Goal: Task Accomplishment & Management: Use online tool/utility

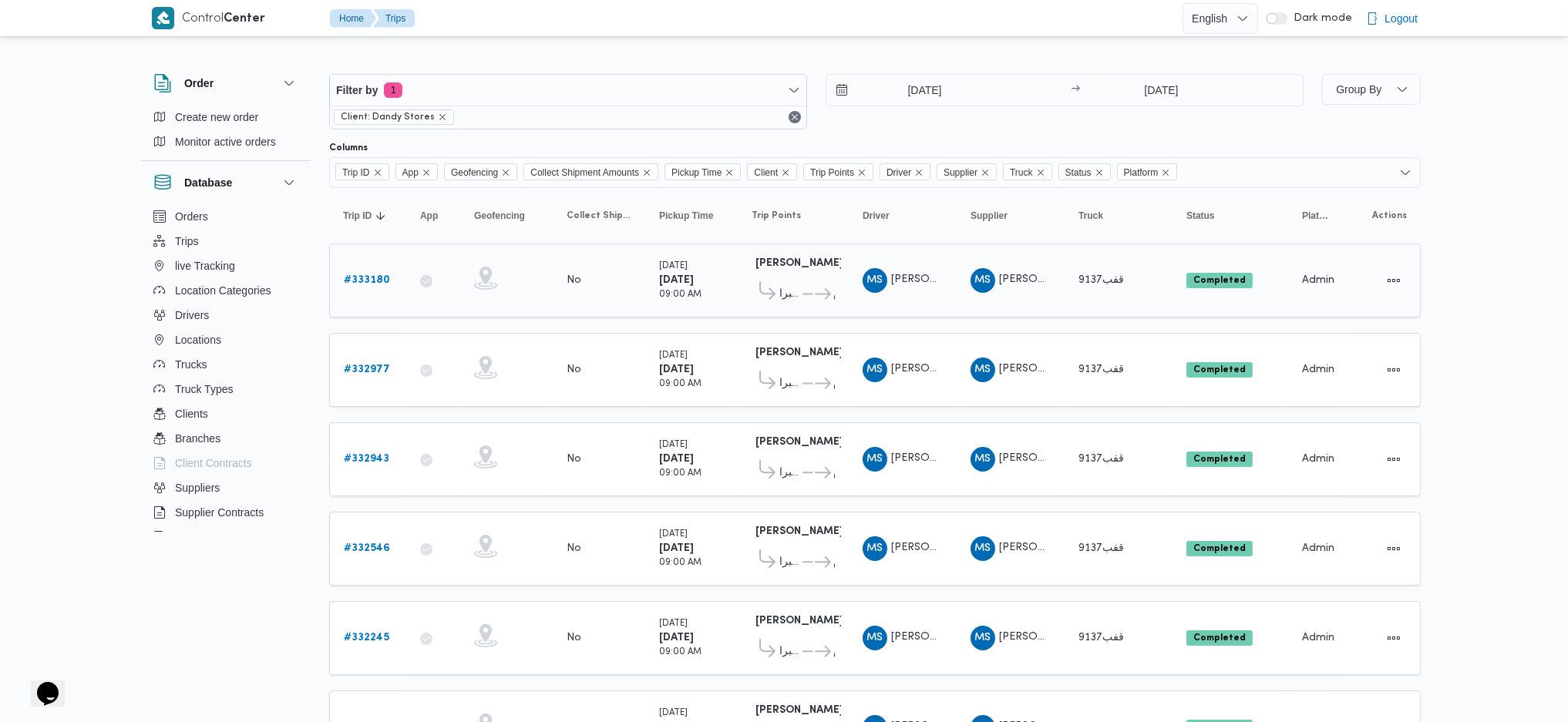
click at [381, 281] on b "# 333180" at bounding box center [366, 280] width 46 height 10
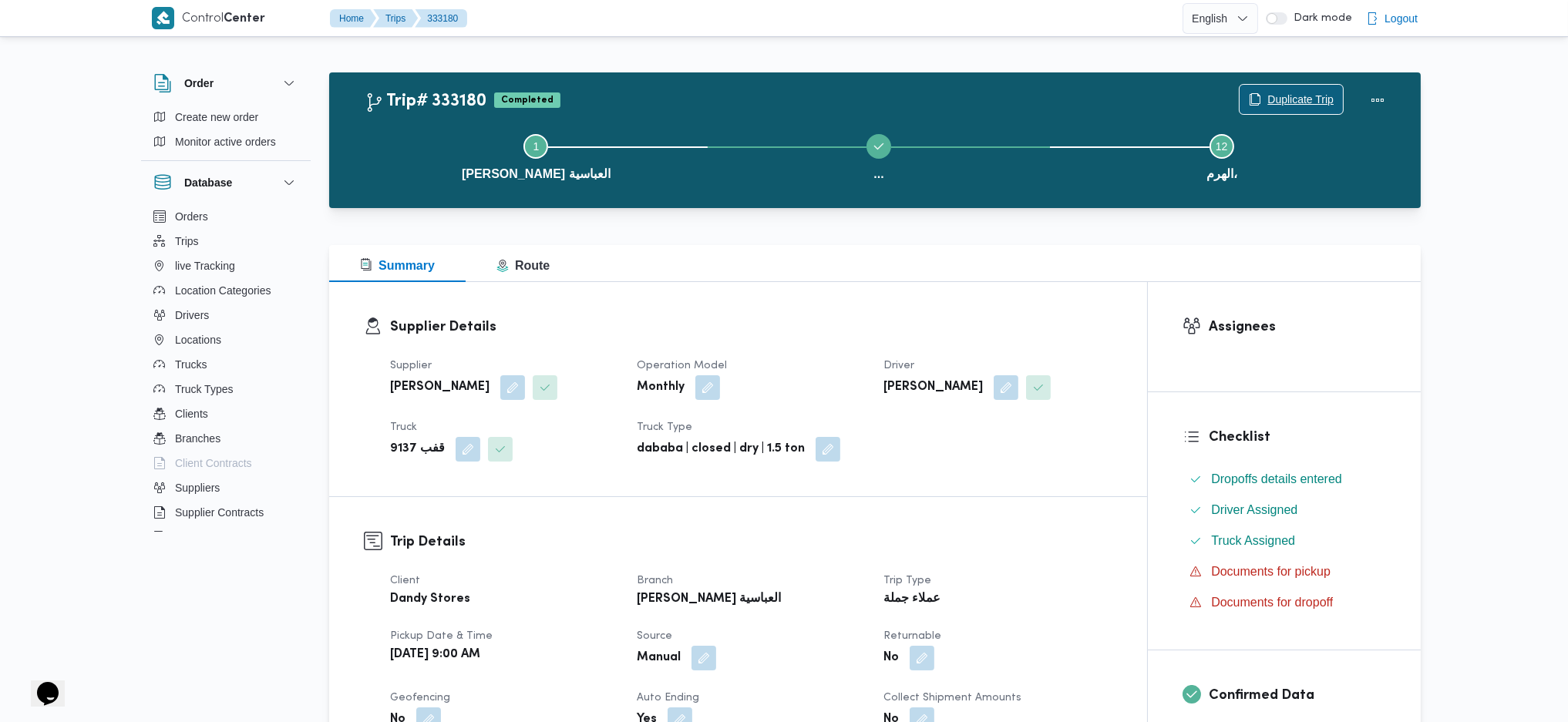
click at [1304, 99] on span "Duplicate Trip" at bounding box center [1301, 99] width 67 height 19
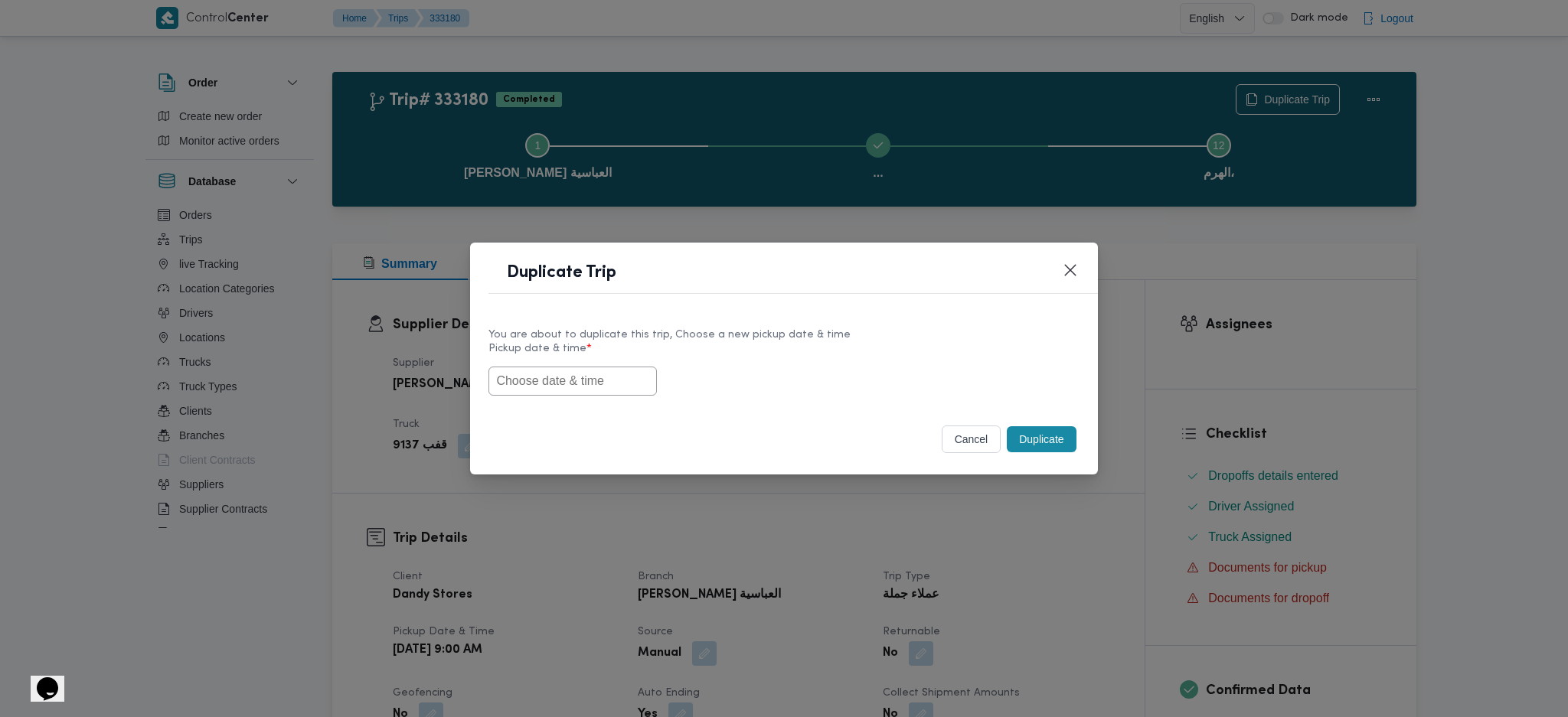
drag, startPoint x: 559, startPoint y: 378, endPoint x: 582, endPoint y: 390, distance: 25.9
click at [559, 379] on input "text" at bounding box center [572, 381] width 168 height 29
paste input "26/08/2025 9:00AM"
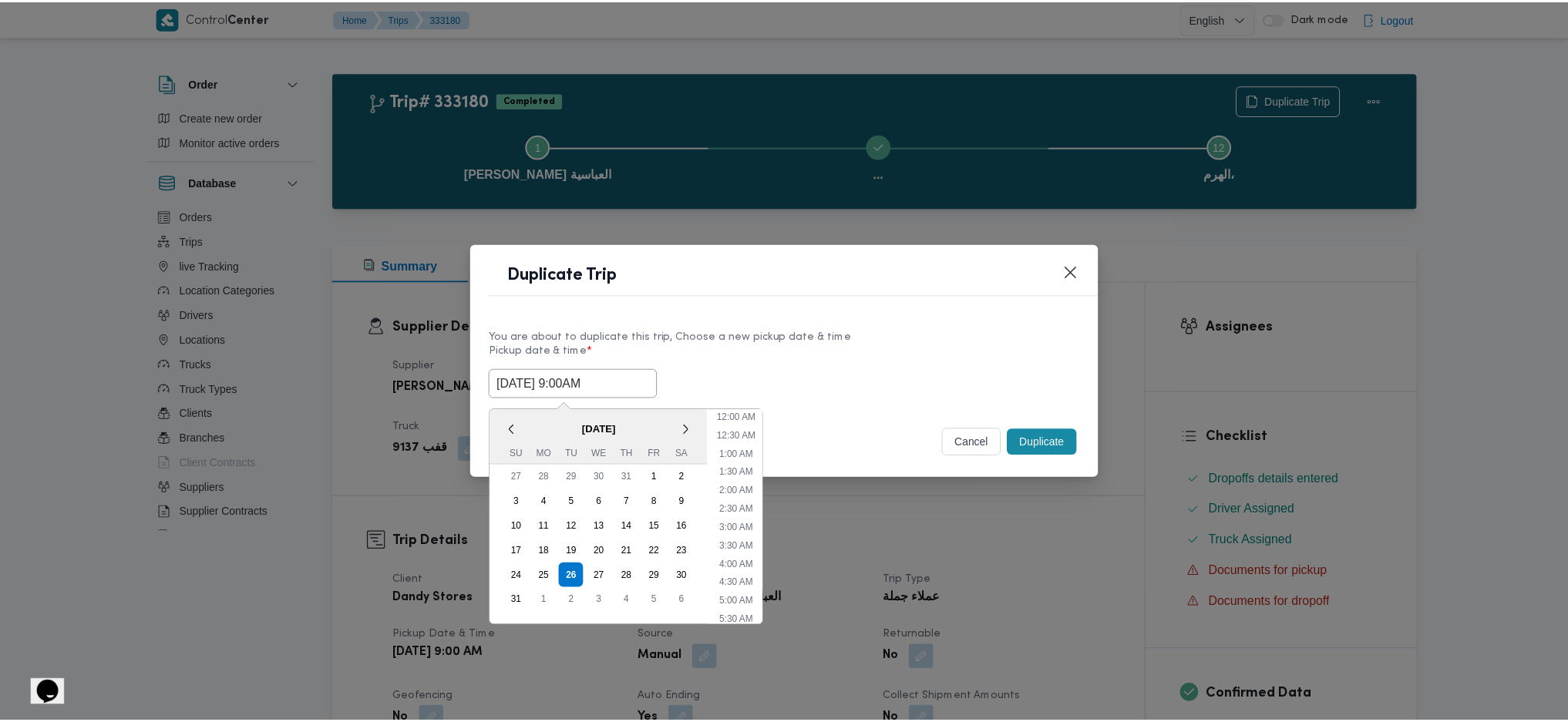
scroll to position [52, 0]
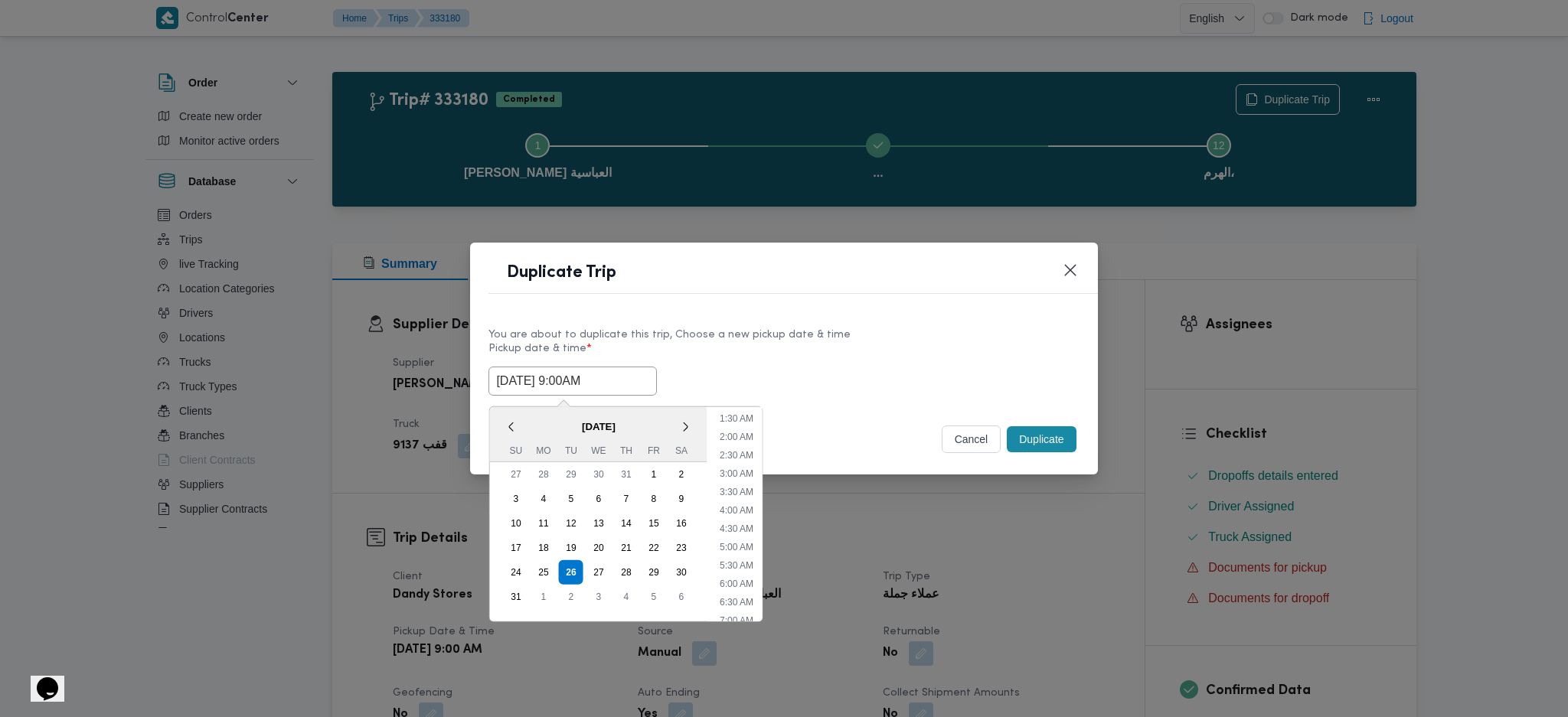
type input "26/08/2025 9:00AM"
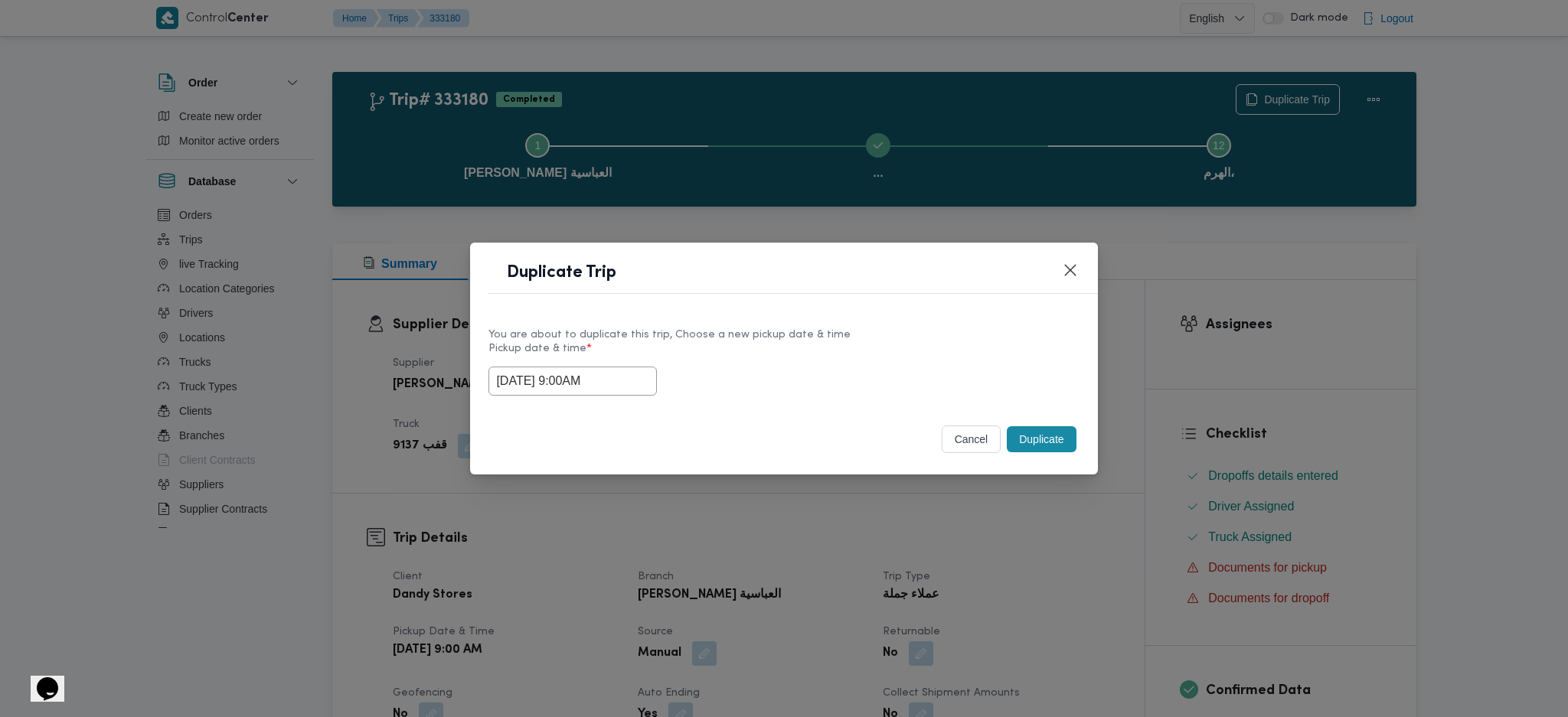
click at [1053, 445] on button "Duplicate" at bounding box center [1040, 439] width 69 height 26
click at [1028, 607] on div "Duplicate Trip You are about to duplicate this trip, Choose a new pickup date &…" at bounding box center [784, 358] width 1568 height 717
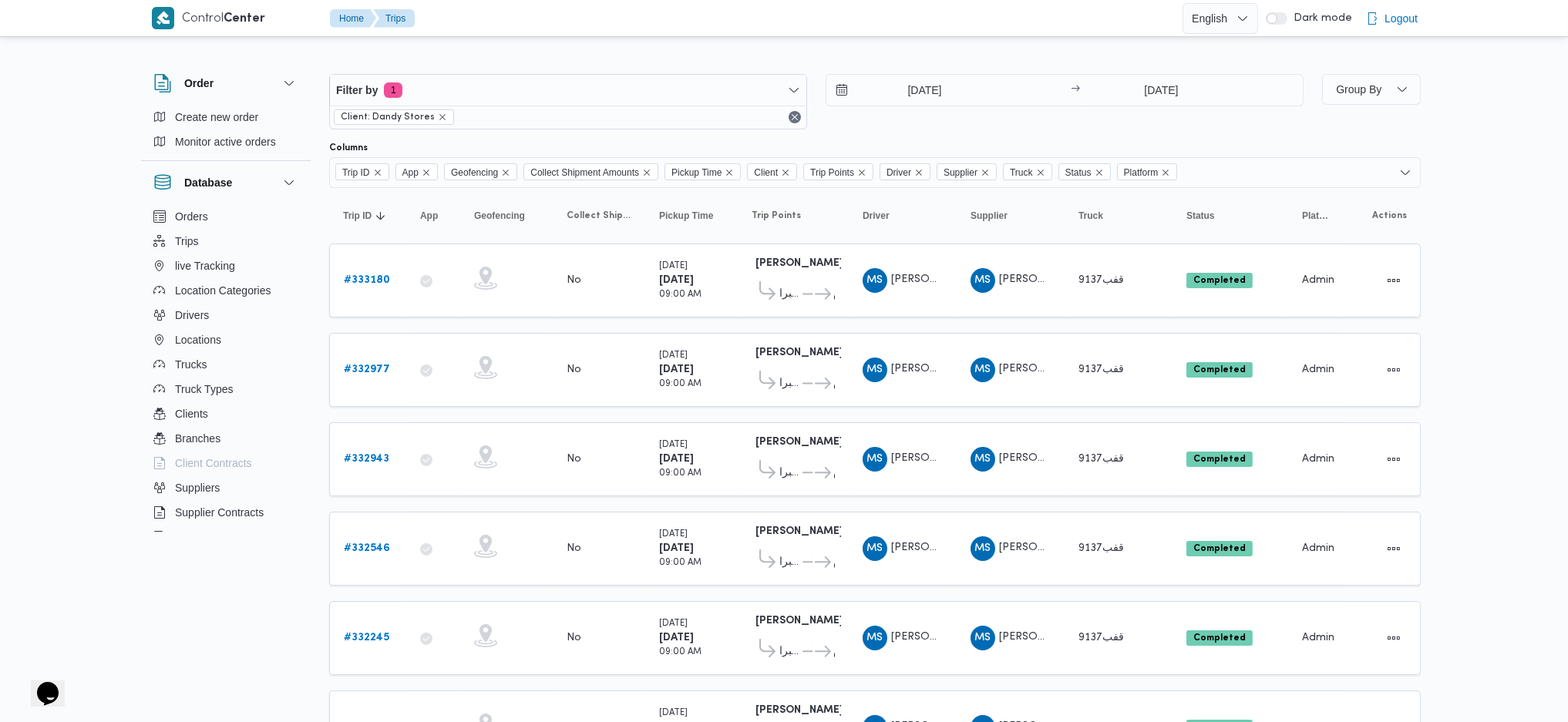
click at [1165, 70] on div "Filter by 1 Client: Dandy Stores 16/8/2025 → 25/8/2025" at bounding box center [816, 102] width 993 height 74
click at [1151, 92] on input "[DATE]" at bounding box center [1161, 90] width 154 height 31
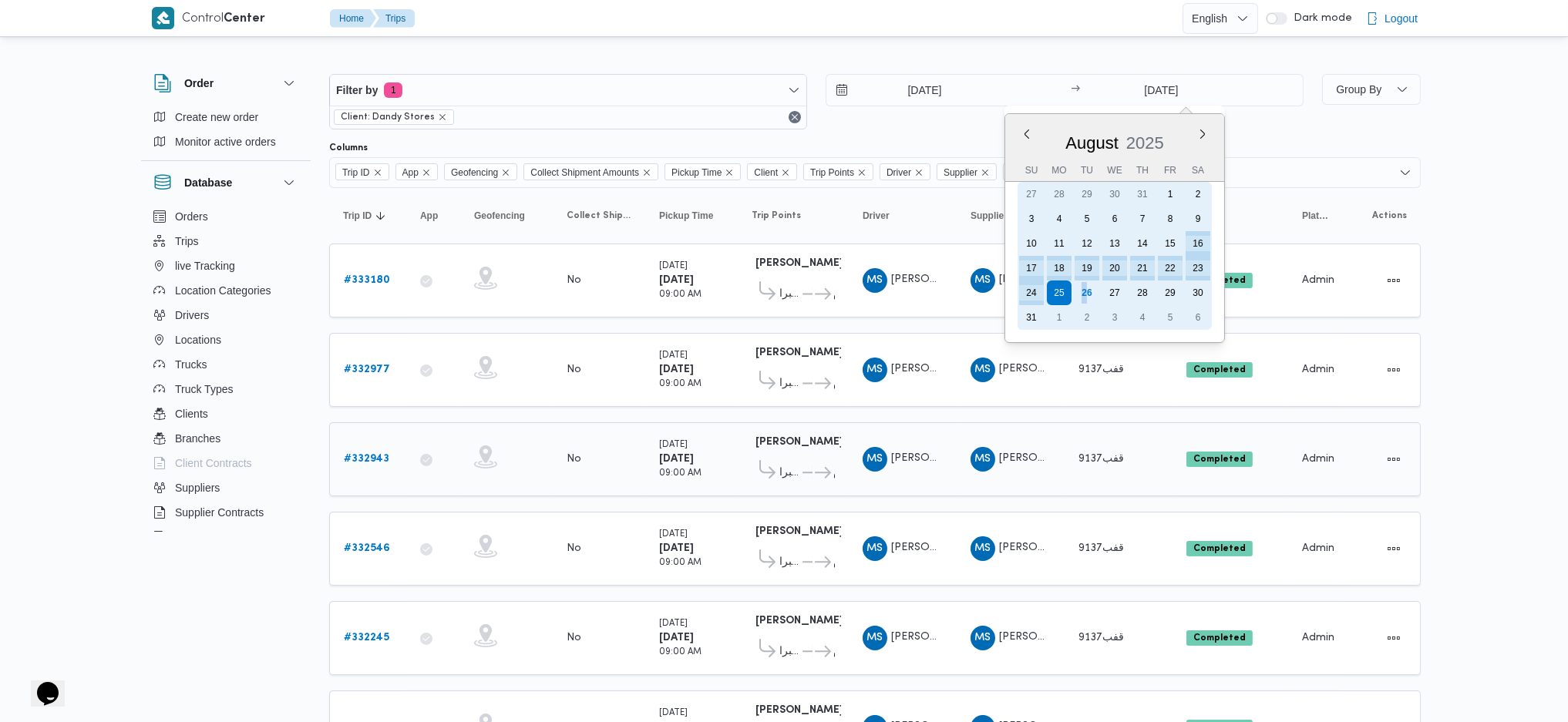
click at [1082, 296] on div "26" at bounding box center [1087, 293] width 24 height 24
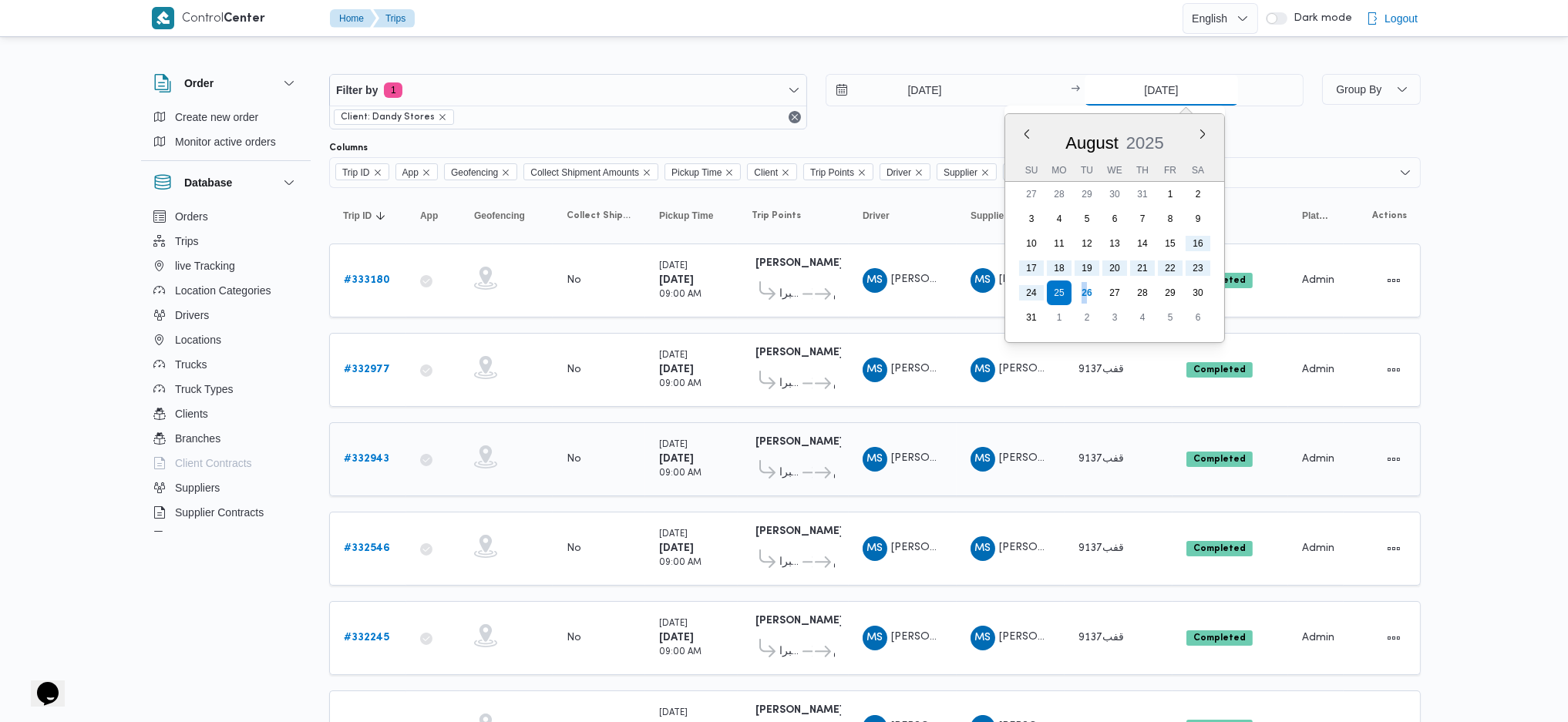
type input "[DATE]"
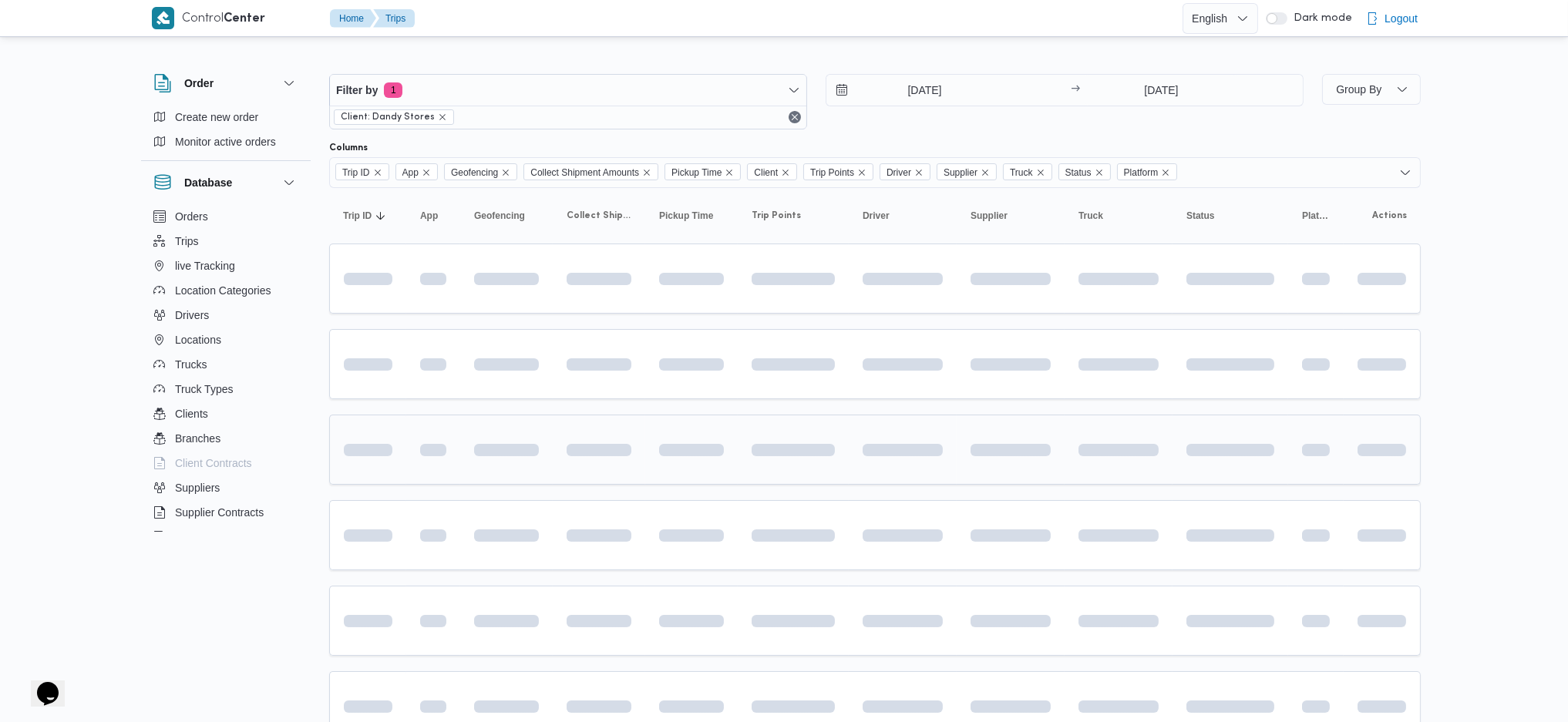
click at [1022, 438] on div at bounding box center [1010, 450] width 93 height 24
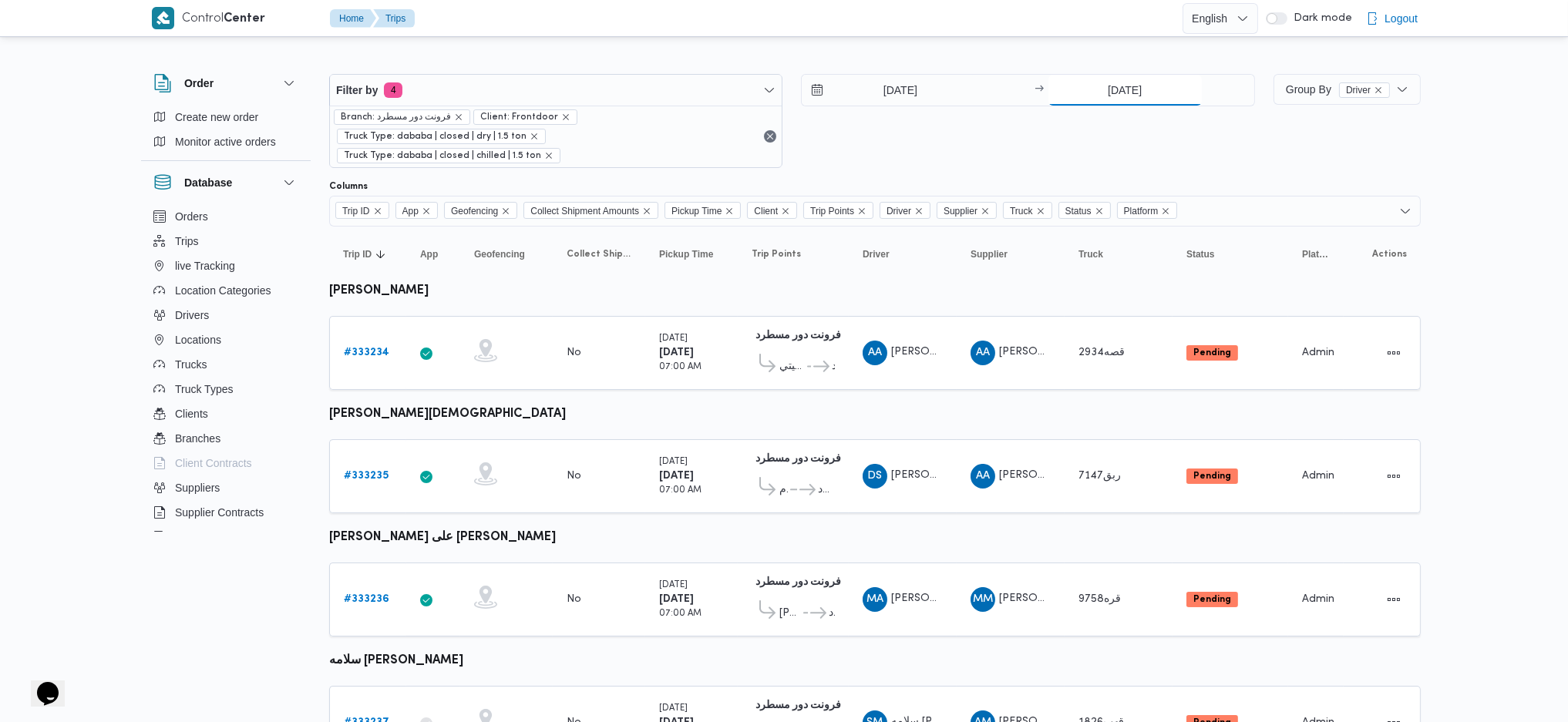
click at [1110, 95] on input "[DATE]" at bounding box center [1125, 90] width 154 height 31
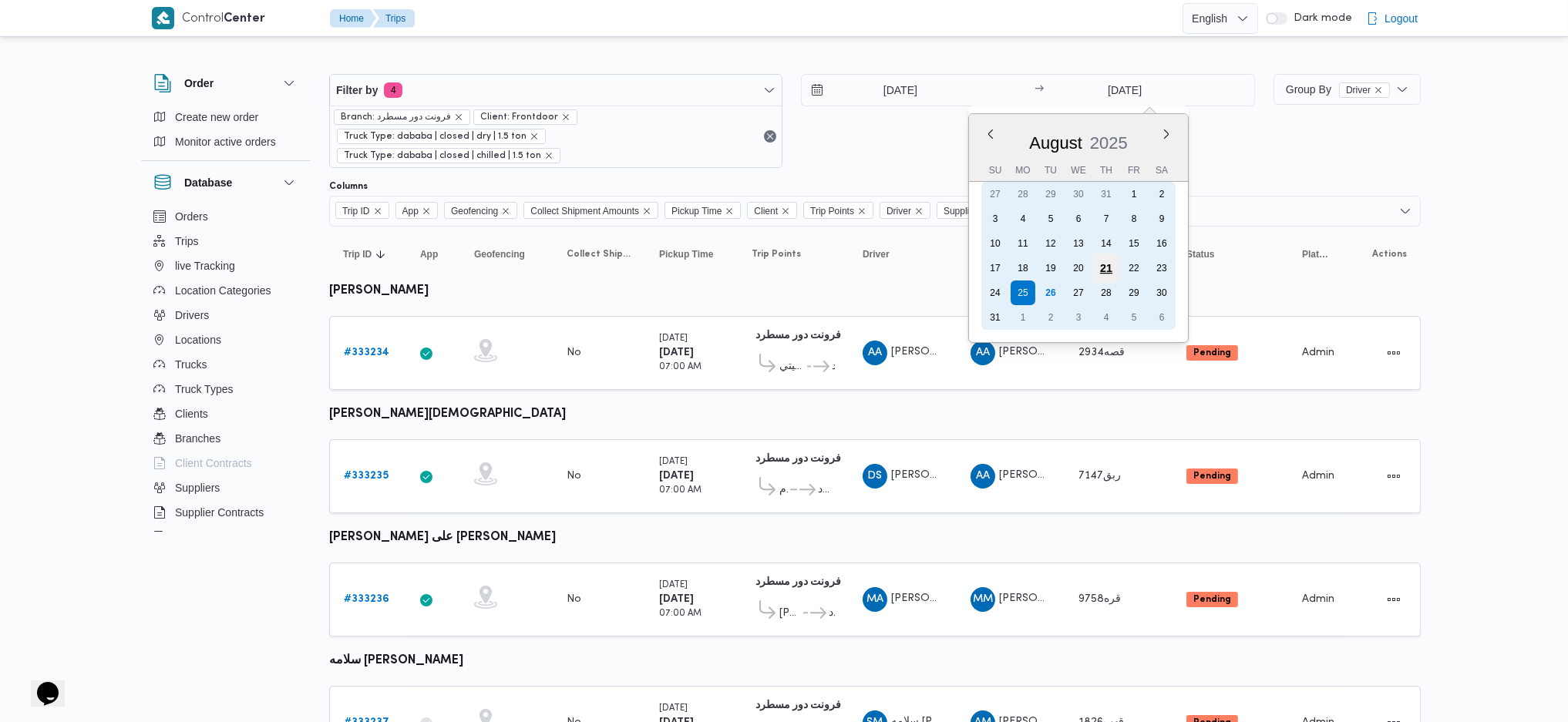
click at [1098, 262] on div "21" at bounding box center [1105, 268] width 29 height 29
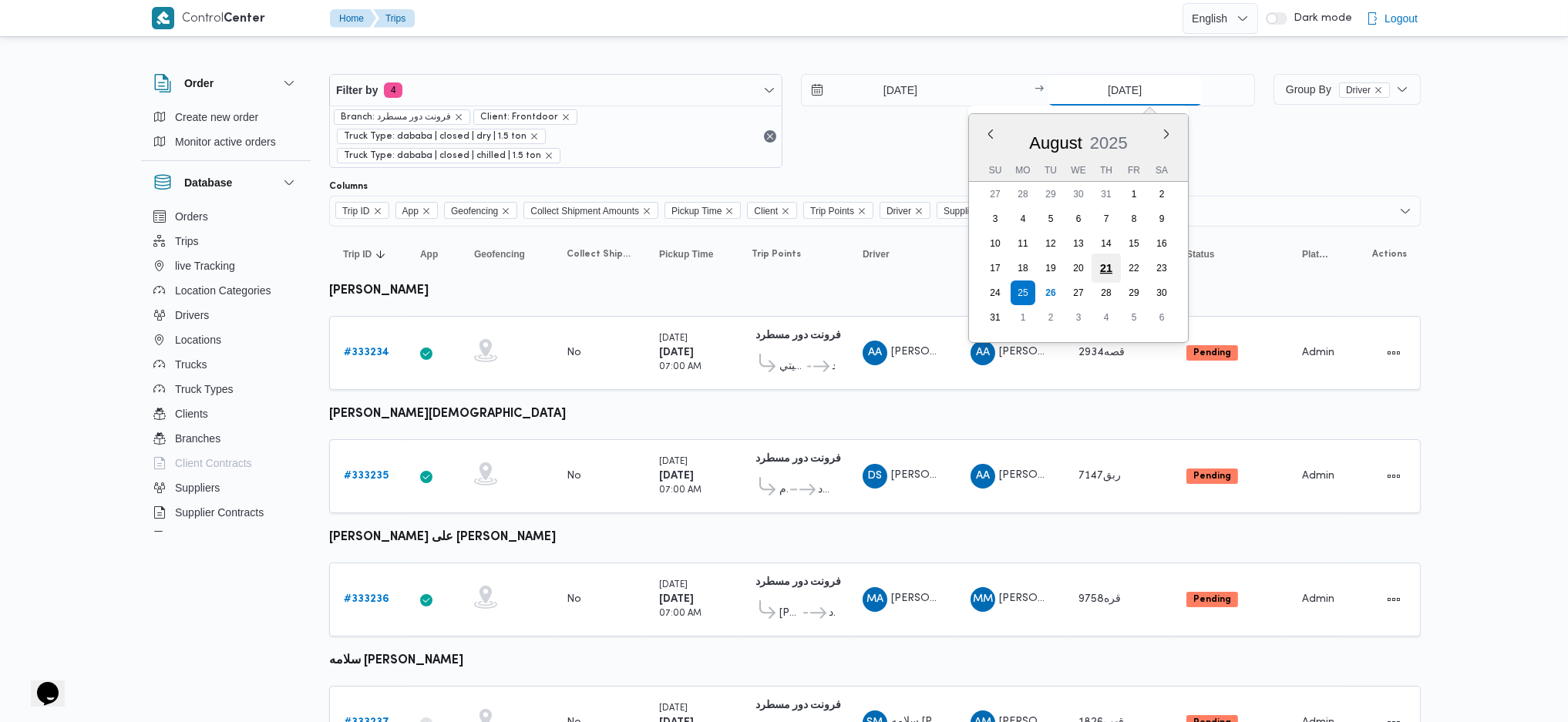
type input "21/8/2025"
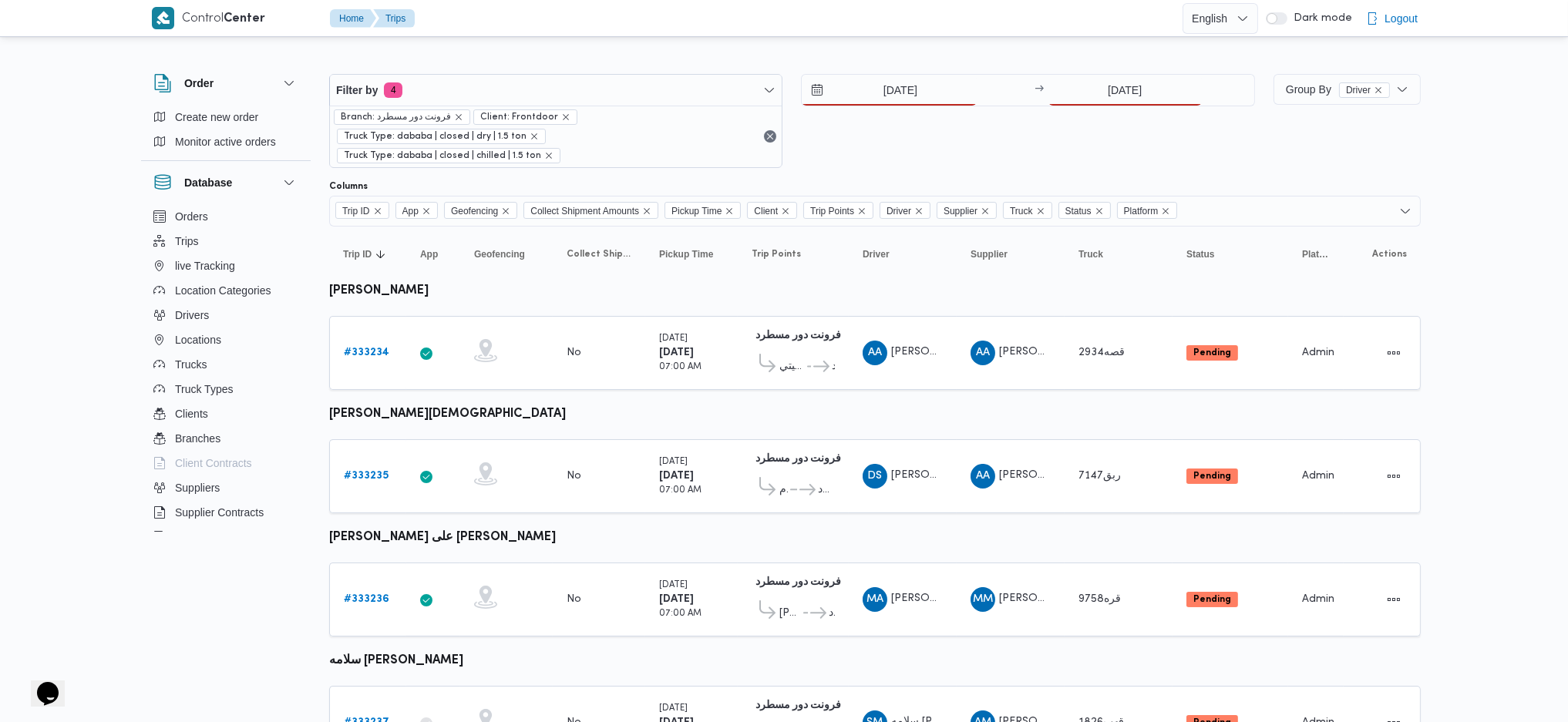
click at [884, 108] on div "25/8/2025 → 21/8/2025" at bounding box center [1027, 121] width 453 height 94
click at [882, 89] on input "[DATE]" at bounding box center [889, 90] width 175 height 31
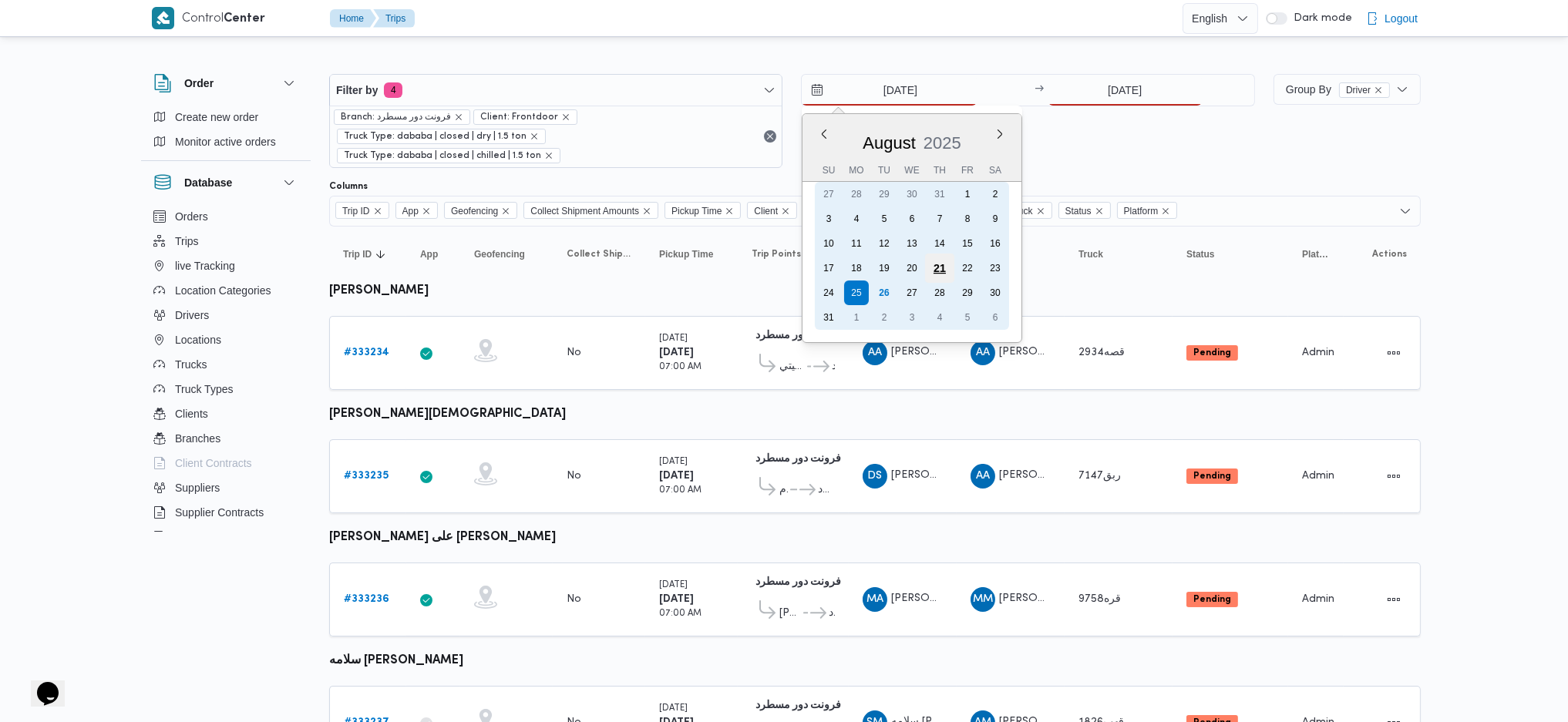
click at [934, 263] on div "21" at bounding box center [940, 268] width 29 height 29
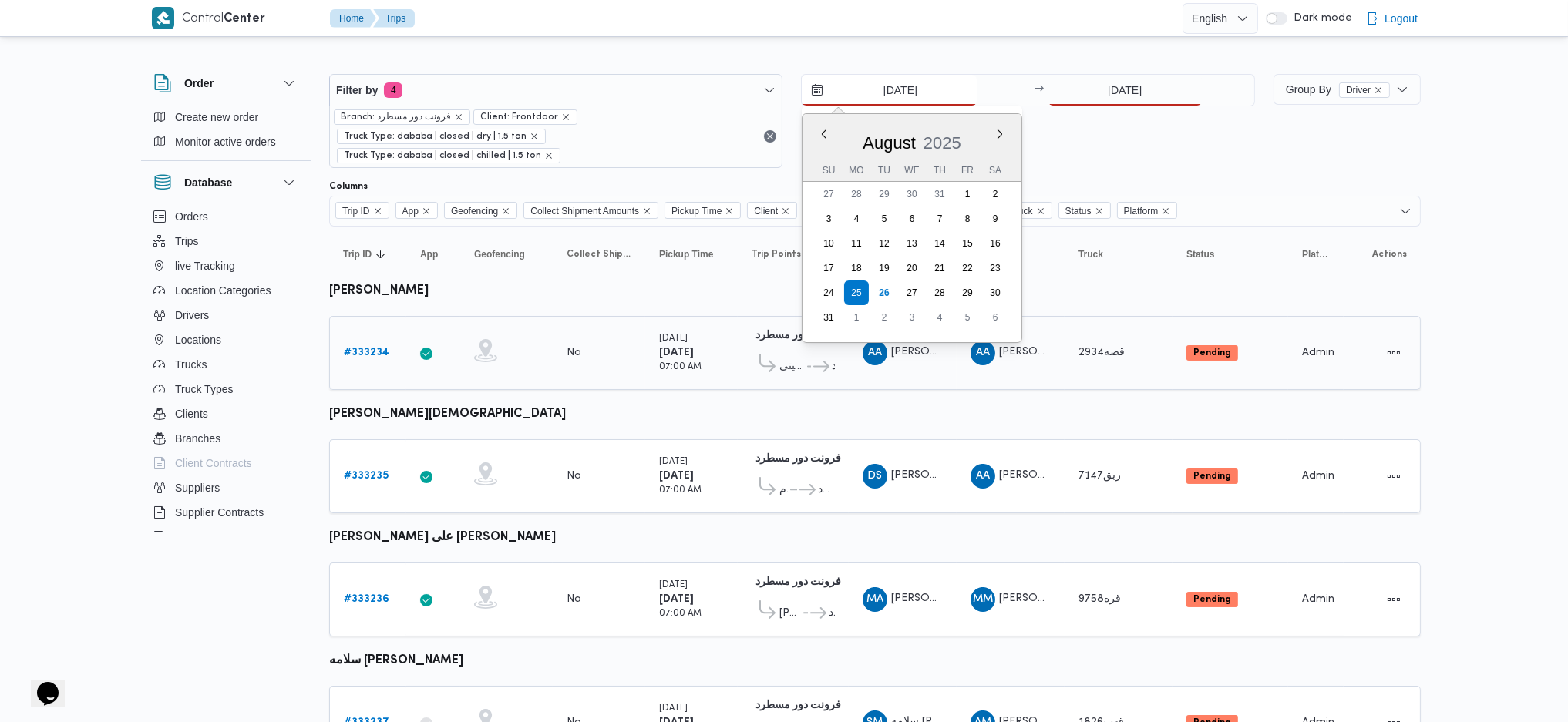
type input "21/8/2025"
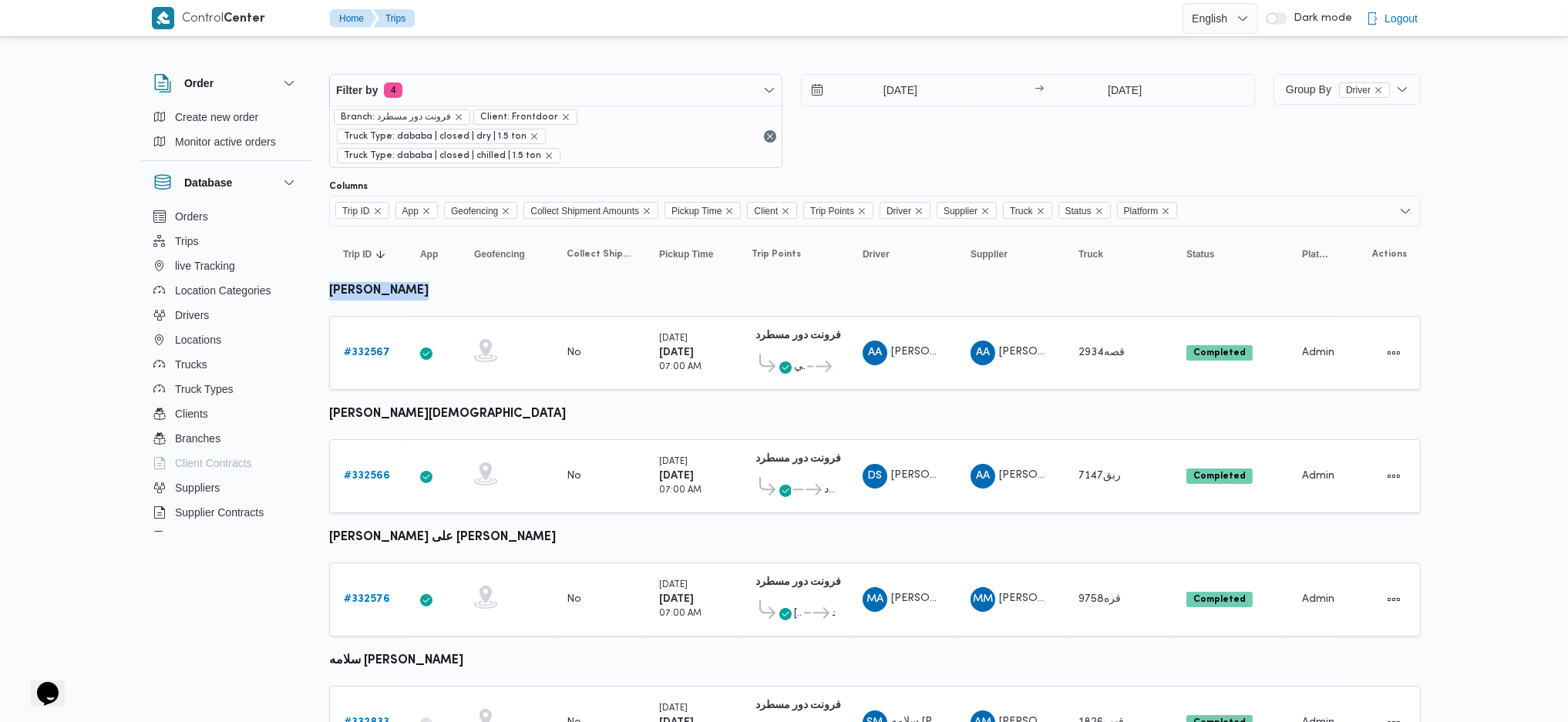
click at [1292, 104] on span "Group By Driver" at bounding box center [1347, 90] width 135 height 31
click at [1292, 105] on div "Group By Driver" at bounding box center [1347, 121] width 148 height 94
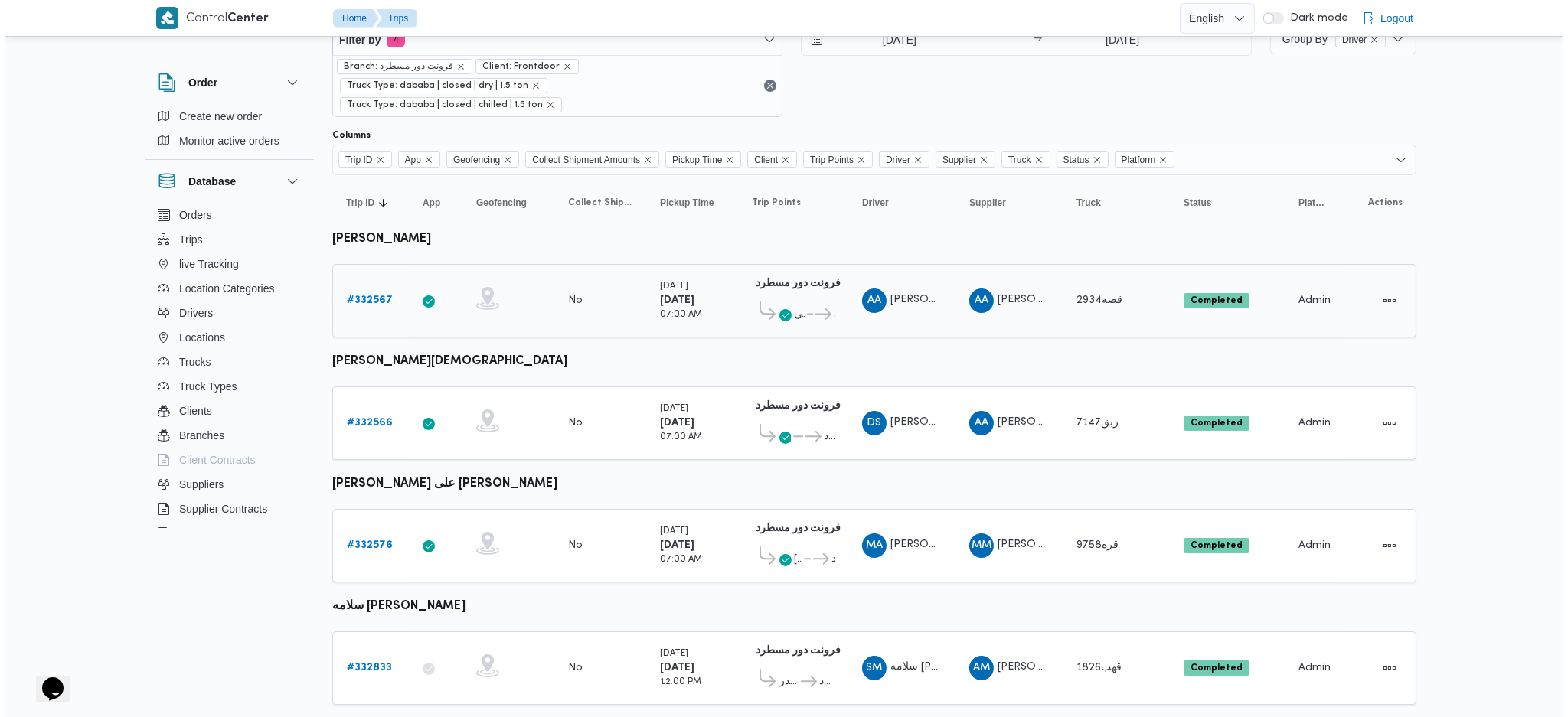
scroll to position [16, 0]
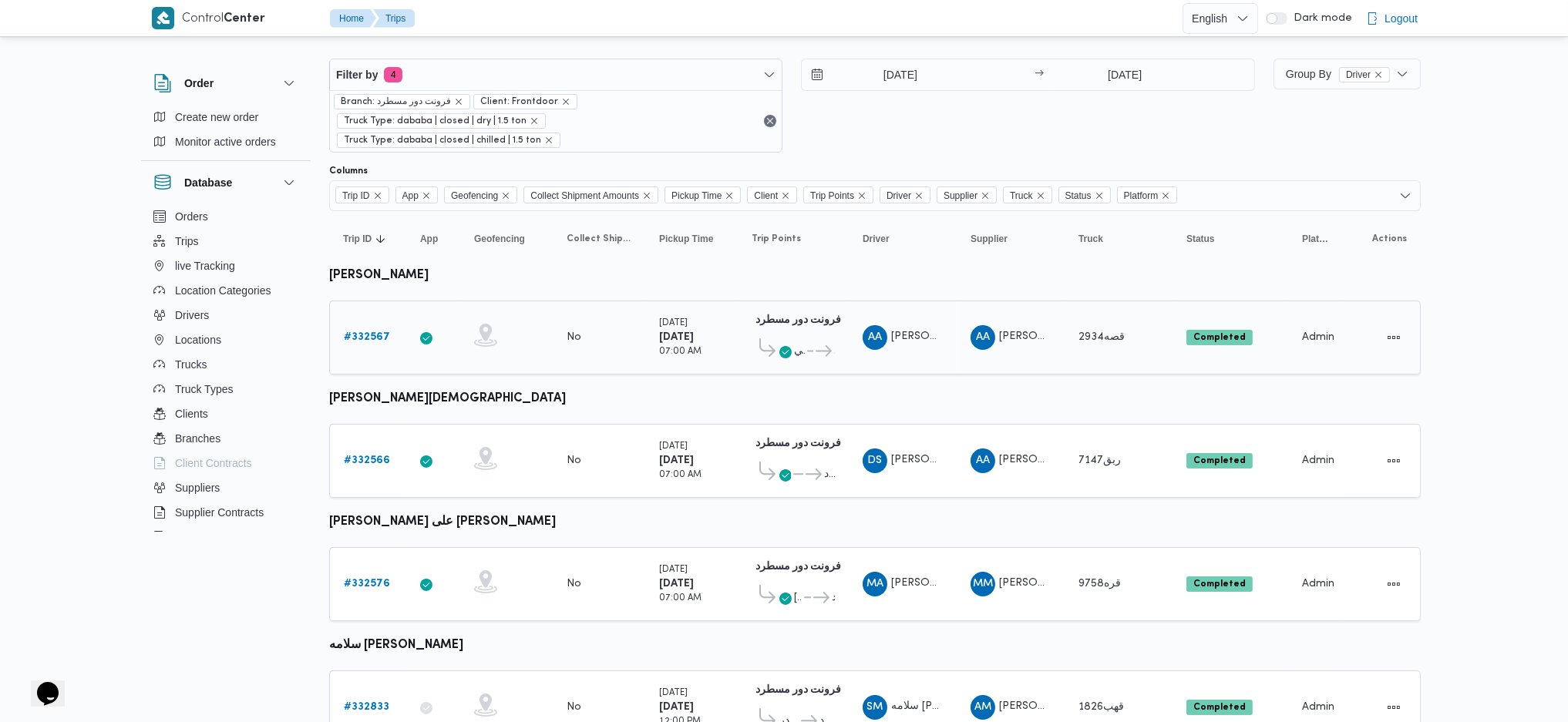
click at [373, 329] on link "# 332567" at bounding box center [366, 338] width 46 height 19
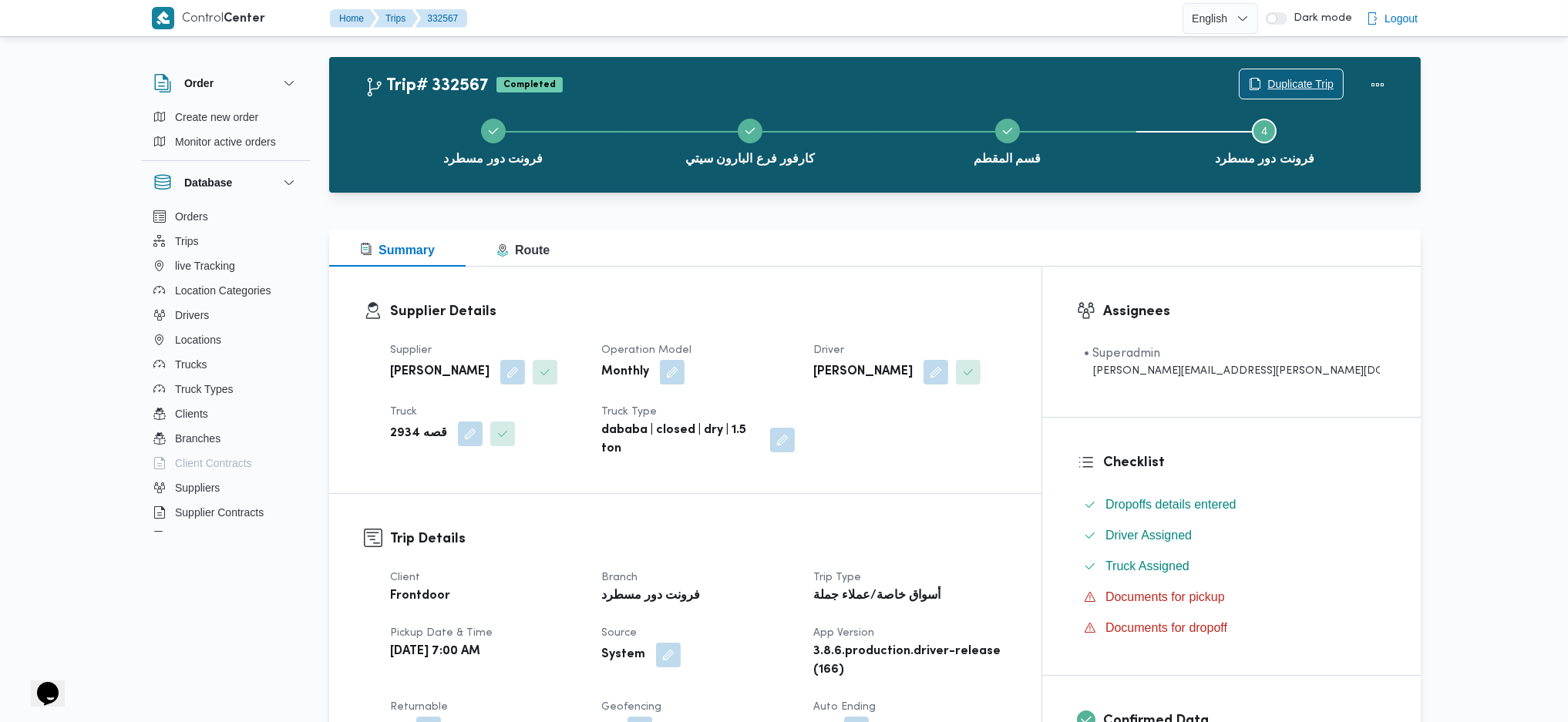
click at [1304, 87] on span "Duplicate Trip" at bounding box center [1301, 83] width 67 height 19
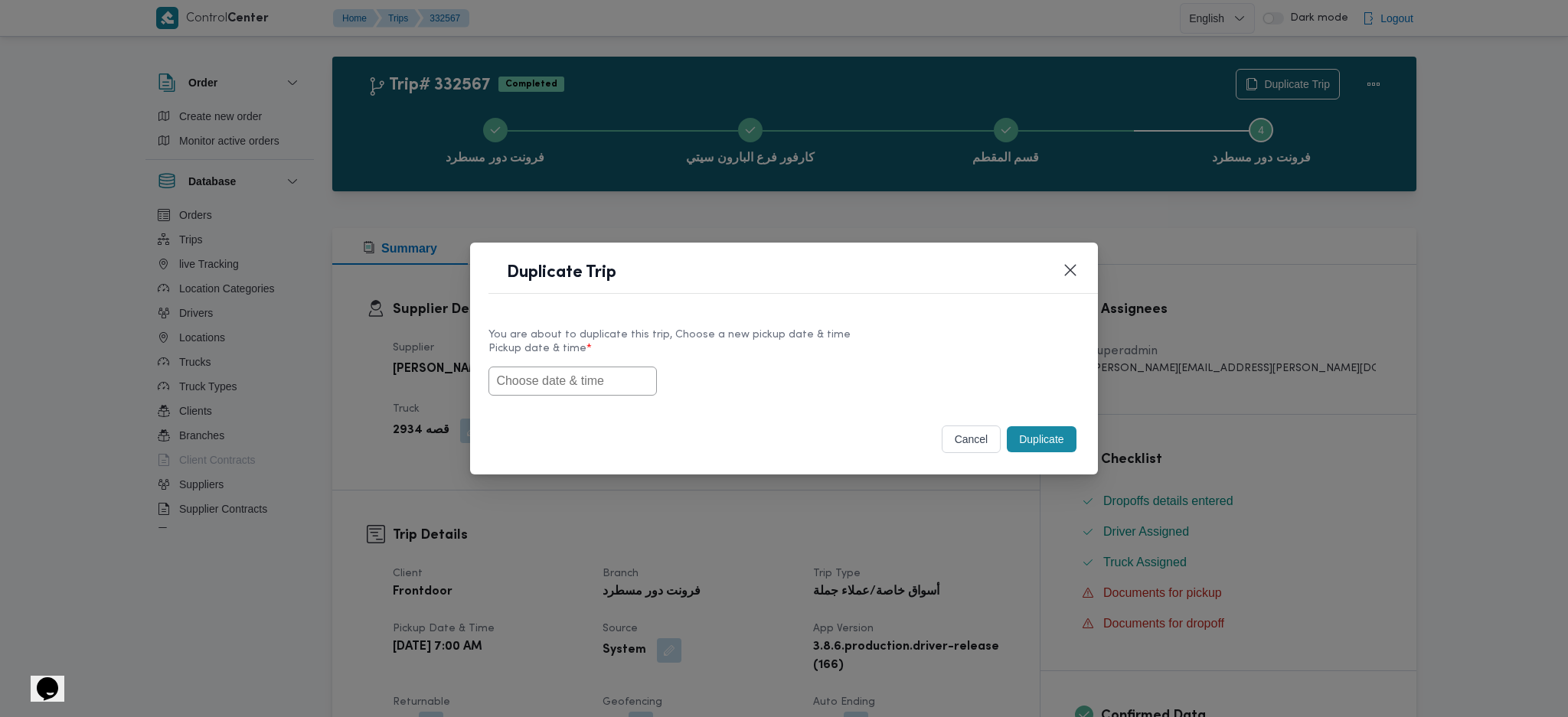
click at [631, 395] on div at bounding box center [784, 381] width 591 height 29
paste input "26/08/2025 7:00AM"
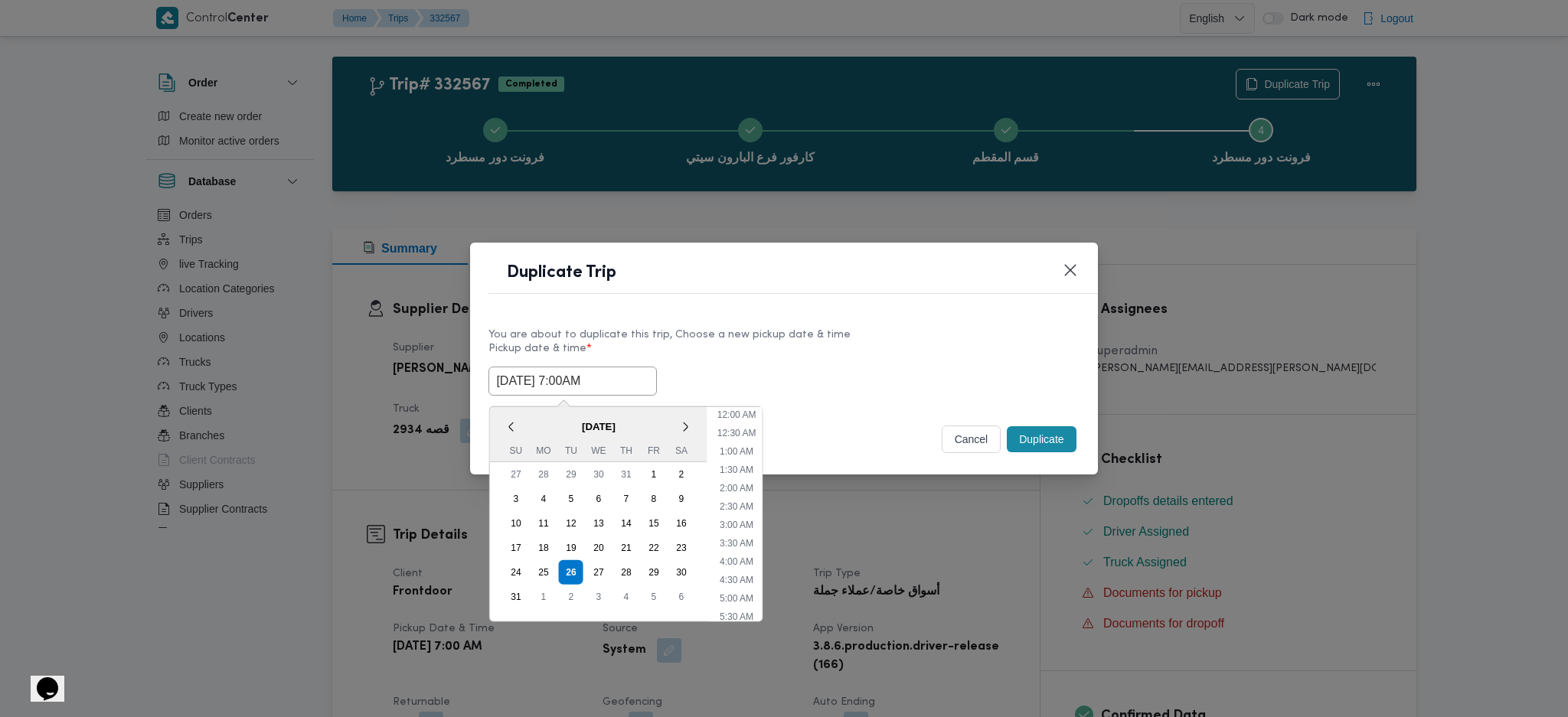
scroll to position [160, 0]
type input "26/08/2025 7:00AM"
click at [1083, 449] on div "cancel Duplicate" at bounding box center [783, 442] width 627 height 64
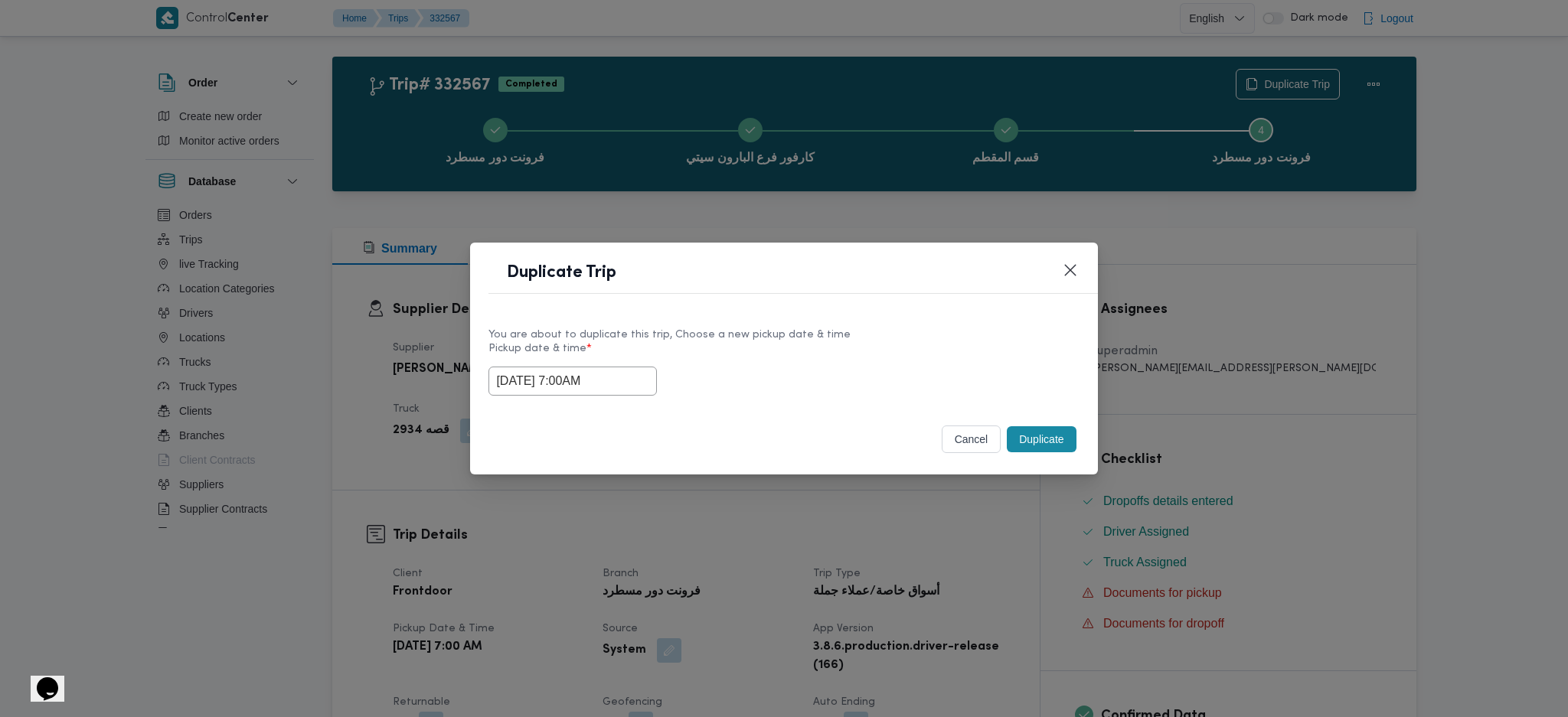
drag, startPoint x: 1030, startPoint y: 436, endPoint x: 1034, endPoint y: 528, distance: 92.1
click at [1028, 436] on button "Duplicate" at bounding box center [1040, 439] width 69 height 26
drag, startPoint x: 1030, startPoint y: 533, endPoint x: 867, endPoint y: 500, distance: 166.3
click at [1027, 533] on div "Duplicate Trip You are about to duplicate this trip, Choose a new pickup date &…" at bounding box center [784, 358] width 1568 height 717
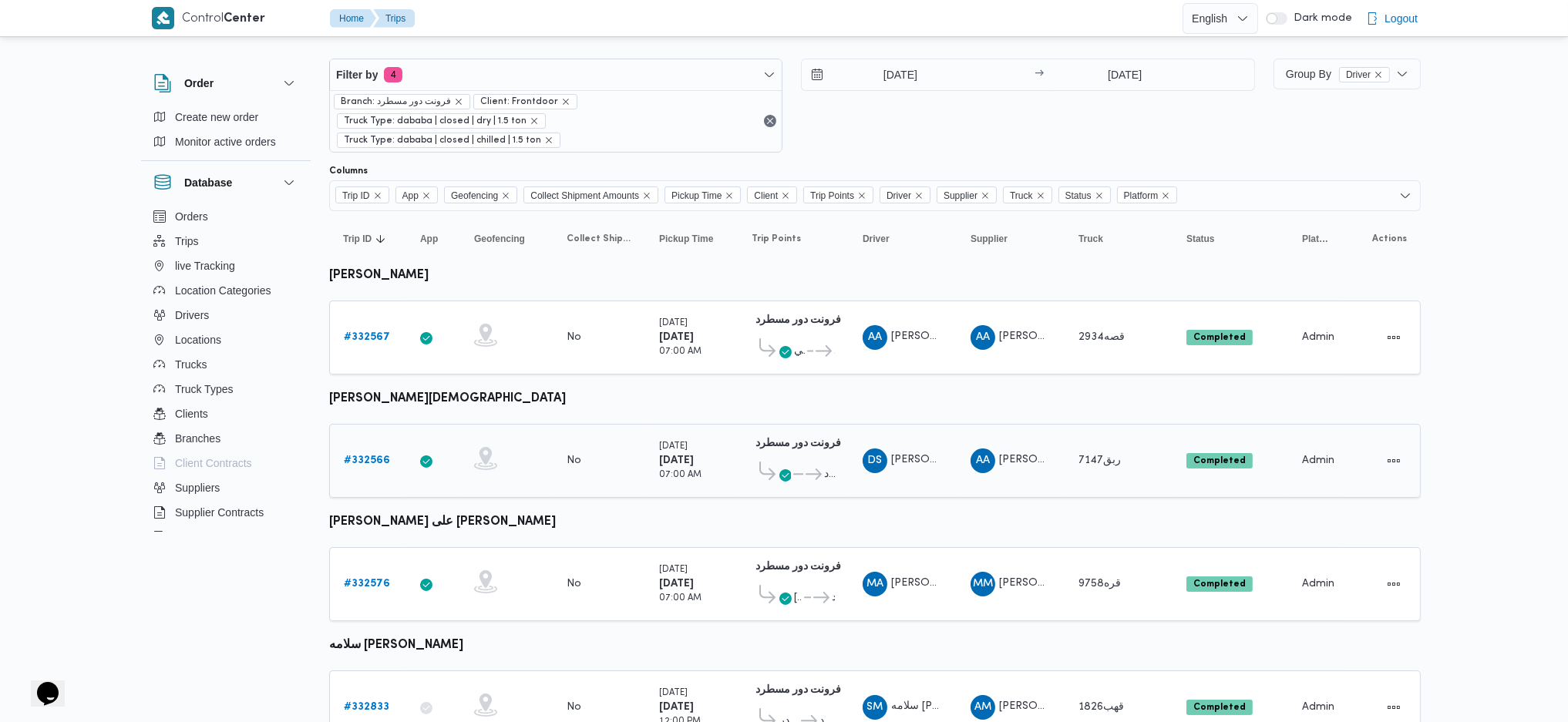
click at [383, 452] on link "# 332566" at bounding box center [366, 461] width 46 height 19
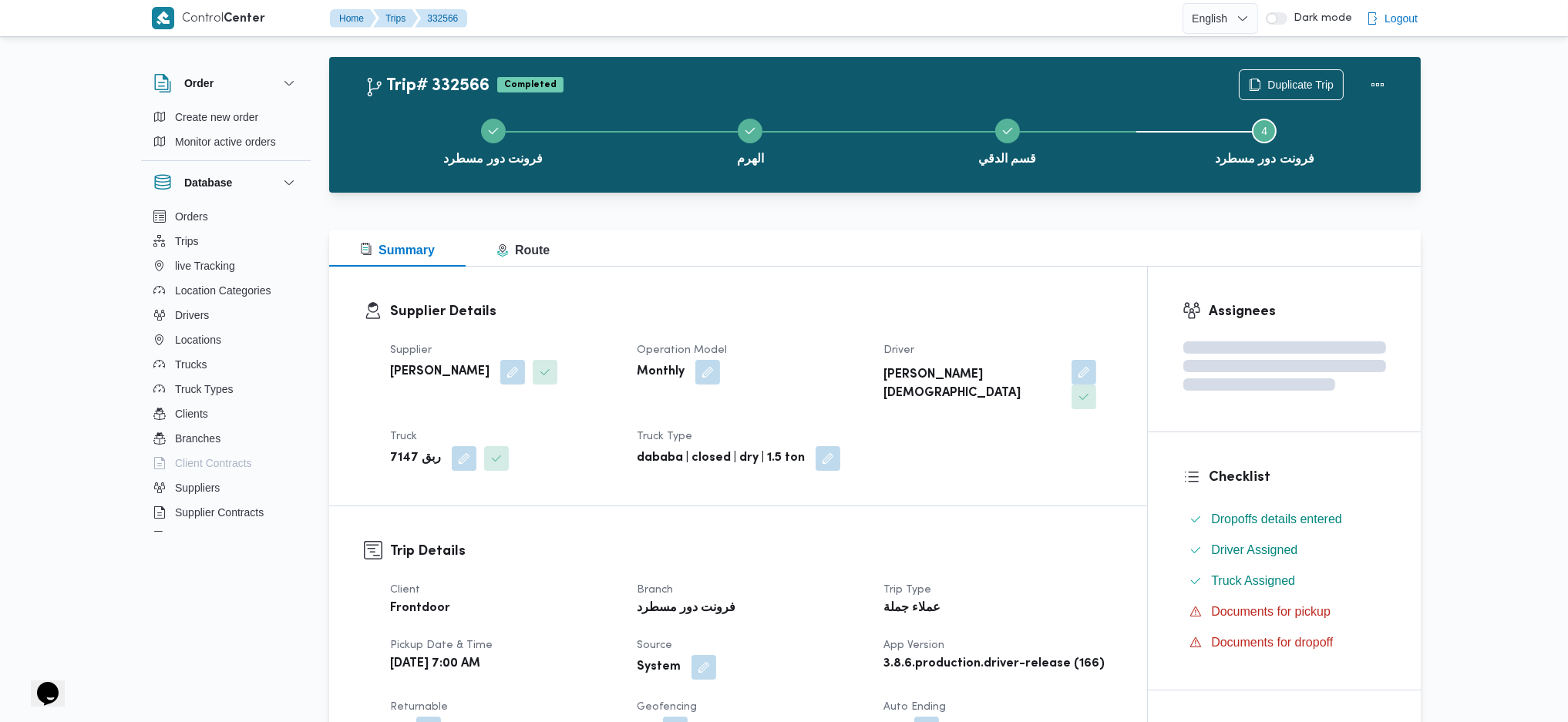
click at [1271, 91] on div "فرونت دور مسطرد الهرم قسم الدقي Step 4 is incomplete 4 فرونت دور مسطرد" at bounding box center [878, 140] width 1047 height 99
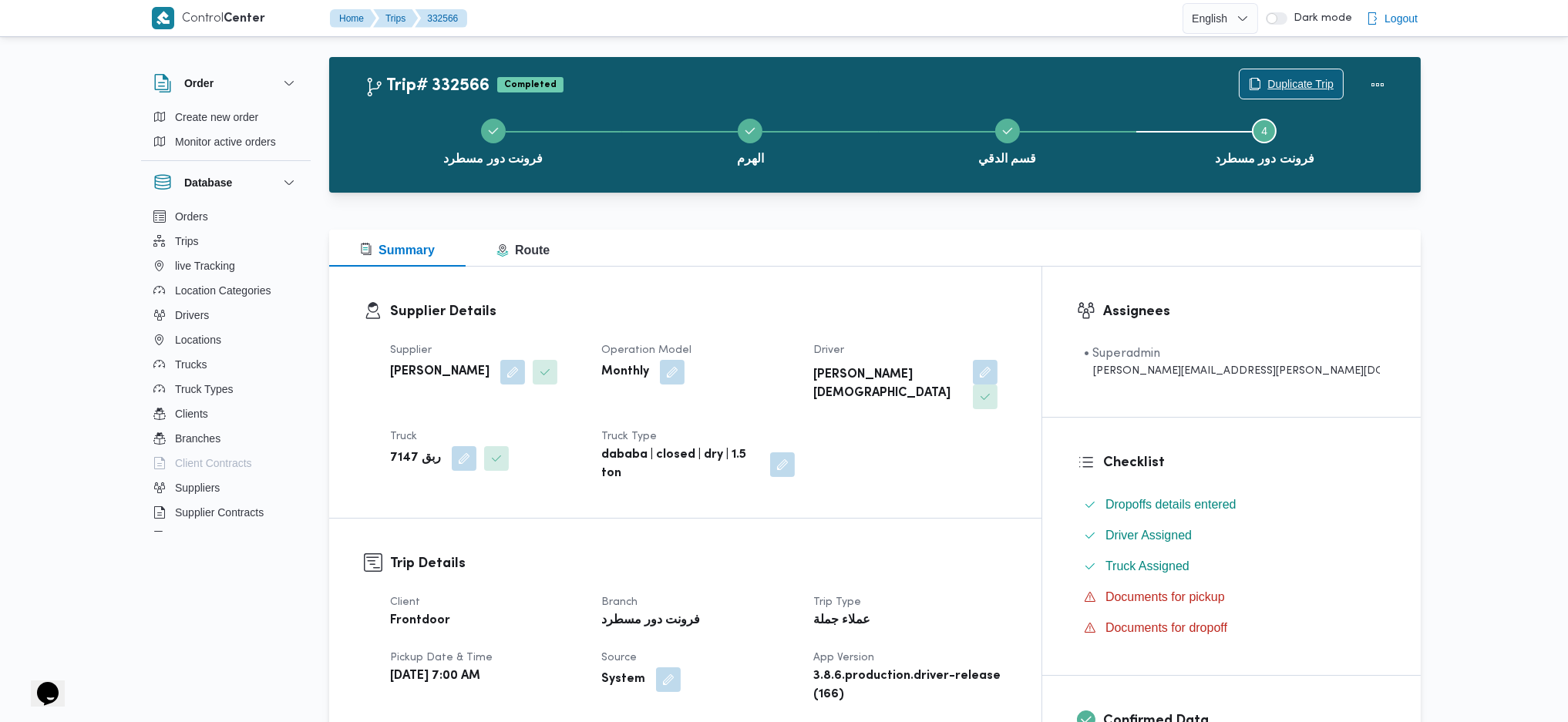
click at [1297, 80] on span "Duplicate Trip" at bounding box center [1301, 83] width 67 height 19
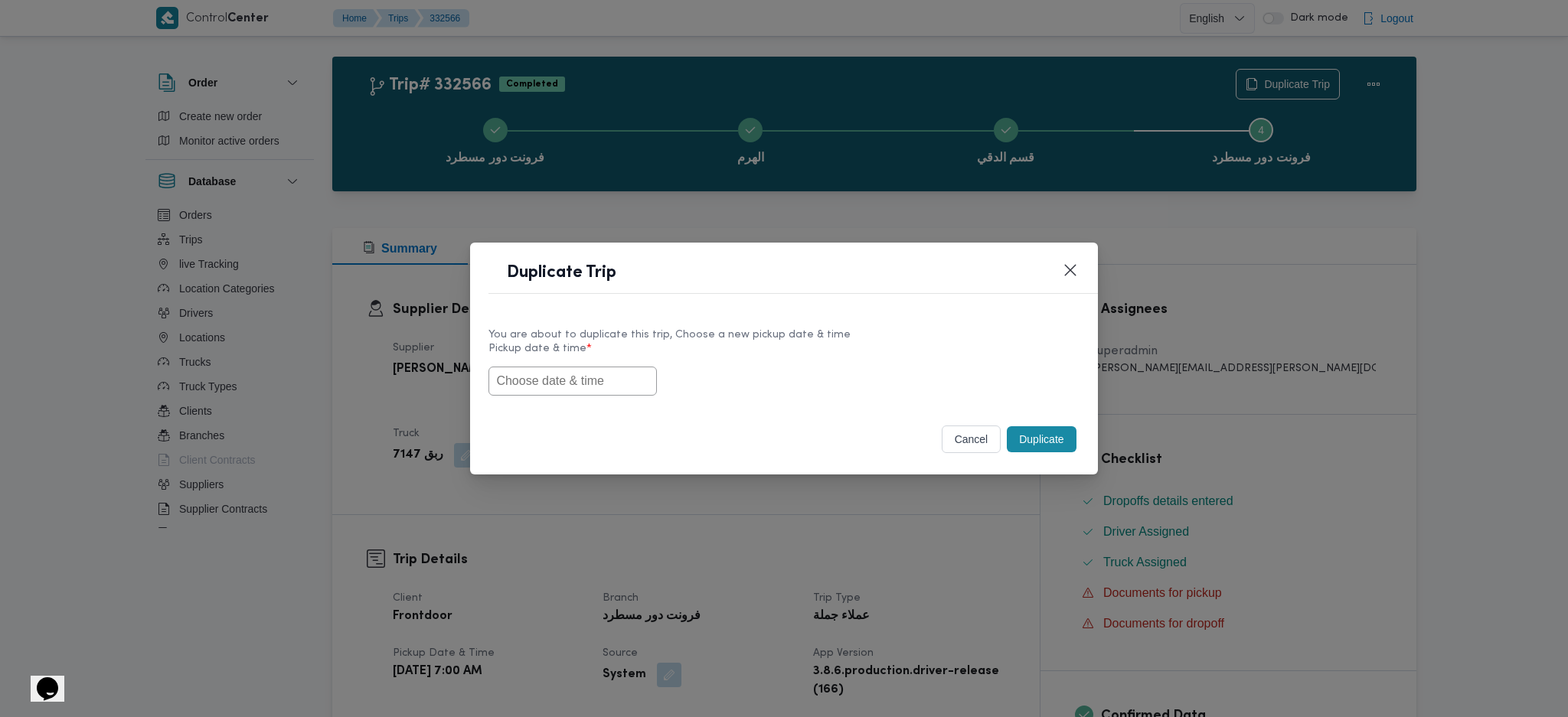
click at [584, 404] on div "You are about to duplicate this trip, Choose a new pickup date & time Pickup da…" at bounding box center [783, 361] width 627 height 98
click at [610, 374] on input "text" at bounding box center [572, 381] width 168 height 29
paste input "26/08/2025 7:00AM"
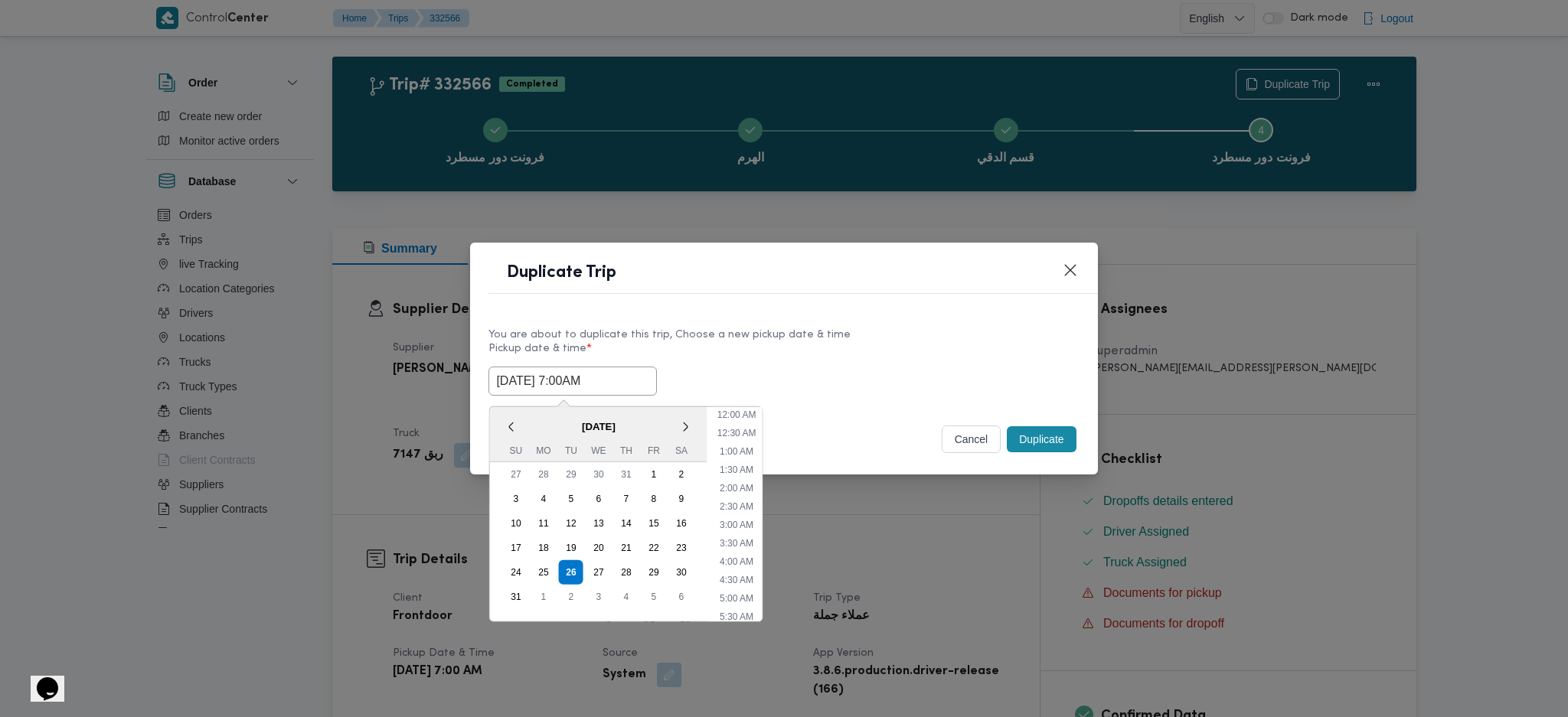
scroll to position [51, 0]
type input "26/08/2025 7:00AM"
click at [1044, 432] on button "Duplicate" at bounding box center [1040, 439] width 69 height 26
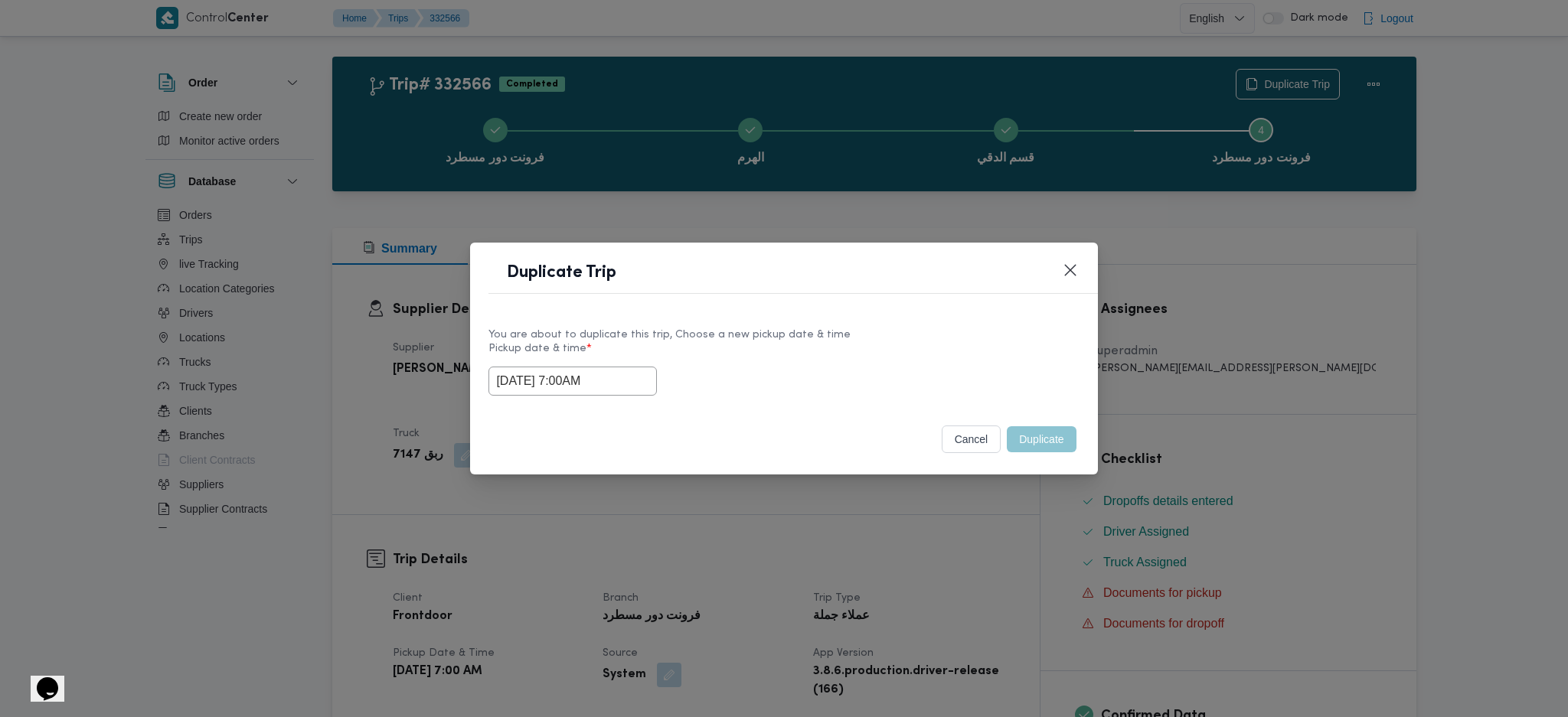
click at [1037, 562] on div "Duplicate Trip You are about to duplicate this trip, Choose a new pickup date &…" at bounding box center [784, 358] width 1568 height 717
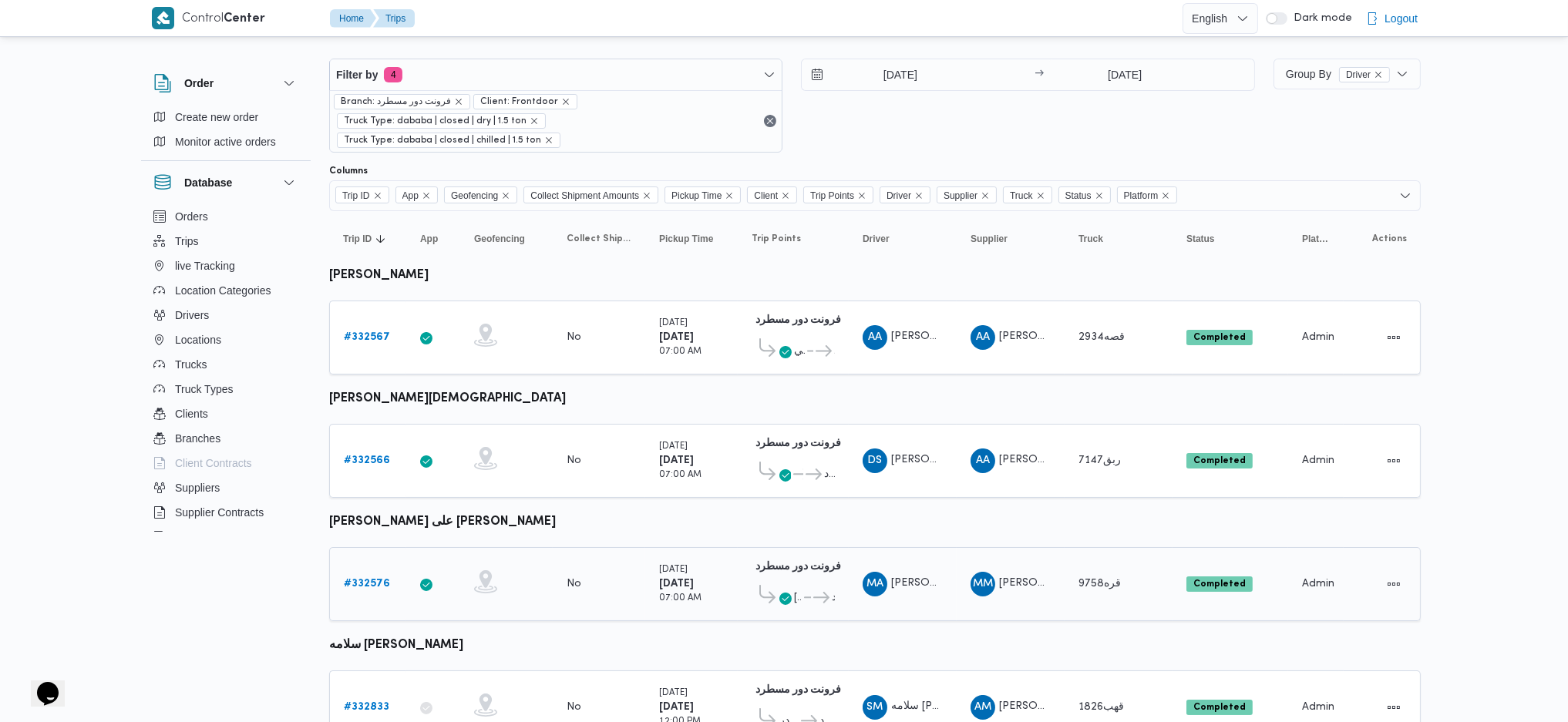
click at [370, 575] on link "# 332576" at bounding box center [366, 584] width 46 height 19
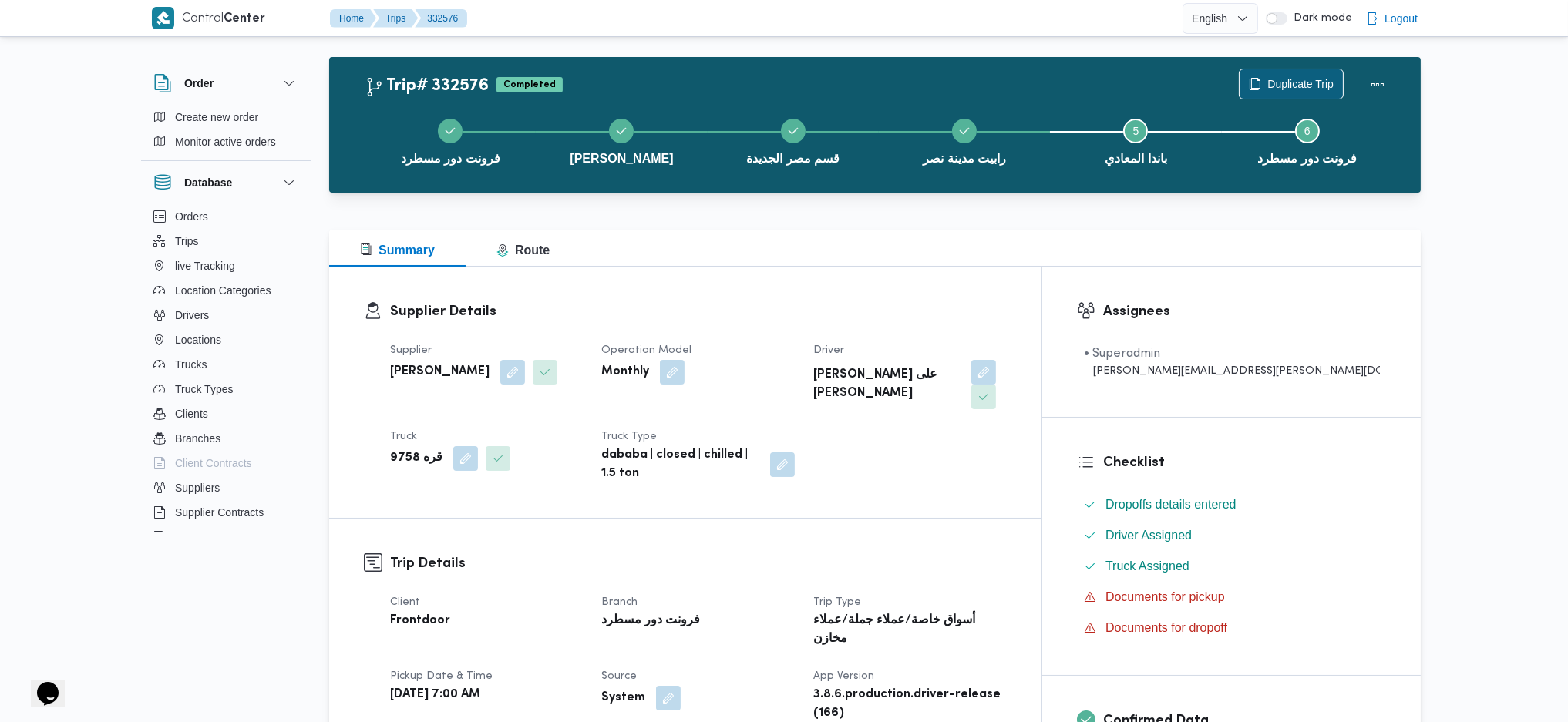
click at [1277, 72] on span "Duplicate Trip" at bounding box center [1291, 84] width 104 height 29
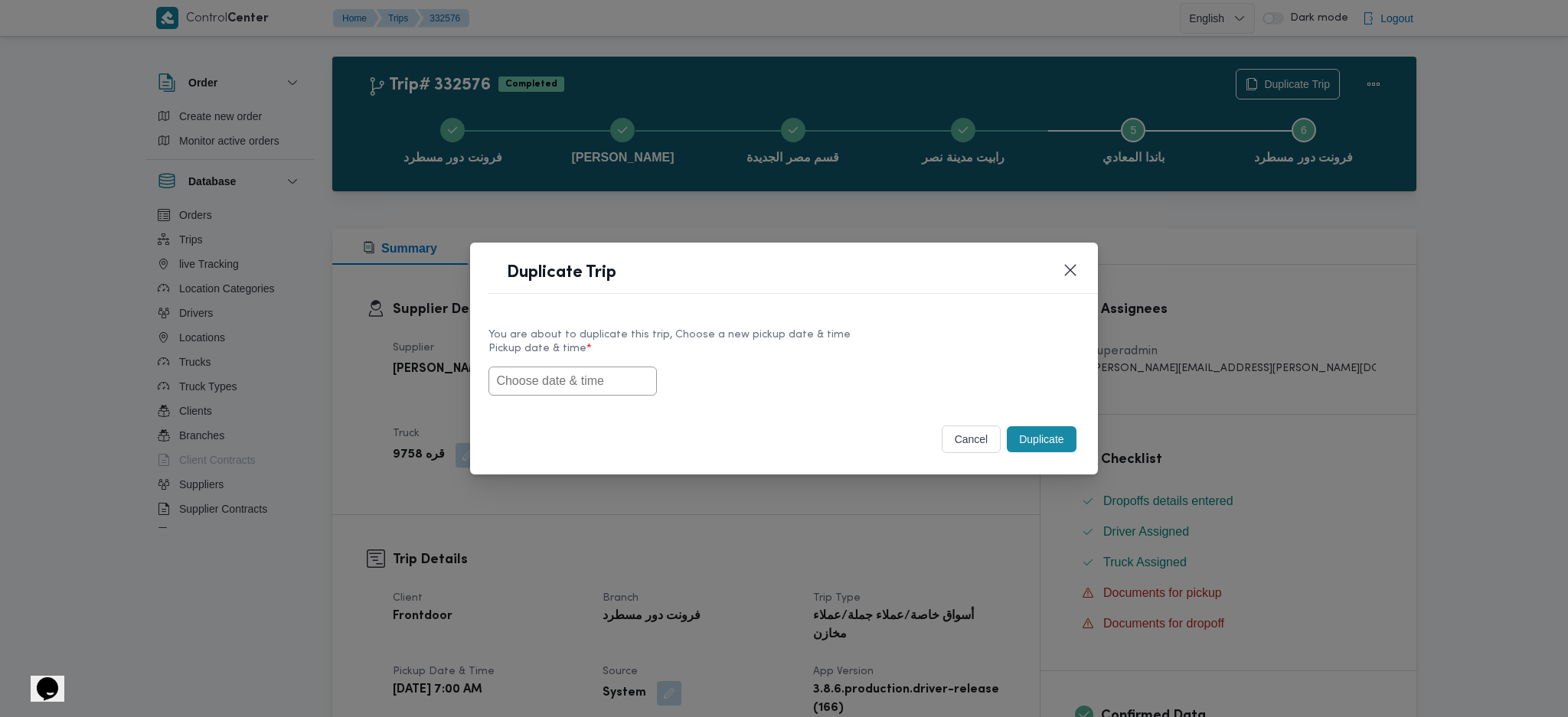
click at [544, 377] on input "text" at bounding box center [572, 381] width 168 height 29
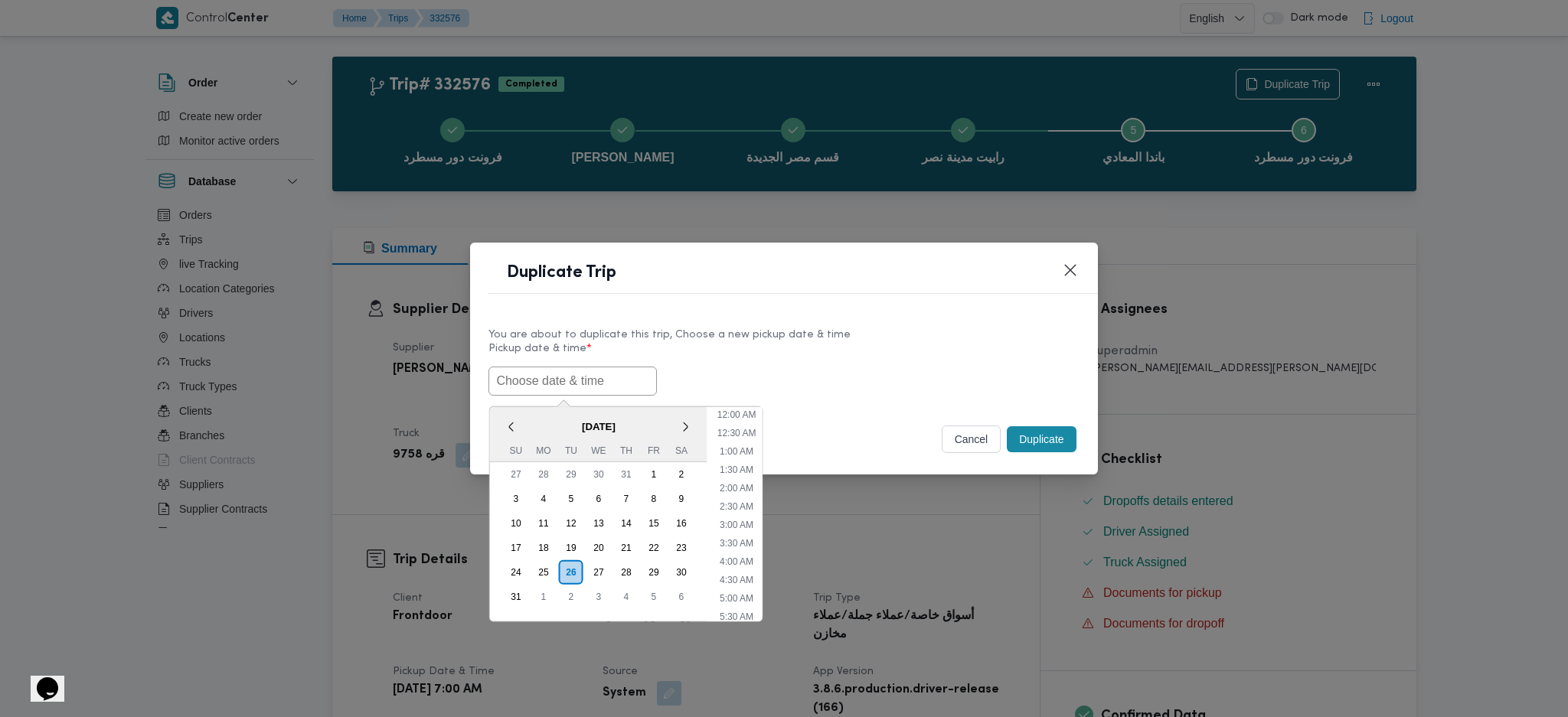
paste input "26/08/2025 7:00AM"
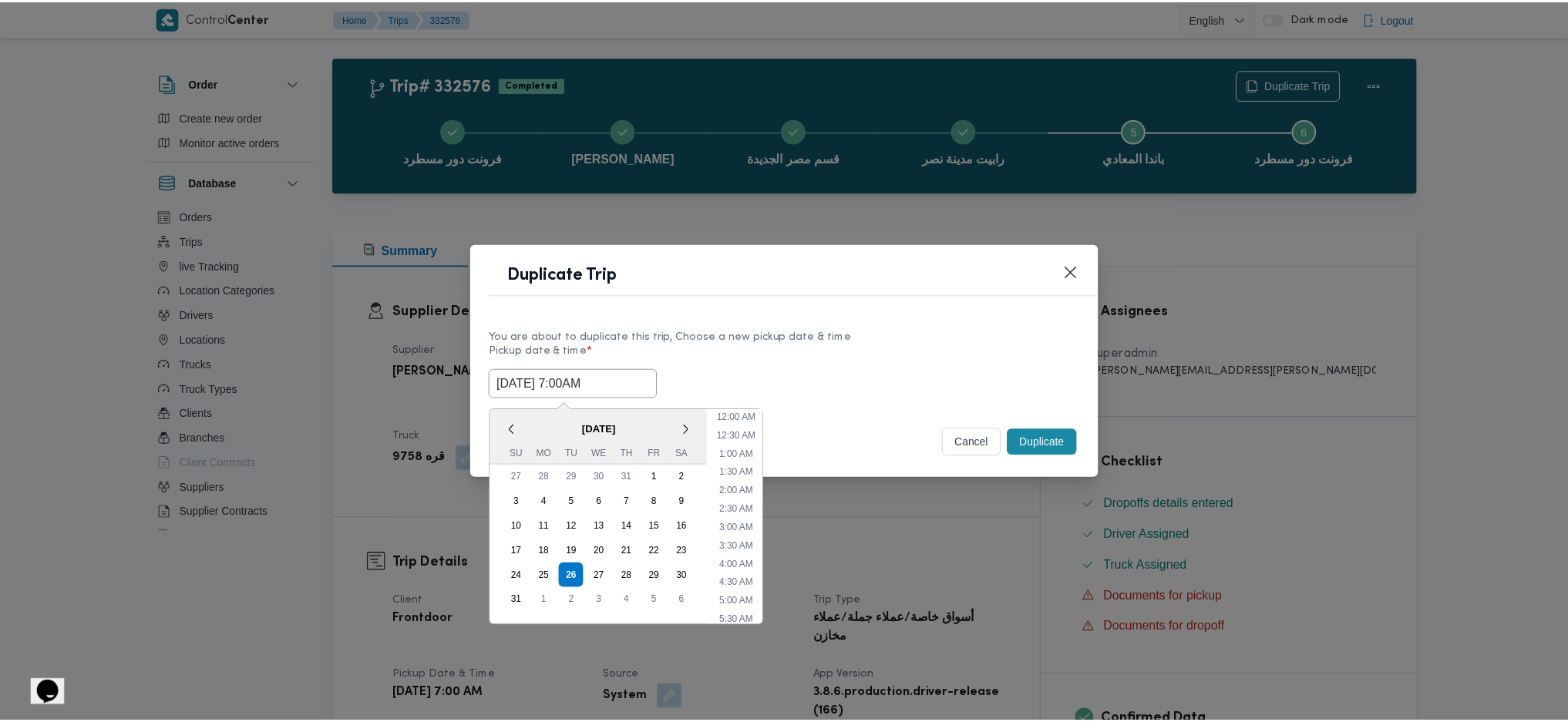
scroll to position [52, 0]
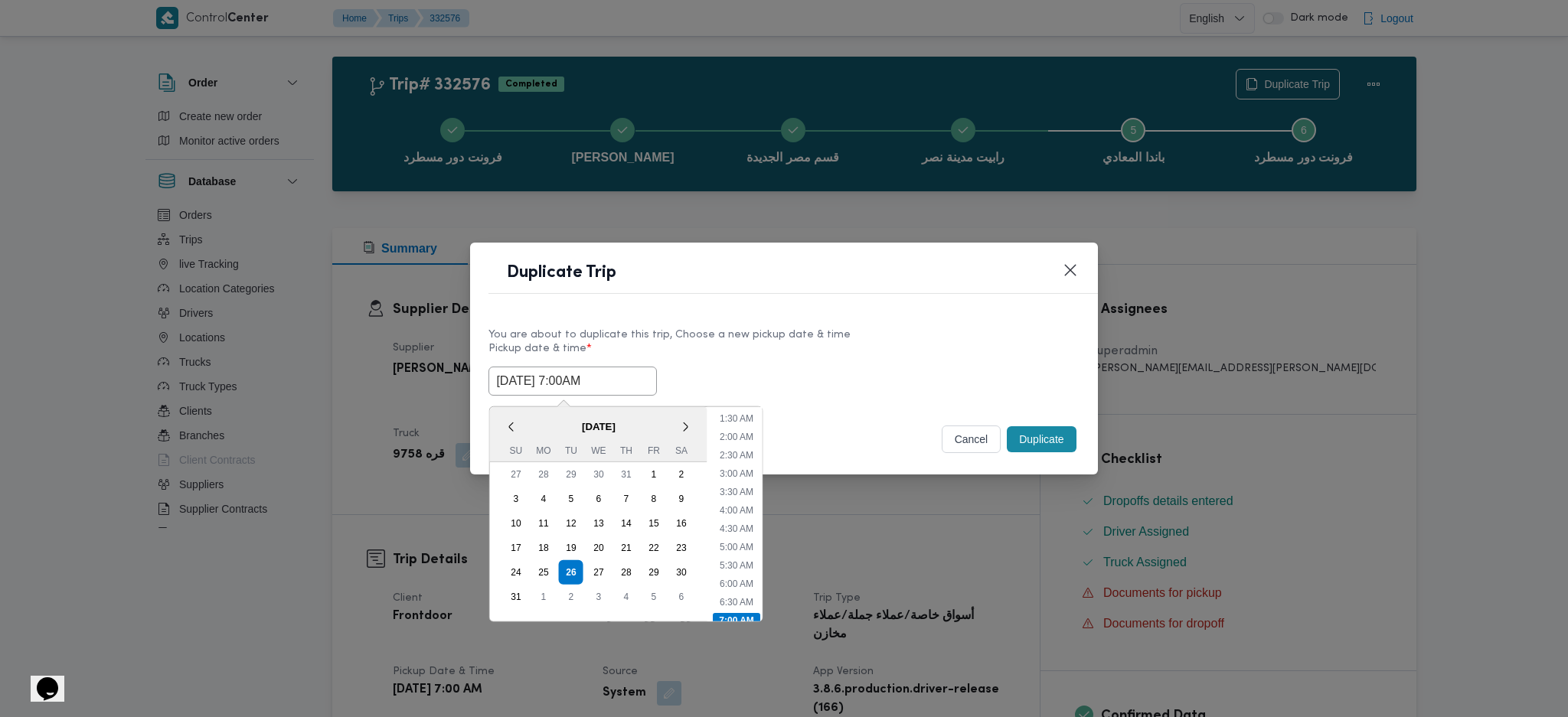
type input "26/08/2025 7:00AM"
click at [1062, 445] on button "Duplicate" at bounding box center [1040, 439] width 69 height 26
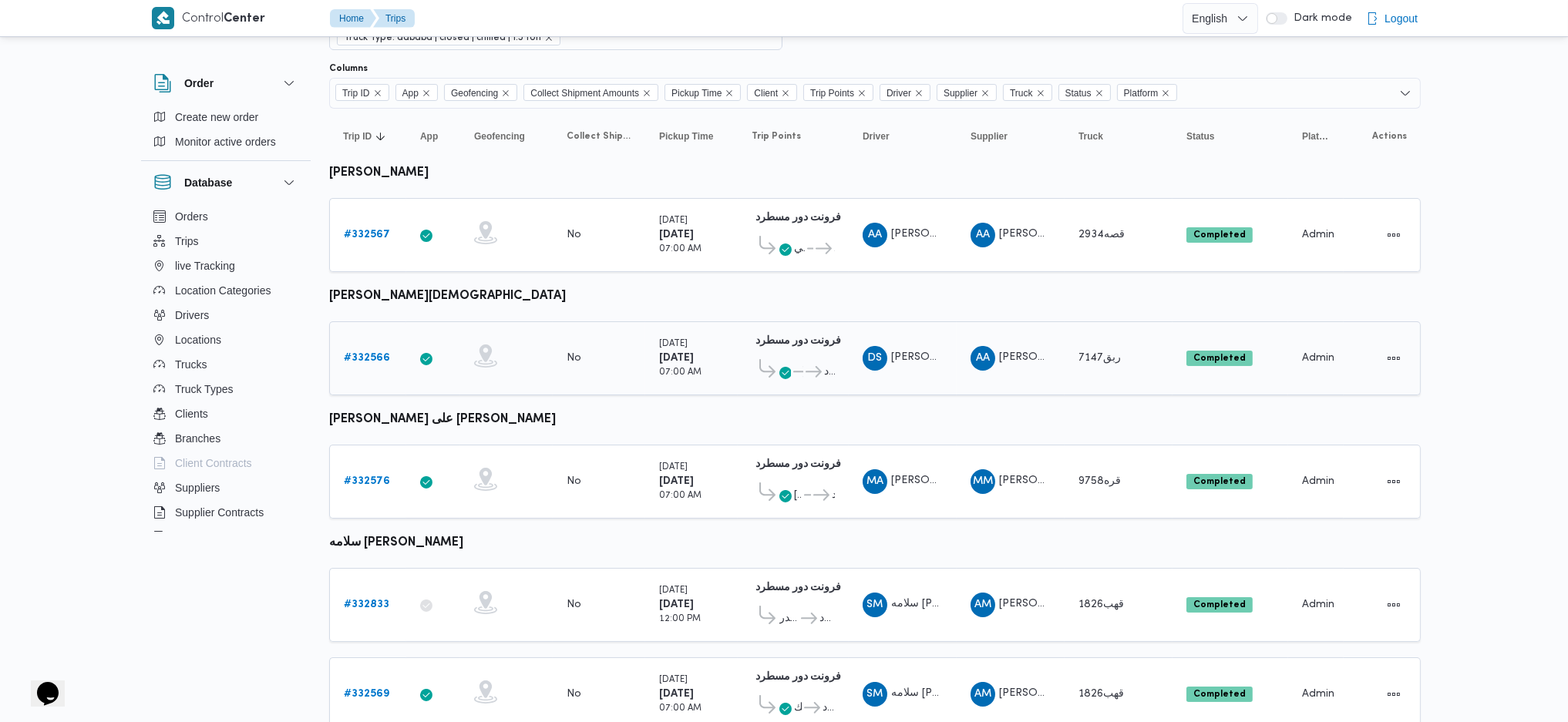
scroll to position [324, 0]
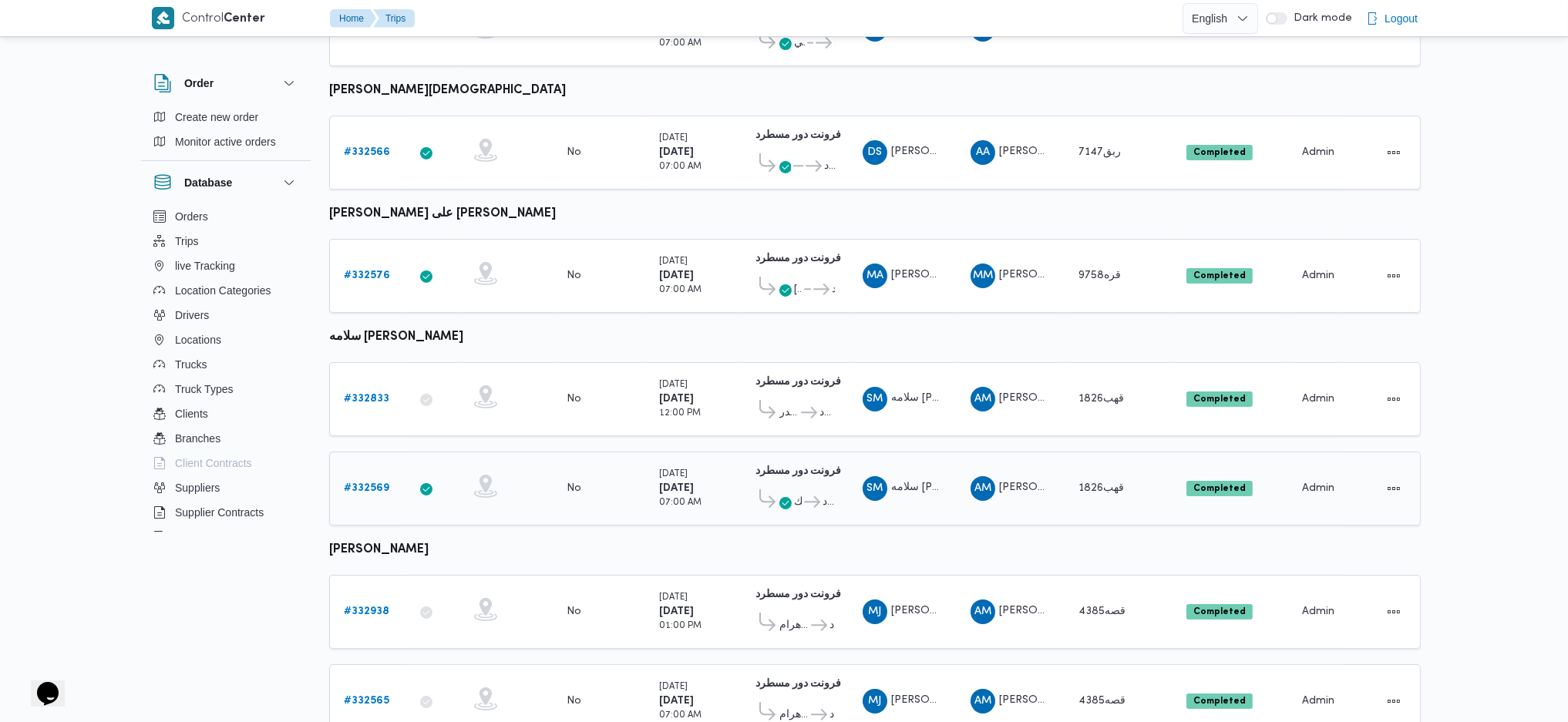
click at [370, 483] on b "# 332569" at bounding box center [366, 488] width 45 height 10
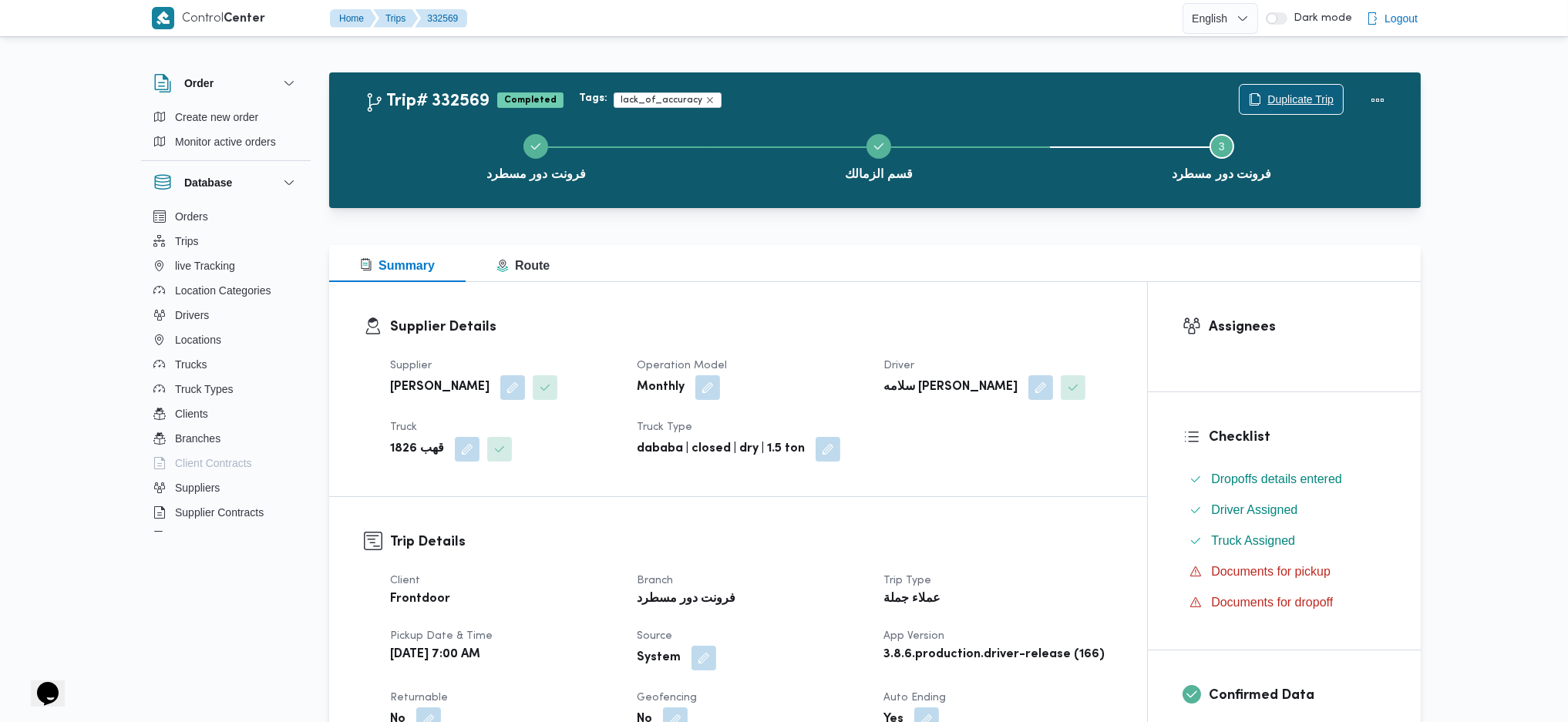
click at [1275, 103] on span "Duplicate Trip" at bounding box center [1301, 99] width 67 height 19
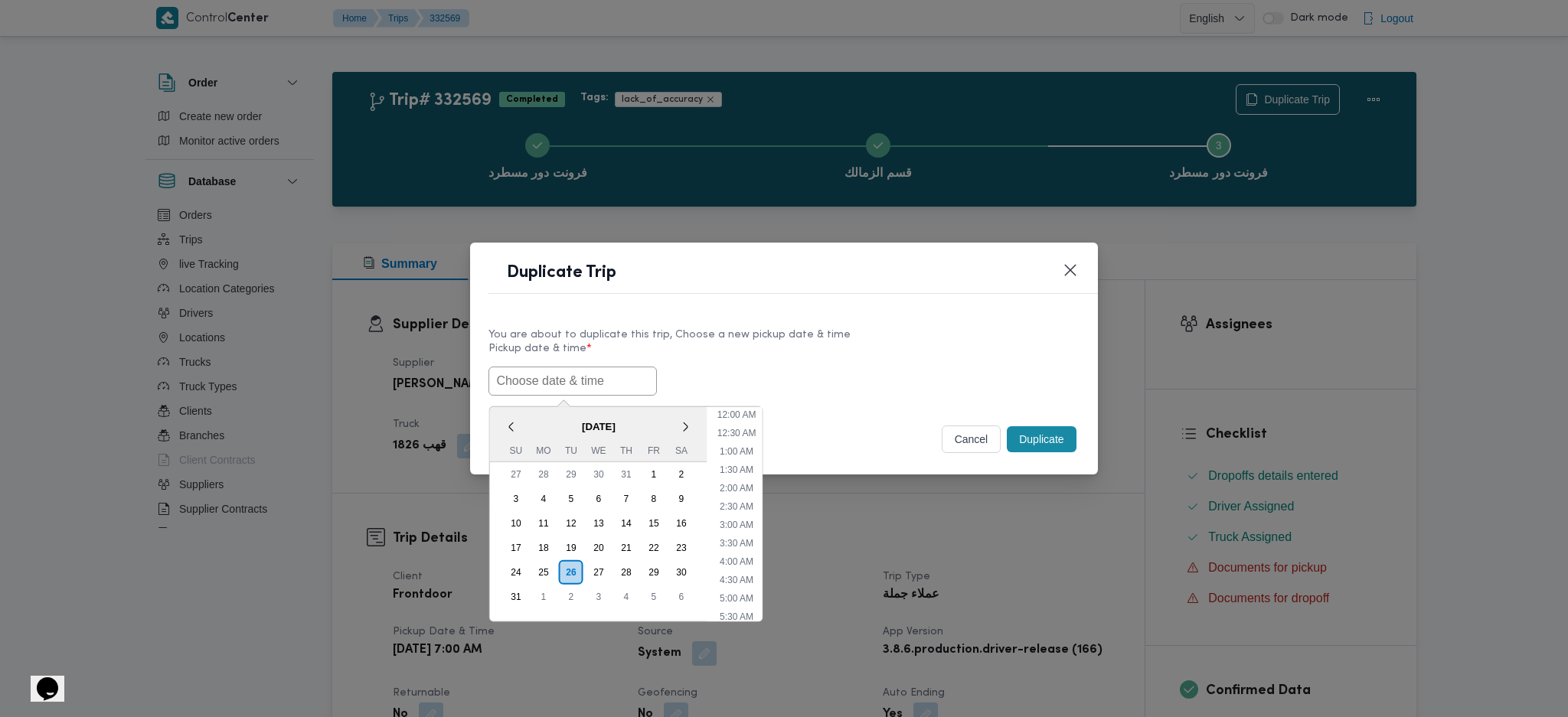
click at [587, 384] on input "text" at bounding box center [572, 381] width 168 height 29
paste input "26/08/2025 7:00AM"
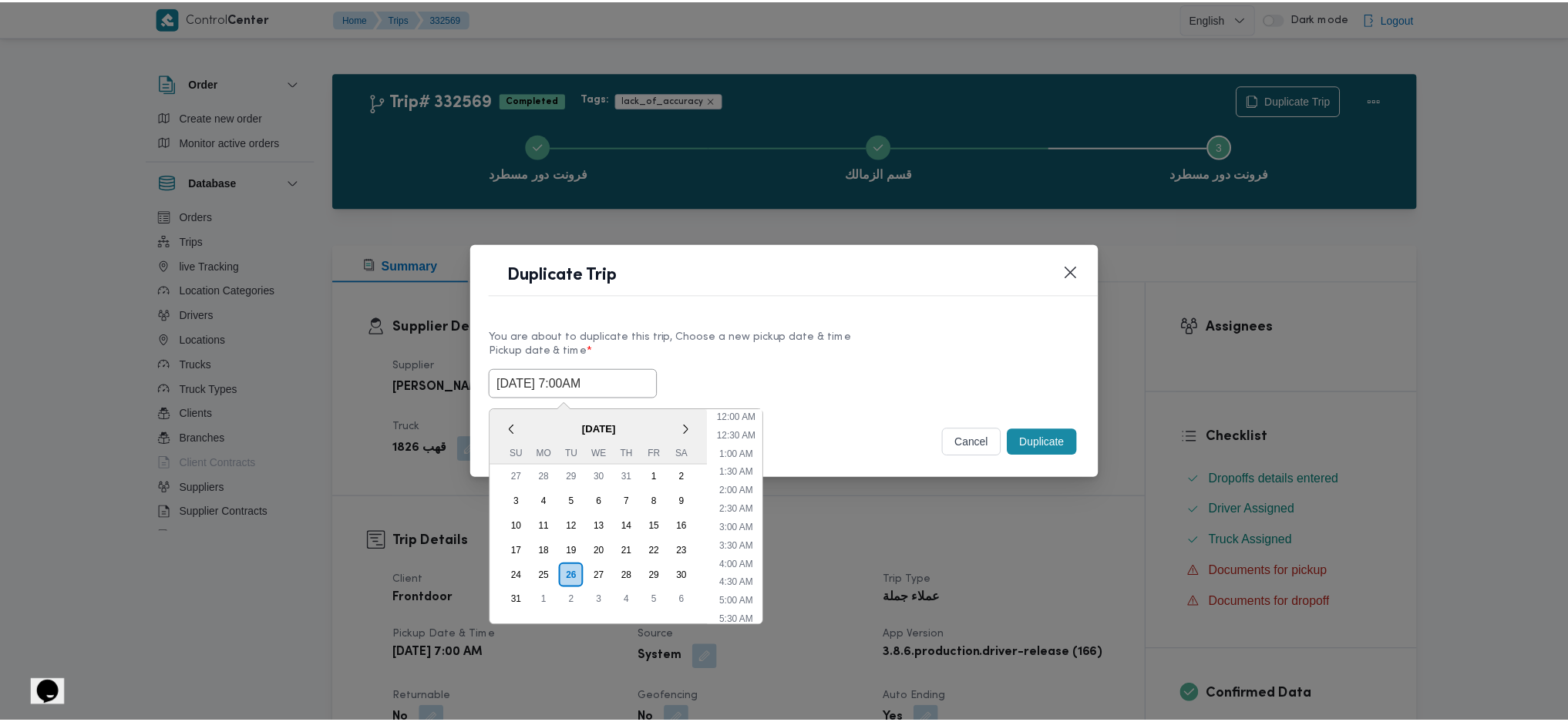
scroll to position [52, 0]
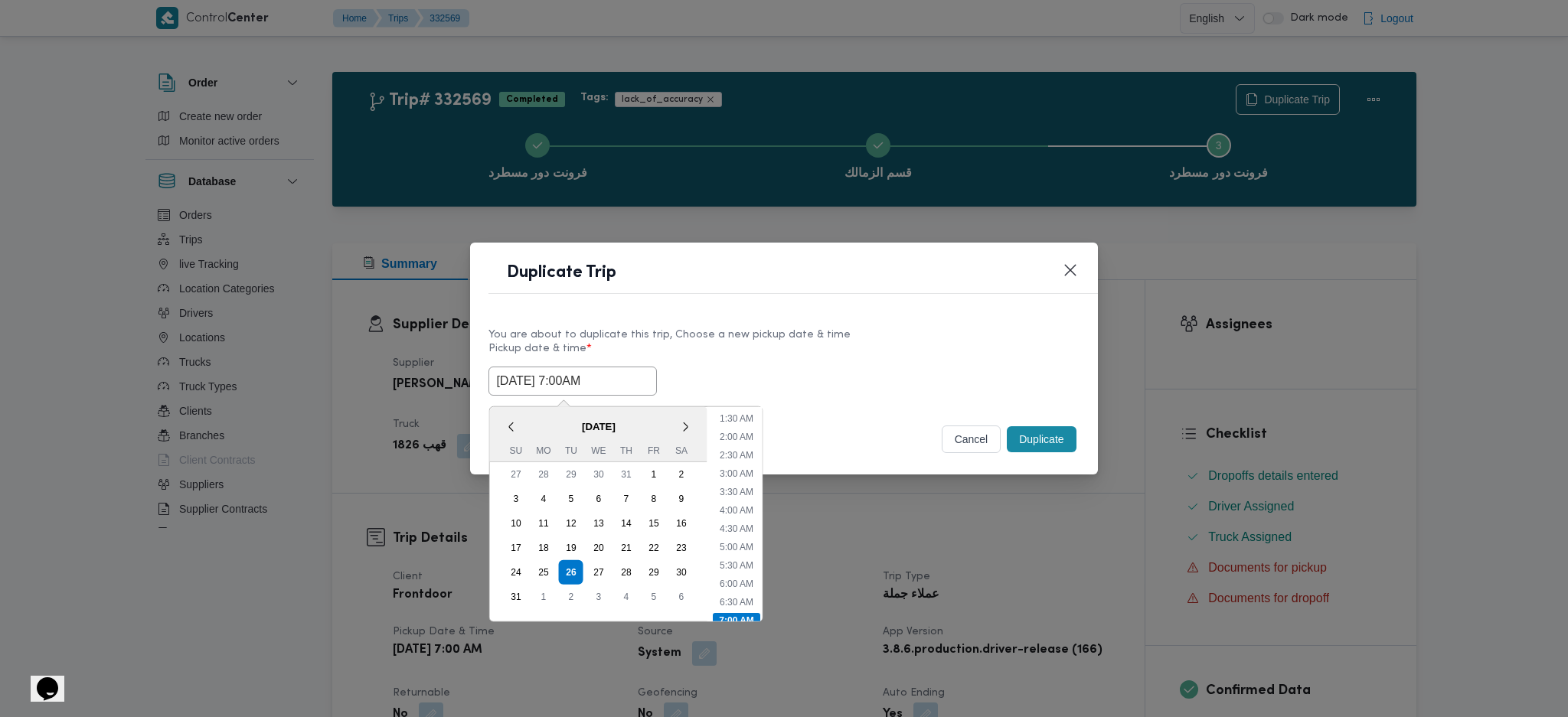
type input "26/08/2025 7:00AM"
drag, startPoint x: 1044, startPoint y: 440, endPoint x: 1041, endPoint y: 523, distance: 83.1
click at [1045, 440] on button "Duplicate" at bounding box center [1040, 439] width 69 height 26
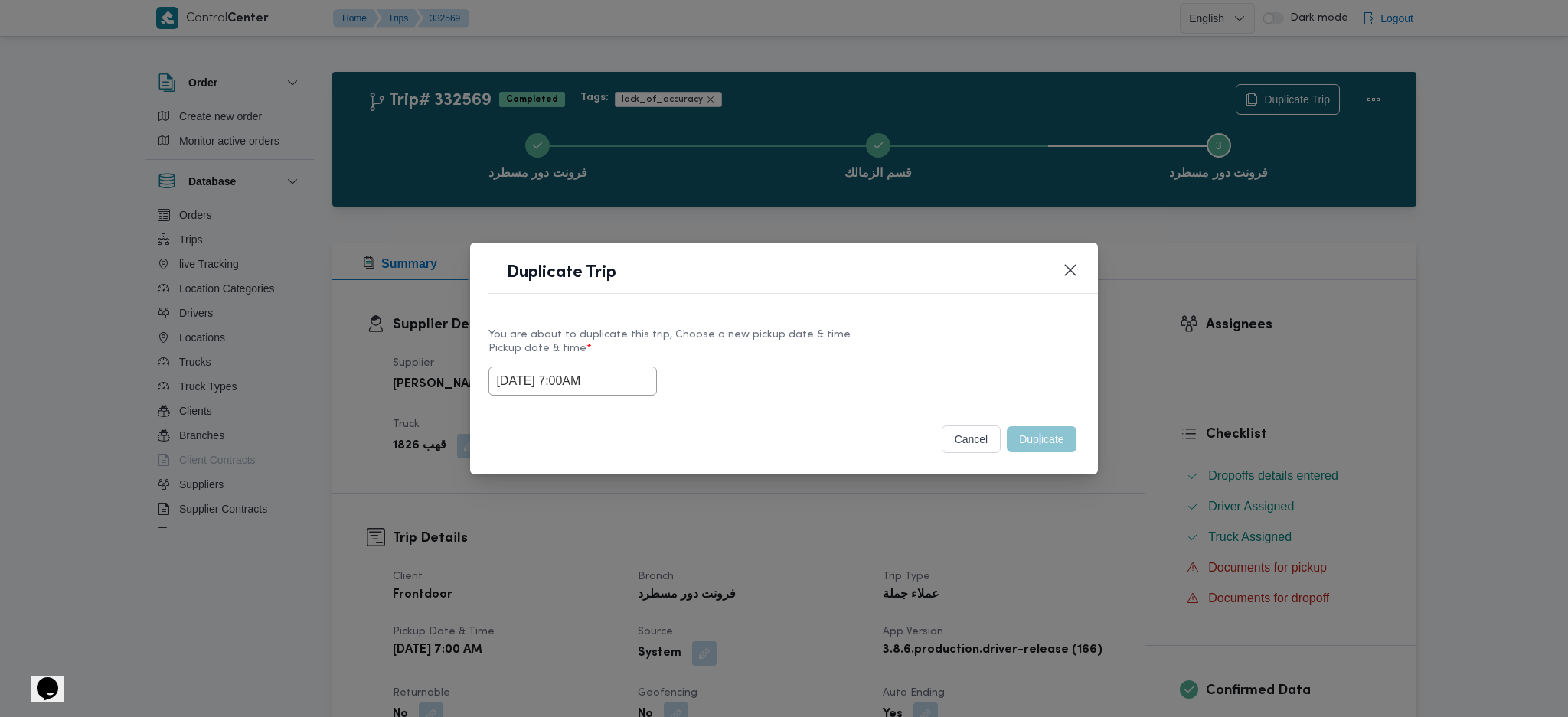
click at [1037, 536] on div "Duplicate Trip You are about to duplicate this trip, Choose a new pickup date &…" at bounding box center [784, 358] width 1568 height 717
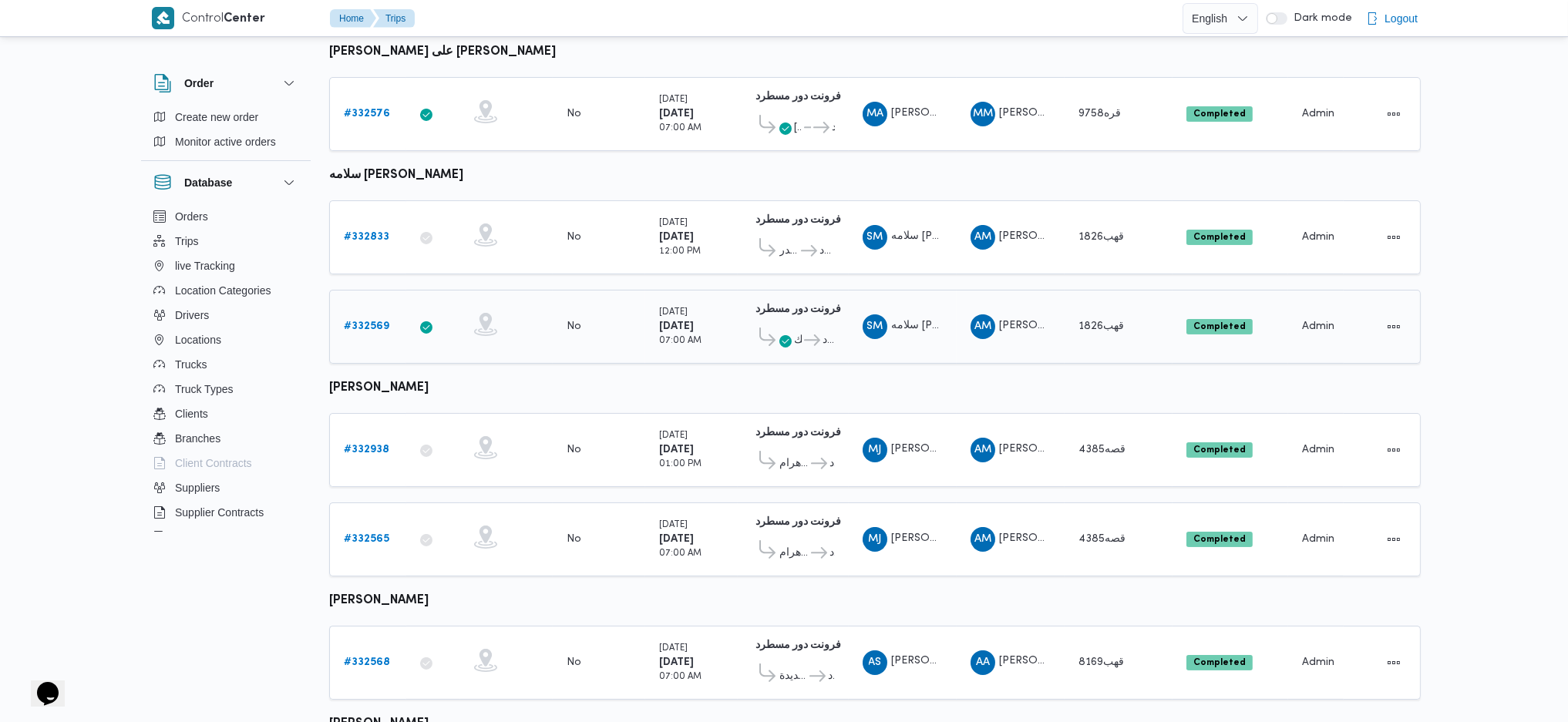
scroll to position [515, 0]
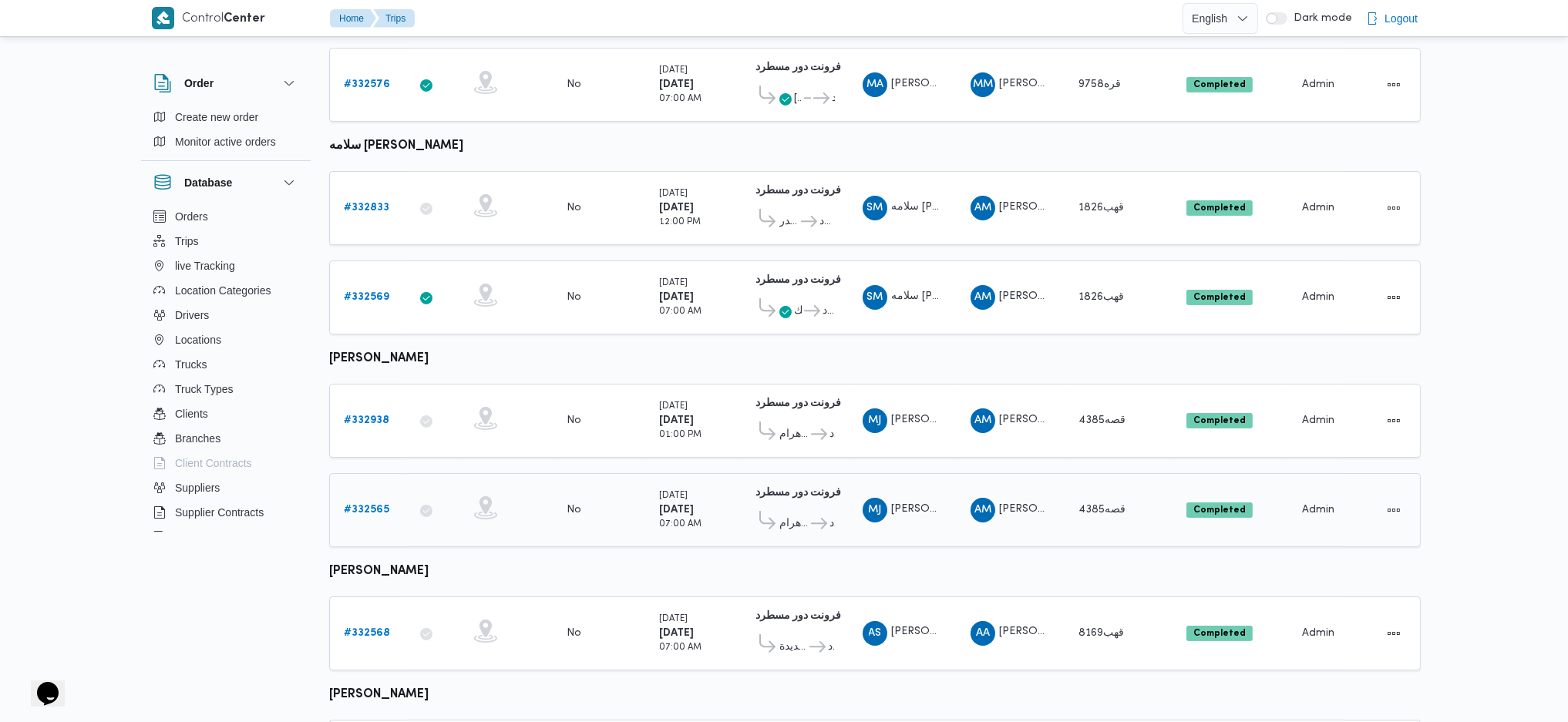
click at [367, 505] on b "# 332565" at bounding box center [366, 510] width 45 height 10
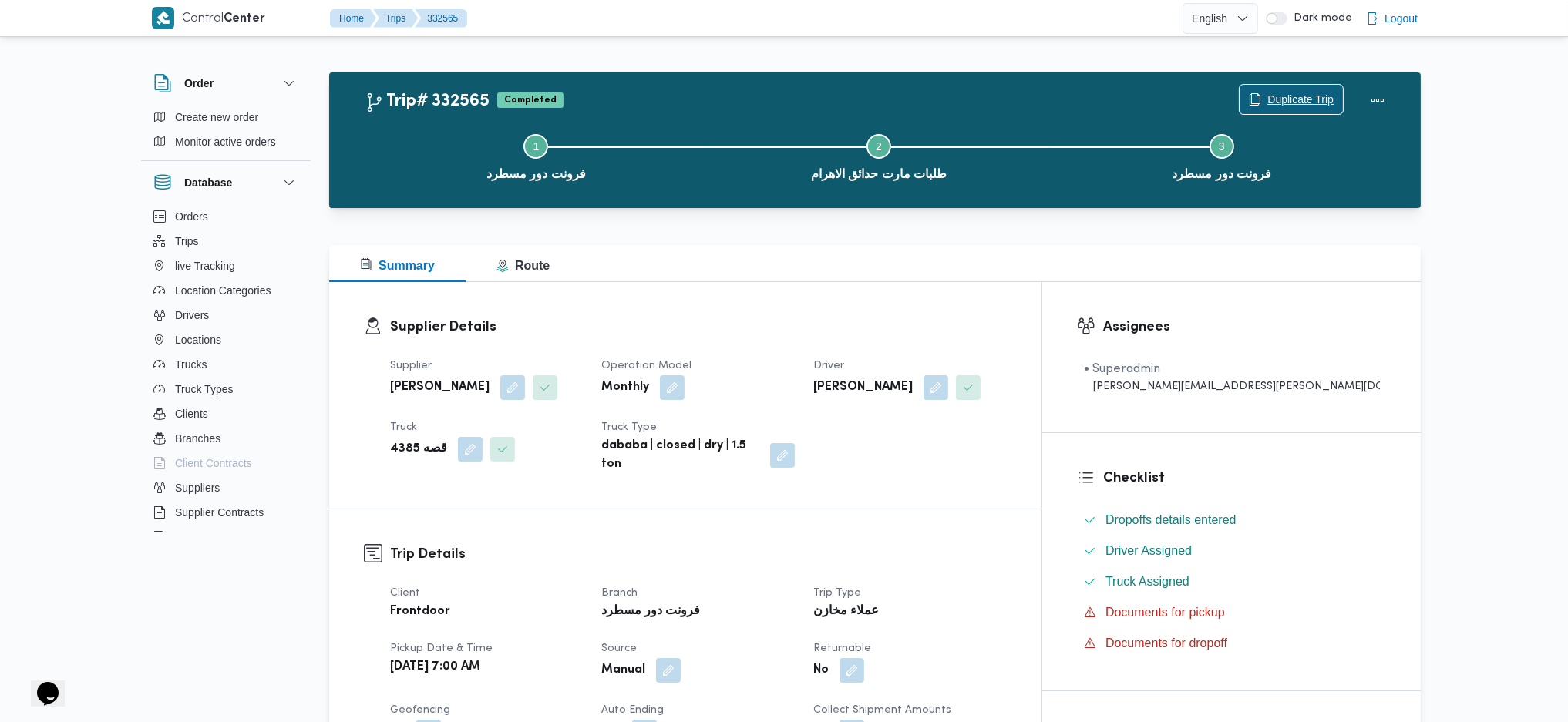
click at [1313, 88] on span "Duplicate Trip" at bounding box center [1291, 100] width 104 height 29
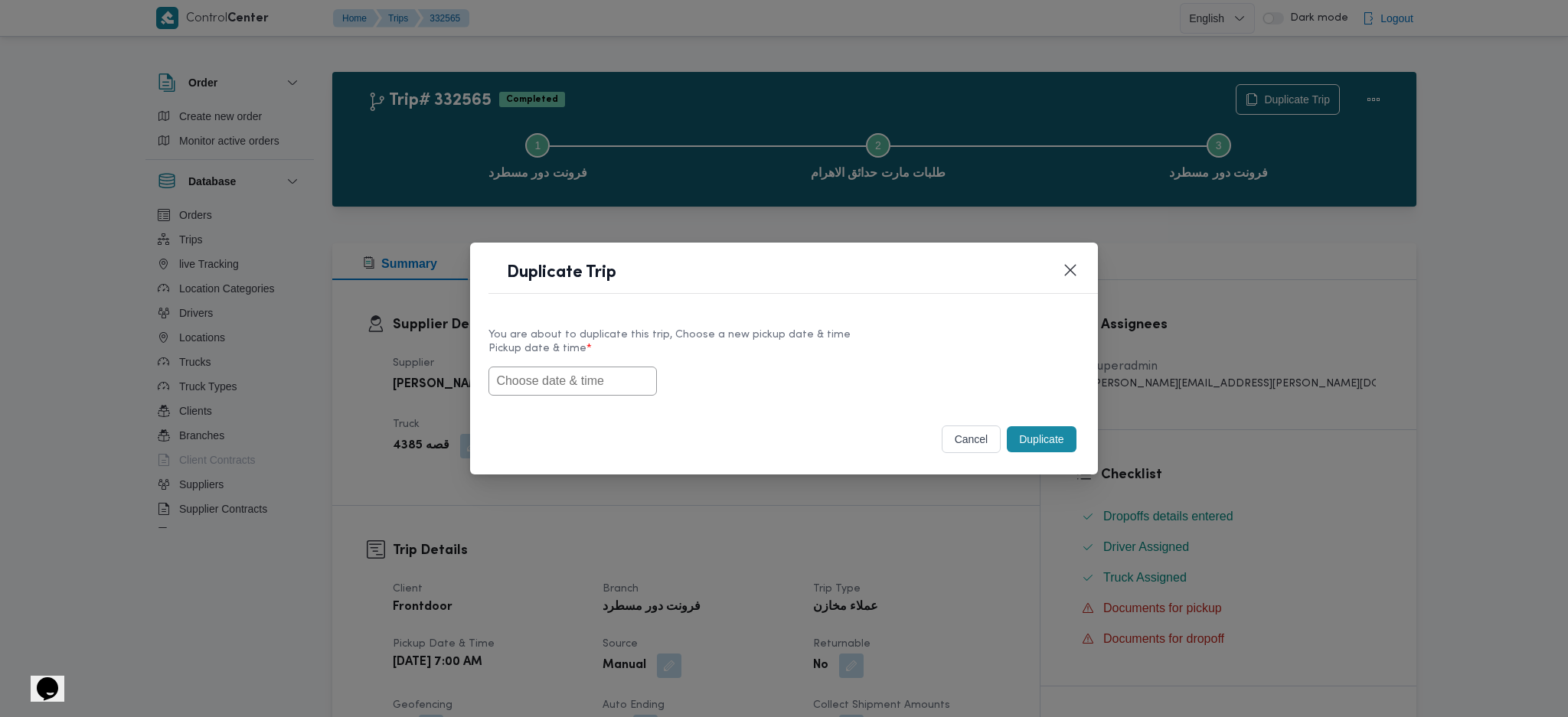
drag, startPoint x: 626, startPoint y: 393, endPoint x: 620, endPoint y: 364, distance: 29.6
click at [625, 377] on input "text" at bounding box center [572, 381] width 168 height 29
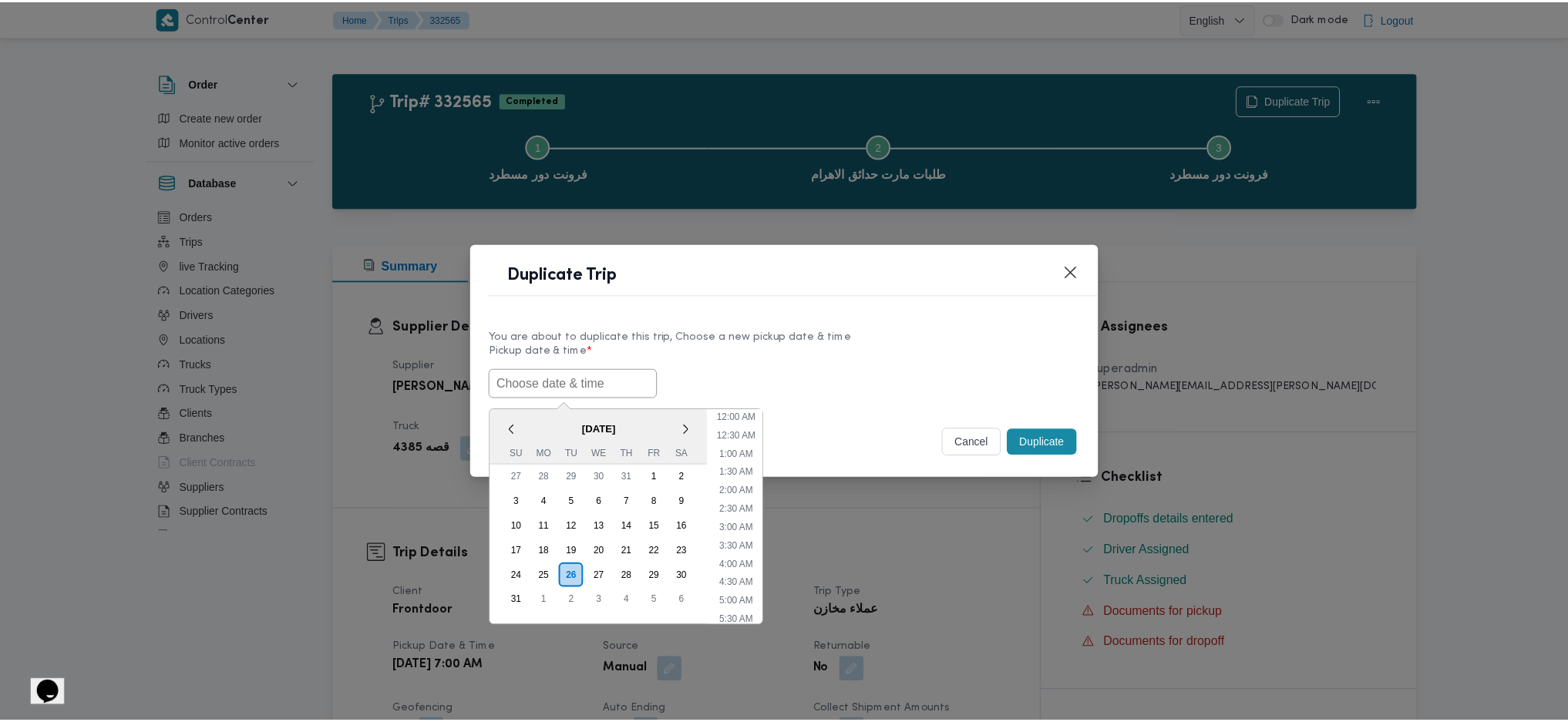
scroll to position [52, 0]
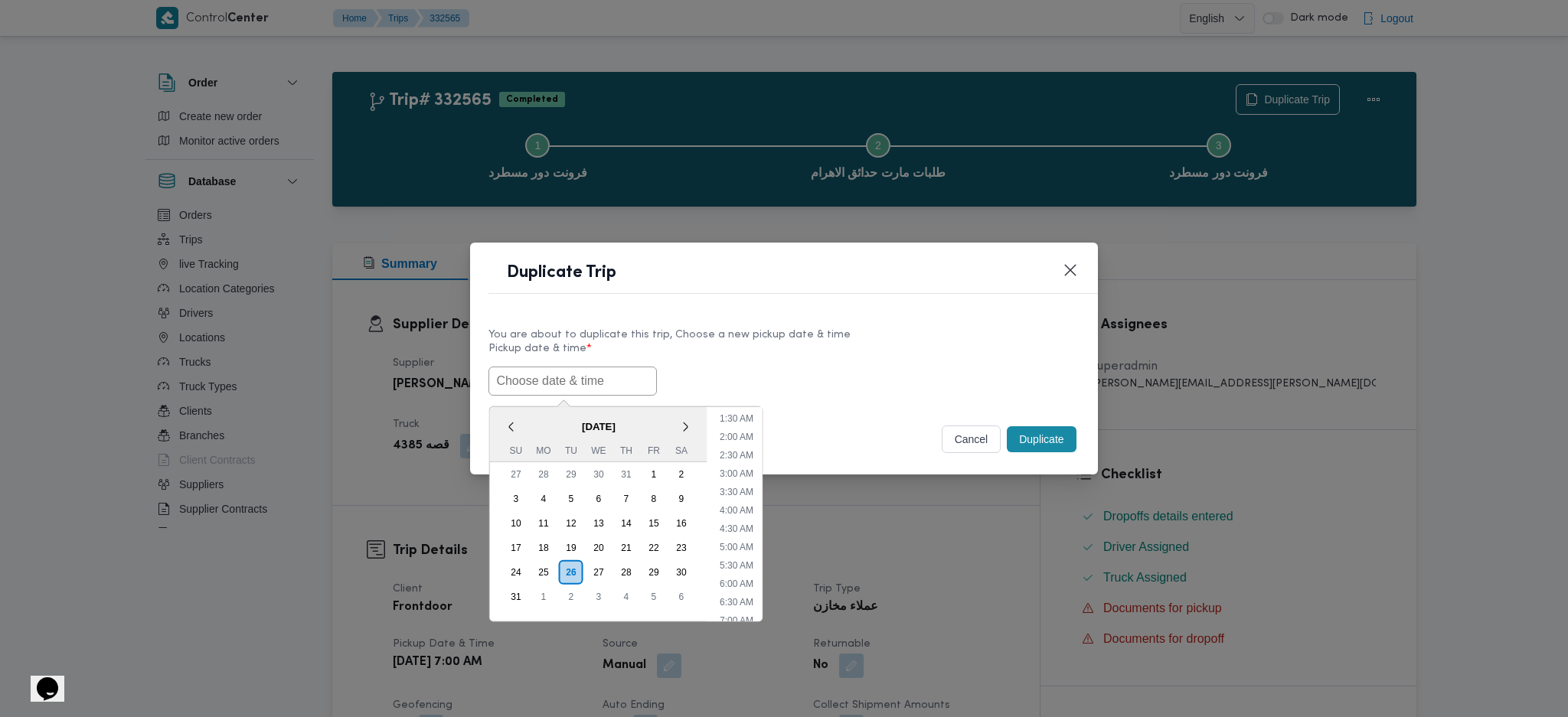
paste input "26/08/2025 7:00AM"
type input "26/08/2025 7:00AM"
click at [1056, 430] on button "Duplicate" at bounding box center [1040, 439] width 69 height 26
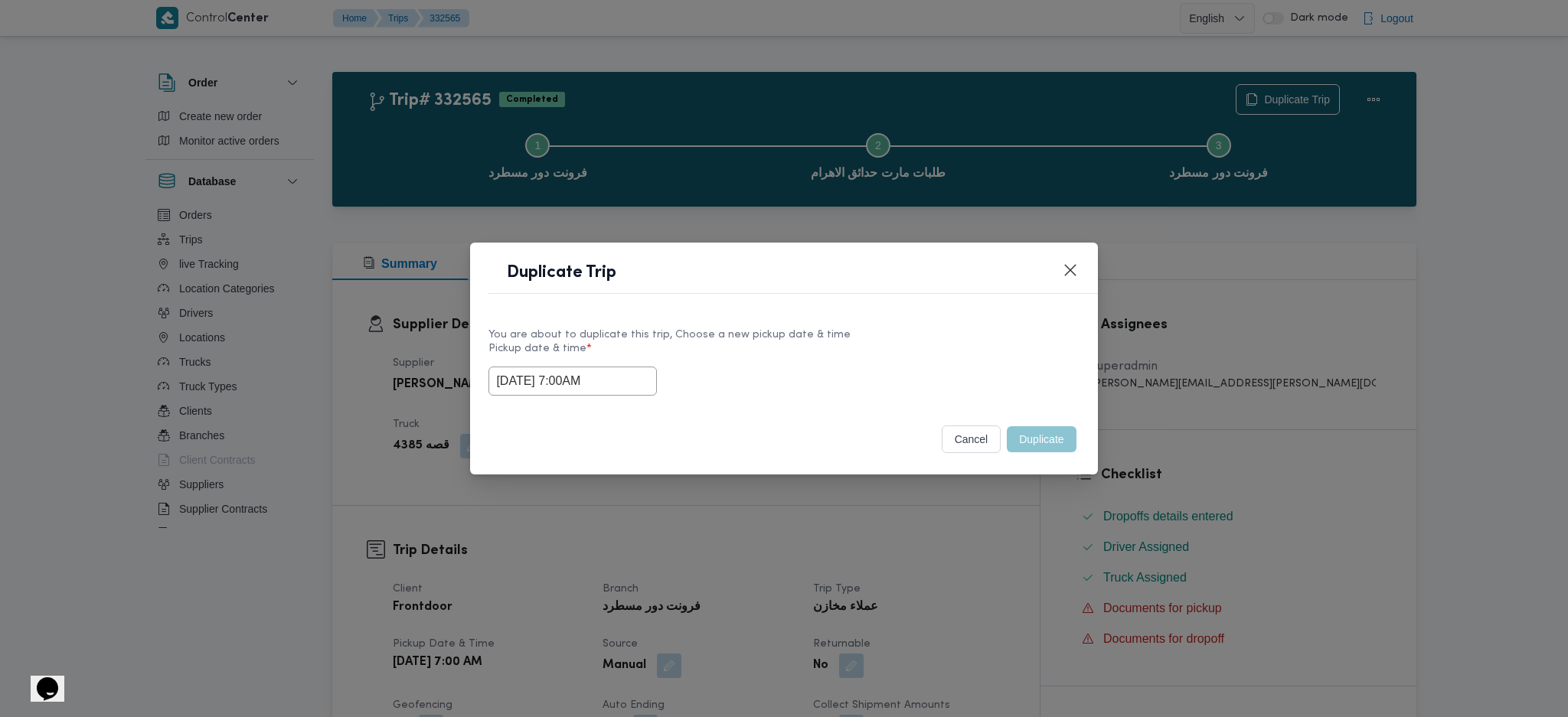
click at [1044, 508] on div "Duplicate Trip You are about to duplicate this trip, Choose a new pickup date &…" at bounding box center [784, 358] width 1568 height 717
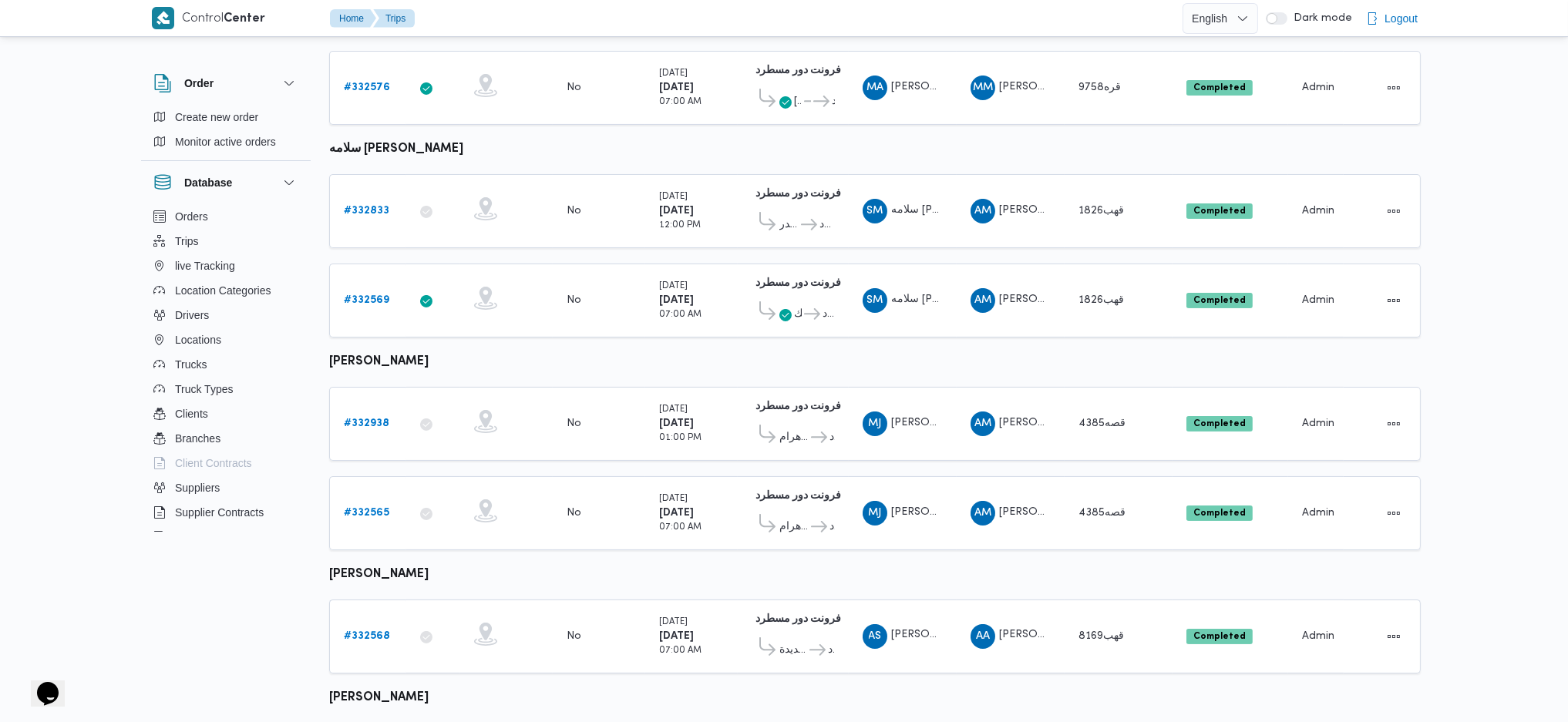
scroll to position [653, 0]
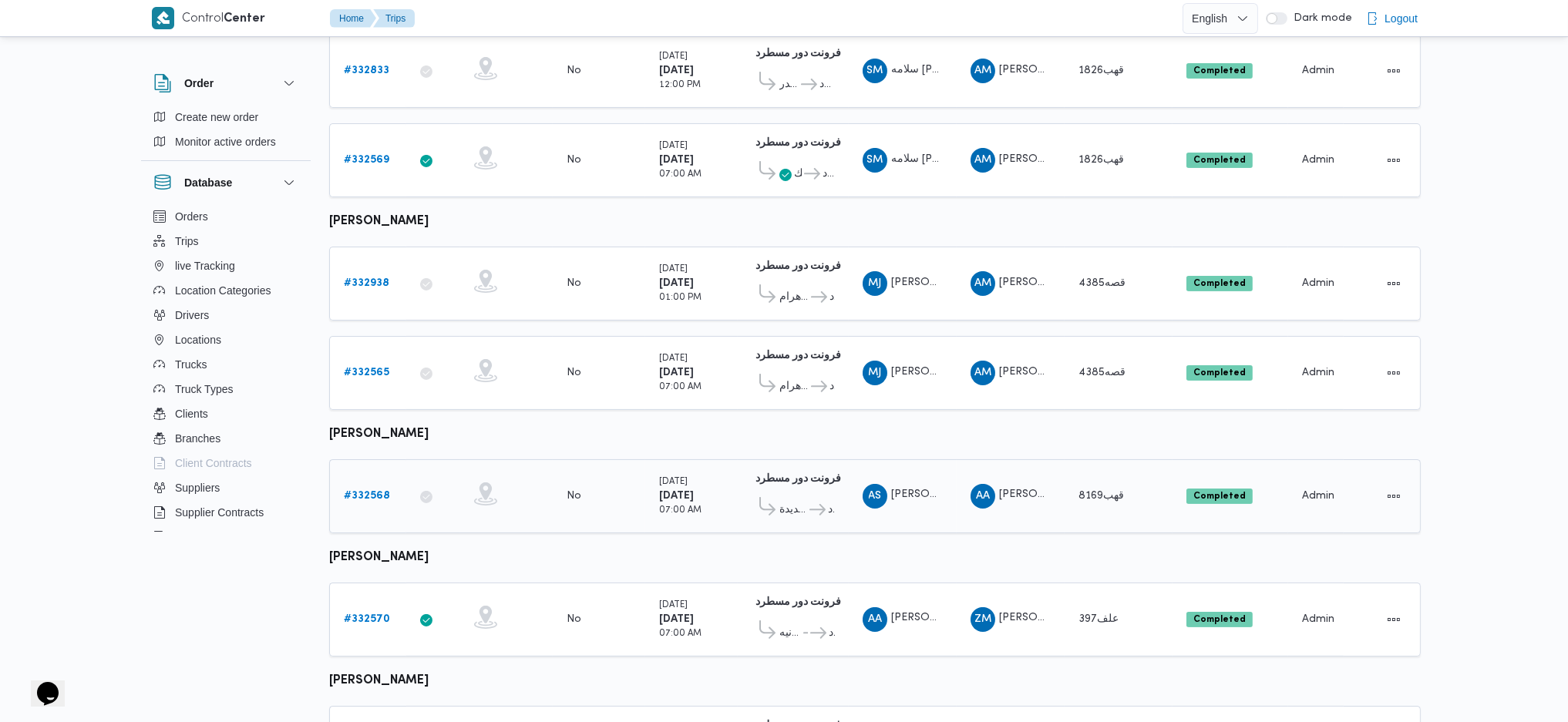
click at [367, 491] on b "# 332568" at bounding box center [366, 496] width 46 height 10
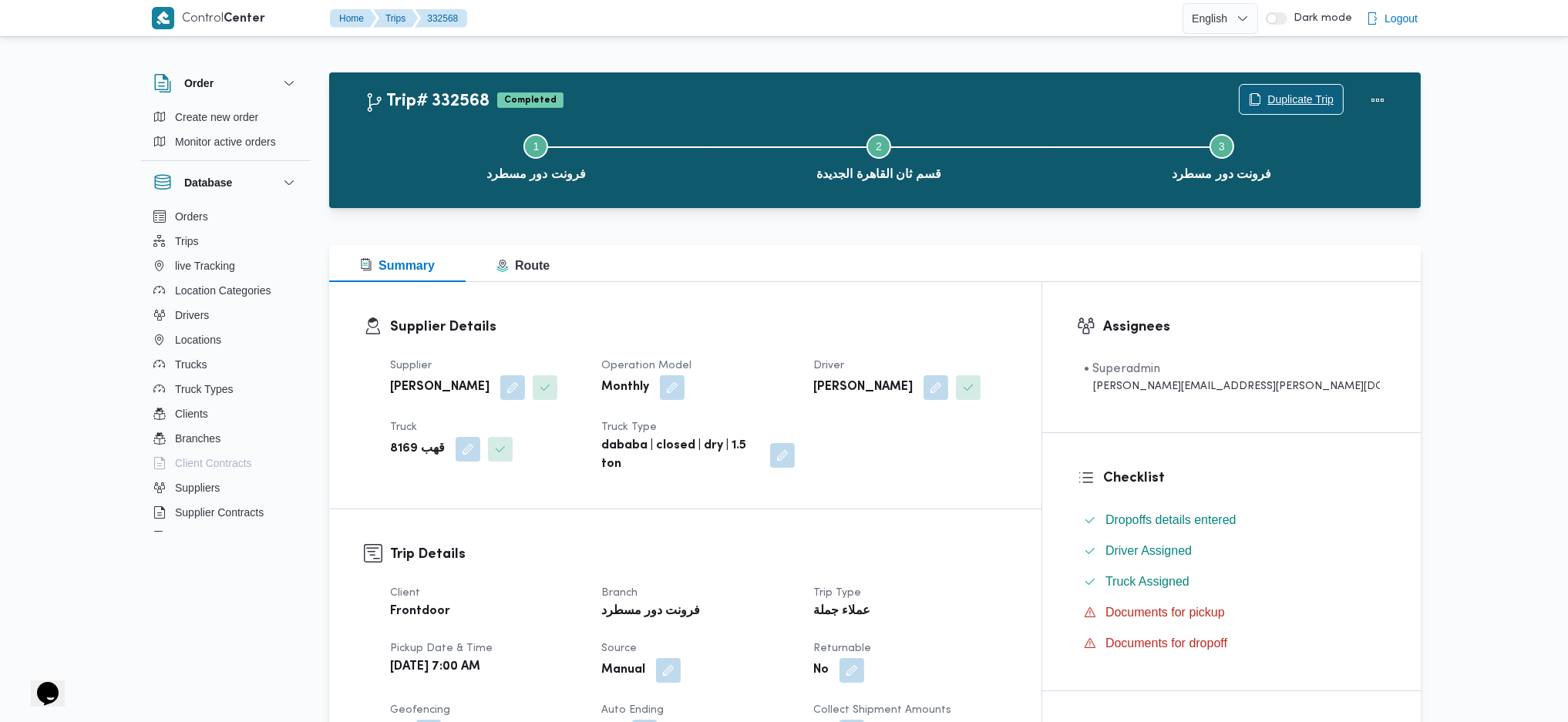
click at [1295, 102] on span "Duplicate Trip" at bounding box center [1301, 99] width 67 height 19
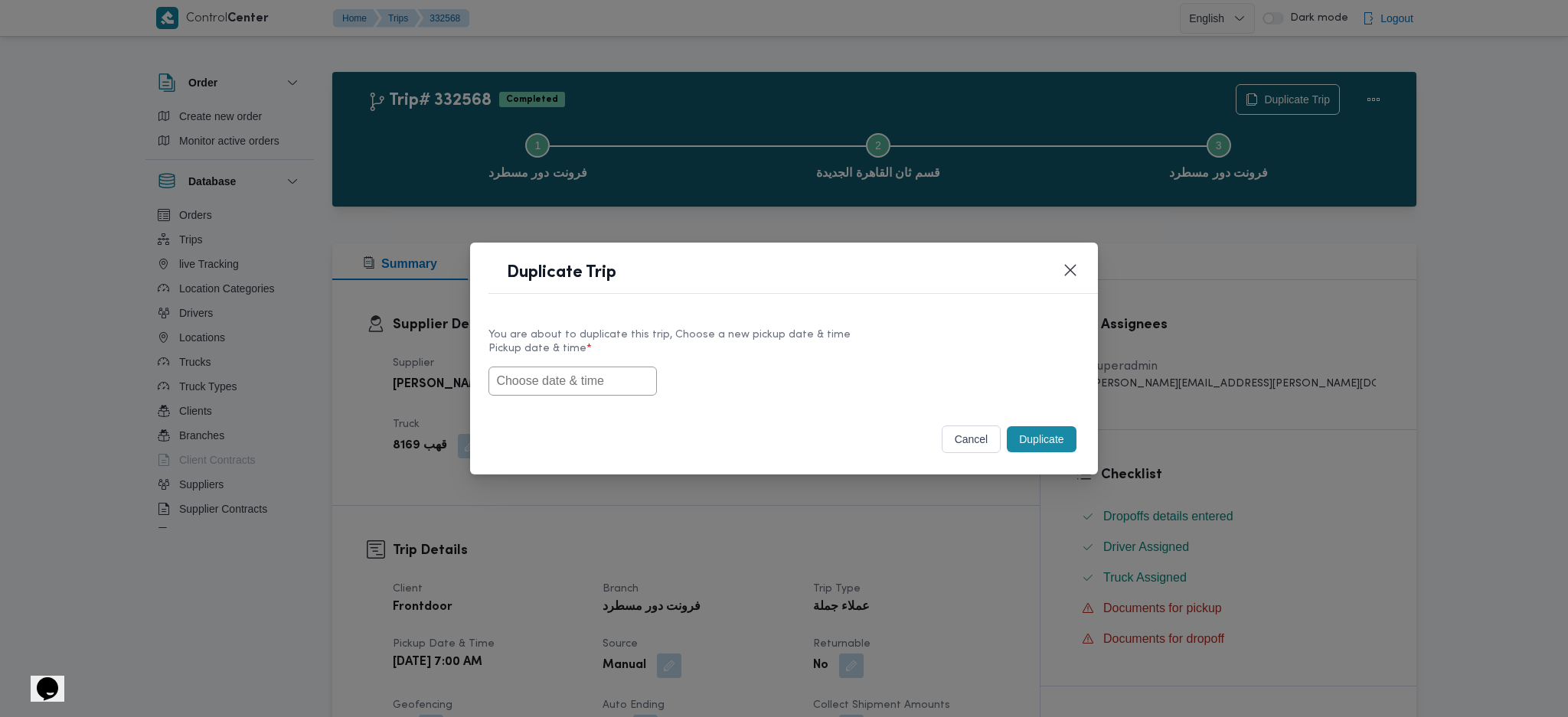
drag, startPoint x: 597, startPoint y: 378, endPoint x: 612, endPoint y: 378, distance: 15.0
click at [597, 378] on input "text" at bounding box center [572, 381] width 168 height 29
paste input "26/08/2025 7:00AM"
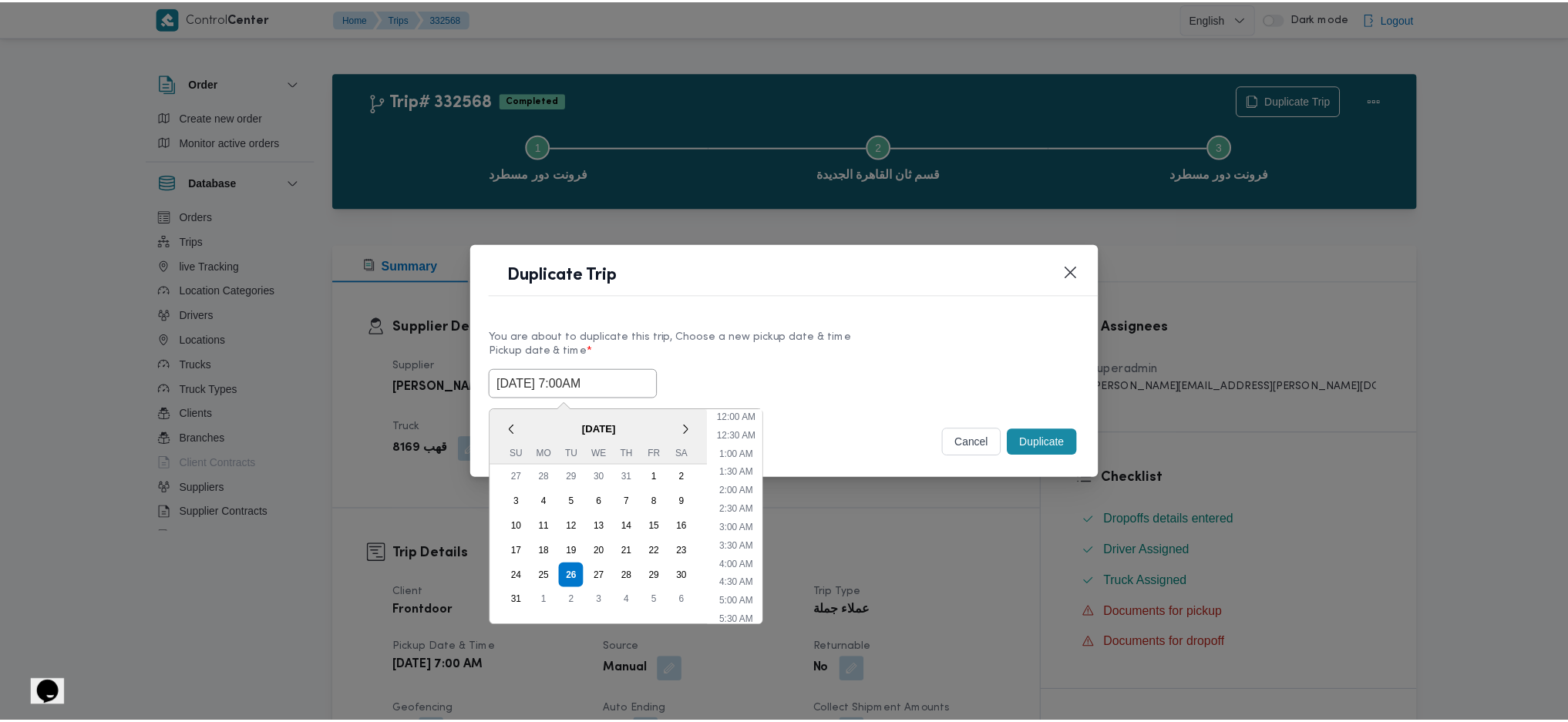
scroll to position [52, 0]
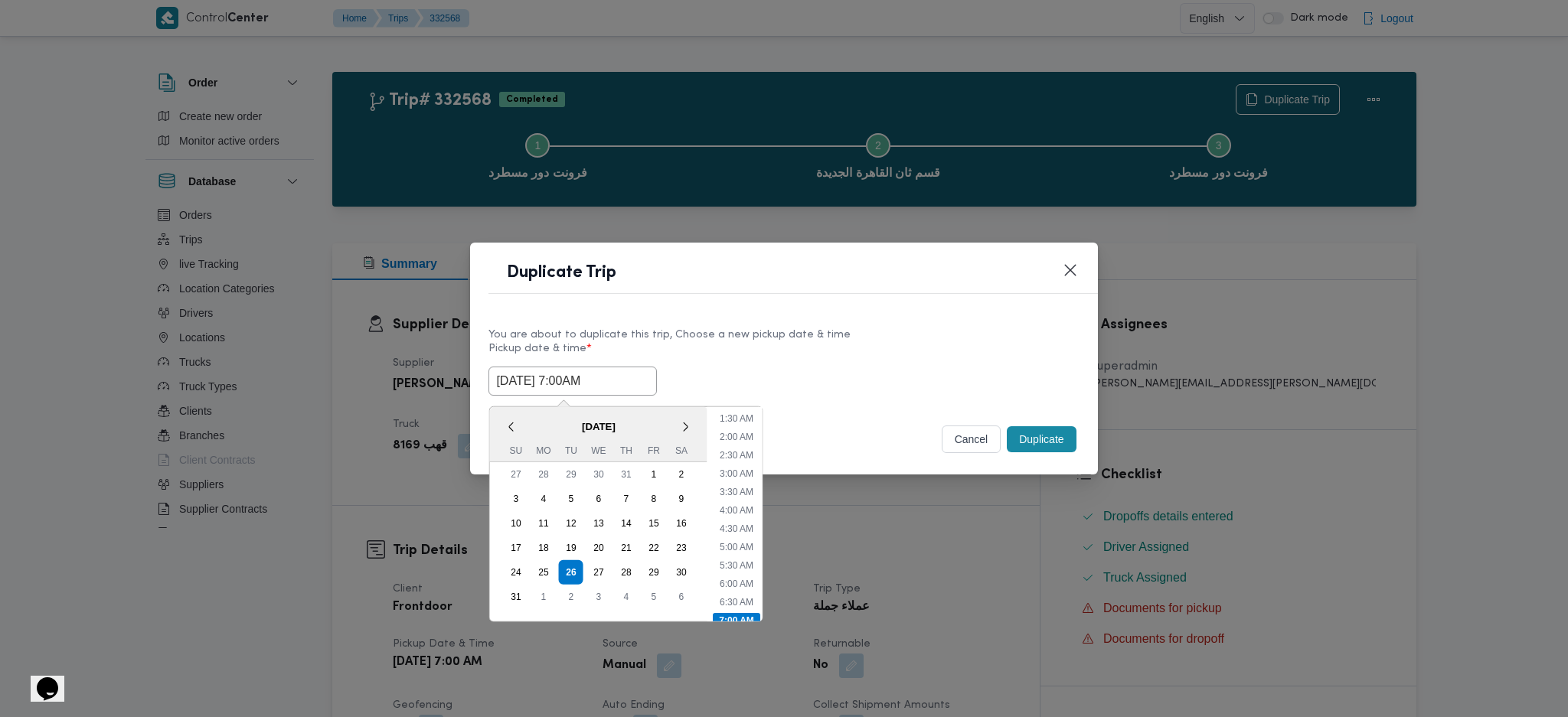
type input "26/08/2025 7:00AM"
click at [1043, 432] on button "Duplicate" at bounding box center [1040, 439] width 69 height 26
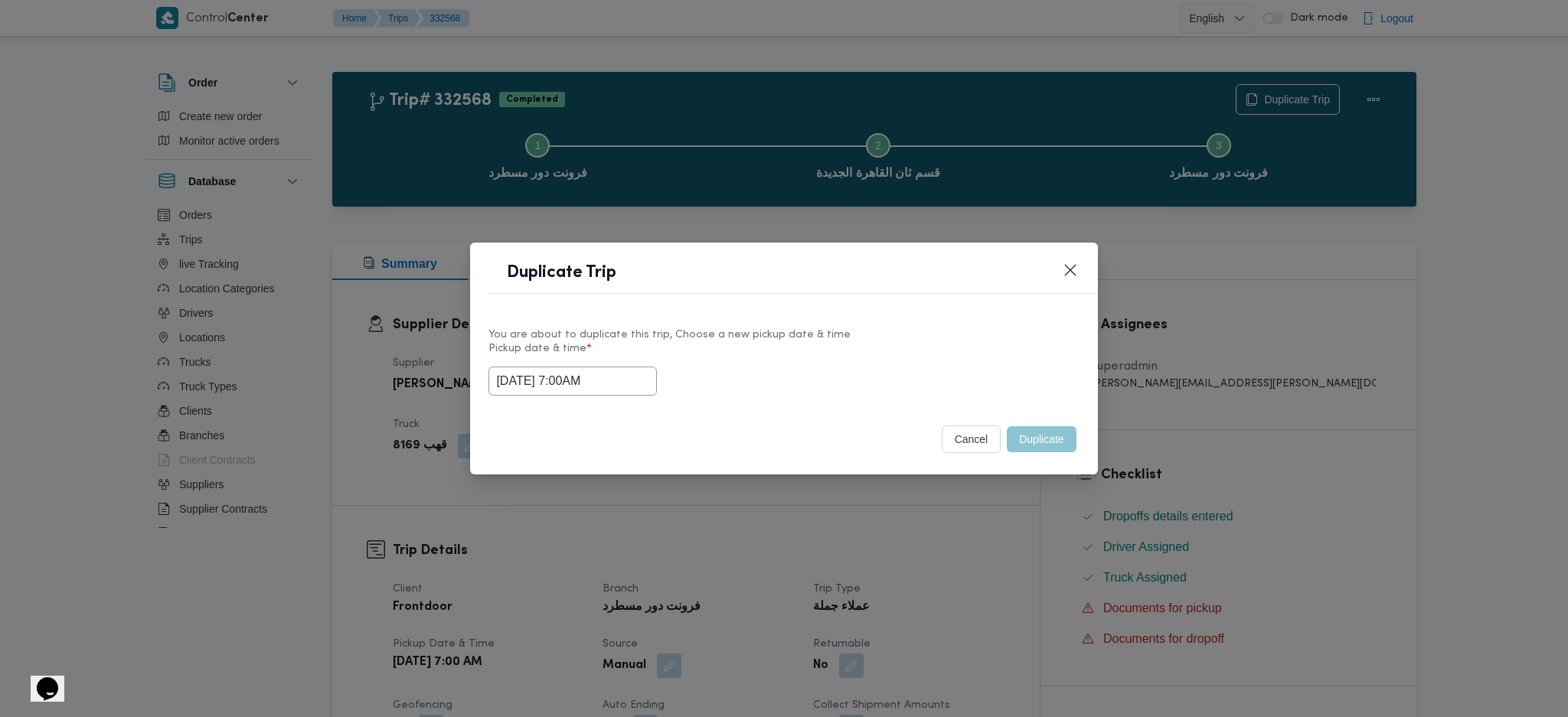
click at [1043, 544] on div "Duplicate Trip You are about to duplicate this trip, Choose a new pickup date &…" at bounding box center [784, 358] width 1568 height 717
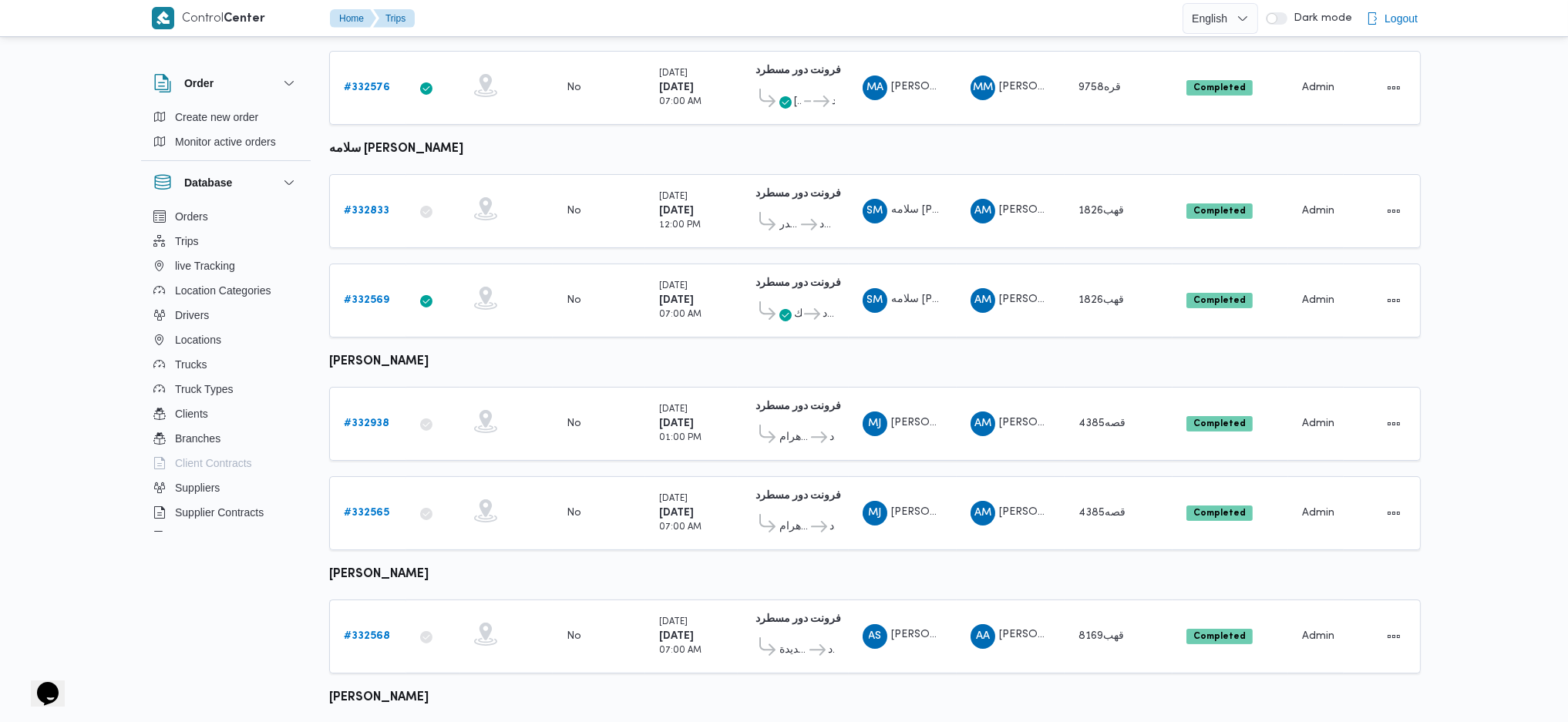
scroll to position [653, 0]
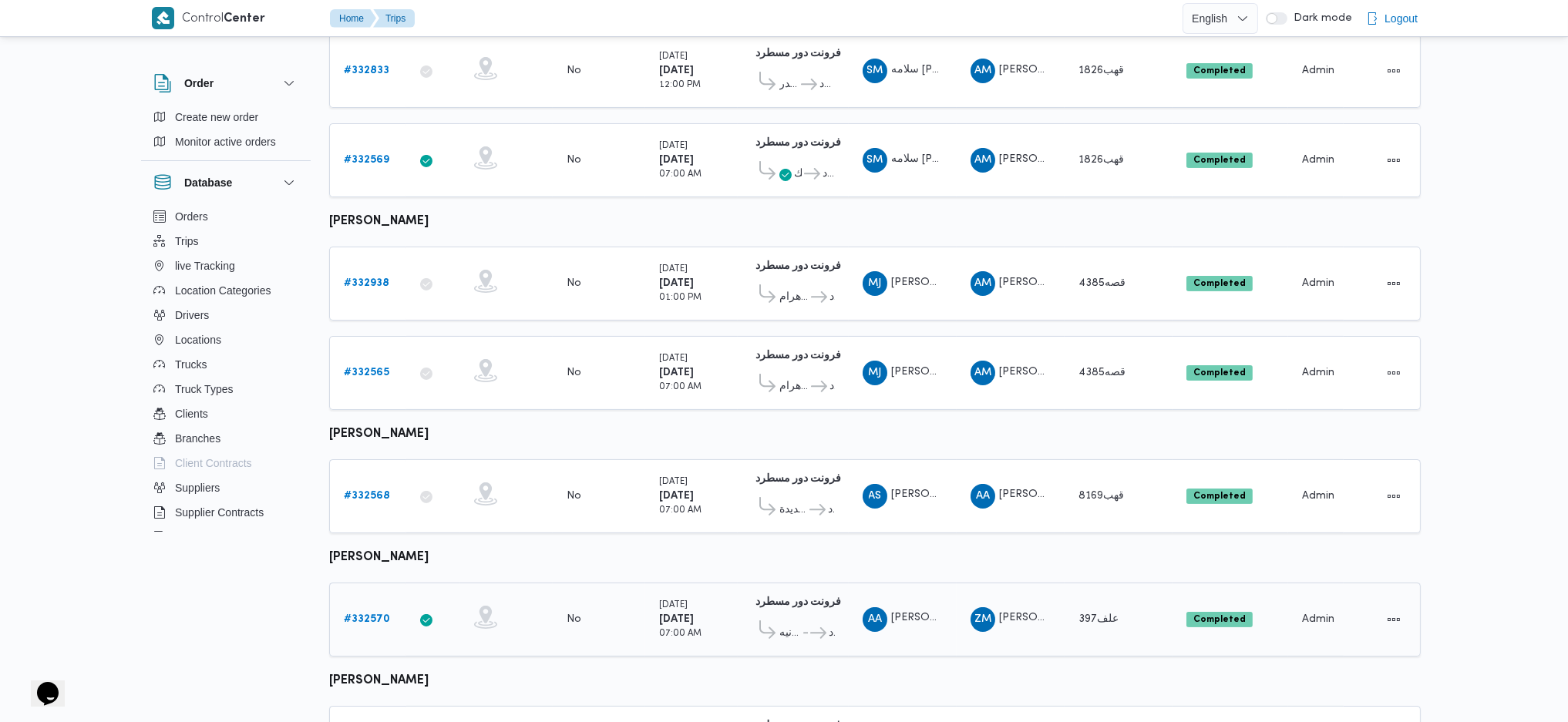
click at [387, 611] on b "# 332570" at bounding box center [366, 619] width 46 height 10
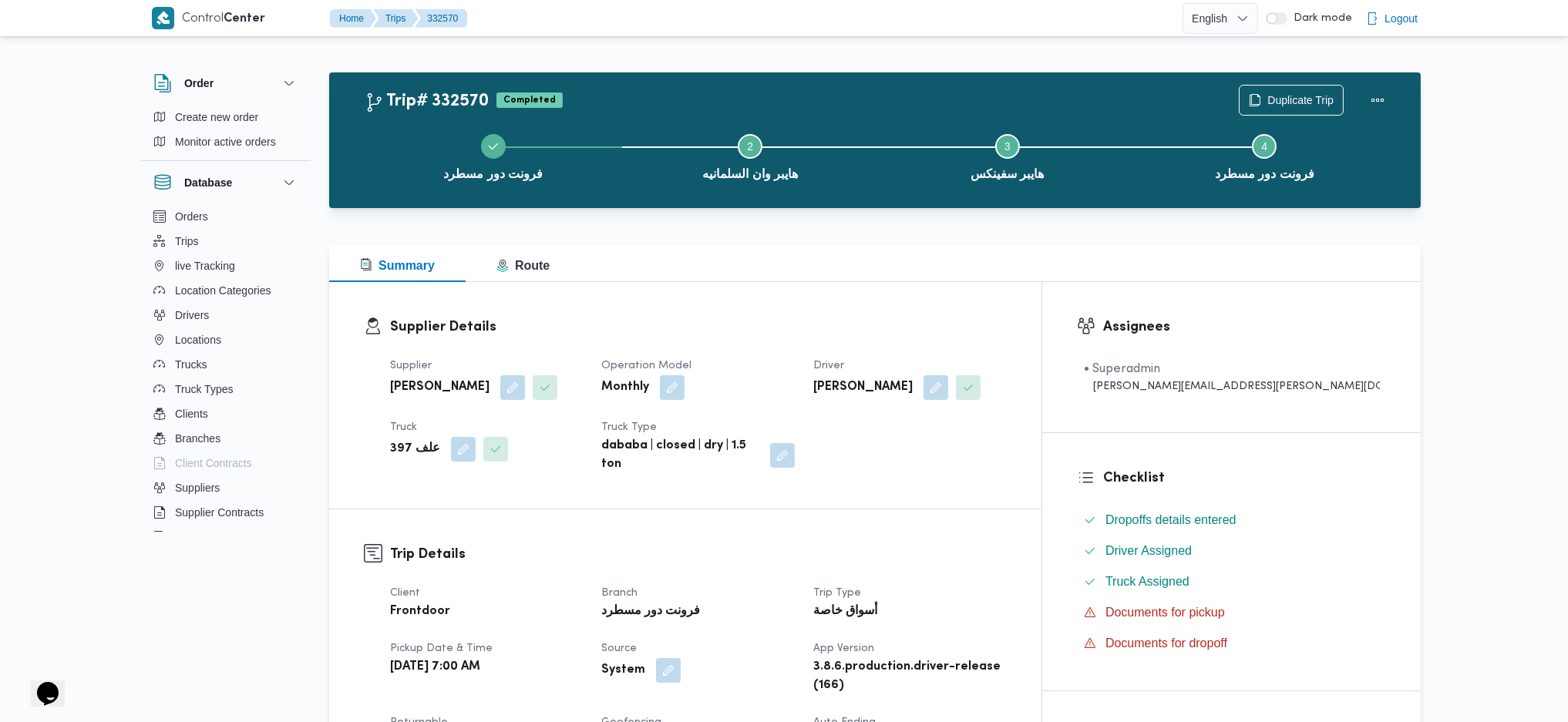
scroll to position [103, 0]
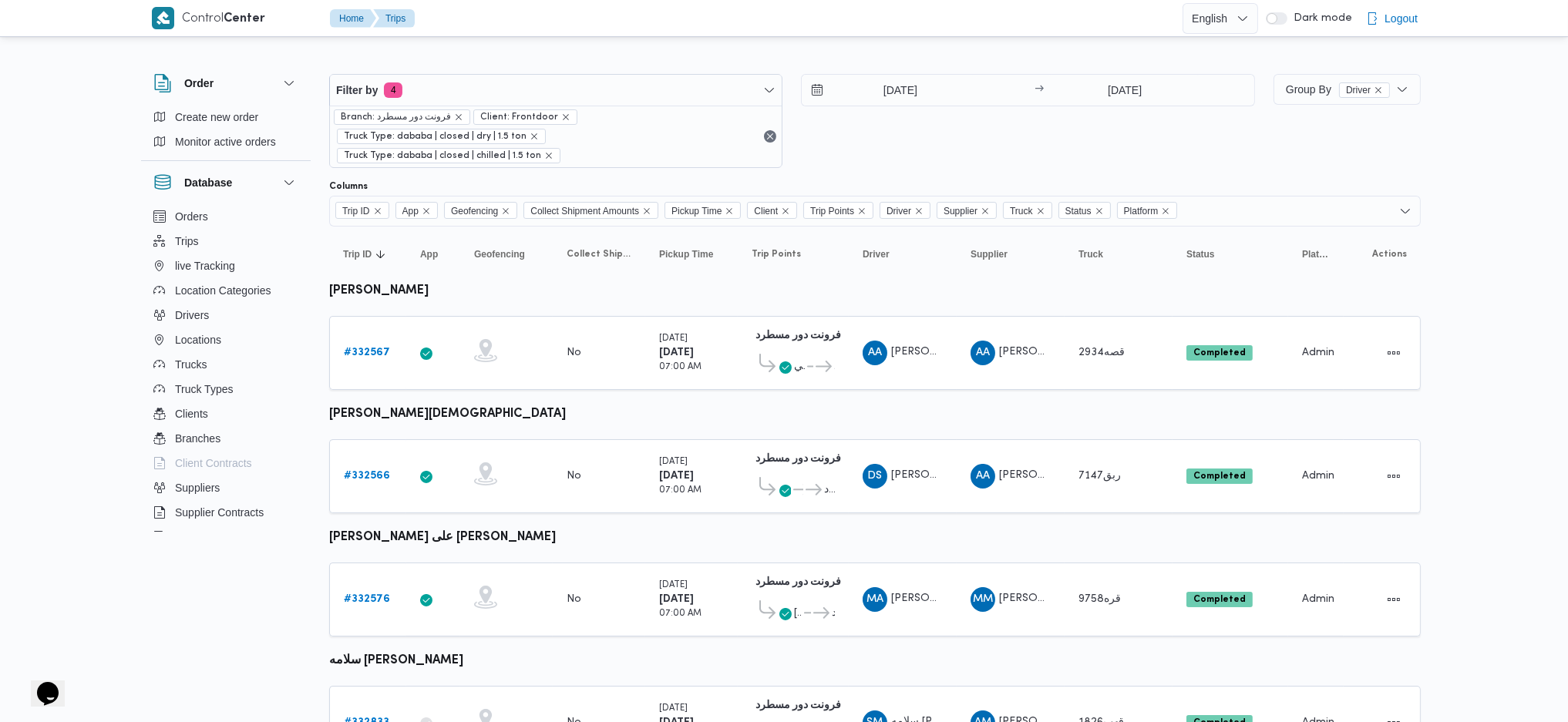
click at [1128, 68] on div "Filter by 4 Branch: فرونت دور مسطرد Client: Frontdoor Truck Type: dababa | clos…" at bounding box center [791, 120] width 944 height 113
click at [1128, 89] on input "21/8/2025" at bounding box center [1125, 90] width 154 height 31
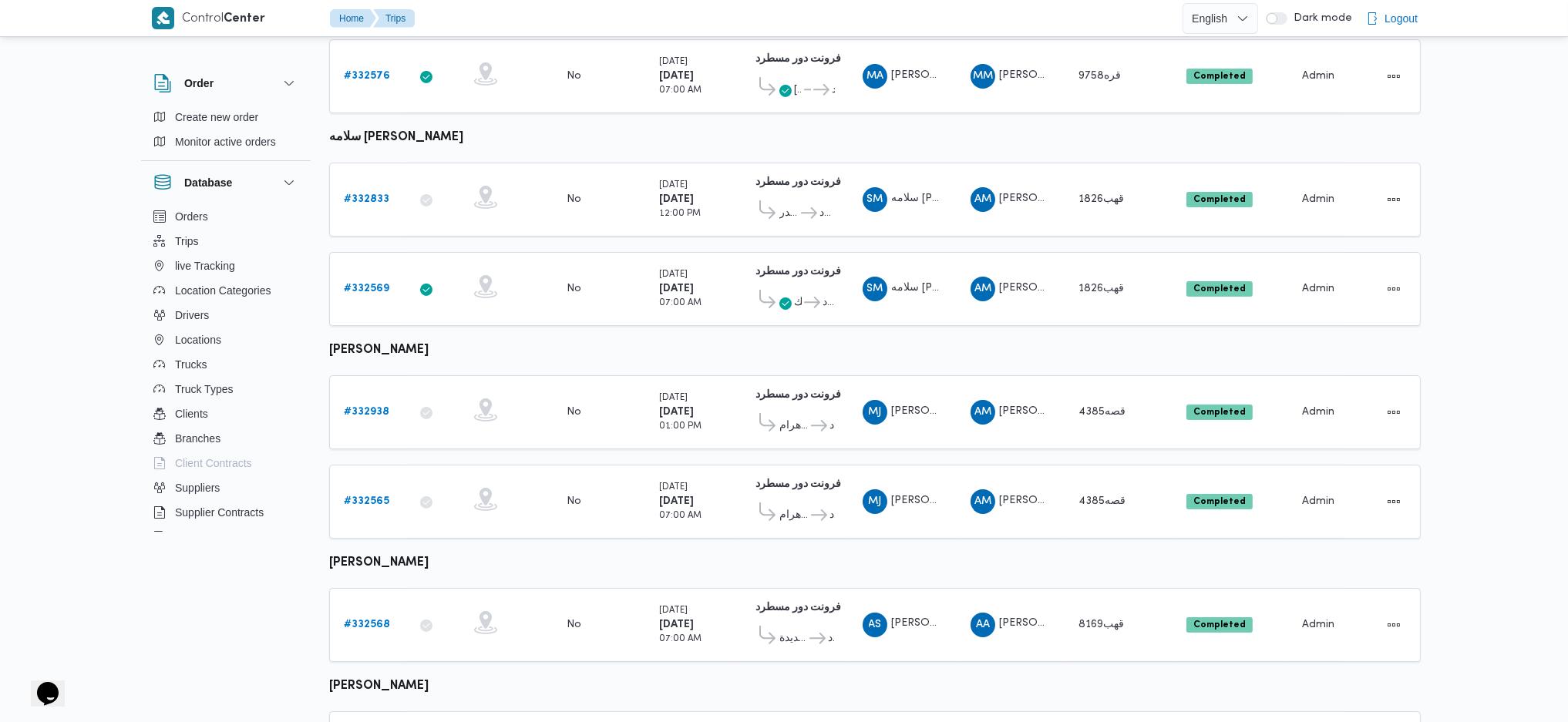
scroll to position [837, 0]
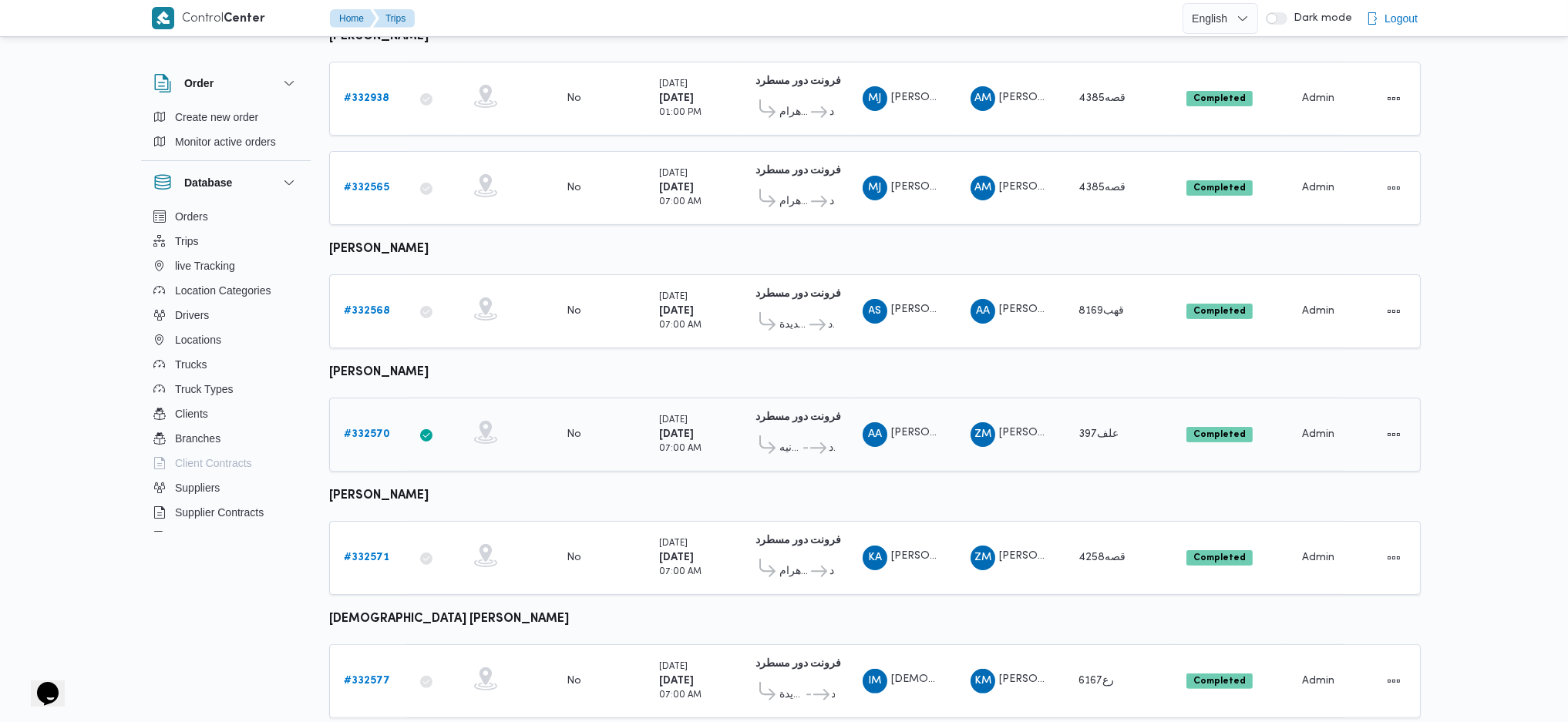
click at [373, 426] on link "# 332570" at bounding box center [366, 434] width 46 height 19
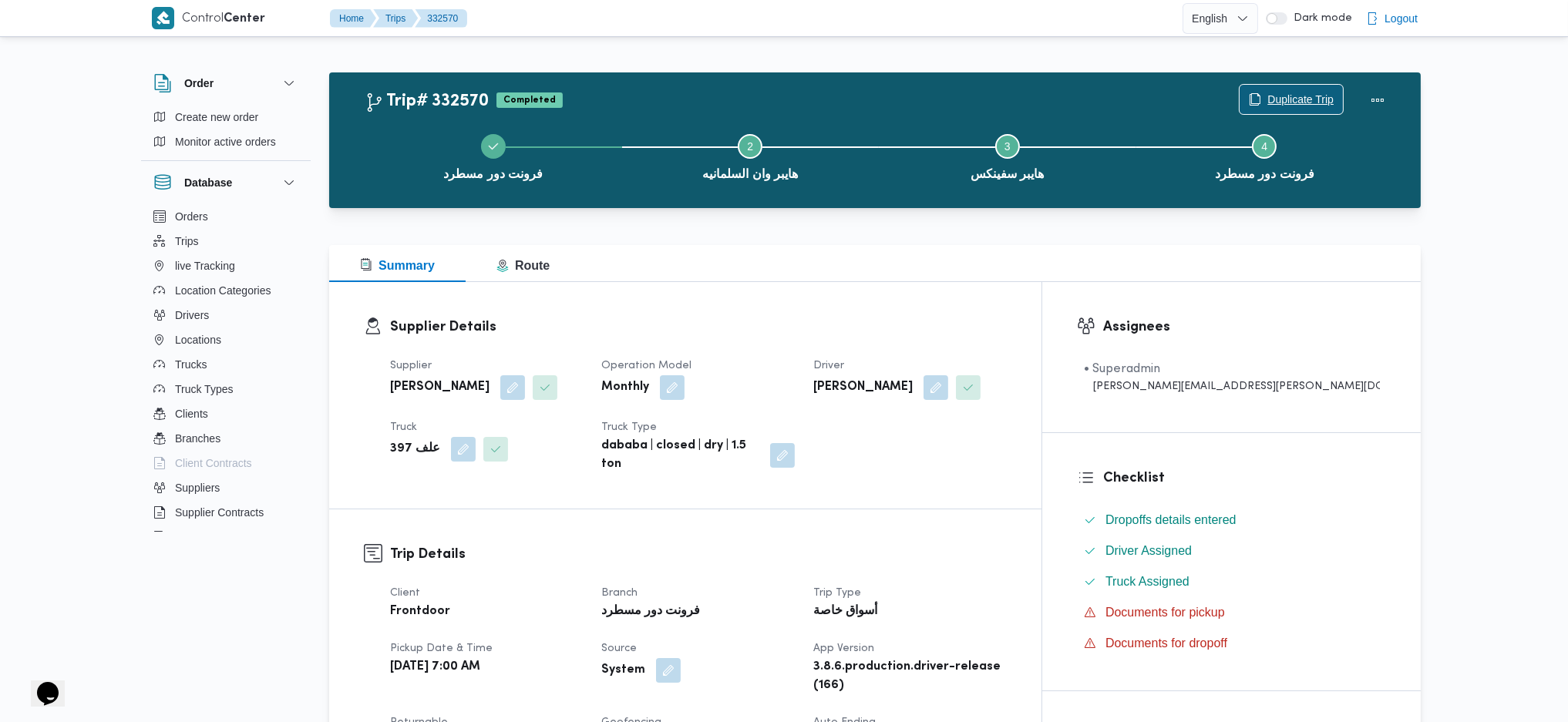
click at [1297, 104] on span "Duplicate Trip" at bounding box center [1301, 99] width 67 height 19
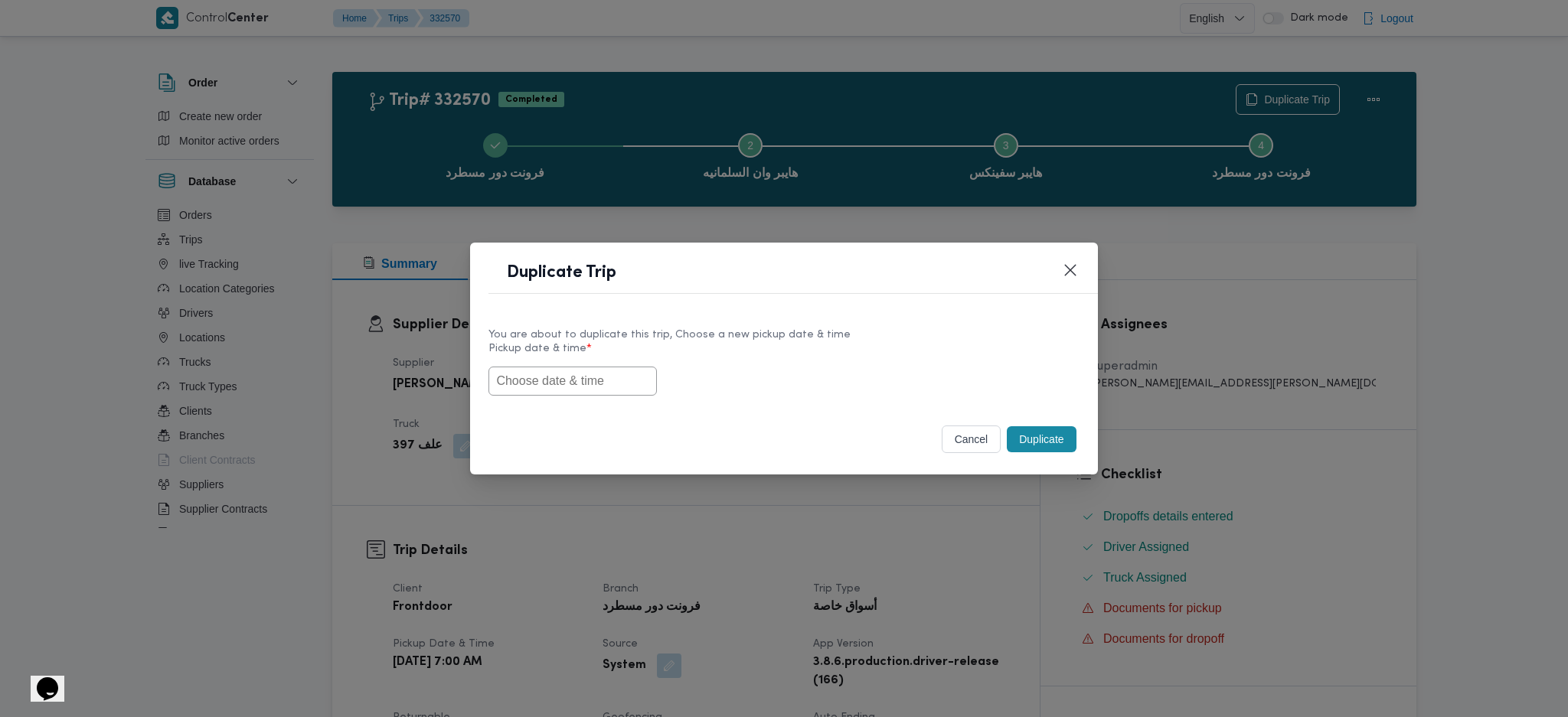
click at [581, 374] on input "text" at bounding box center [572, 381] width 168 height 29
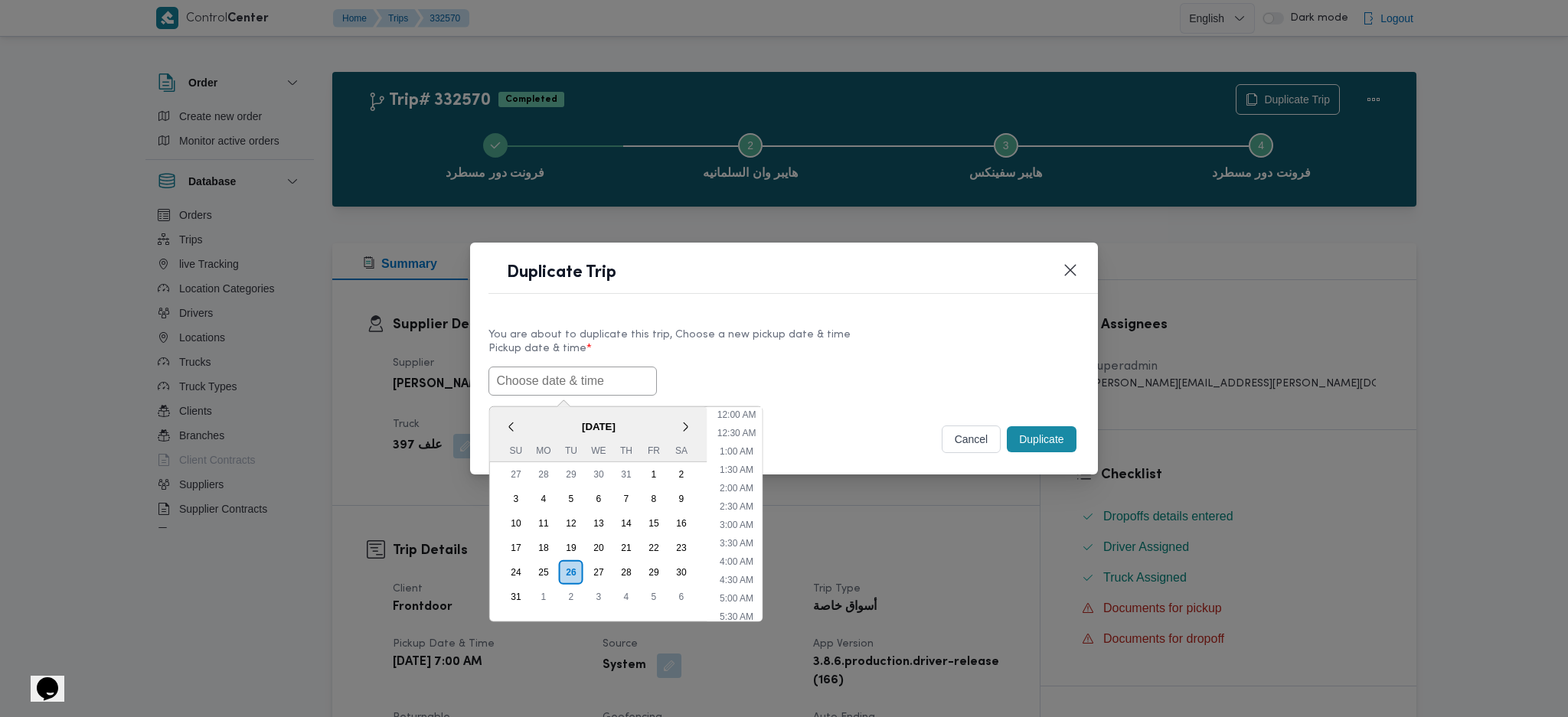
paste input "26/08/2025 7:00AM"
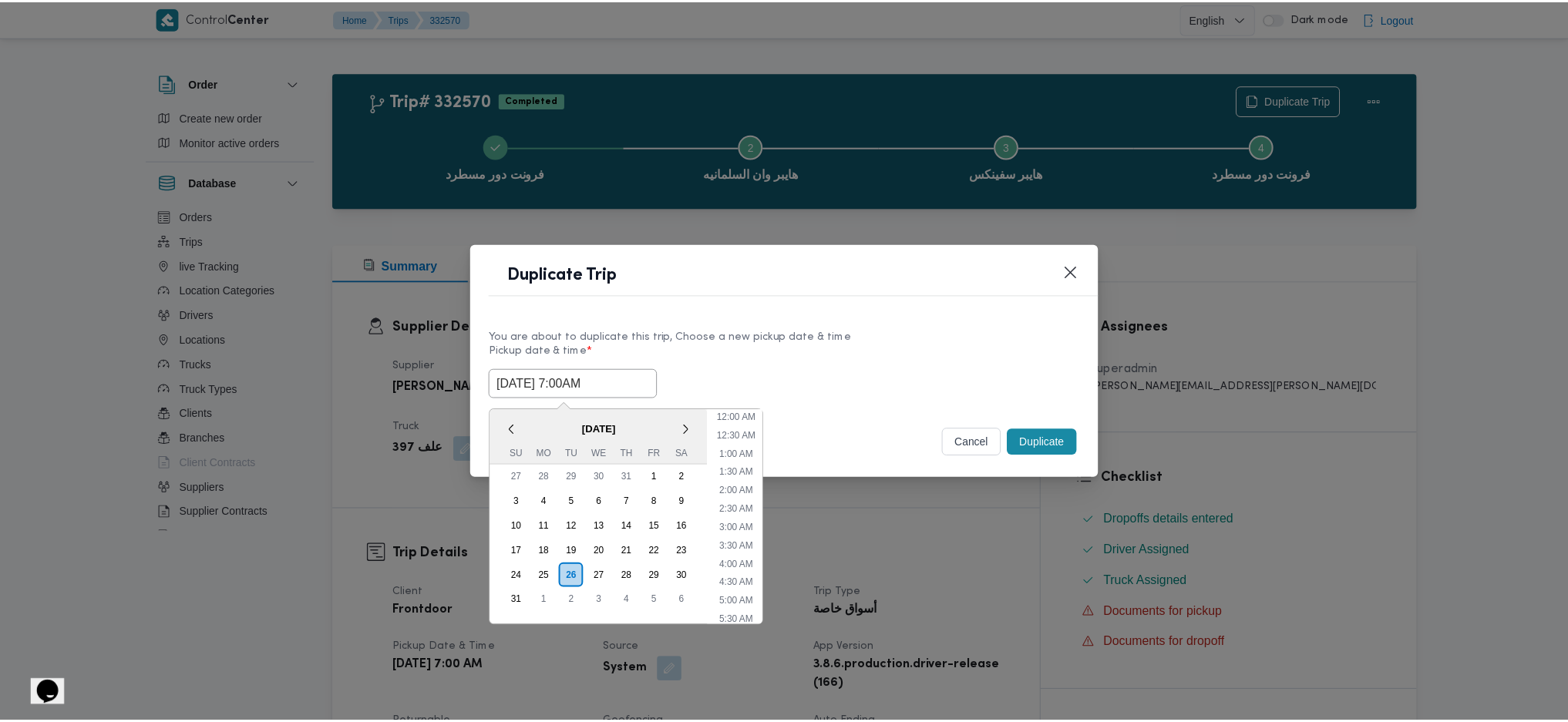
scroll to position [52, 0]
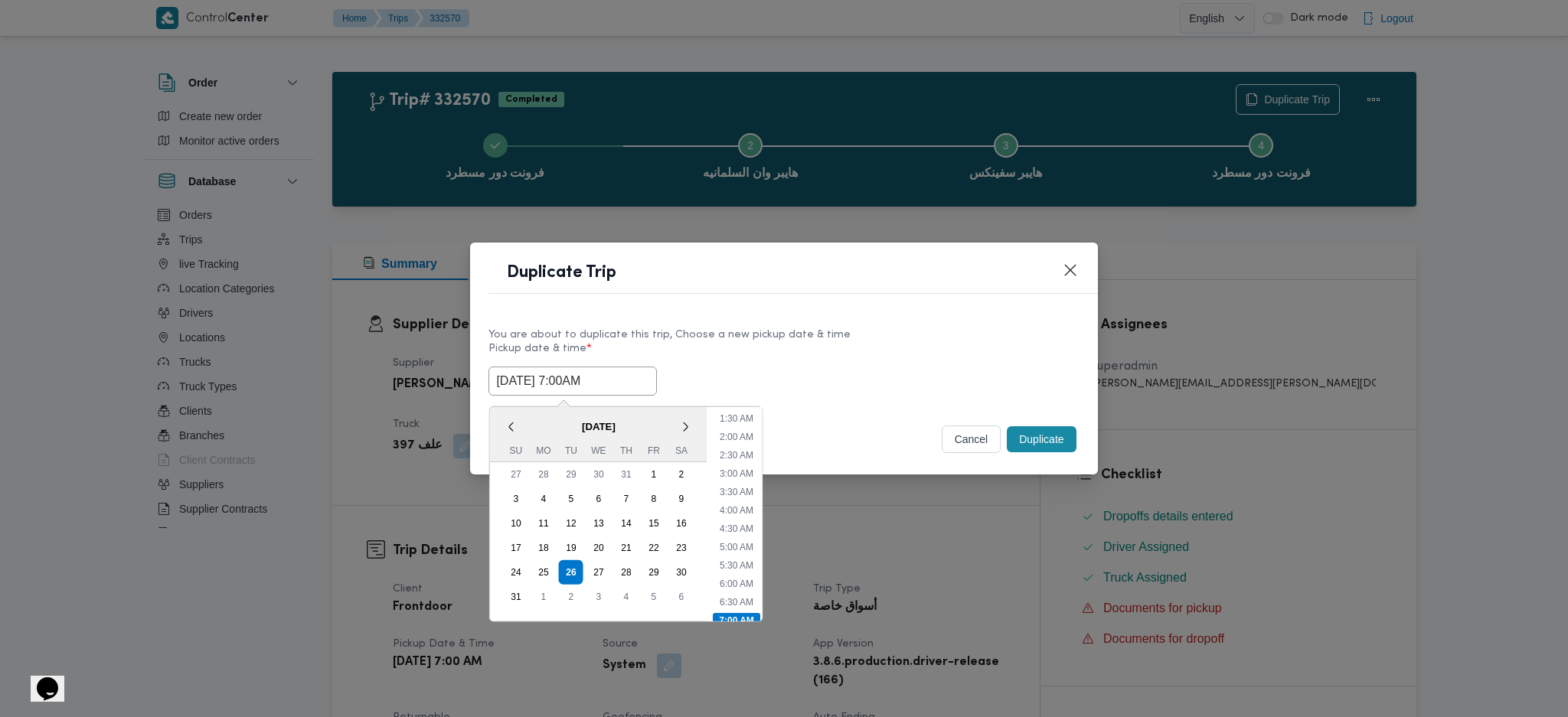
type input "26/08/2025 7:00AM"
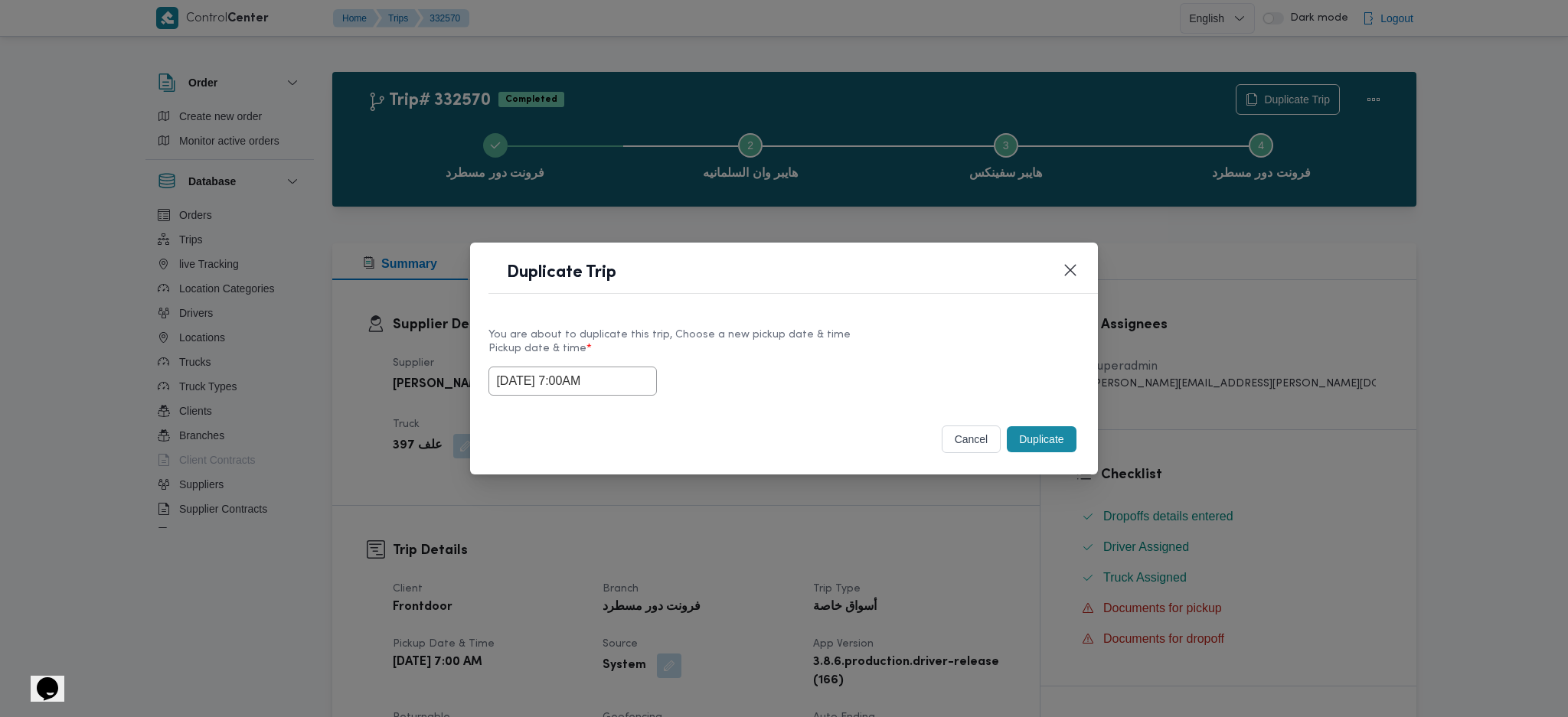
click at [1060, 442] on button "Duplicate" at bounding box center [1040, 439] width 69 height 26
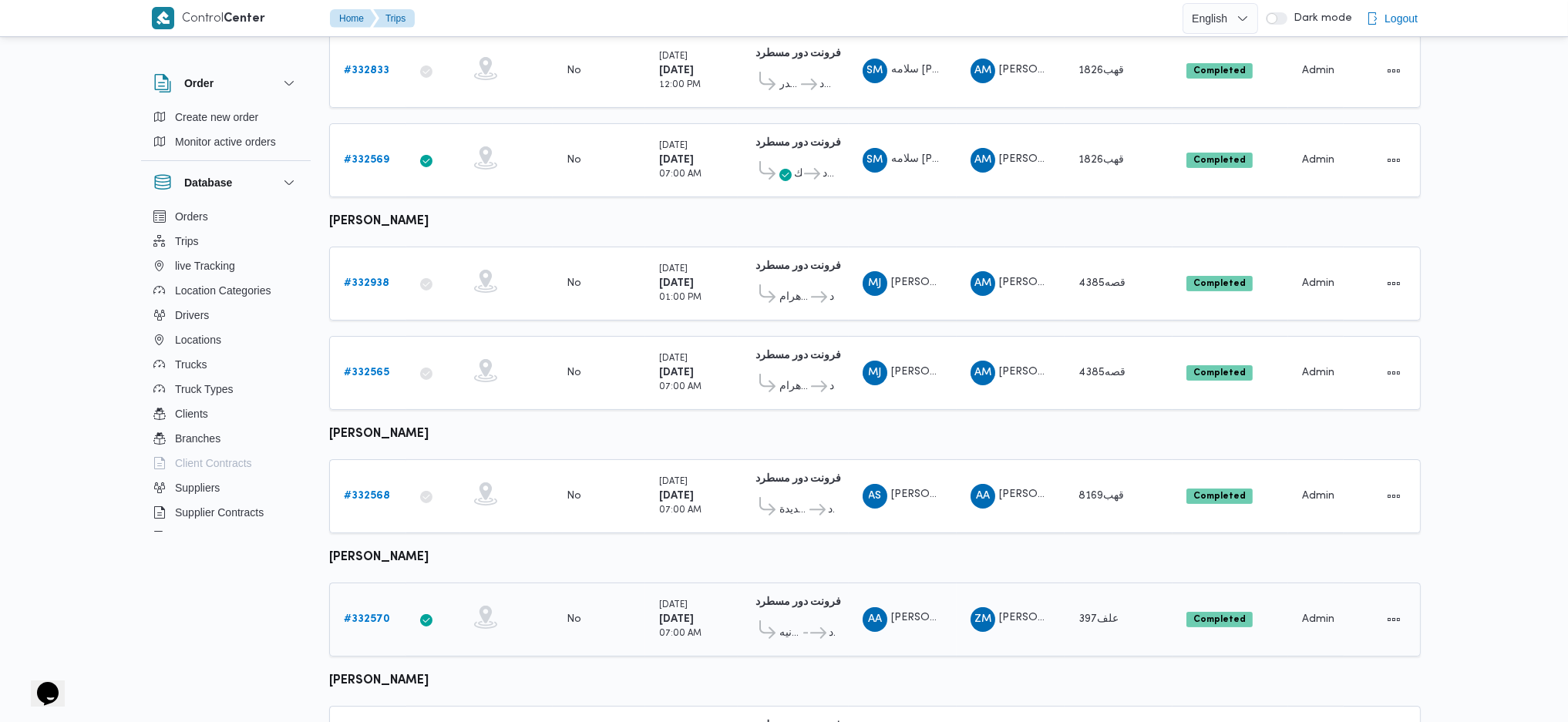
scroll to position [837, 0]
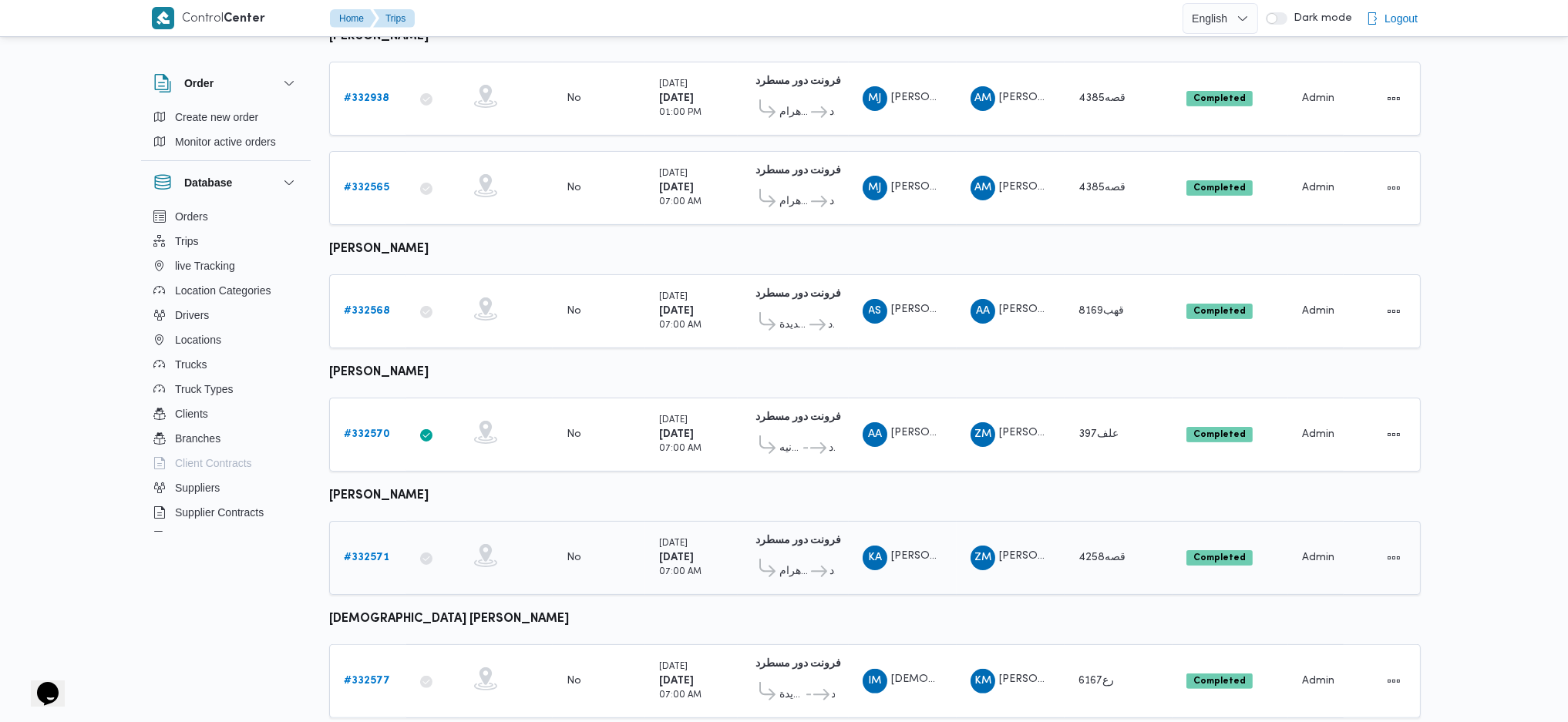
click at [369, 553] on b "# 332571" at bounding box center [366, 558] width 45 height 10
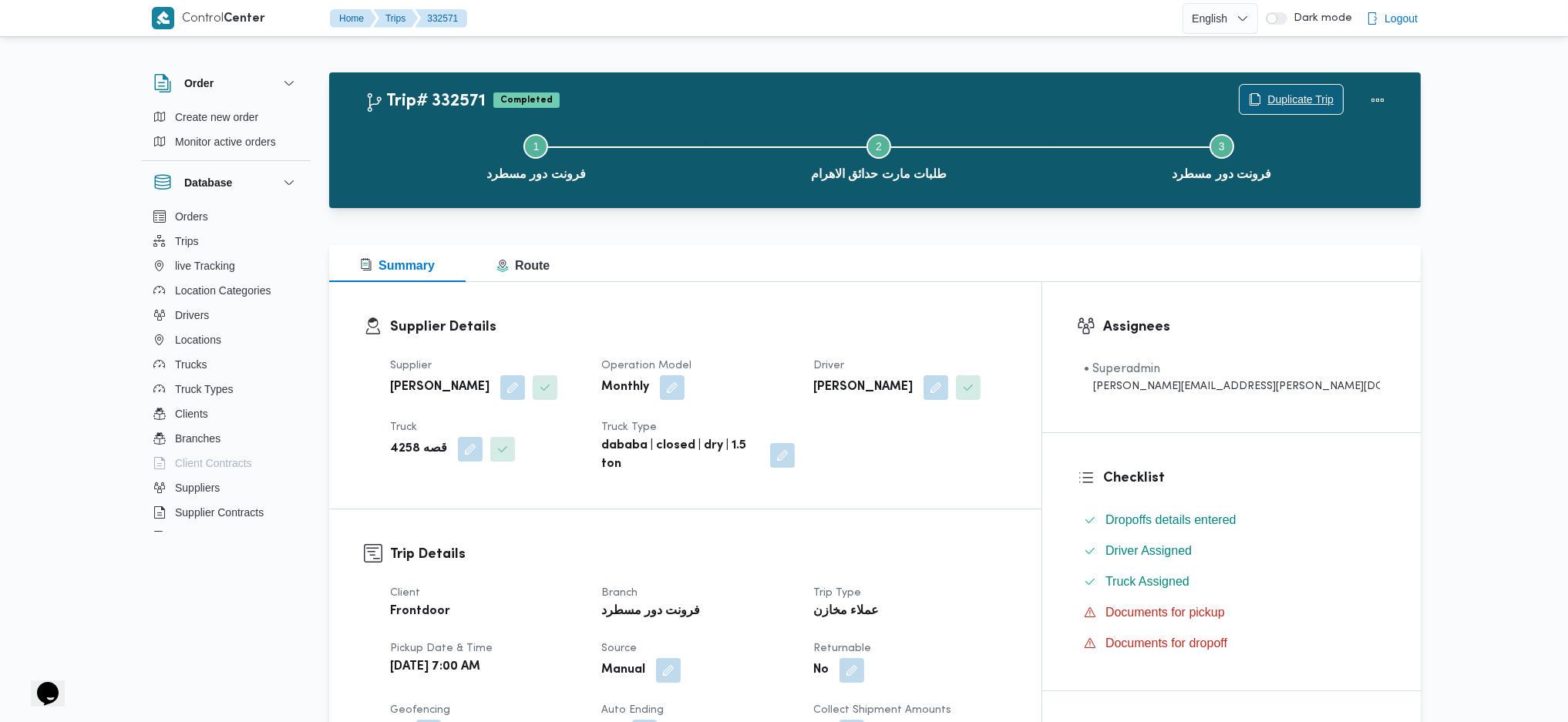
click at [1306, 102] on span "Duplicate Trip" at bounding box center [1301, 99] width 67 height 19
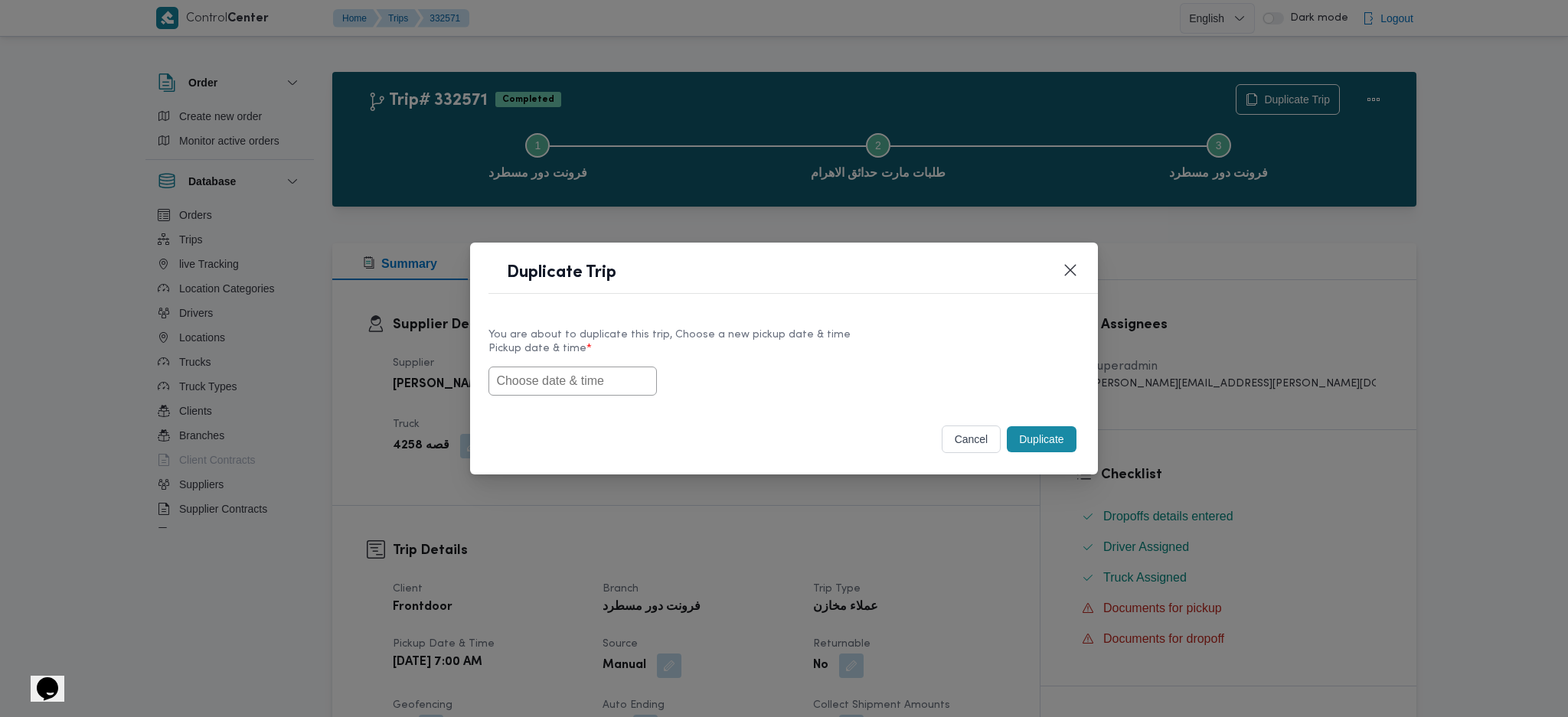
click at [580, 402] on div "You are about to duplicate this trip, Choose a new pickup date & time Pickup da…" at bounding box center [783, 361] width 627 height 98
click at [605, 375] on input "text" at bounding box center [572, 381] width 168 height 29
paste input "26/08/2025 7:00AM"
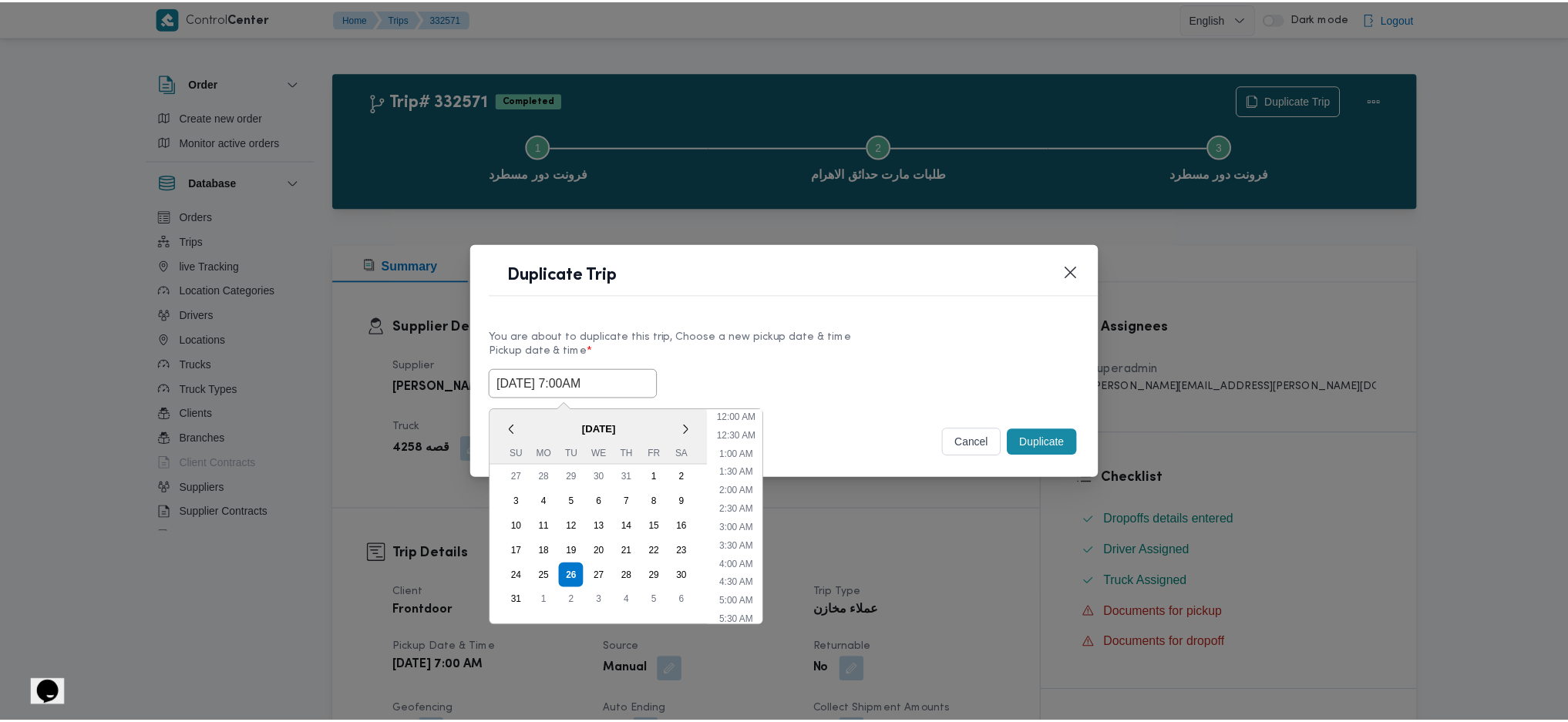
scroll to position [52, 0]
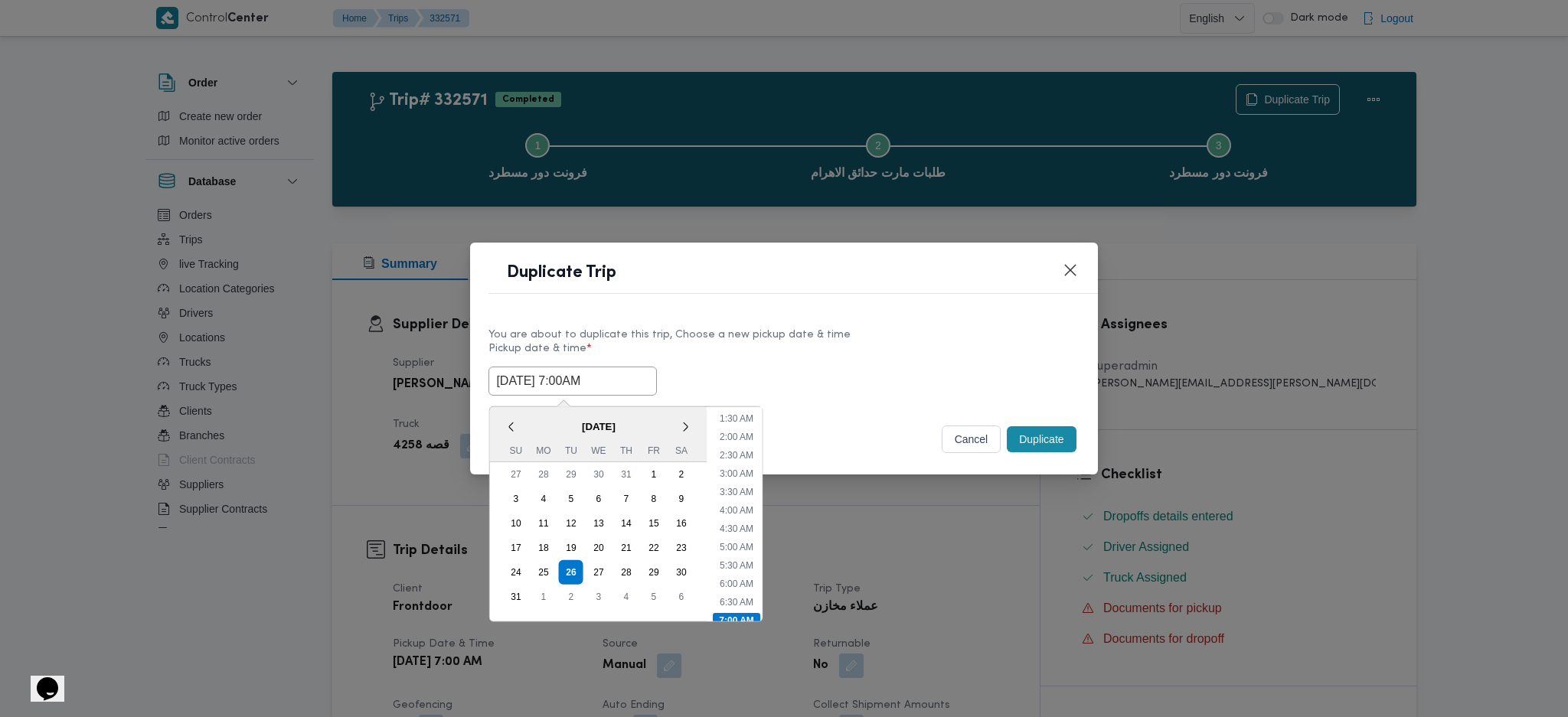
type input "26/08/2025 7:00AM"
click at [1011, 437] on button "Duplicate" at bounding box center [1040, 439] width 69 height 26
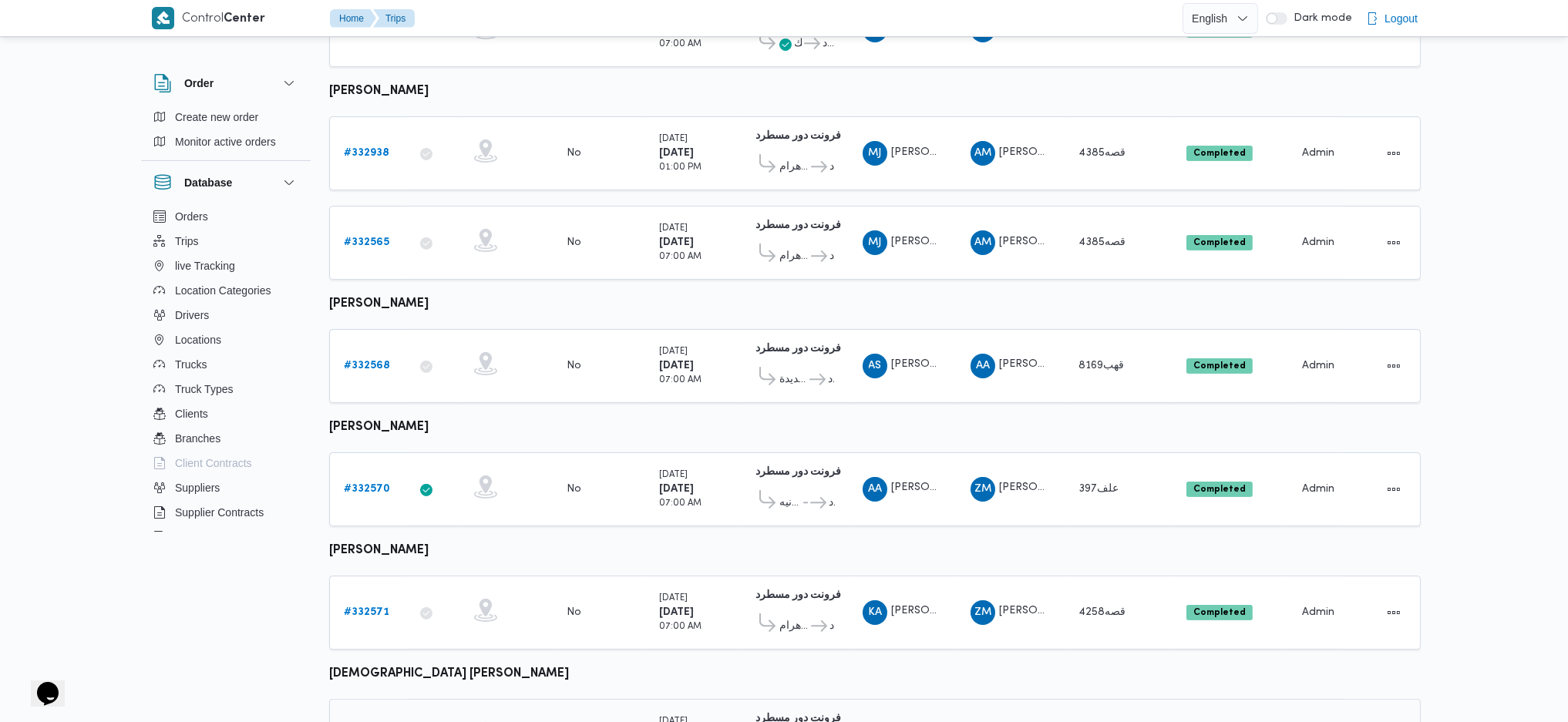
scroll to position [837, 0]
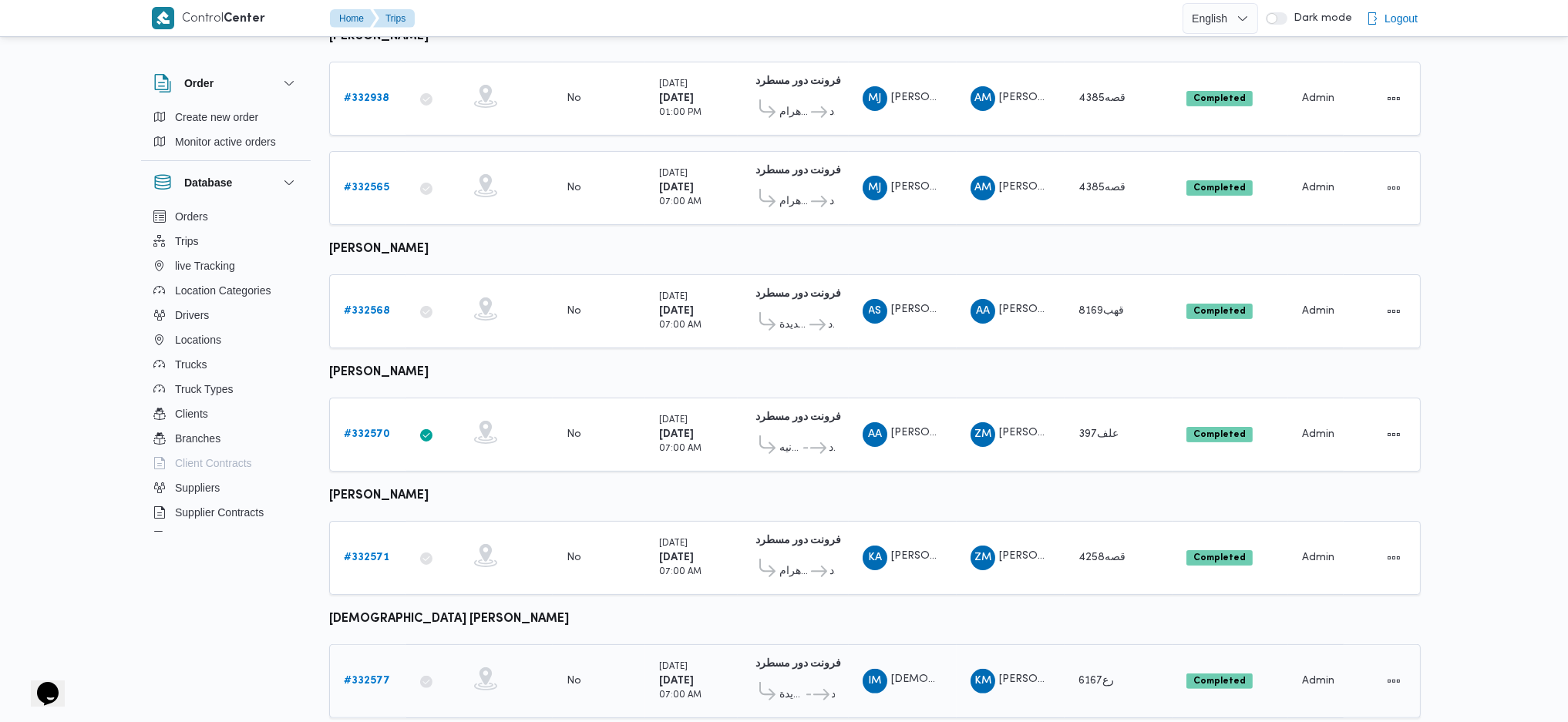
click at [355, 611] on b "# 332577" at bounding box center [366, 681] width 46 height 10
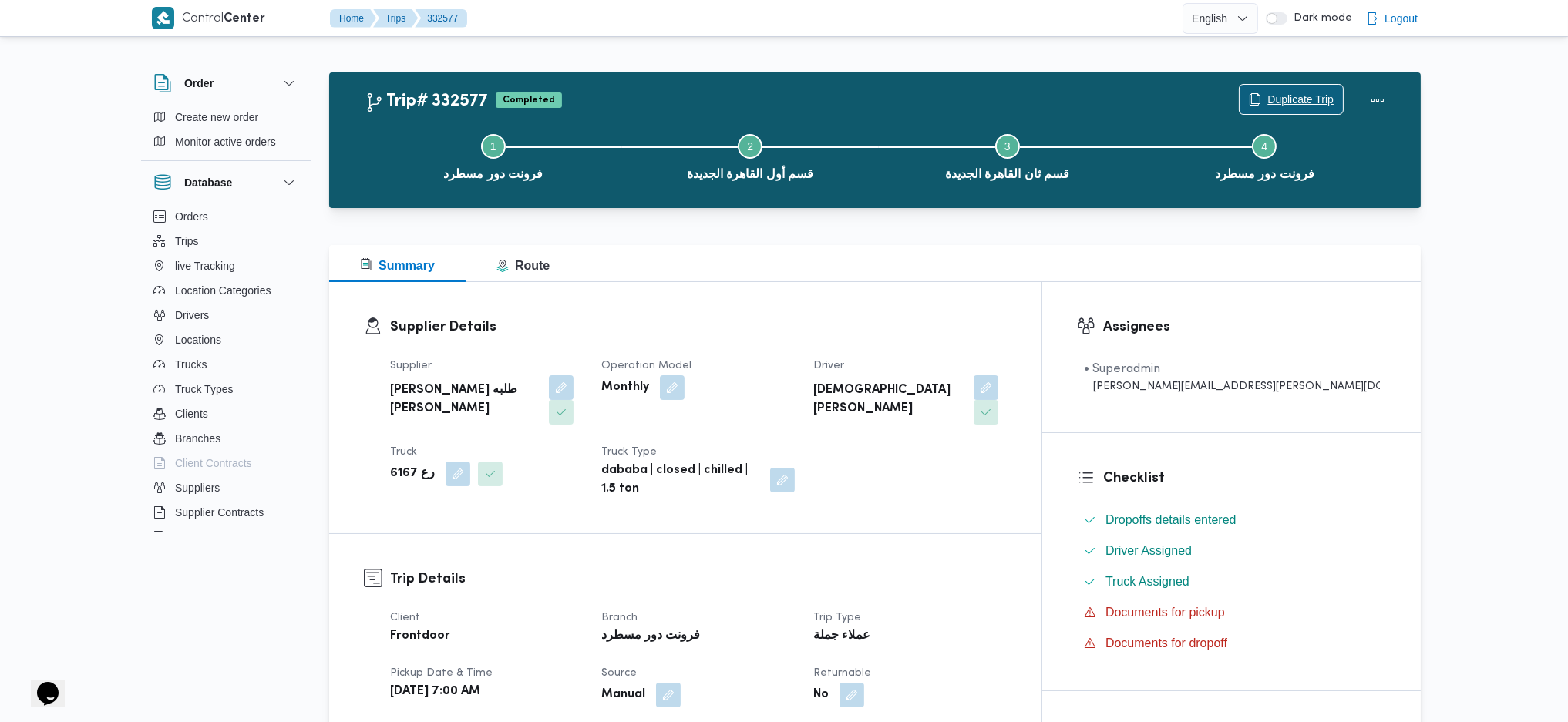
click at [1284, 96] on span "Duplicate Trip" at bounding box center [1301, 99] width 67 height 19
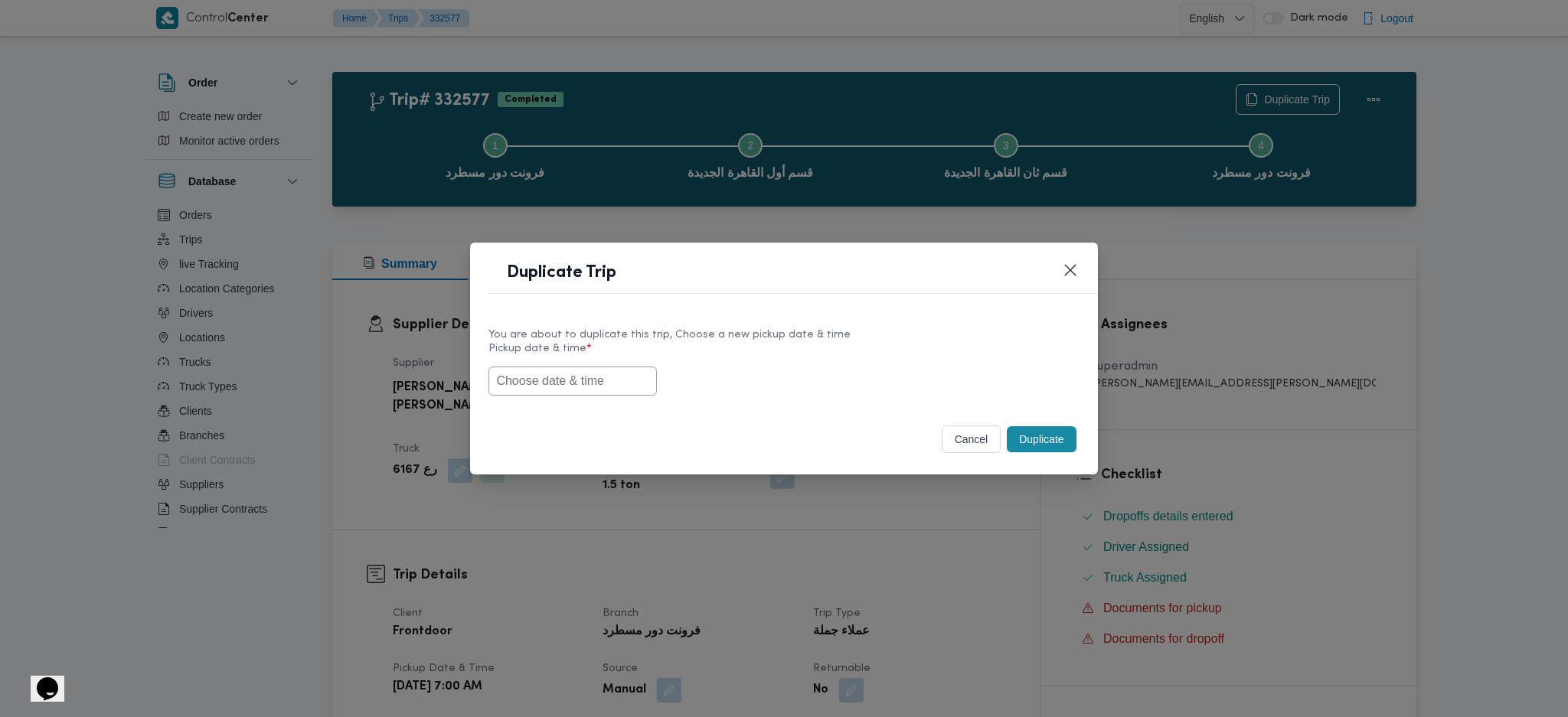
click at [561, 385] on input "text" at bounding box center [572, 381] width 168 height 29
paste input "26/08/2025 7:00AM"
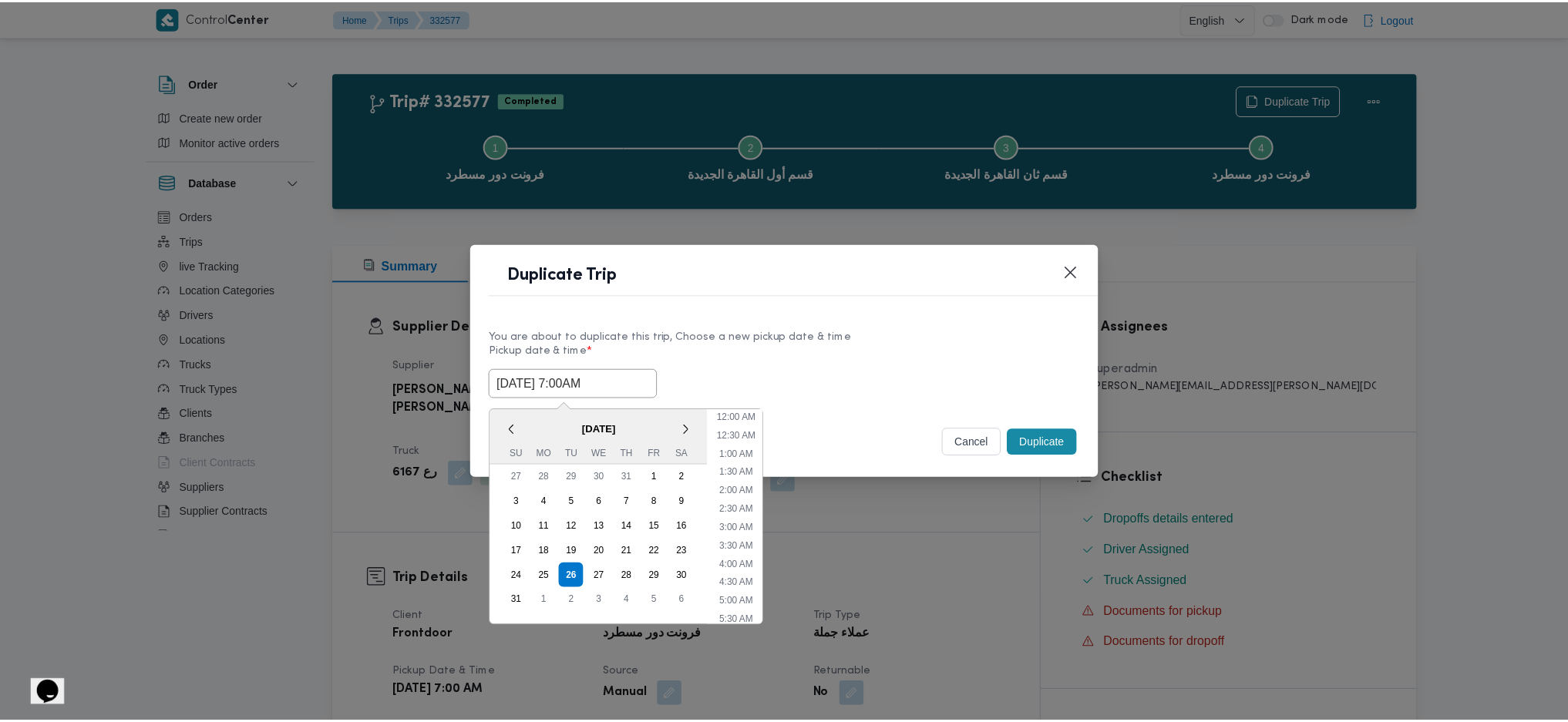
scroll to position [52, 0]
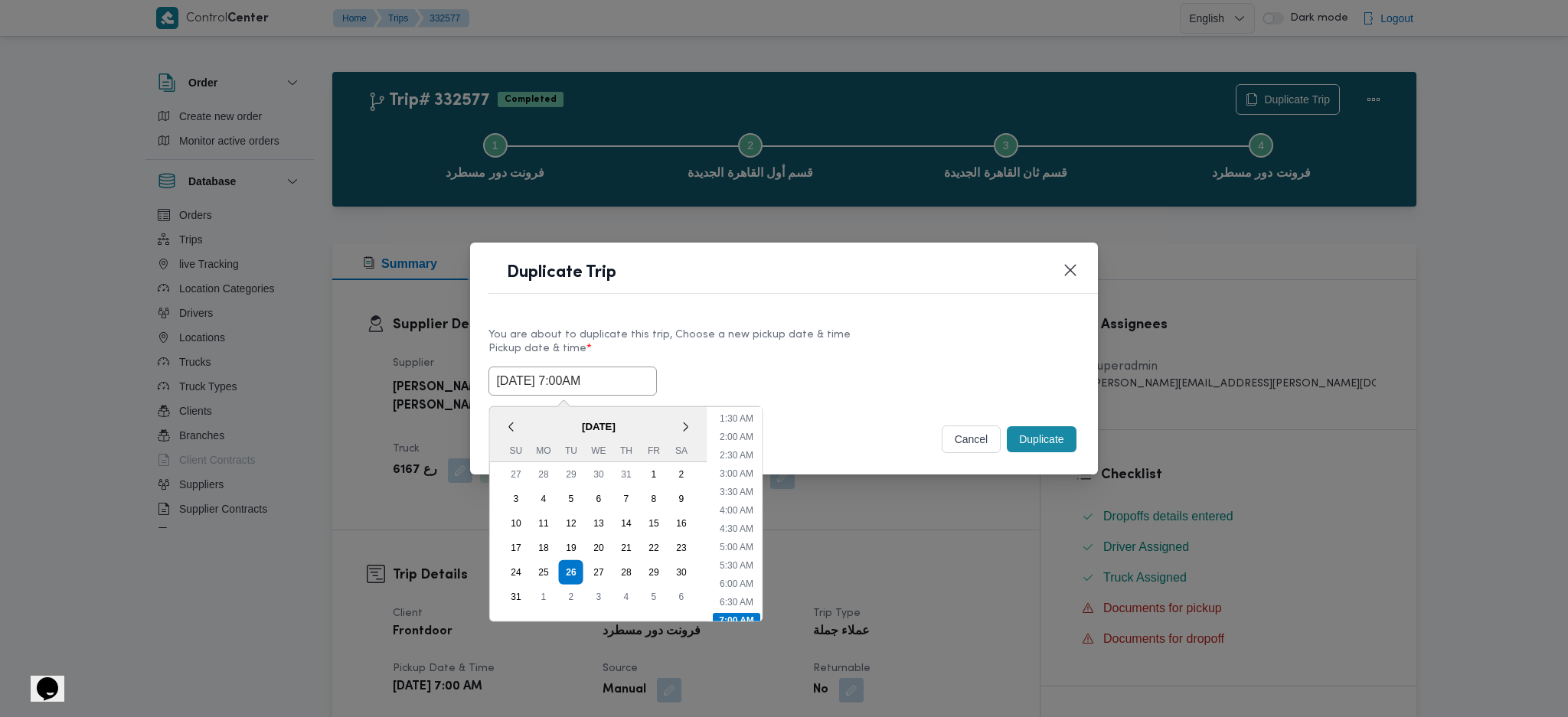
type input "26/08/2025 7:00AM"
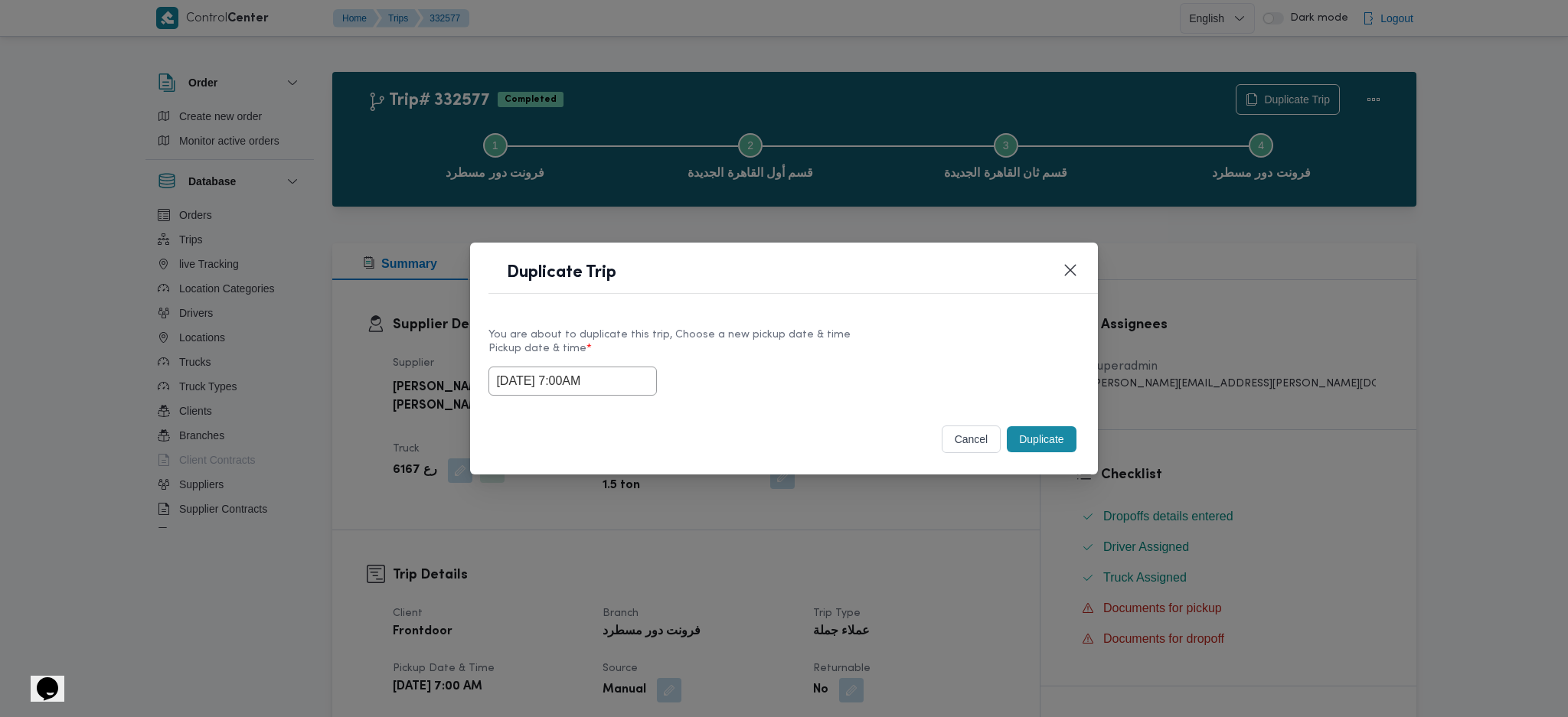
drag, startPoint x: 1056, startPoint y: 429, endPoint x: 1064, endPoint y: 509, distance: 80.4
click at [1056, 429] on button "Duplicate" at bounding box center [1040, 439] width 69 height 26
click at [1063, 509] on div "Duplicate Trip You are about to duplicate this trip, Choose a new pickup date &…" at bounding box center [784, 358] width 1568 height 717
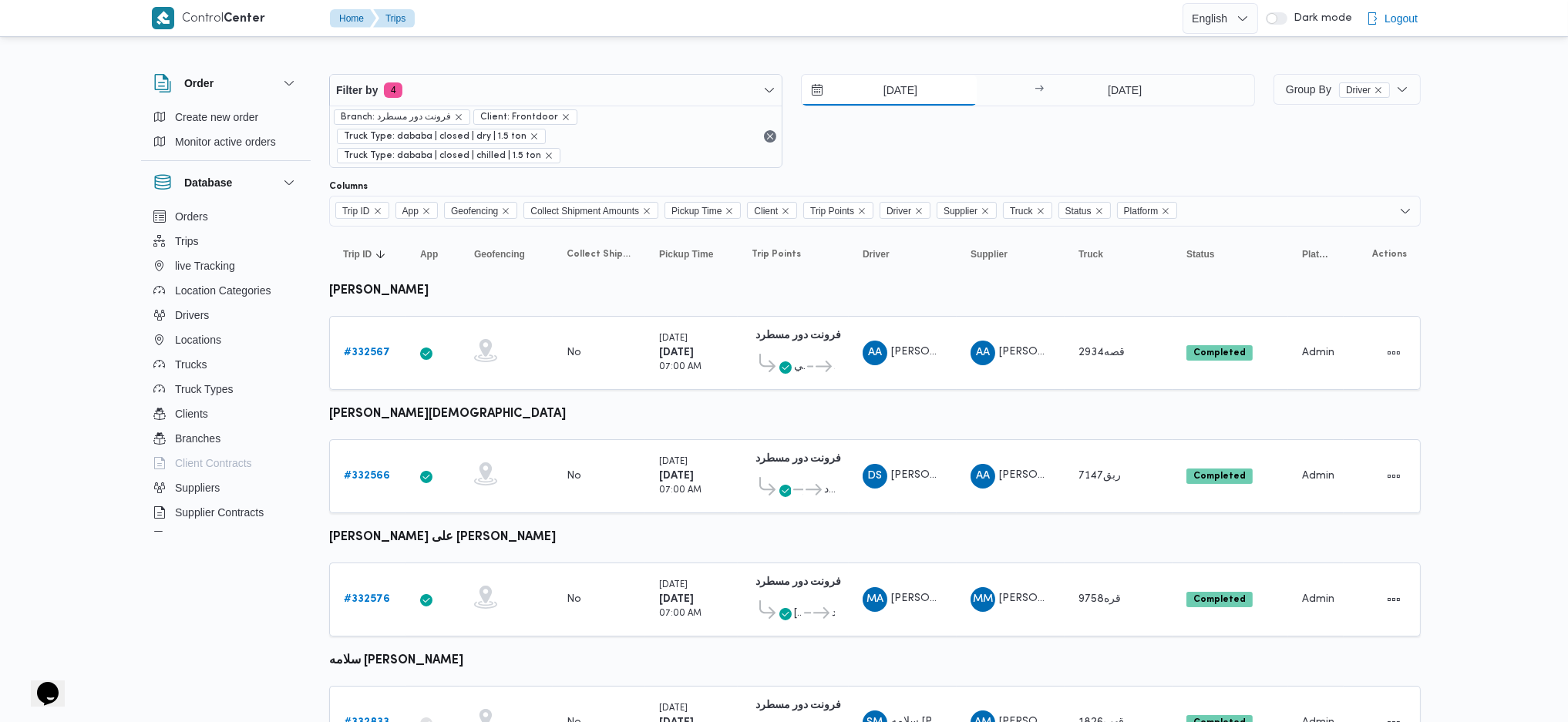
click at [909, 94] on input "21/8/2025" at bounding box center [889, 90] width 175 height 31
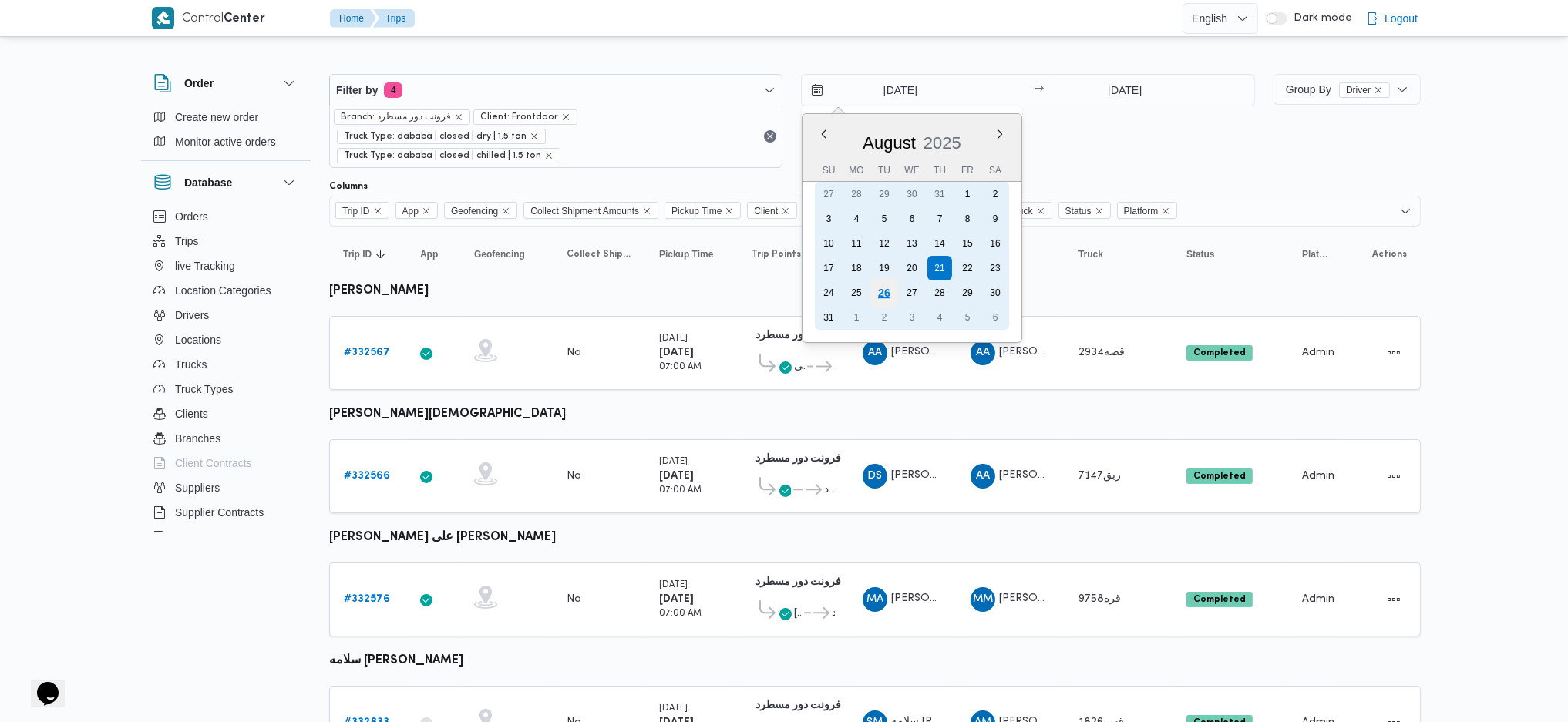
click at [889, 293] on div "26" at bounding box center [884, 293] width 29 height 29
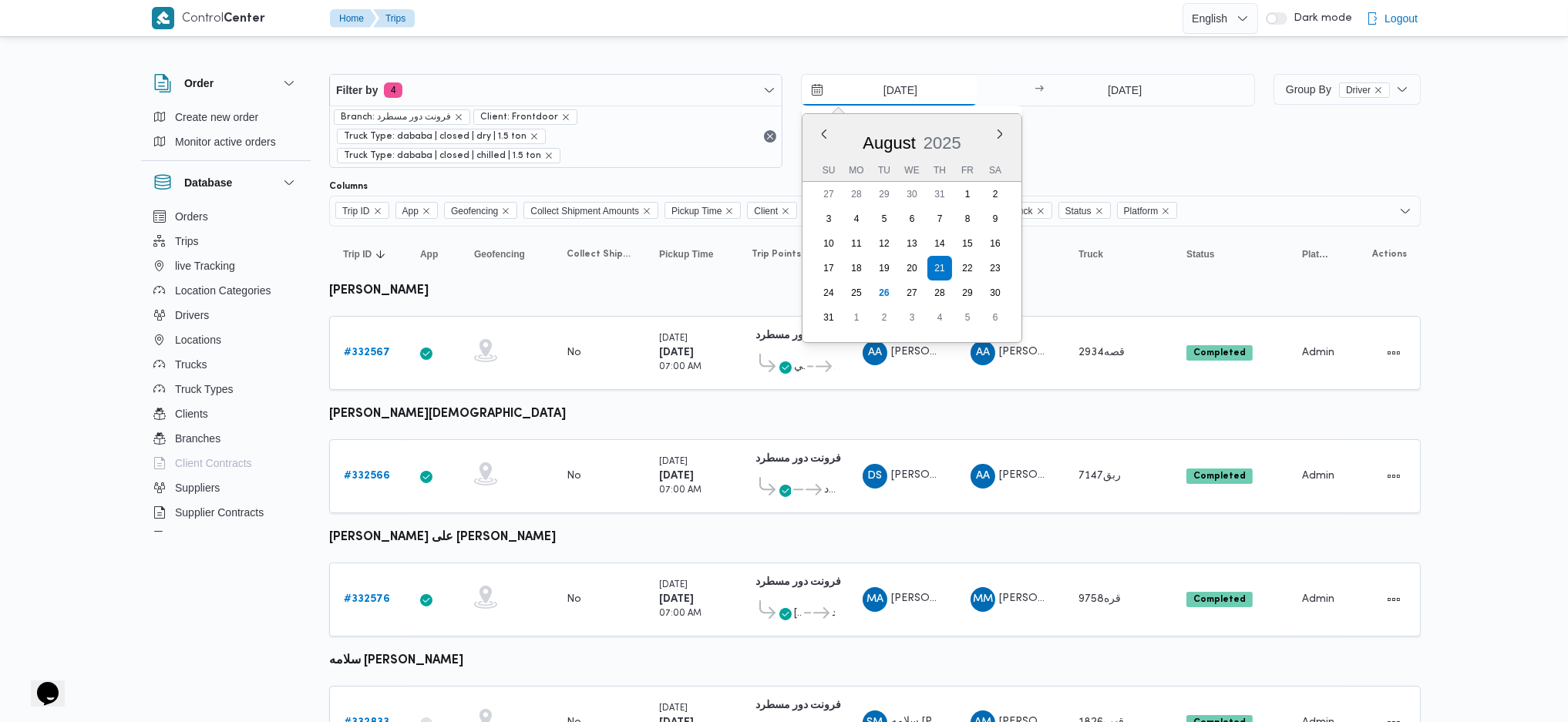
type input "[DATE]"
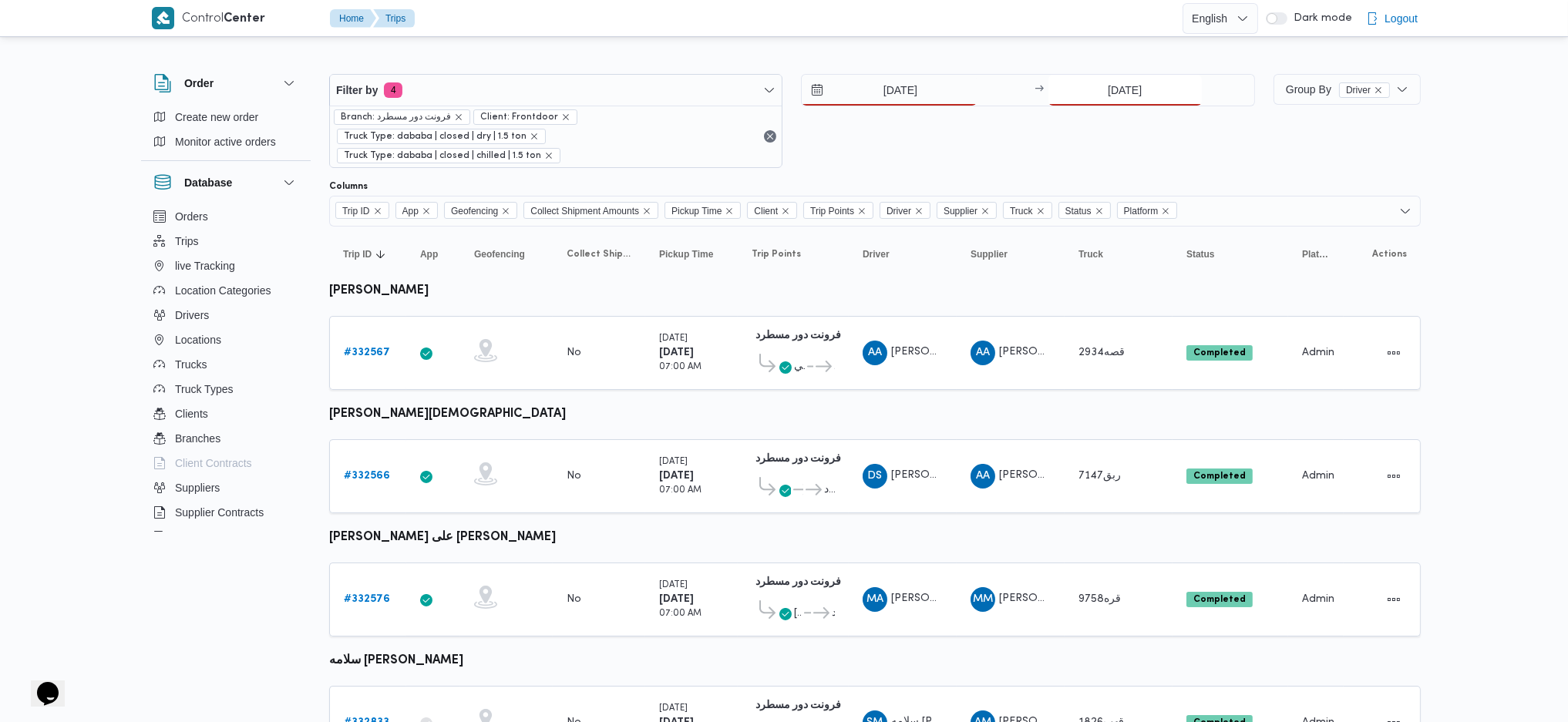
click at [1122, 100] on input "21/8/2025" at bounding box center [1125, 90] width 154 height 31
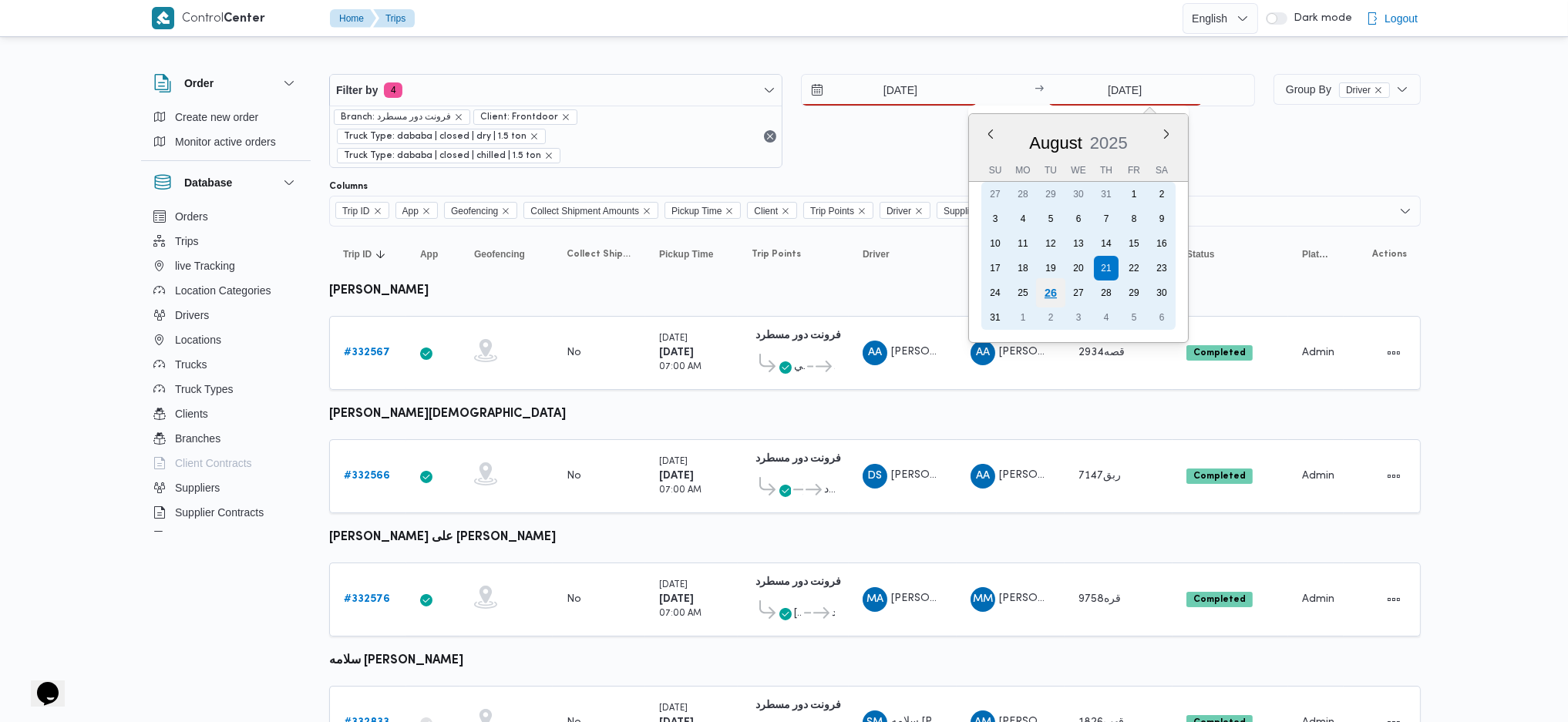
click at [1053, 288] on div "26" at bounding box center [1050, 293] width 29 height 29
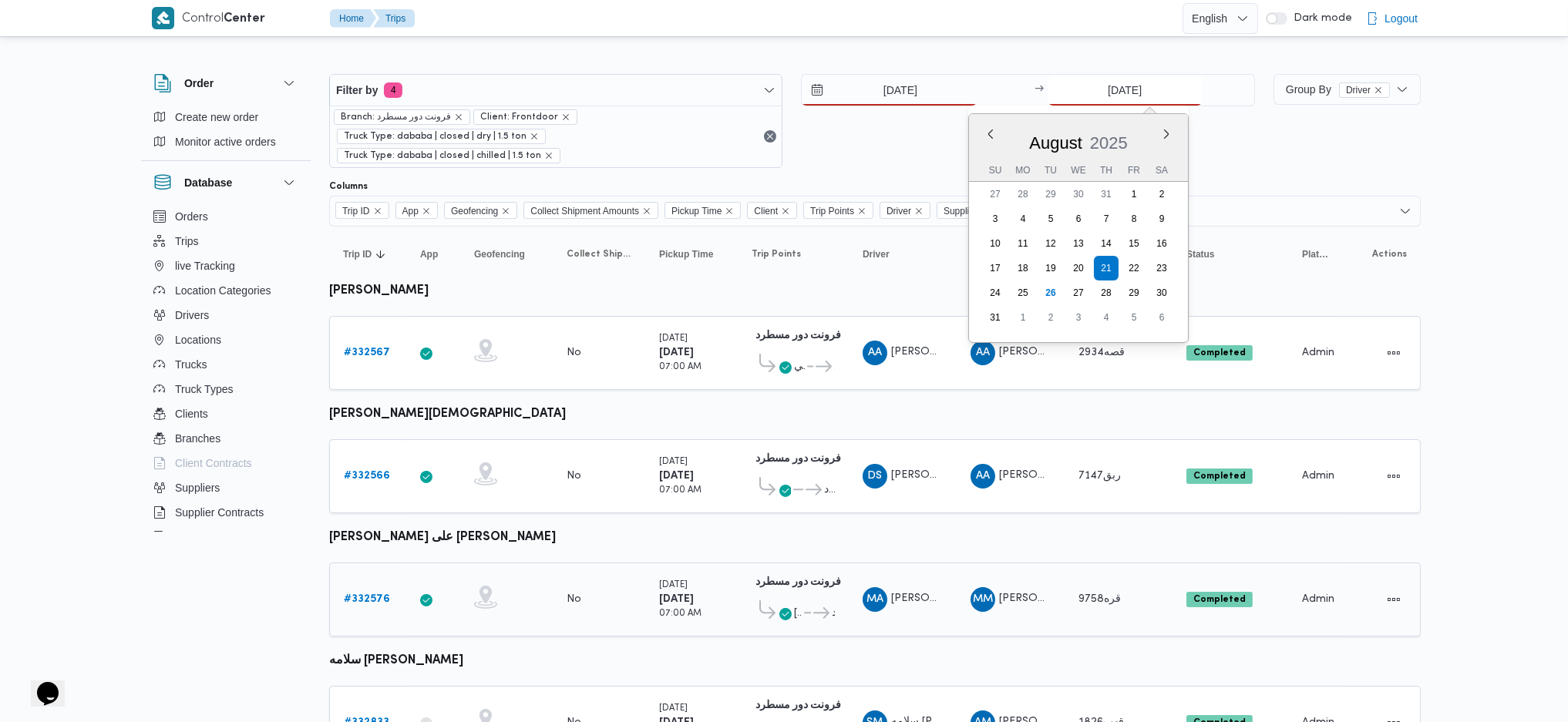
type input "[DATE]"
click at [1043, 611] on td "Supplier AM عبدالواحد محمد احمد مسعد" at bounding box center [1010, 723] width 108 height 74
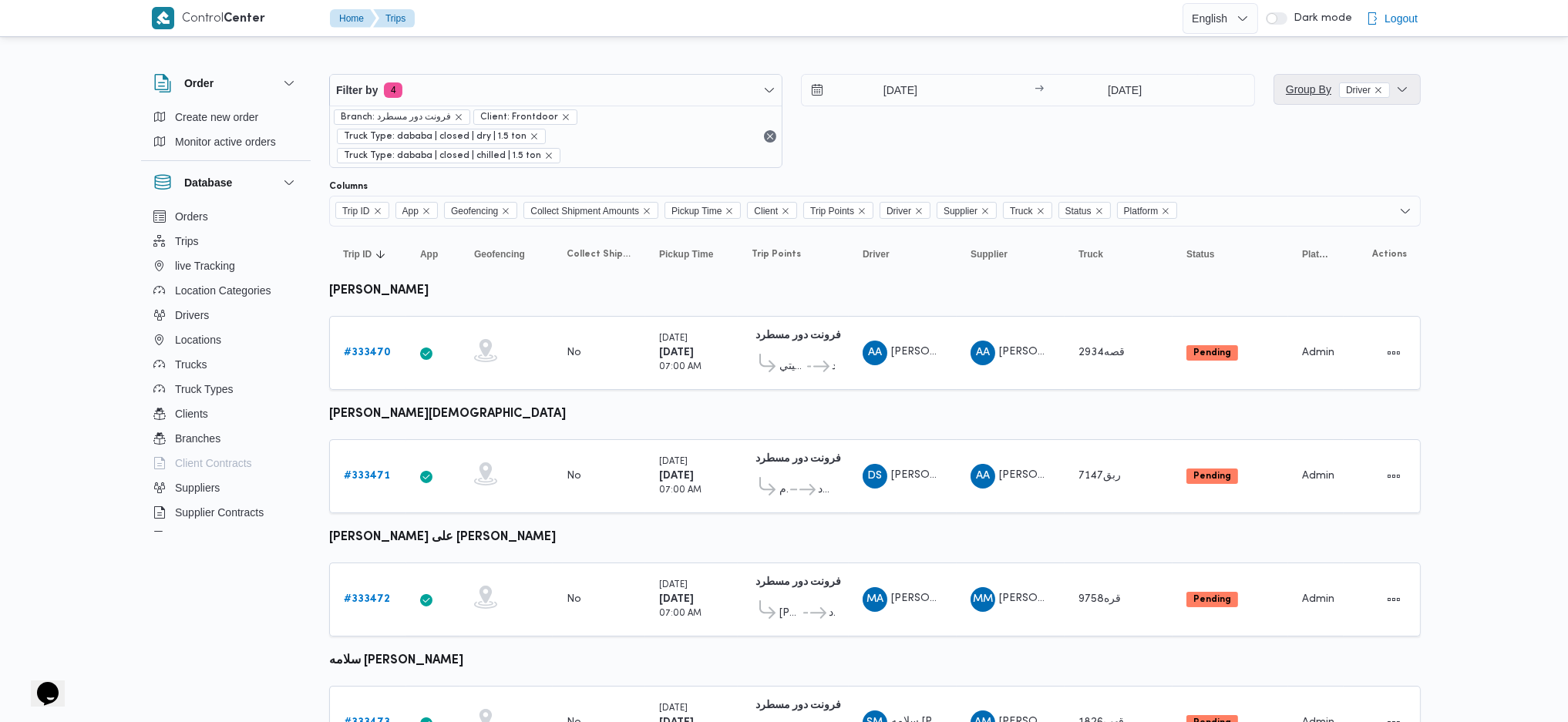
click at [1281, 81] on span "Group By Driver" at bounding box center [1347, 90] width 135 height 31
click at [1315, 263] on span "Supplier" at bounding box center [1380, 256] width 160 height 13
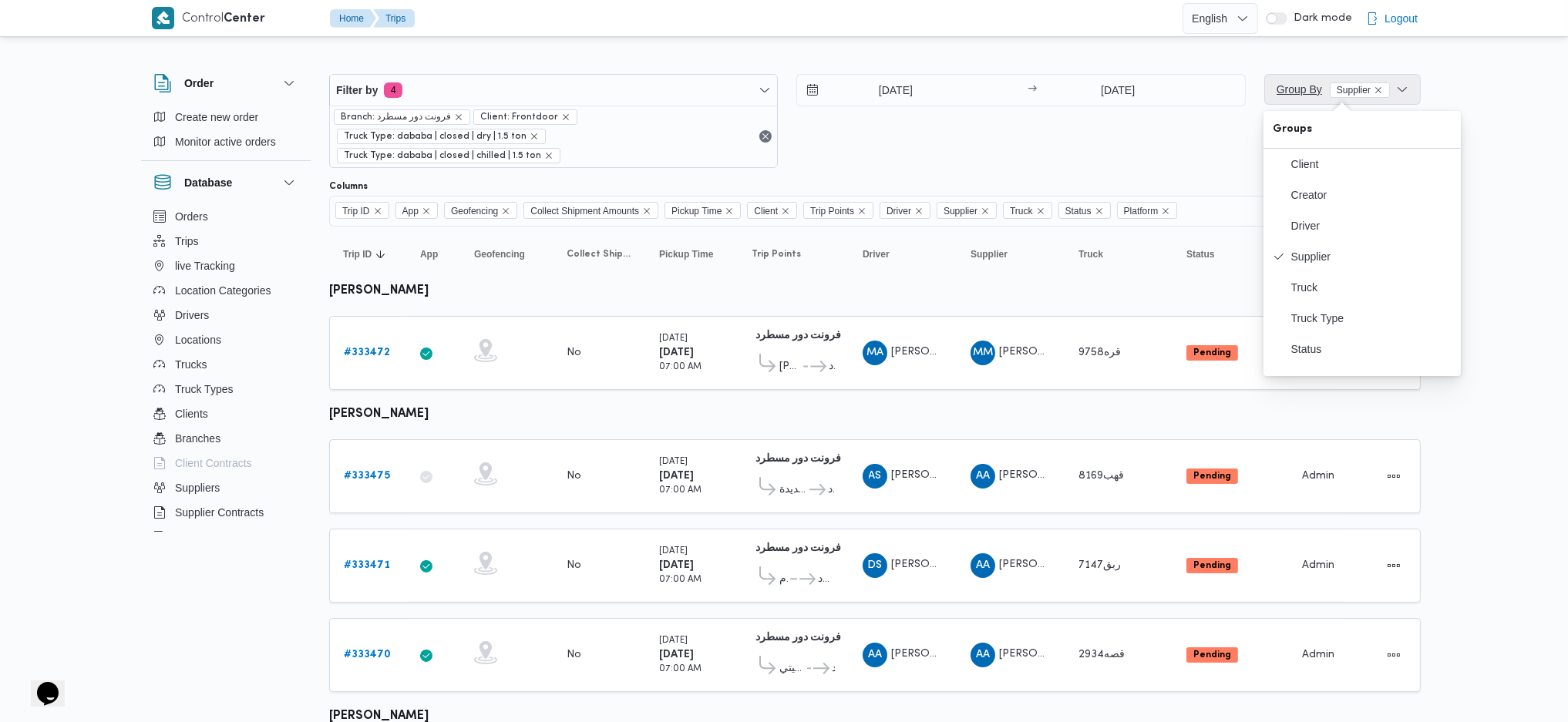
click at [1290, 93] on span "Group By Supplier" at bounding box center [1333, 89] width 113 height 13
click at [1315, 102] on span "Group By Supplier" at bounding box center [1342, 90] width 144 height 31
click at [1315, 325] on span "Truck Type" at bounding box center [1371, 318] width 160 height 13
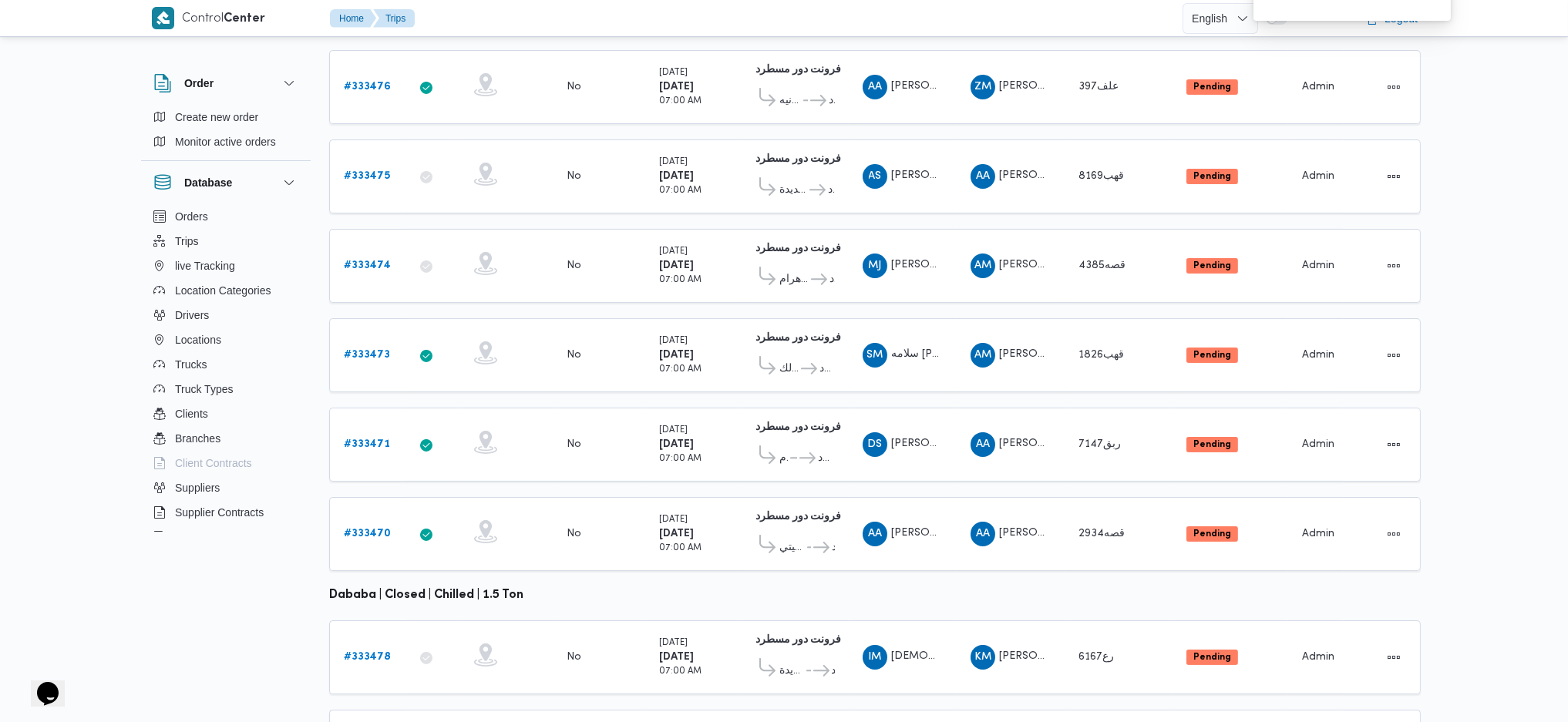
scroll to position [327, 0]
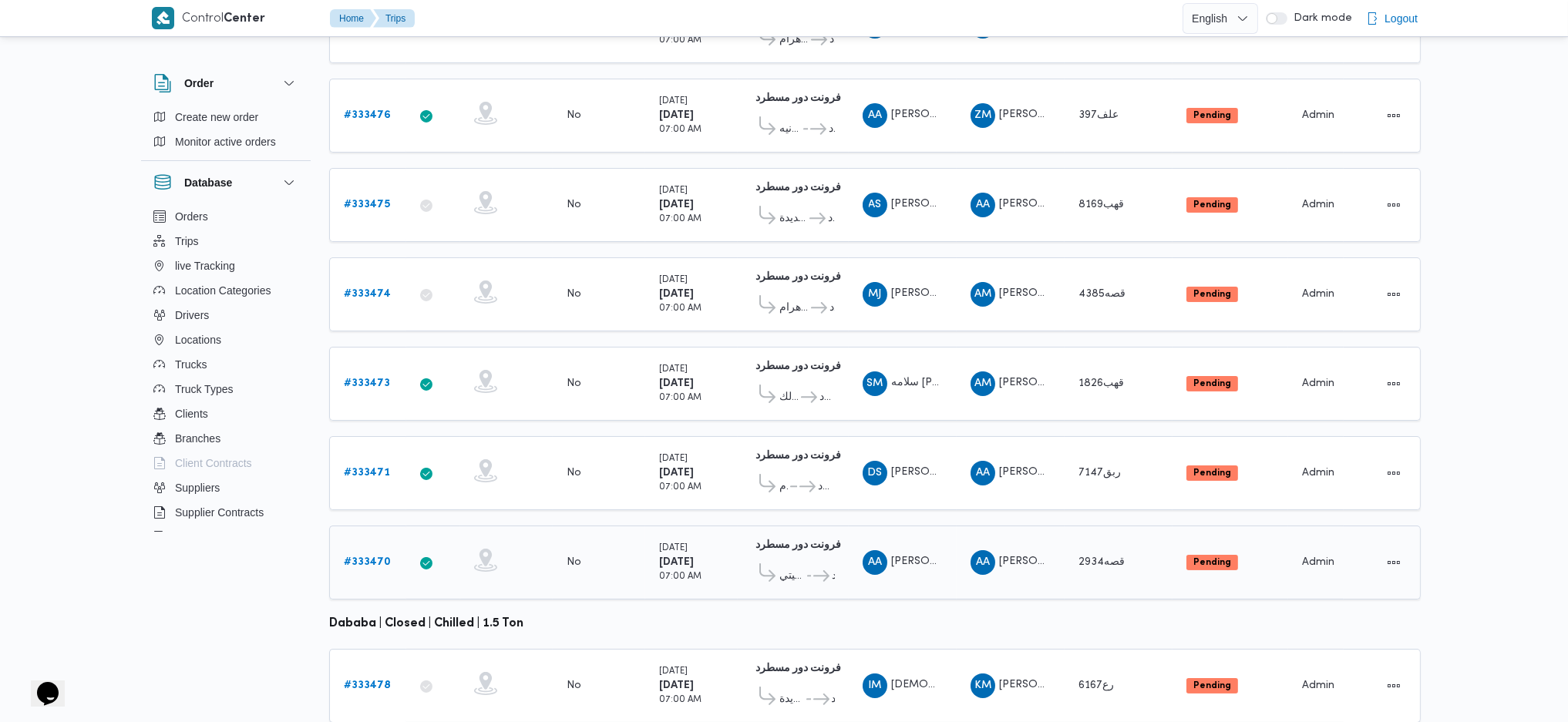
click at [1242, 549] on div "Pending" at bounding box center [1230, 563] width 100 height 27
click at [1198, 457] on td "Status Pending" at bounding box center [1231, 474] width 115 height 74
click at [1177, 316] on table "Trip ID Click to sort in ascending order App Click to sort in ascending order G…" at bounding box center [874, 364] width 1092 height 928
click at [1173, 267] on td "Status Pending" at bounding box center [1231, 294] width 115 height 74
click at [1169, 178] on td "Truck قهب8169" at bounding box center [1118, 205] width 108 height 74
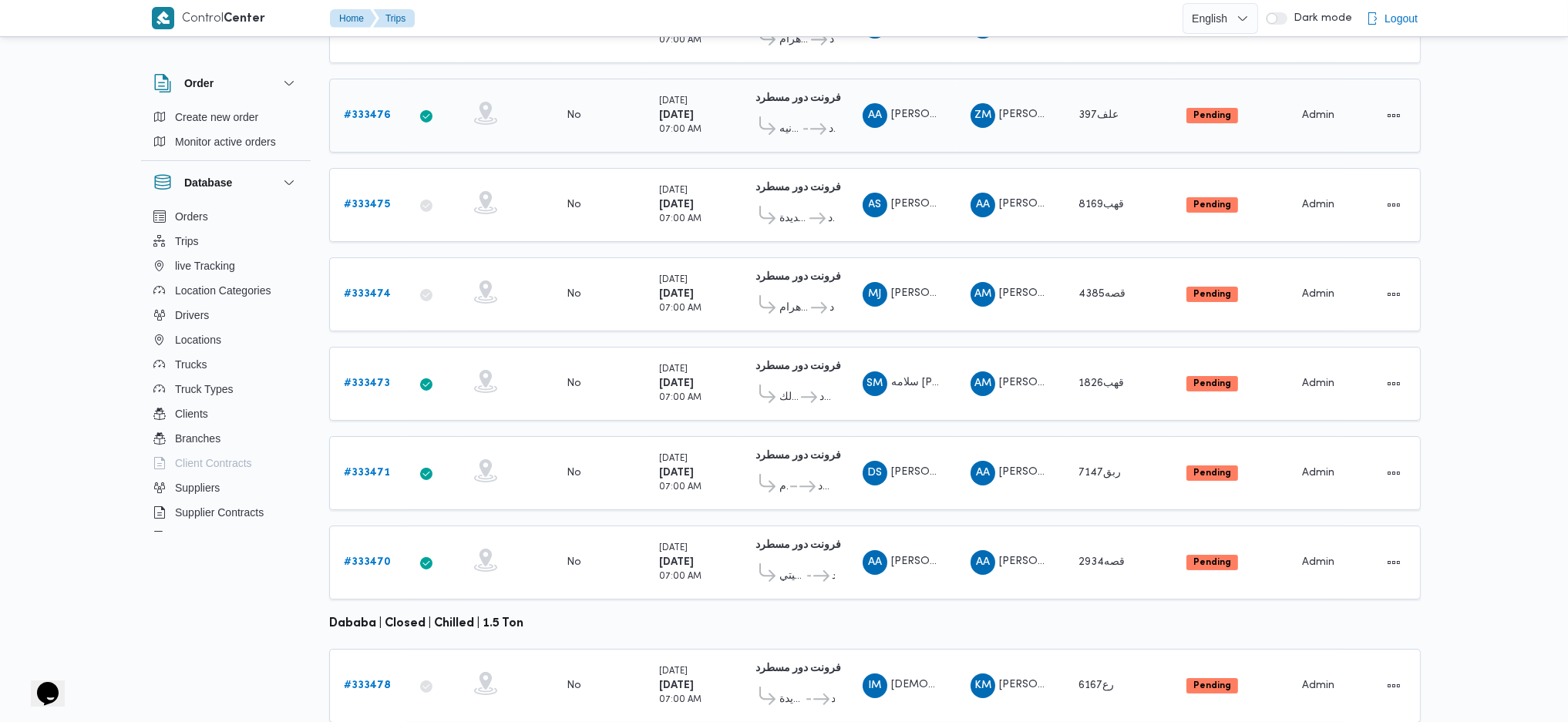
click at [1159, 78] on td "Truck علف397" at bounding box center [1118, 115] width 108 height 74
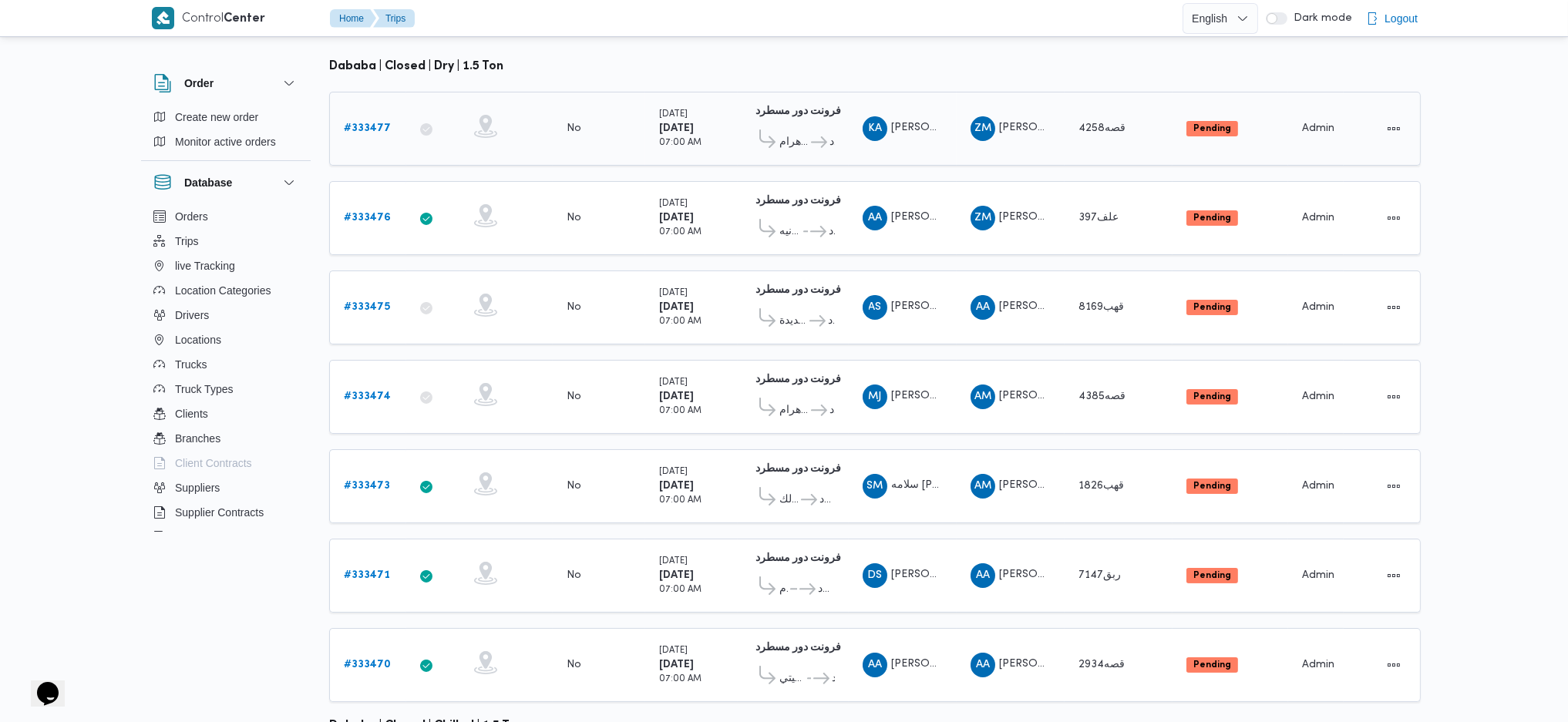
click at [430, 123] on icon at bounding box center [426, 129] width 13 height 13
click at [434, 203] on div at bounding box center [432, 218] width 38 height 31
drag, startPoint x: 449, startPoint y: 268, endPoint x: 459, endPoint y: 343, distance: 75.7
click at [449, 293] on div at bounding box center [432, 308] width 38 height 31
click at [459, 372] on td "App" at bounding box center [432, 397] width 54 height 74
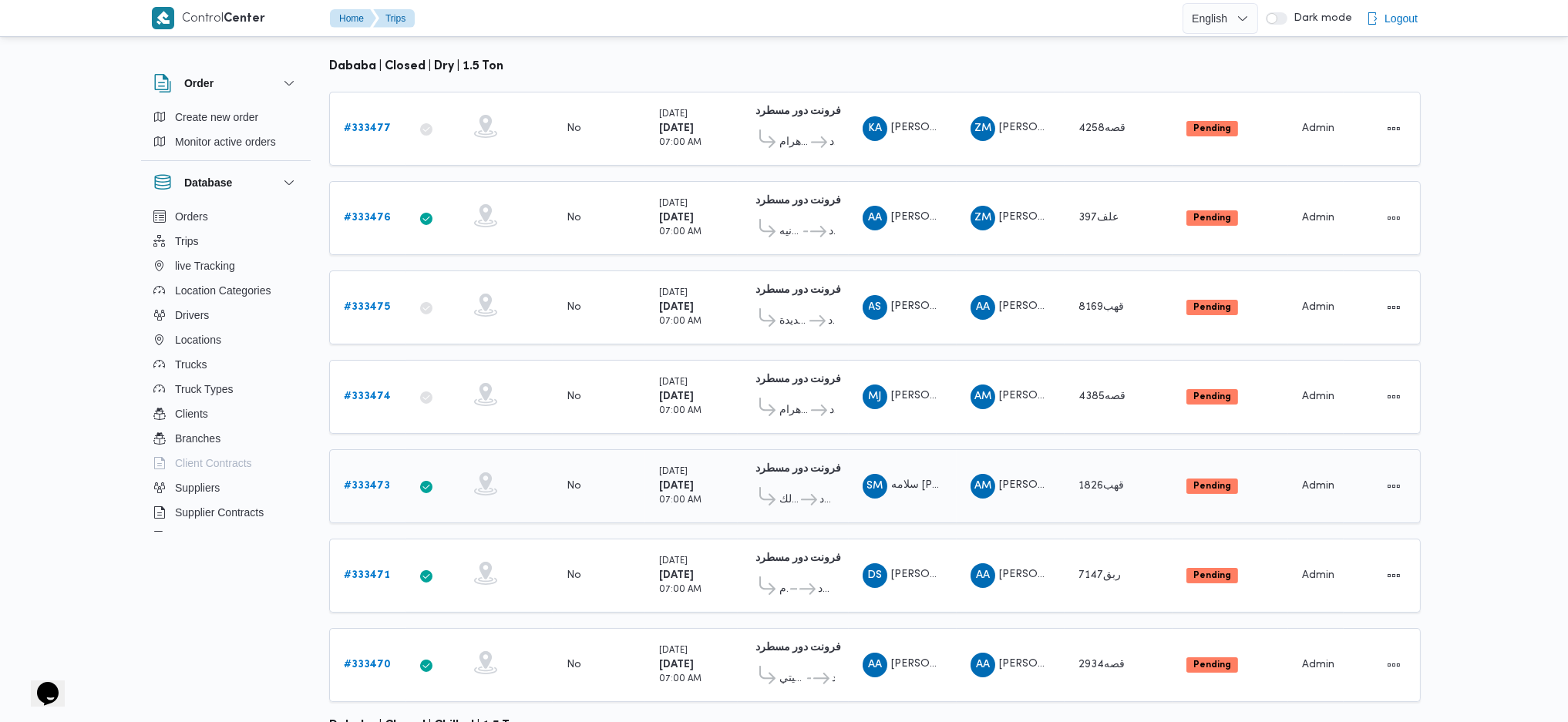
click at [459, 449] on td "App" at bounding box center [432, 486] width 54 height 74
click at [459, 548] on td "App" at bounding box center [432, 576] width 54 height 74
click at [474, 611] on icon at bounding box center [486, 663] width 23 height 23
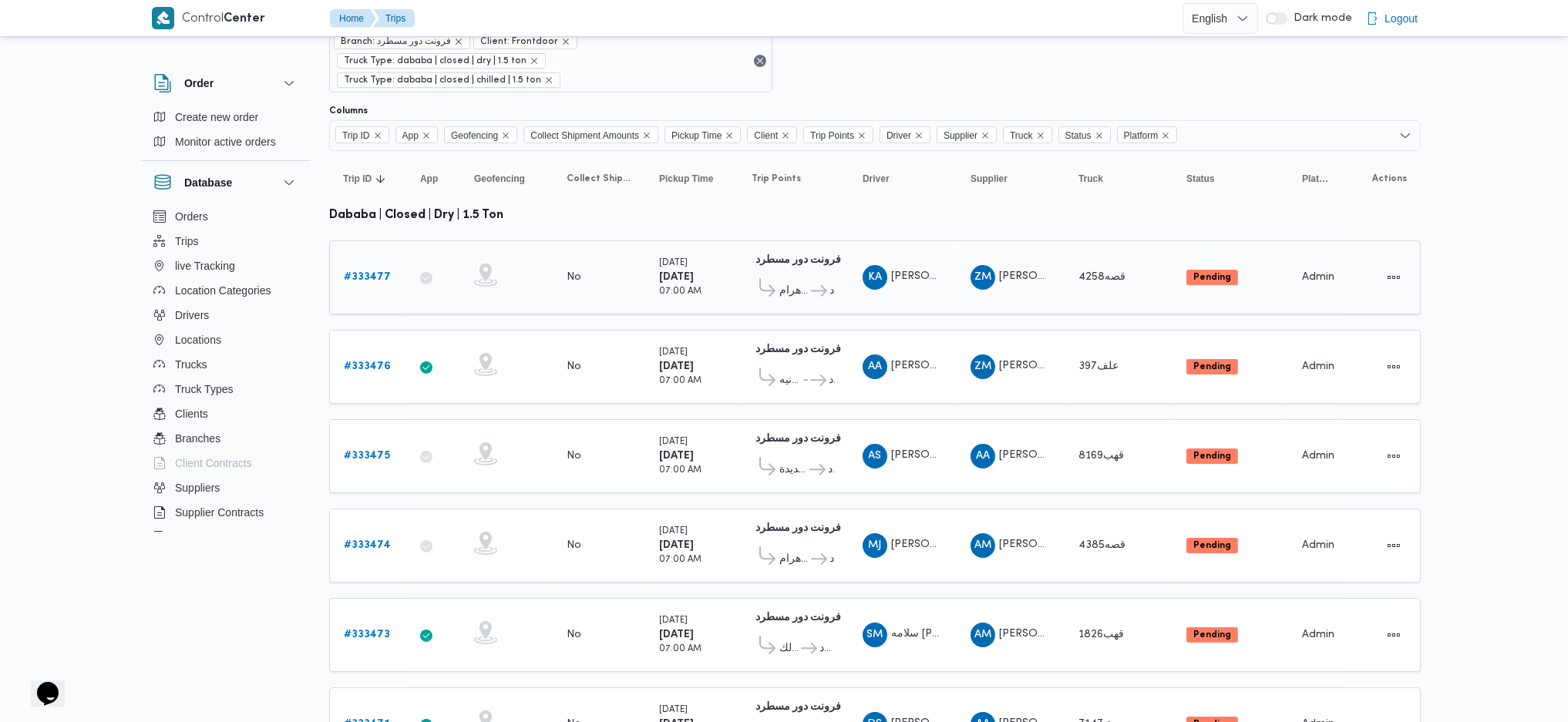
scroll to position [0, 0]
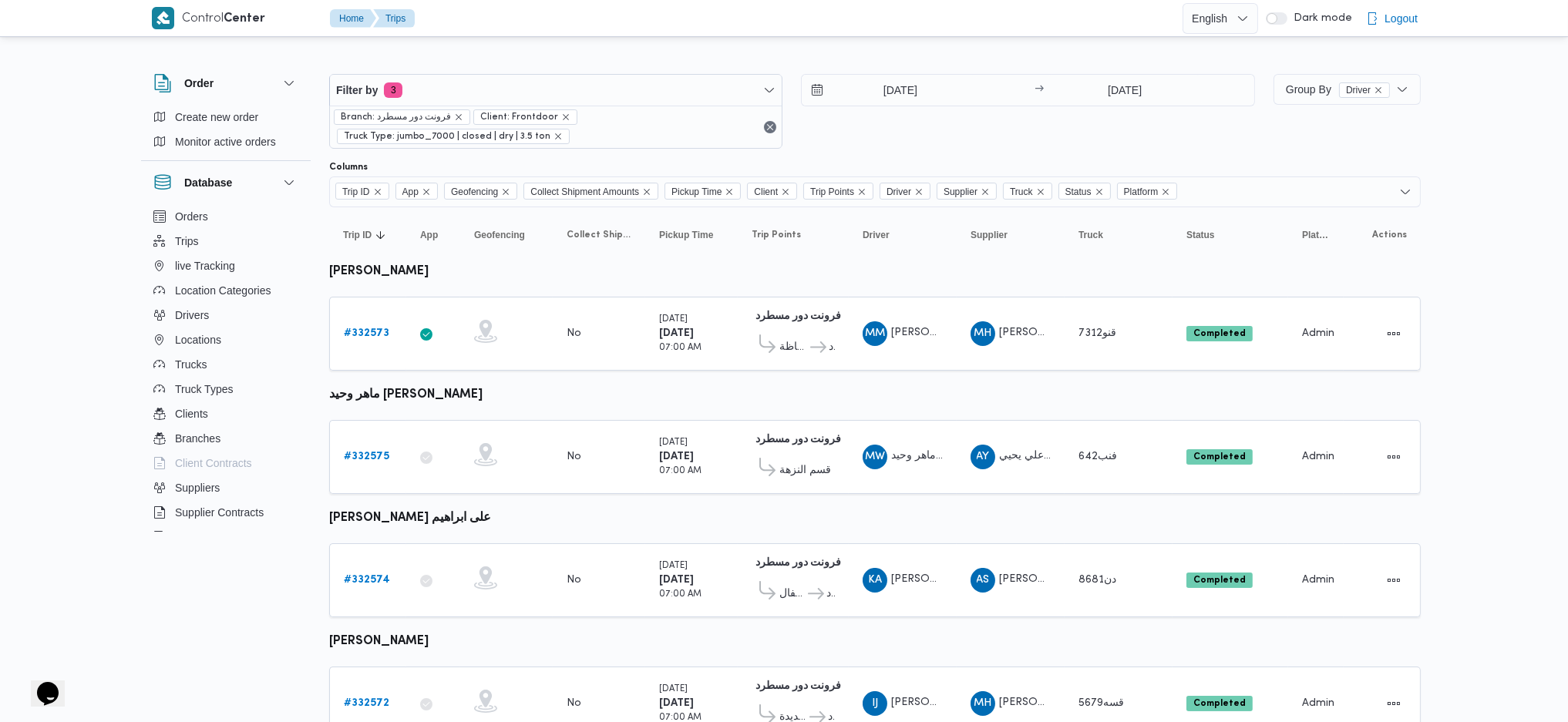
scroll to position [60, 0]
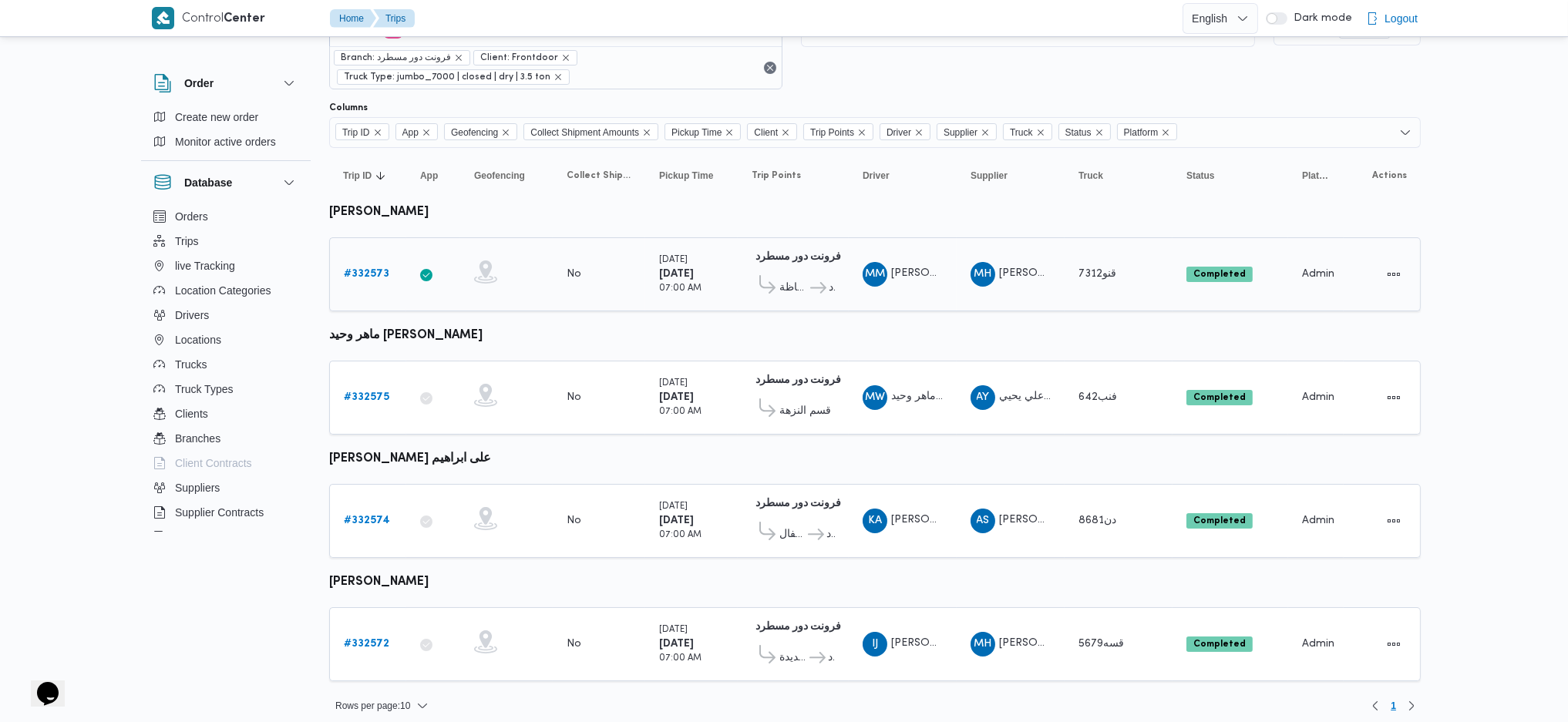
drag, startPoint x: 359, startPoint y: 258, endPoint x: 358, endPoint y: 278, distance: 20.0
click at [358, 259] on div "# 332573" at bounding box center [368, 275] width 61 height 31
click at [358, 278] on b "# 332573" at bounding box center [366, 274] width 45 height 10
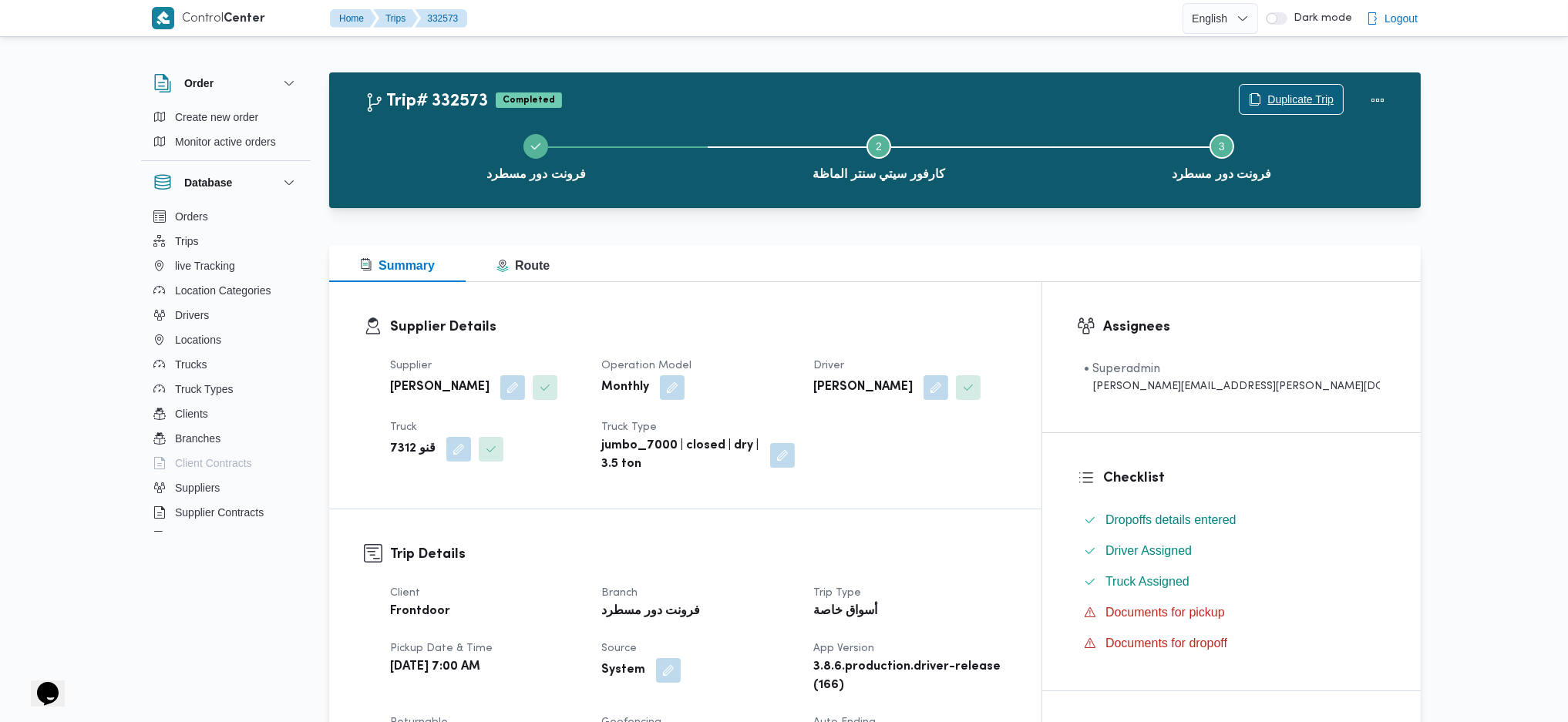
click at [1304, 90] on span "Duplicate Trip" at bounding box center [1291, 100] width 104 height 29
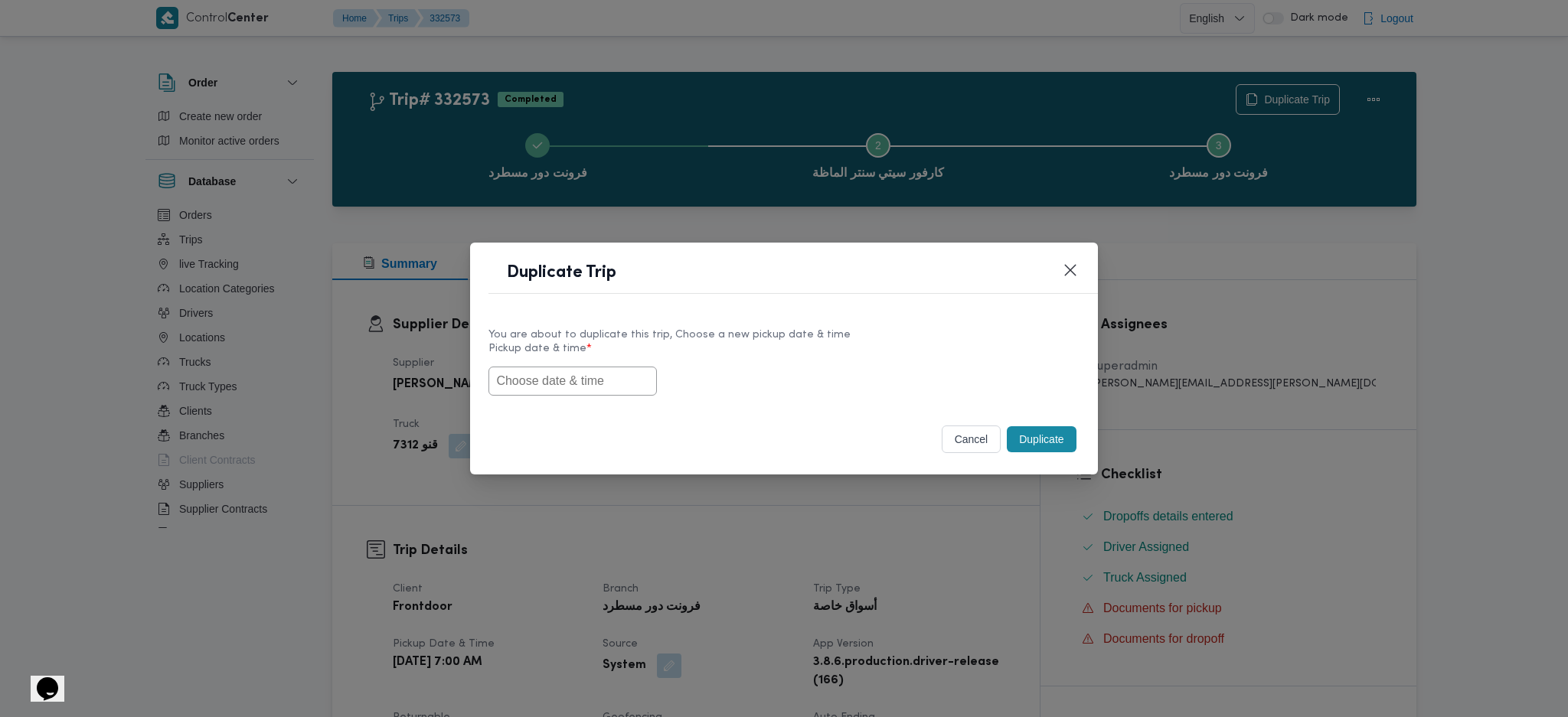
click at [615, 384] on input "text" at bounding box center [572, 381] width 168 height 29
paste input "[DATE] 7:00AM"
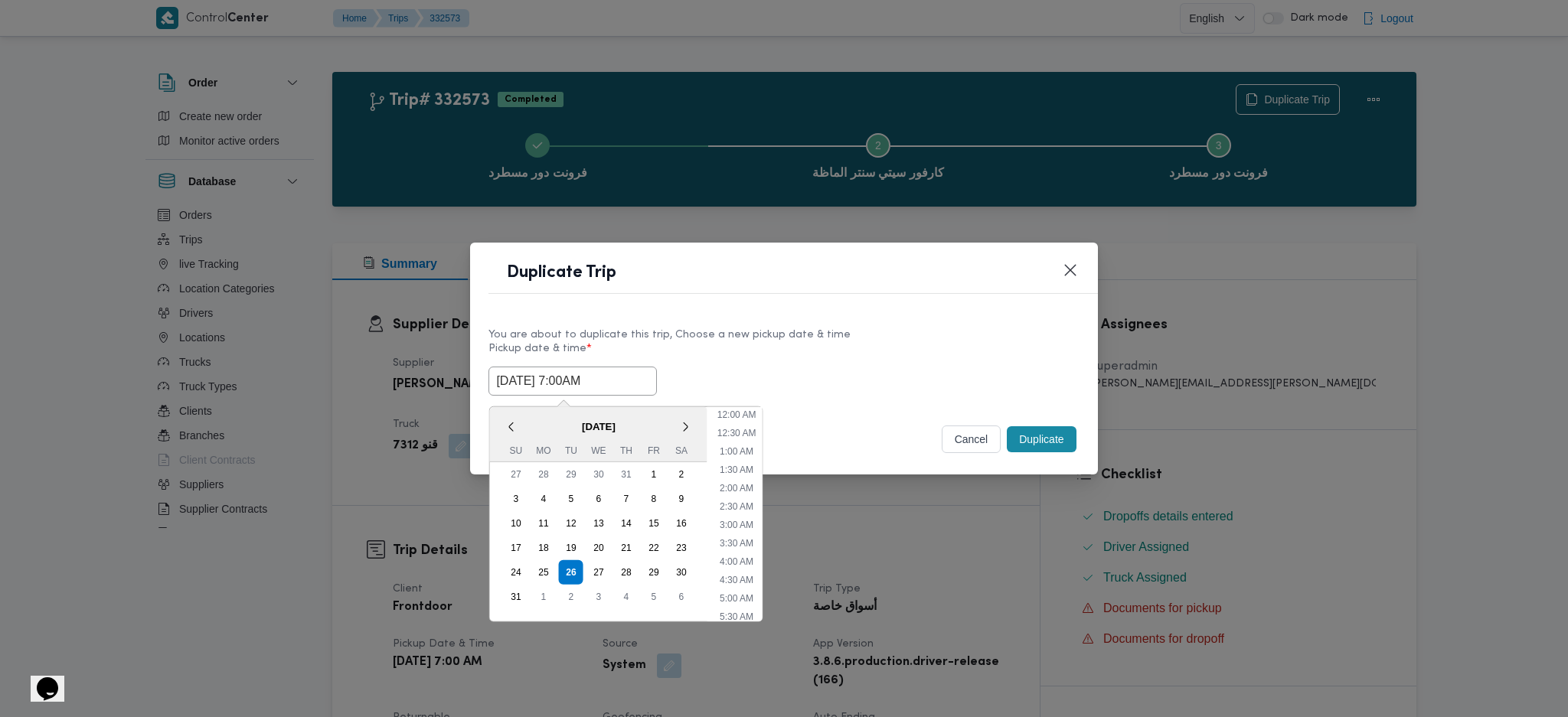
scroll to position [51, 0]
type input "[DATE] 7:00AM"
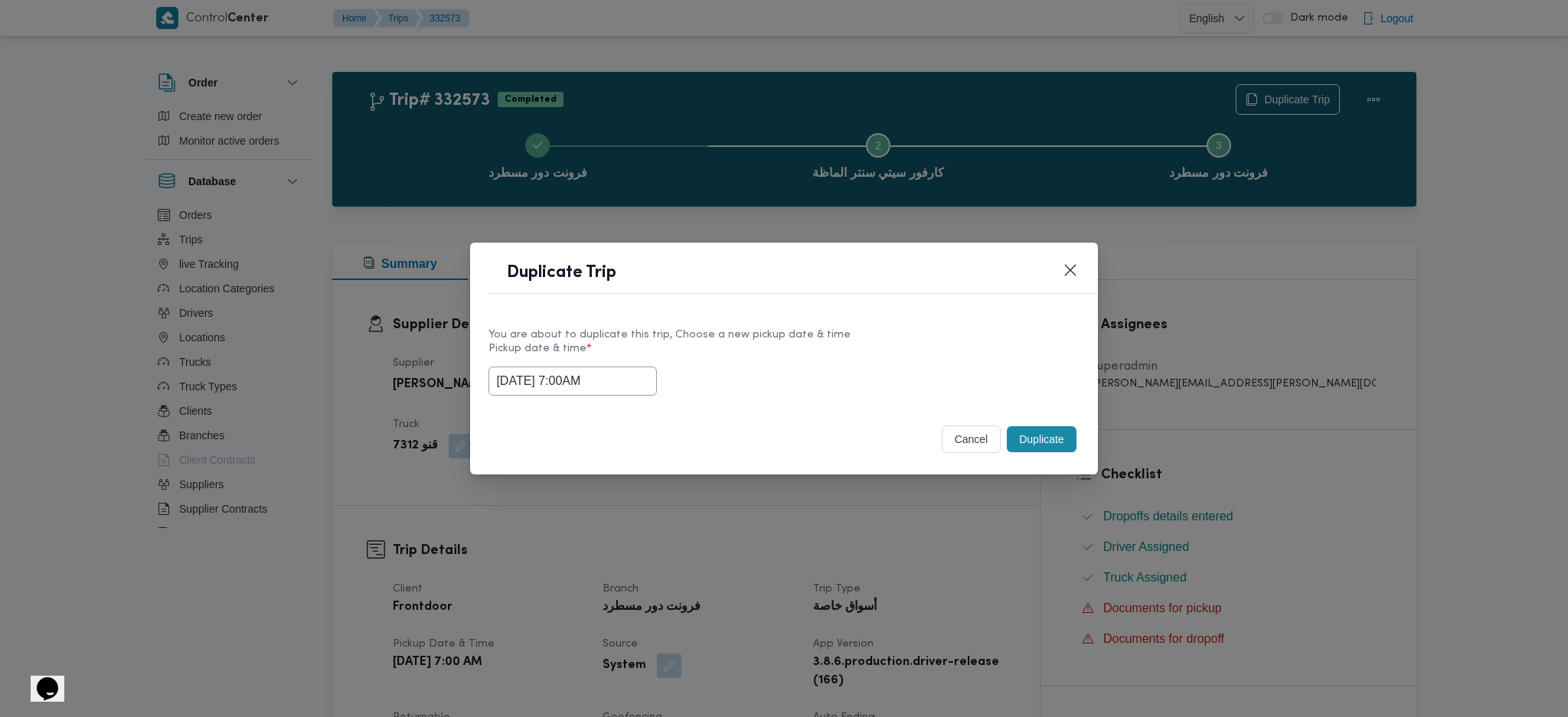
click at [1045, 442] on button "Duplicate" at bounding box center [1040, 439] width 69 height 26
click at [1060, 549] on div "Duplicate Trip You are about to duplicate this trip, Choose a new pickup date &…" at bounding box center [784, 358] width 1568 height 717
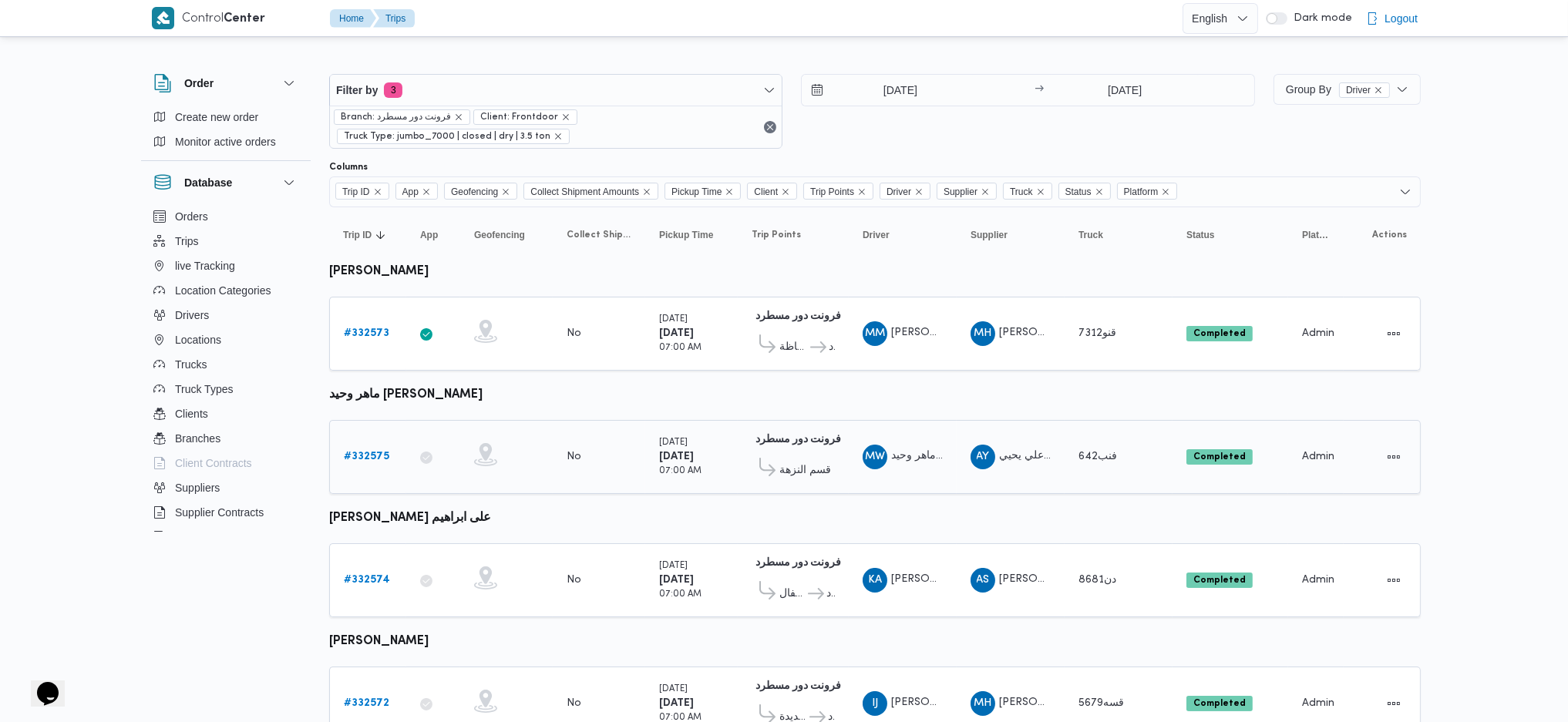
click at [377, 455] on b "# 332575" at bounding box center [366, 457] width 45 height 10
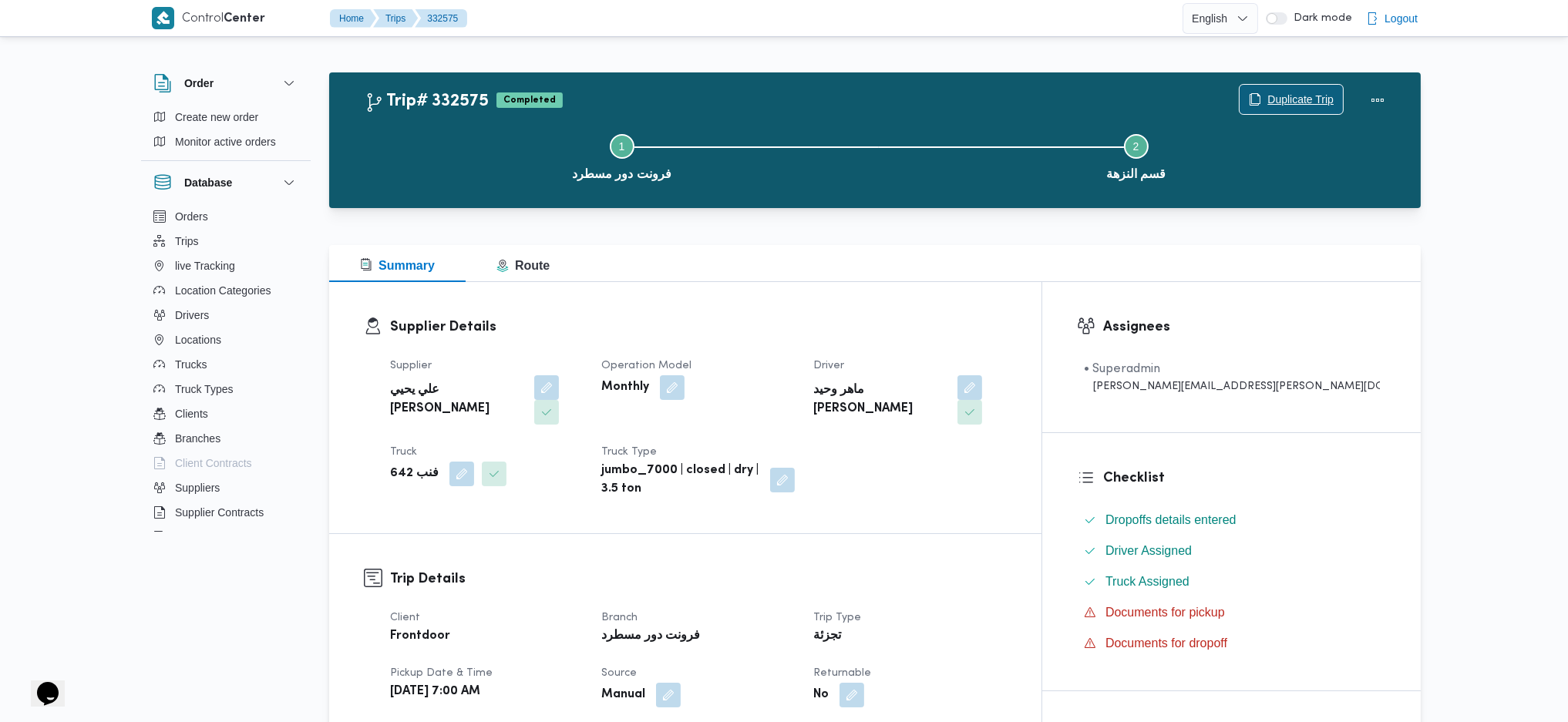
click at [1290, 88] on span "Duplicate Trip" at bounding box center [1291, 100] width 104 height 29
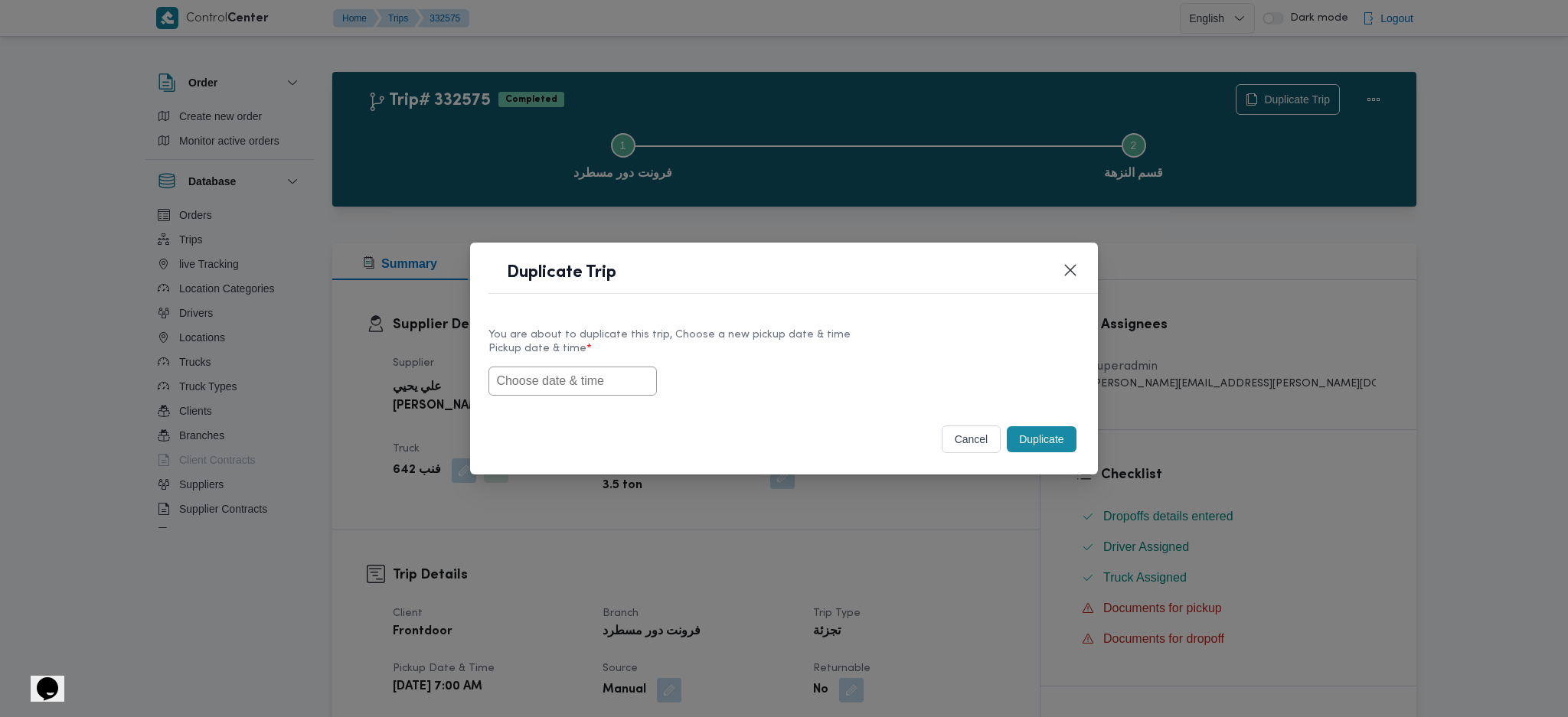
click at [517, 355] on label "Pickup date & time *" at bounding box center [784, 355] width 591 height 23
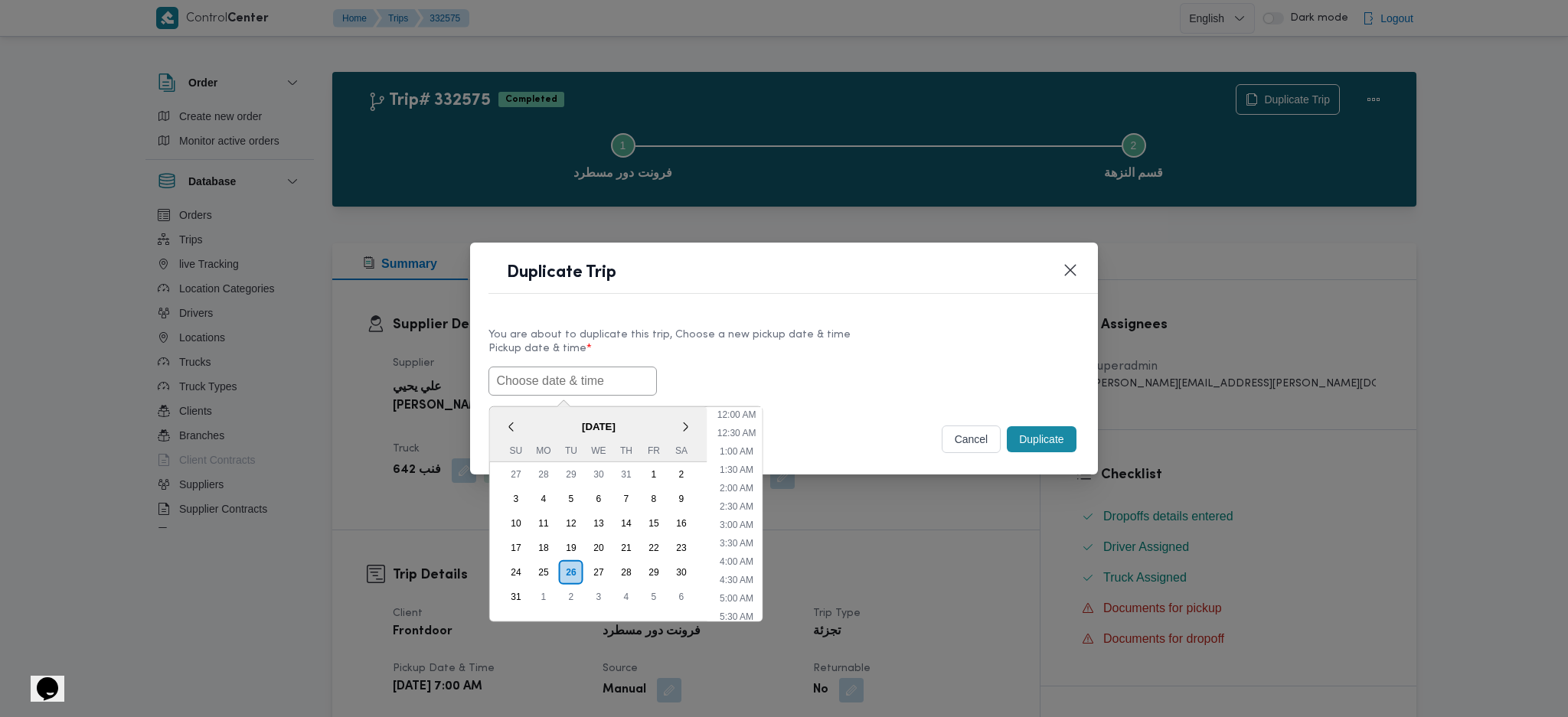
click at [542, 366] on input "text" at bounding box center [572, 381] width 168 height 29
paste input "26/08/2025 7:00AM"
type input "26/08/2025 7:00AM"
click at [1083, 448] on div "cancel Duplicate" at bounding box center [783, 442] width 627 height 64
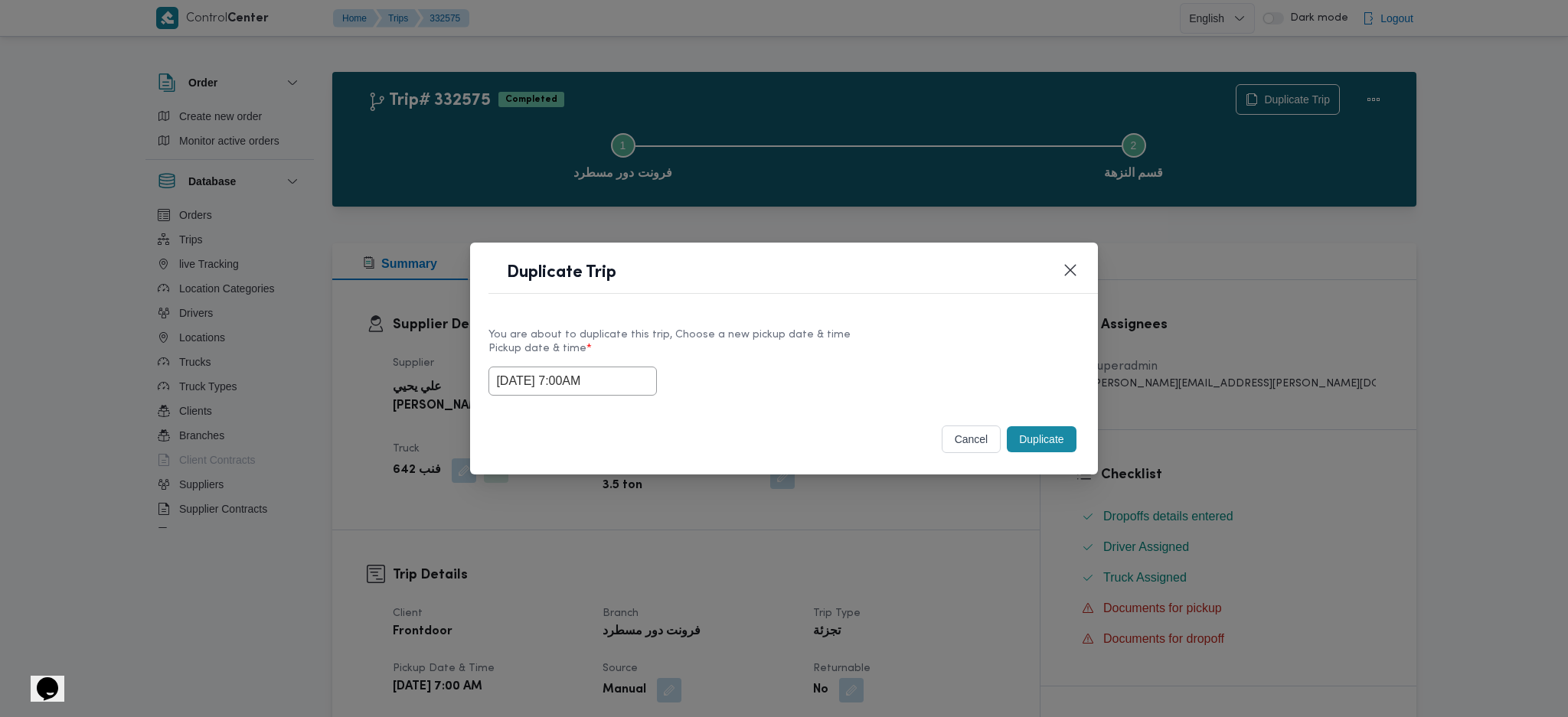
click at [1059, 447] on button "Duplicate" at bounding box center [1040, 439] width 69 height 26
click at [1041, 566] on div "Duplicate Trip You are about to duplicate this trip, Choose a new pickup date &…" at bounding box center [784, 358] width 1568 height 717
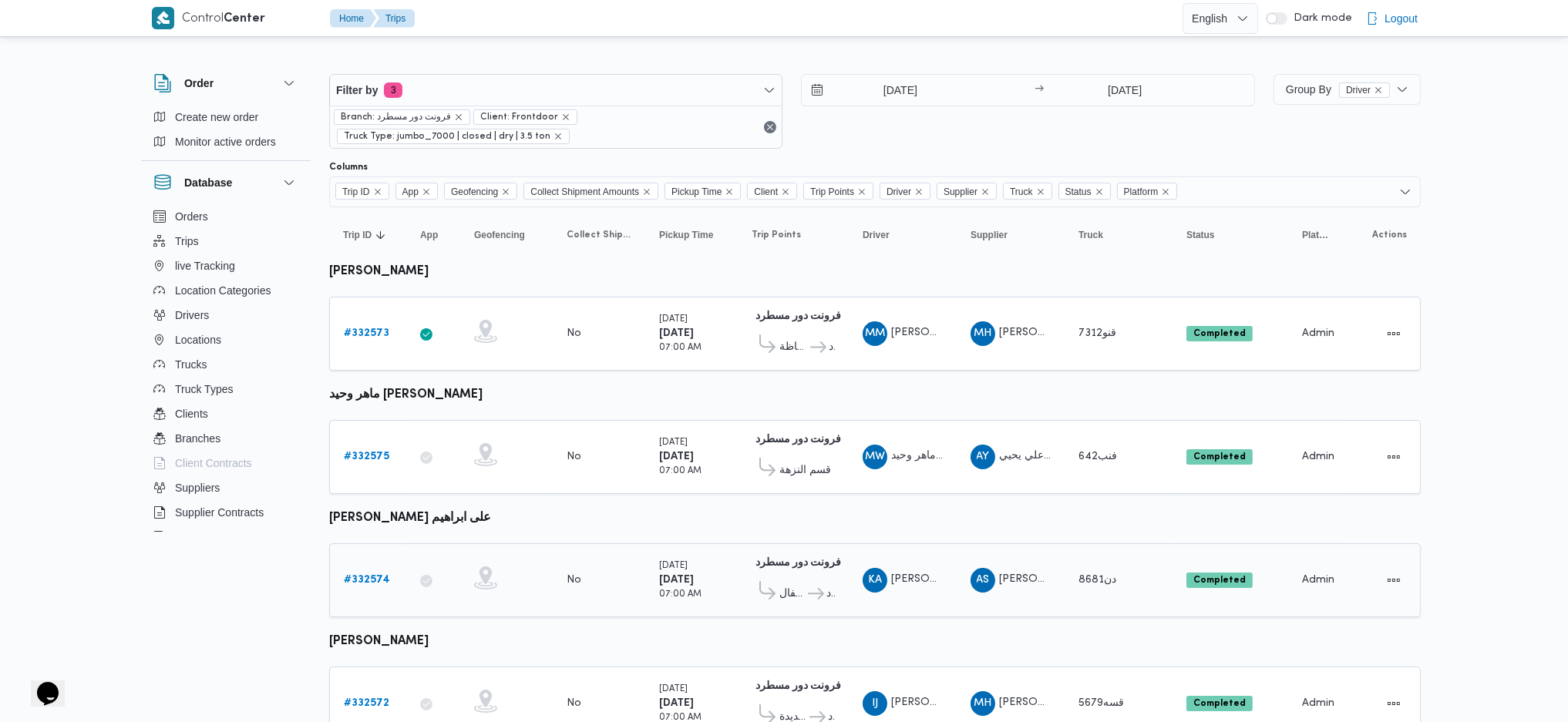
click at [382, 575] on b "# 332574" at bounding box center [366, 580] width 46 height 10
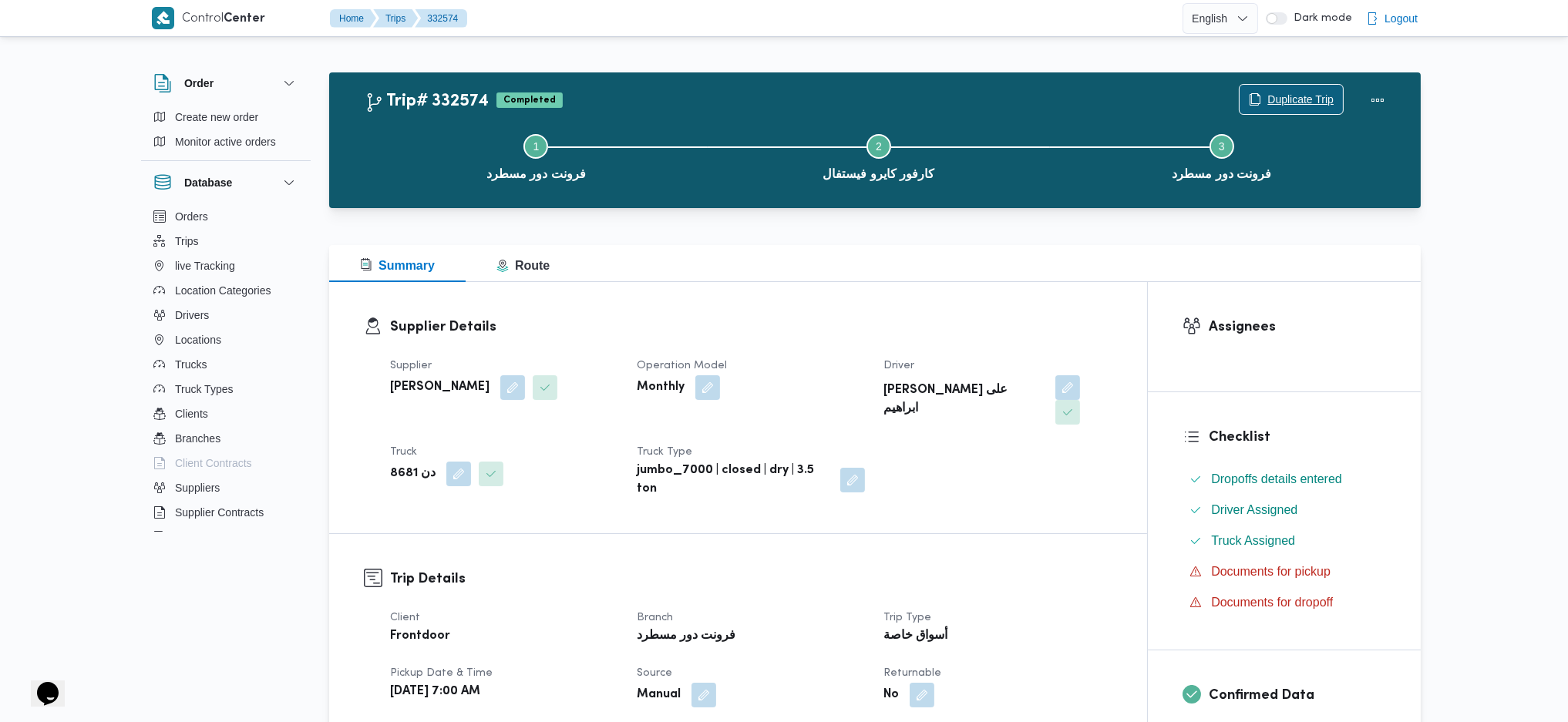
click at [1304, 85] on button "Duplicate Trip" at bounding box center [1290, 100] width 105 height 31
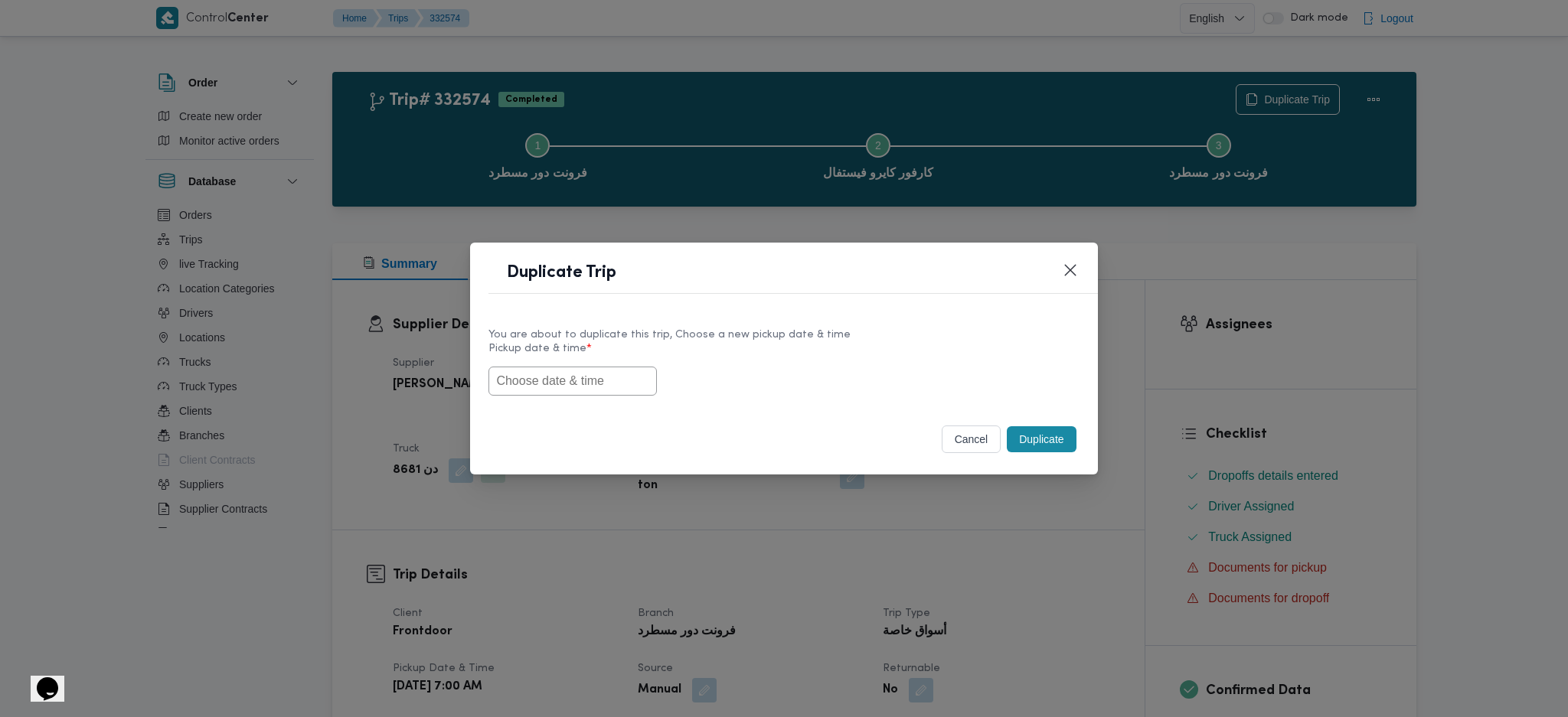
click at [627, 374] on input "text" at bounding box center [572, 381] width 168 height 29
paste input "26/08/2025 7:00AM"
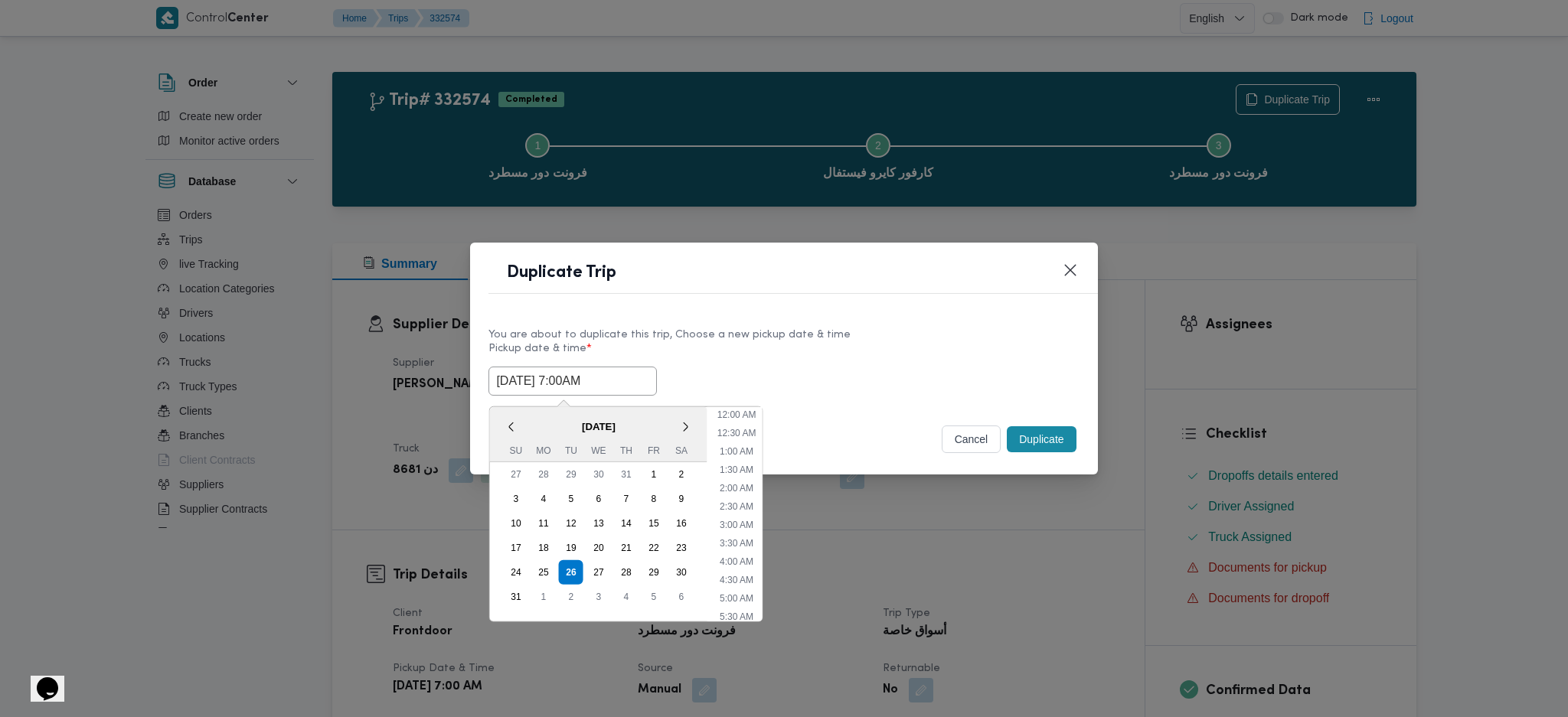
scroll to position [51, 0]
type input "26/08/2025 7:00AM"
drag, startPoint x: 1043, startPoint y: 427, endPoint x: 1044, endPoint y: 515, distance: 88.0
click at [1043, 429] on button "Duplicate" at bounding box center [1040, 439] width 69 height 26
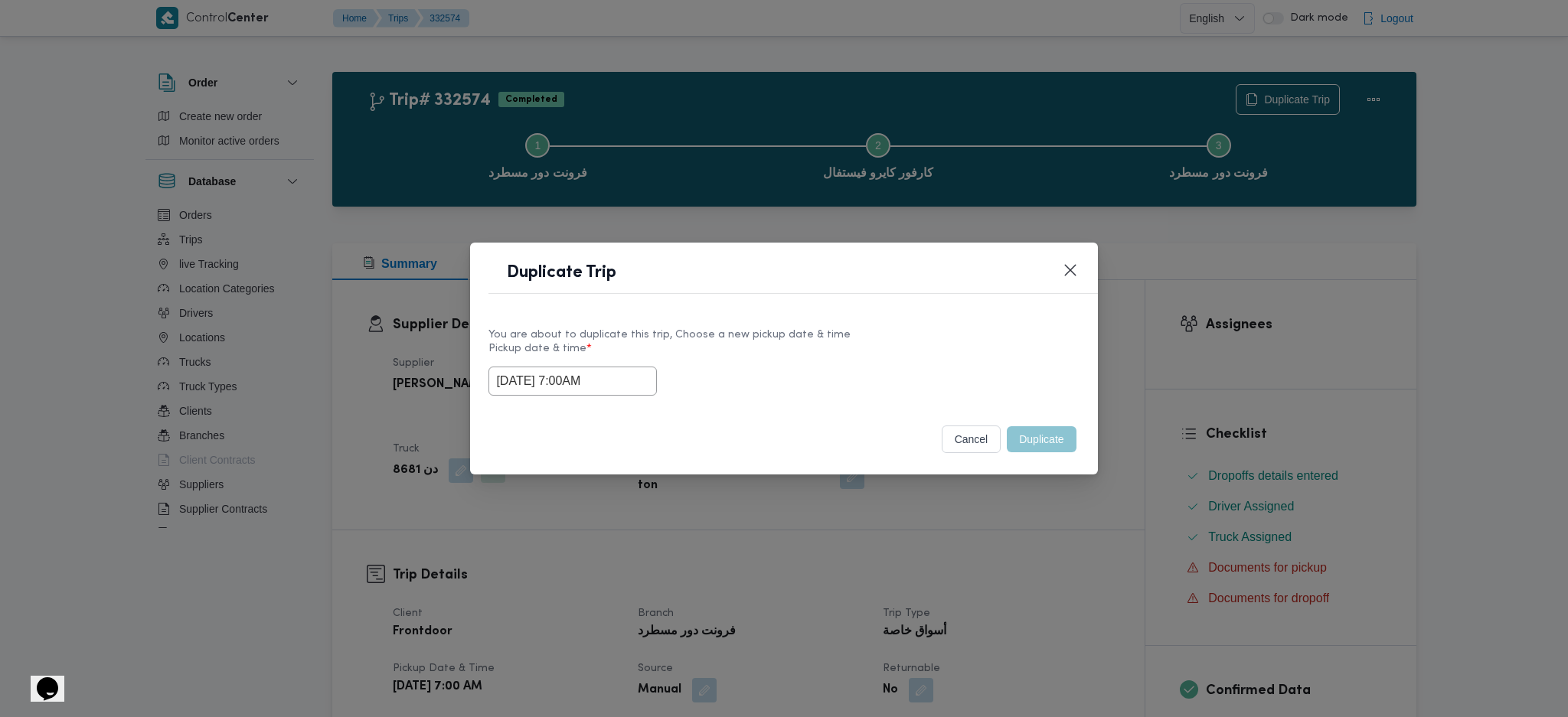
click at [1043, 518] on div "Duplicate Trip You are about to duplicate this trip, Choose a new pickup date &…" at bounding box center [784, 358] width 1568 height 717
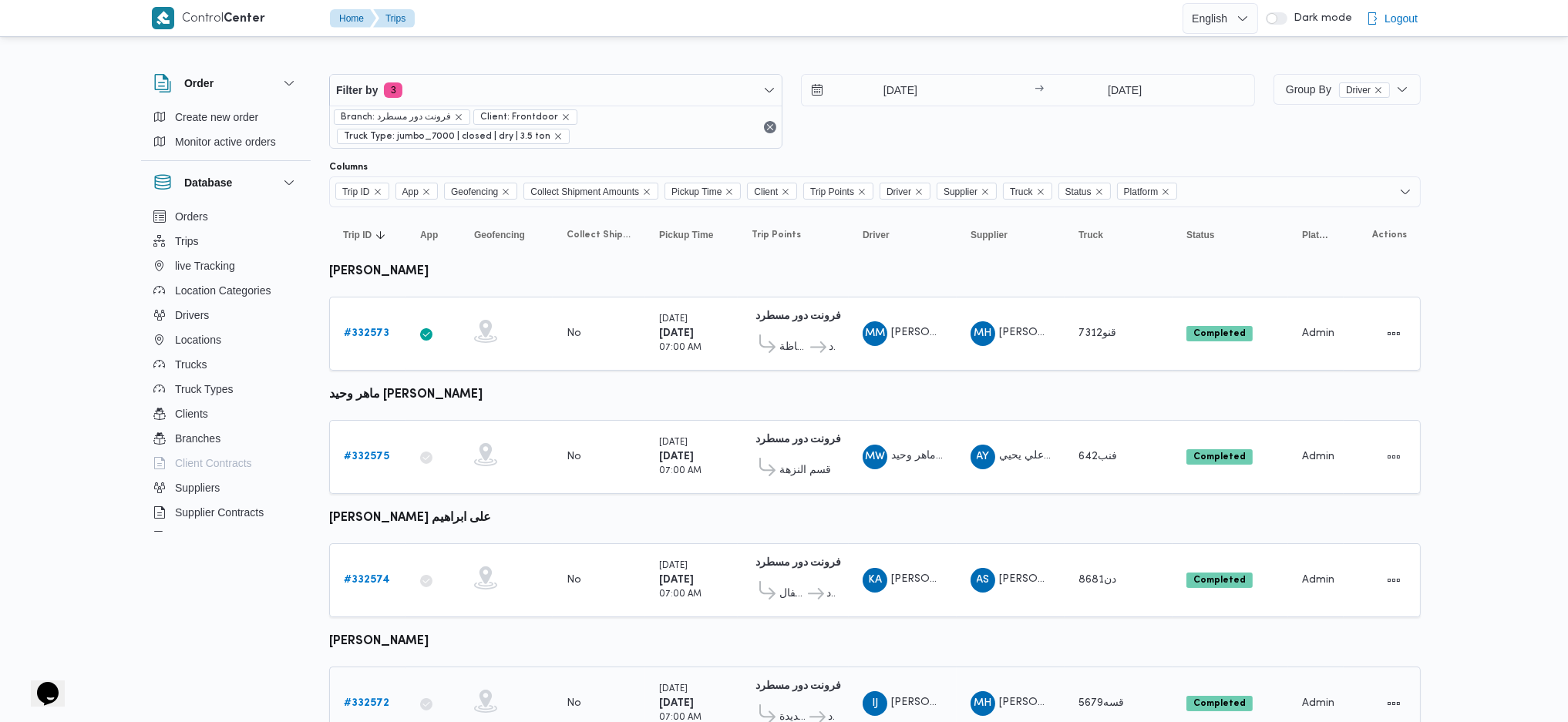
click at [375, 611] on div "# 332572" at bounding box center [368, 704] width 61 height 31
click at [376, 611] on link "# 332572" at bounding box center [366, 703] width 45 height 19
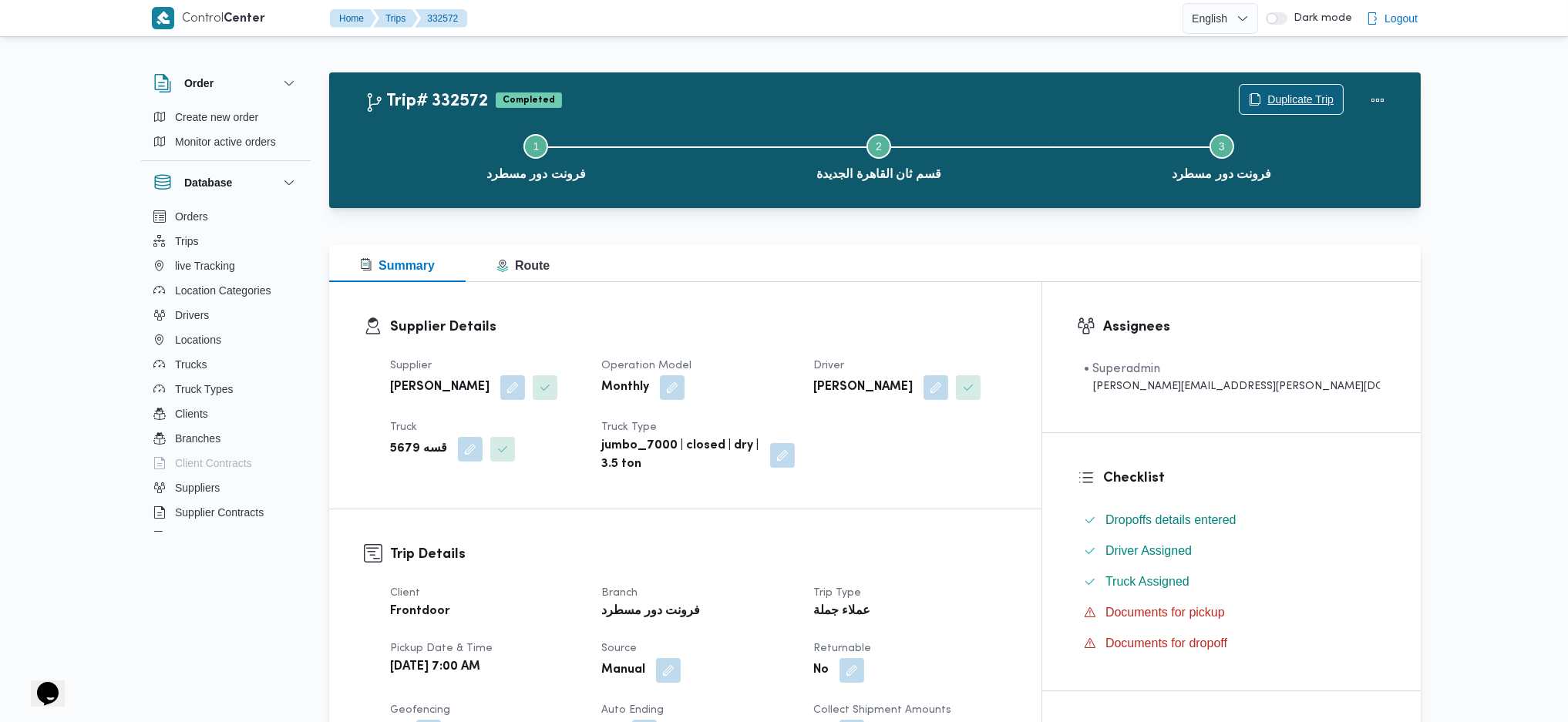
click at [1275, 104] on span "Duplicate Trip" at bounding box center [1301, 99] width 67 height 19
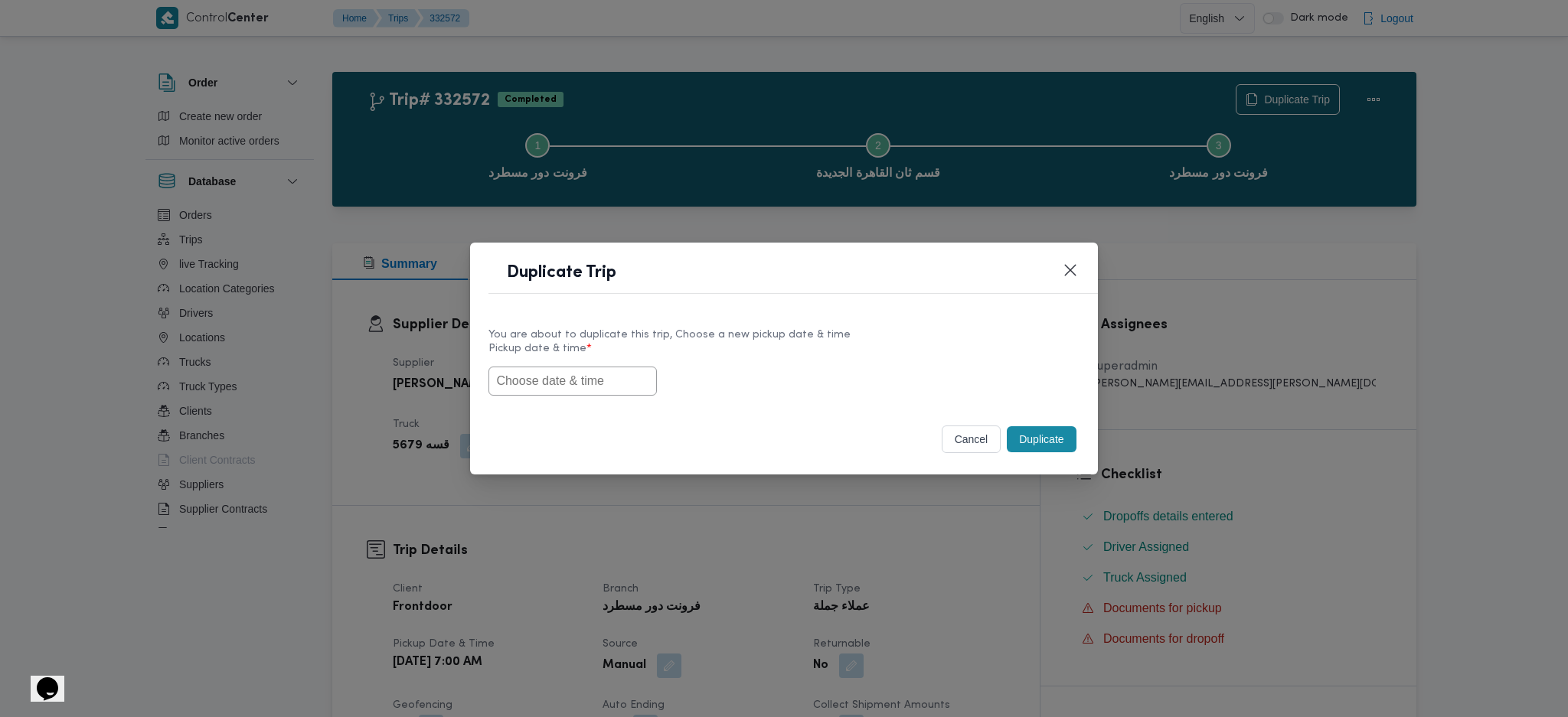
click at [605, 370] on input "text" at bounding box center [572, 381] width 168 height 29
paste input "26/08/2025 7:00AM"
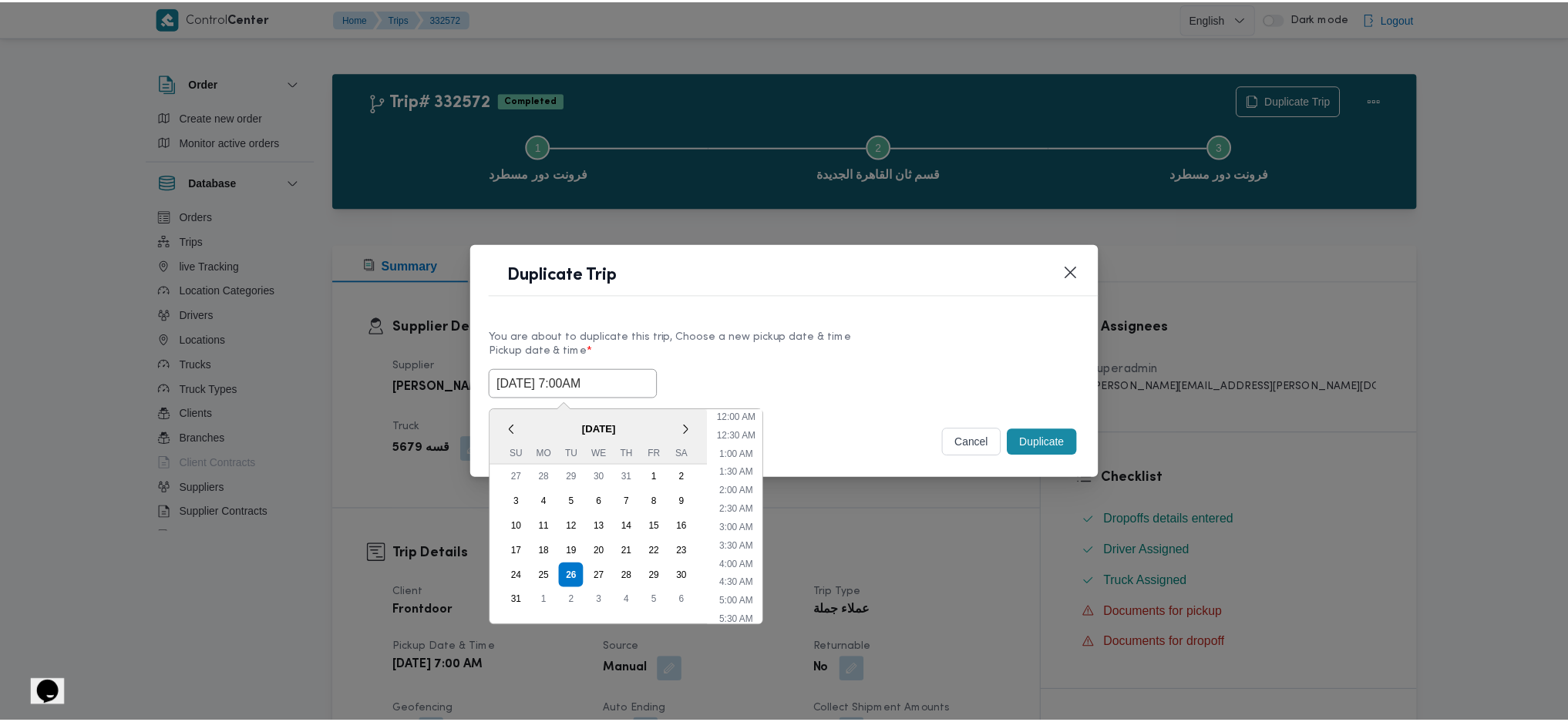
scroll to position [52, 0]
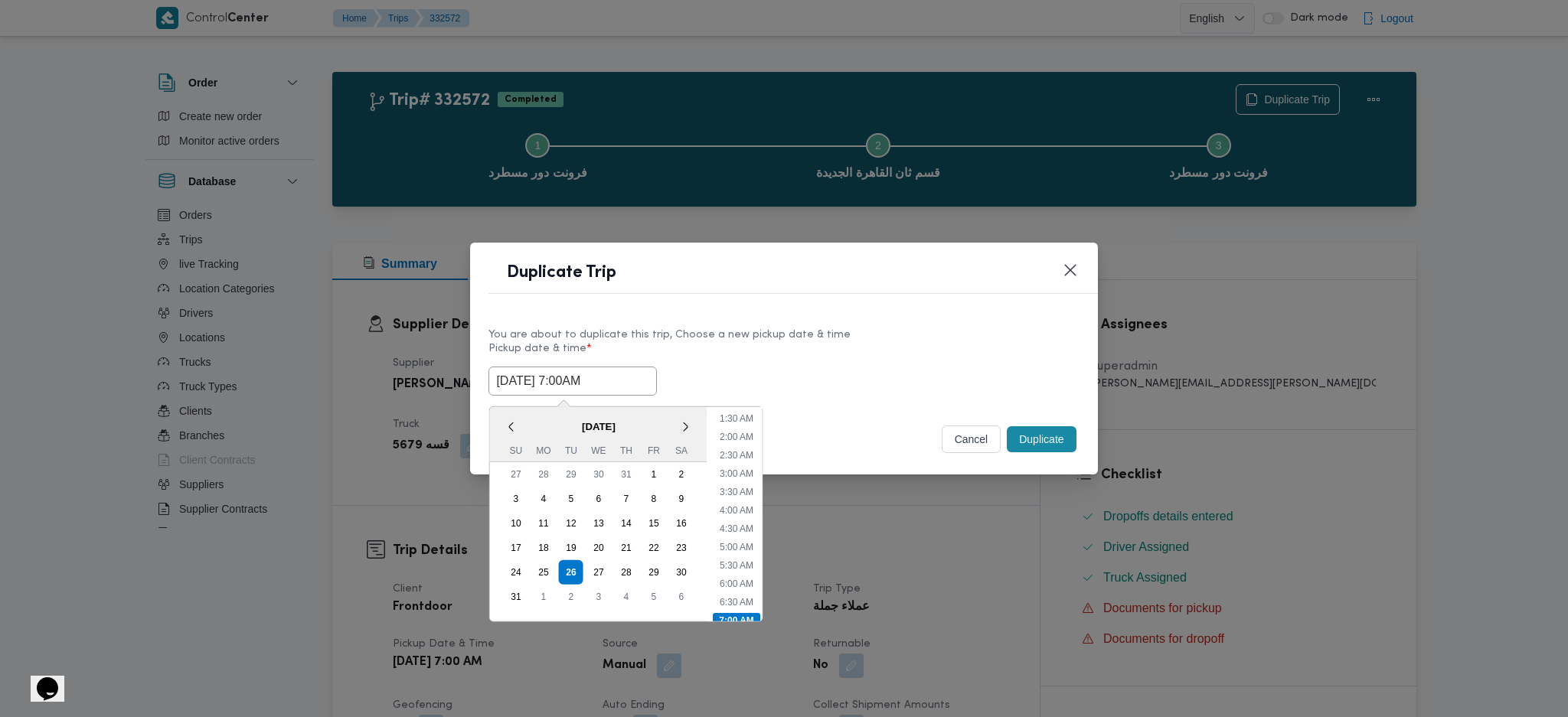
type input "26/08/2025 7:00AM"
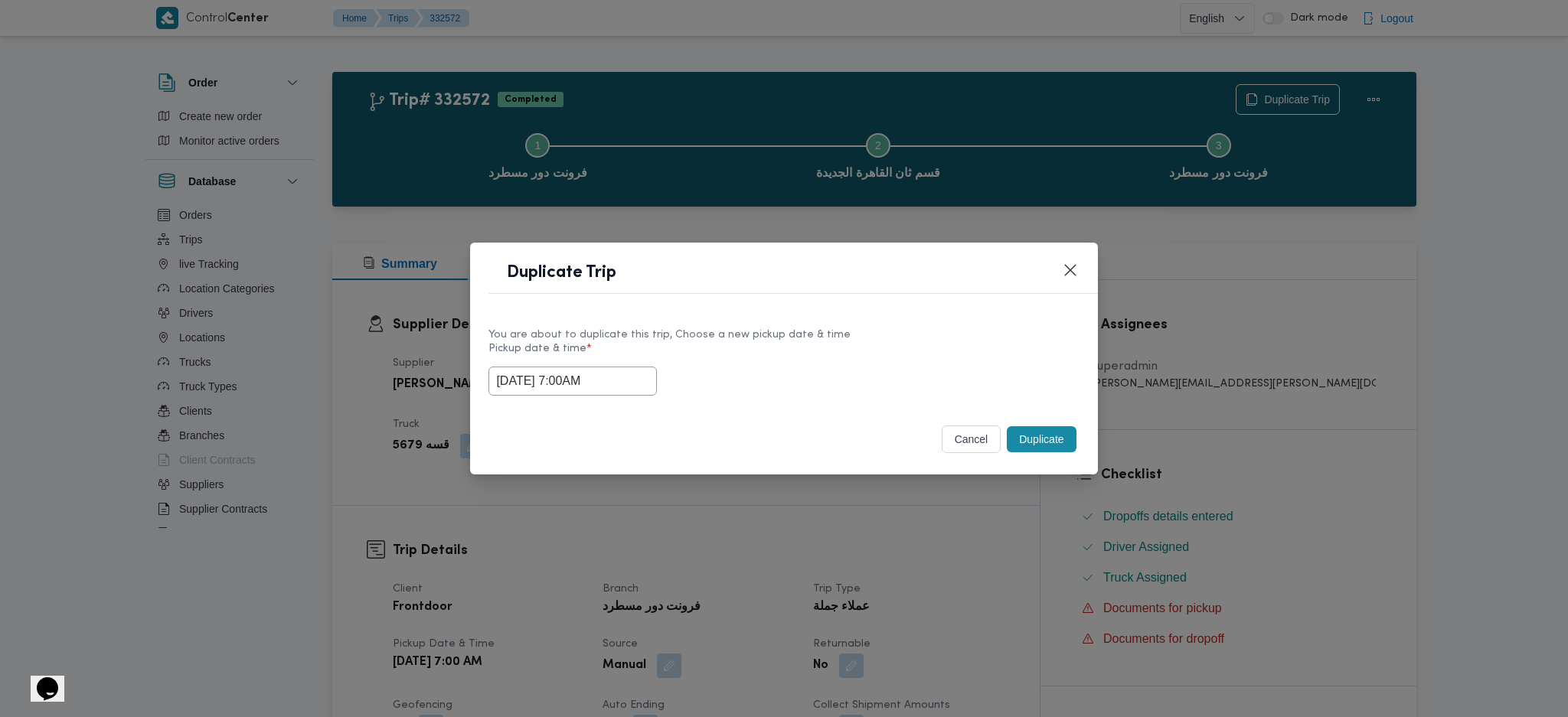
drag, startPoint x: 1036, startPoint y: 445, endPoint x: 1074, endPoint y: 566, distance: 126.8
click at [1039, 446] on button "Duplicate" at bounding box center [1040, 439] width 69 height 26
click at [1073, 569] on div "Duplicate Trip You are about to duplicate this trip, Choose a new pickup date &…" at bounding box center [784, 358] width 1568 height 717
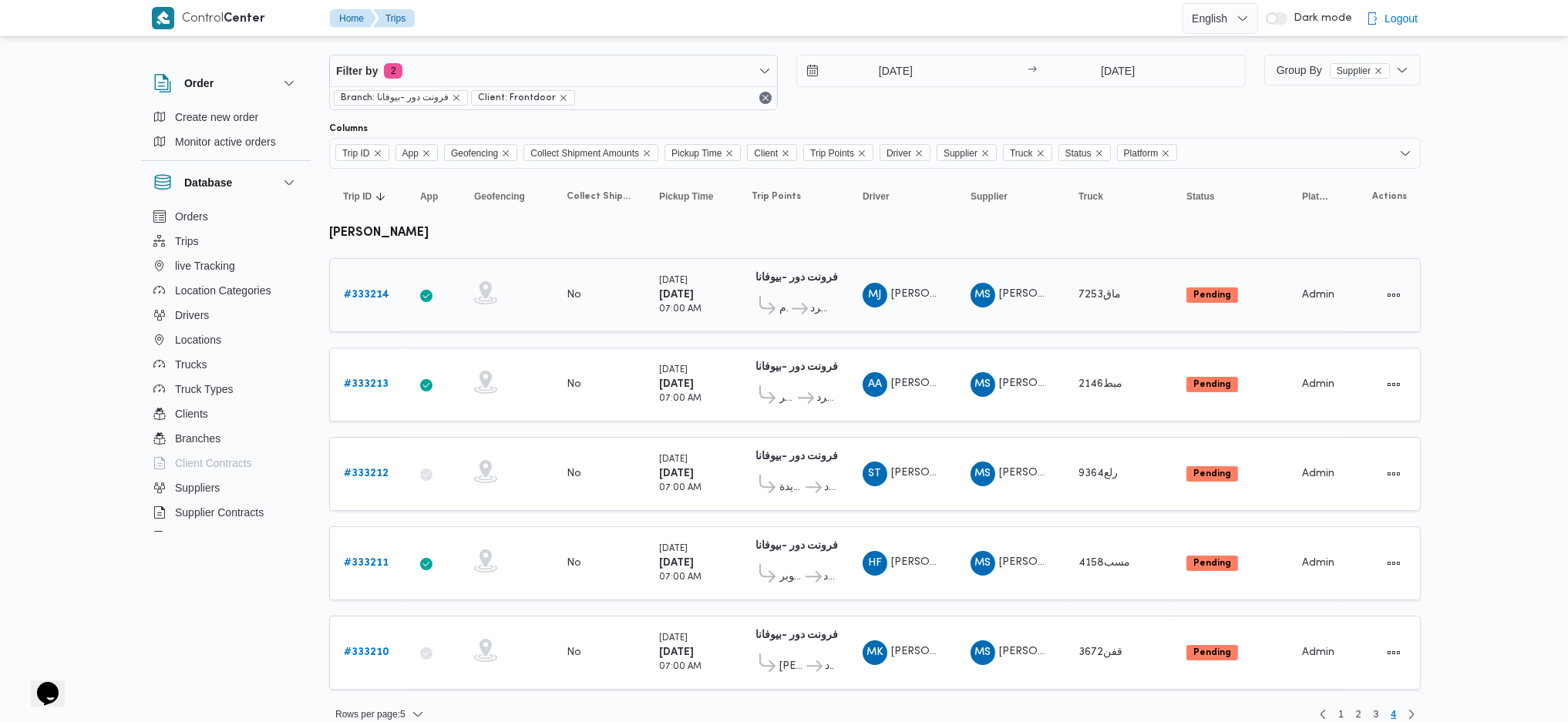
scroll to position [27, 0]
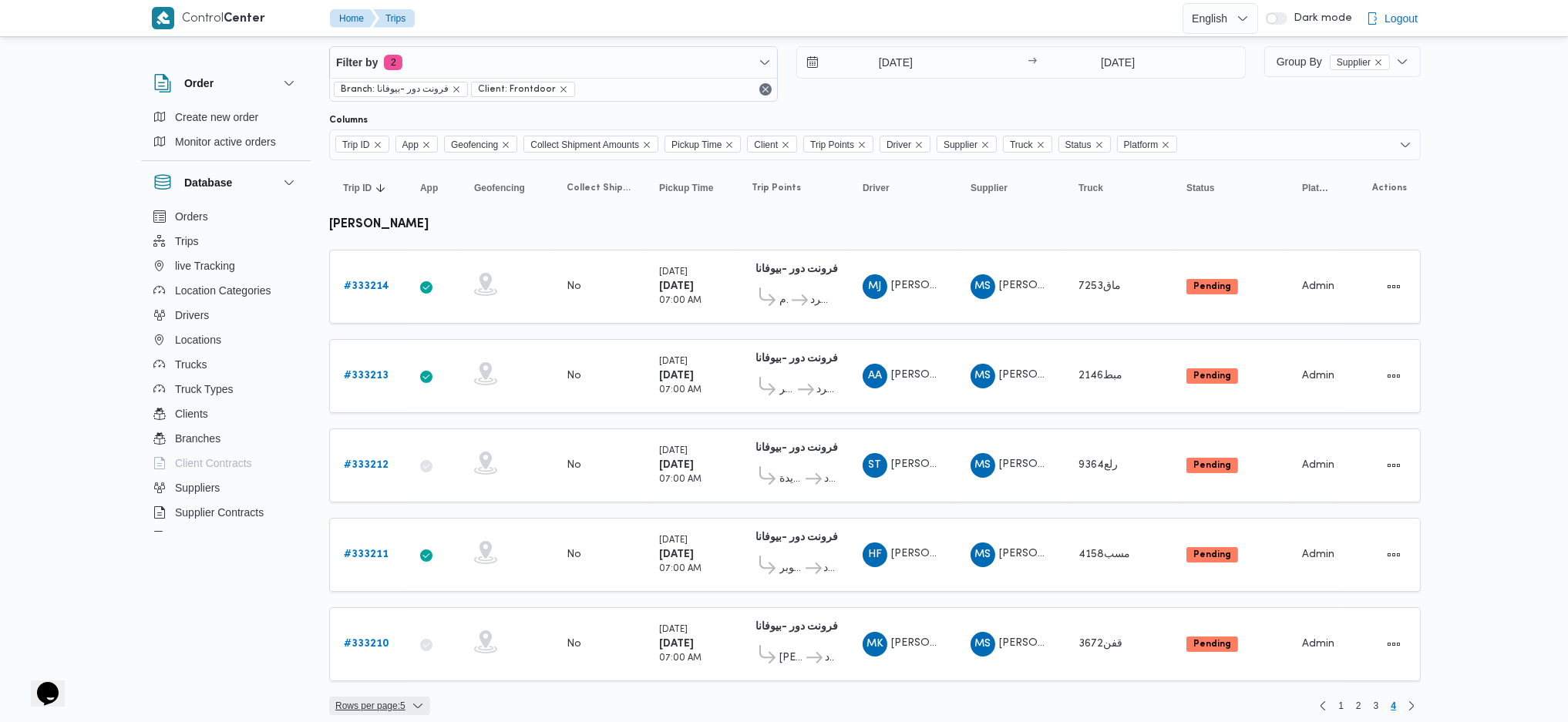
click at [415, 611] on icon "button" at bounding box center [418, 706] width 13 height 13
click at [1304, 611] on span "1" at bounding box center [1341, 705] width 18 height 19
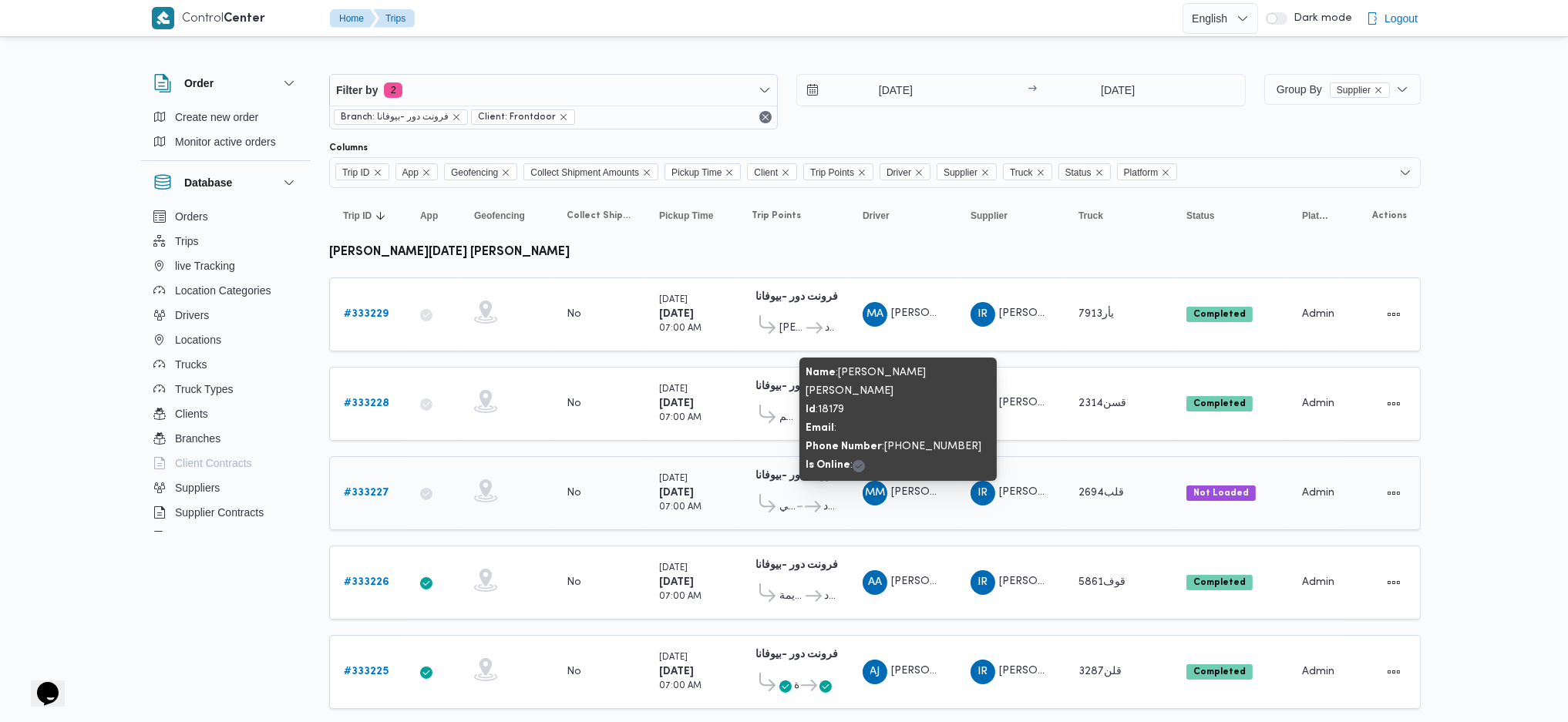
scroll to position [27, 0]
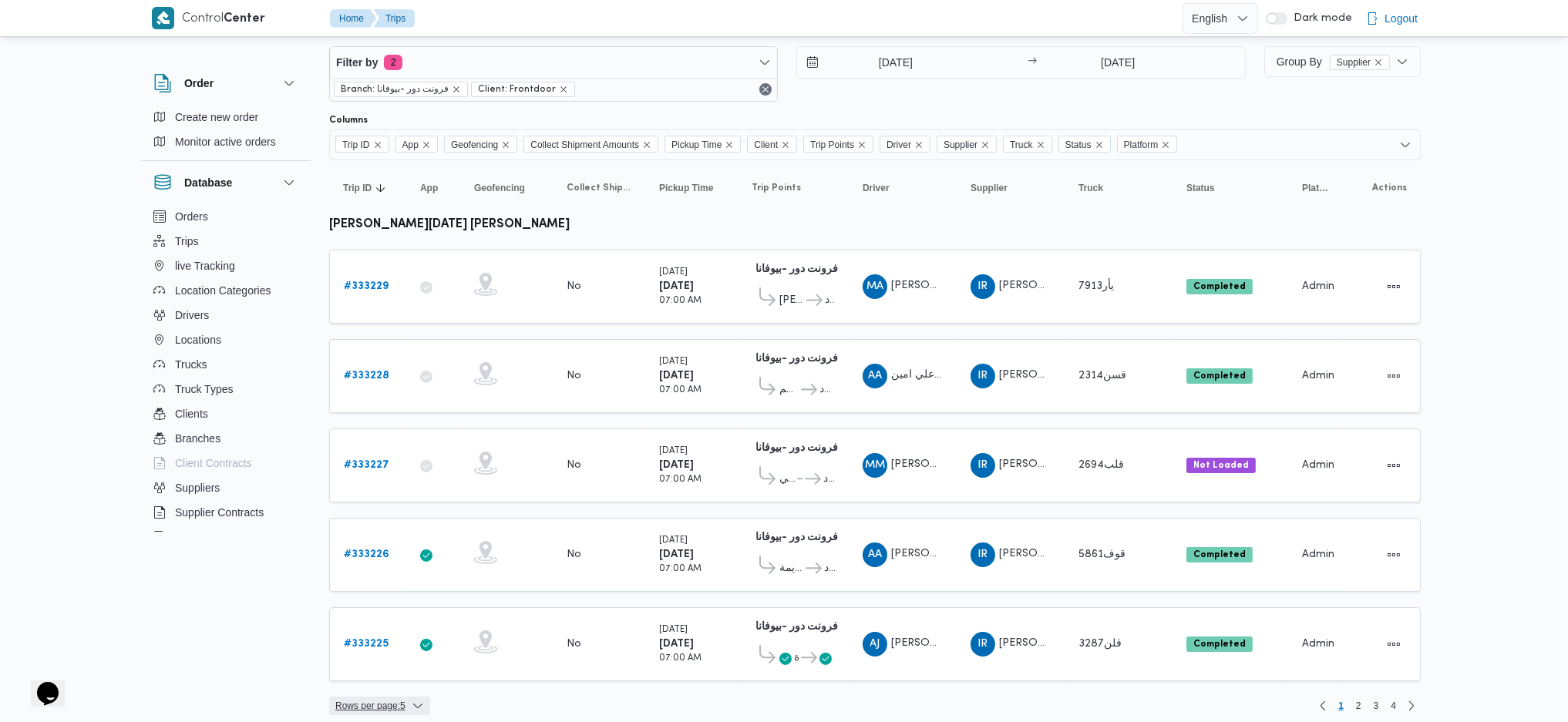
click at [409, 611] on span "Rows per page : 5" at bounding box center [379, 705] width 101 height 19
click at [399, 611] on span "20 rows" at bounding box center [397, 658] width 49 height 13
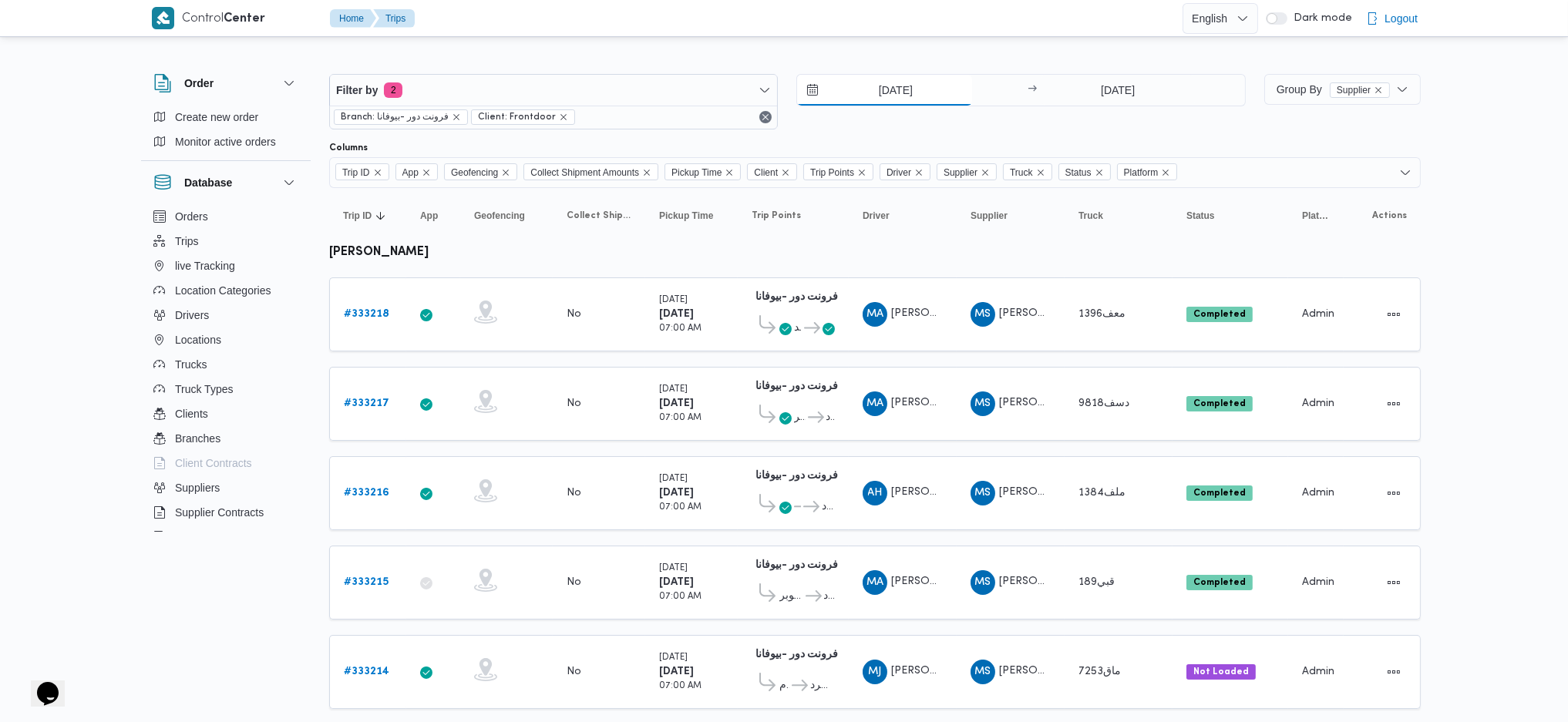
click at [878, 93] on input "25/8/2025" at bounding box center [884, 90] width 175 height 31
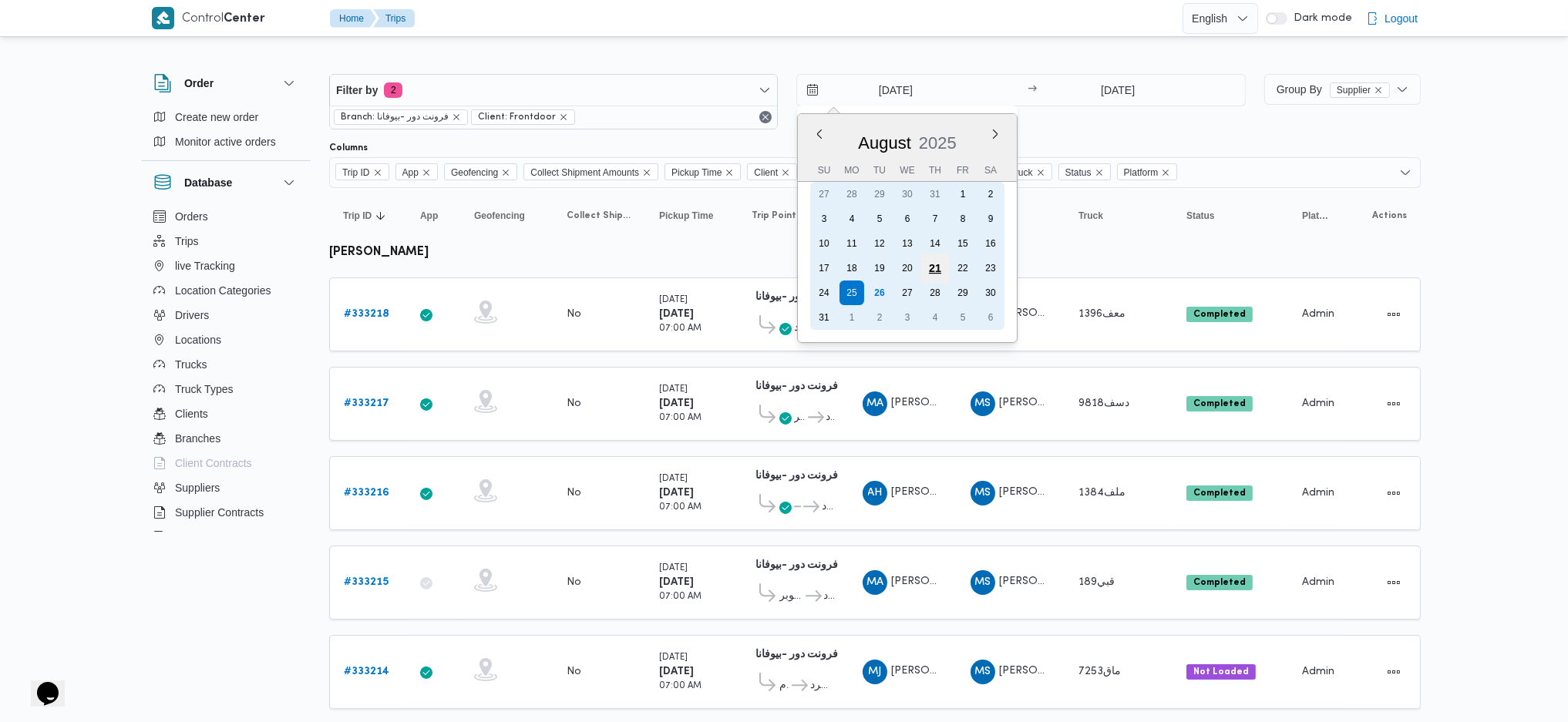
click at [932, 259] on div "21" at bounding box center [935, 268] width 29 height 29
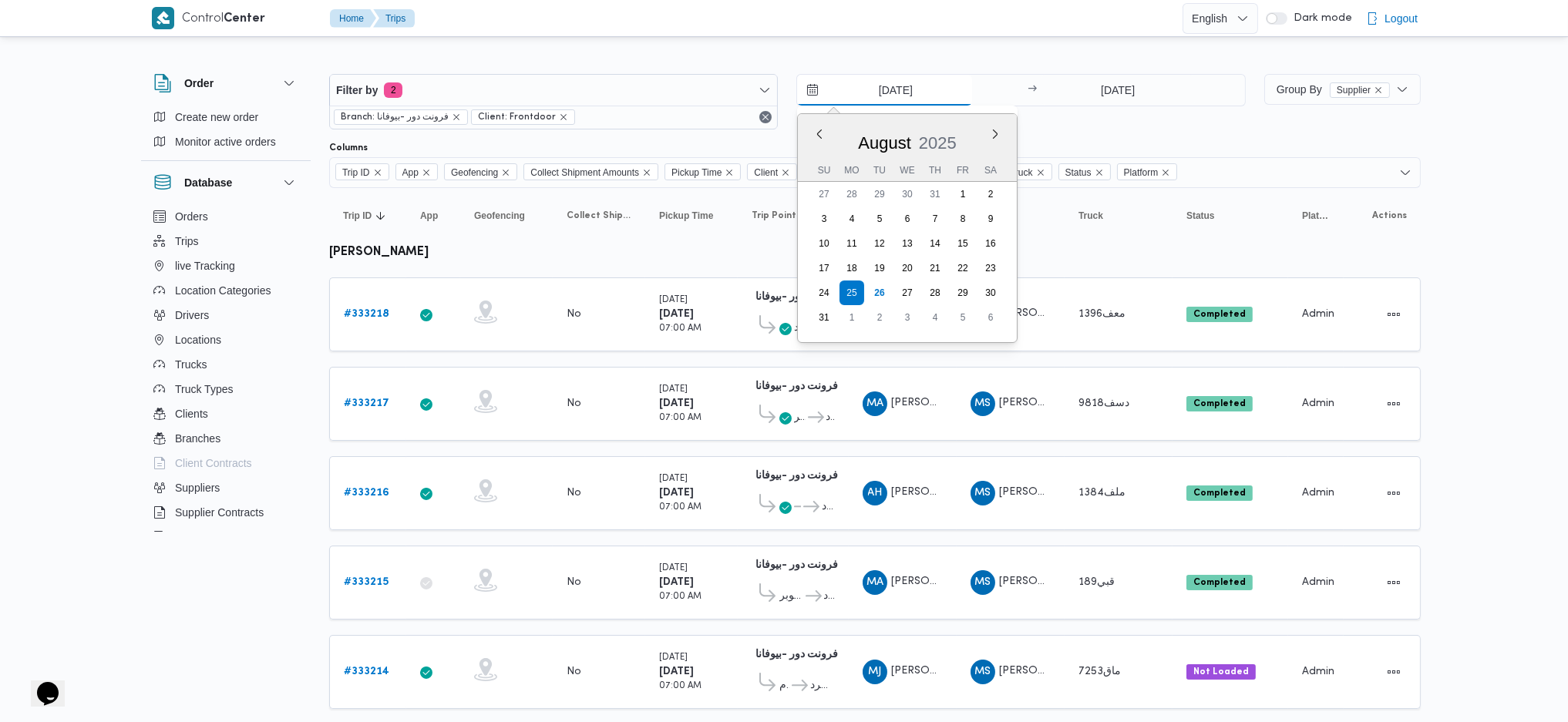
type input "21/8/2025"
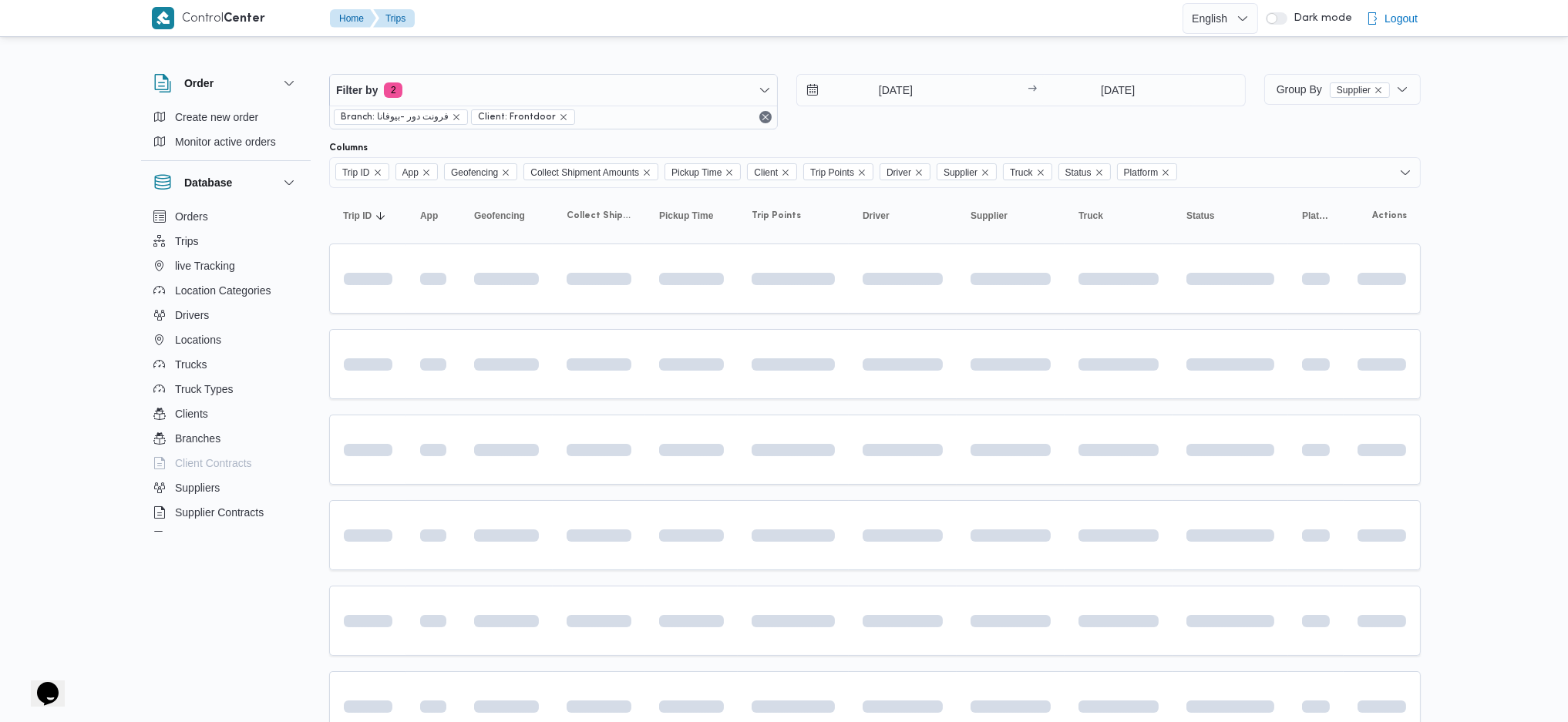
click at [1106, 114] on div "21/8/2025 → 25/8/2025" at bounding box center [1020, 102] width 449 height 56
click at [1130, 83] on input "[DATE]" at bounding box center [1118, 90] width 154 height 31
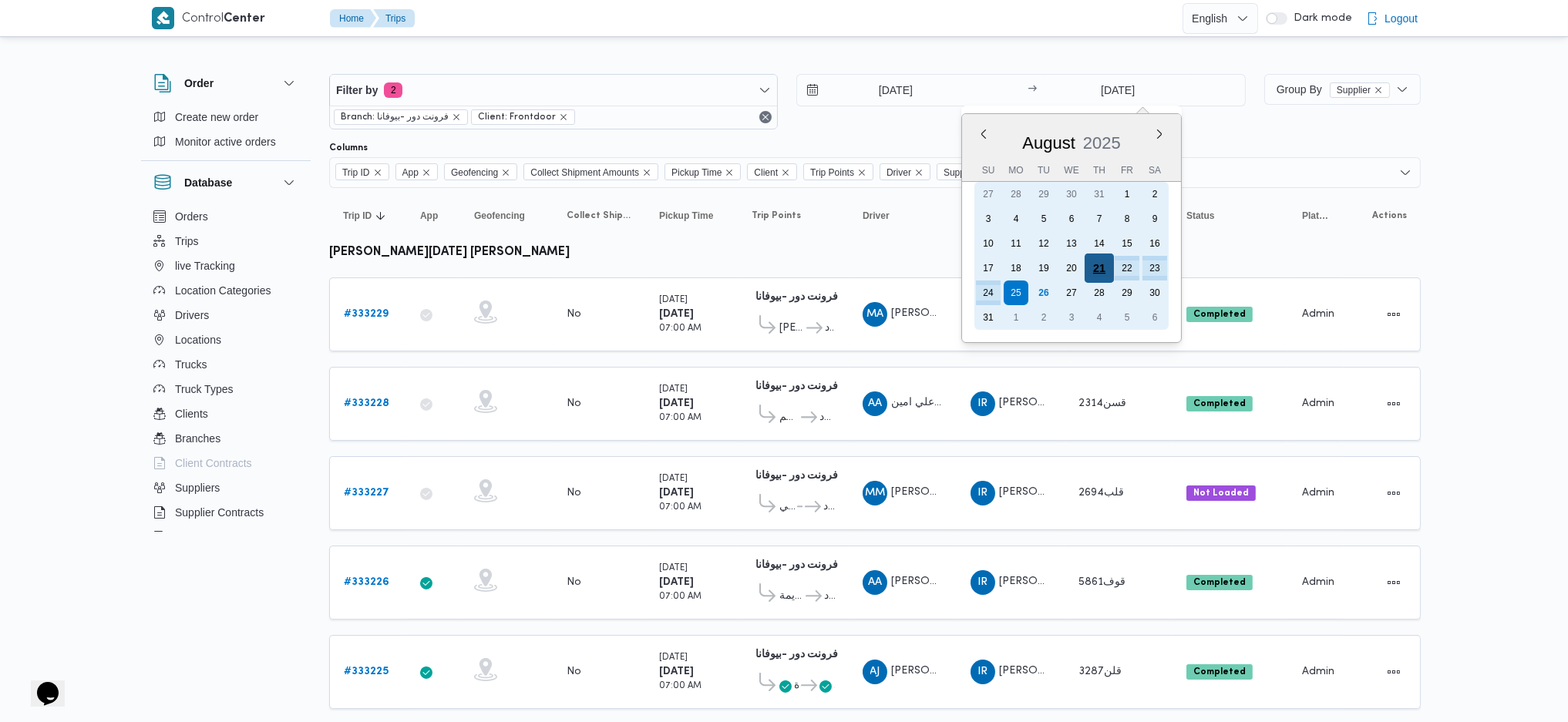
click at [1090, 264] on div "21" at bounding box center [1098, 268] width 29 height 29
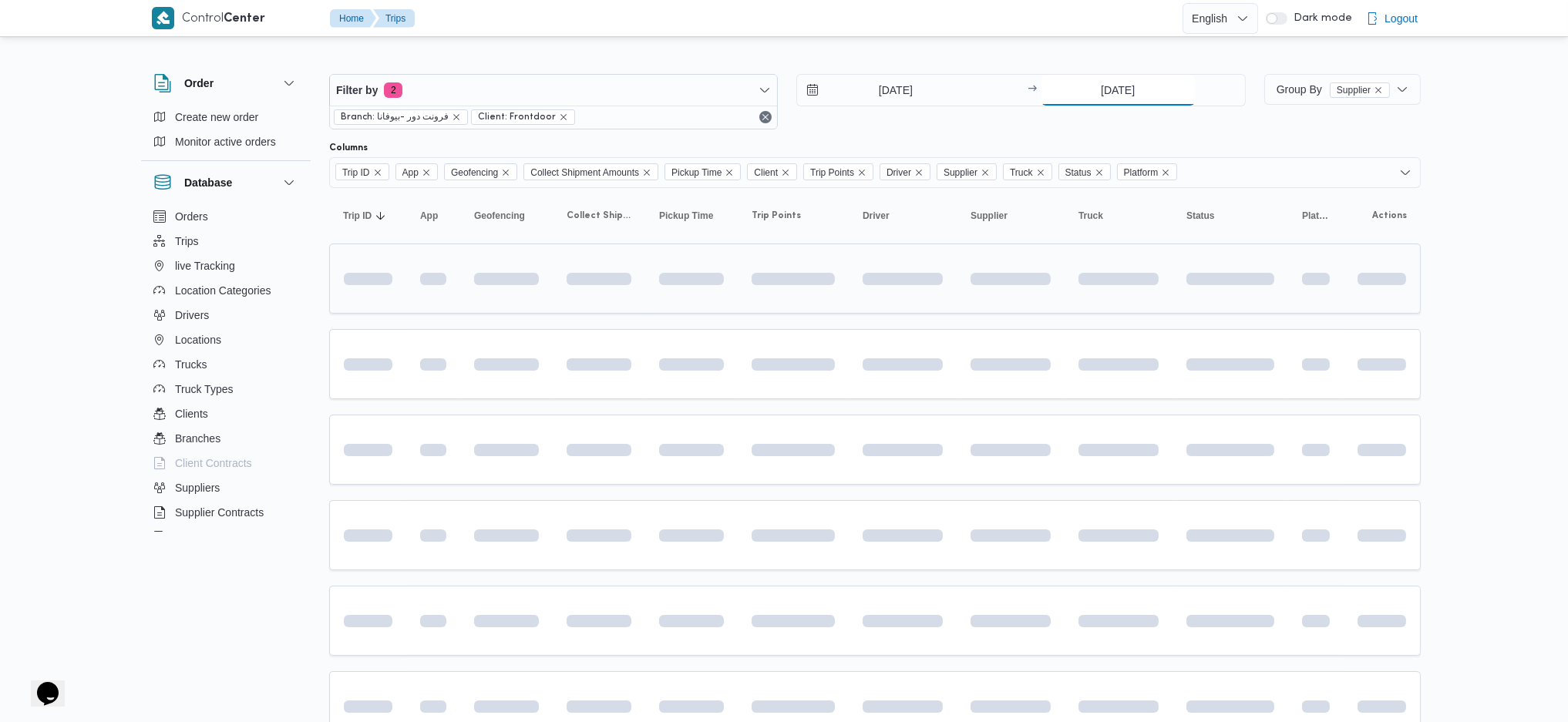
type input "21/8/2025"
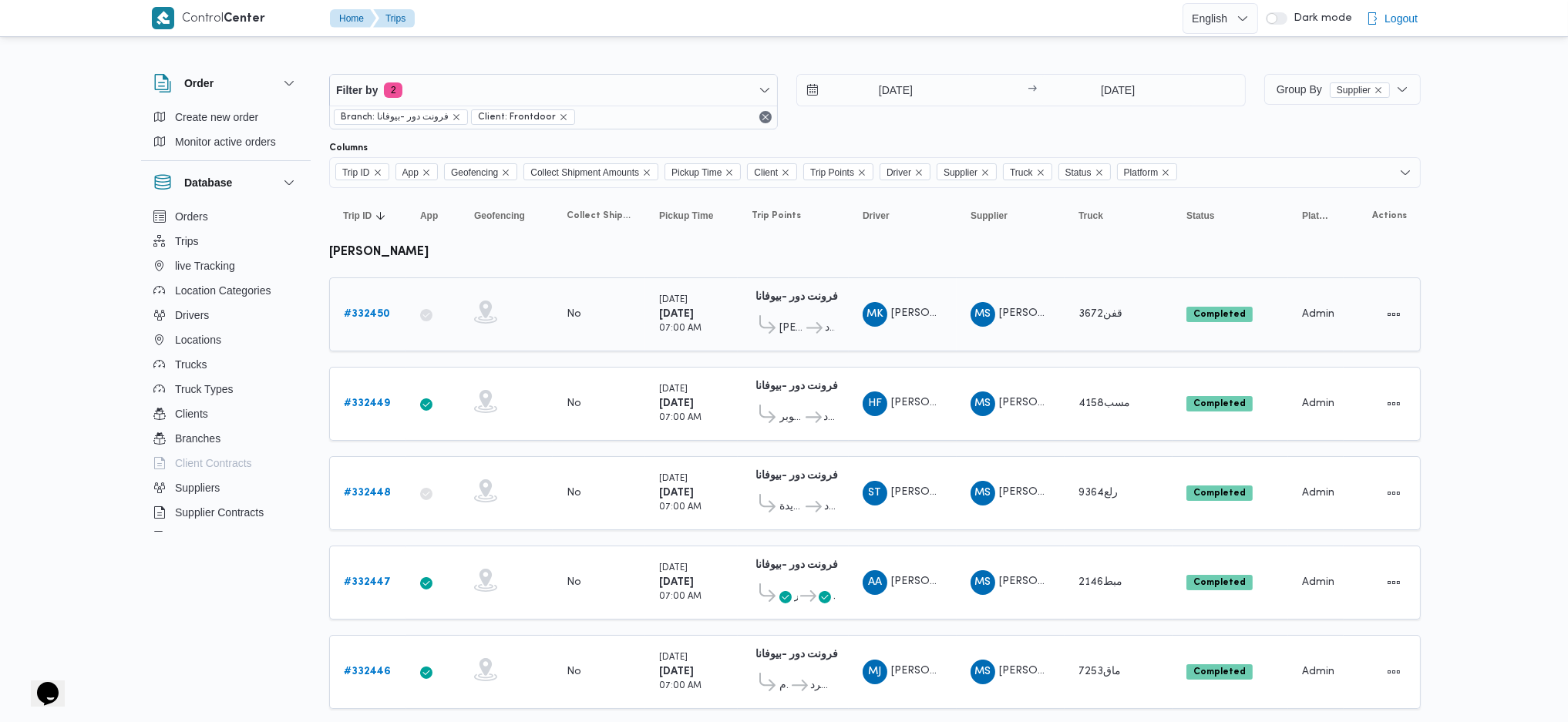
click at [370, 309] on b "# 332450" at bounding box center [366, 314] width 46 height 10
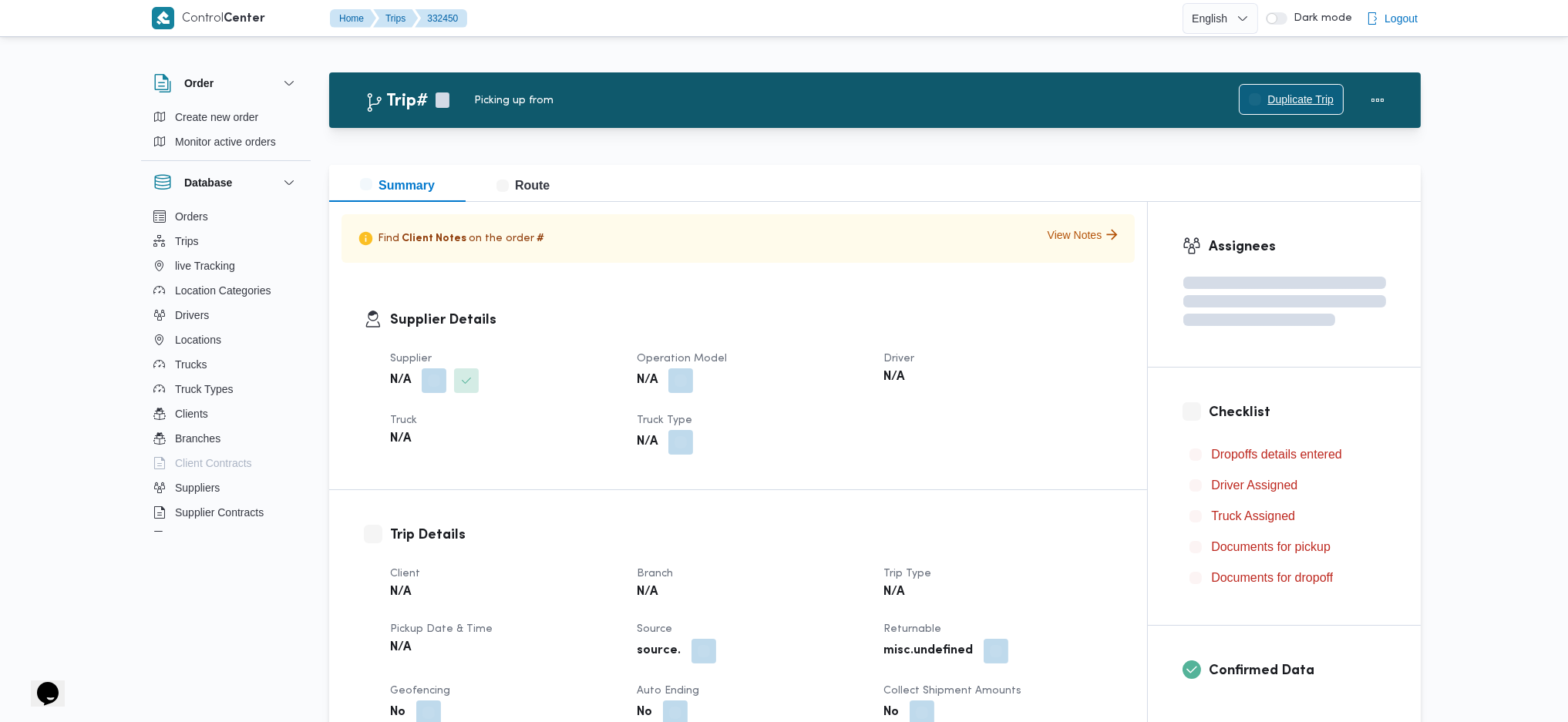
click at [1280, 93] on span "Duplicate Trip" at bounding box center [1301, 99] width 67 height 19
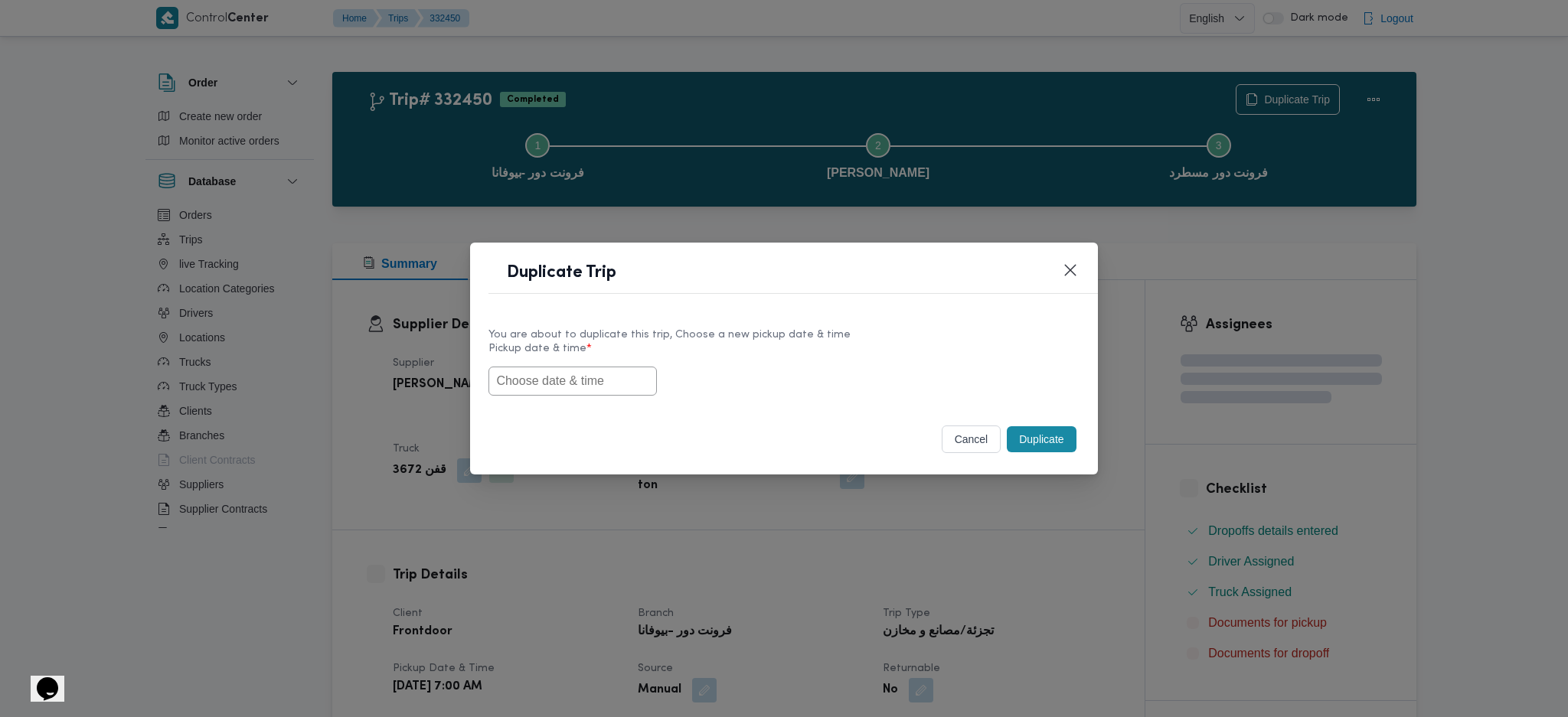
click at [597, 378] on input "text" at bounding box center [572, 381] width 168 height 29
paste input "[DATE] 9:00AM"
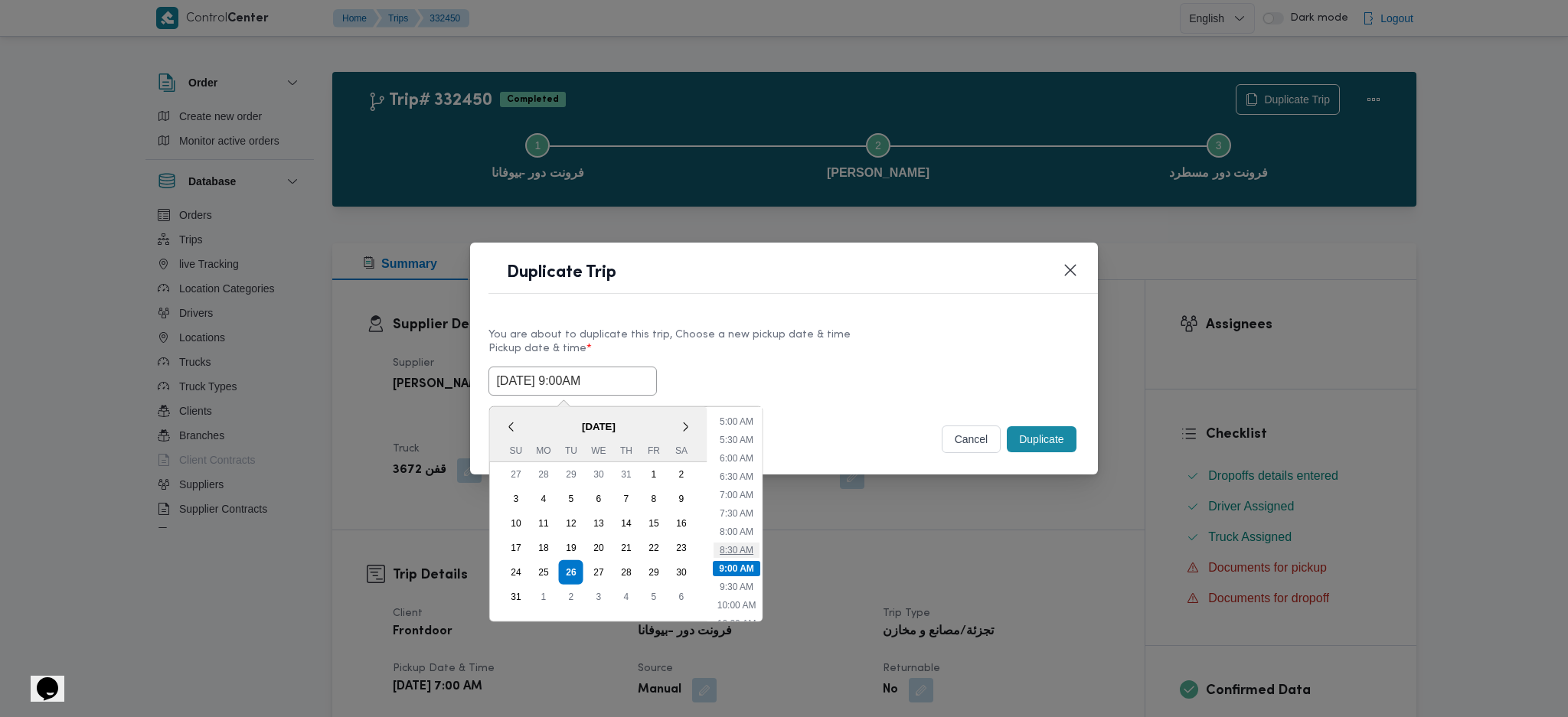
scroll to position [132, 0]
click at [736, 535] on li "7:00 AM" at bounding box center [735, 540] width 46 height 16
type input "26/08/2025 7:00AM"
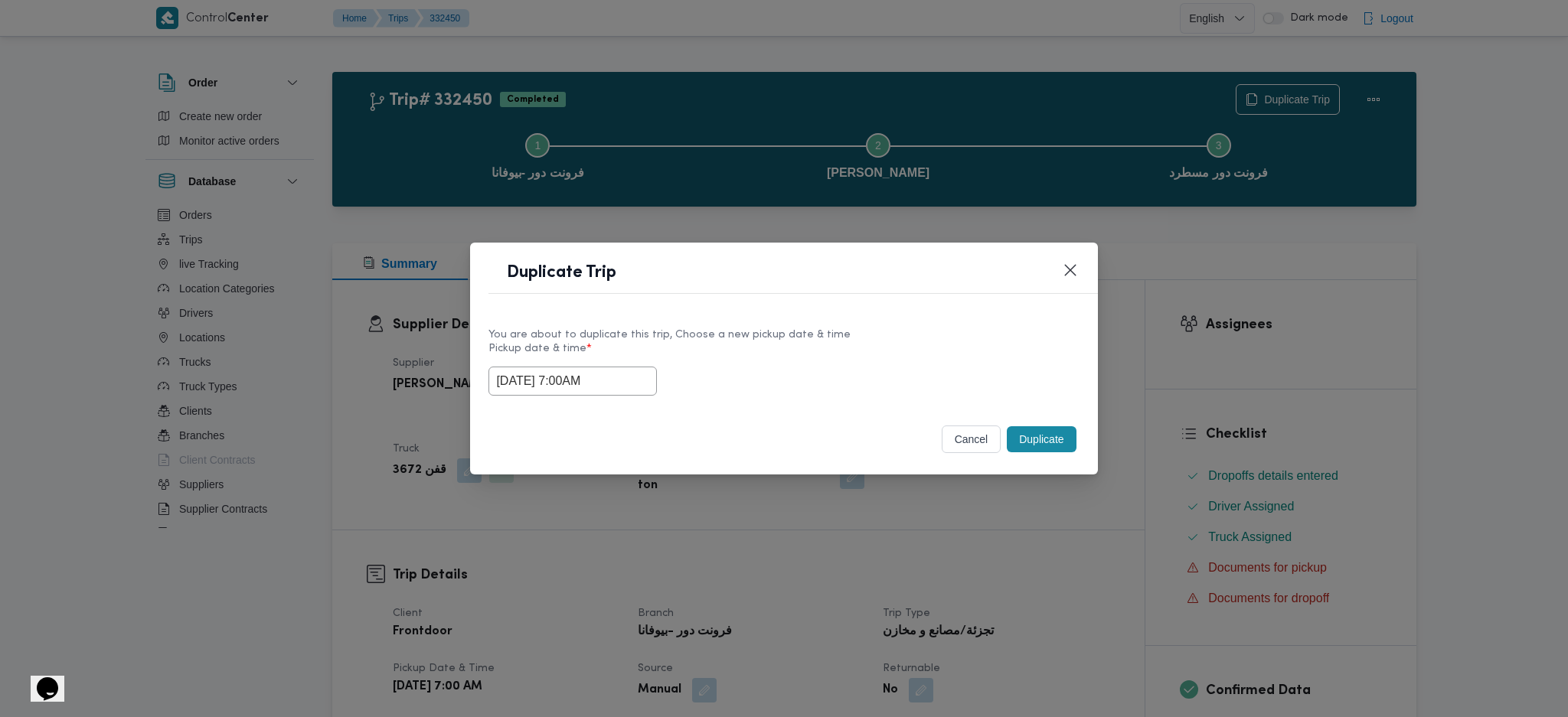
click at [576, 385] on input "26/08/2025 7:00AM" at bounding box center [572, 381] width 168 height 29
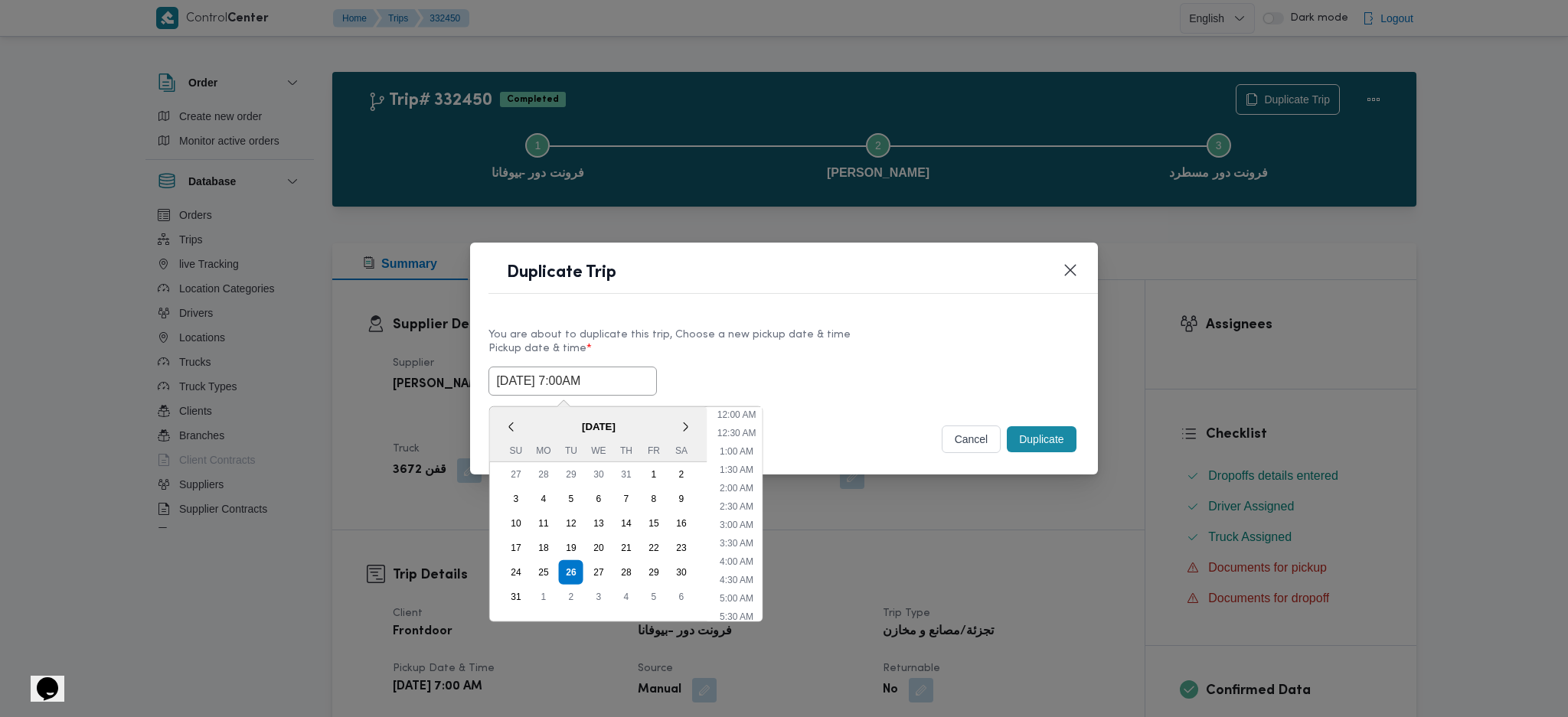
click at [576, 385] on input "26/08/2025 7:00AM" at bounding box center [572, 381] width 168 height 29
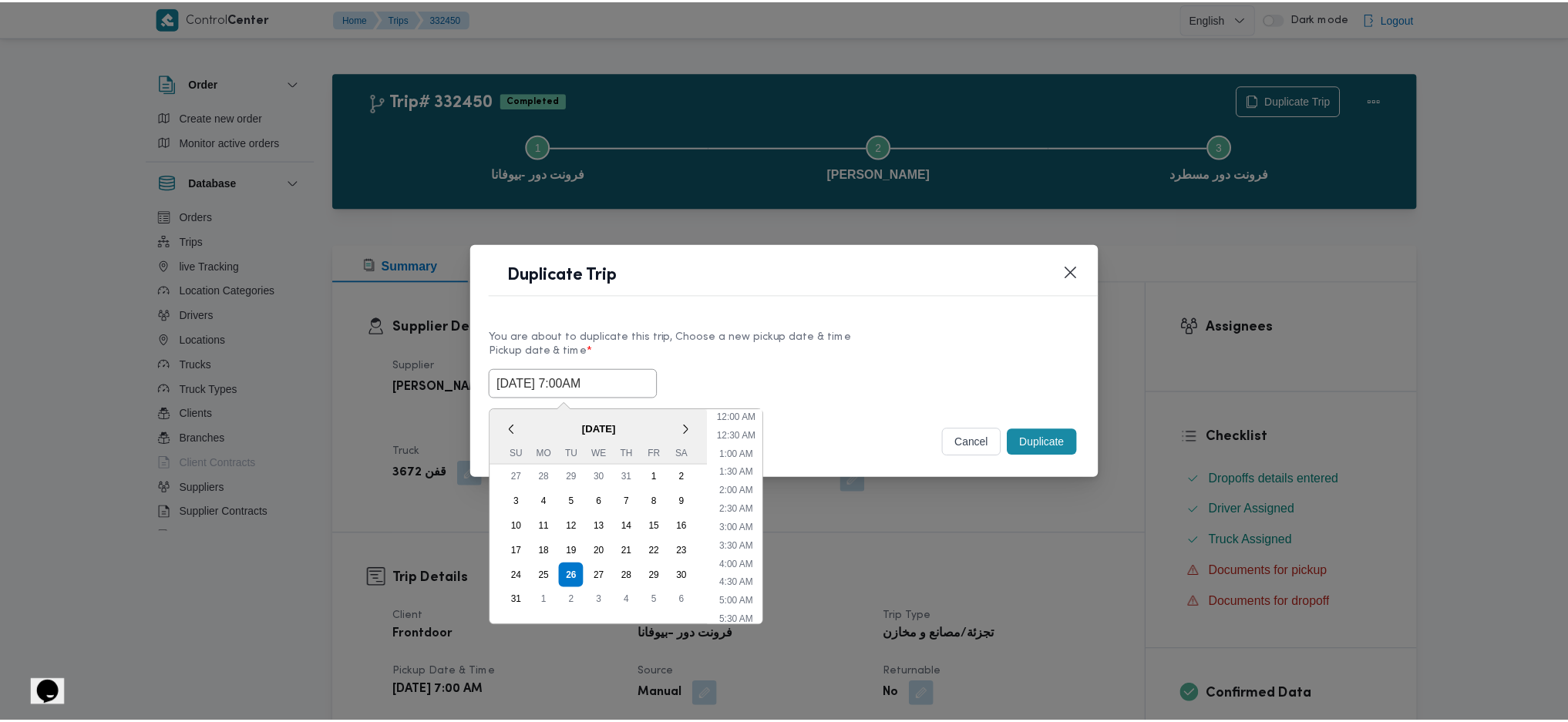
scroll to position [161, 0]
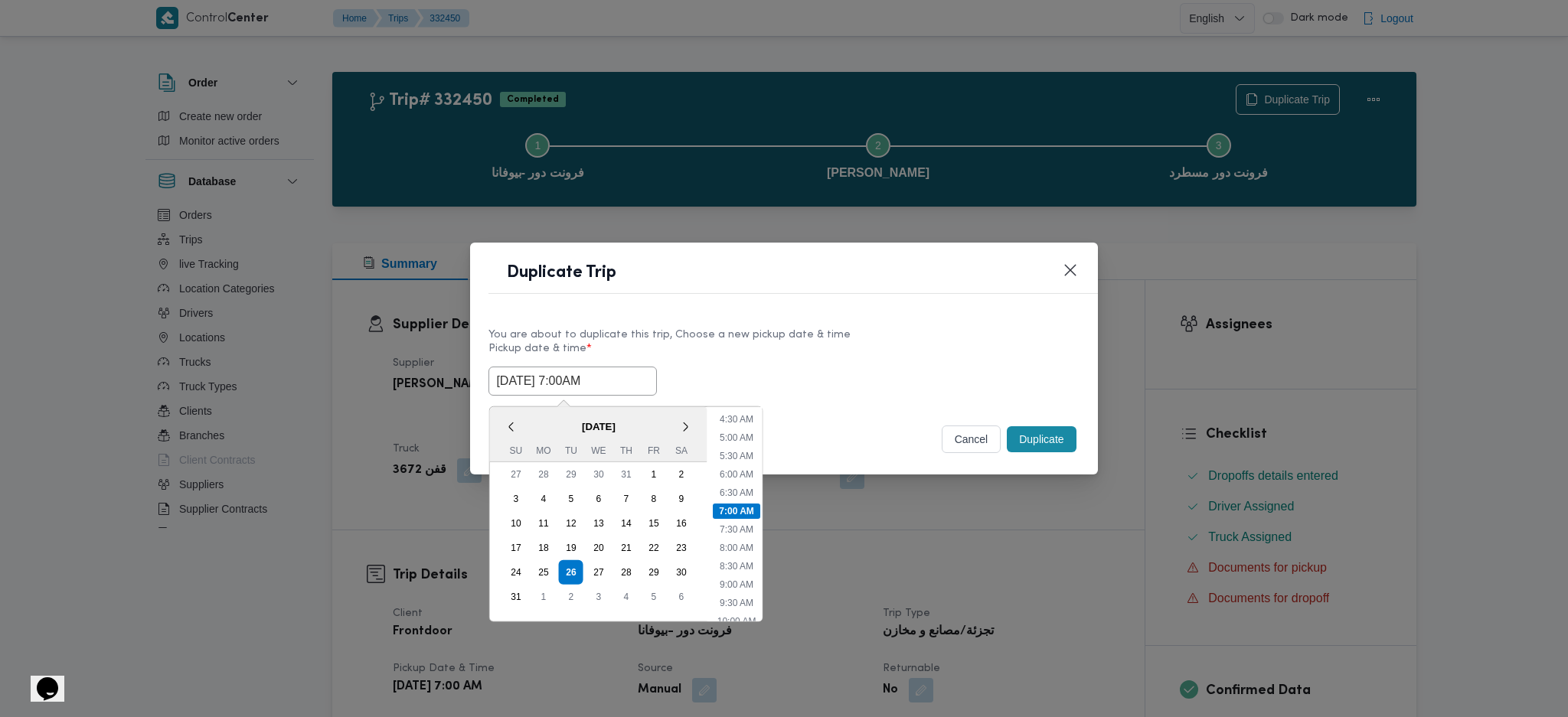
click at [576, 385] on input "26/08/2025 7:00AM" at bounding box center [572, 381] width 168 height 29
click at [1036, 441] on button "Duplicate" at bounding box center [1040, 439] width 69 height 26
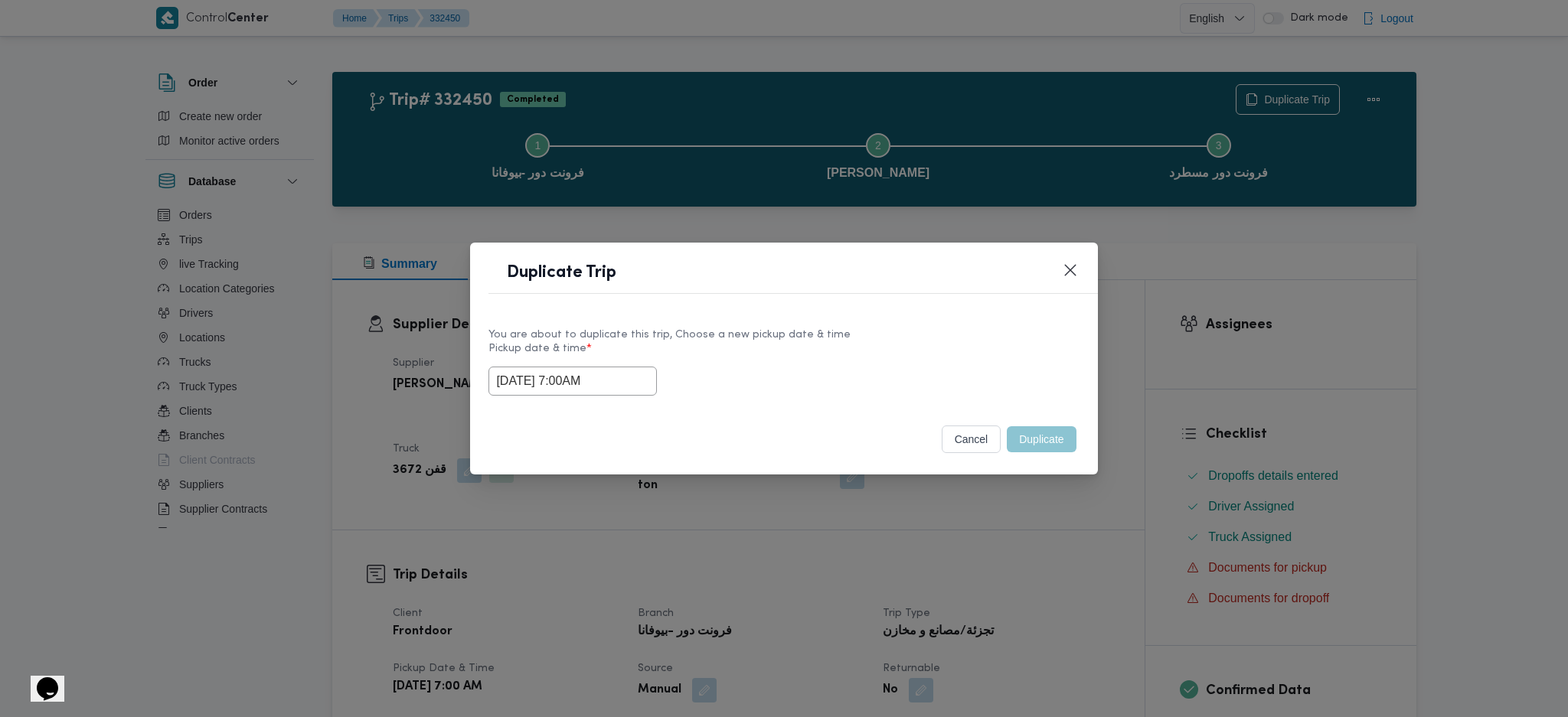
click at [1027, 537] on div "Duplicate Trip You are about to duplicate this trip, Choose a new pickup date &…" at bounding box center [784, 358] width 1568 height 717
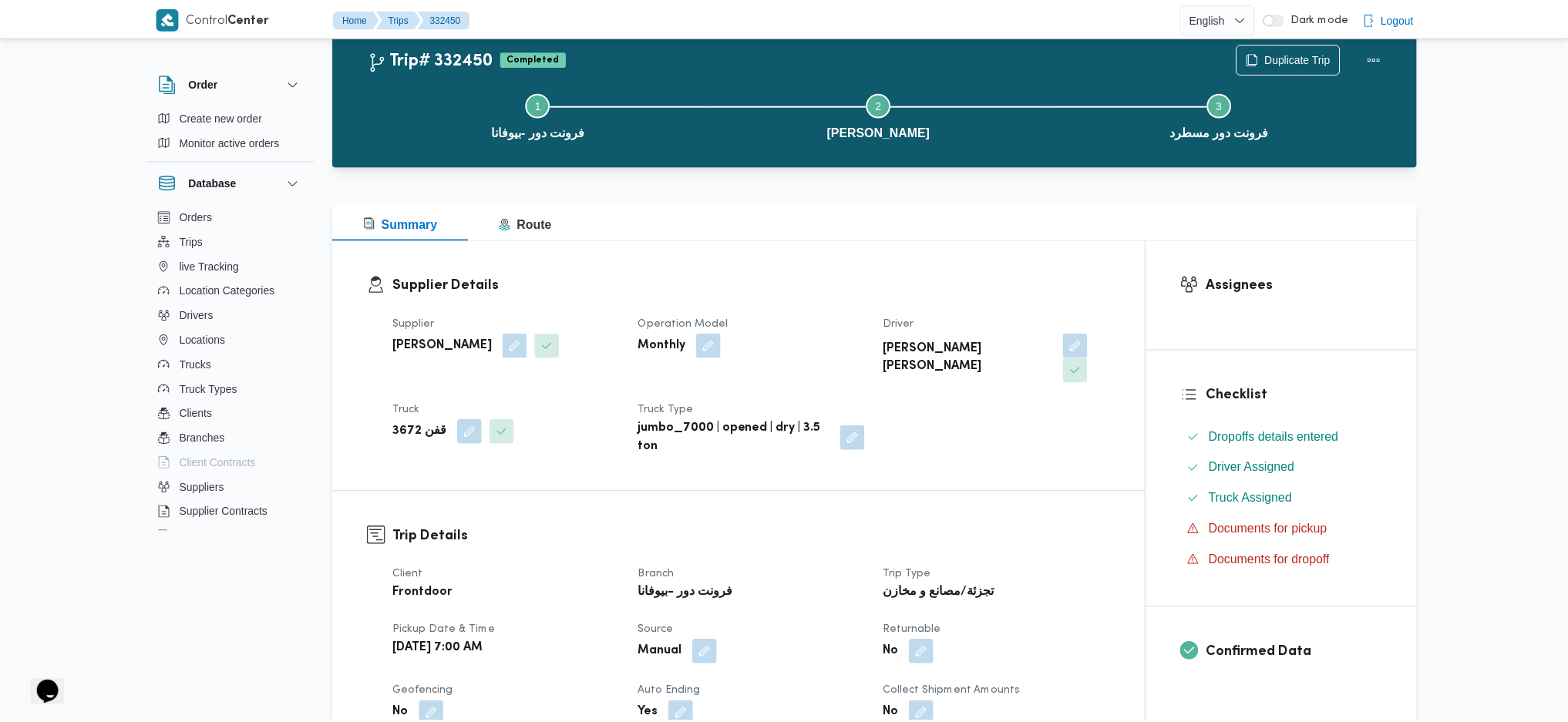
scroll to position [247, 0]
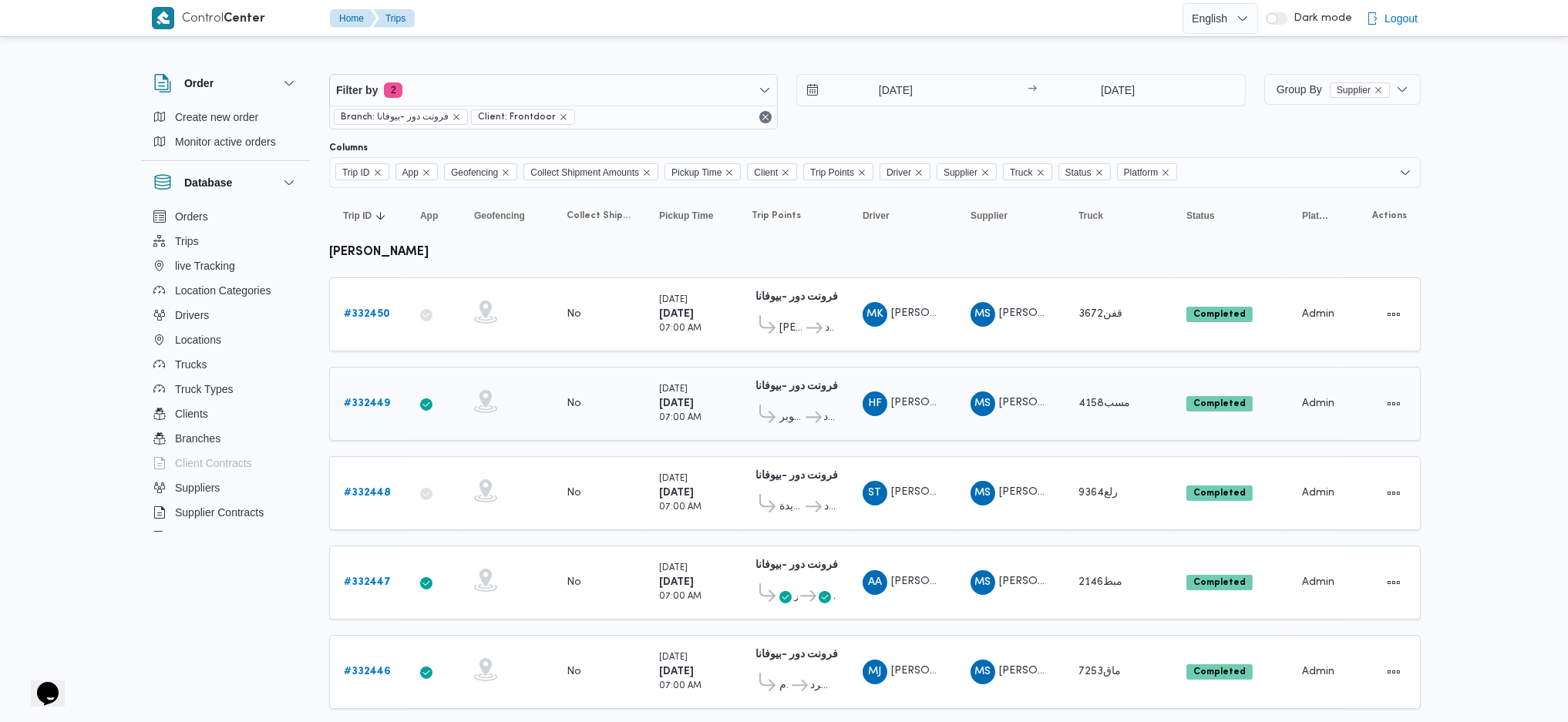
click at [386, 400] on b "# 332449" at bounding box center [366, 403] width 46 height 10
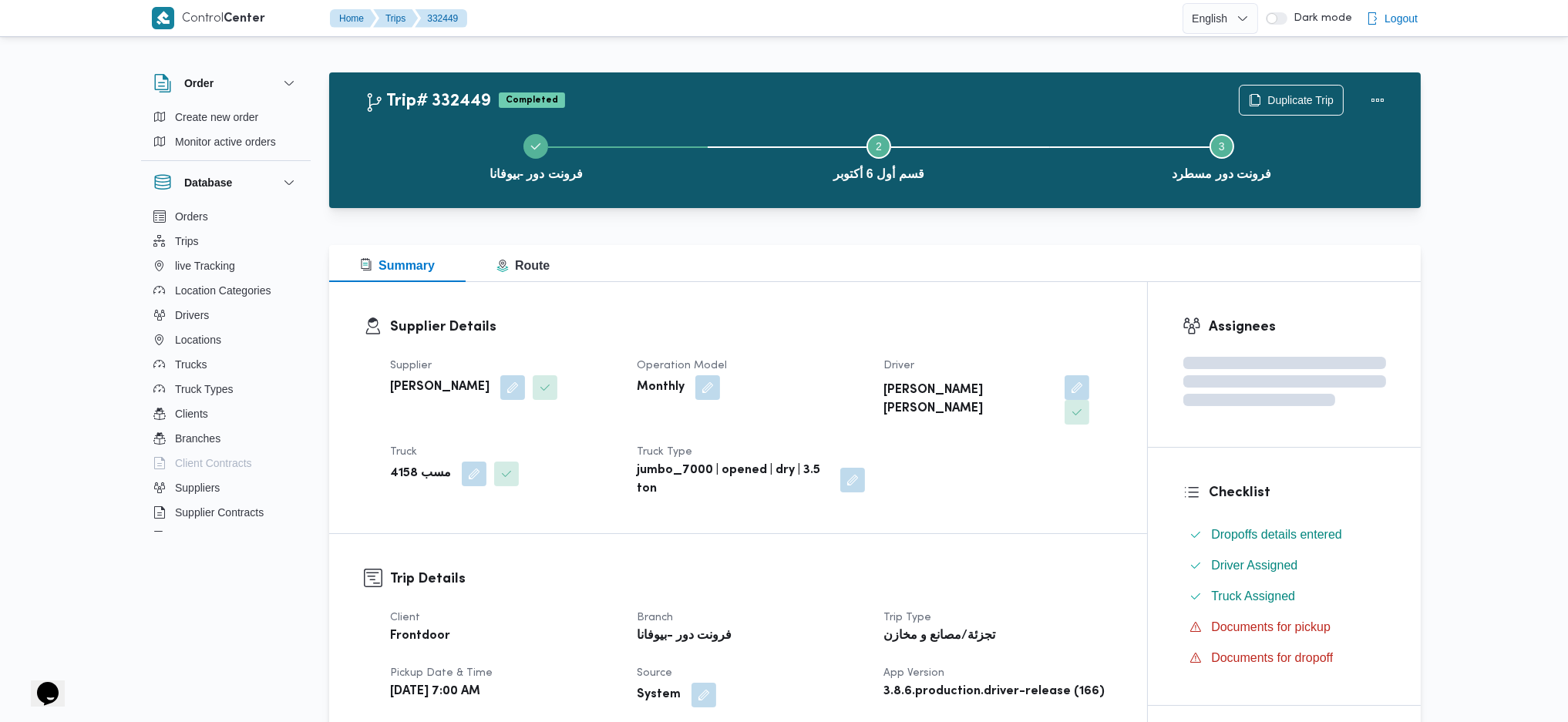
click at [1268, 108] on div "فرونت دور -بيوفانا Step 2 is incomplete 2 قسم أول 6 أكتوبر Step 3 is incomplete…" at bounding box center [878, 156] width 1047 height 99
click at [1283, 100] on span "Duplicate Trip" at bounding box center [1301, 99] width 67 height 19
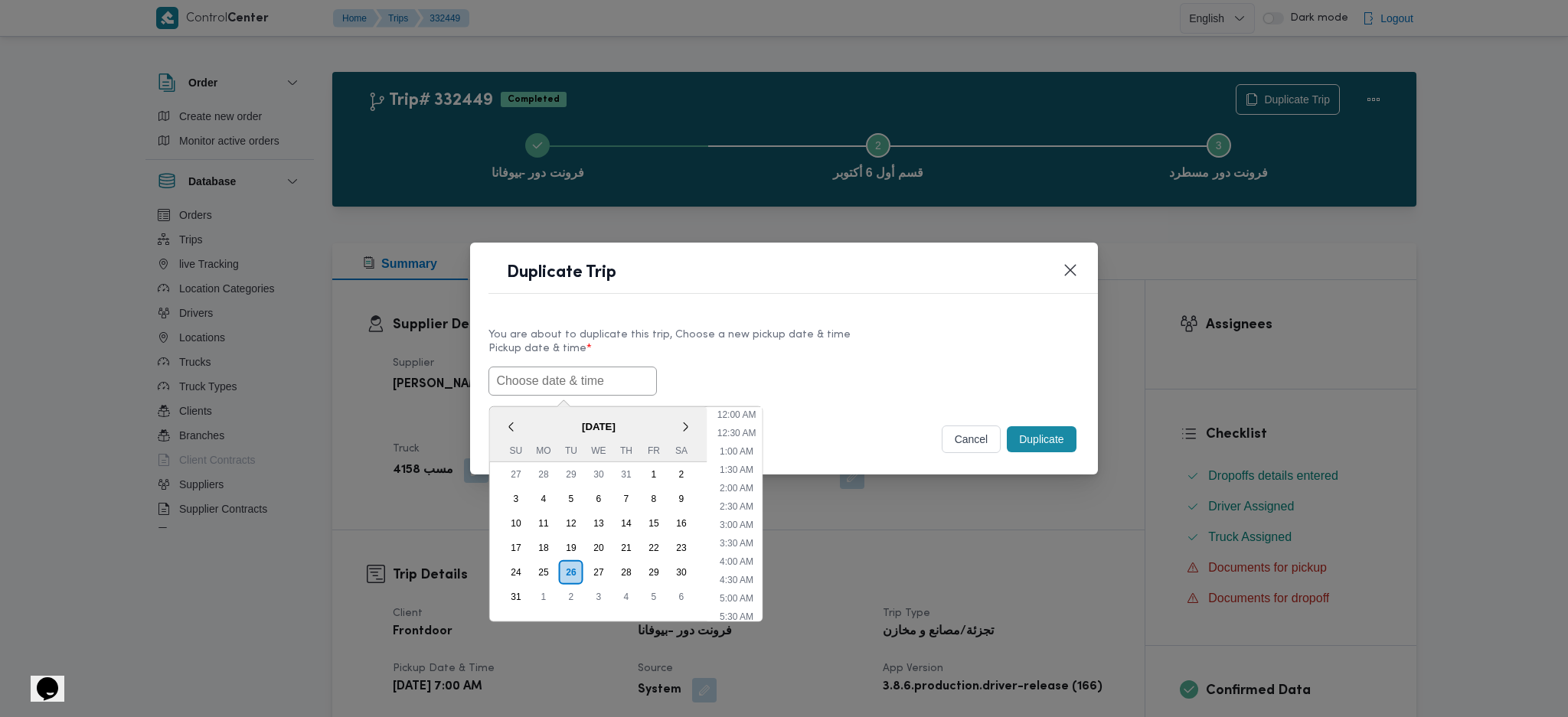
click at [591, 376] on input "text" at bounding box center [572, 381] width 168 height 29
paste input "26/08/2025 7:00AM"
type input "26/08/2025 7:00AM"
click at [1046, 427] on button "Duplicate" at bounding box center [1040, 439] width 69 height 26
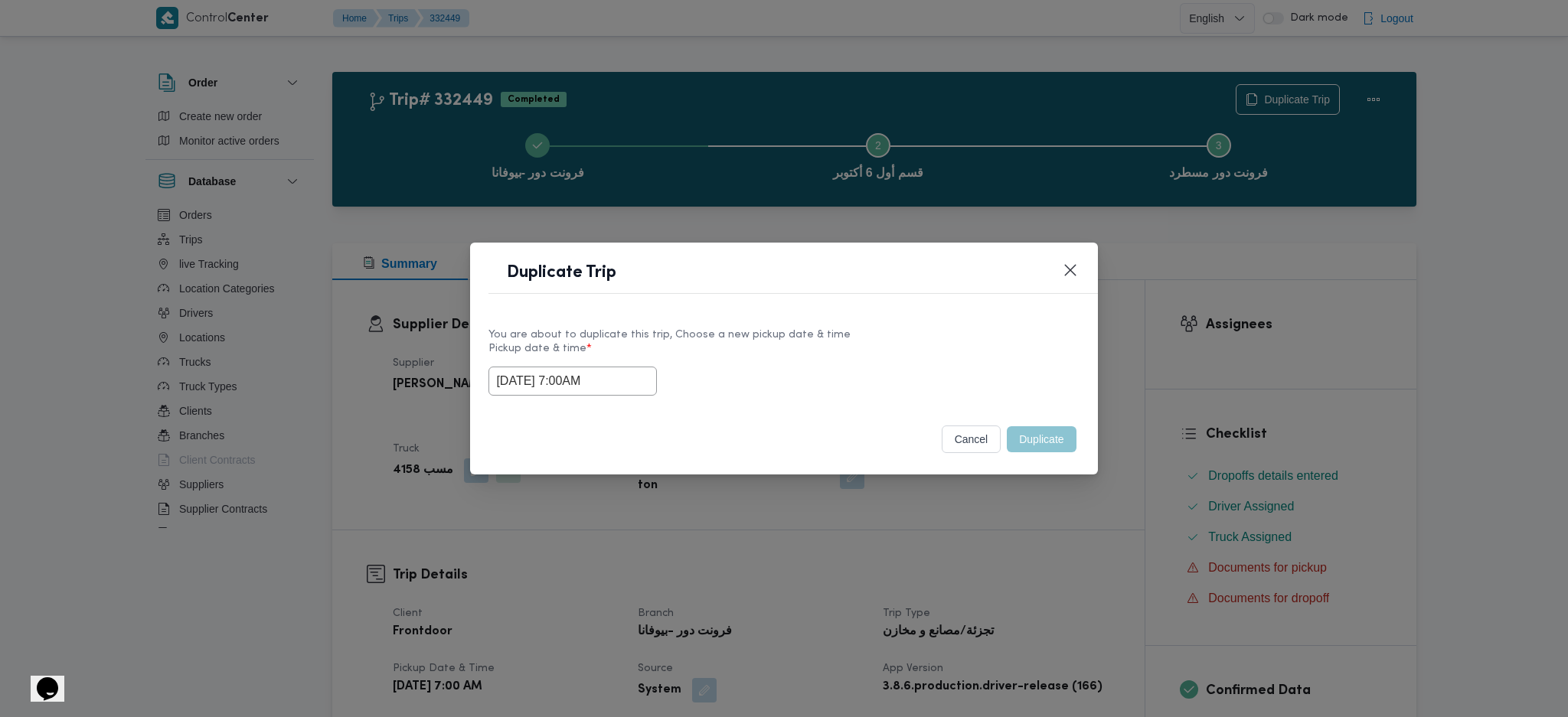
click at [1064, 507] on div "Duplicate Trip You are about to duplicate this trip, Choose a new pickup date &…" at bounding box center [784, 358] width 1568 height 717
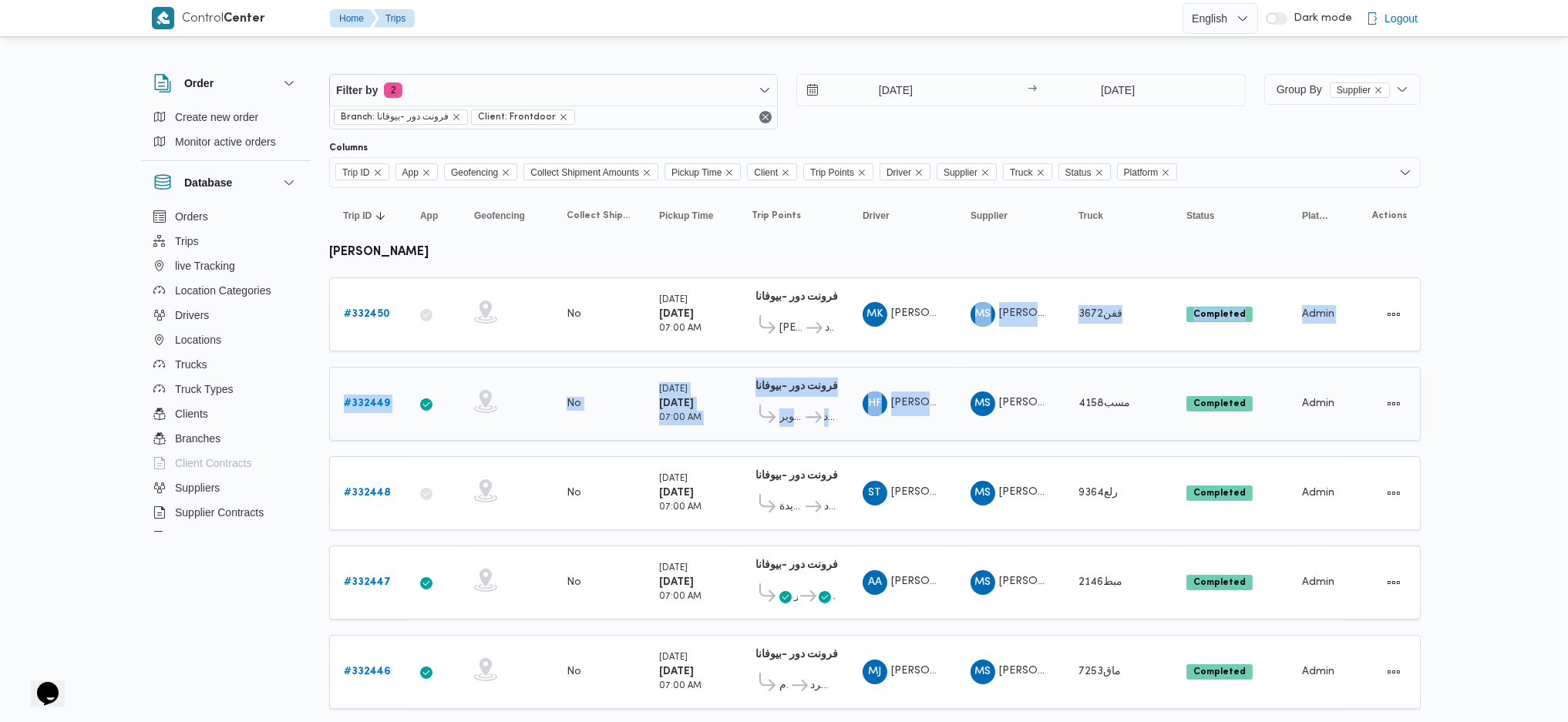
drag, startPoint x: 940, startPoint y: 377, endPoint x: 940, endPoint y: 385, distance: 8.0
click at [377, 488] on b "# 332448" at bounding box center [367, 493] width 47 height 10
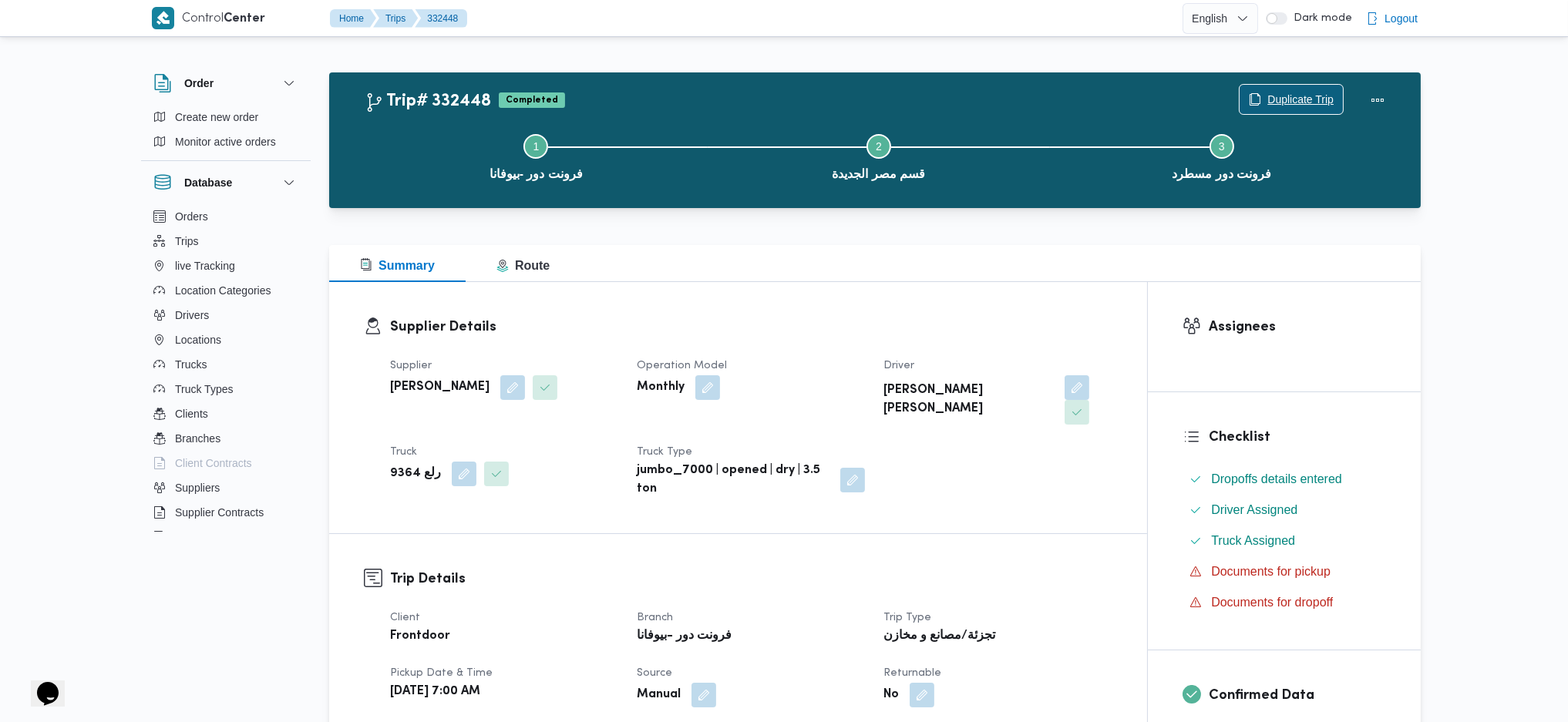
click at [1286, 105] on span "Duplicate Trip" at bounding box center [1301, 99] width 67 height 19
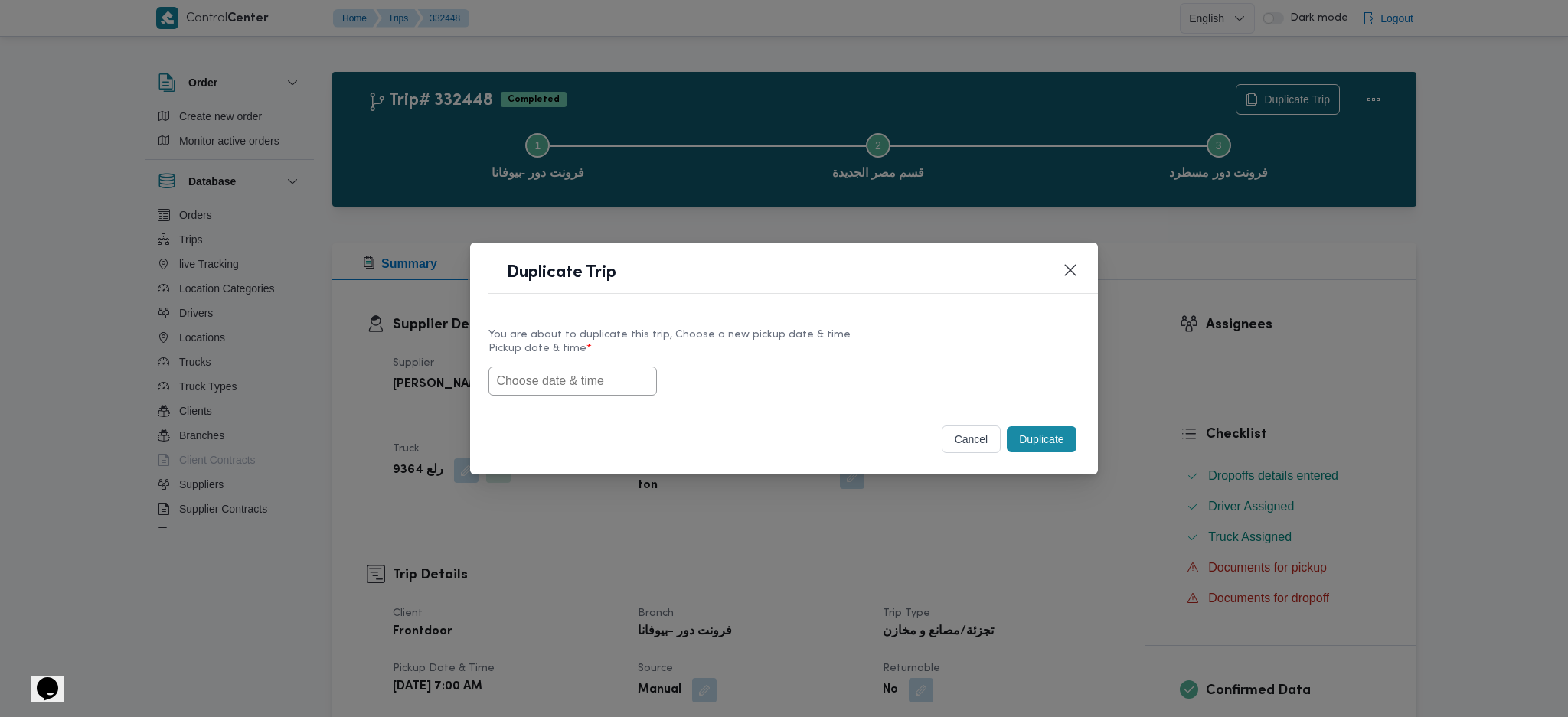
click at [589, 401] on div "You are about to duplicate this trip, Choose a new pickup date & time Pickup da…" at bounding box center [783, 361] width 627 height 98
click at [597, 389] on input "text" at bounding box center [572, 381] width 168 height 29
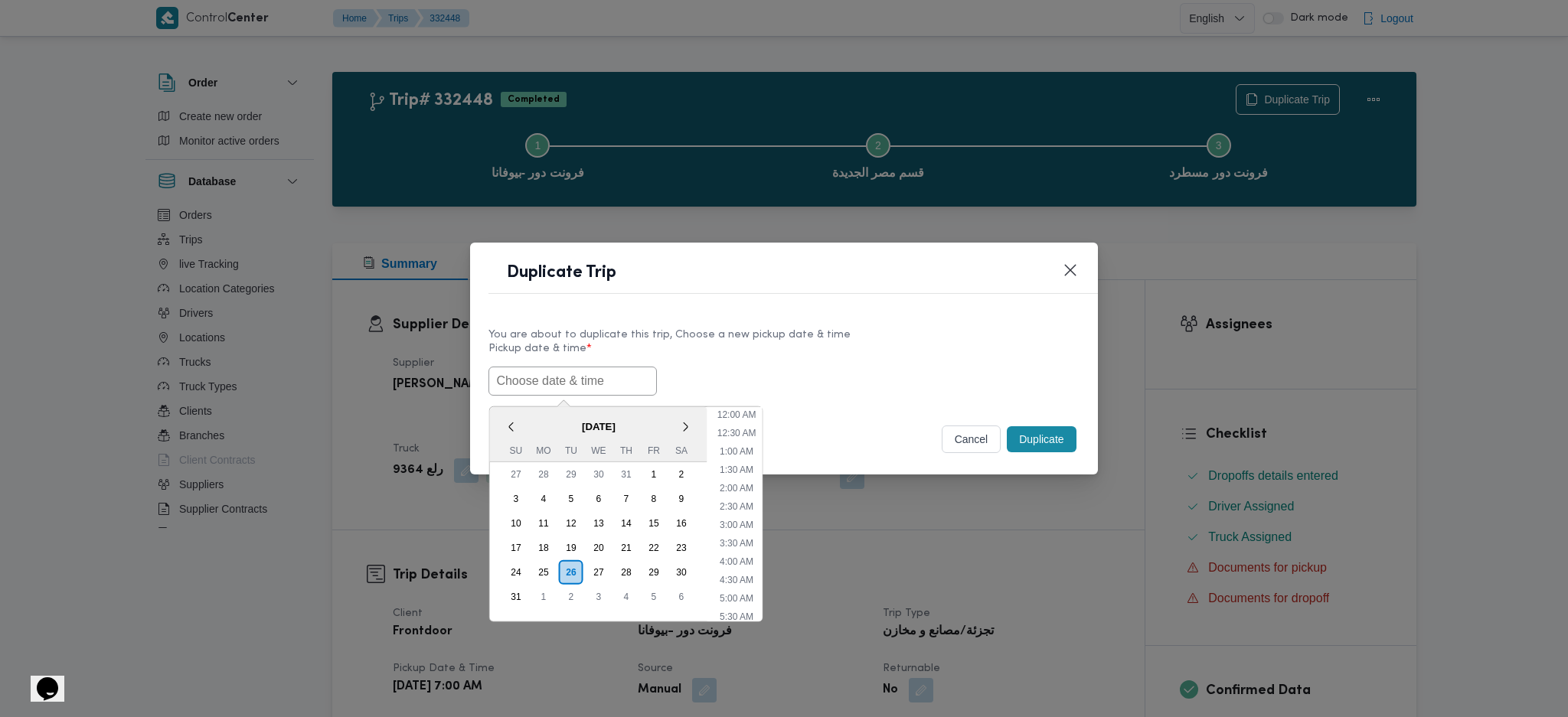
paste input "26/08/2025 7:00AM"
type input "26/08/2025 7:00AM"
drag, startPoint x: 1101, startPoint y: 454, endPoint x: 1084, endPoint y: 451, distance: 17.3
click at [1100, 455] on div "Duplicate Trip You are about to duplicate this trip, Choose a new pickup date &…" at bounding box center [784, 358] width 1568 height 717
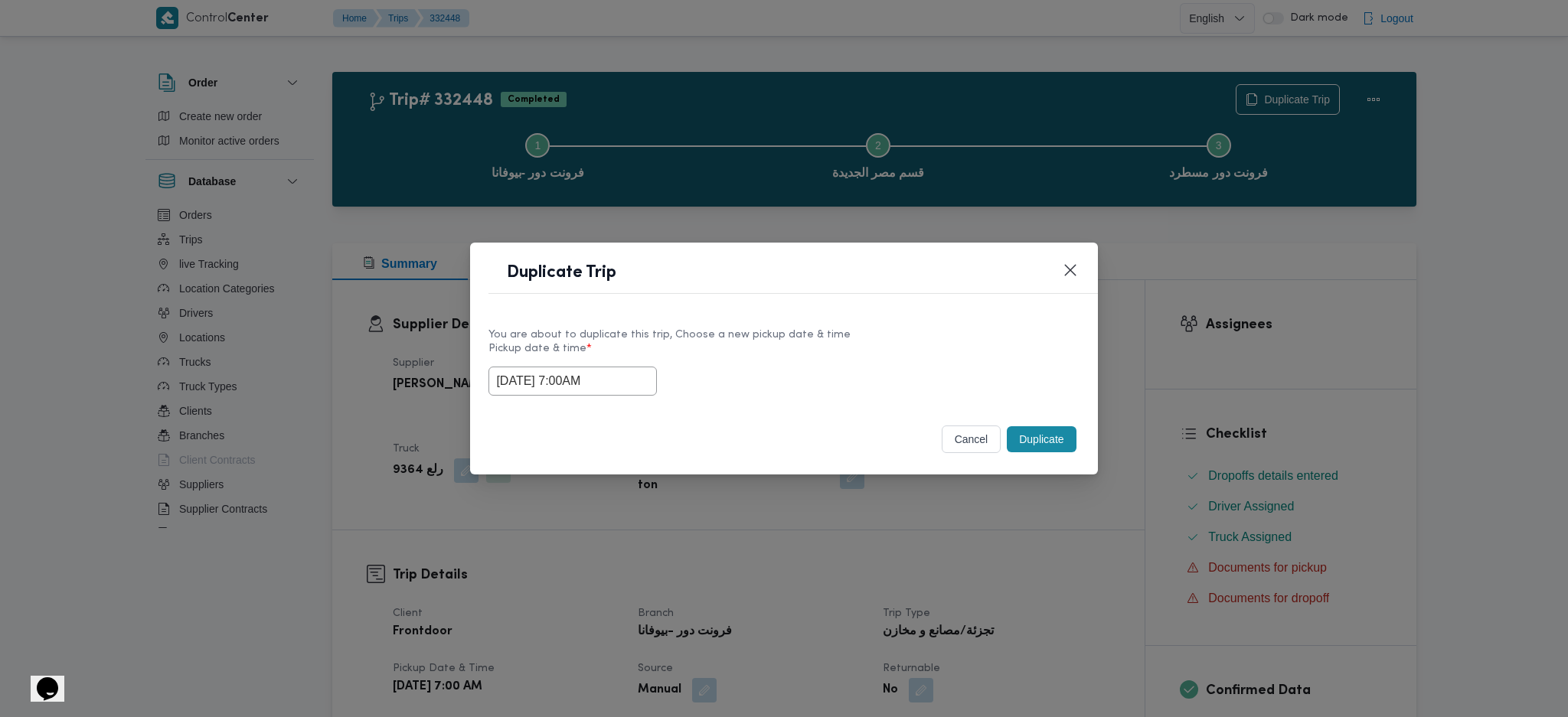
drag, startPoint x: 1050, startPoint y: 442, endPoint x: 1045, endPoint y: 490, distance: 48.3
click at [1049, 442] on button "Duplicate" at bounding box center [1040, 439] width 69 height 26
click at [1045, 523] on div "Duplicate Trip You are about to duplicate this trip, Choose a new pickup date &…" at bounding box center [784, 358] width 1568 height 717
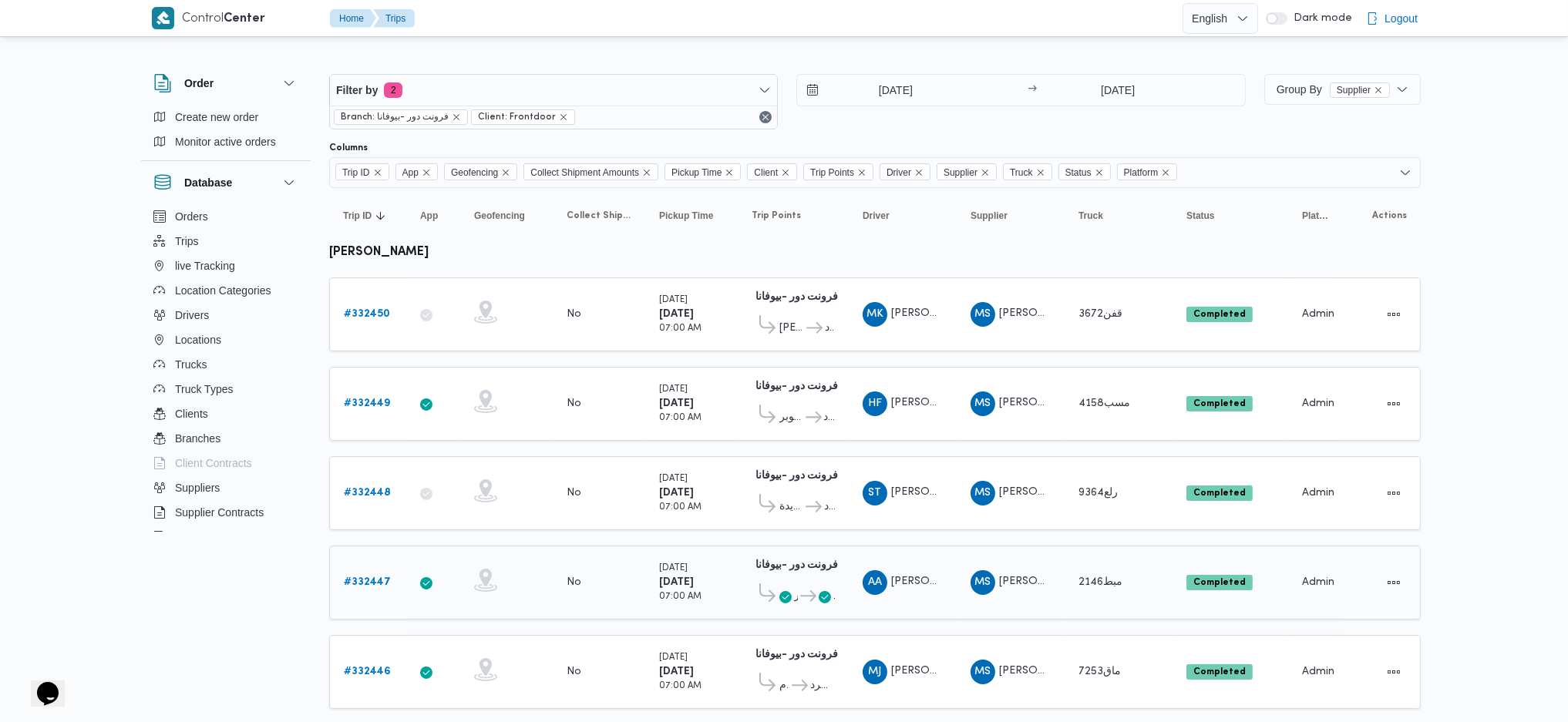
click at [364, 577] on b "# 332447" at bounding box center [367, 582] width 47 height 10
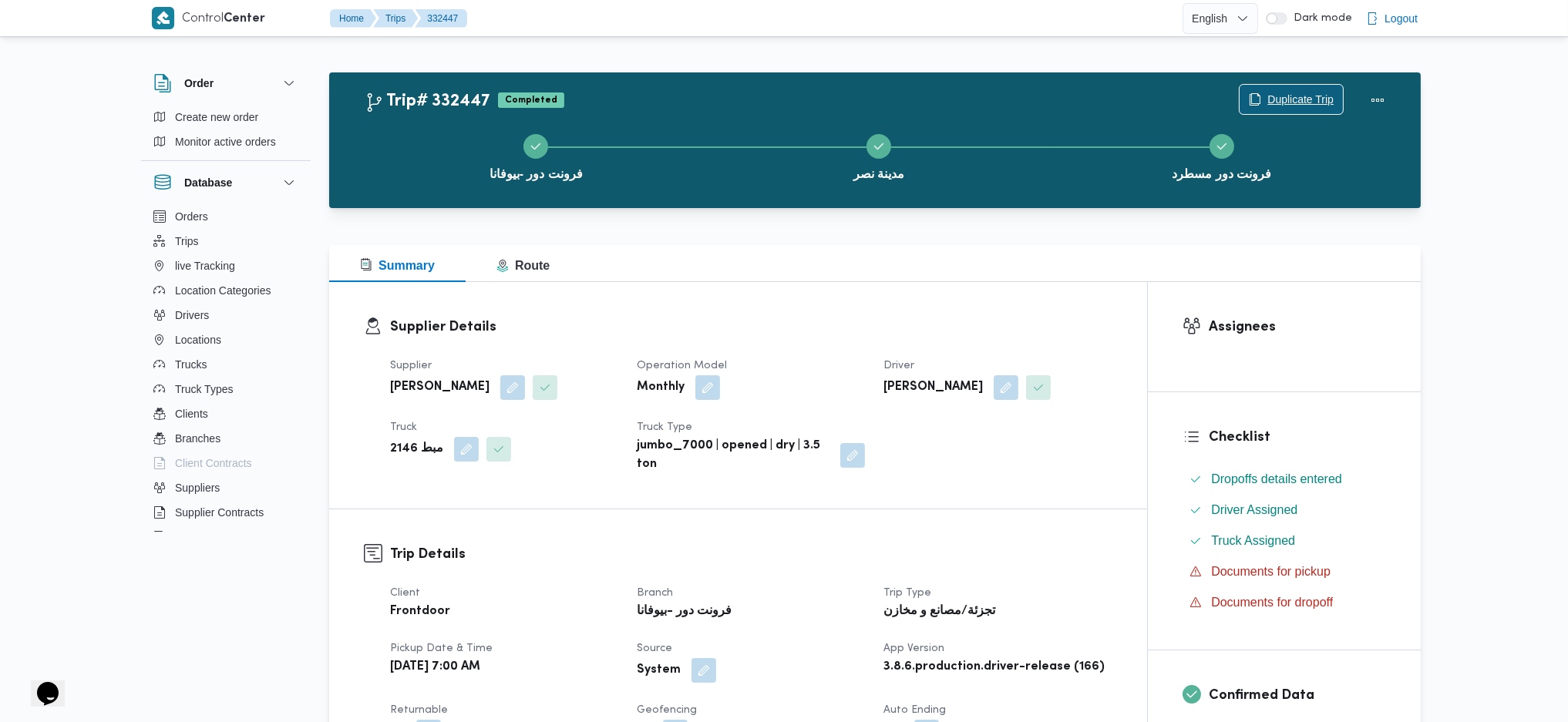
click at [1285, 93] on span "Duplicate Trip" at bounding box center [1301, 99] width 67 height 19
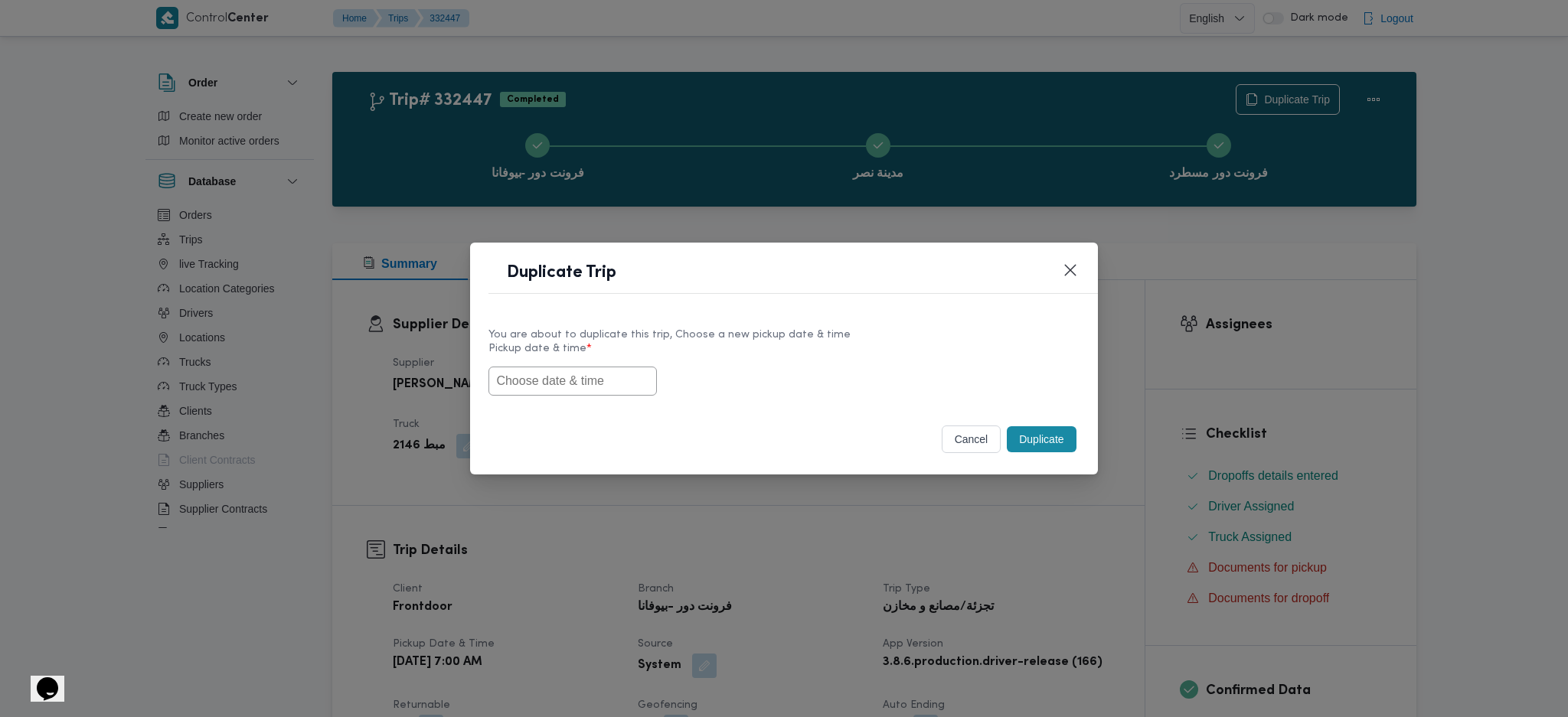
click at [627, 369] on input "text" at bounding box center [572, 381] width 168 height 29
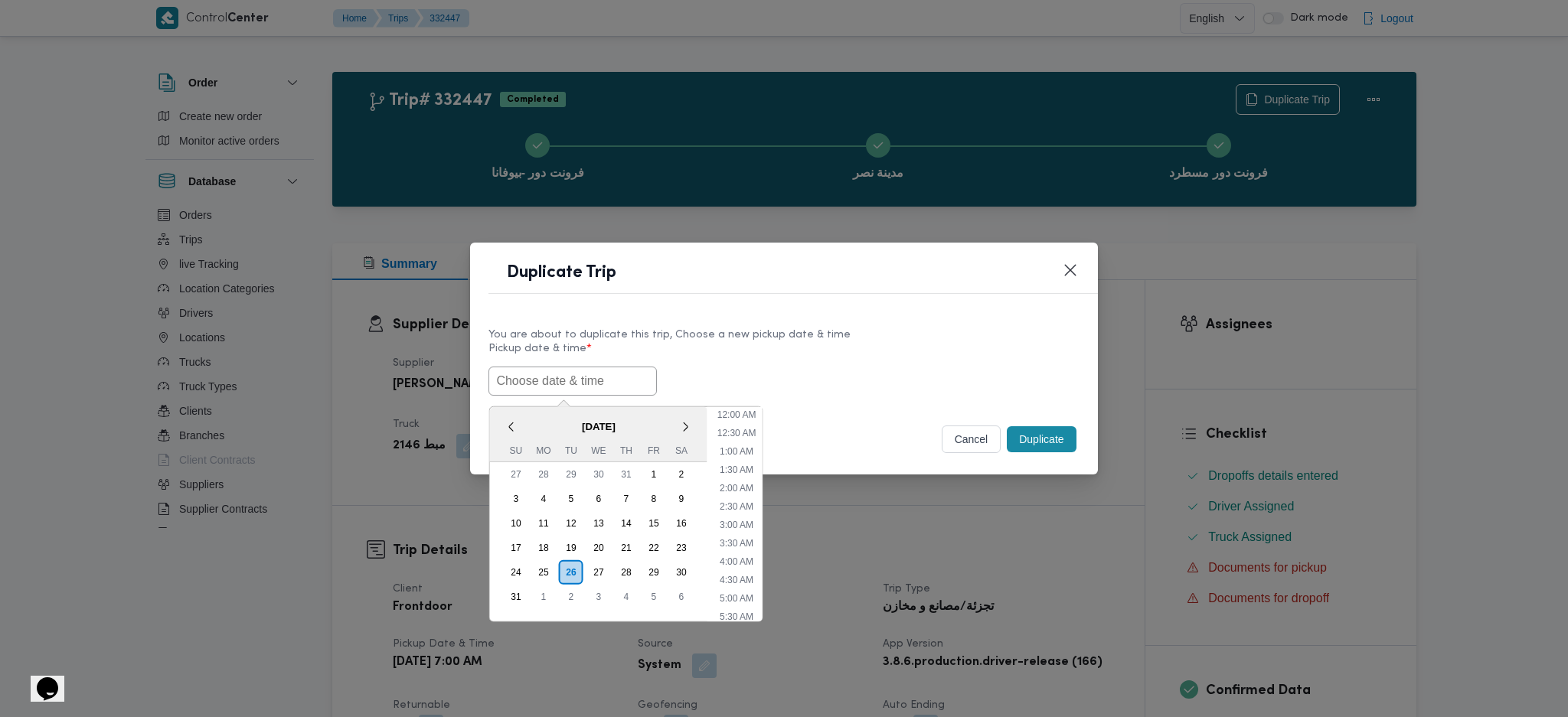
paste input "26/08/2025 7:00AM"
type input "26/08/2025 7:00AM"
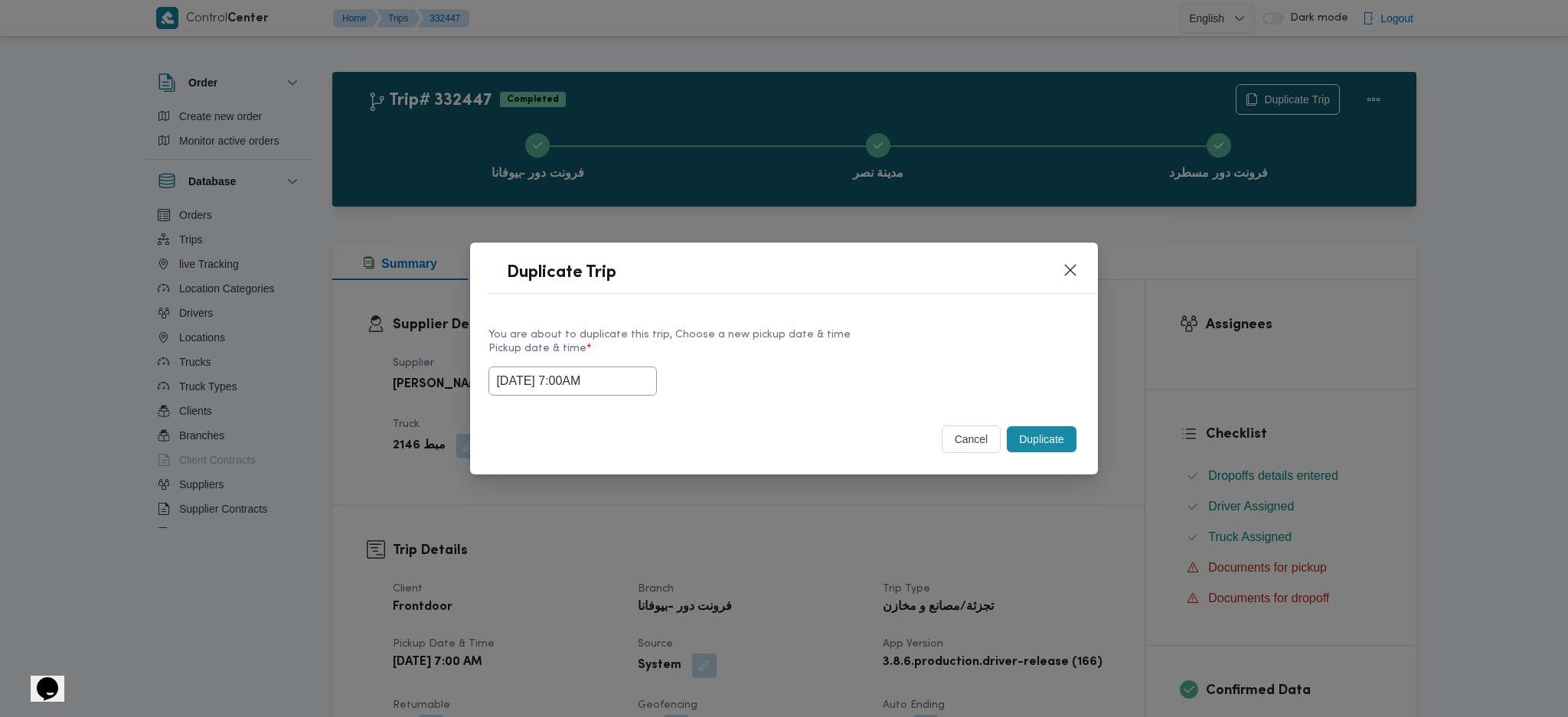
click at [1035, 422] on div "cancel Duplicate" at bounding box center [783, 442] width 627 height 64
click at [1039, 439] on button "Duplicate" at bounding box center [1040, 439] width 69 height 26
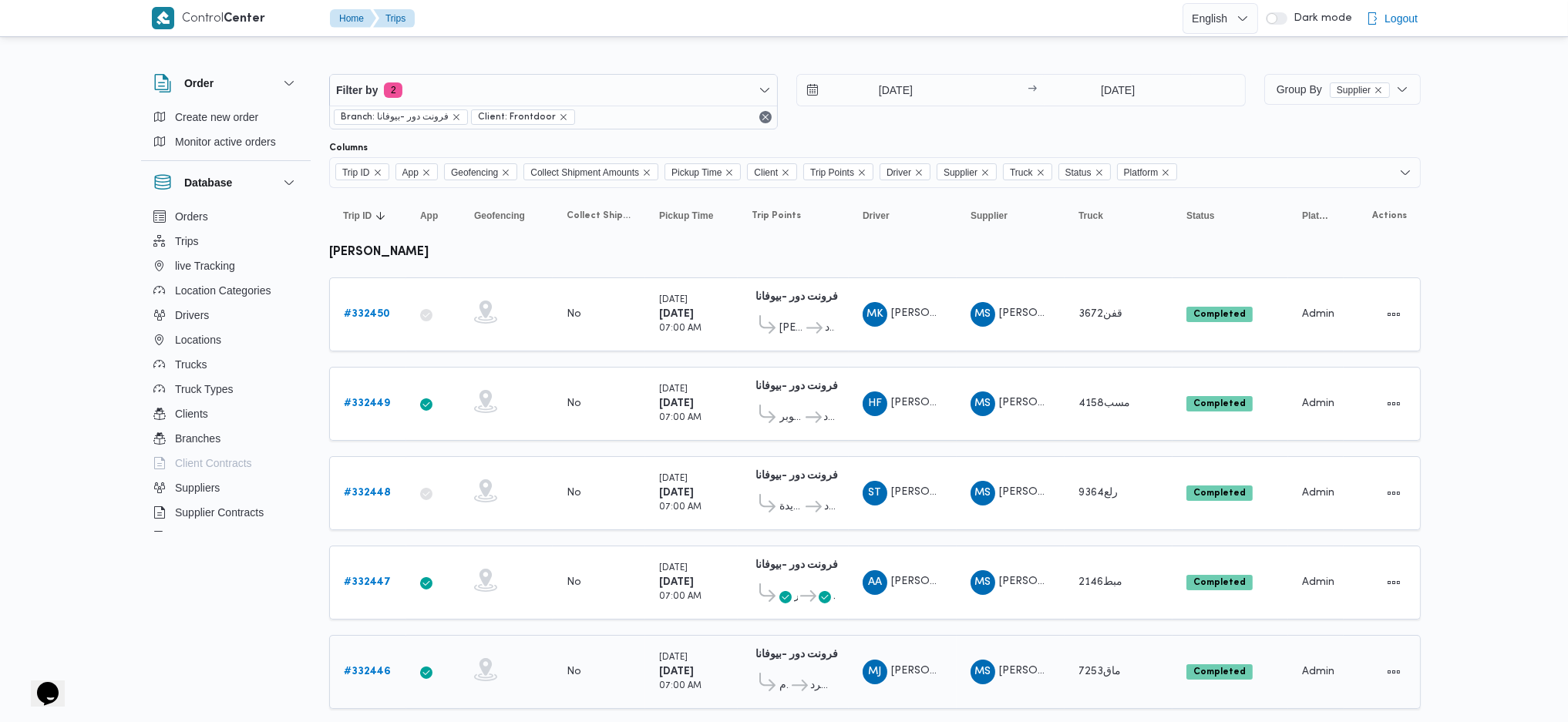
click at [361, 611] on b "# 332446" at bounding box center [367, 672] width 47 height 10
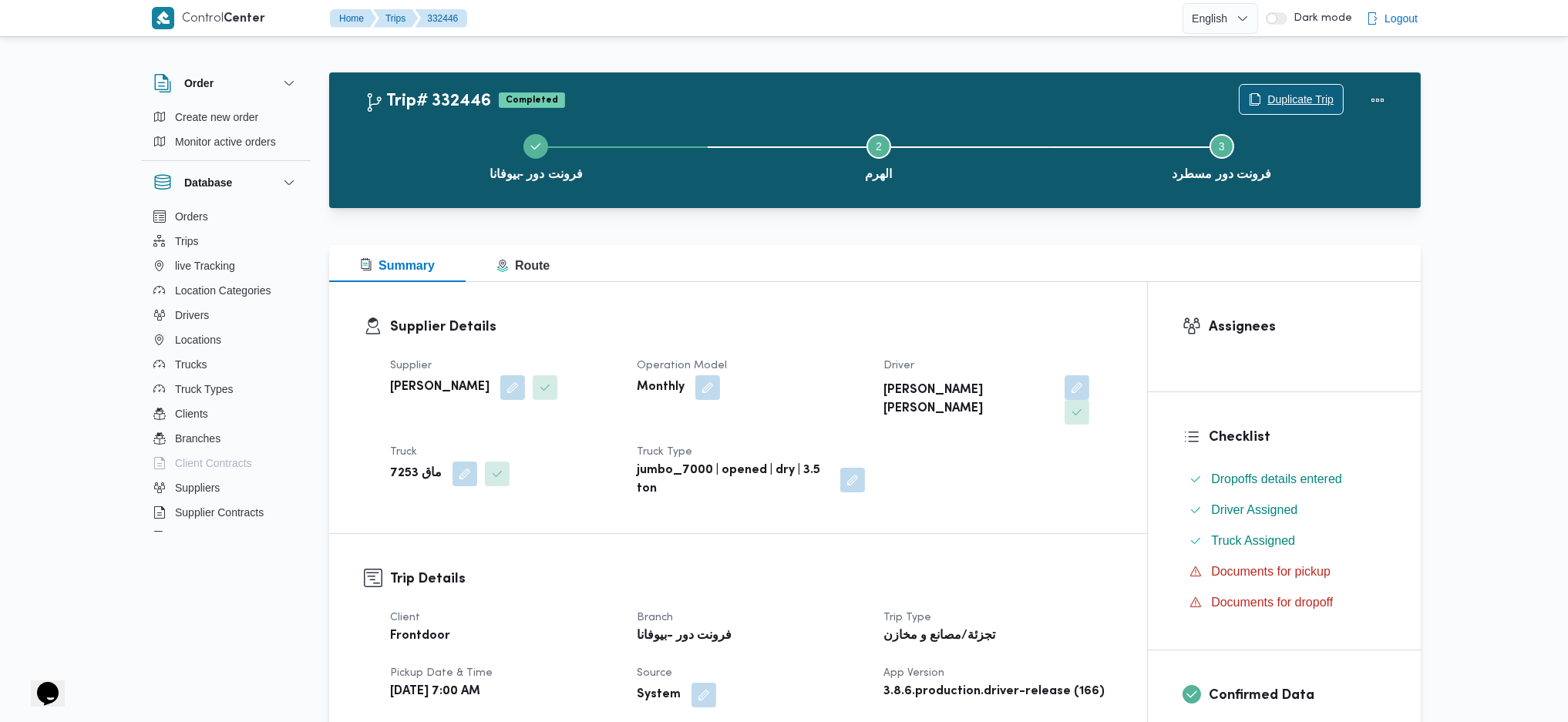
click at [1286, 105] on span "Duplicate Trip" at bounding box center [1301, 99] width 67 height 19
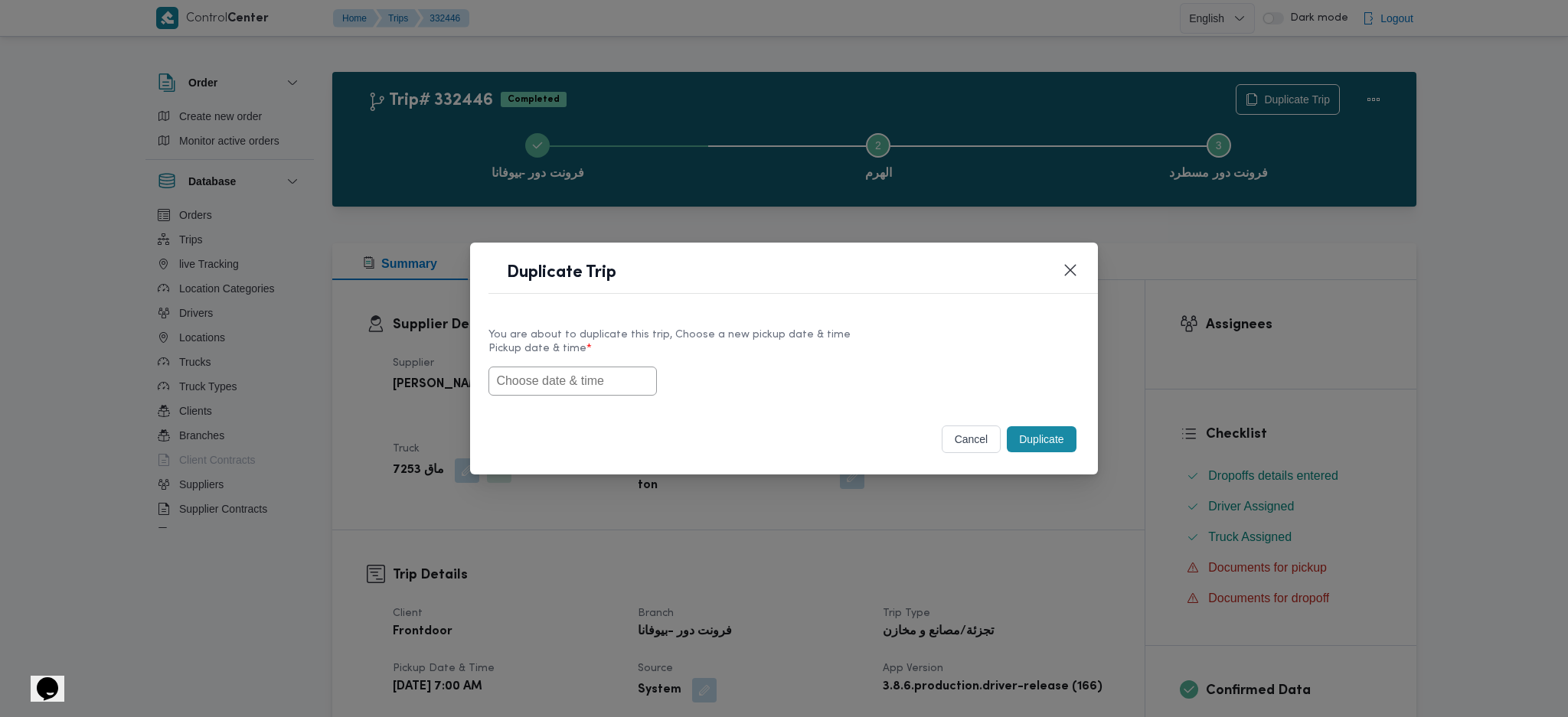
click at [579, 378] on input "text" at bounding box center [572, 381] width 168 height 29
paste input "26/08/2025 7:00AM"
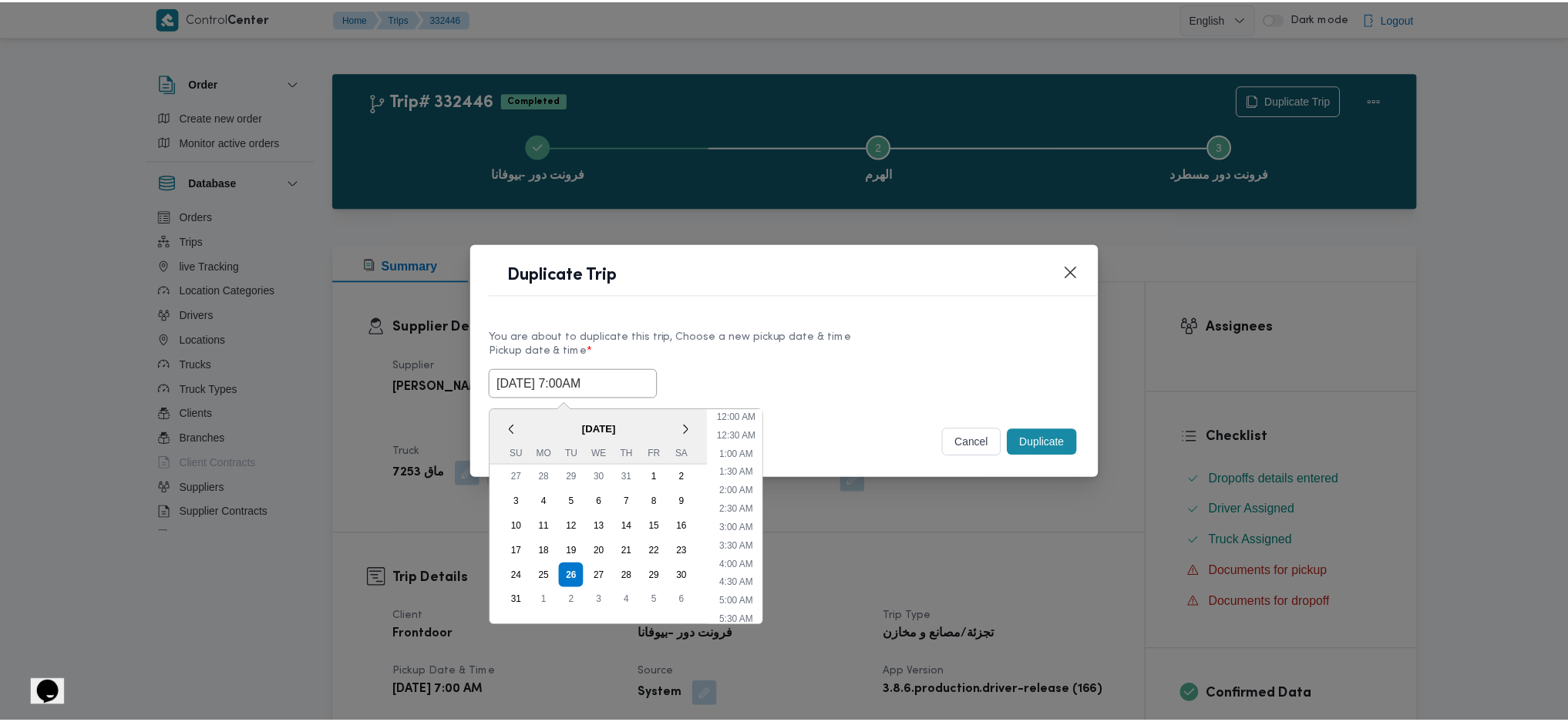
scroll to position [52, 0]
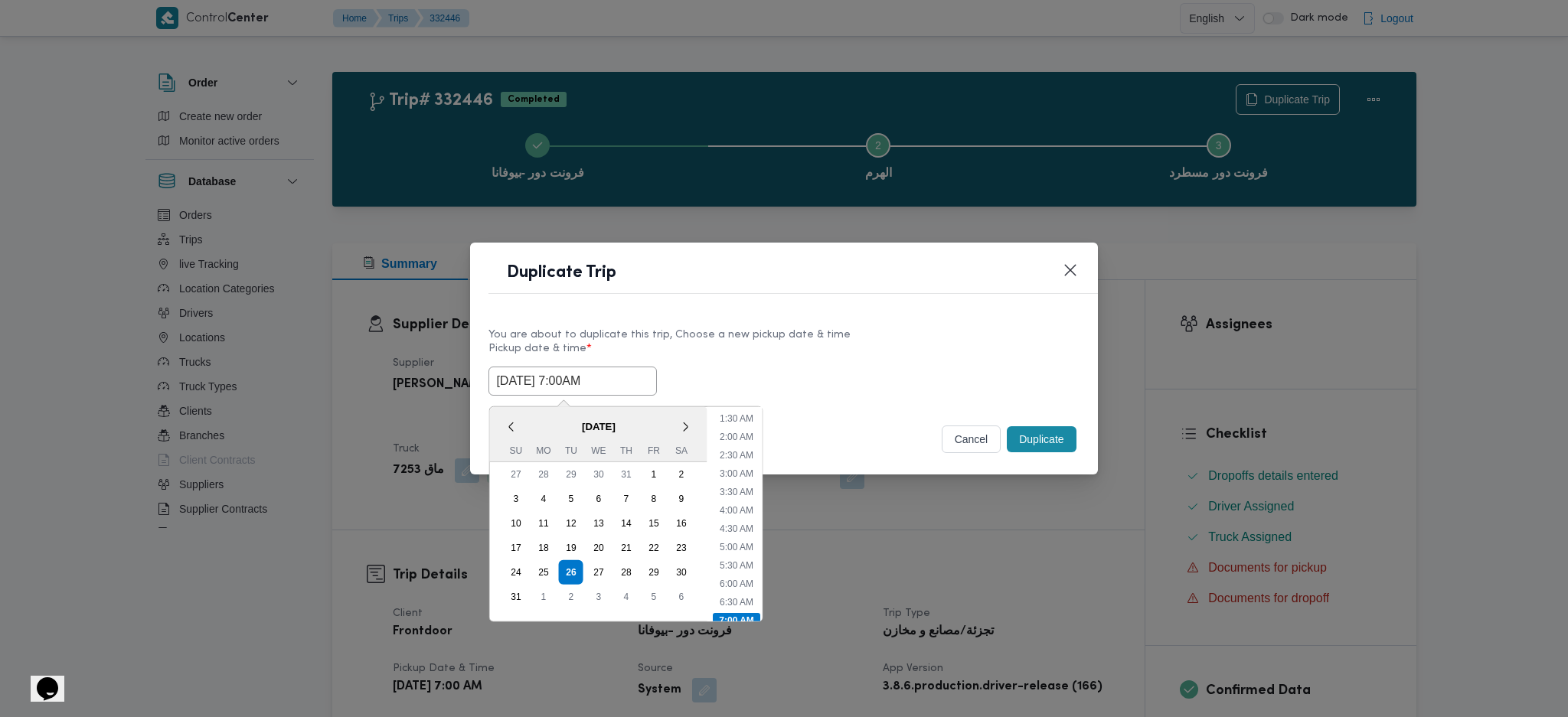
type input "26/08/2025 7:00AM"
click at [1052, 453] on button "Duplicate" at bounding box center [1040, 439] width 69 height 26
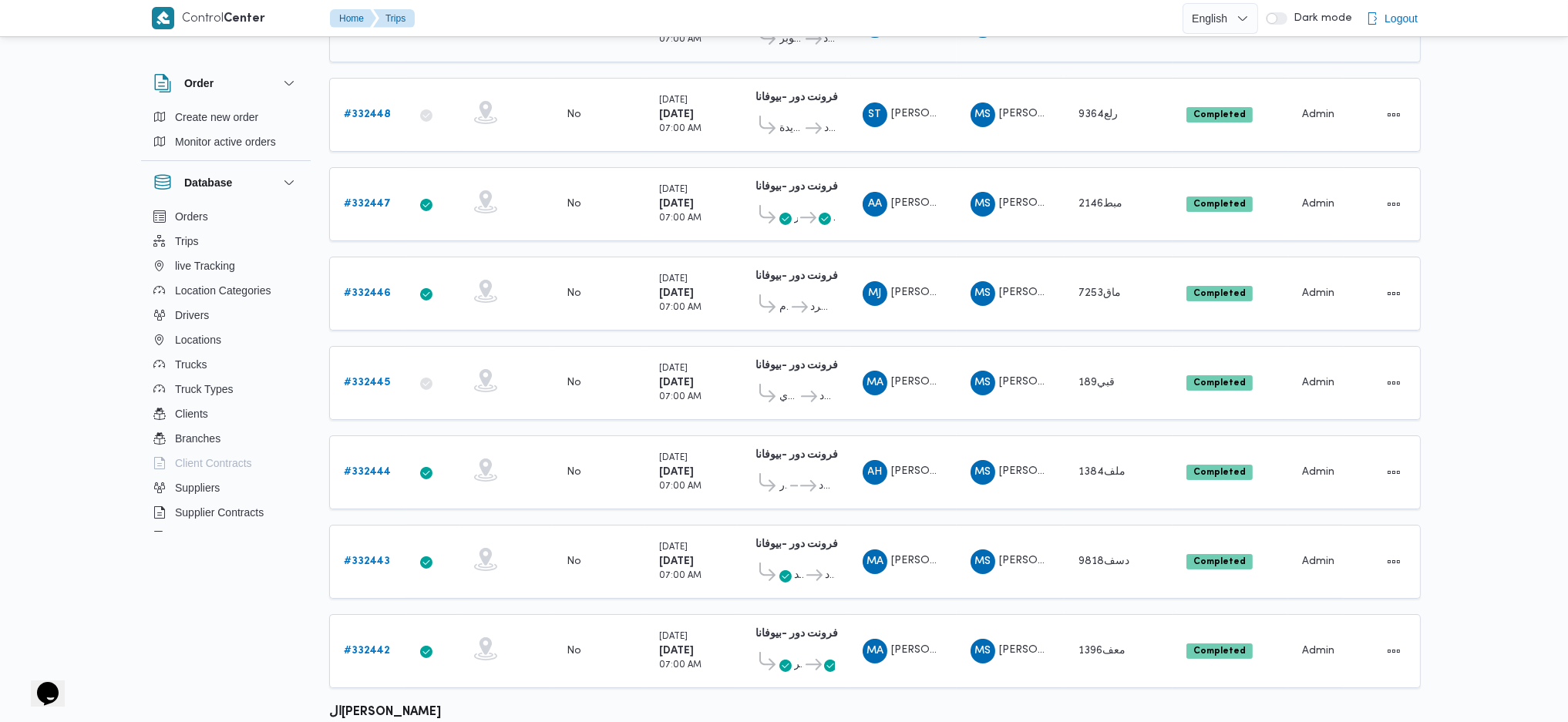
scroll to position [411, 0]
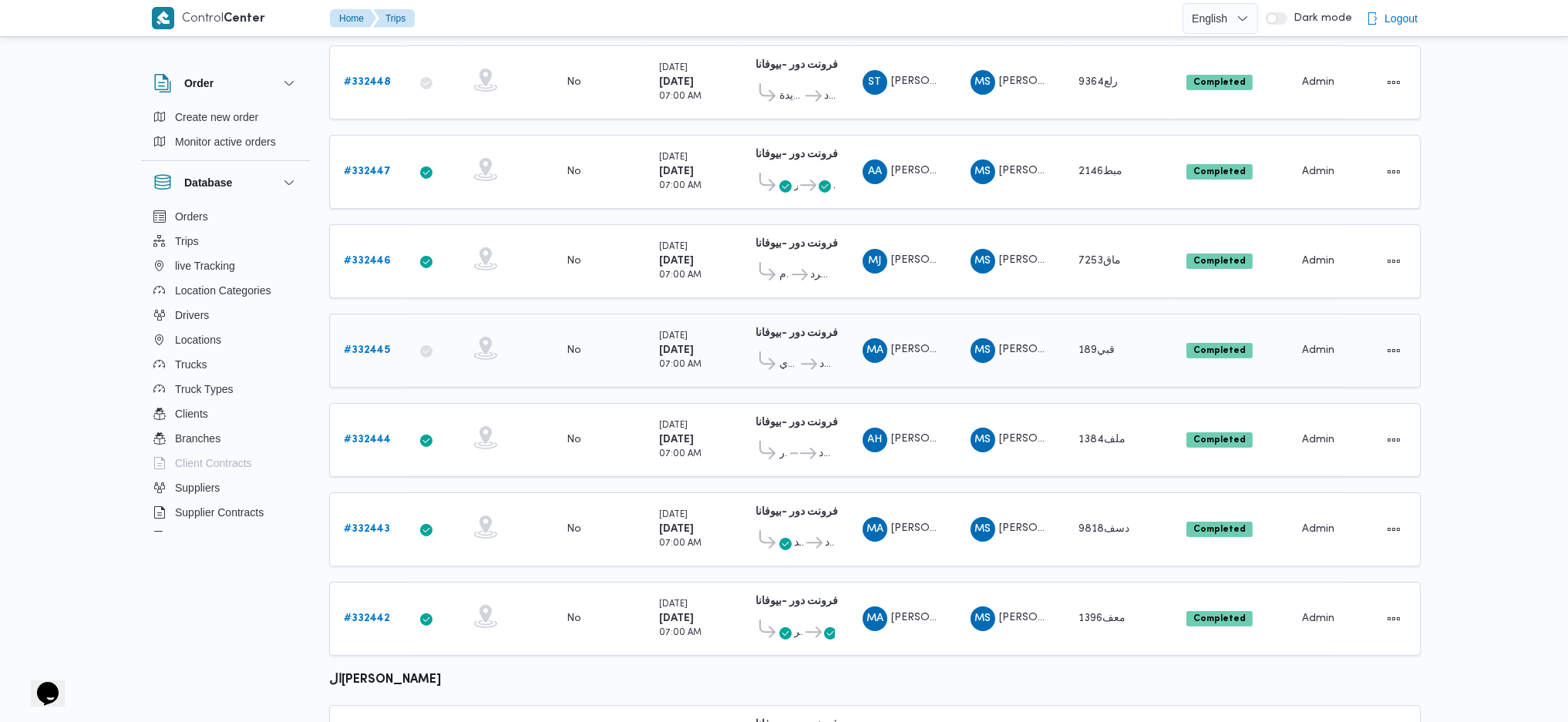
click at [385, 345] on b "# 332445" at bounding box center [366, 350] width 46 height 10
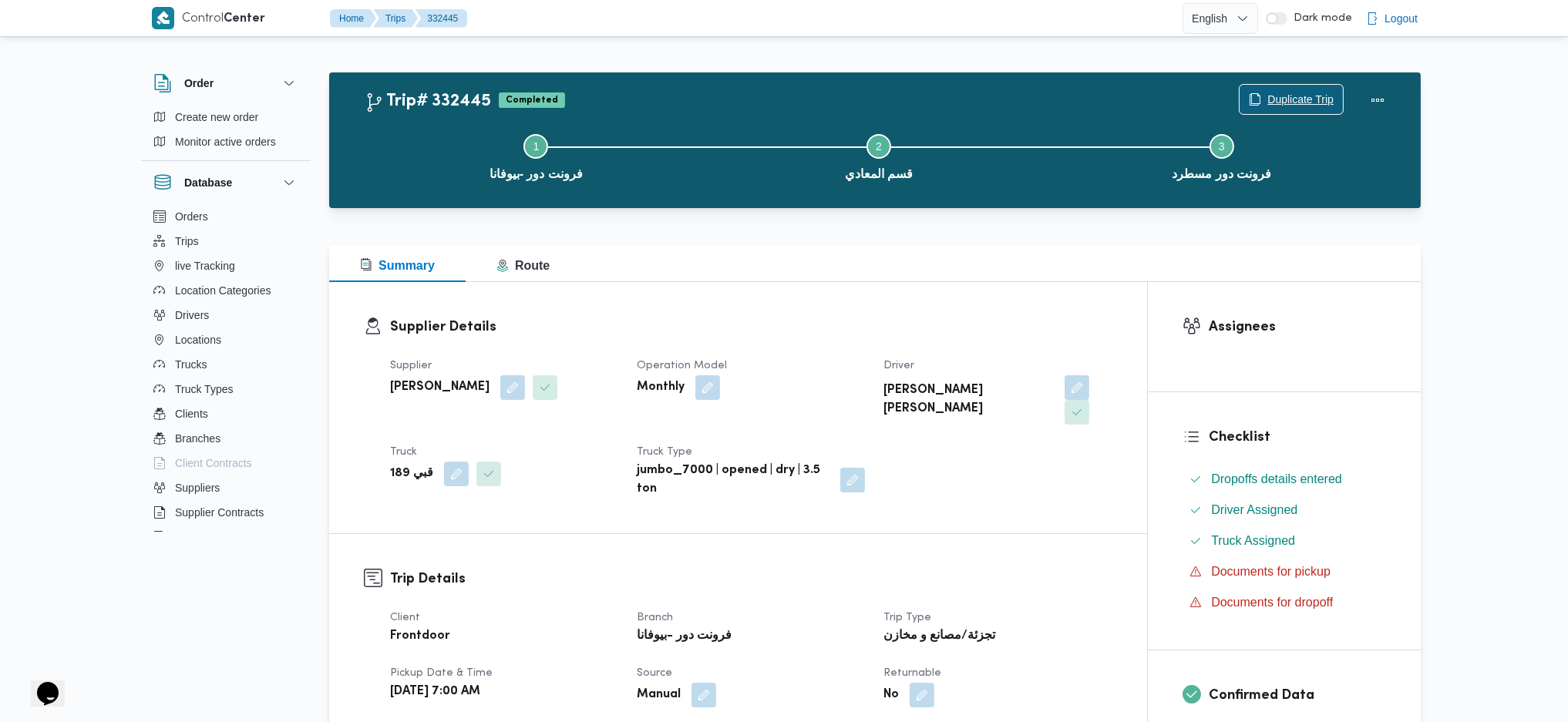
click at [1304, 87] on span "Duplicate Trip" at bounding box center [1291, 100] width 104 height 29
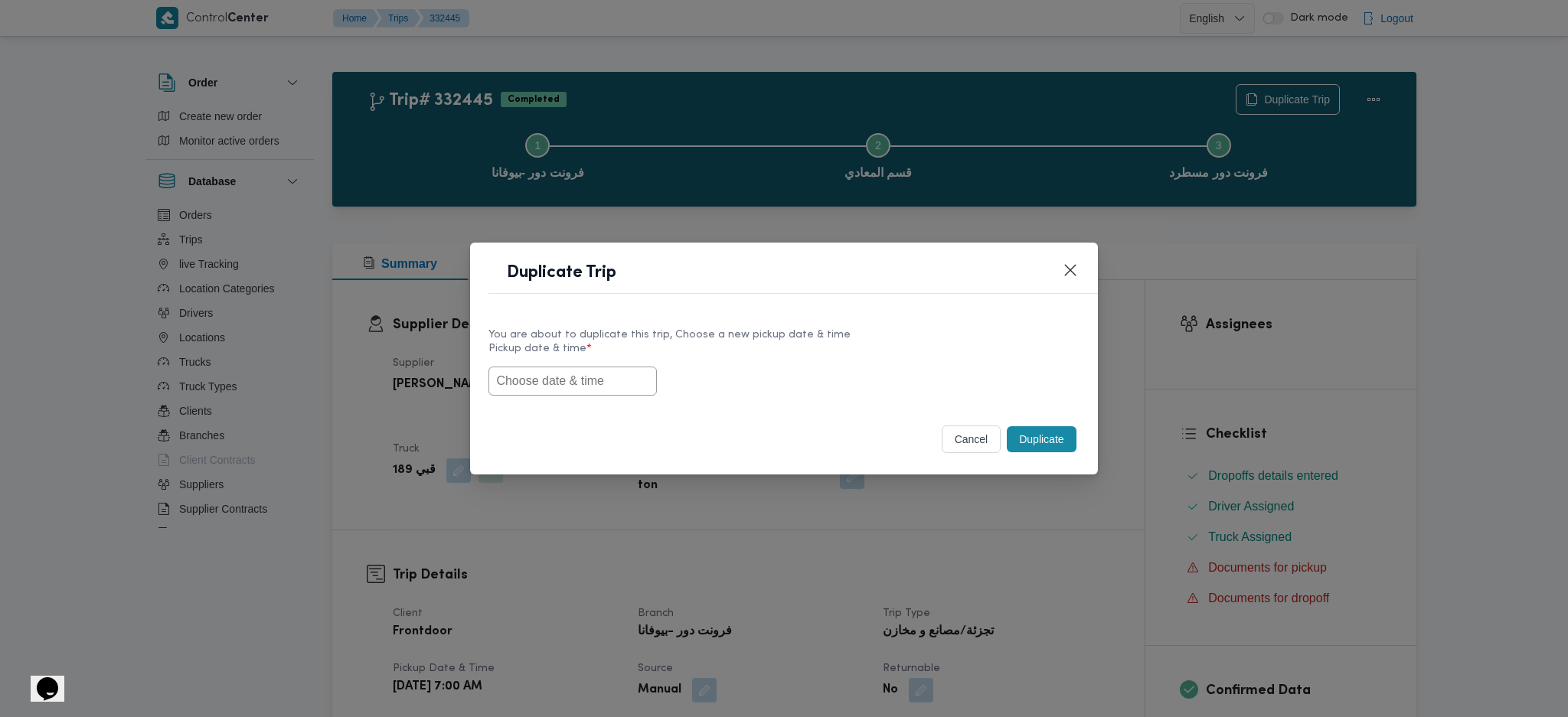
click at [545, 371] on input "text" at bounding box center [572, 381] width 168 height 29
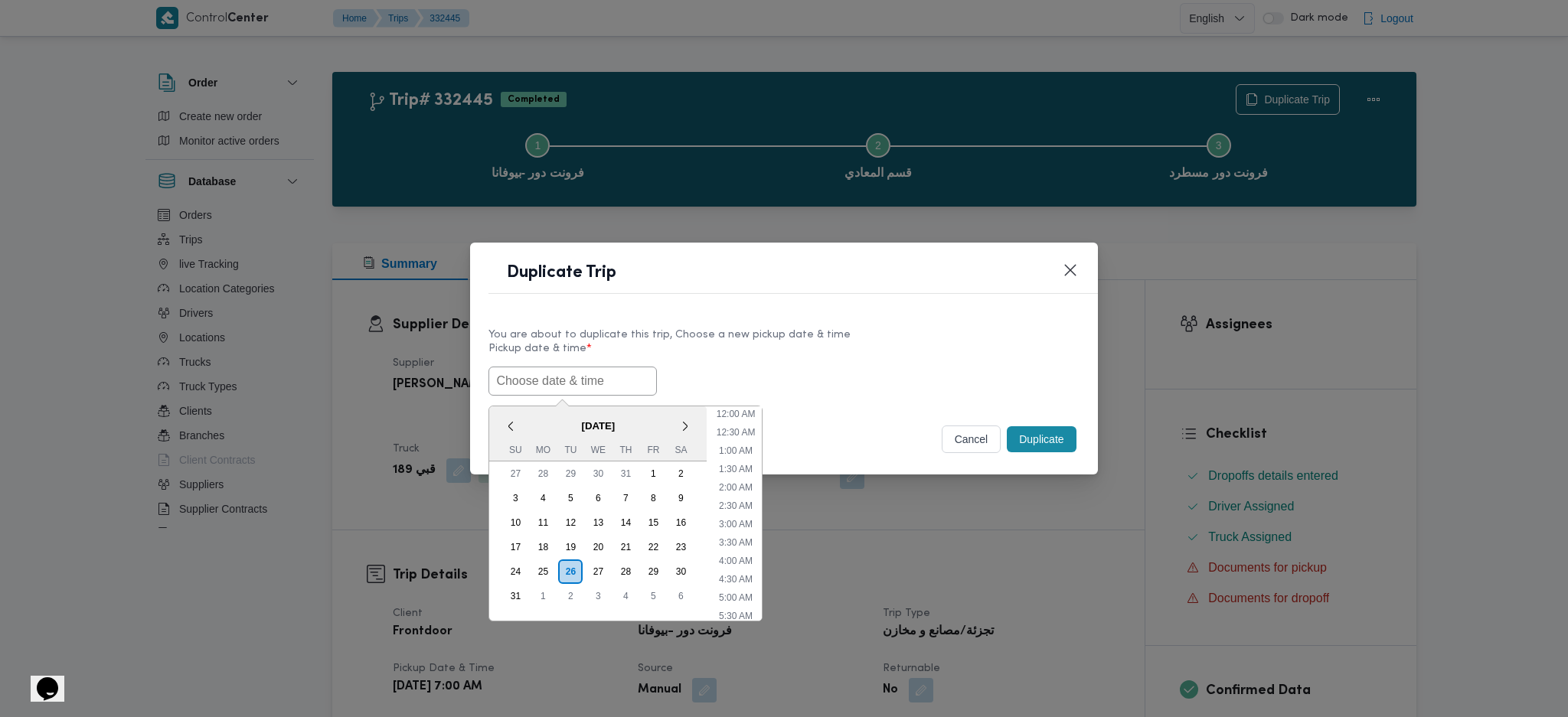
click at [470, 243] on div "Duplicate Trip" at bounding box center [783, 278] width 627 height 70
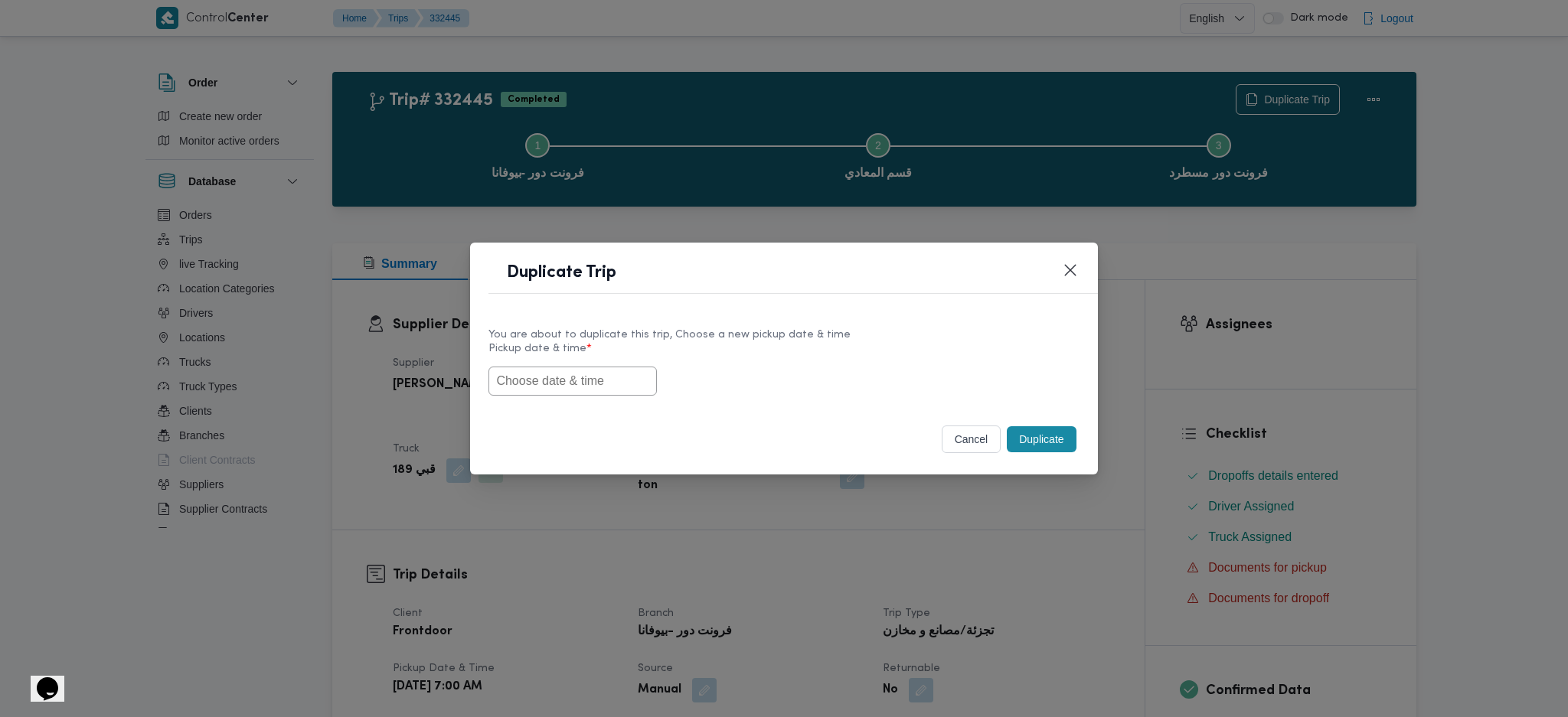
click at [597, 359] on label "Pickup date & time *" at bounding box center [784, 355] width 591 height 23
click at [594, 376] on input "text" at bounding box center [572, 381] width 168 height 29
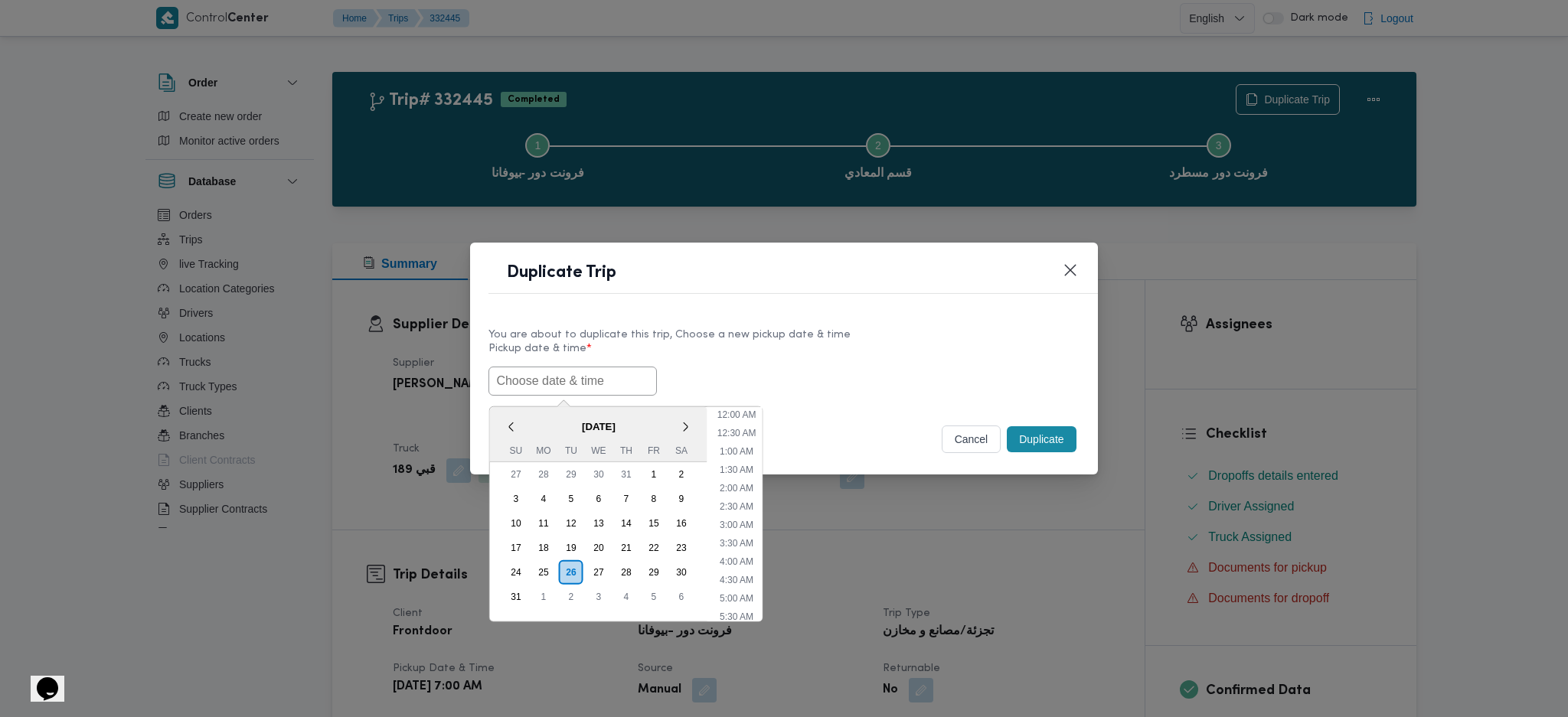
paste input "26/08/2025 7:00AM"
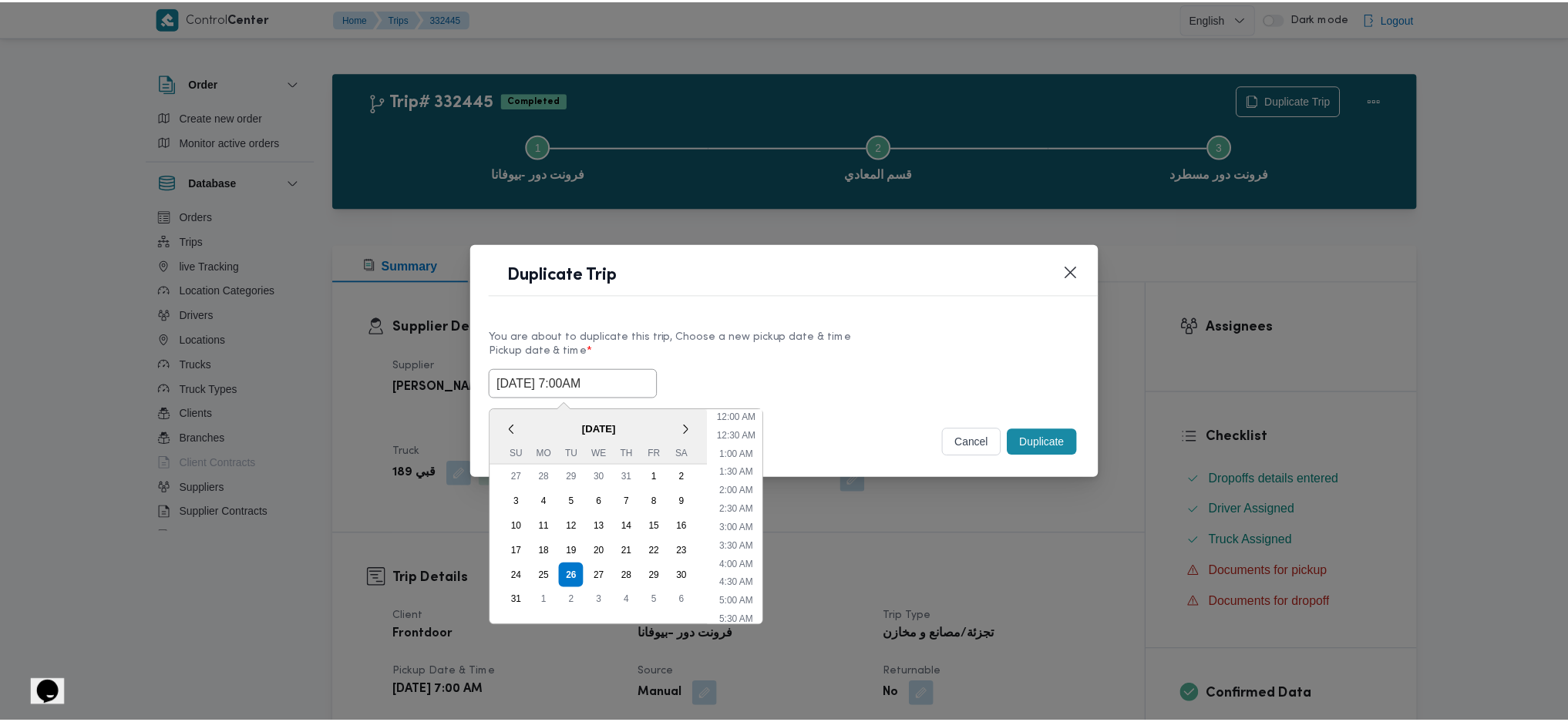
scroll to position [52, 0]
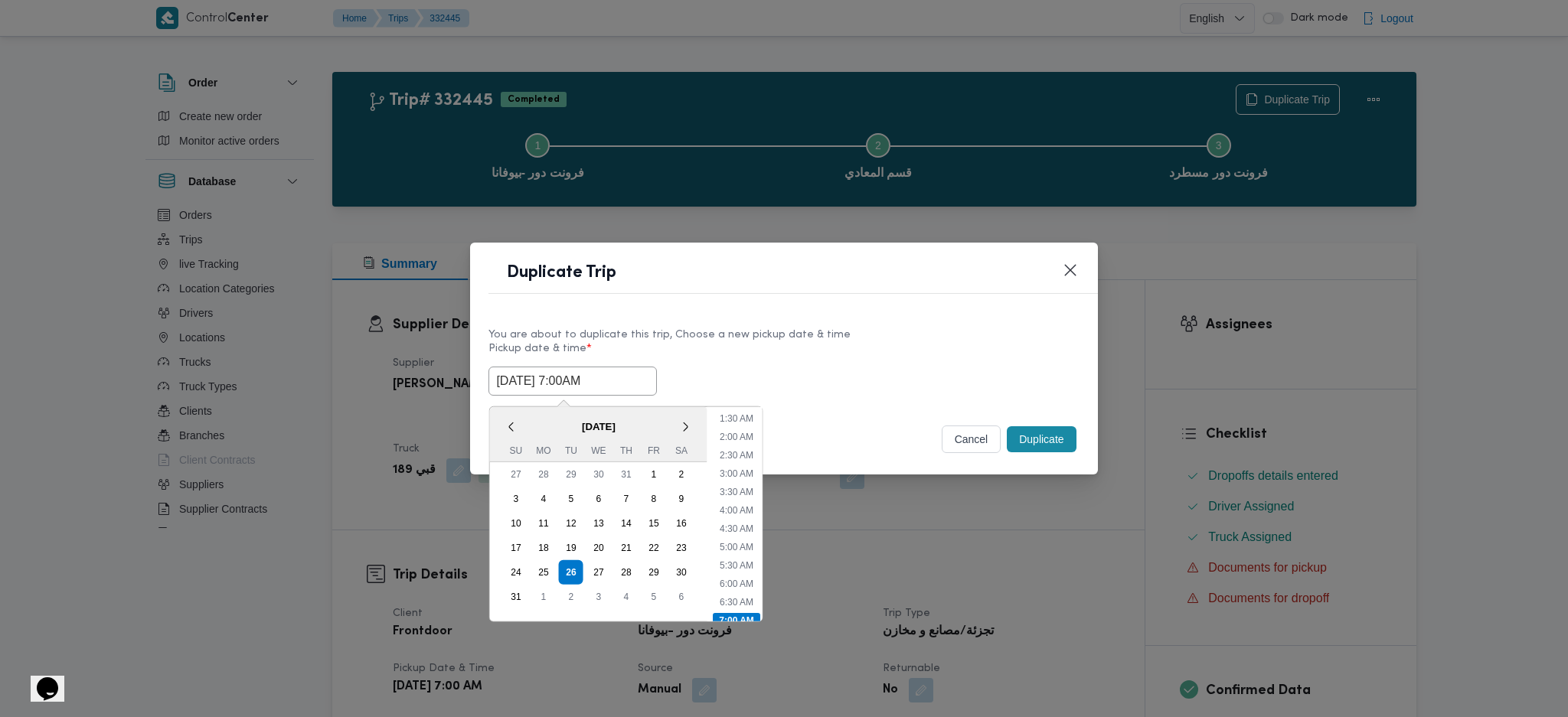
type input "26/08/2025 7:00AM"
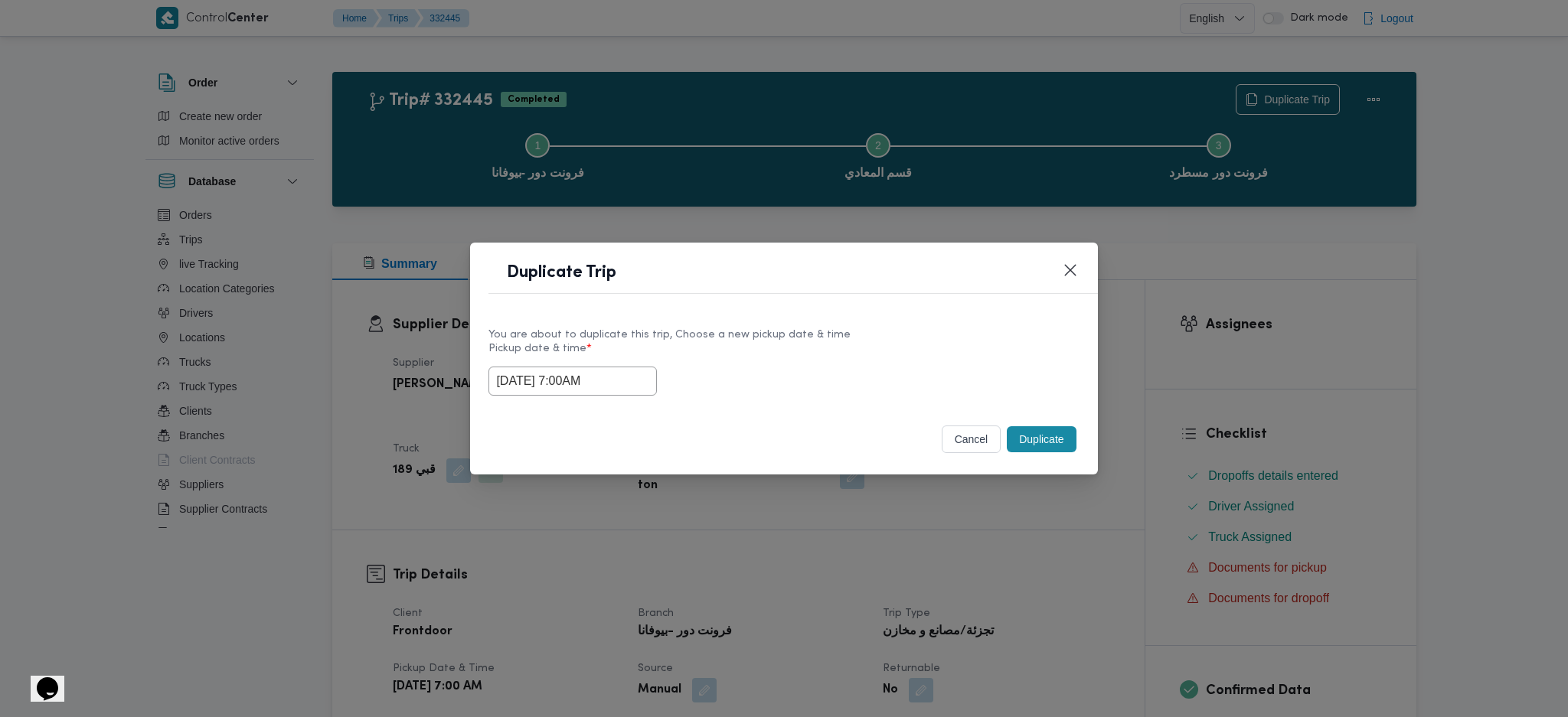
click at [1041, 451] on button "Duplicate" at bounding box center [1040, 439] width 69 height 26
click at [1031, 524] on div "Duplicate Trip You are about to duplicate this trip, Choose a new pickup date &…" at bounding box center [784, 358] width 1568 height 717
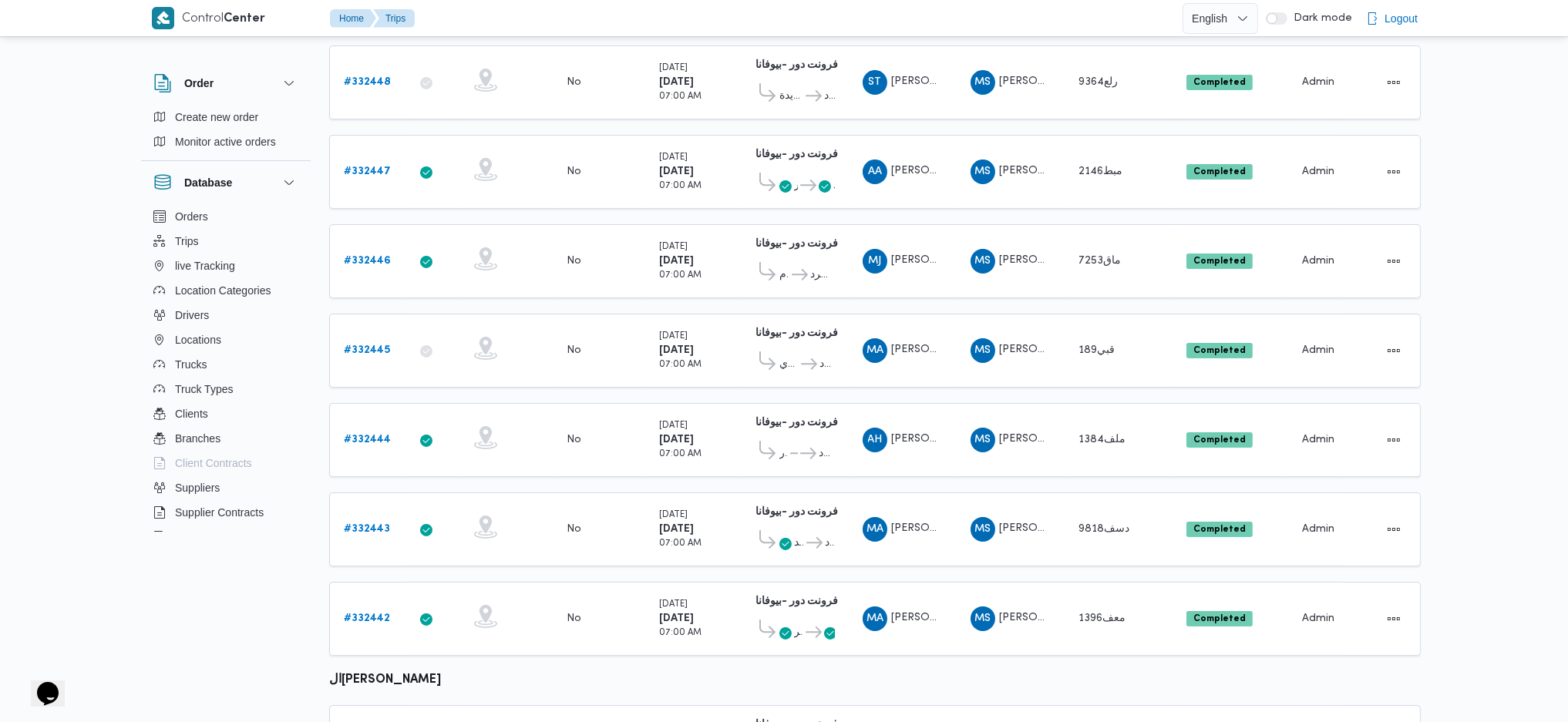
scroll to position [449, 0]
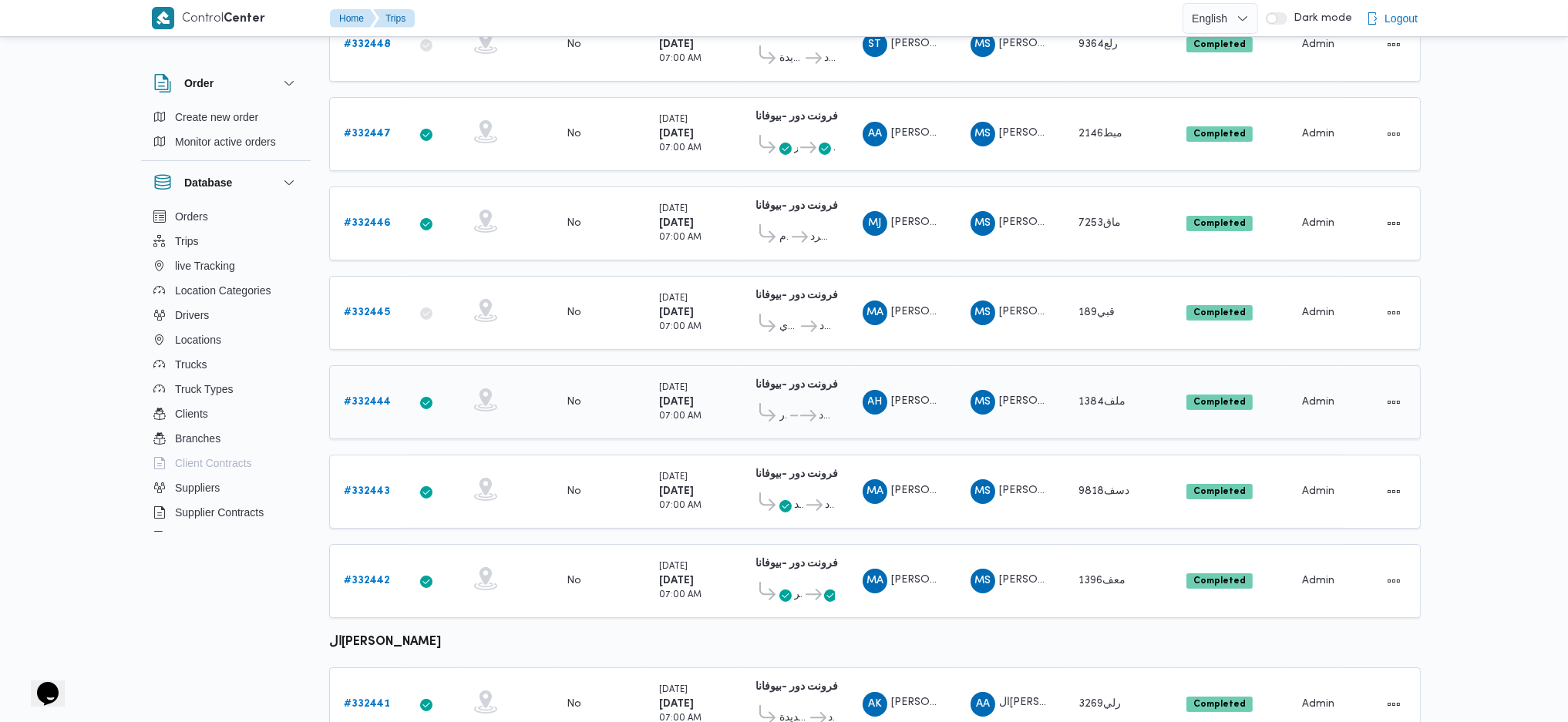
click at [369, 397] on b "# 332444" at bounding box center [367, 402] width 47 height 10
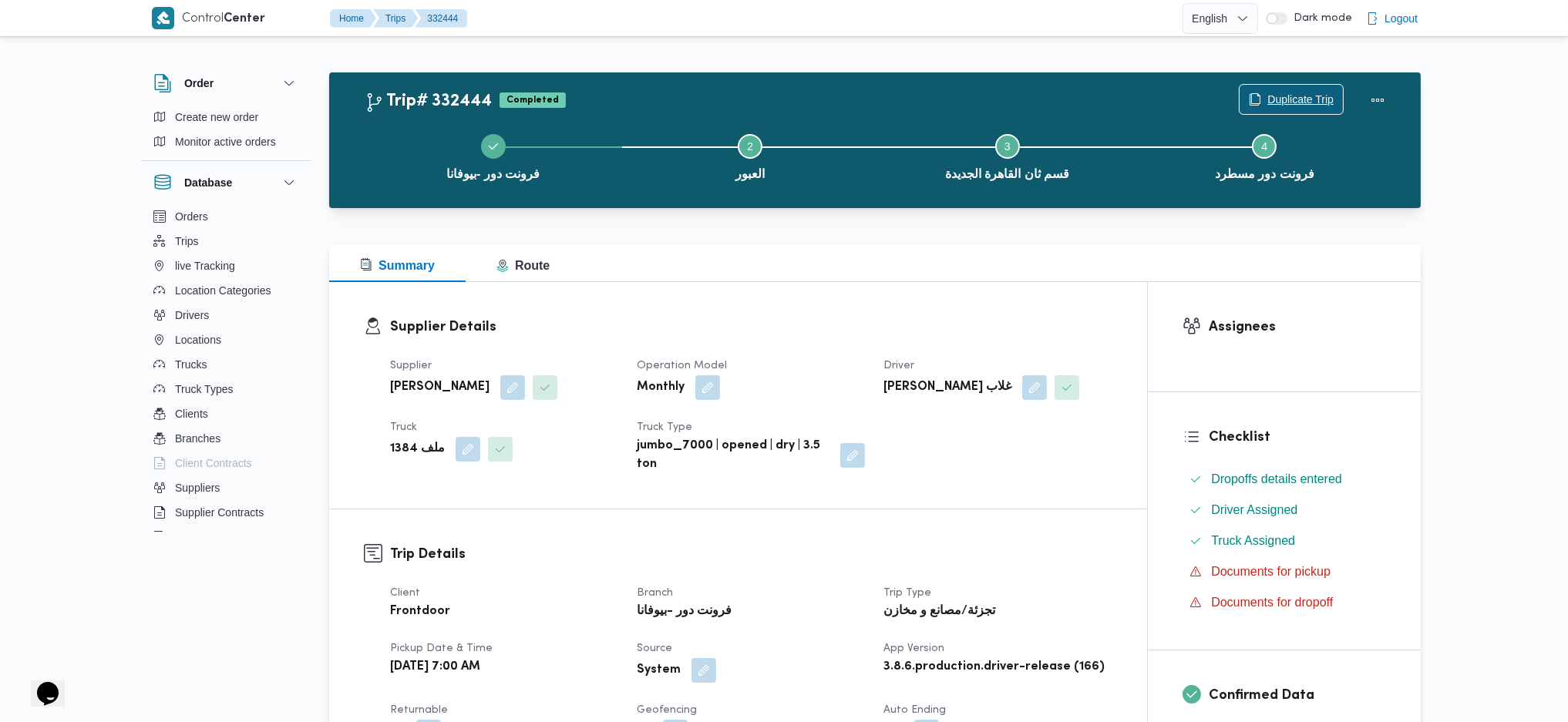
click at [1293, 94] on span "Duplicate Trip" at bounding box center [1301, 99] width 67 height 19
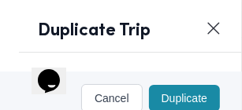
click at [168, 43] on header "Duplicate Trip" at bounding box center [140, 36] width 242 height 34
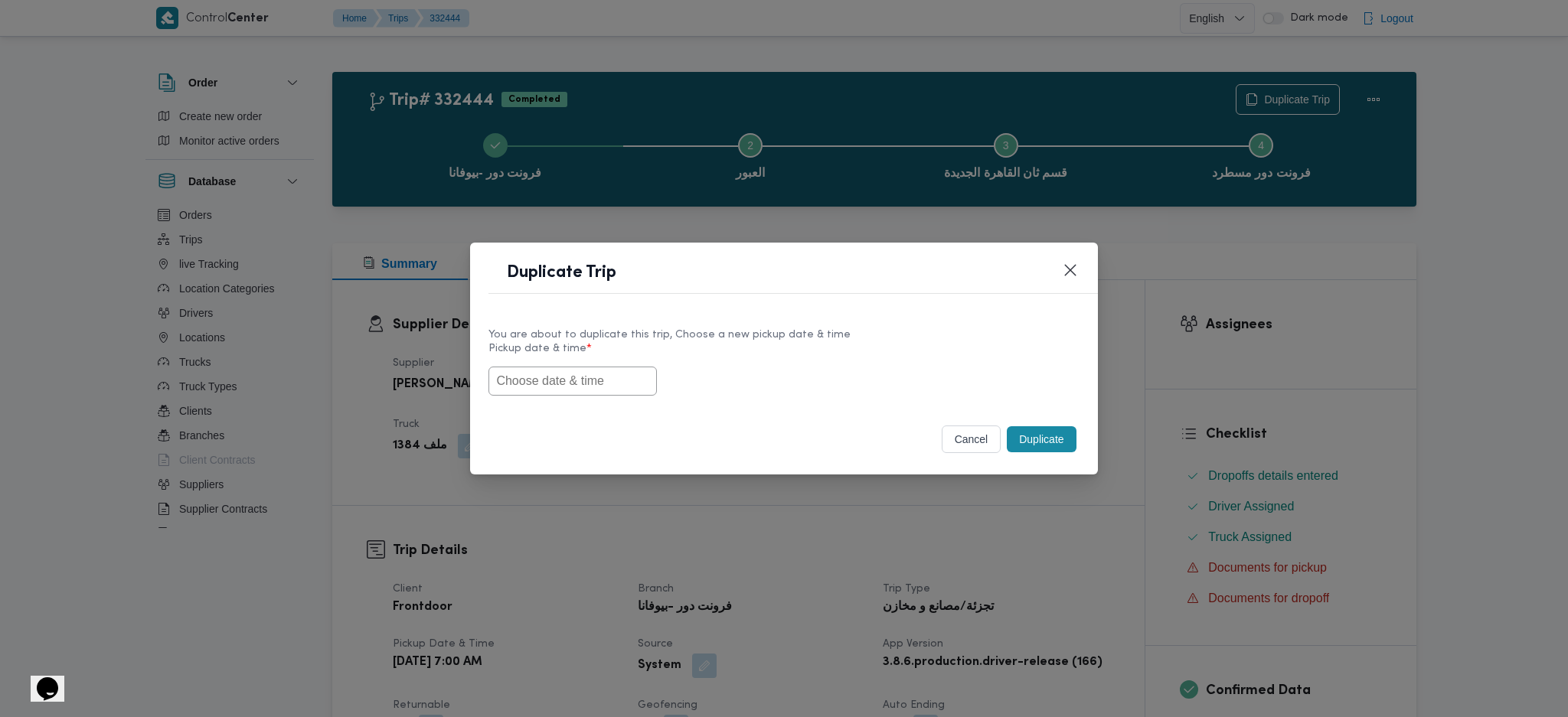
drag, startPoint x: 878, startPoint y: 336, endPoint x: 847, endPoint y: 339, distance: 31.1
click at [878, 336] on div "You are about to duplicate this trip, Choose a new pickup date & time" at bounding box center [784, 334] width 591 height 17
click at [519, 378] on input "text" at bounding box center [572, 381] width 168 height 29
paste input "26/08/2025 7:00AM"
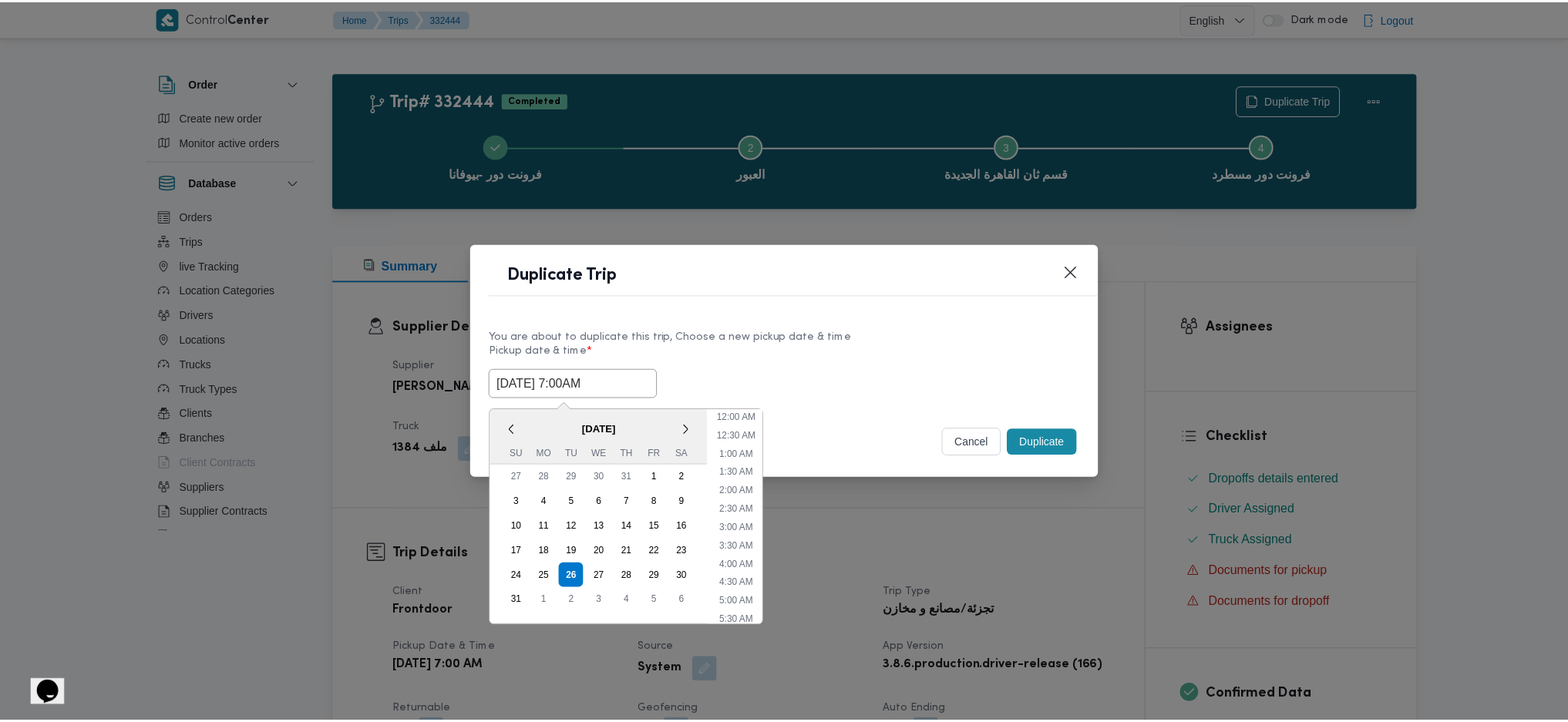
scroll to position [52, 0]
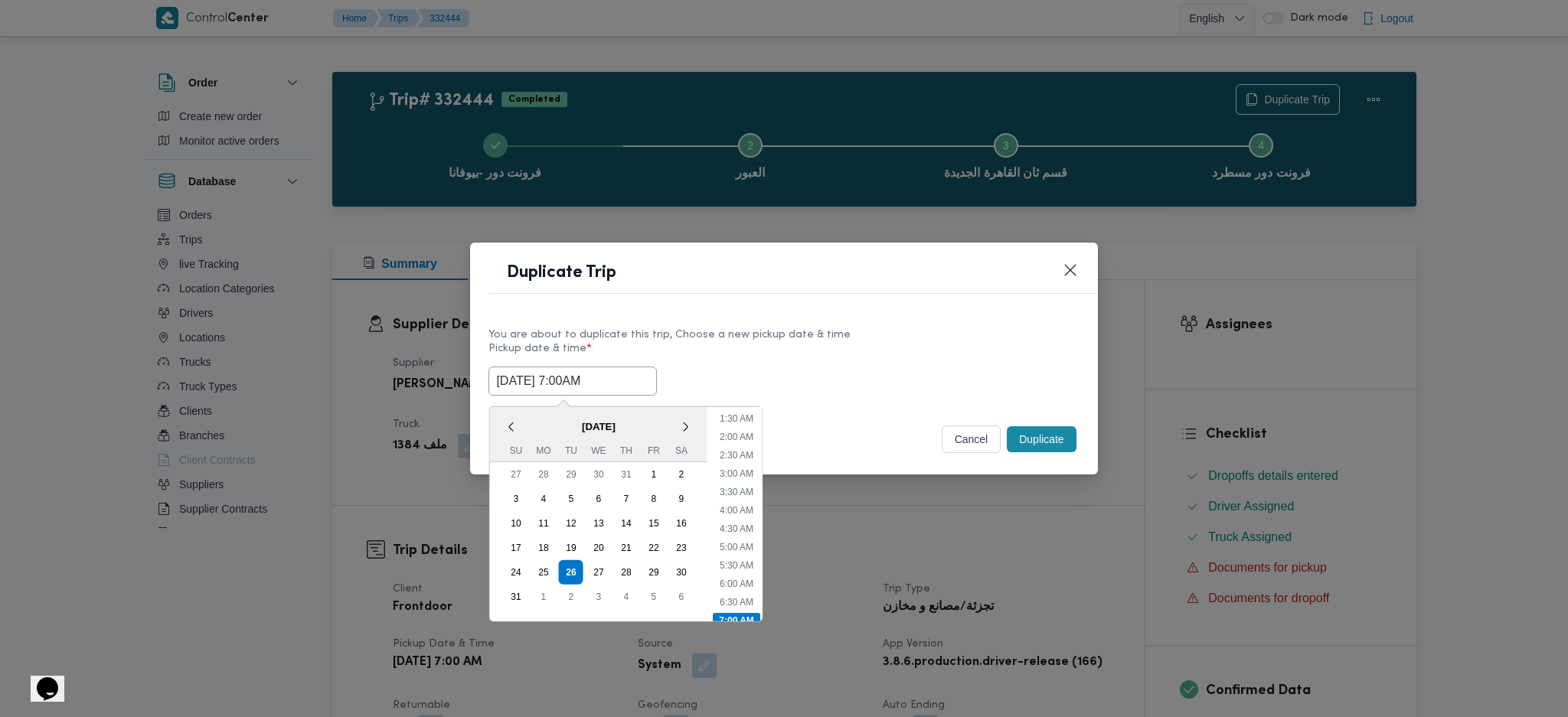
type input "26/08/2025 7:00AM"
drag, startPoint x: 1045, startPoint y: 439, endPoint x: 1040, endPoint y: 459, distance: 20.6
click at [1045, 439] on button "Duplicate" at bounding box center [1040, 439] width 69 height 26
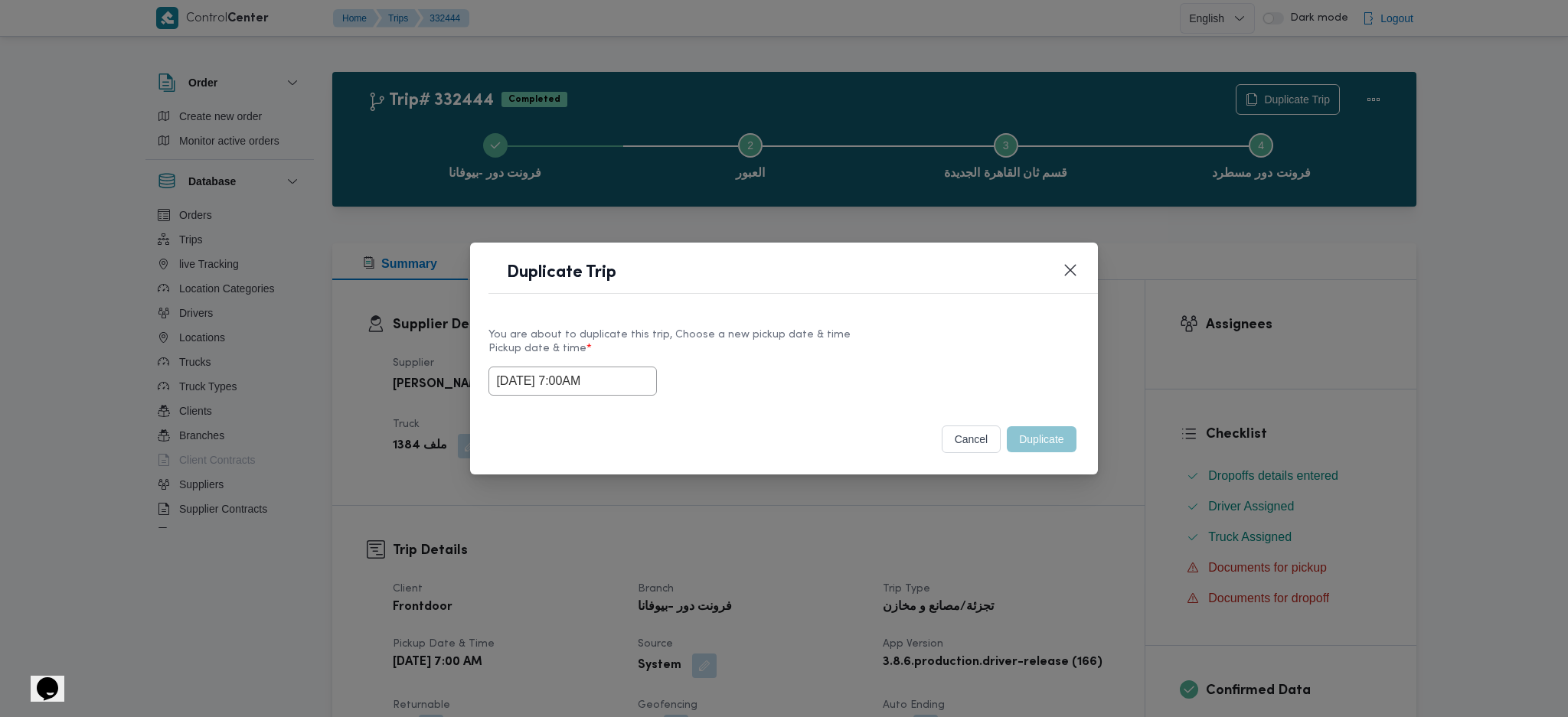
click at [1031, 526] on div "Duplicate Trip You are about to duplicate this trip, Choose a new pickup date &…" at bounding box center [784, 358] width 1568 height 717
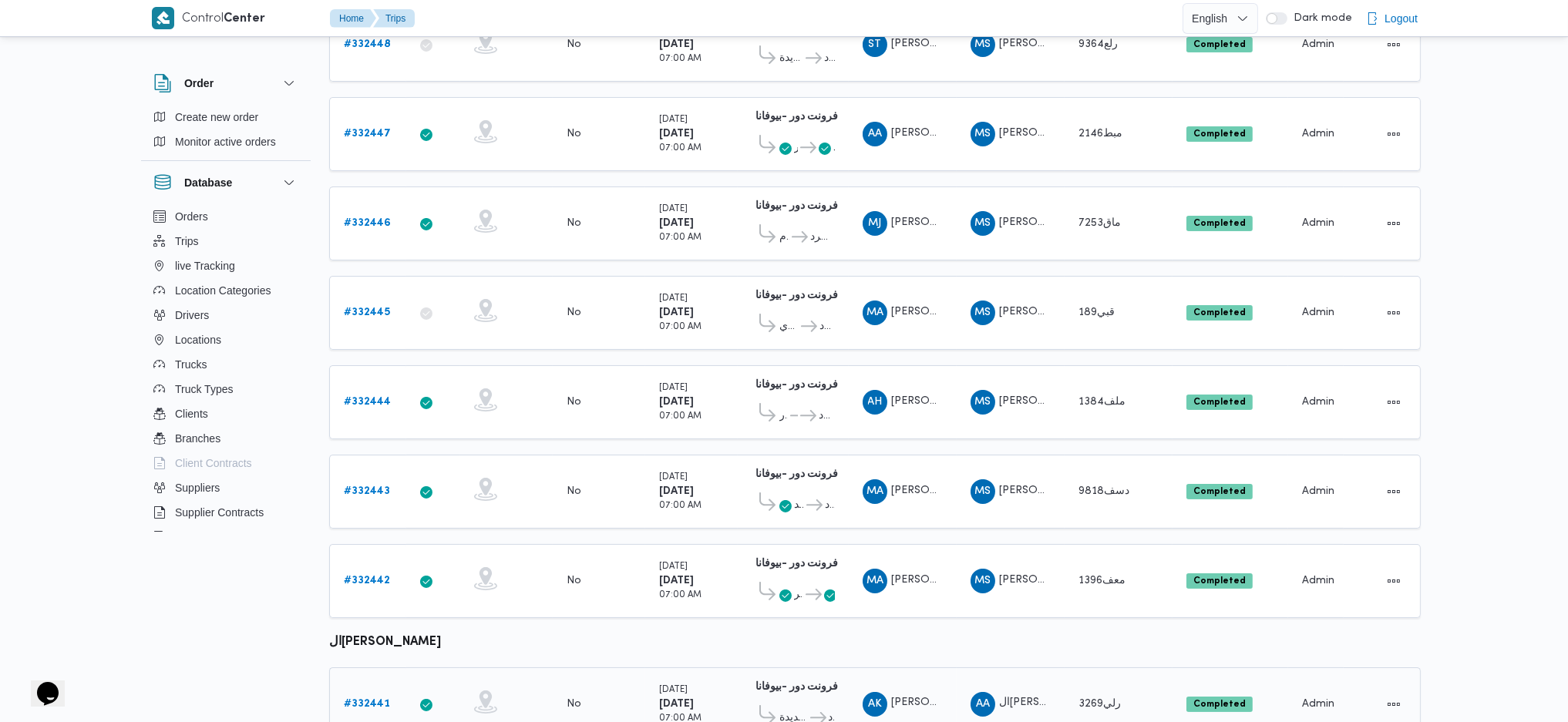
scroll to position [484, 0]
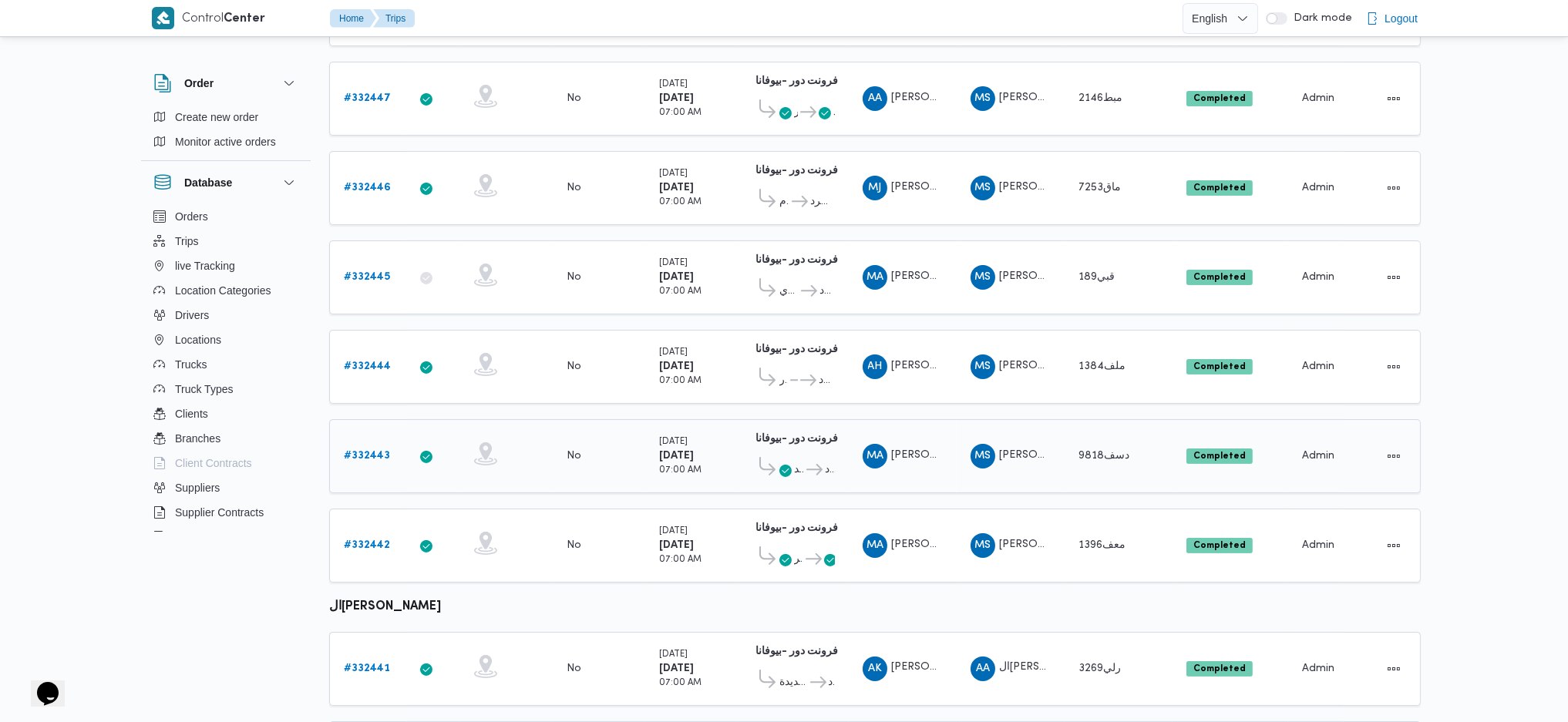
click at [381, 451] on b "# 332443" at bounding box center [366, 456] width 46 height 10
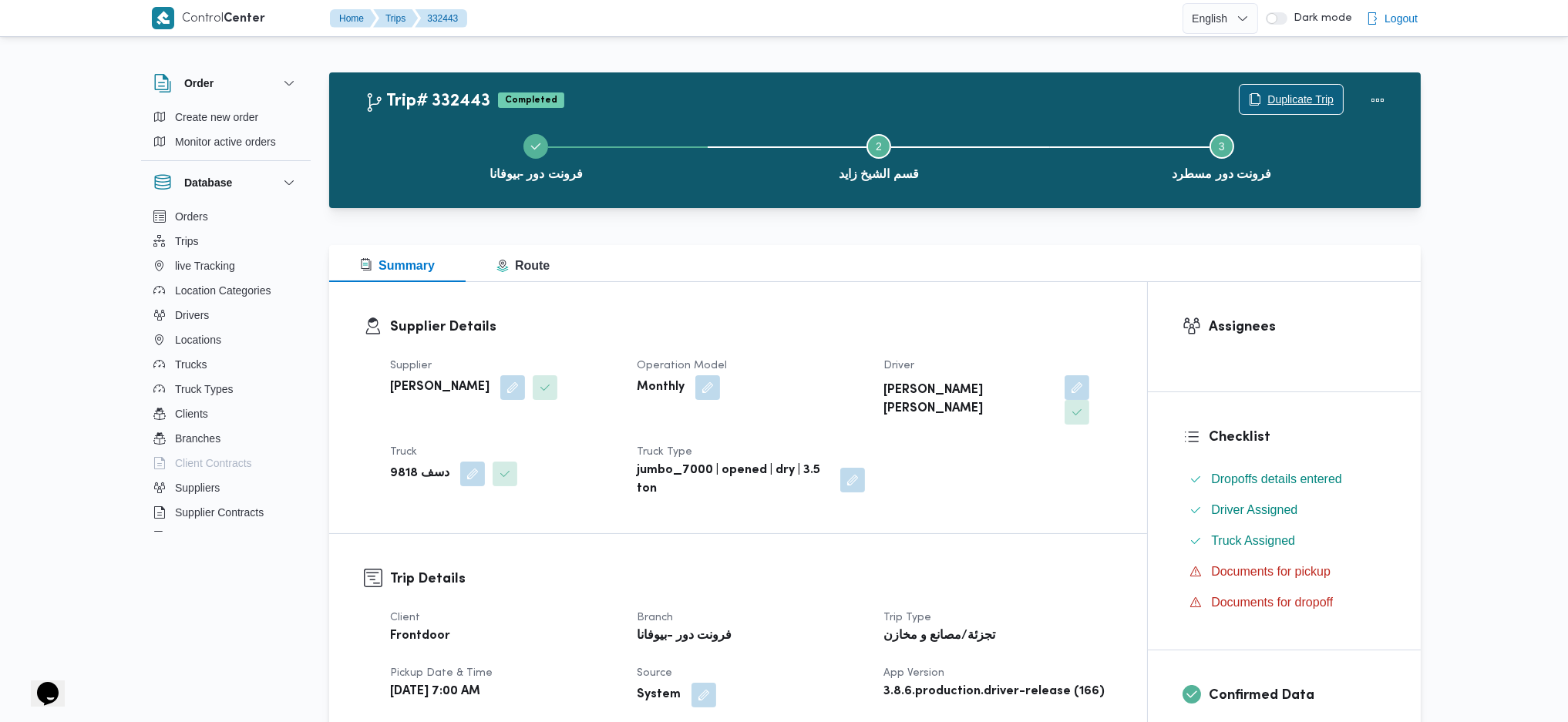
click at [1291, 95] on span "Duplicate Trip" at bounding box center [1301, 99] width 67 height 19
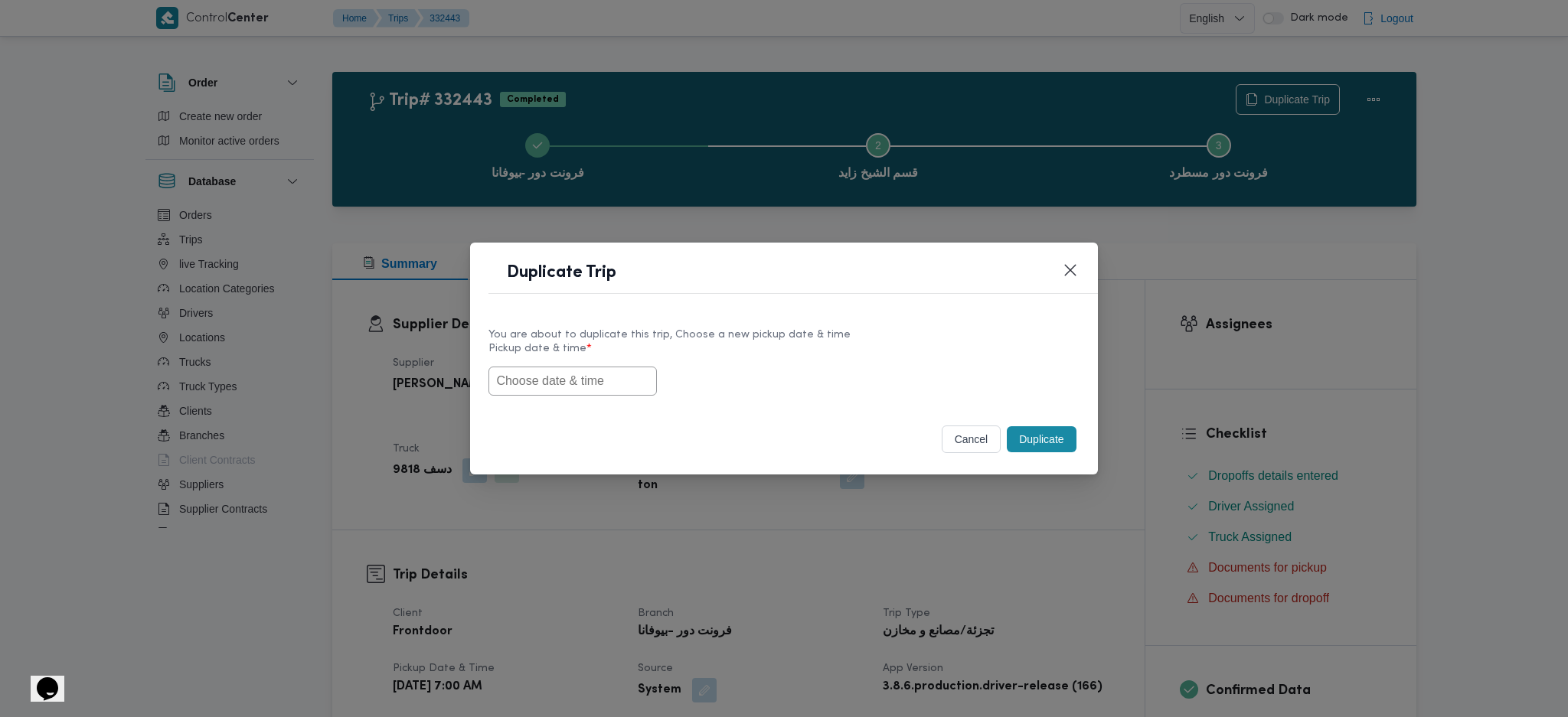
click at [583, 381] on input "text" at bounding box center [572, 381] width 168 height 29
paste input "26/08/2025 7:00AM"
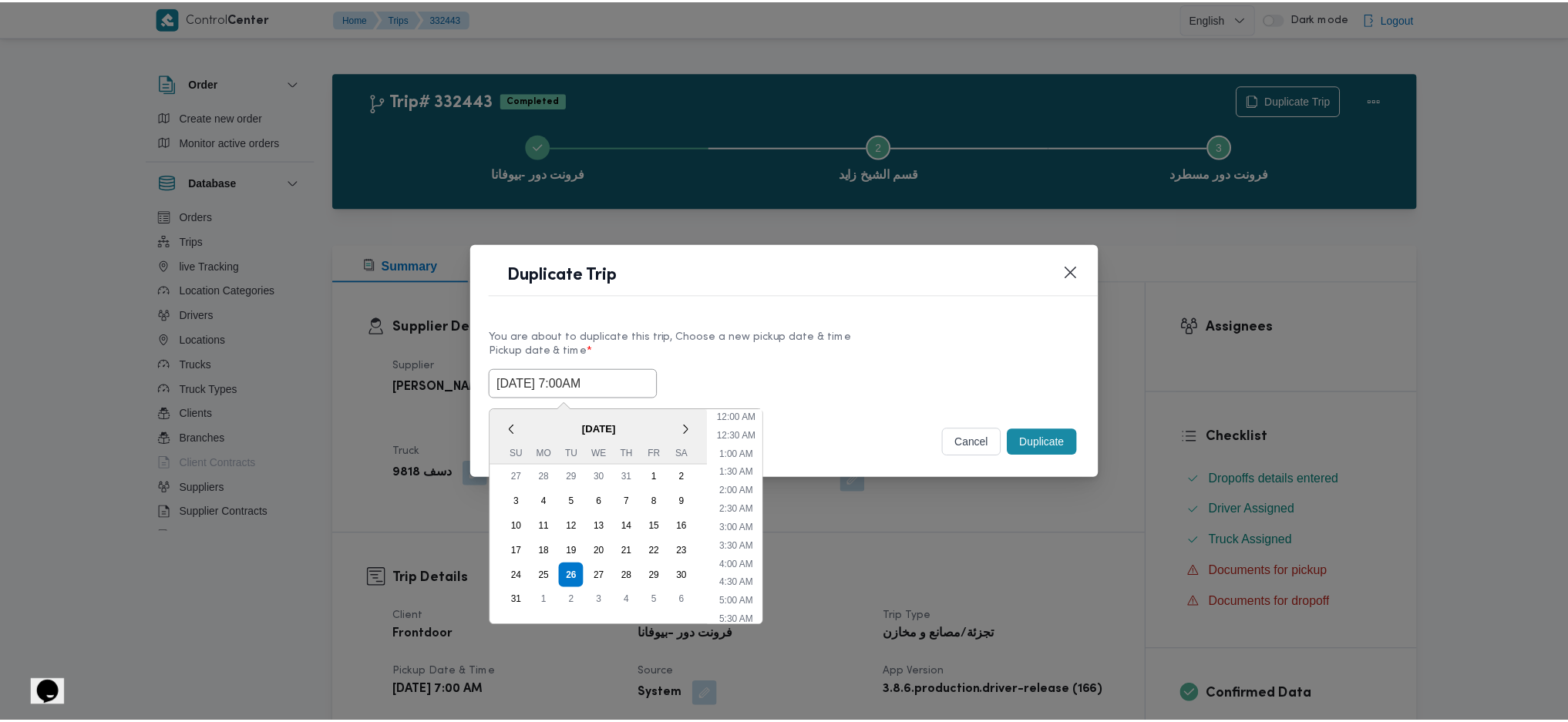
scroll to position [52, 0]
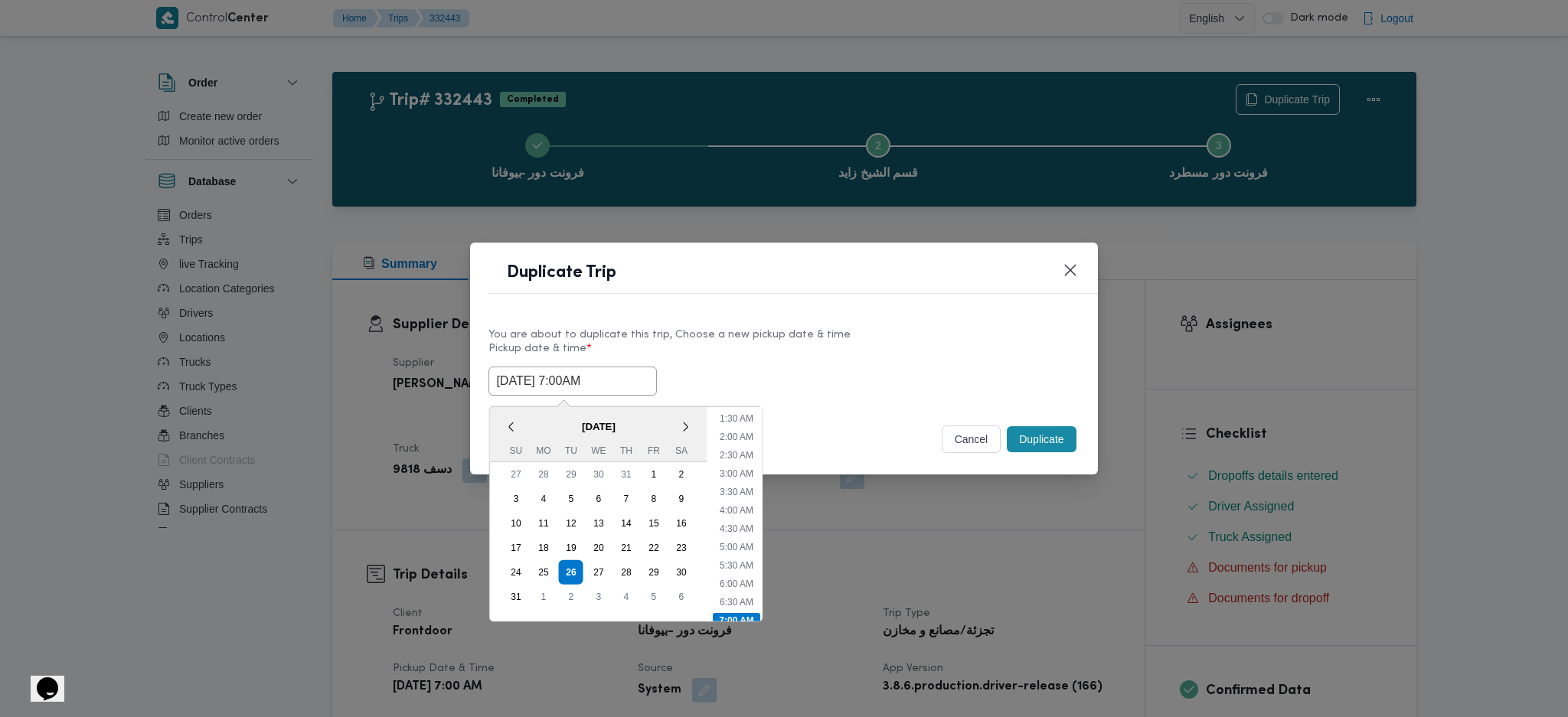
type input "26/08/2025 7:00AM"
click at [1058, 445] on button "Duplicate" at bounding box center [1040, 439] width 69 height 26
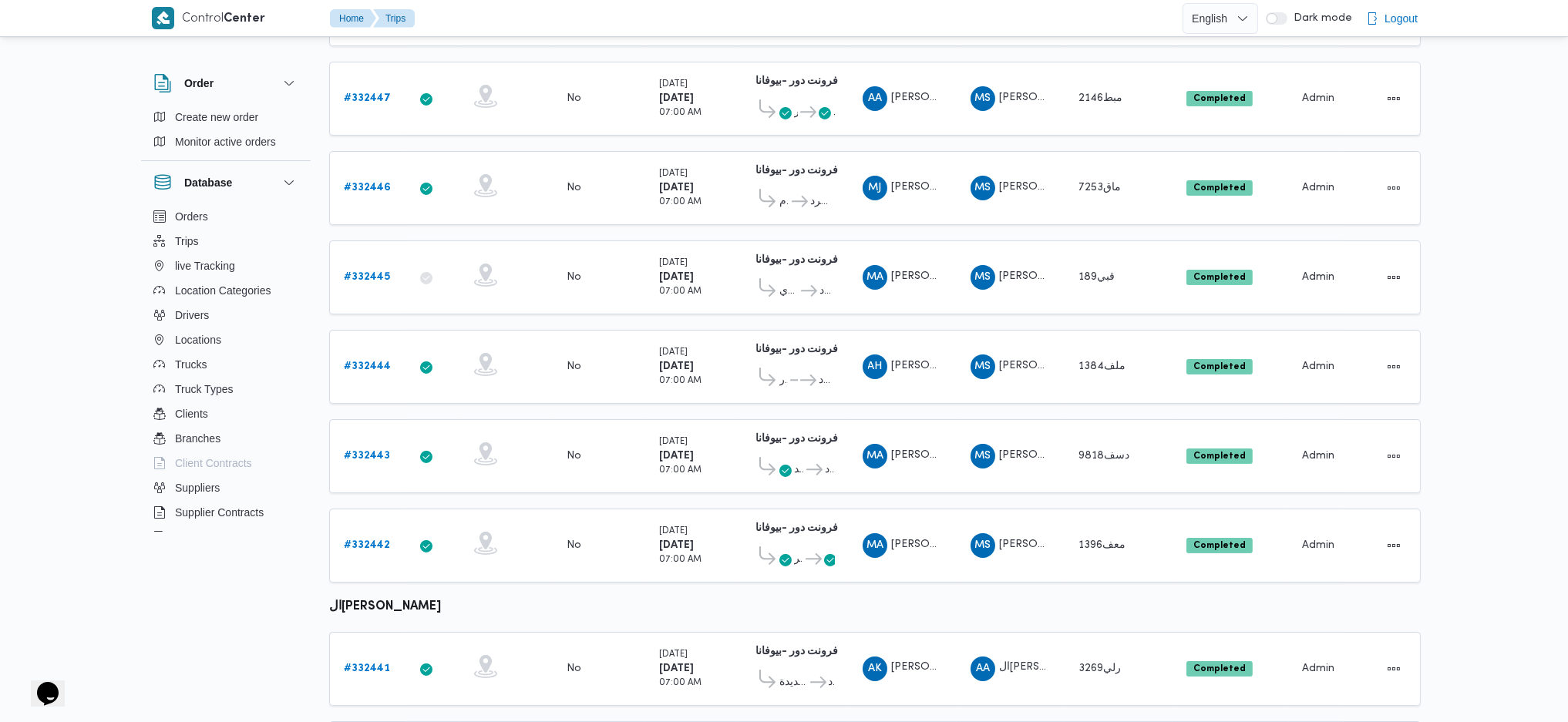
scroll to position [524, 0]
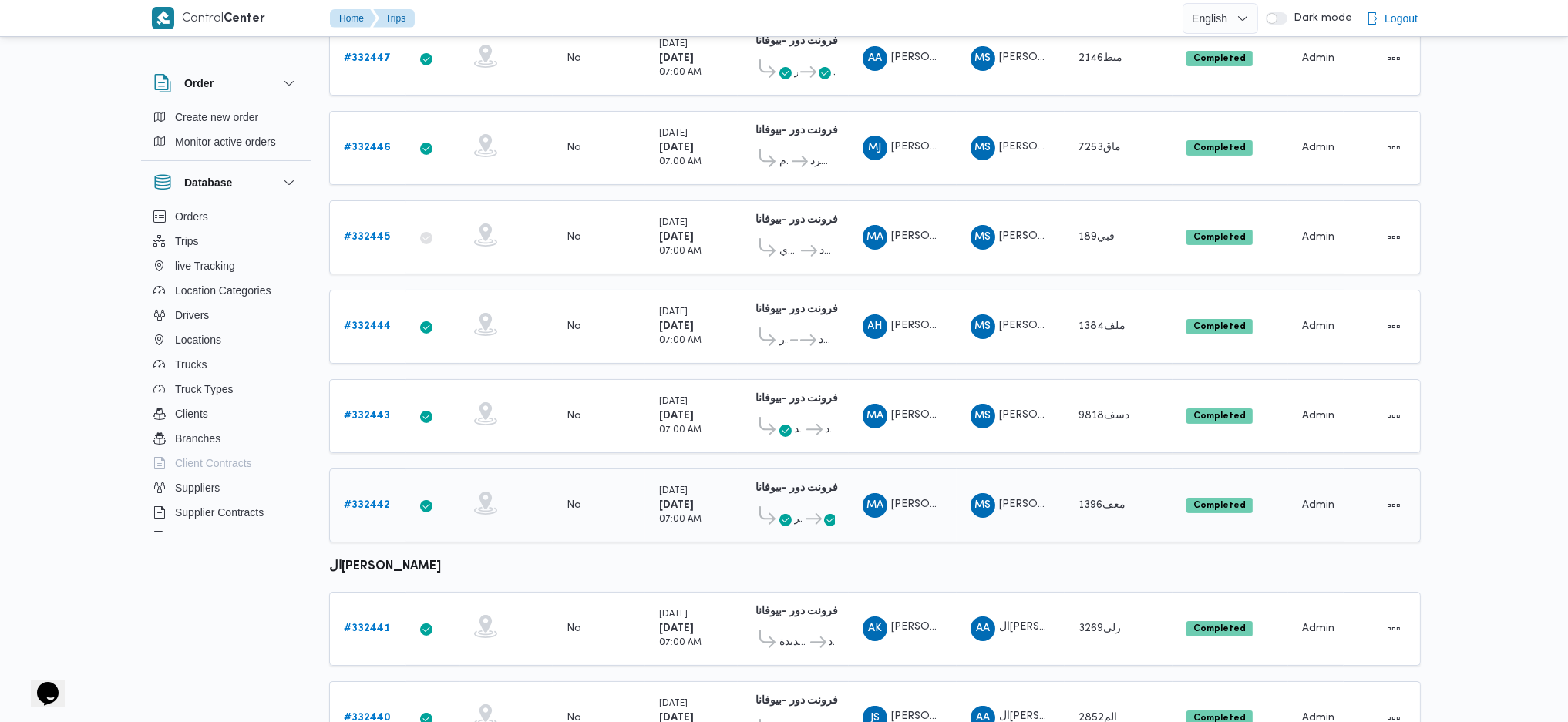
click at [382, 496] on link "# 332442" at bounding box center [366, 505] width 46 height 19
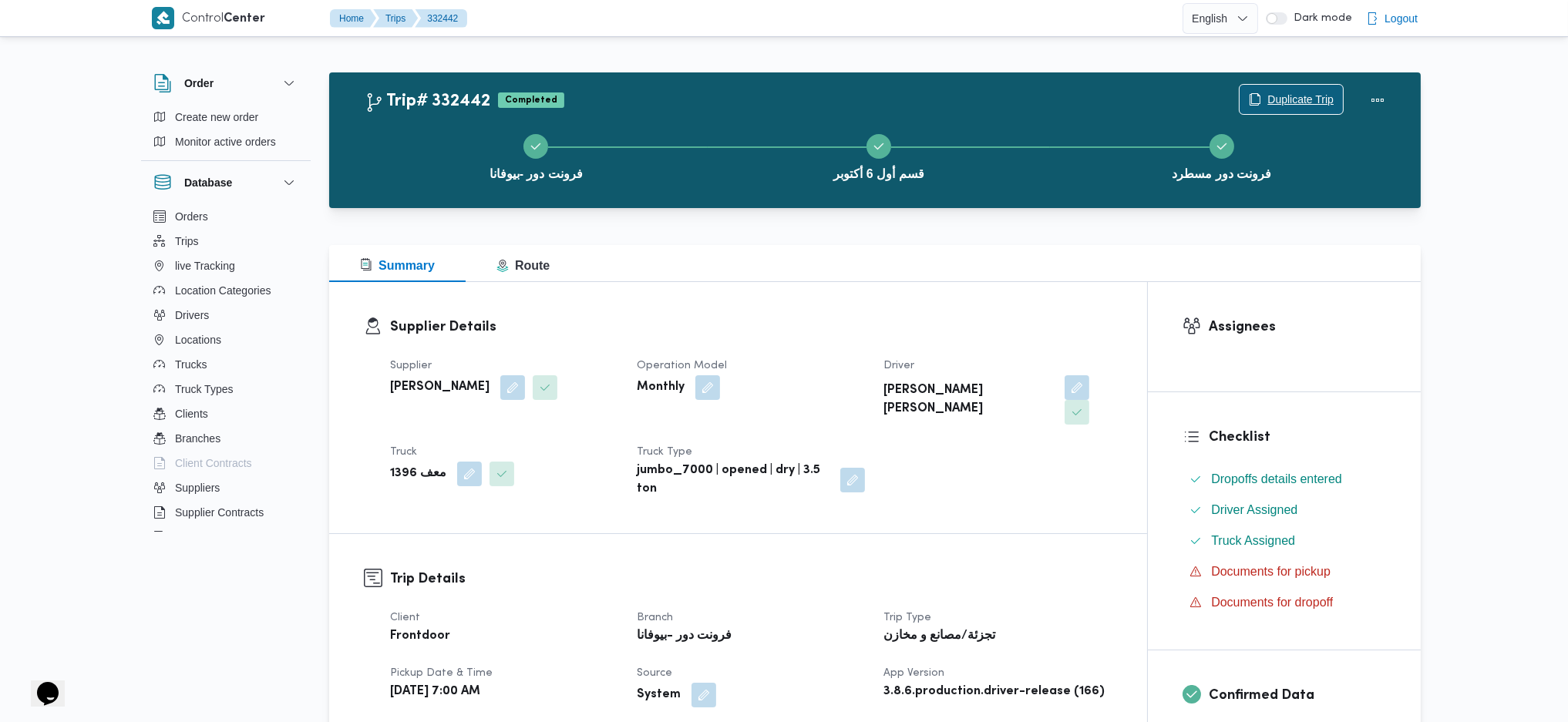
click at [1277, 103] on span "Duplicate Trip" at bounding box center [1301, 99] width 67 height 19
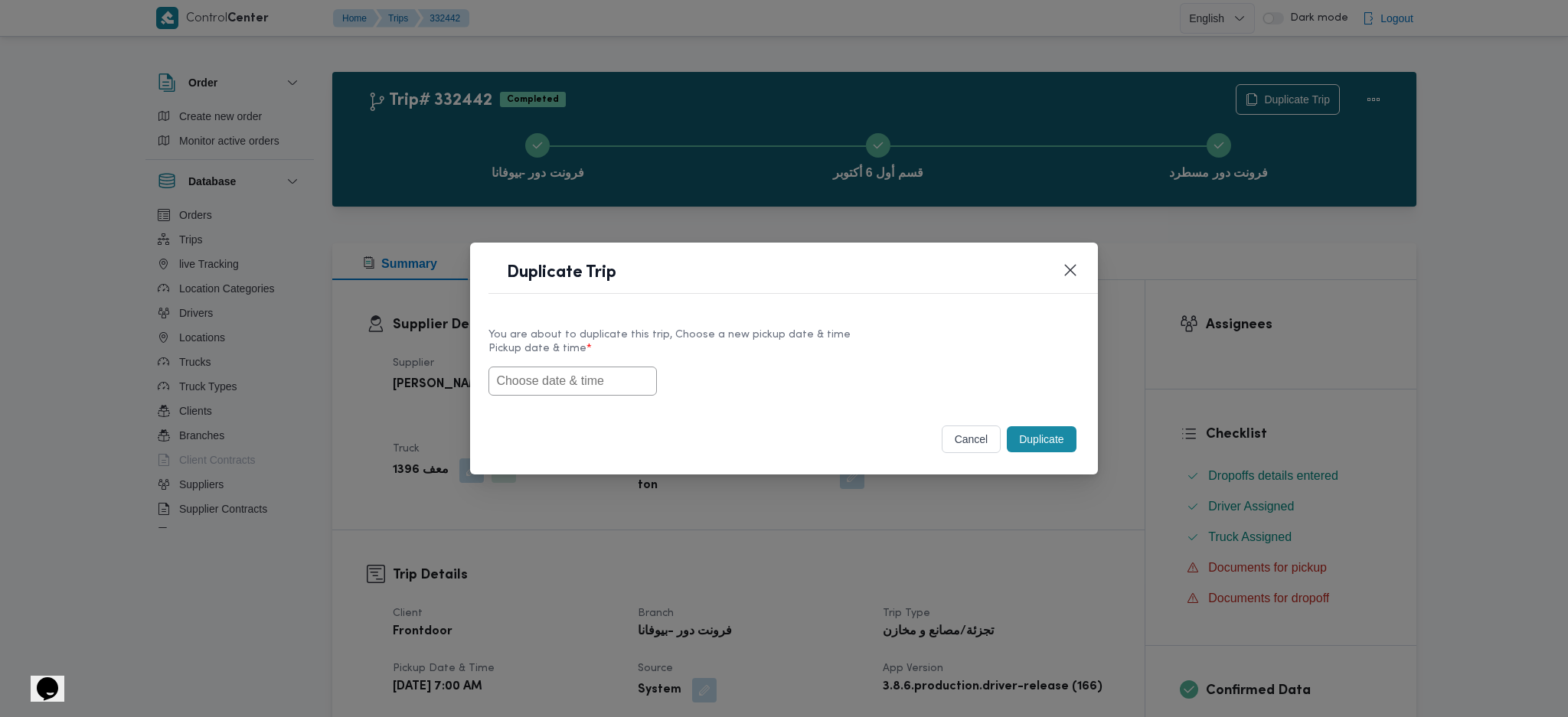
click at [572, 397] on div "You are about to duplicate this trip, Choose a new pickup date & time Pickup da…" at bounding box center [783, 361] width 627 height 98
click at [620, 378] on input "text" at bounding box center [572, 381] width 168 height 29
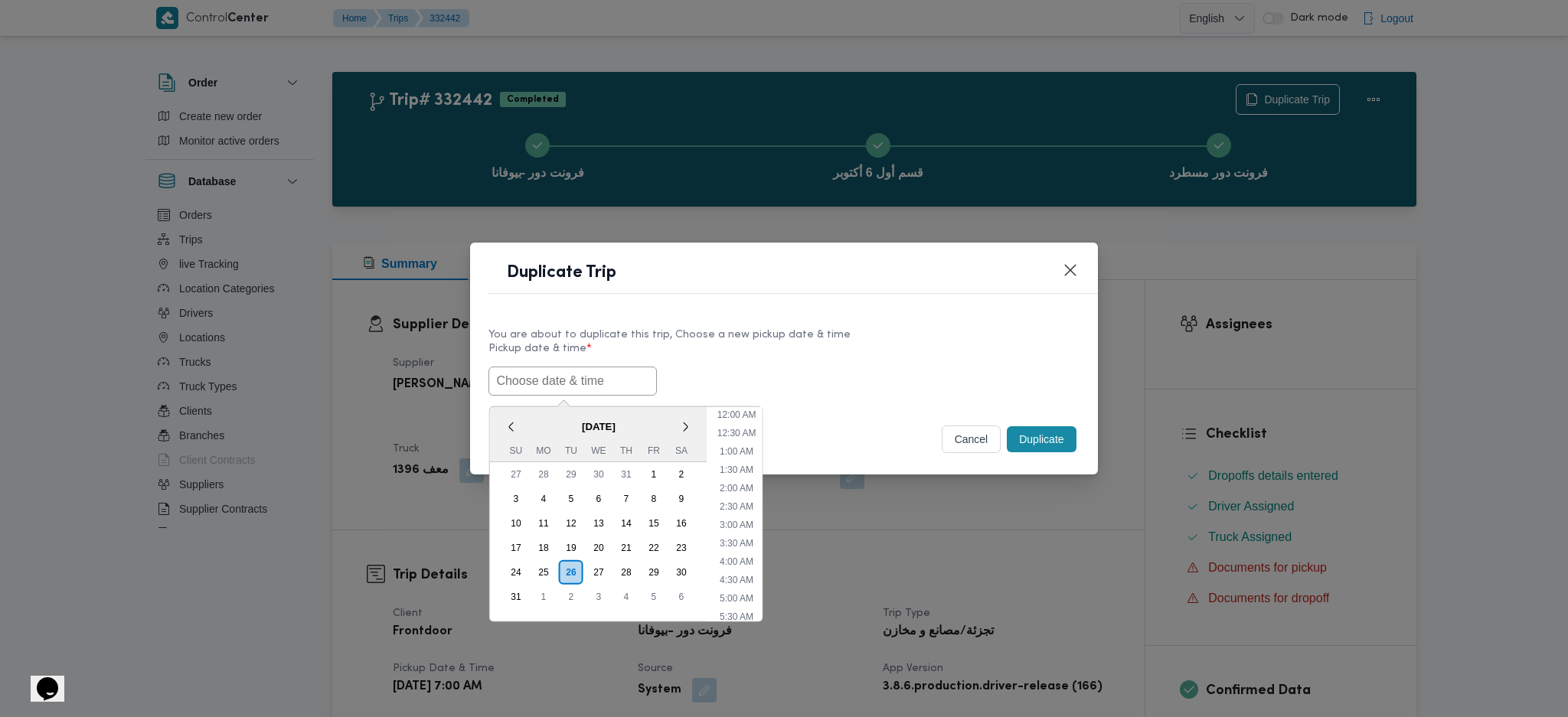
paste input "26/08/2025 7:00AM"
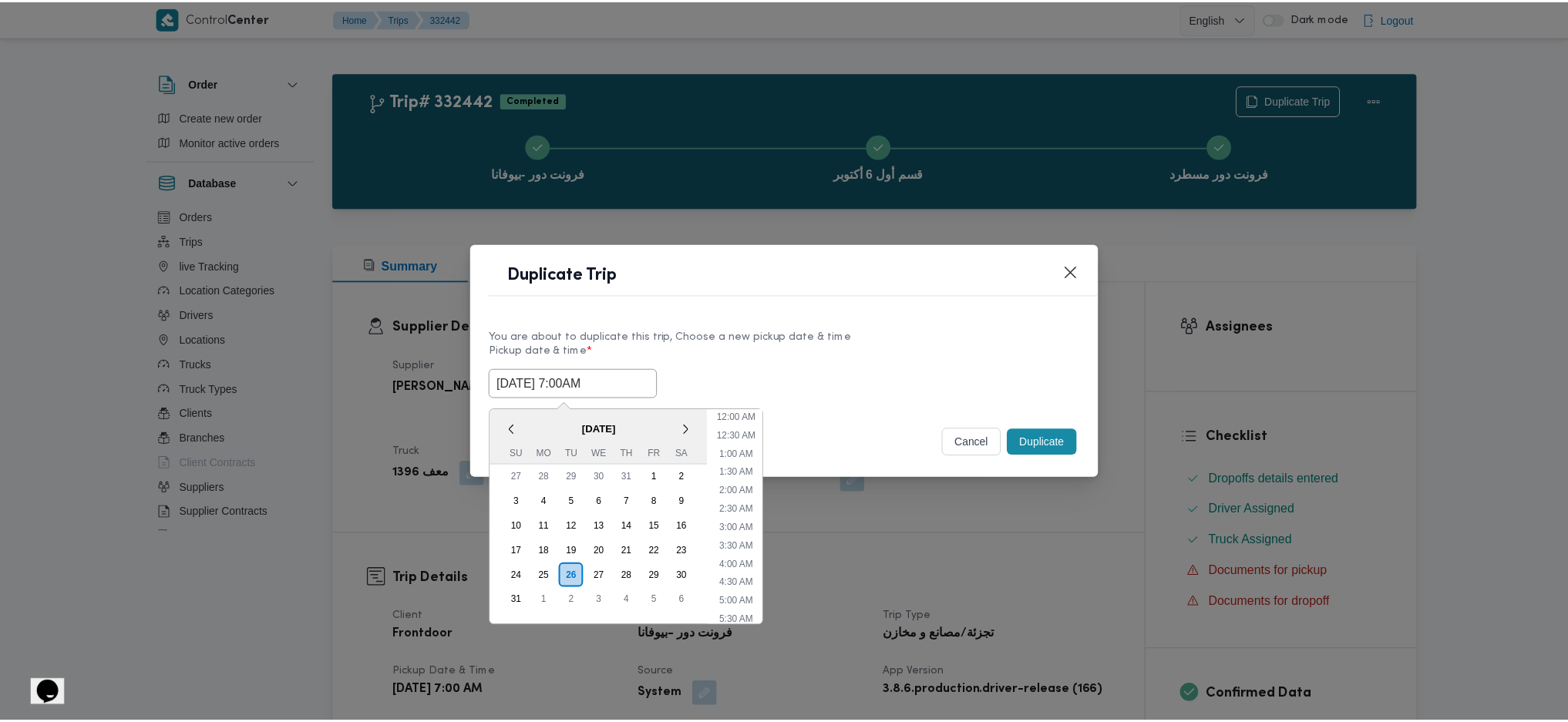
scroll to position [52, 0]
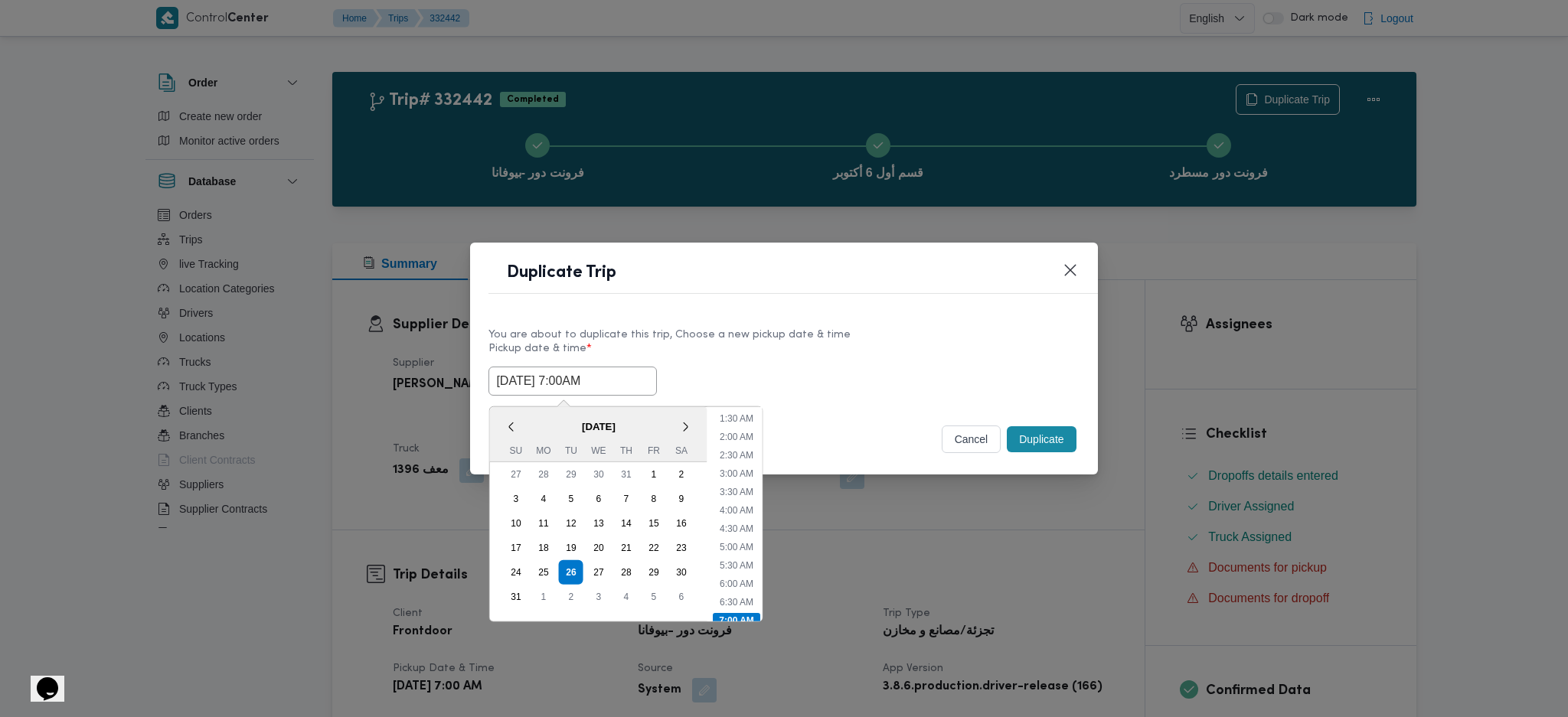
type input "26/08/2025 7:00AM"
click at [1012, 435] on button "Duplicate" at bounding box center [1040, 439] width 69 height 26
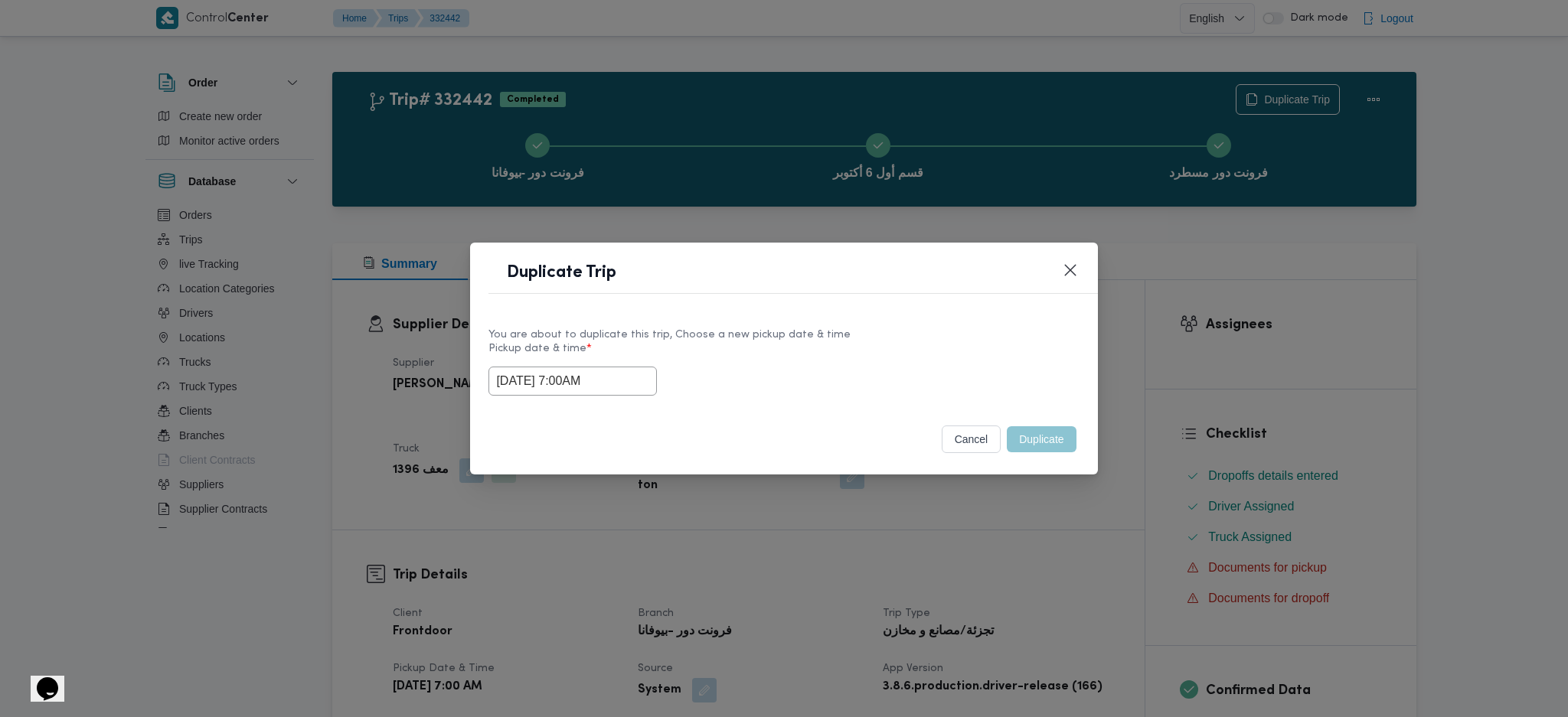
click at [1022, 497] on div "Duplicate Trip You are about to duplicate this trip, Choose a new pickup date &…" at bounding box center [784, 358] width 1568 height 717
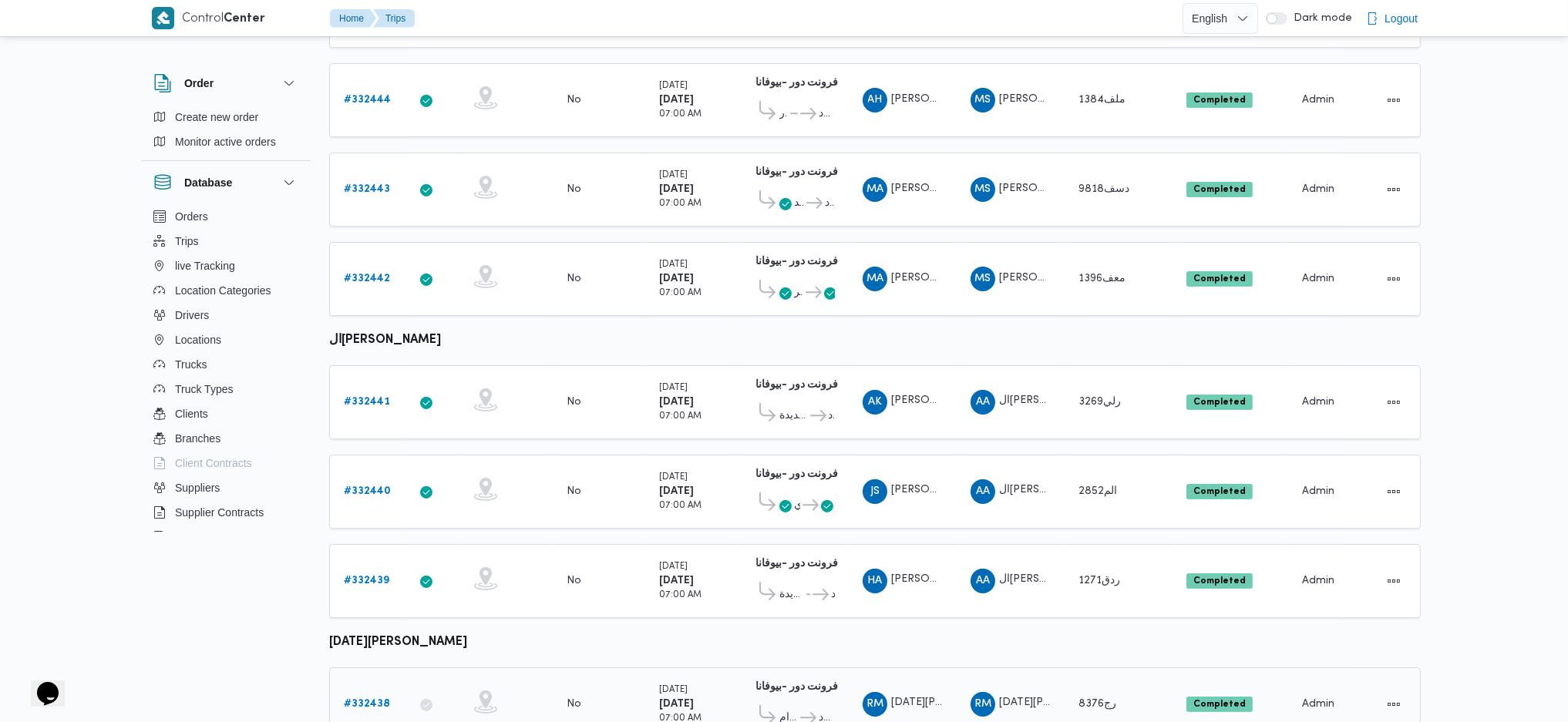
scroll to position [871, 0]
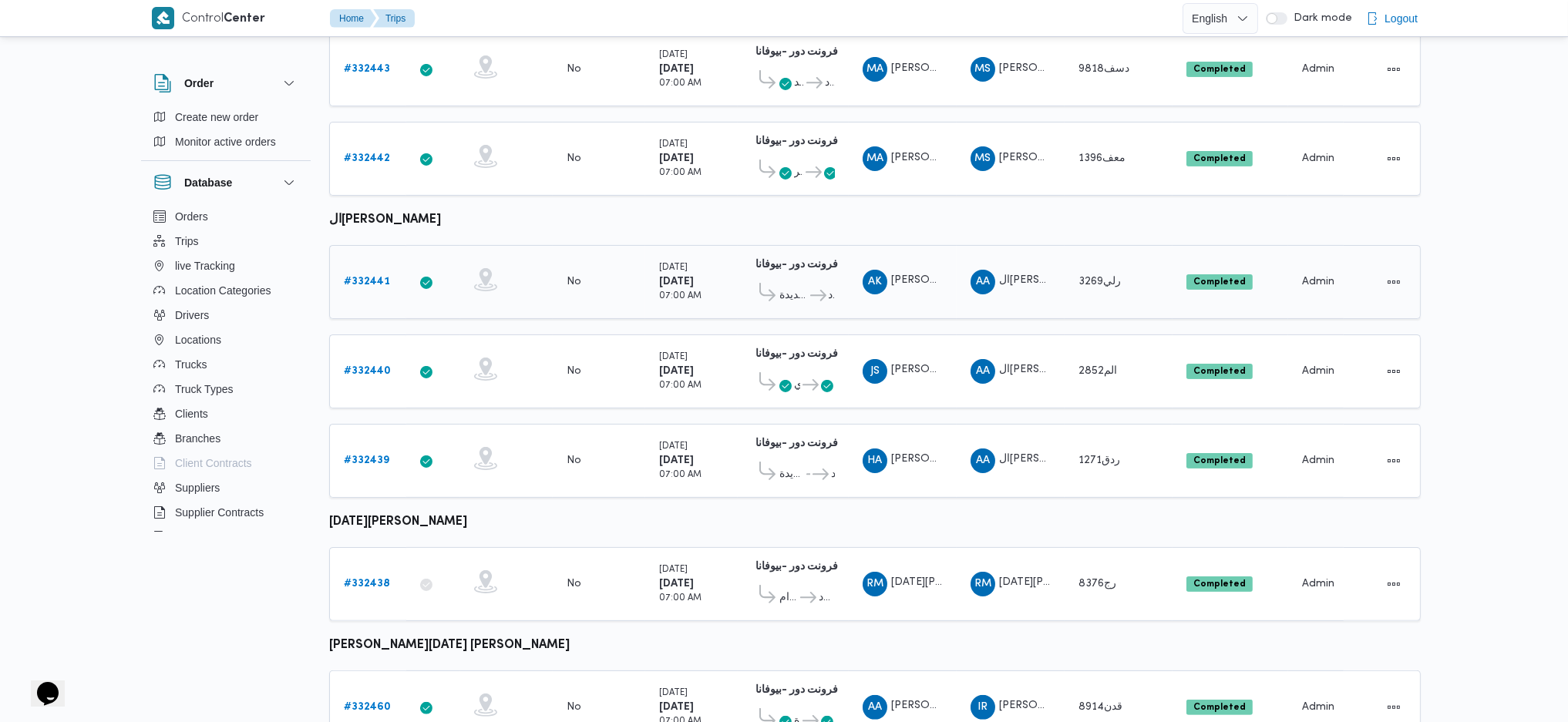
click at [359, 277] on b "# 332441" at bounding box center [366, 282] width 46 height 10
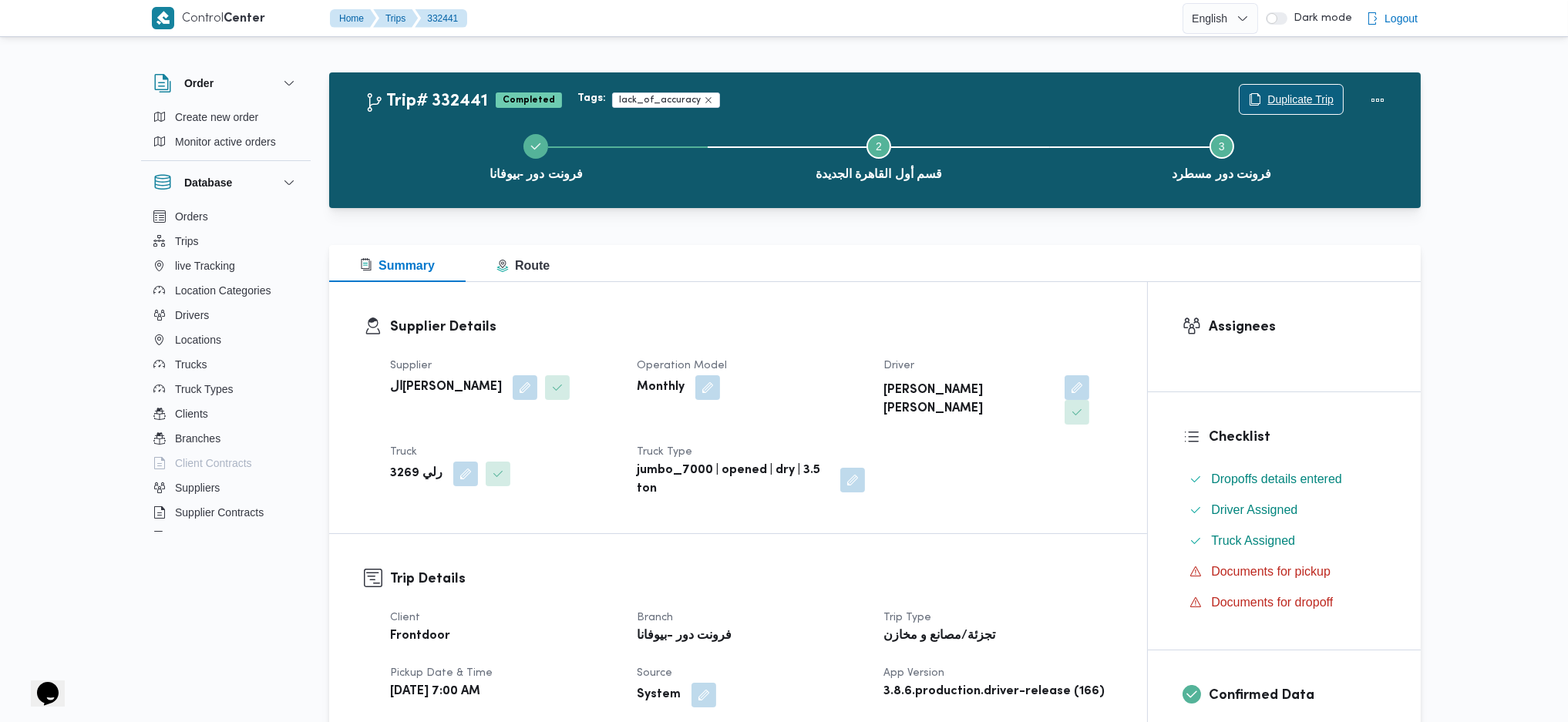
click at [1285, 86] on span "Duplicate Trip" at bounding box center [1291, 100] width 104 height 29
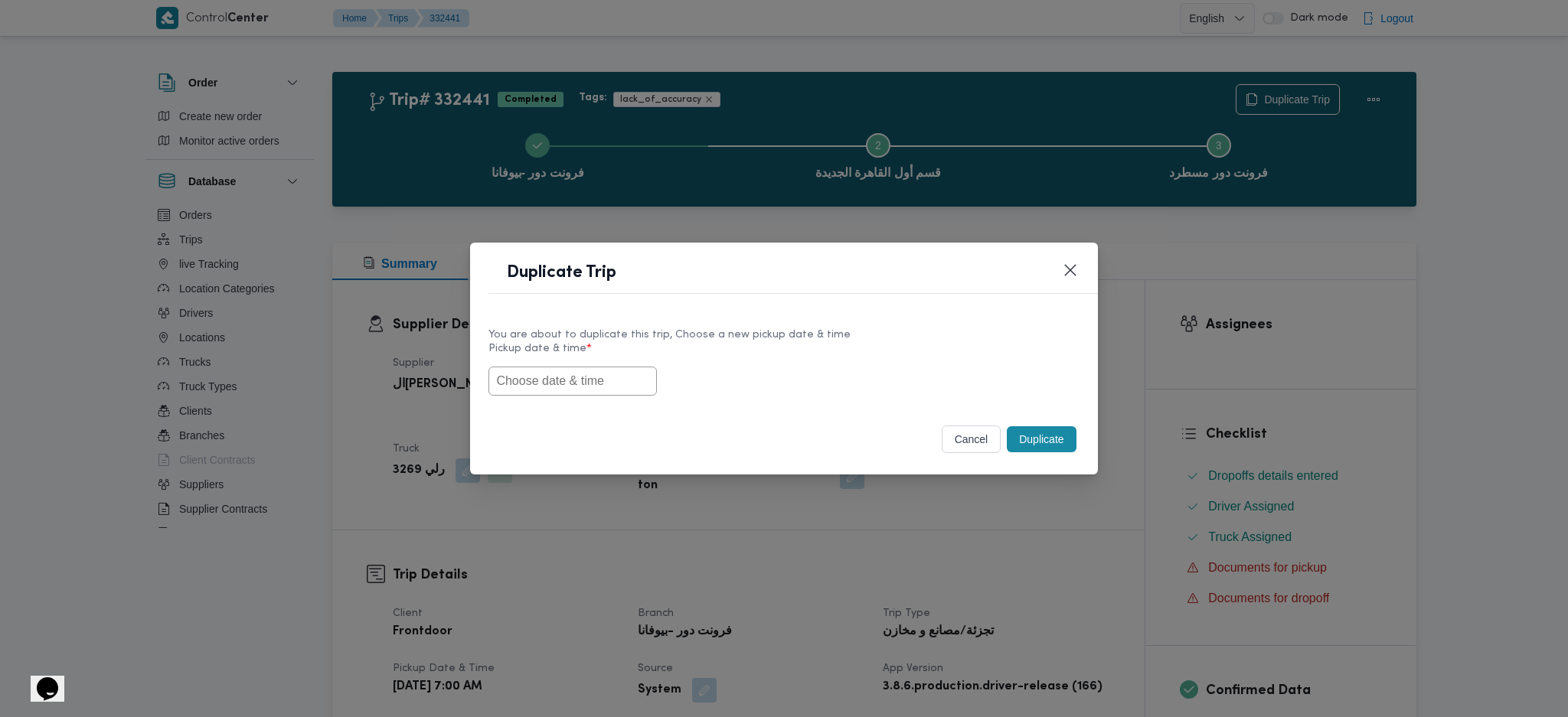
click at [580, 396] on div "You are about to duplicate this trip, Choose a new pickup date & time Pickup da…" at bounding box center [783, 361] width 627 height 98
click at [622, 366] on input "text" at bounding box center [572, 381] width 168 height 29
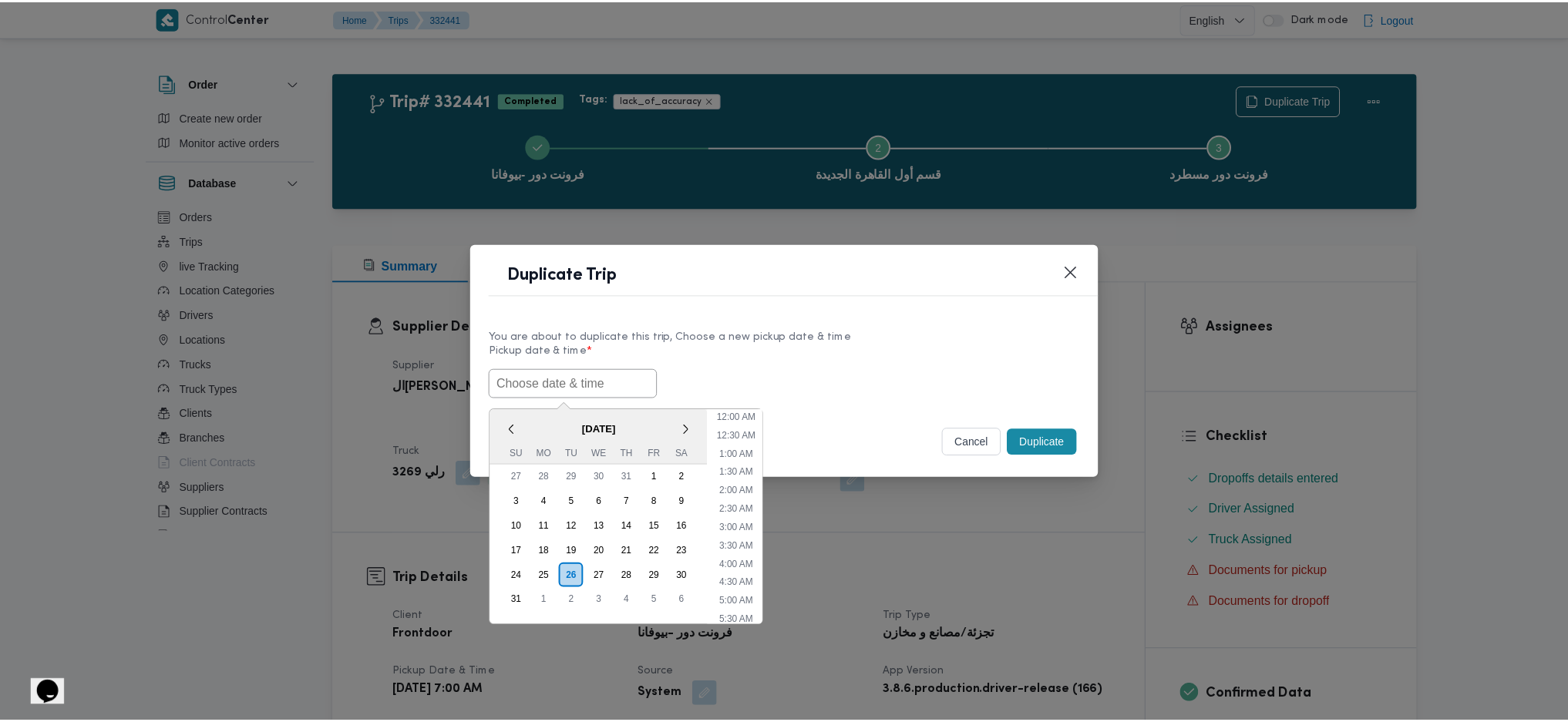
scroll to position [52, 0]
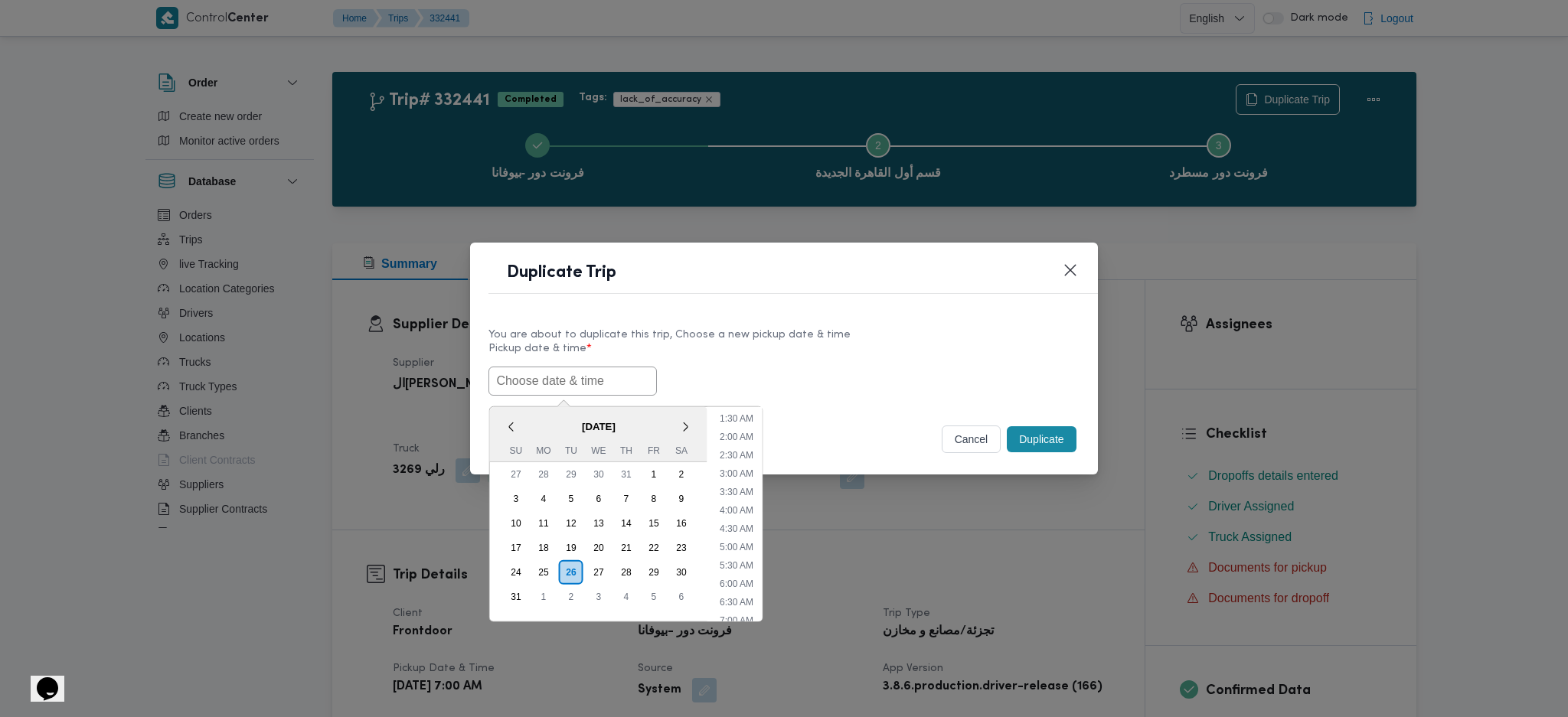
paste input "26/08/2025 7:00AM"
type input "26/08/2025 7:00AM"
click at [1033, 439] on button "Duplicate" at bounding box center [1040, 439] width 69 height 26
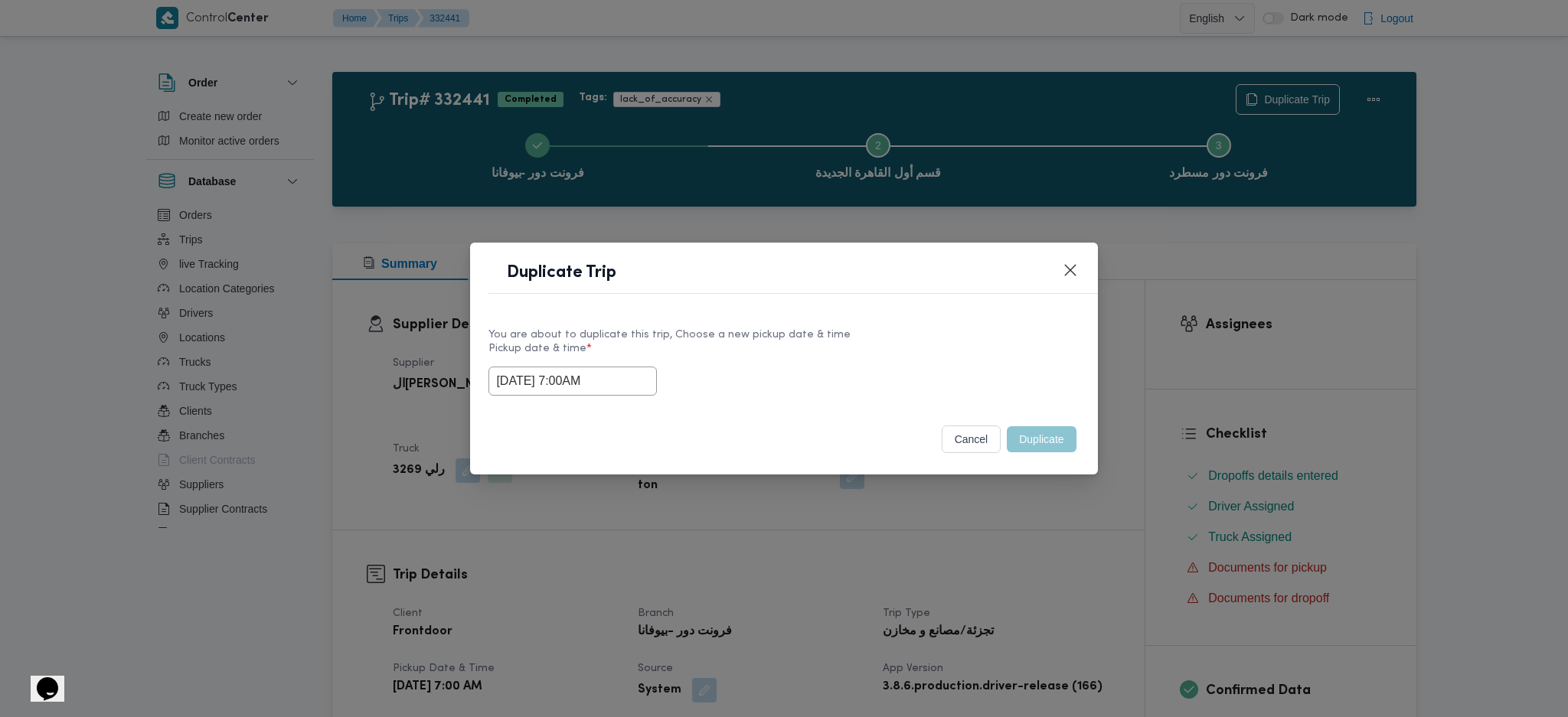
click at [947, 569] on div "Duplicate Trip You are about to duplicate this trip, Choose a new pickup date &…" at bounding box center [784, 358] width 1568 height 717
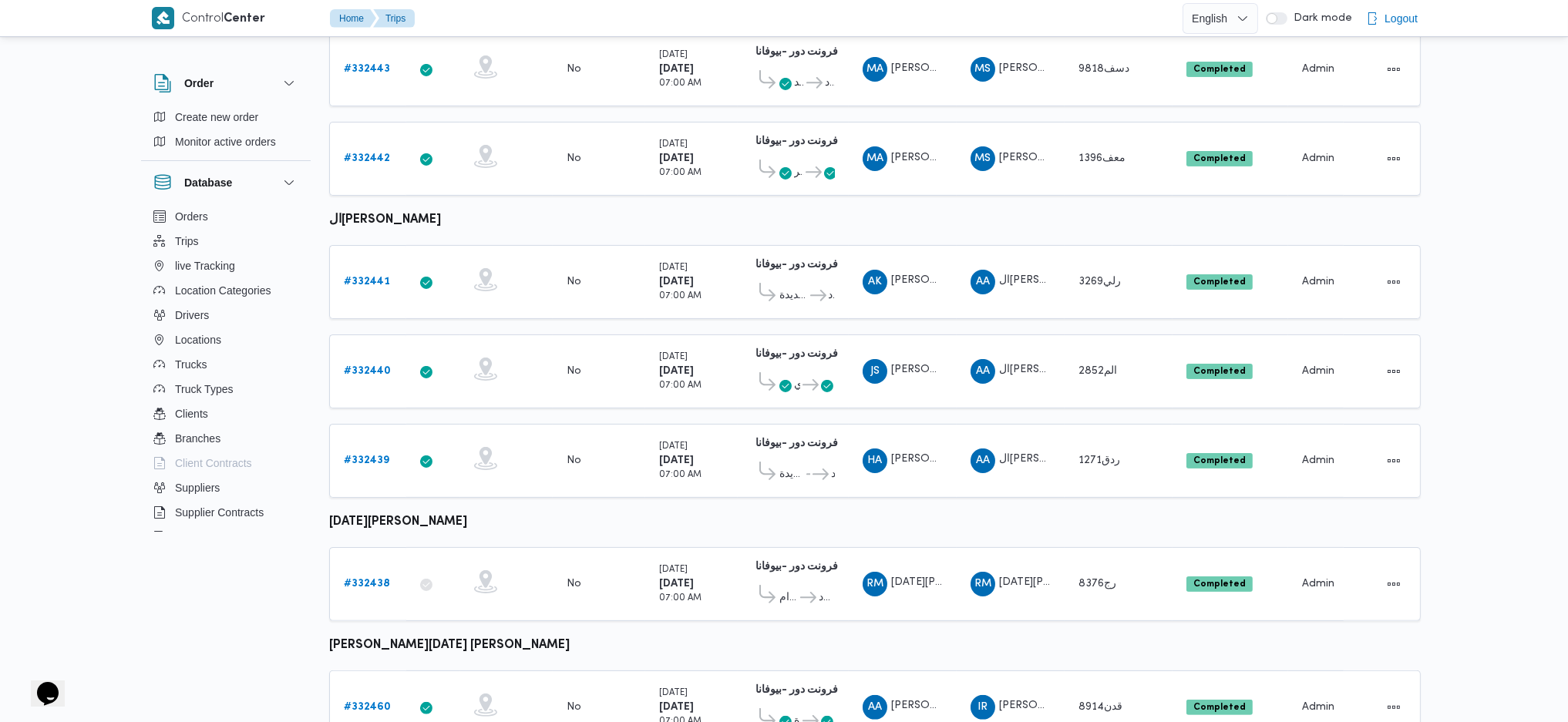
scroll to position [919, 0]
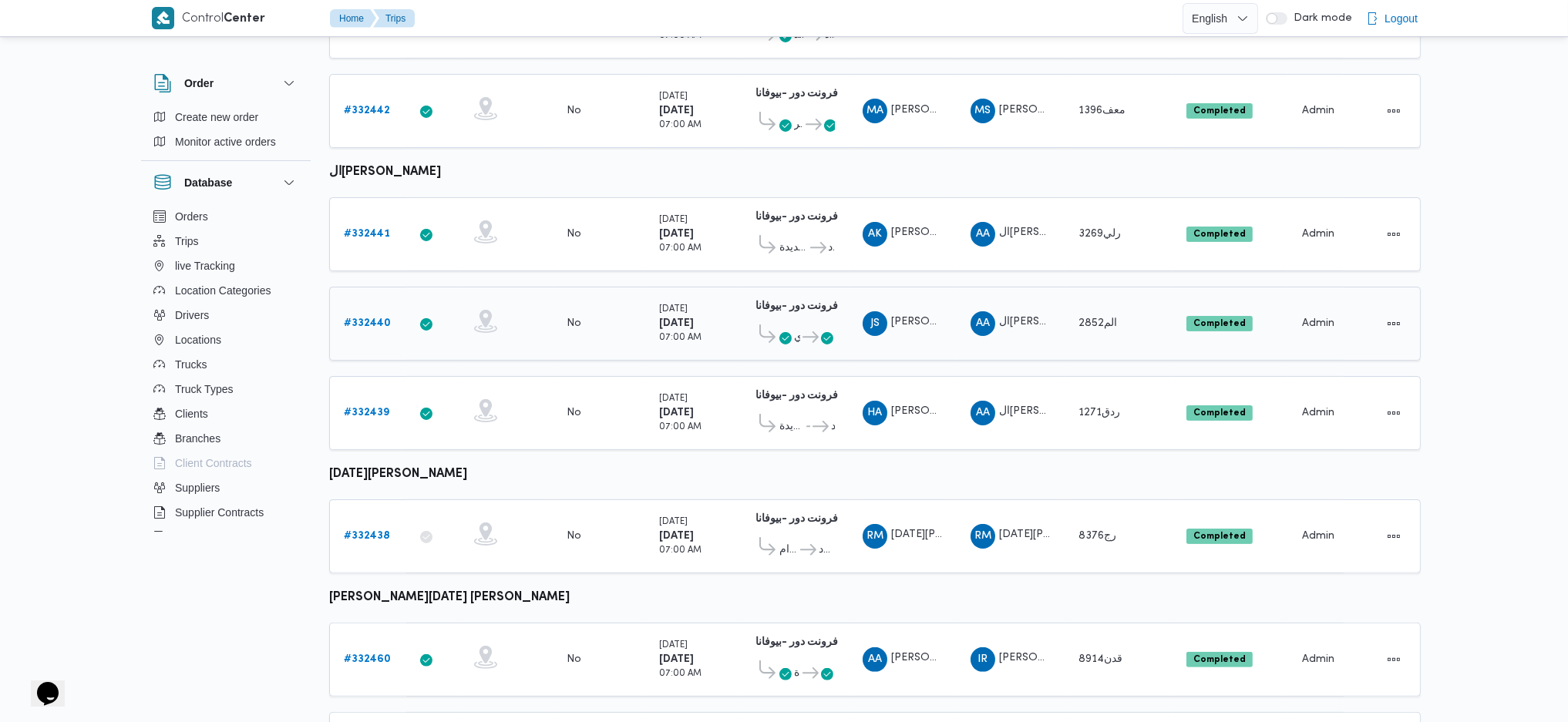
click at [366, 318] on b "# 332440" at bounding box center [367, 323] width 47 height 10
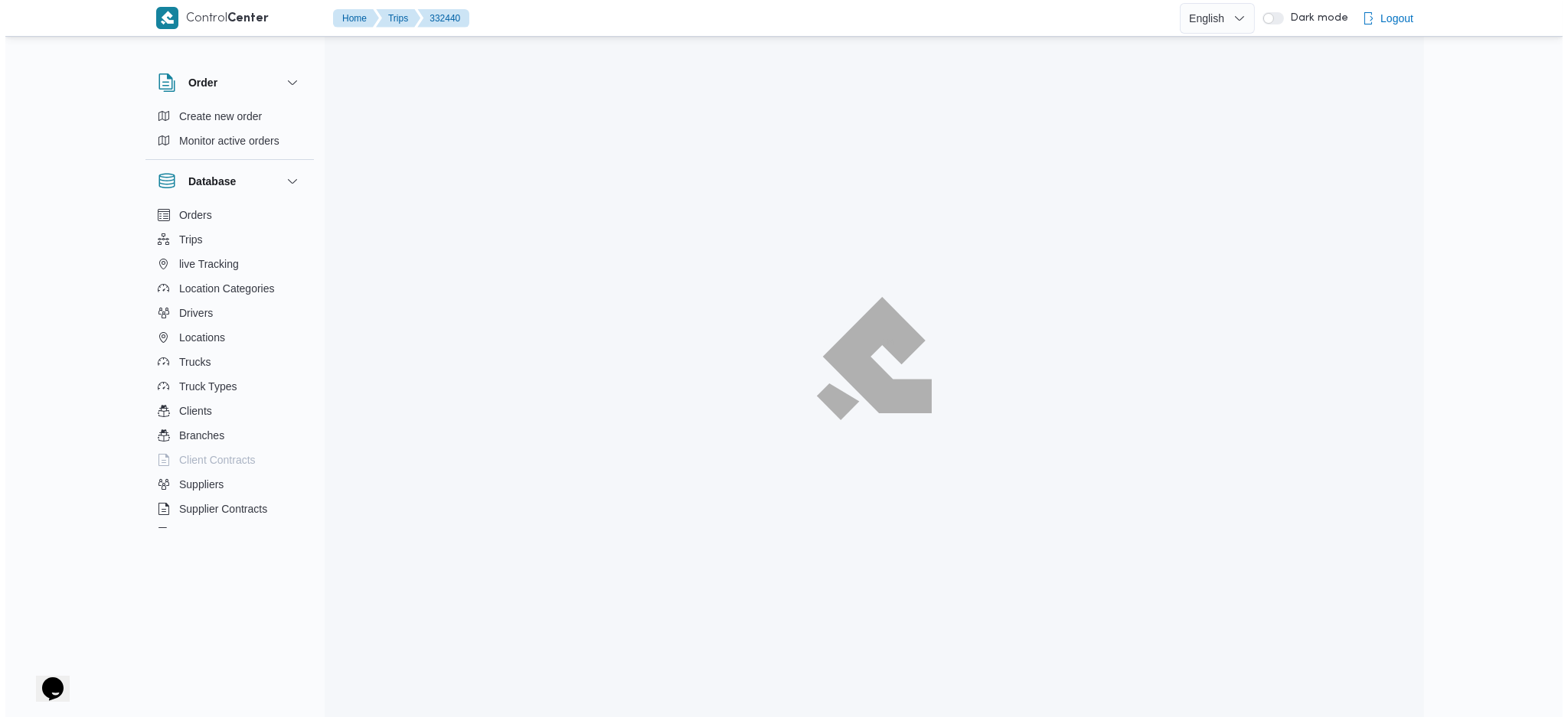
scroll to position [42, 0]
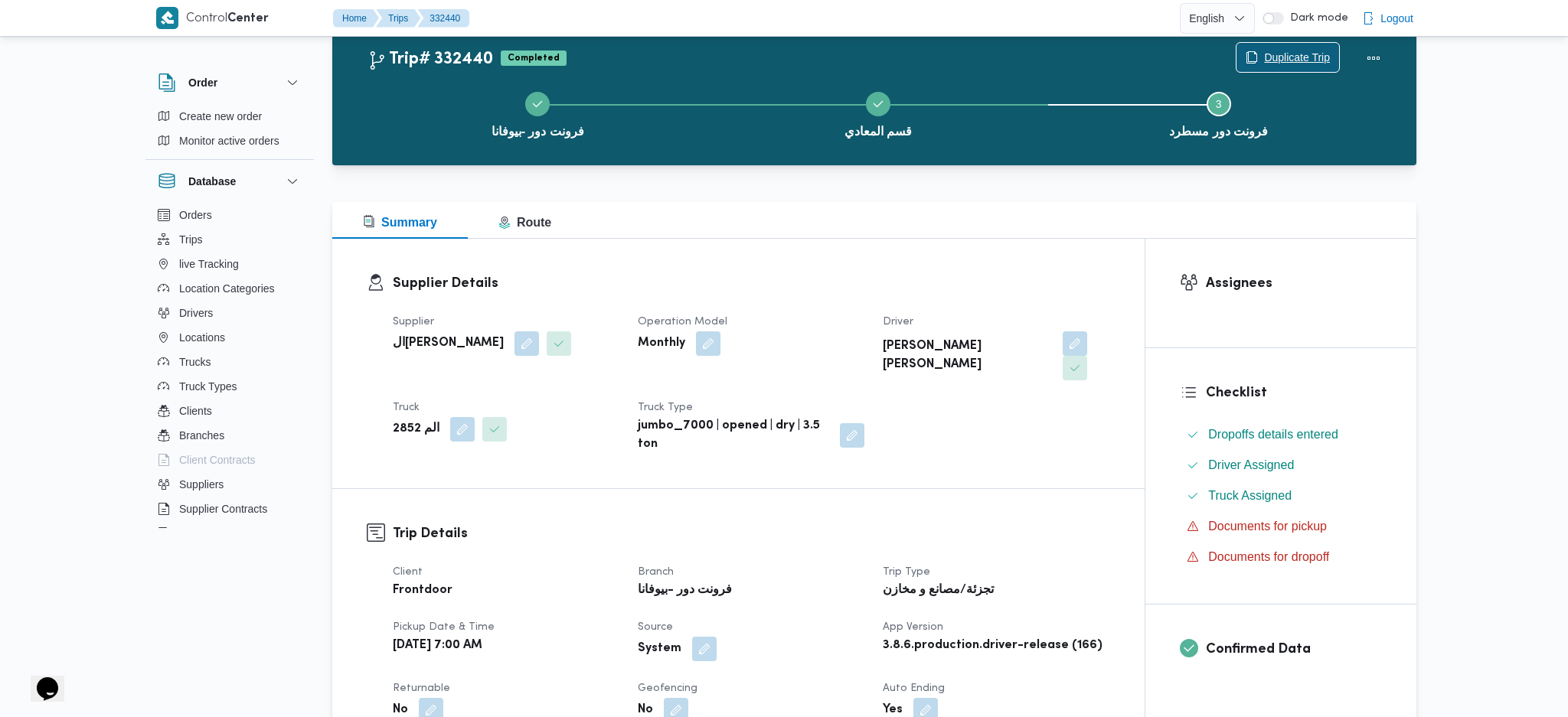
click at [1264, 67] on span "Duplicate Trip" at bounding box center [1297, 57] width 66 height 18
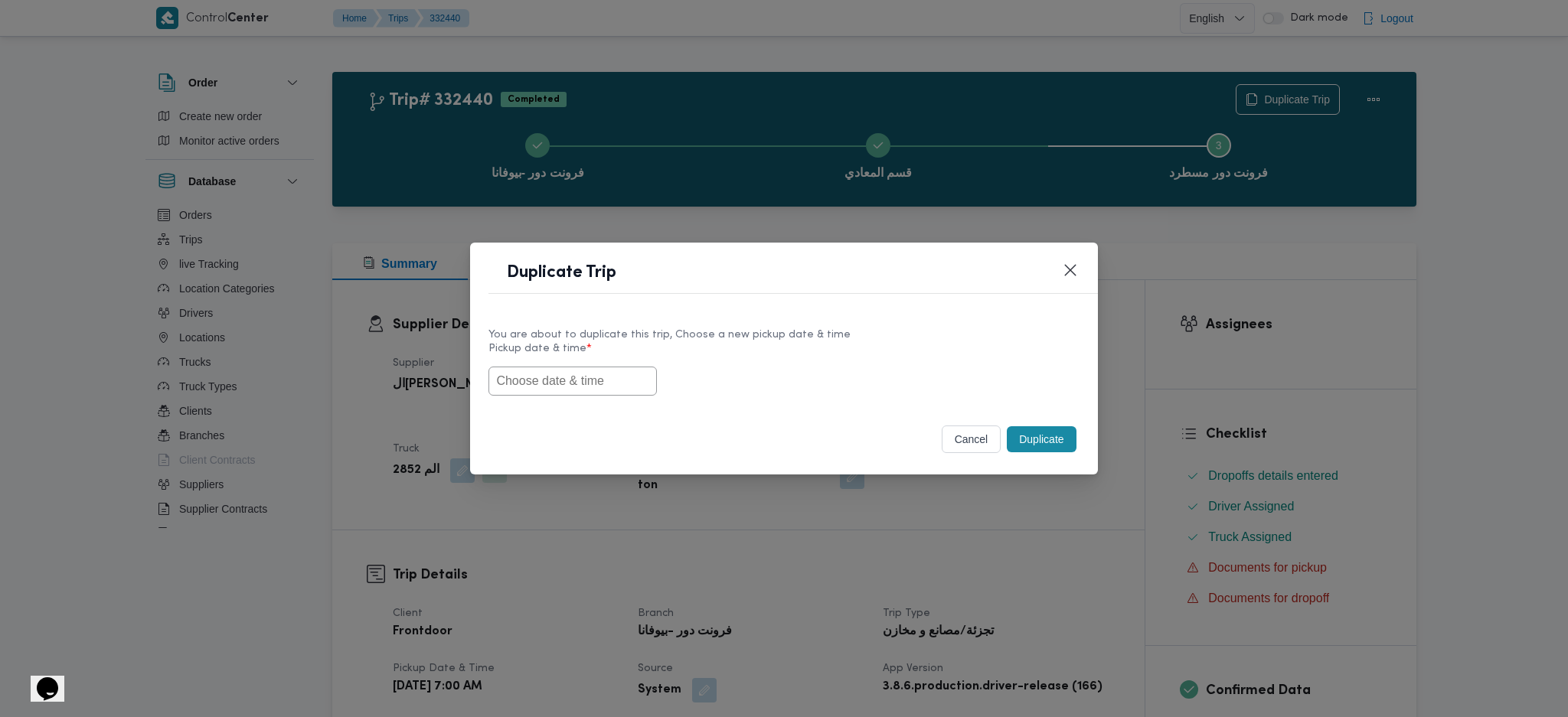
click at [553, 384] on input "text" at bounding box center [572, 381] width 168 height 29
paste input "26/08/2025 7:00AM"
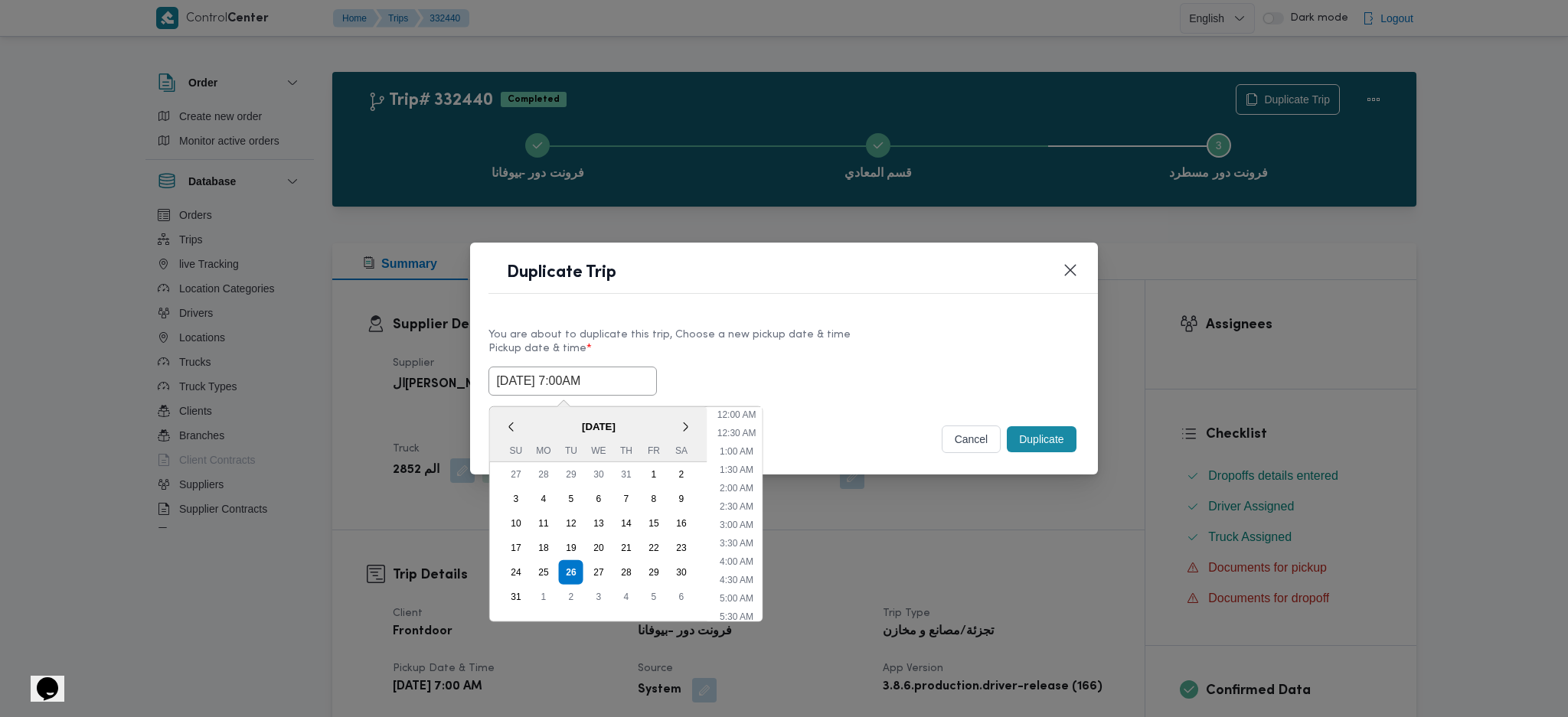
scroll to position [160, 0]
type input "26/08/2025 7:00AM"
click at [1044, 456] on div "Duplicate" at bounding box center [1040, 439] width 75 height 32
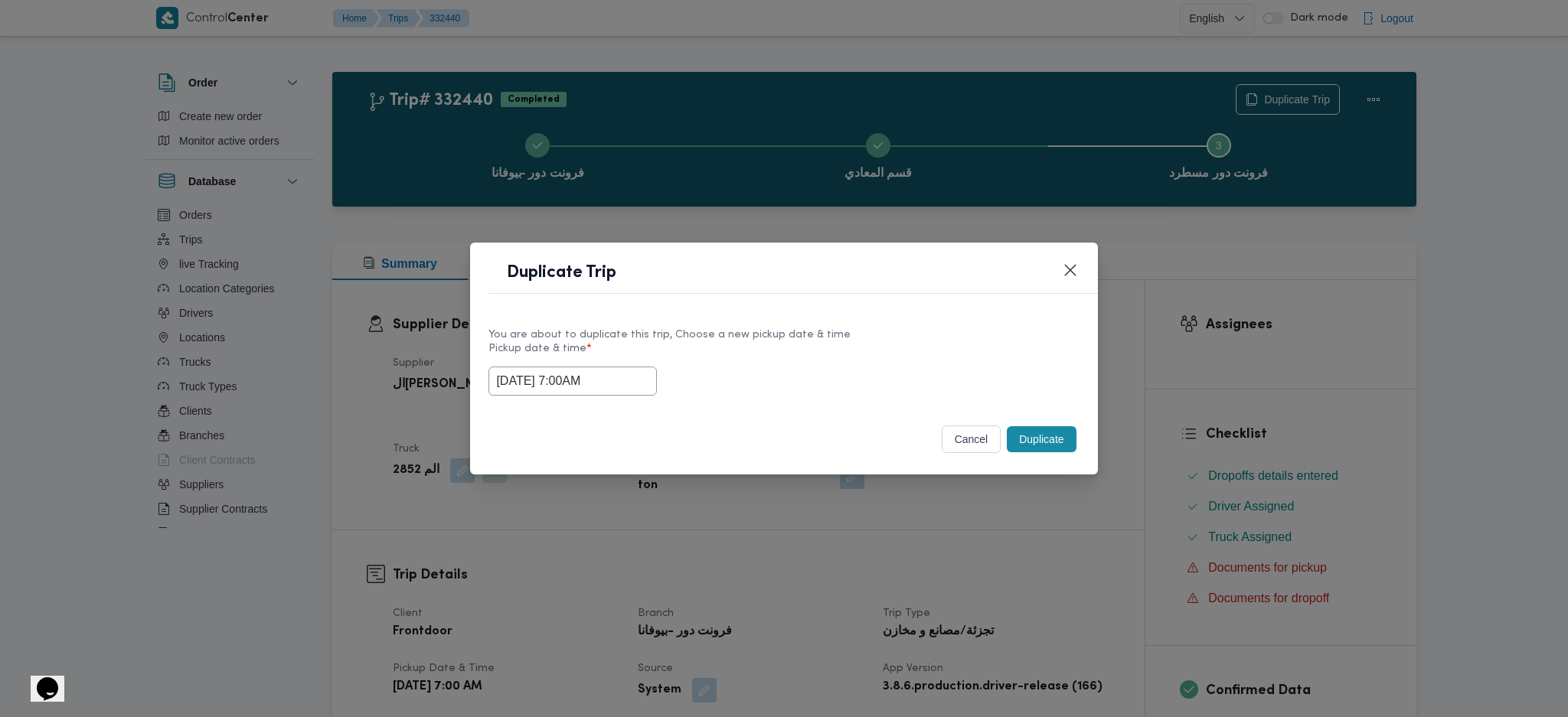
click at [1057, 439] on button "Duplicate" at bounding box center [1040, 439] width 69 height 26
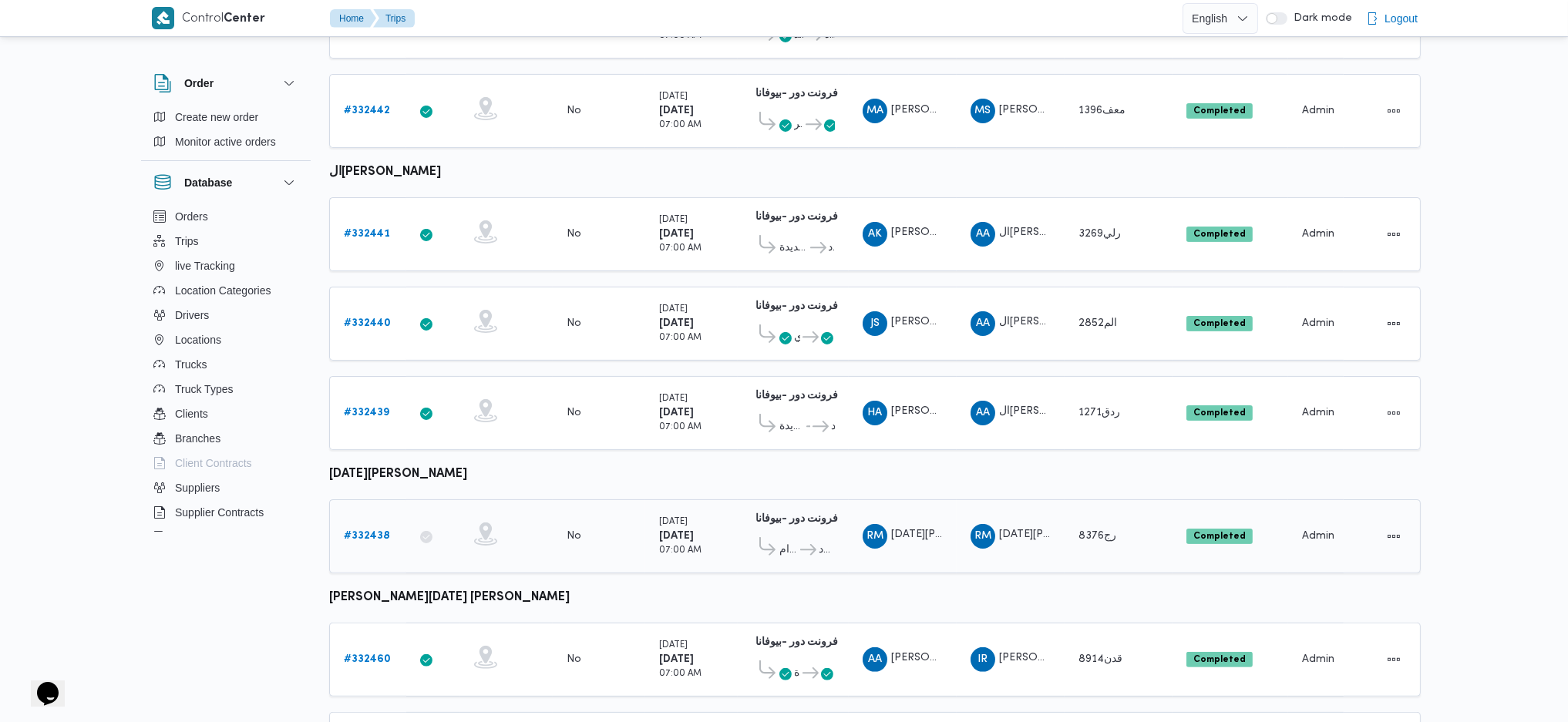
scroll to position [970, 0]
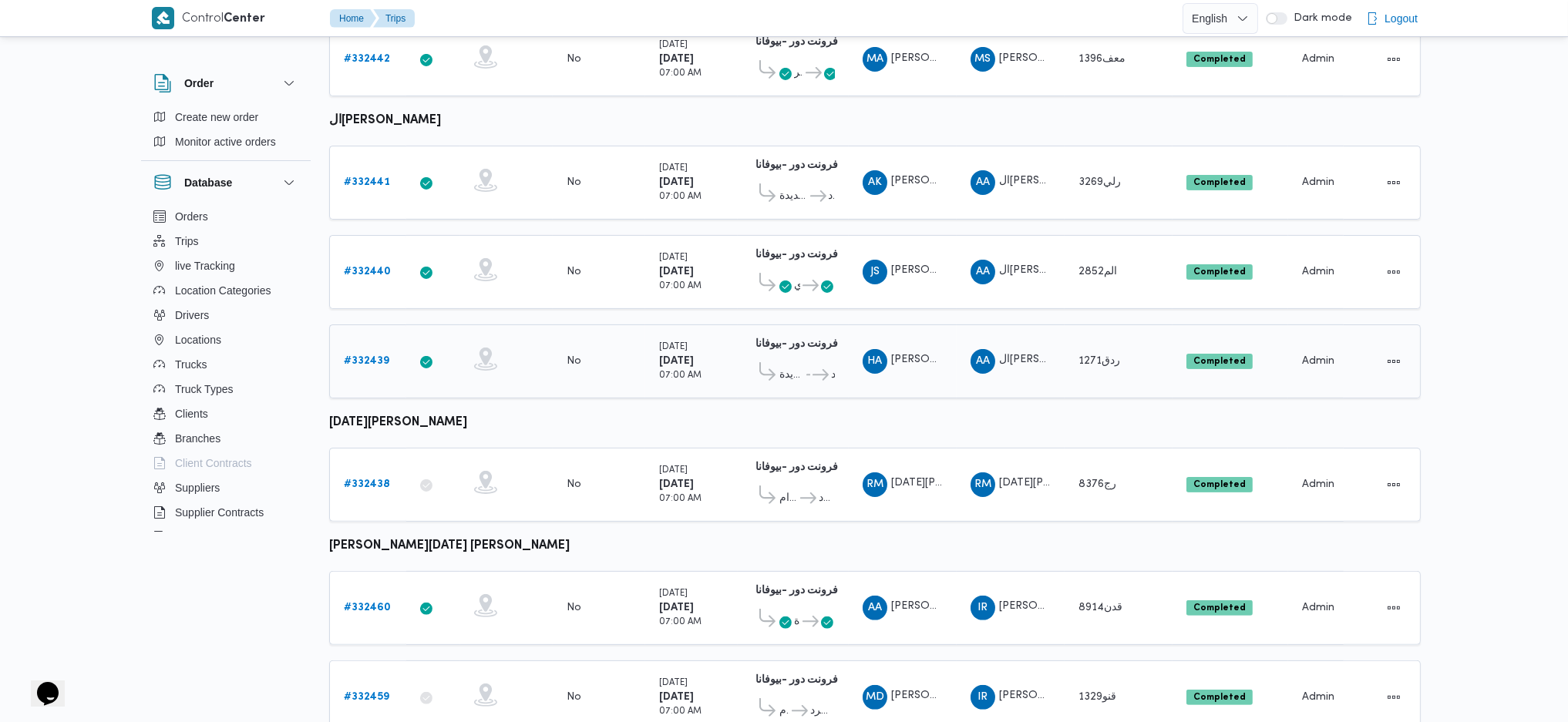
click at [362, 352] on link "# 332439" at bounding box center [366, 361] width 45 height 19
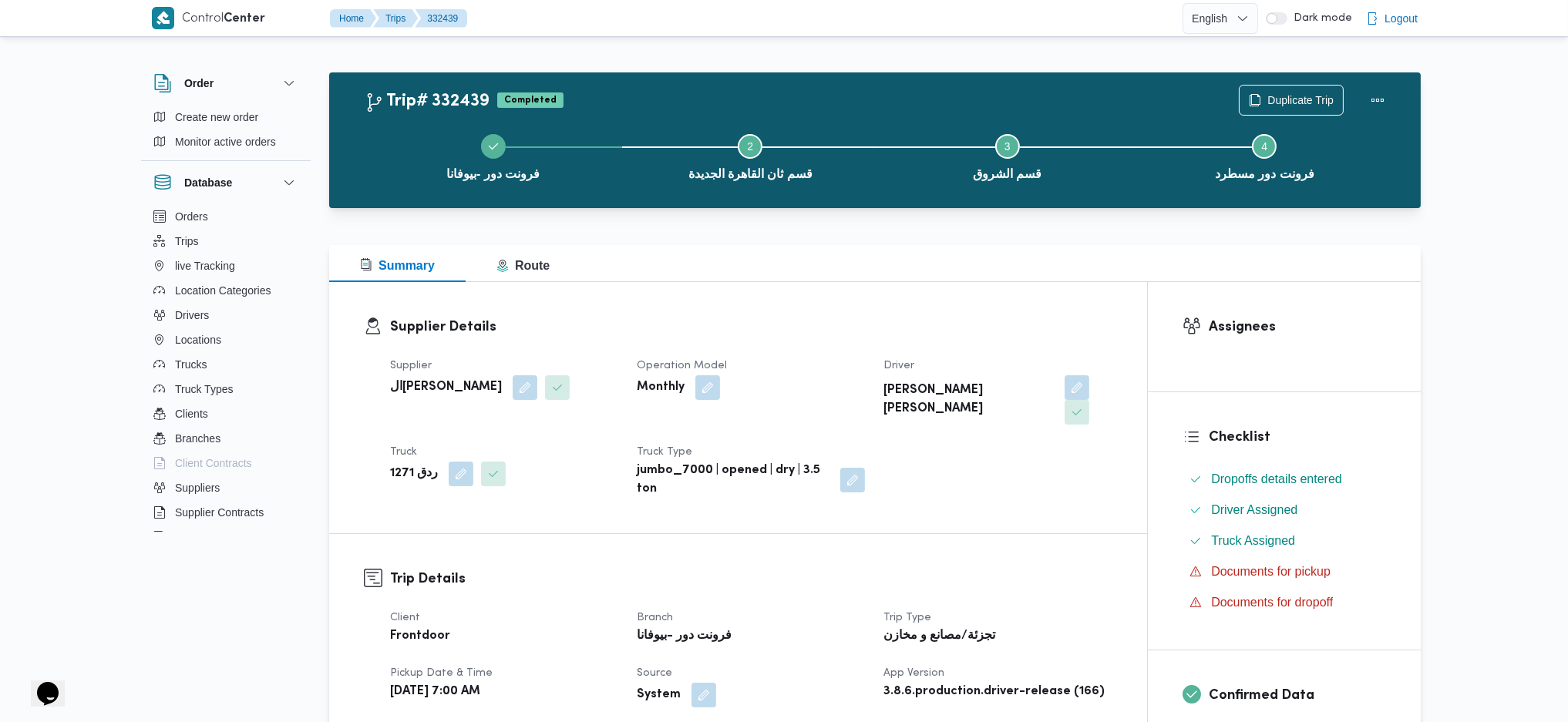
click at [1284, 81] on div "Duplicate Trip" at bounding box center [1316, 100] width 173 height 49
click at [1278, 108] on span "Duplicate Trip" at bounding box center [1301, 99] width 67 height 19
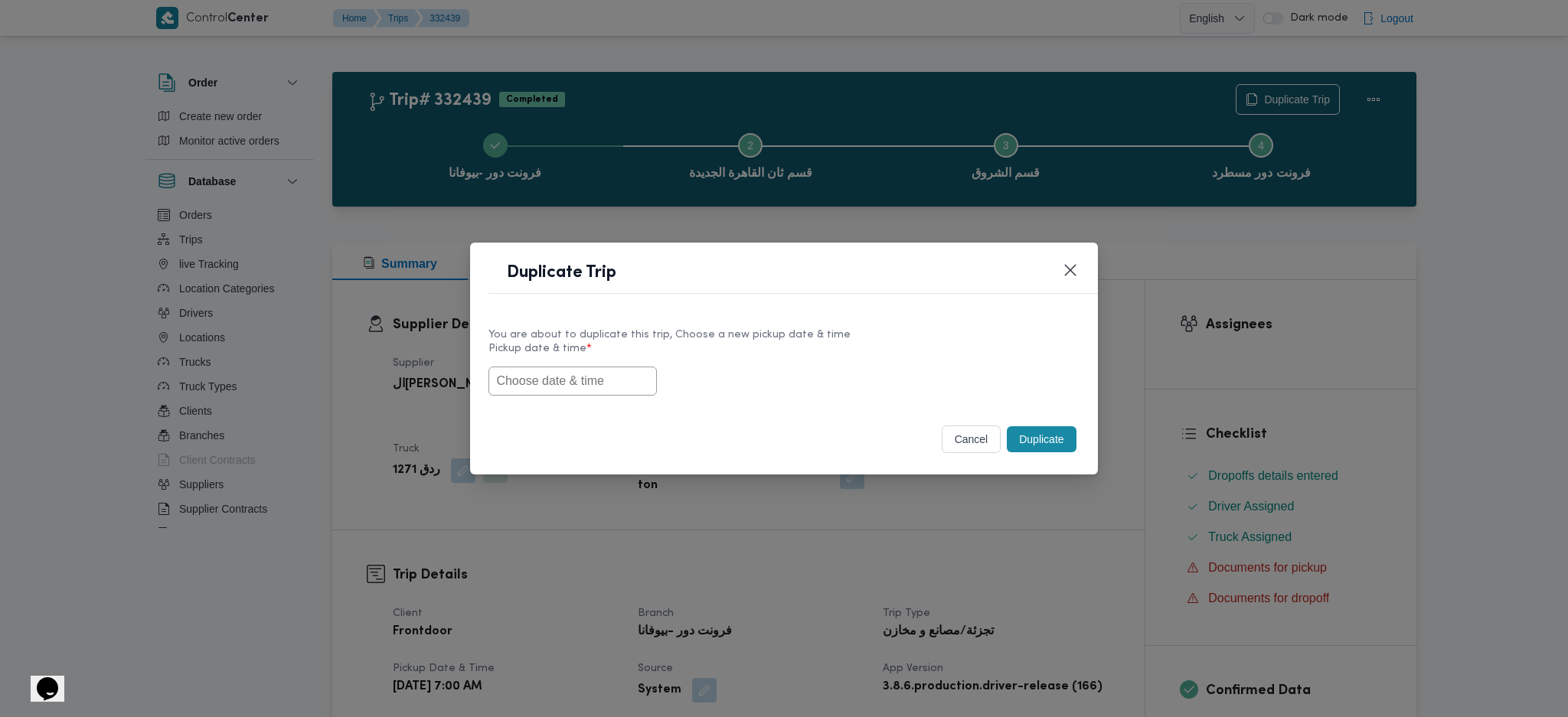
click at [581, 393] on div "You are about to duplicate this trip, Choose a new pickup date & time Pickup da…" at bounding box center [783, 361] width 627 height 98
click at [581, 377] on input "text" at bounding box center [572, 381] width 168 height 29
paste input "26/08/2025 7:00AM"
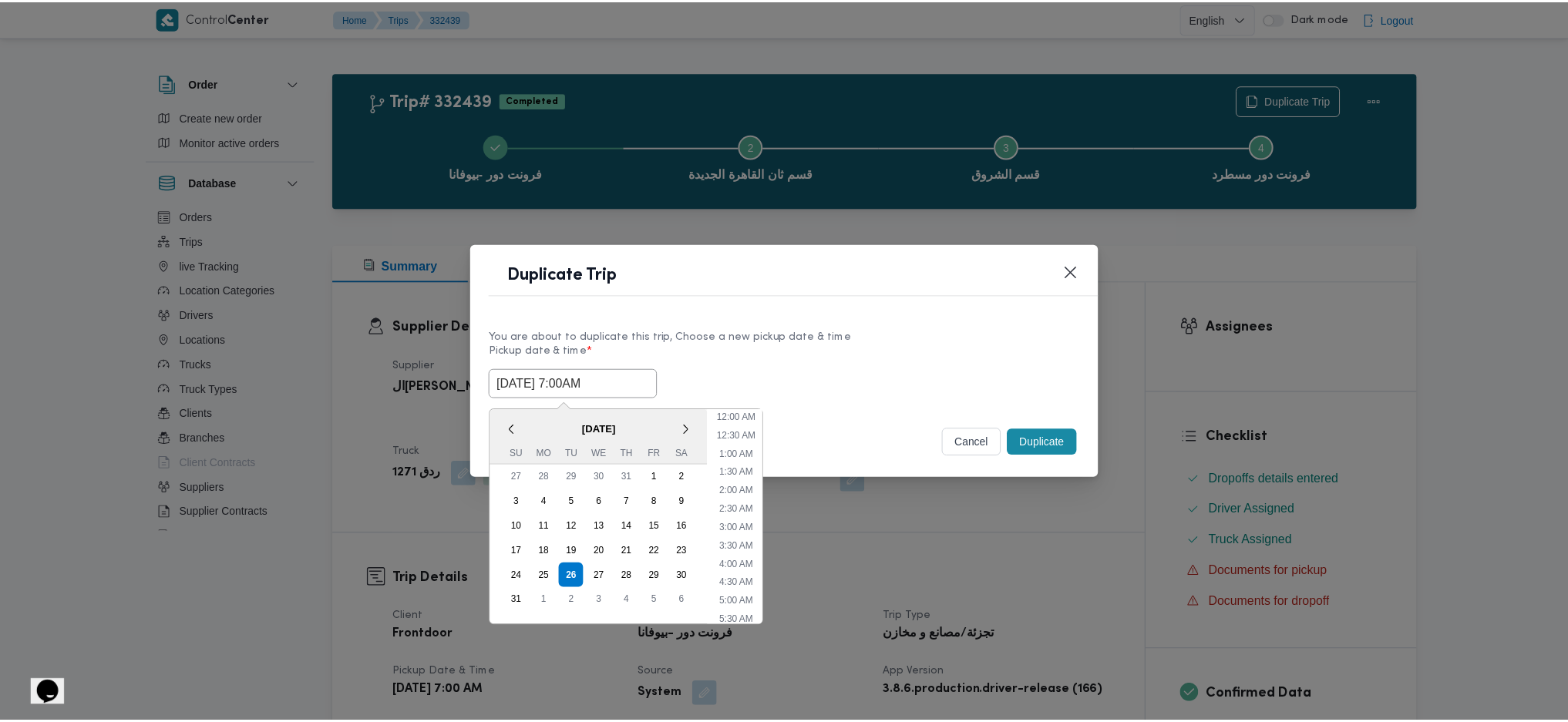
scroll to position [52, 0]
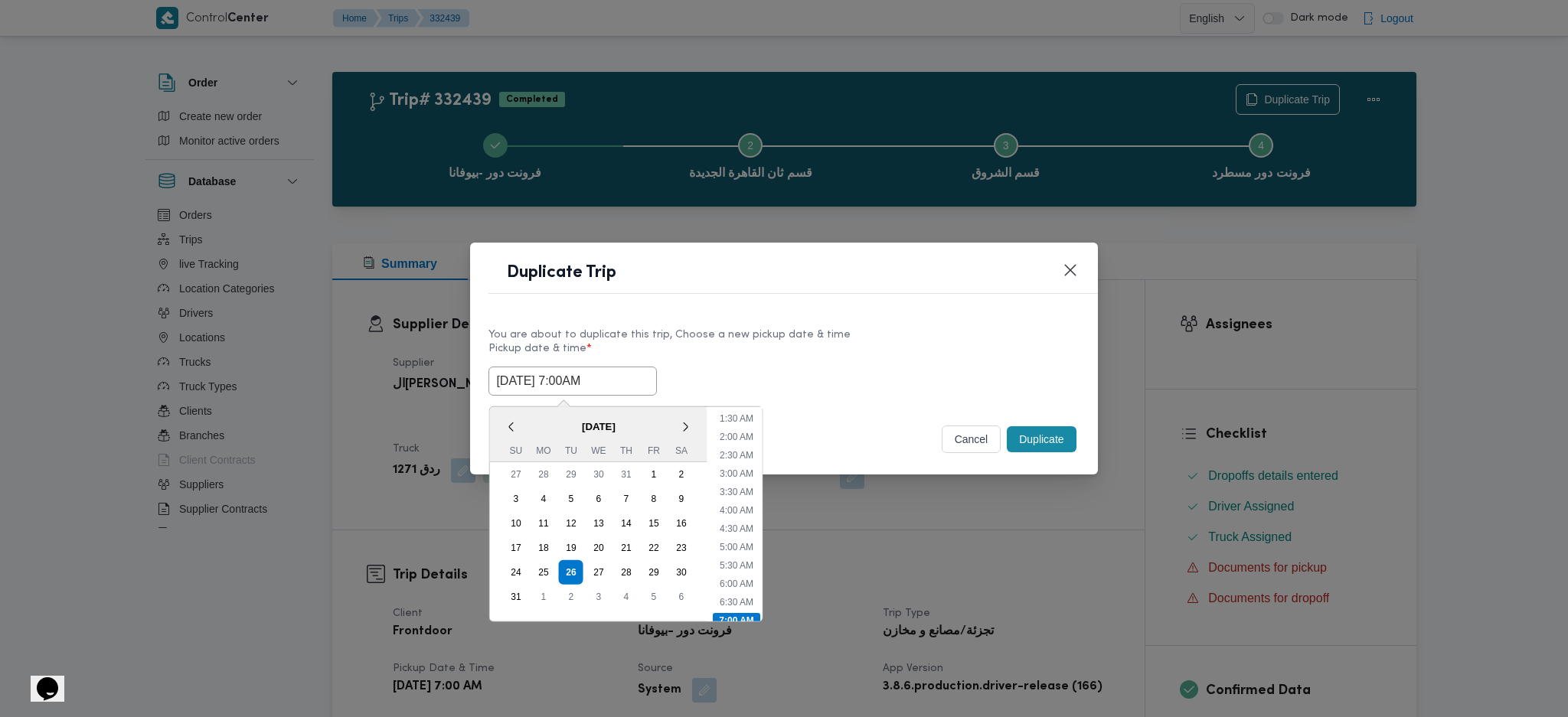
type input "26/08/2025 7:00AM"
click at [1039, 454] on div "Duplicate" at bounding box center [1040, 439] width 75 height 32
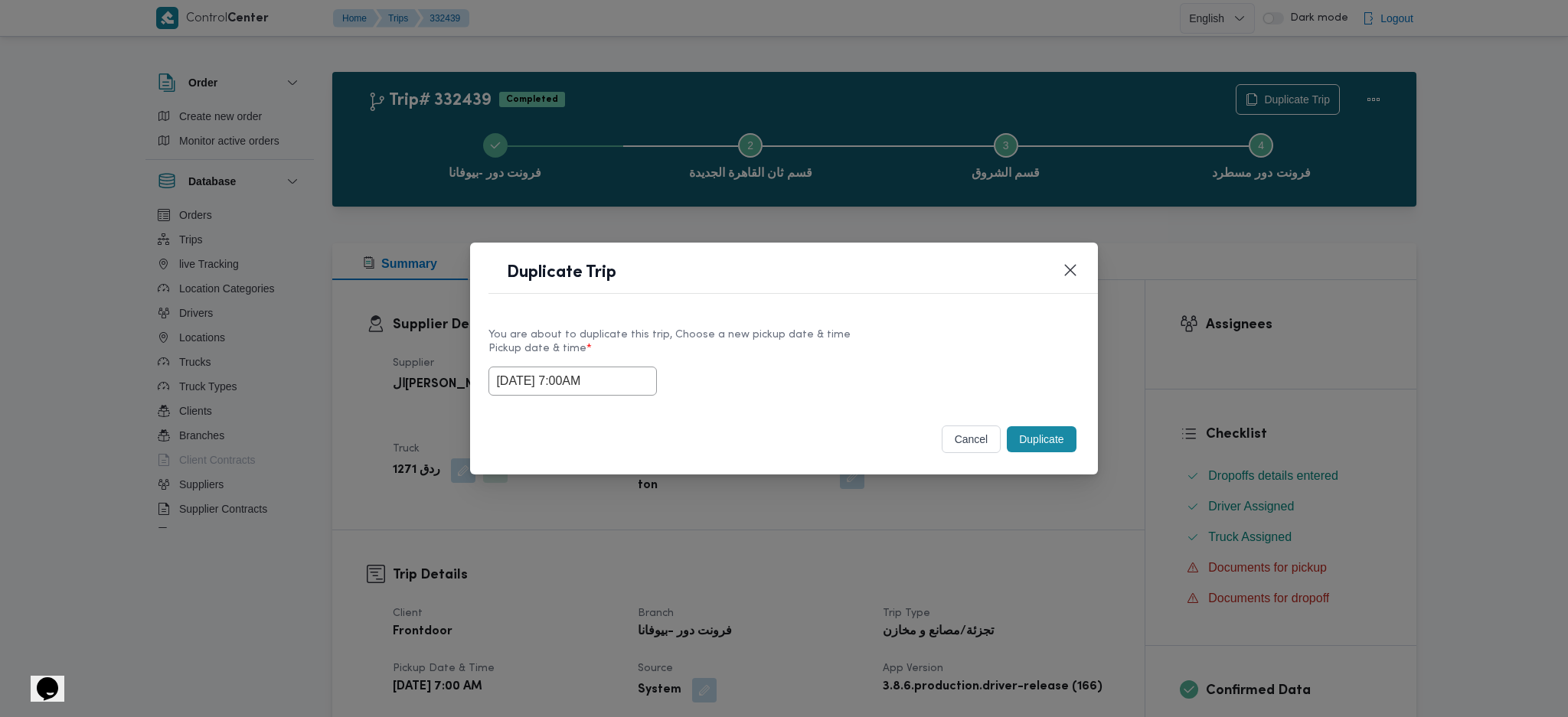
click at [1043, 442] on button "Duplicate" at bounding box center [1040, 439] width 69 height 26
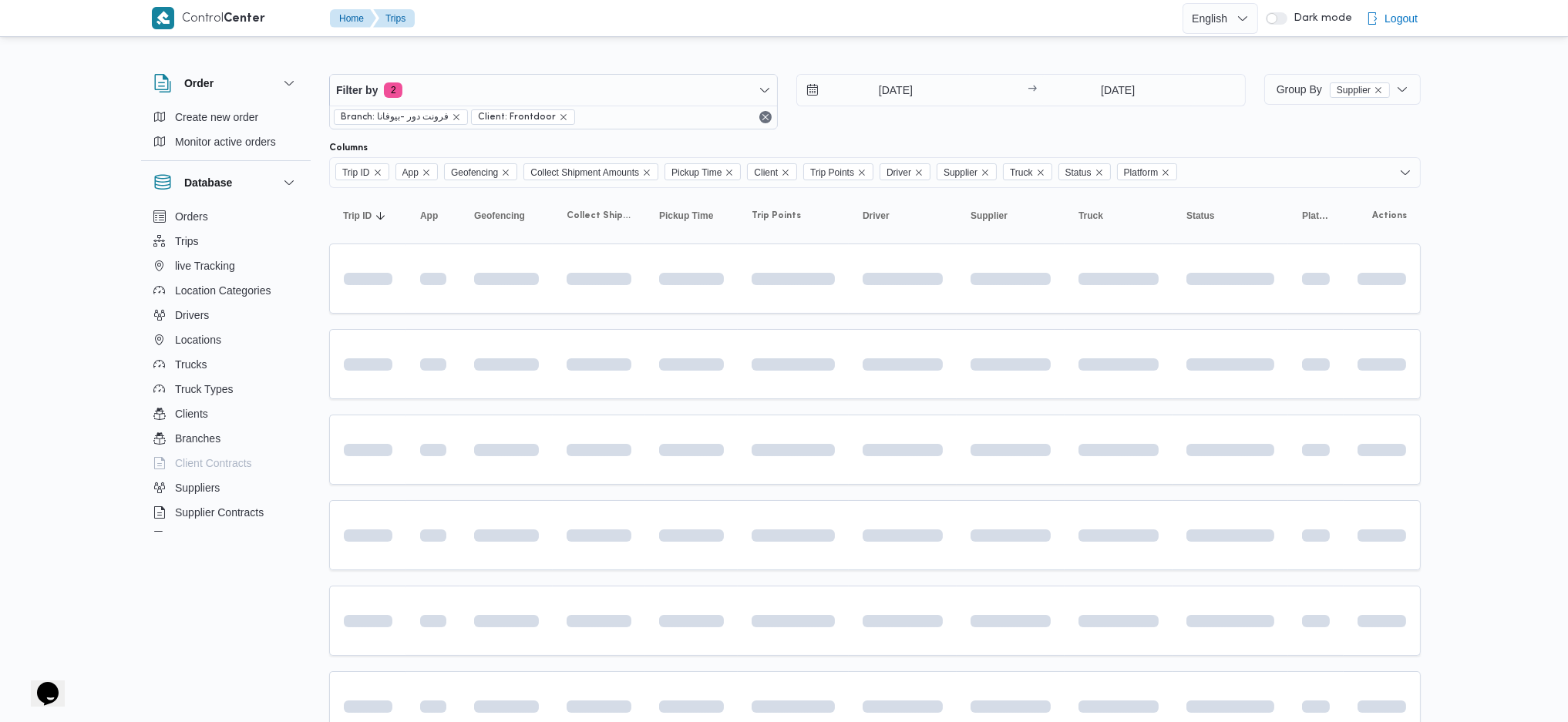
scroll to position [1022, 0]
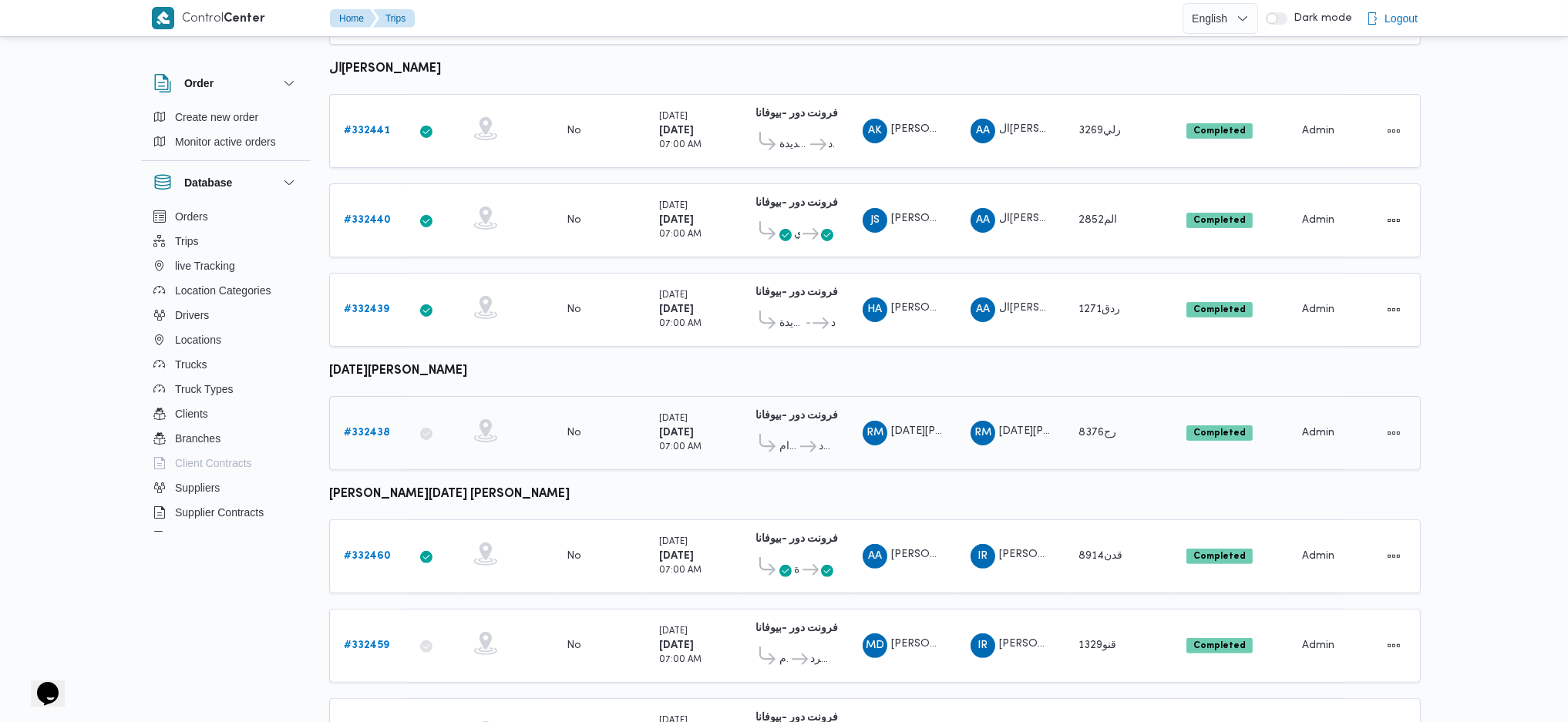
click at [360, 428] on b "# 332438" at bounding box center [366, 432] width 46 height 10
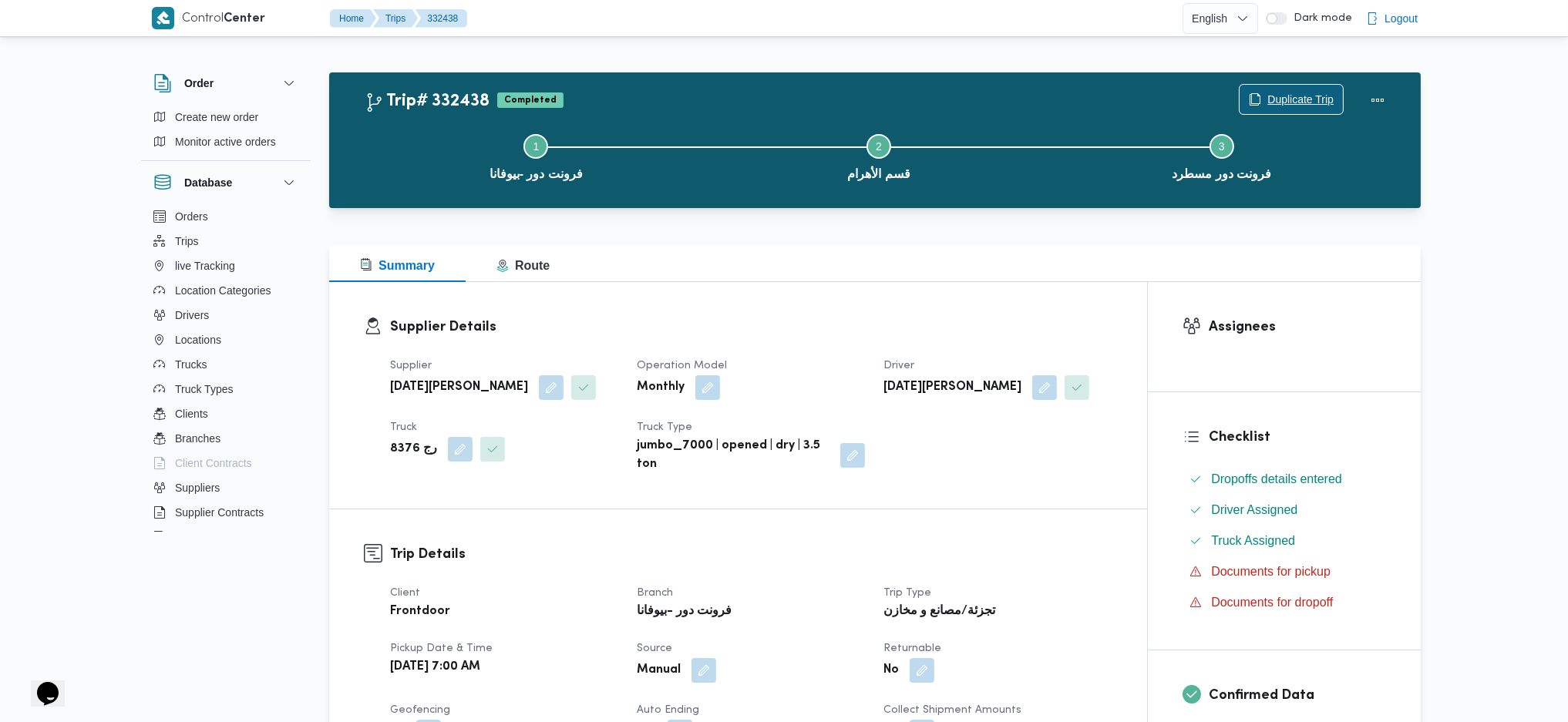
click at [1289, 103] on span "Duplicate Trip" at bounding box center [1301, 99] width 67 height 19
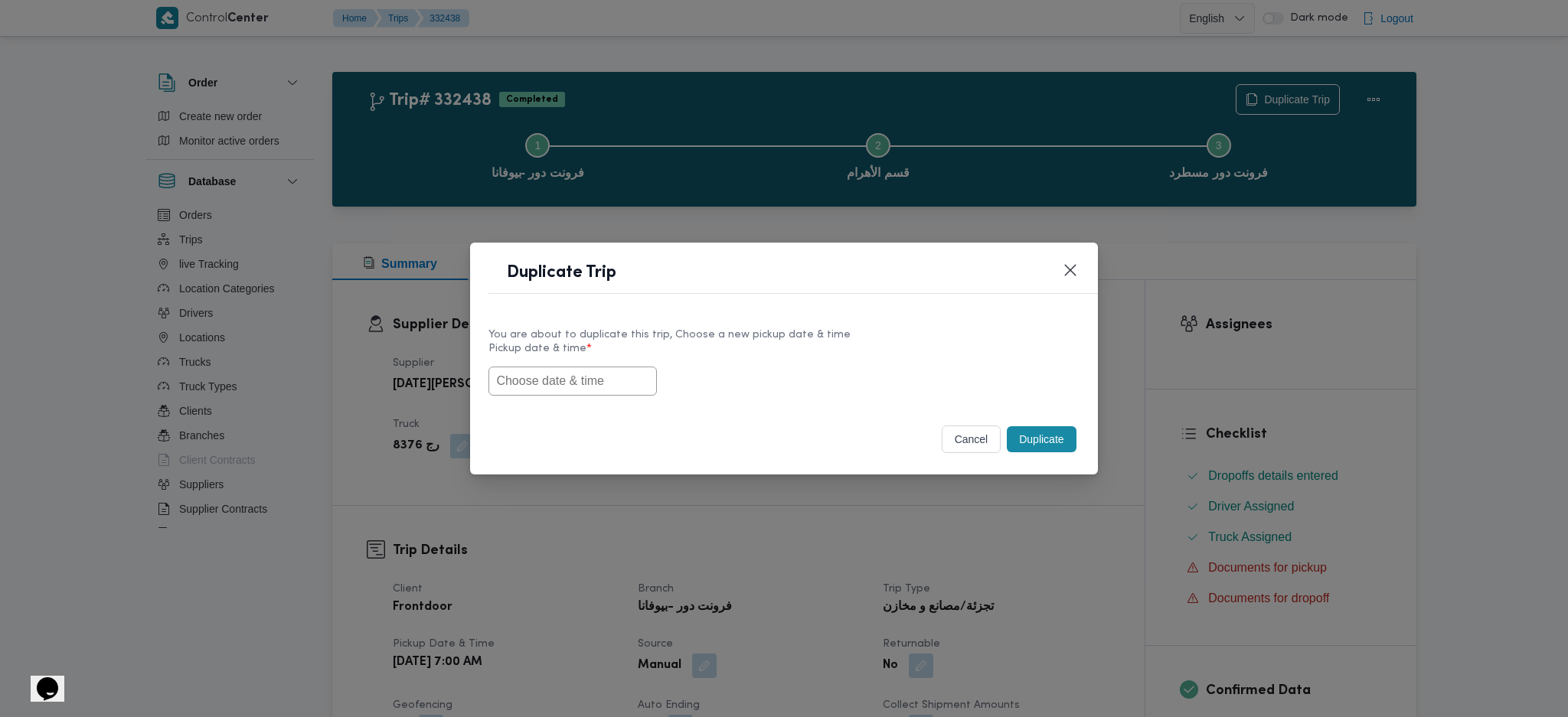
click at [597, 388] on input "text" at bounding box center [572, 381] width 168 height 29
paste input "26/08/2025 7:00AM"
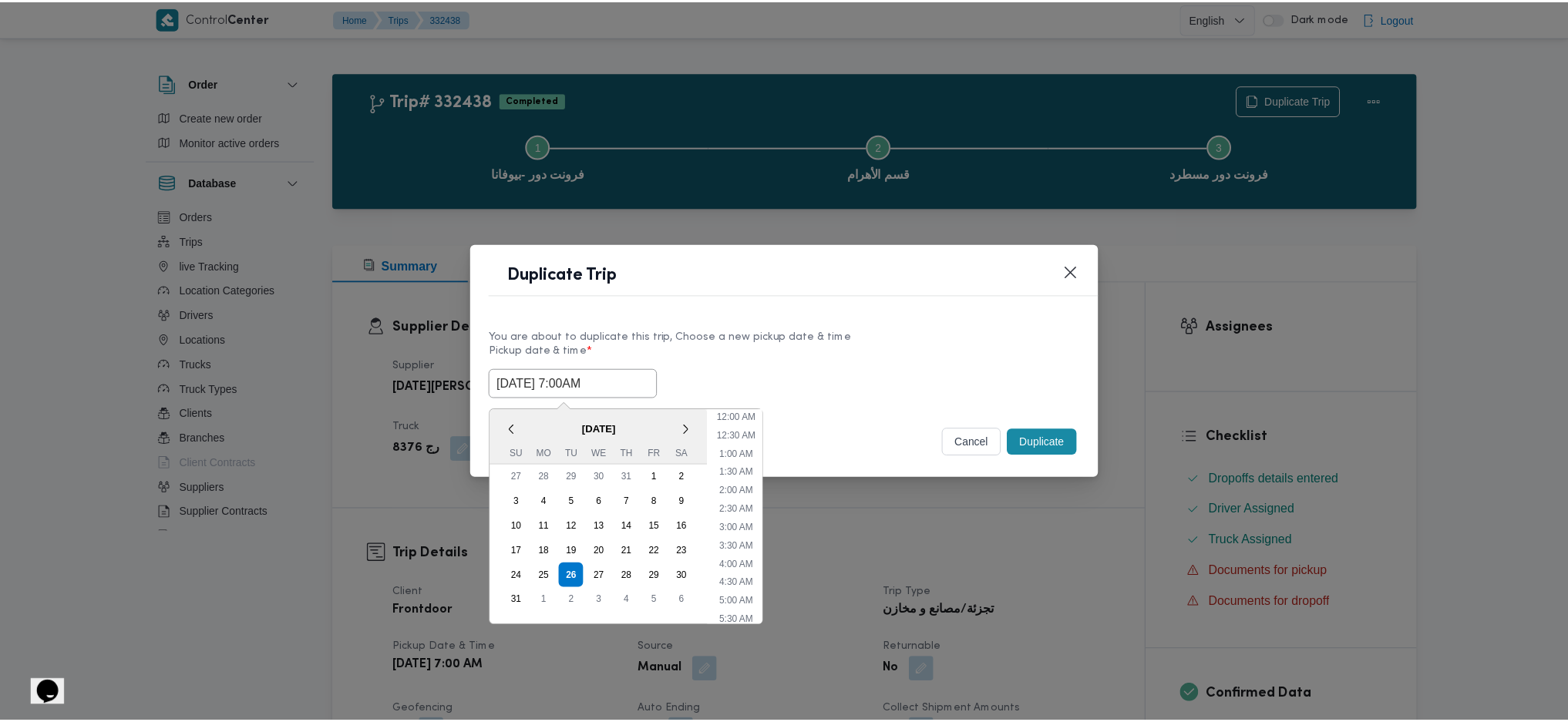
scroll to position [52, 0]
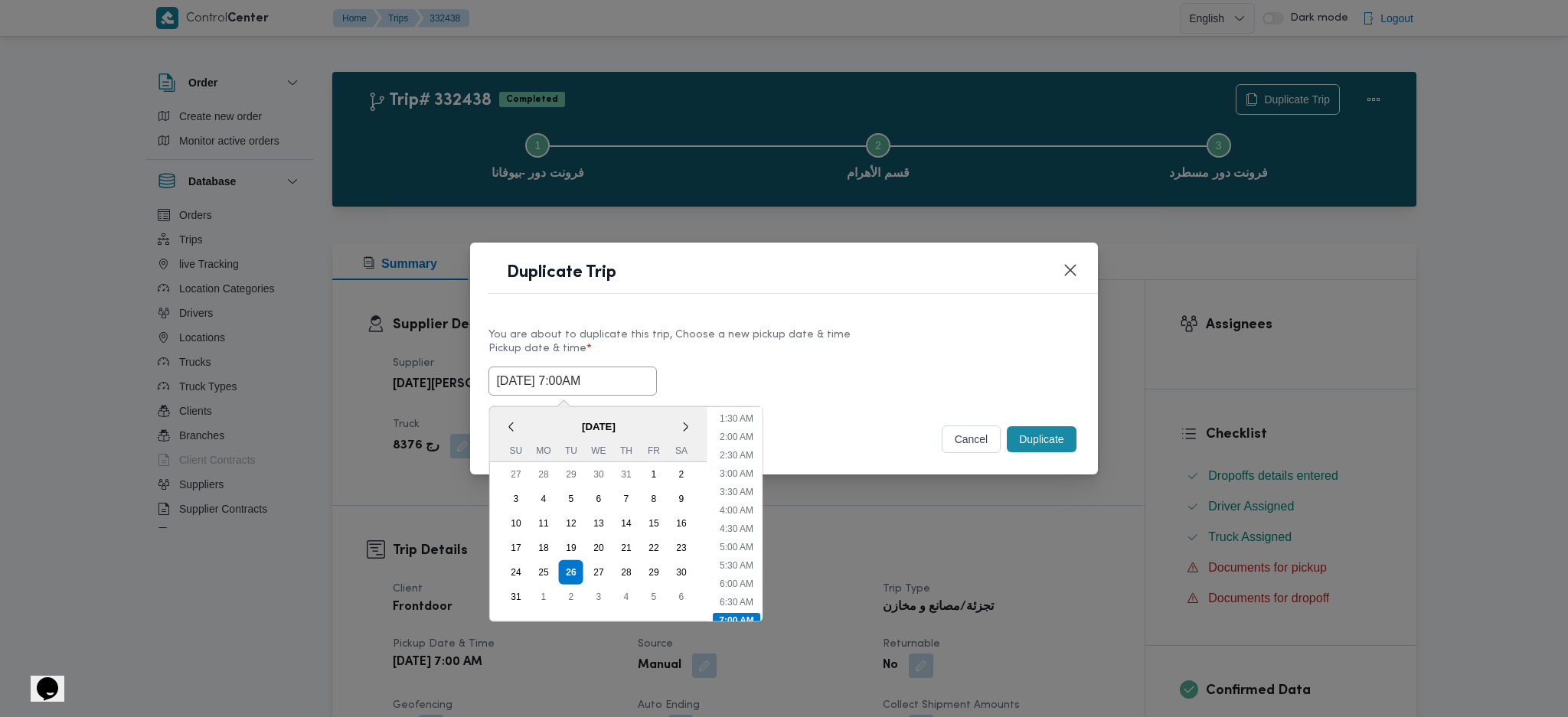
type input "26/08/2025 7:00AM"
click at [1026, 435] on button "Duplicate" at bounding box center [1040, 439] width 69 height 26
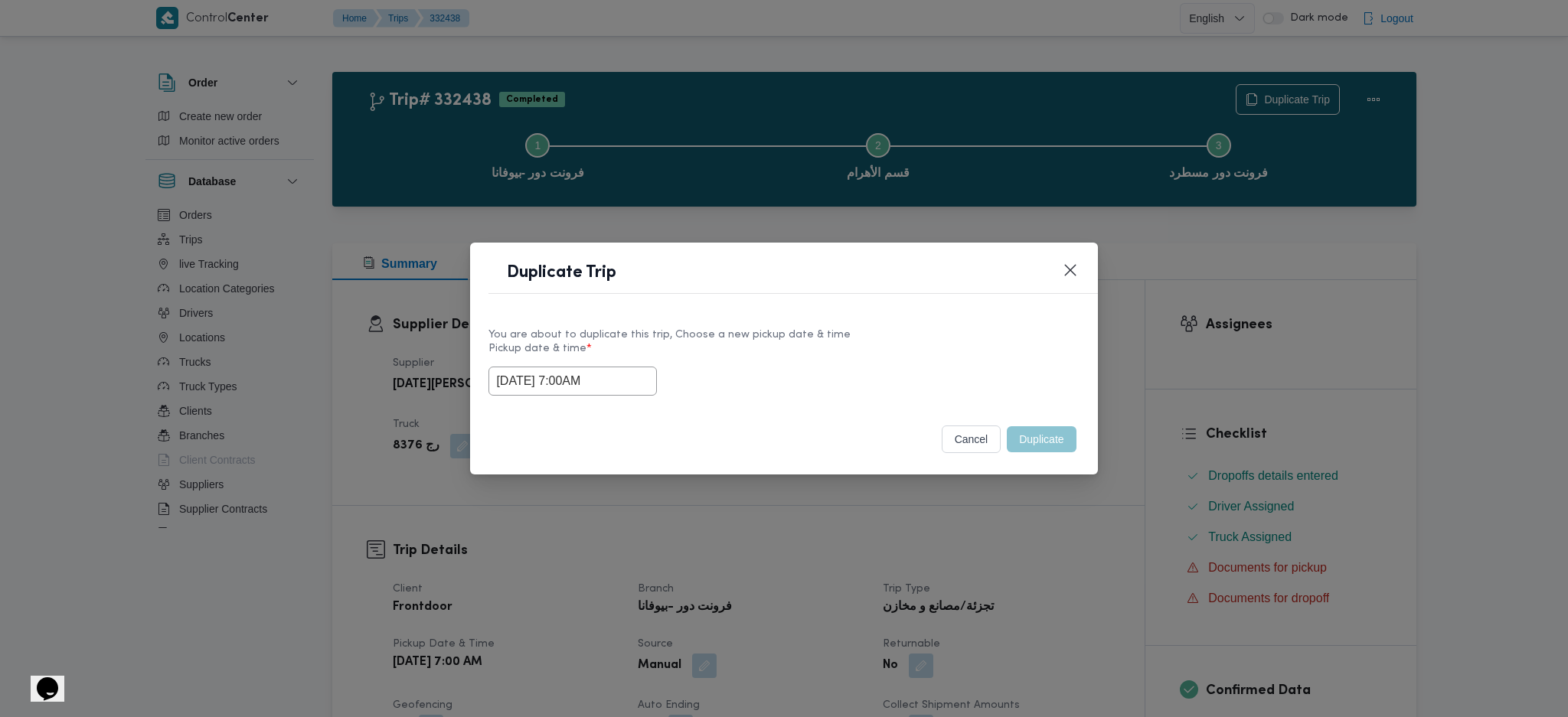
click at [1049, 527] on div "Duplicate Trip You are about to duplicate this trip, Choose a new pickup date &…" at bounding box center [784, 358] width 1568 height 717
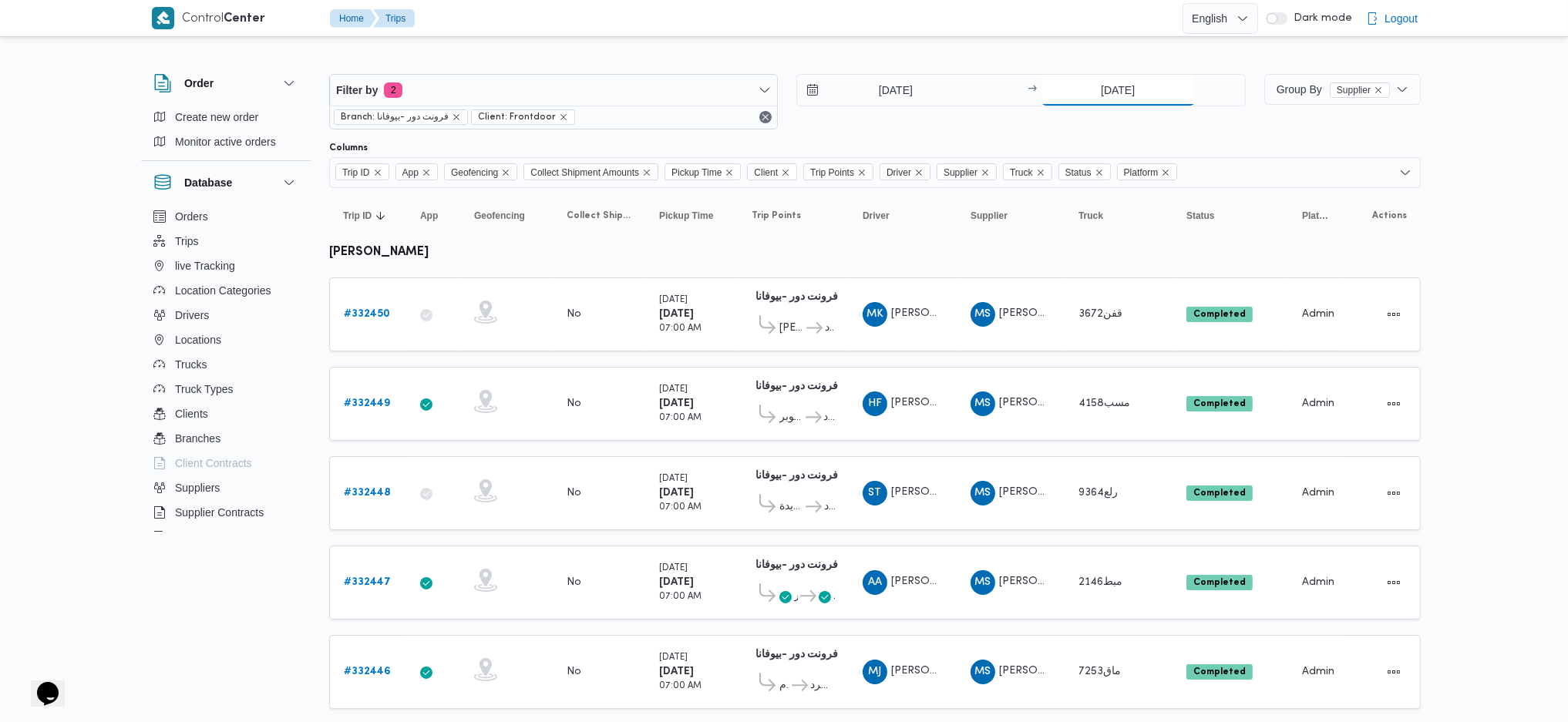
click at [1114, 91] on input "21/8/2025" at bounding box center [1118, 90] width 154 height 31
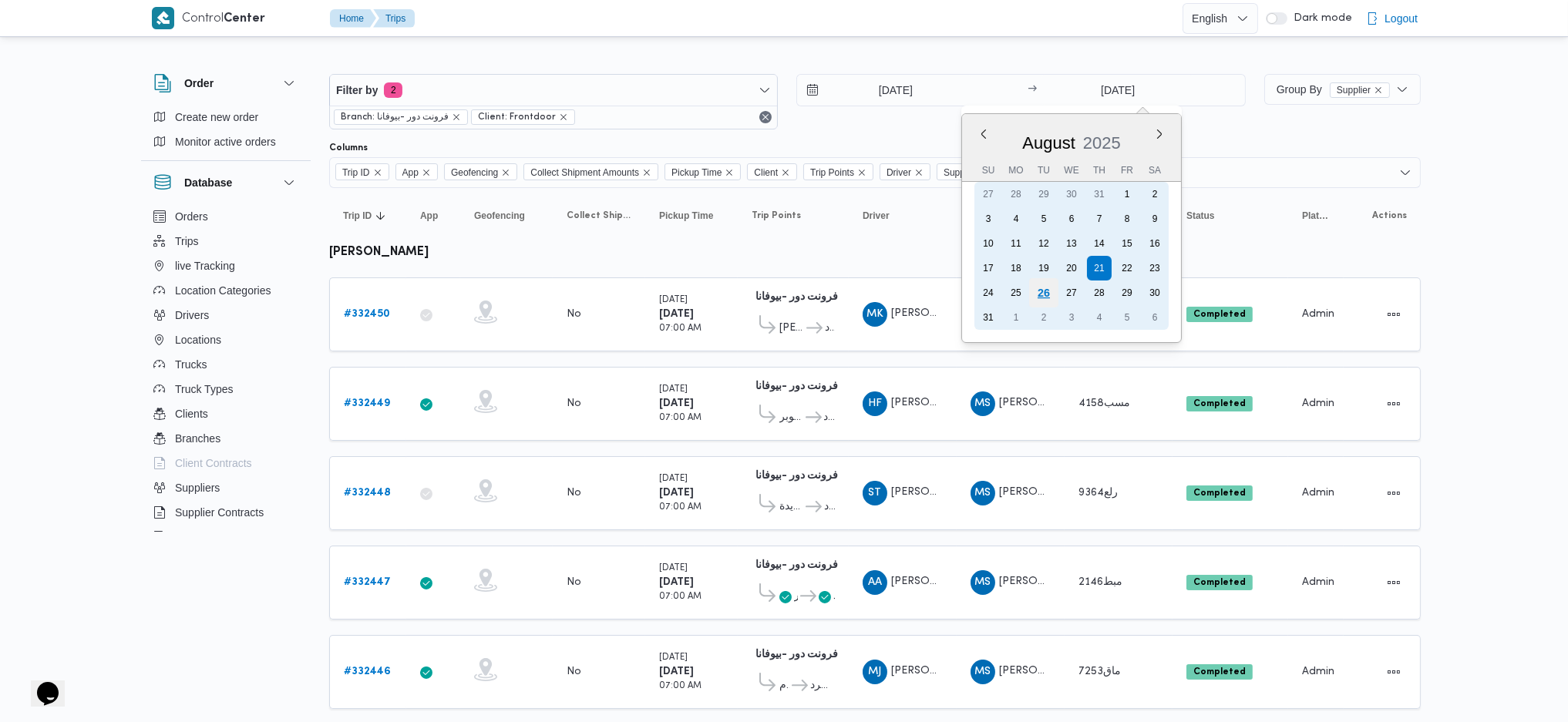
click at [1044, 292] on div "26" at bounding box center [1043, 293] width 29 height 29
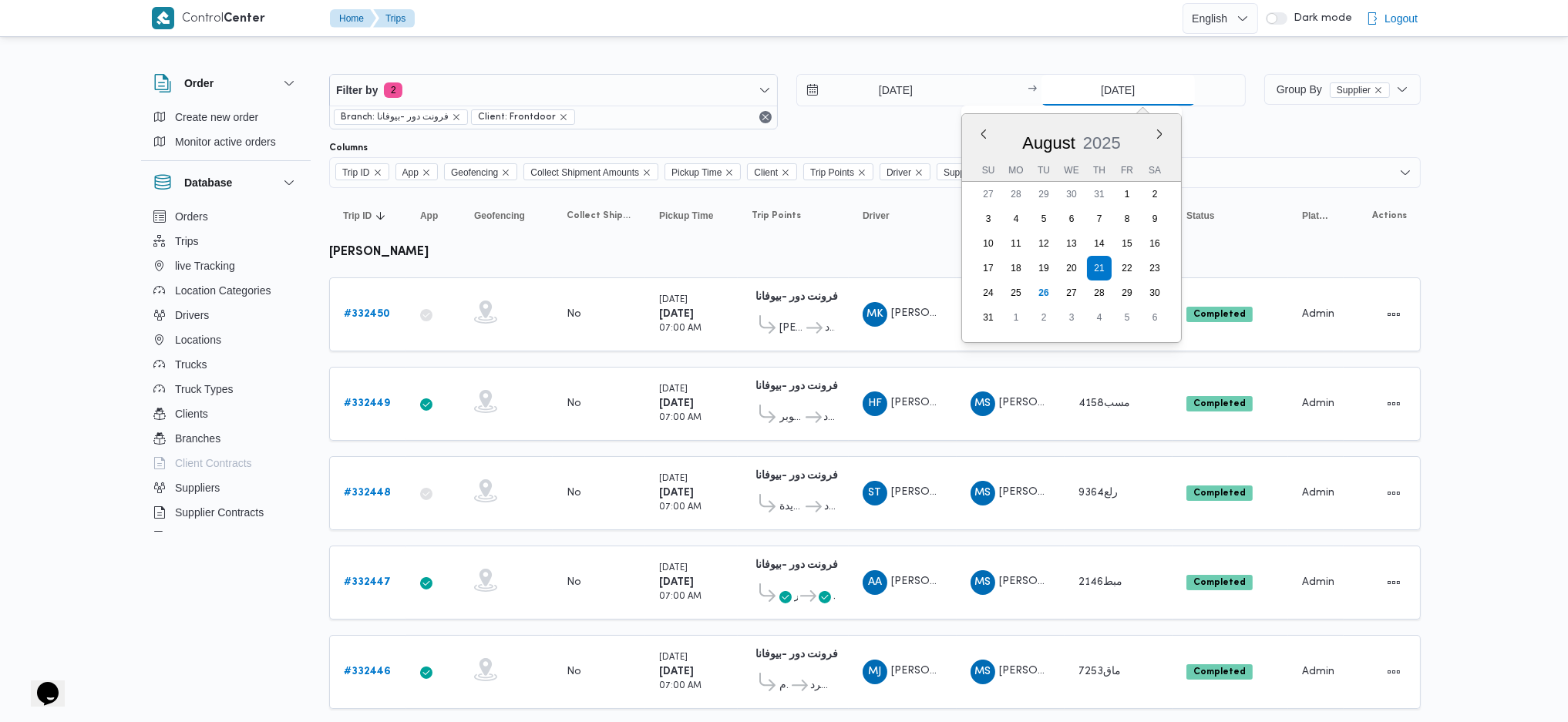
type input "[DATE]"
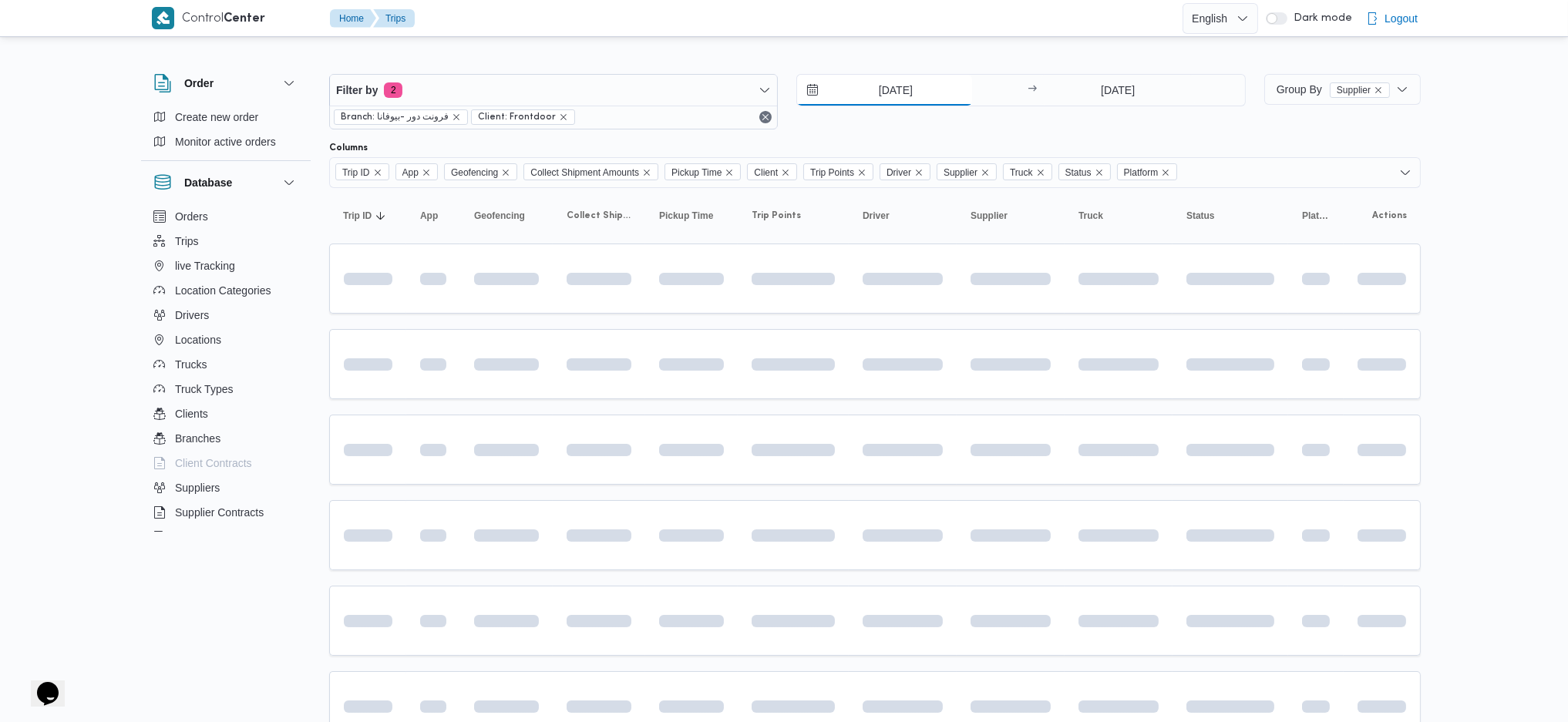
click at [904, 100] on input "21/8/2025" at bounding box center [884, 90] width 175 height 31
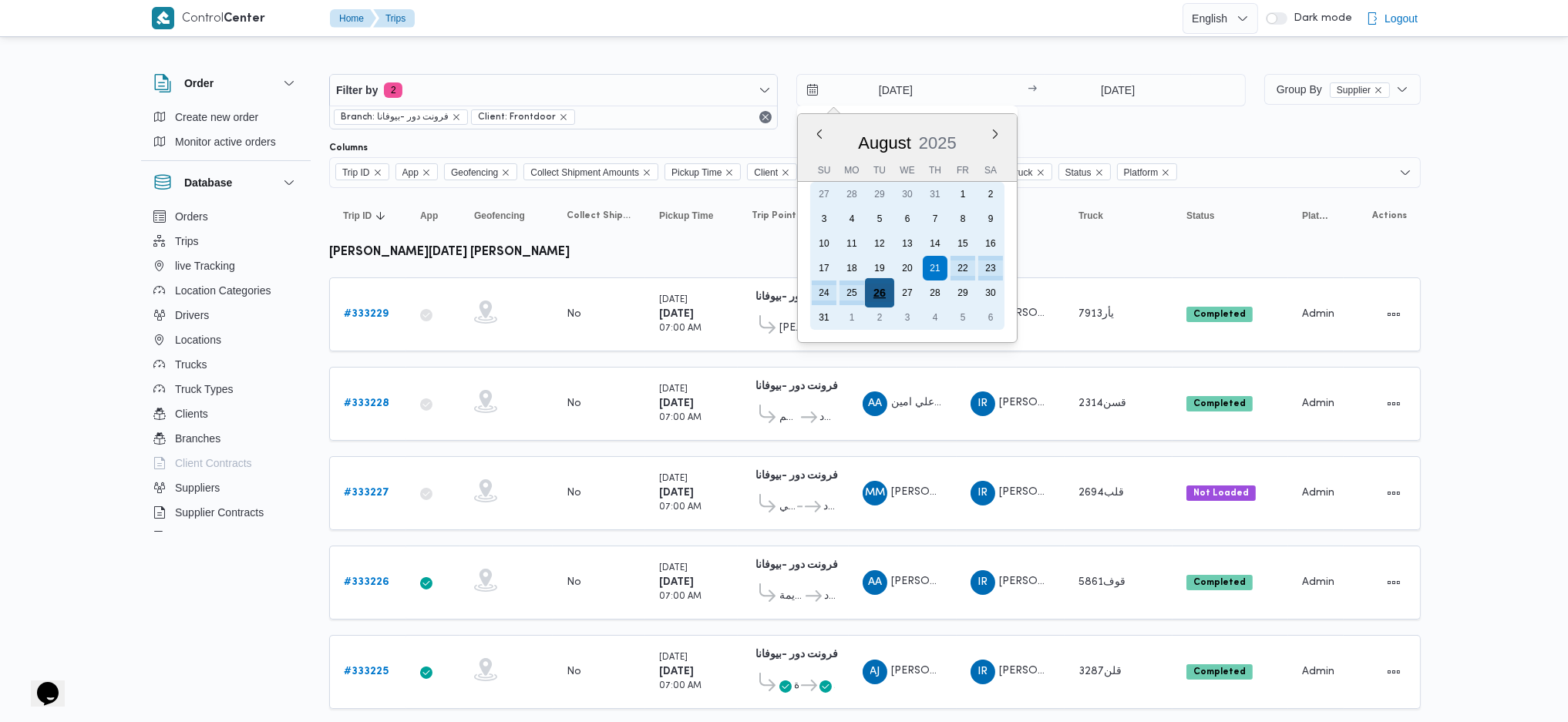
click at [876, 291] on div "26" at bounding box center [879, 293] width 29 height 29
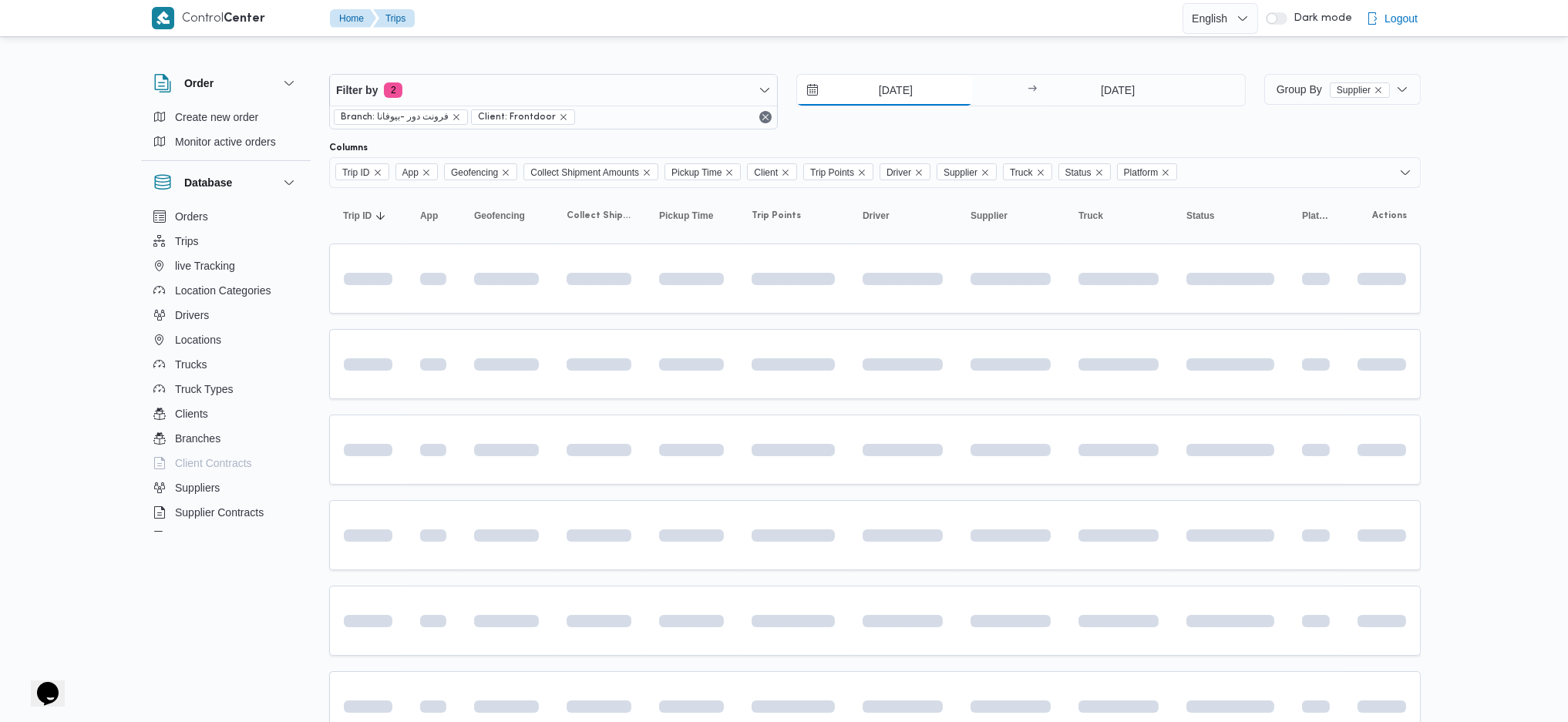
type input "[DATE]"
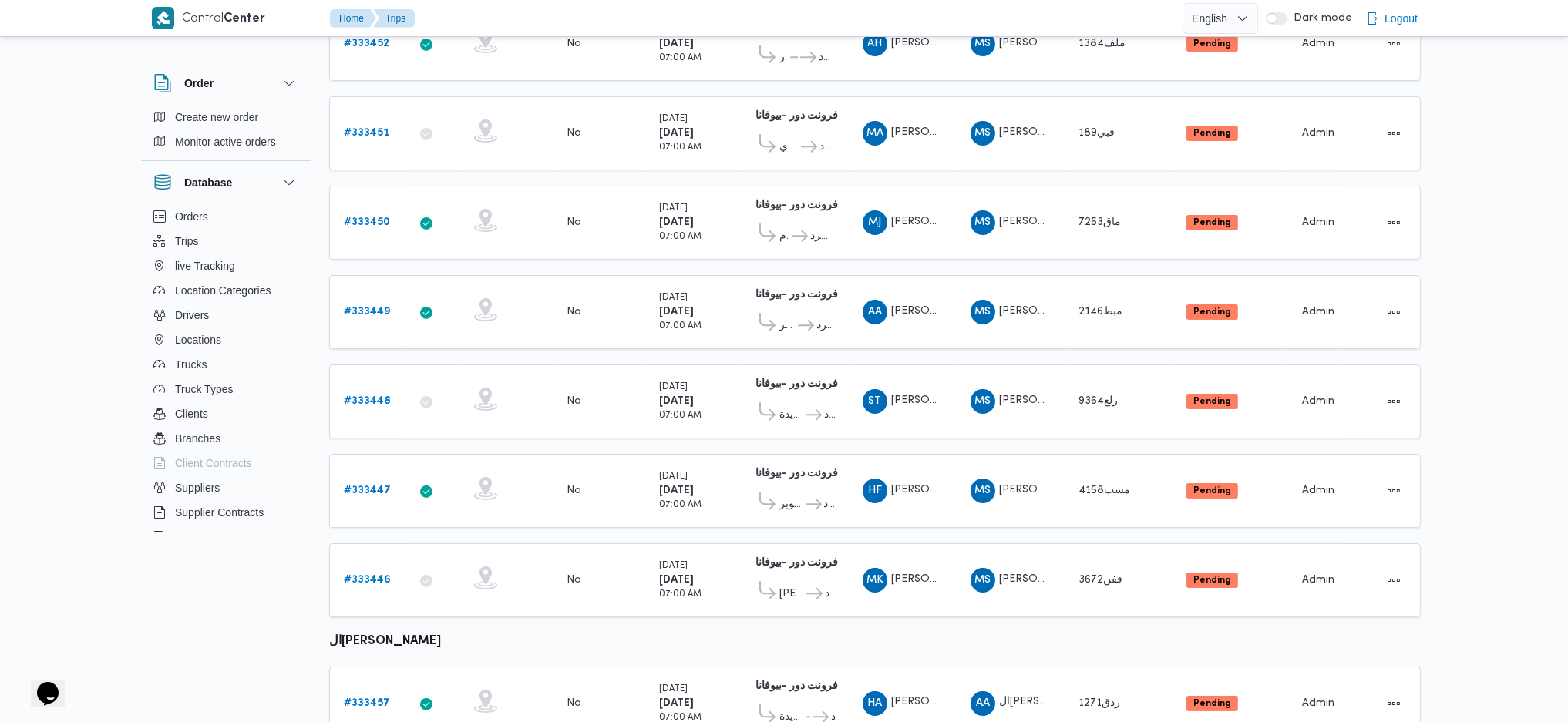
scroll to position [383, 0]
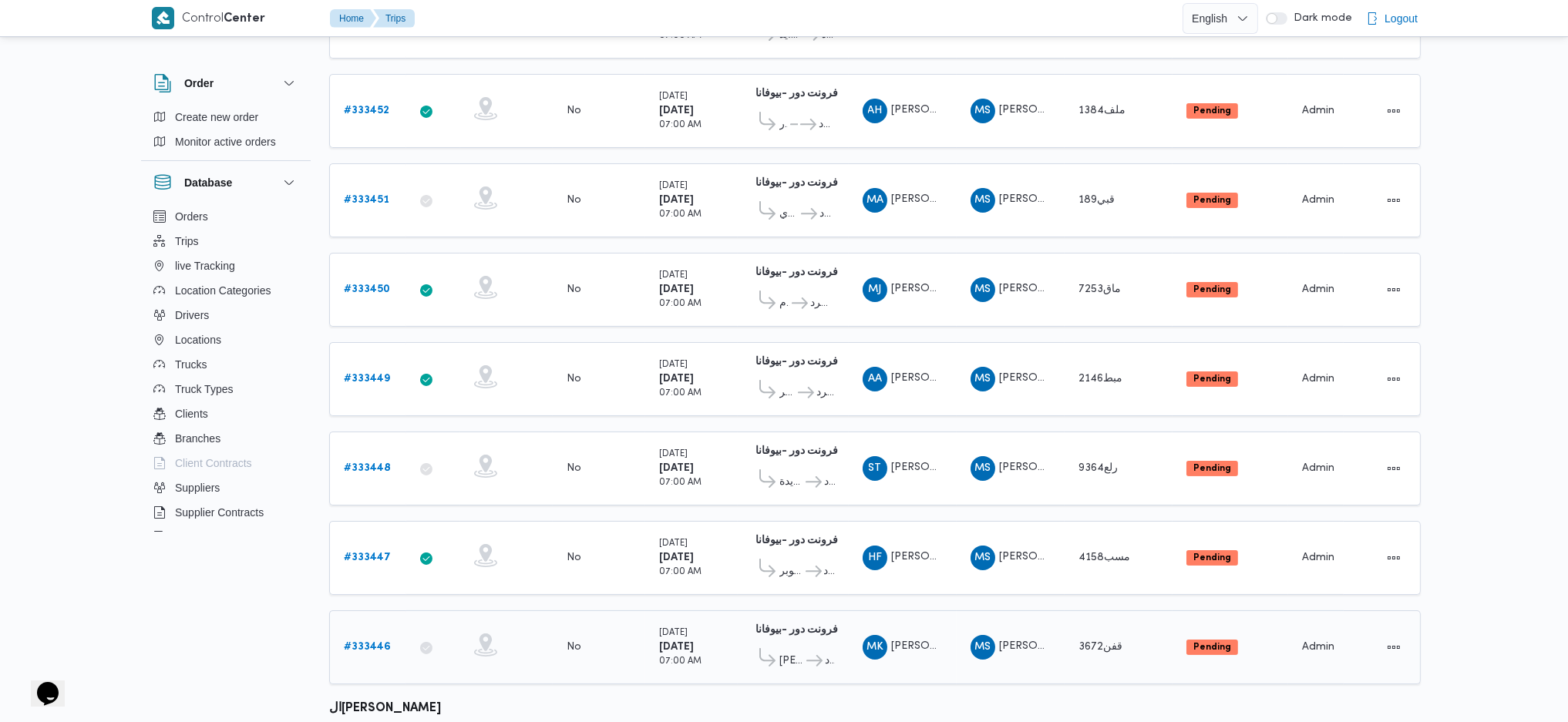
click at [694, 611] on b "[DATE]" at bounding box center [676, 647] width 34 height 10
click at [679, 540] on small "[DATE]" at bounding box center [673, 544] width 28 height 9
click at [687, 464] on b "[DATE]" at bounding box center [676, 469] width 34 height 10
click at [693, 358] on div "Tuesday 26/8/2025 07:00 AM" at bounding box center [680, 380] width 42 height 43
drag, startPoint x: 692, startPoint y: 295, endPoint x: 697, endPoint y: 276, distance: 19.6
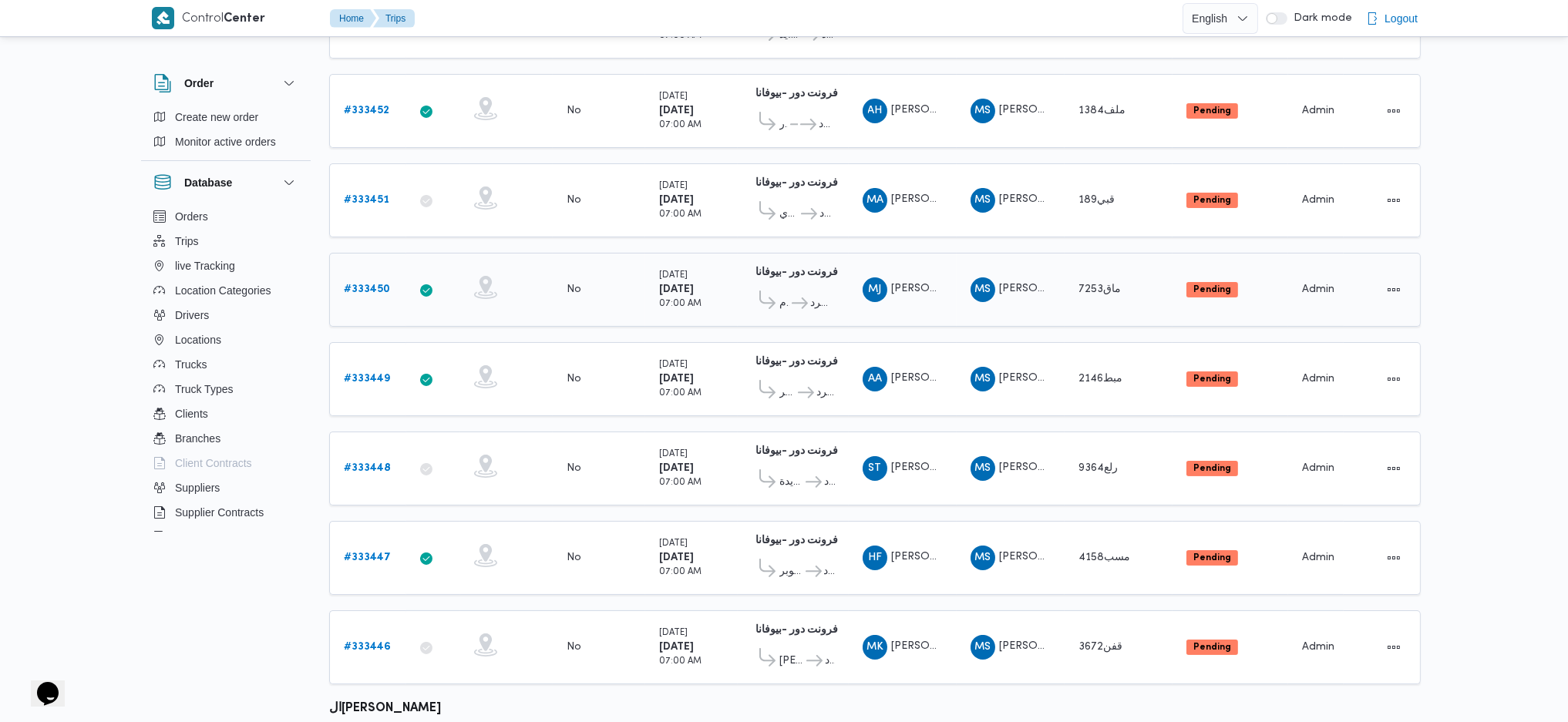
click at [693, 300] on small "07:00 AM" at bounding box center [680, 304] width 42 height 9
click at [694, 195] on b "[DATE]" at bounding box center [676, 200] width 34 height 10
click at [677, 121] on small "07:00 AM" at bounding box center [680, 125] width 42 height 9
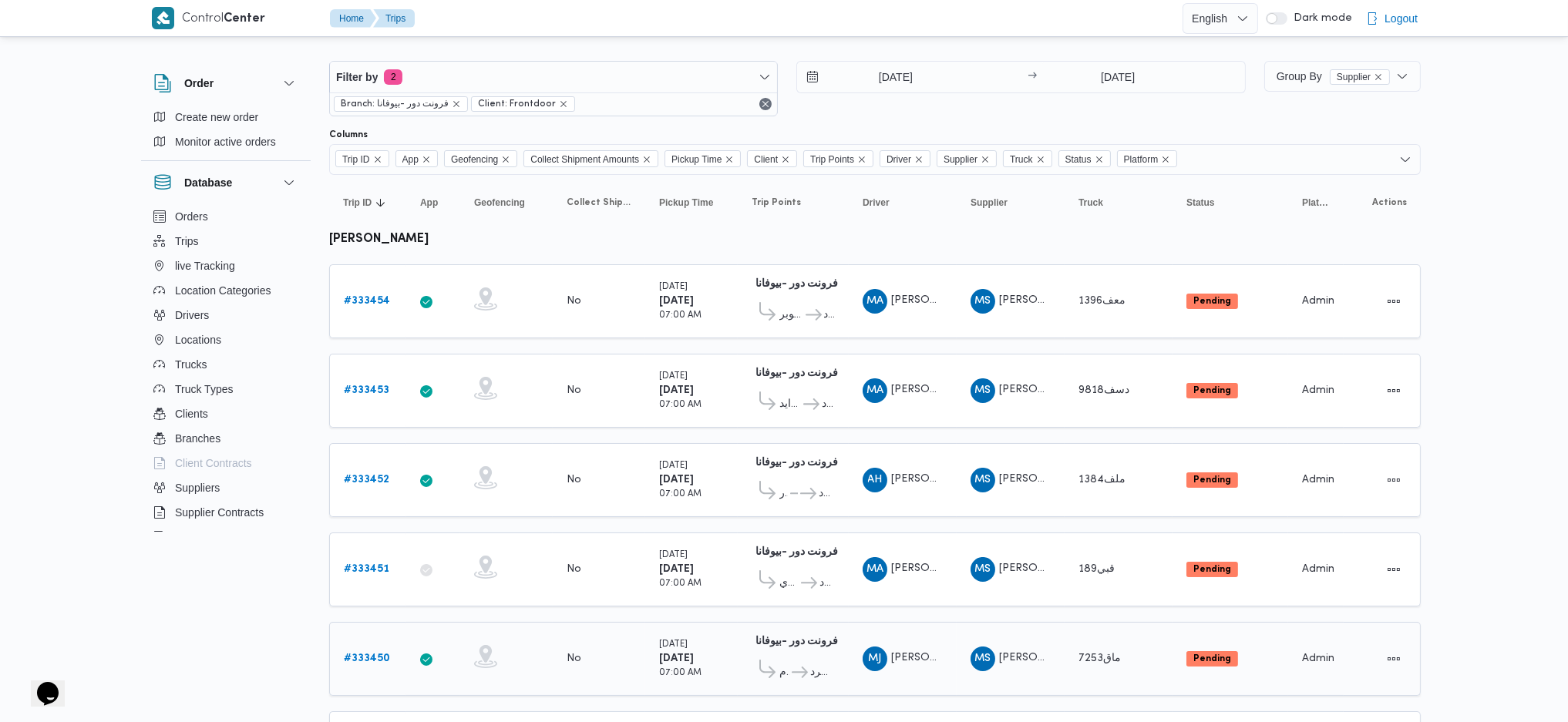
scroll to position [0, 0]
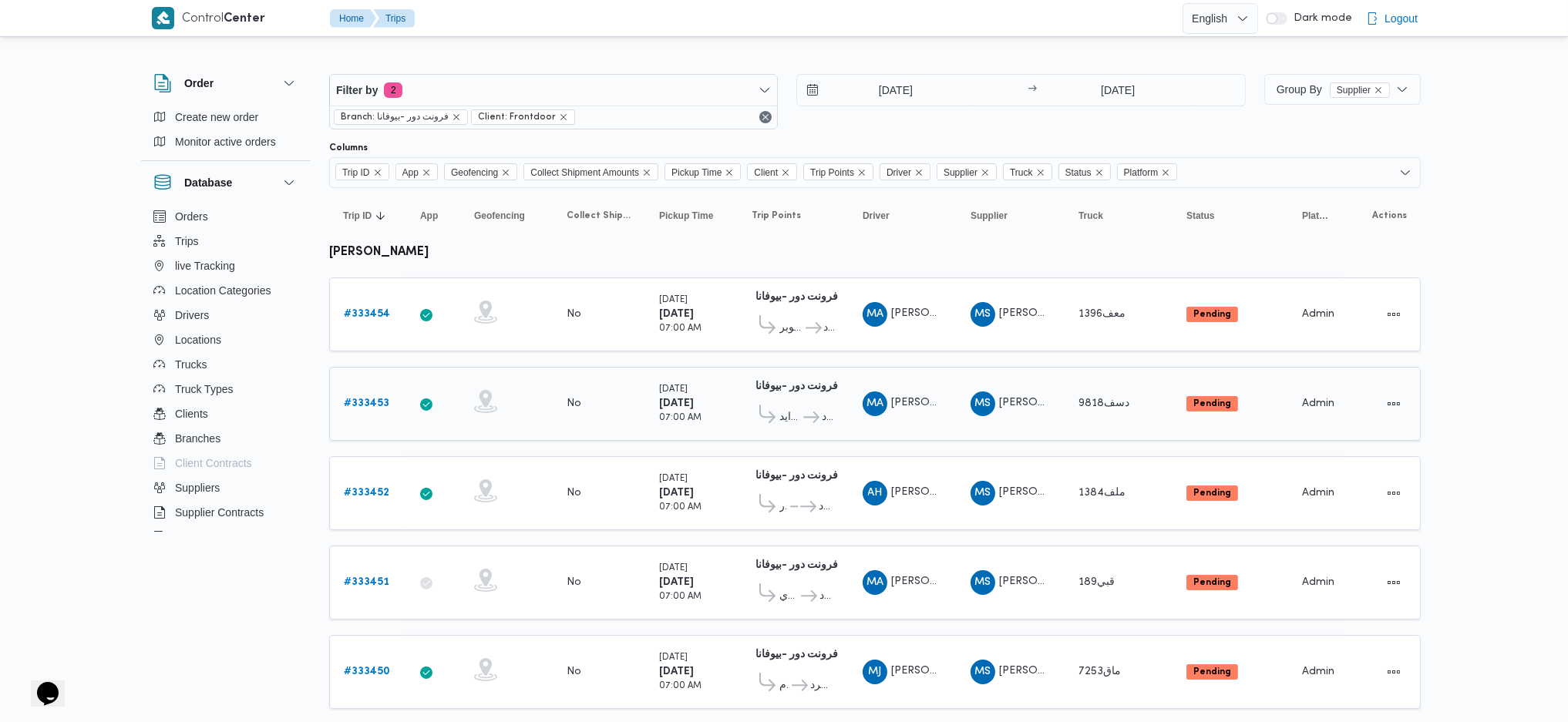
click at [653, 396] on div "Tuesday 26/8/2025 07:00 AM" at bounding box center [691, 404] width 77 height 56
click at [657, 327] on div "Tuesday 26/8/2025 07:00 AM" at bounding box center [691, 314] width 77 height 56
click at [900, 96] on input "[DATE]" at bounding box center [884, 90] width 175 height 31
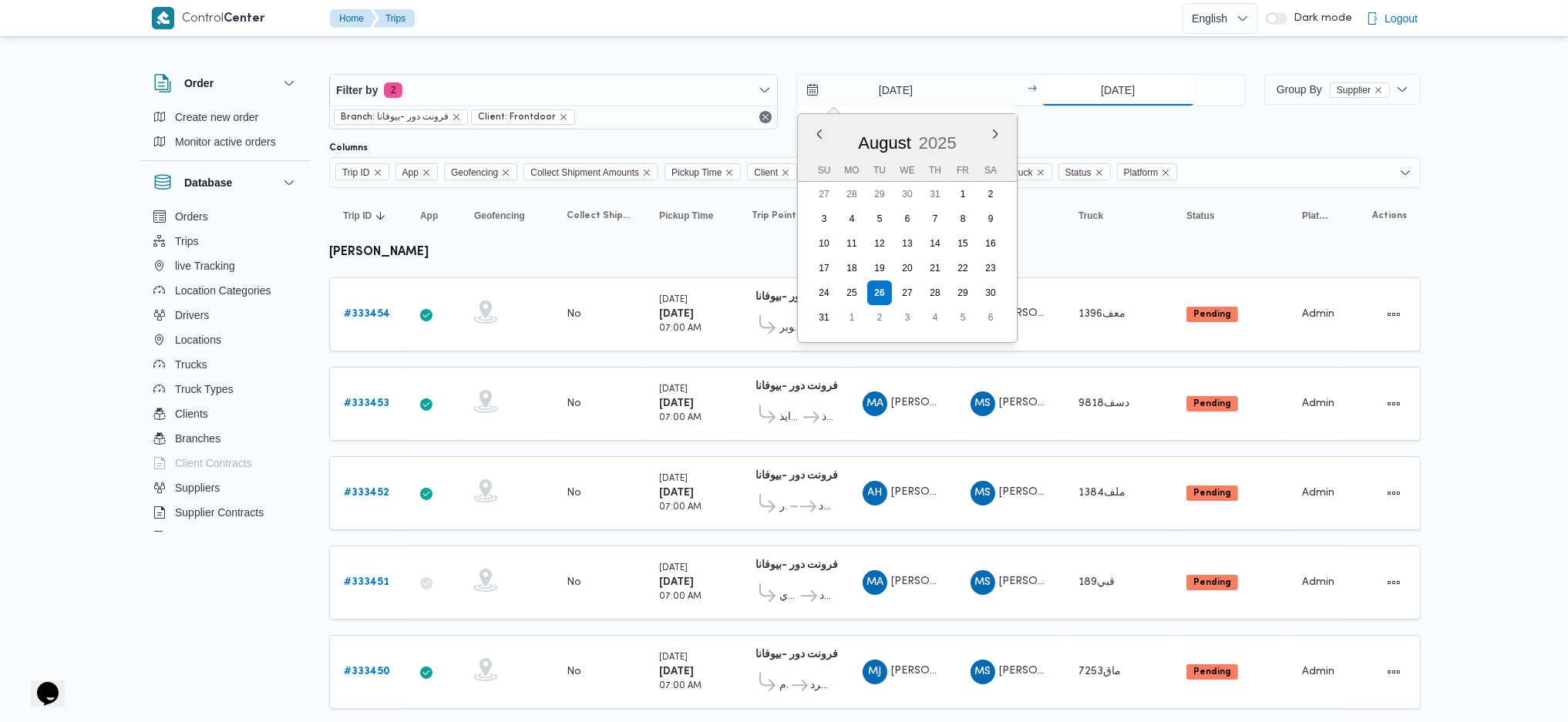
click at [1116, 89] on input "[DATE]" at bounding box center [1118, 90] width 154 height 31
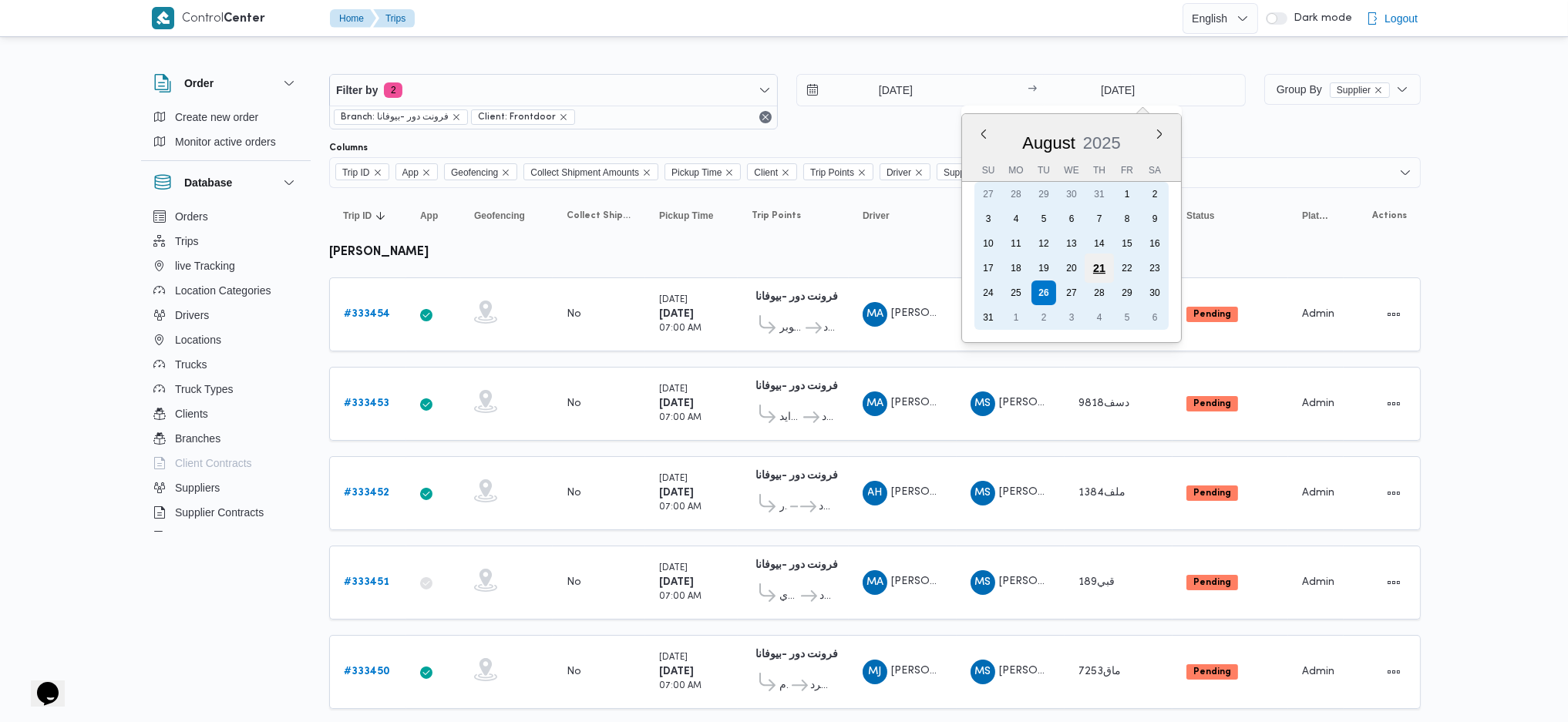
click at [1107, 264] on div "21" at bounding box center [1098, 268] width 29 height 29
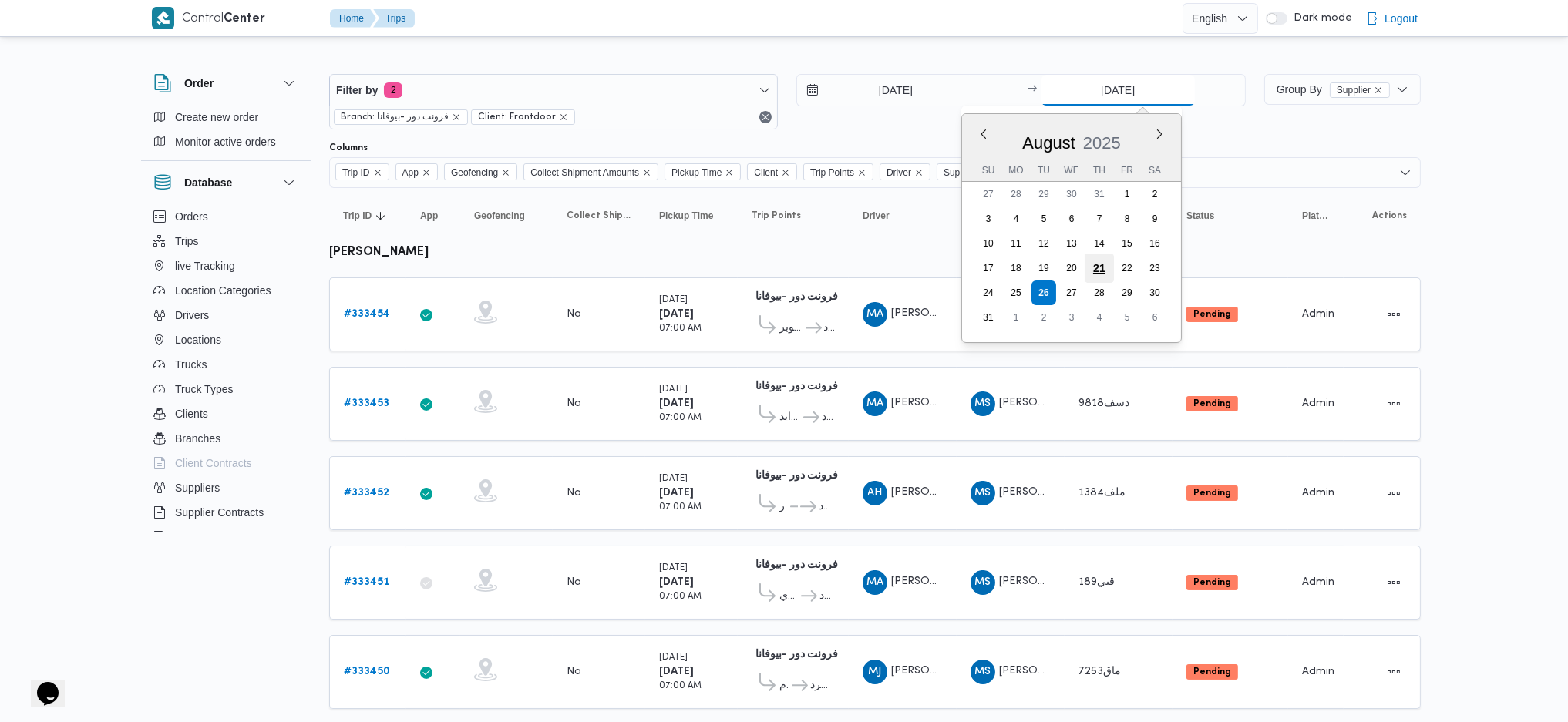
type input "21/8/2025"
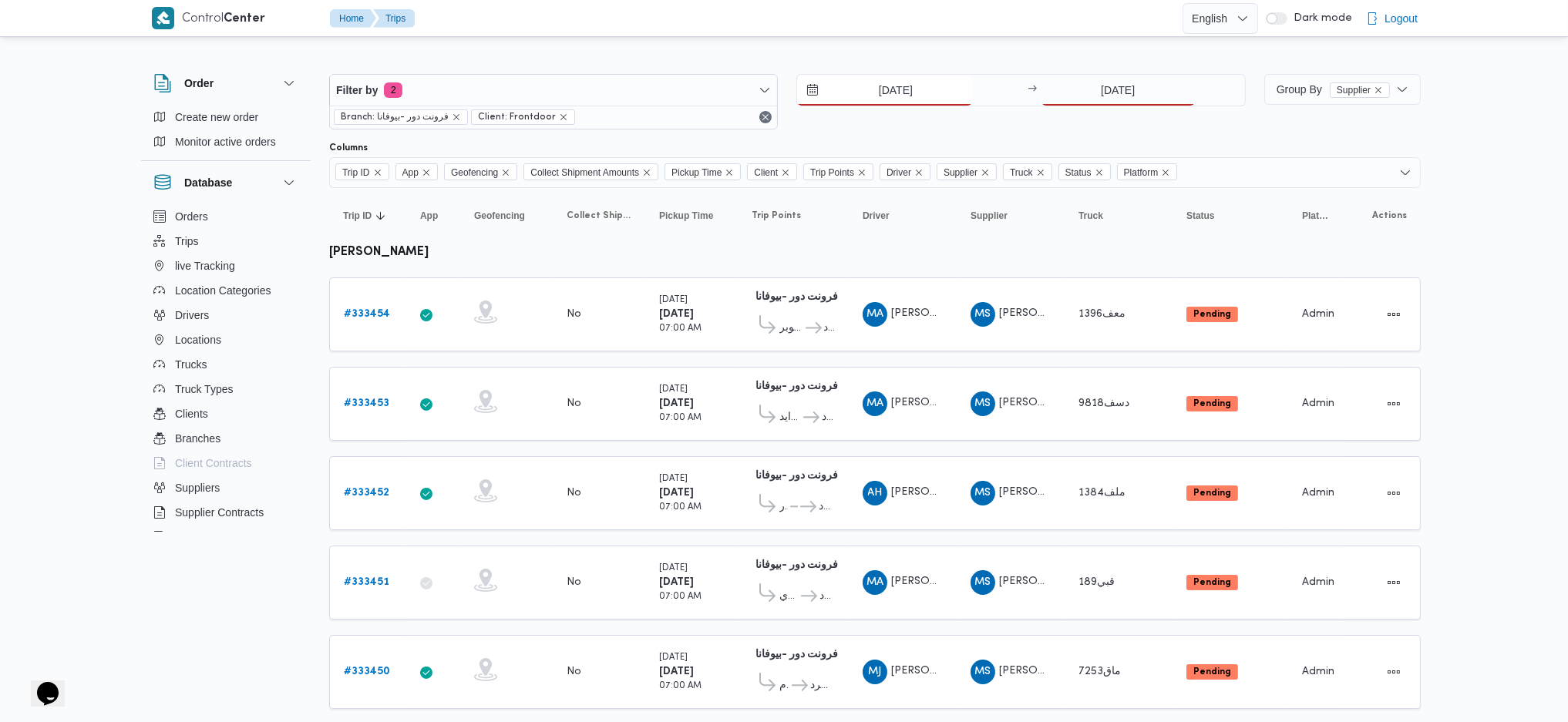
click at [897, 95] on input "[DATE]" at bounding box center [884, 90] width 175 height 31
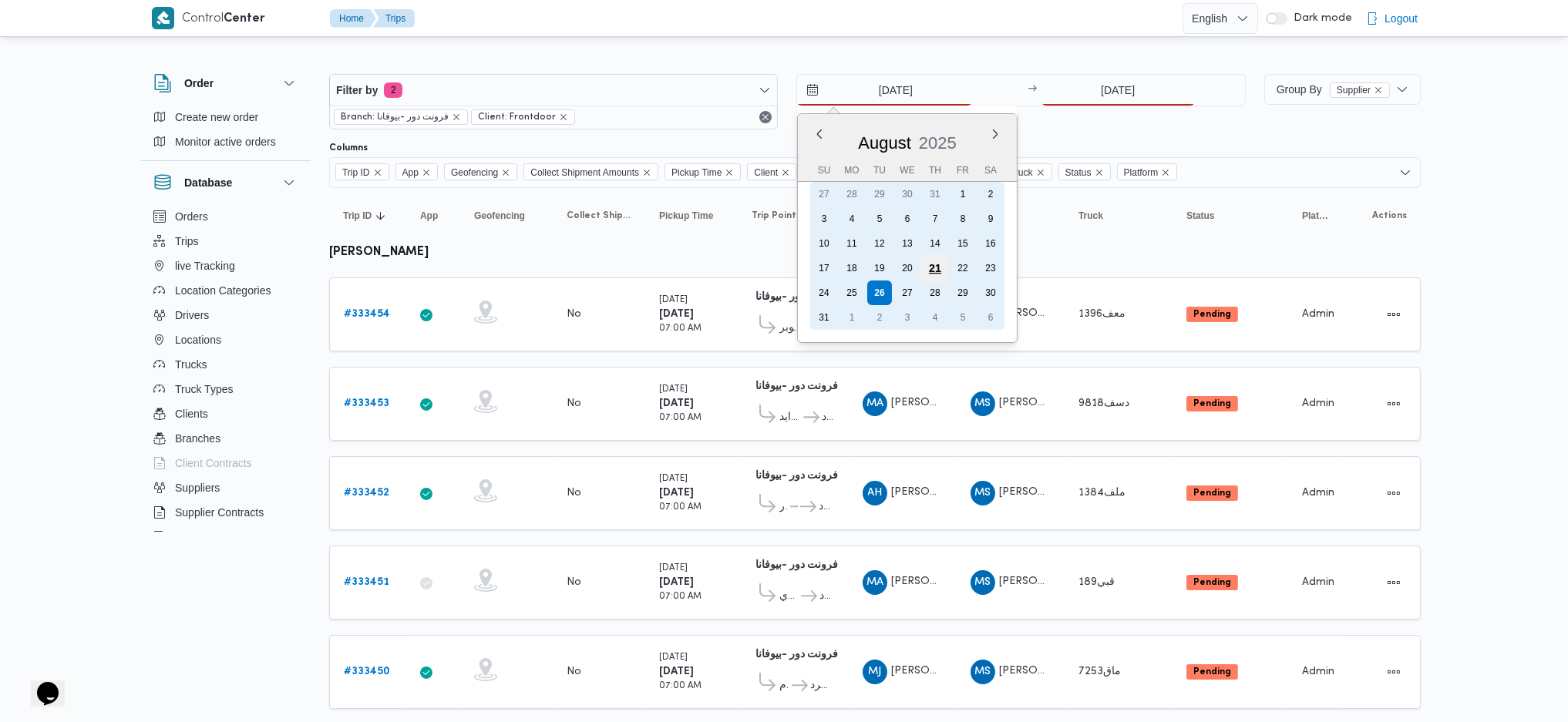
click at [938, 266] on div "21" at bounding box center [935, 268] width 29 height 29
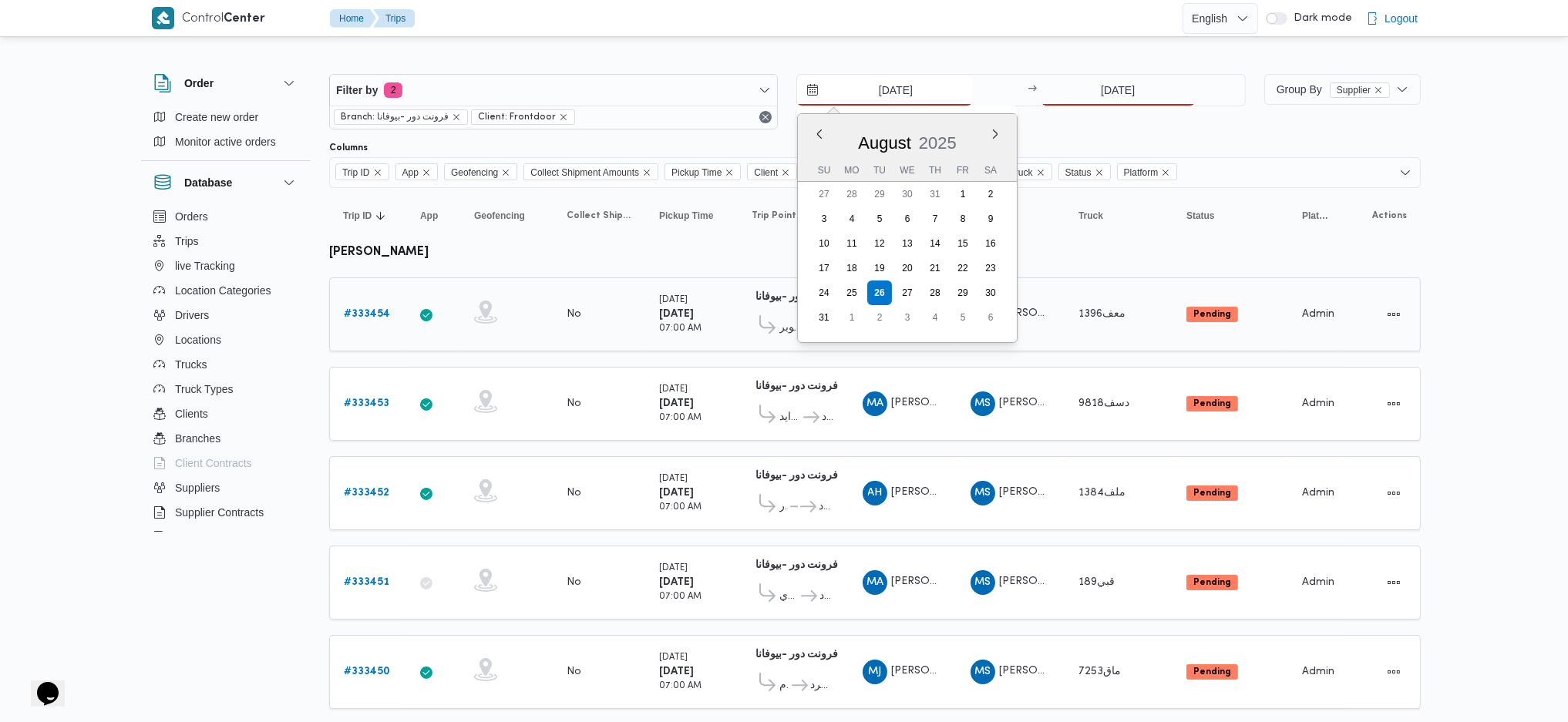
type input "21/8/2025"
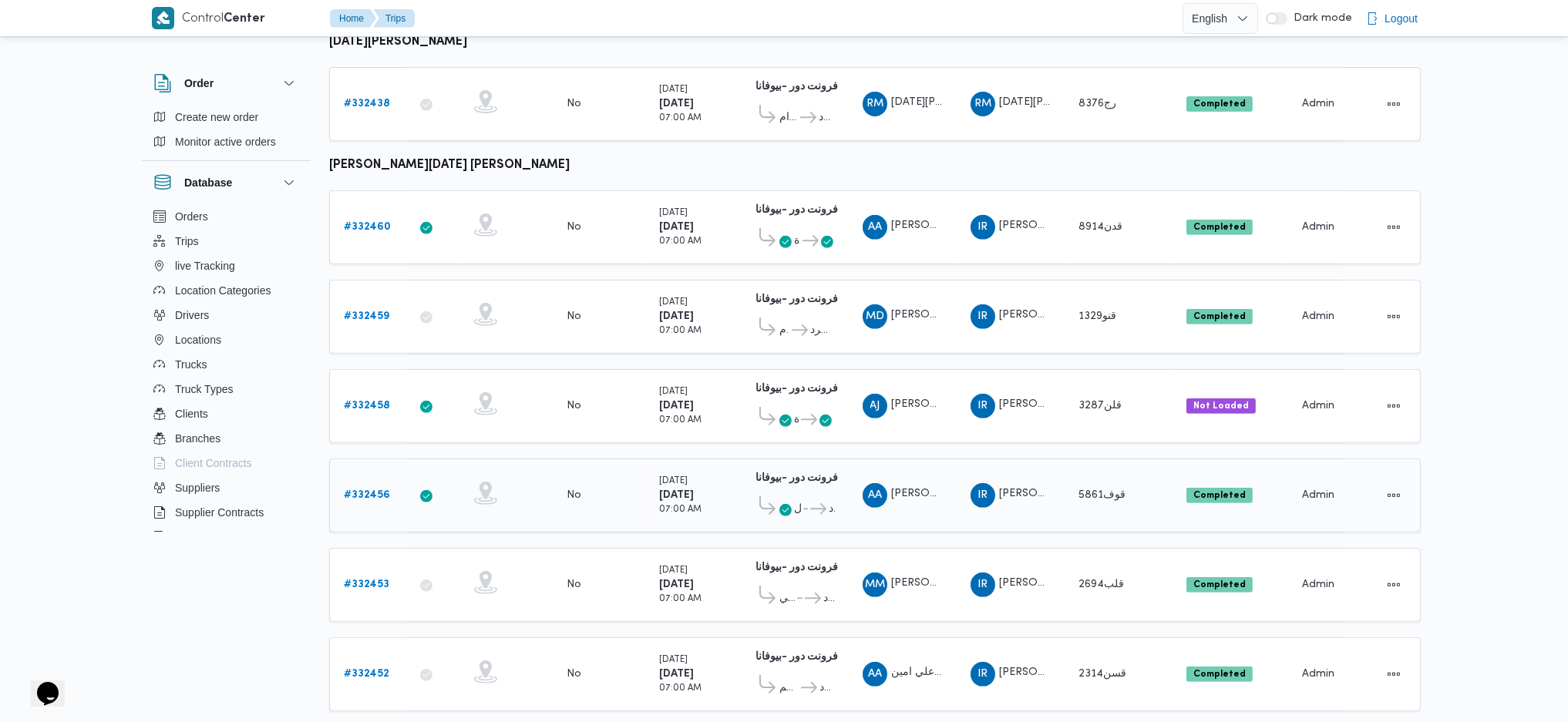
scroll to position [1438, 0]
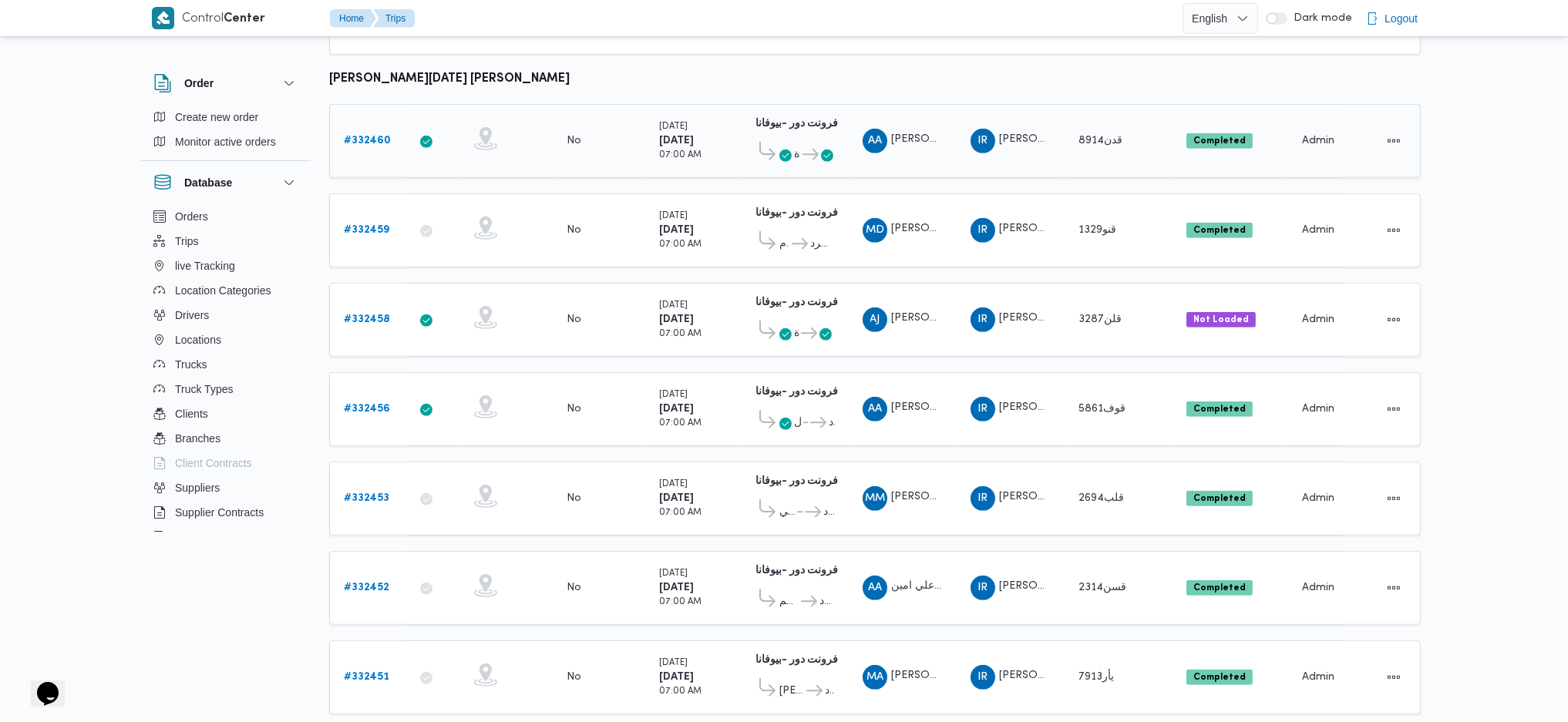
click at [376, 125] on div "# 332460" at bounding box center [368, 141] width 61 height 31
drag, startPoint x: 352, startPoint y: 107, endPoint x: 1497, endPoint y: 371, distance: 1175.0
click at [352, 136] on b "# 332460" at bounding box center [367, 141] width 47 height 10
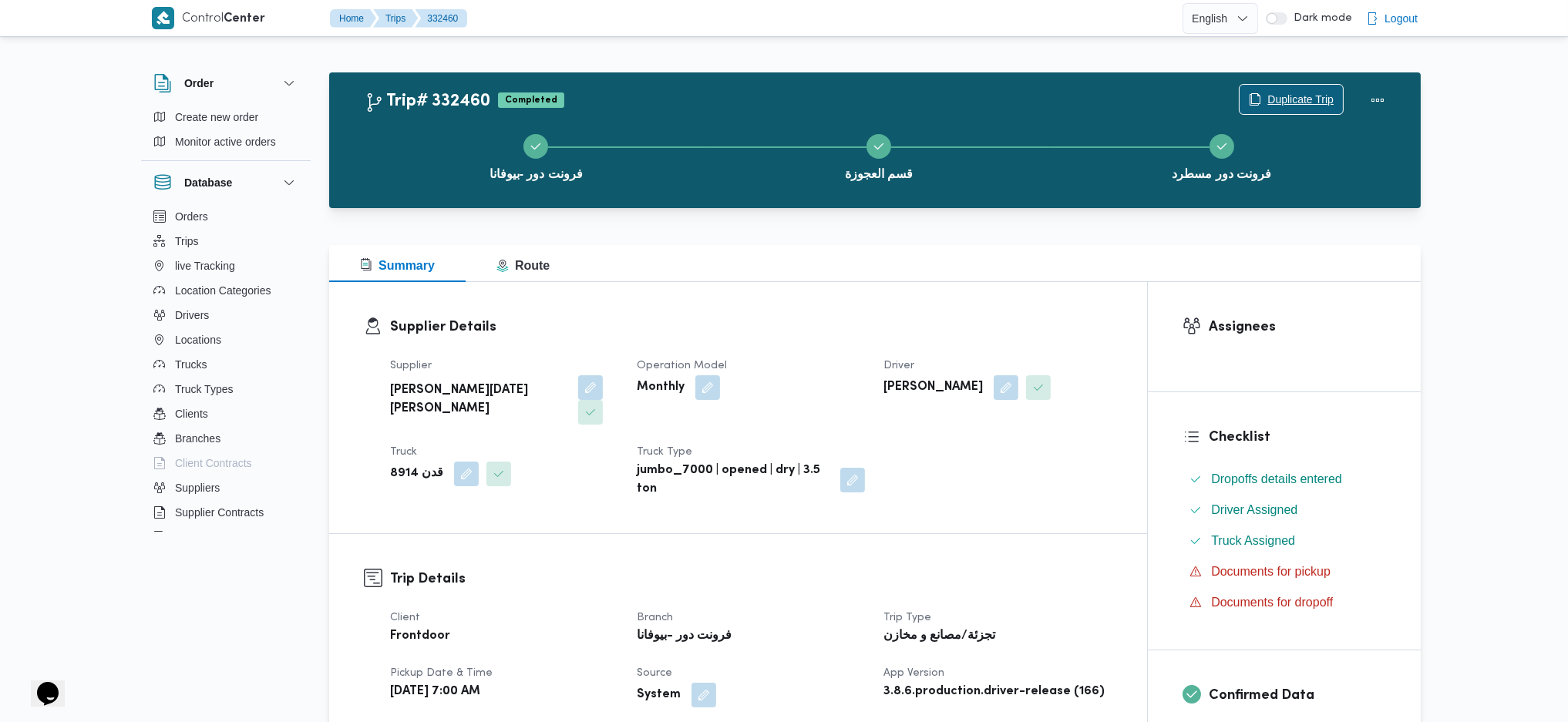
click at [1282, 85] on button "Duplicate Trip" at bounding box center [1290, 100] width 105 height 31
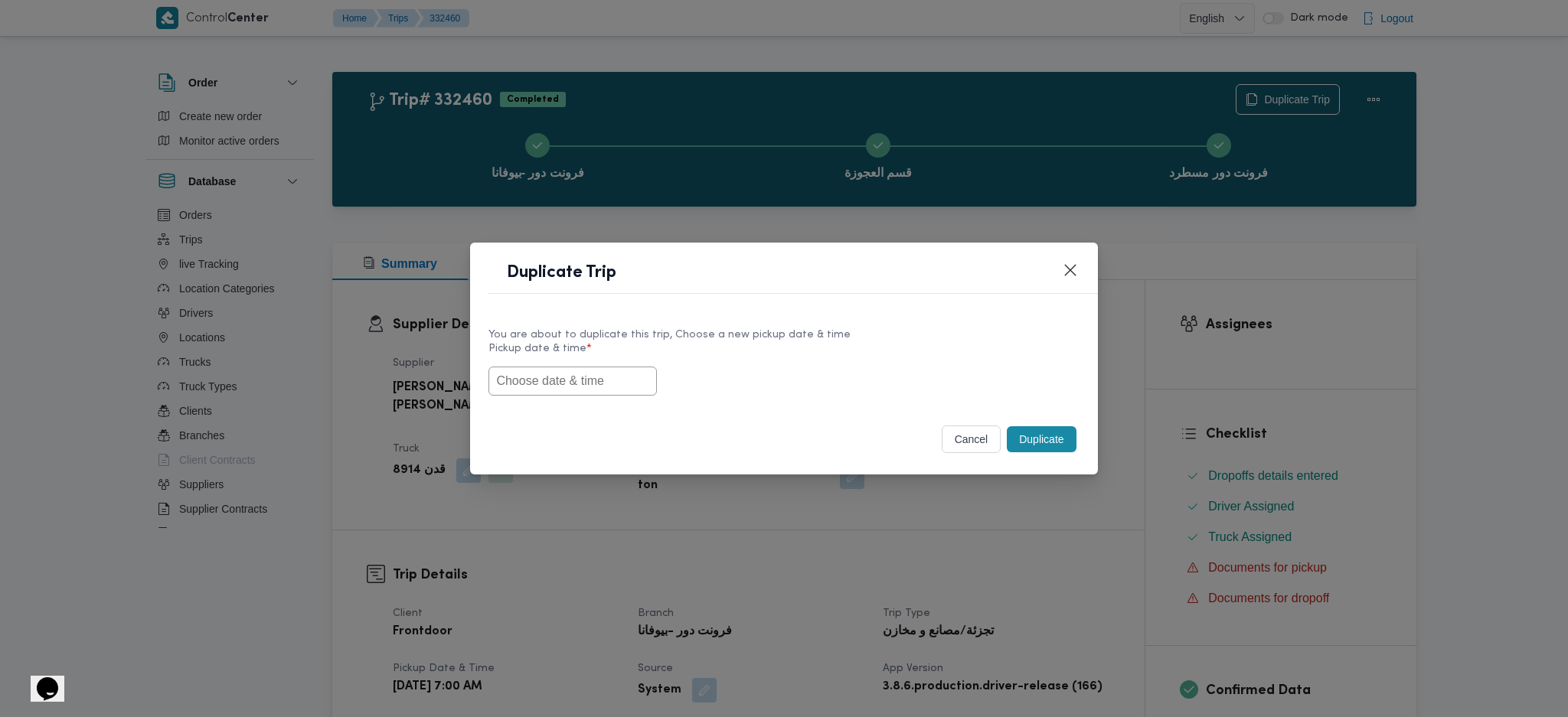
drag, startPoint x: 585, startPoint y: 366, endPoint x: 798, endPoint y: 394, distance: 214.8
click at [548, 366] on input "text" at bounding box center [572, 381] width 168 height 29
paste input "26/08/2025 7:00AM"
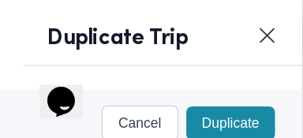
scroll to position [162, 0]
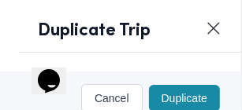
type input "26/08/2025 7:00AM"
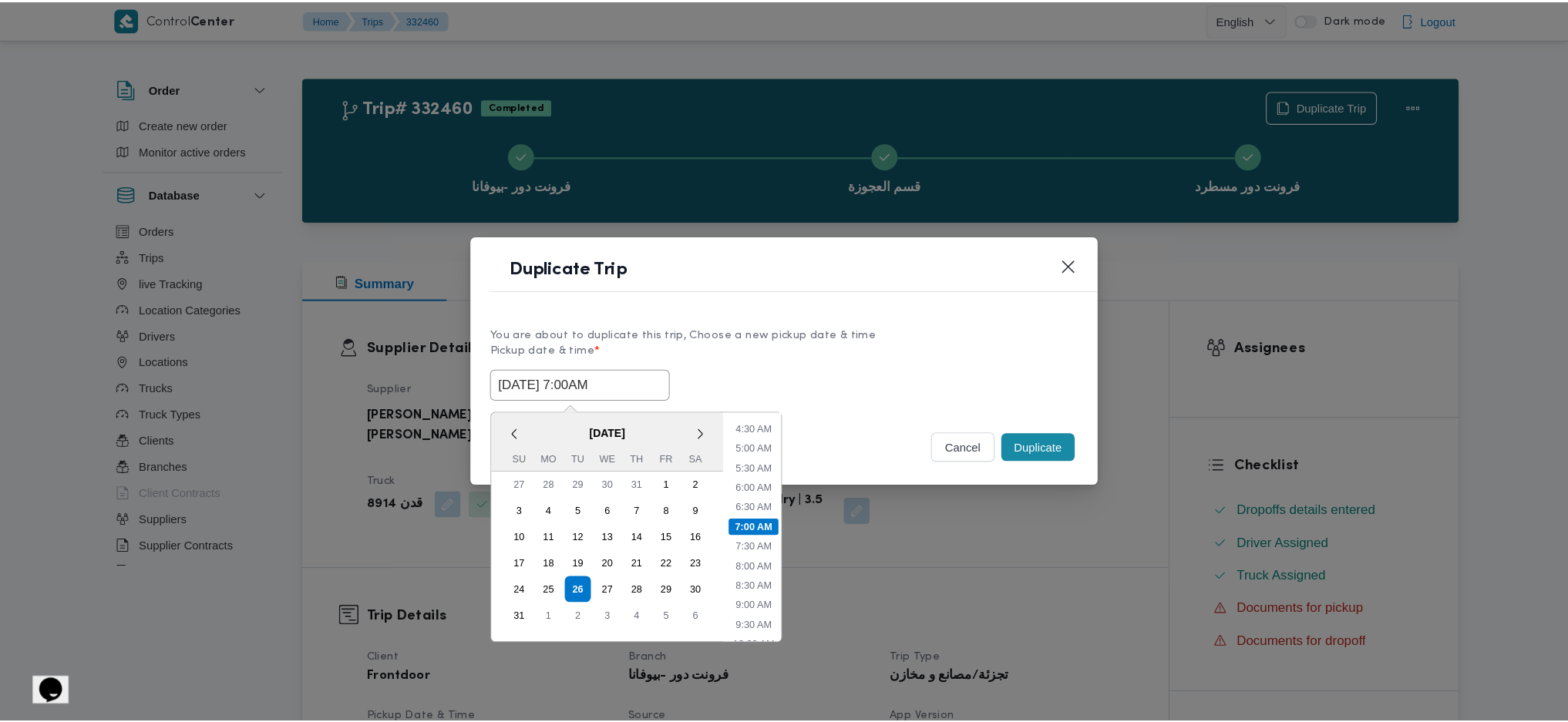
scroll to position [158, 0]
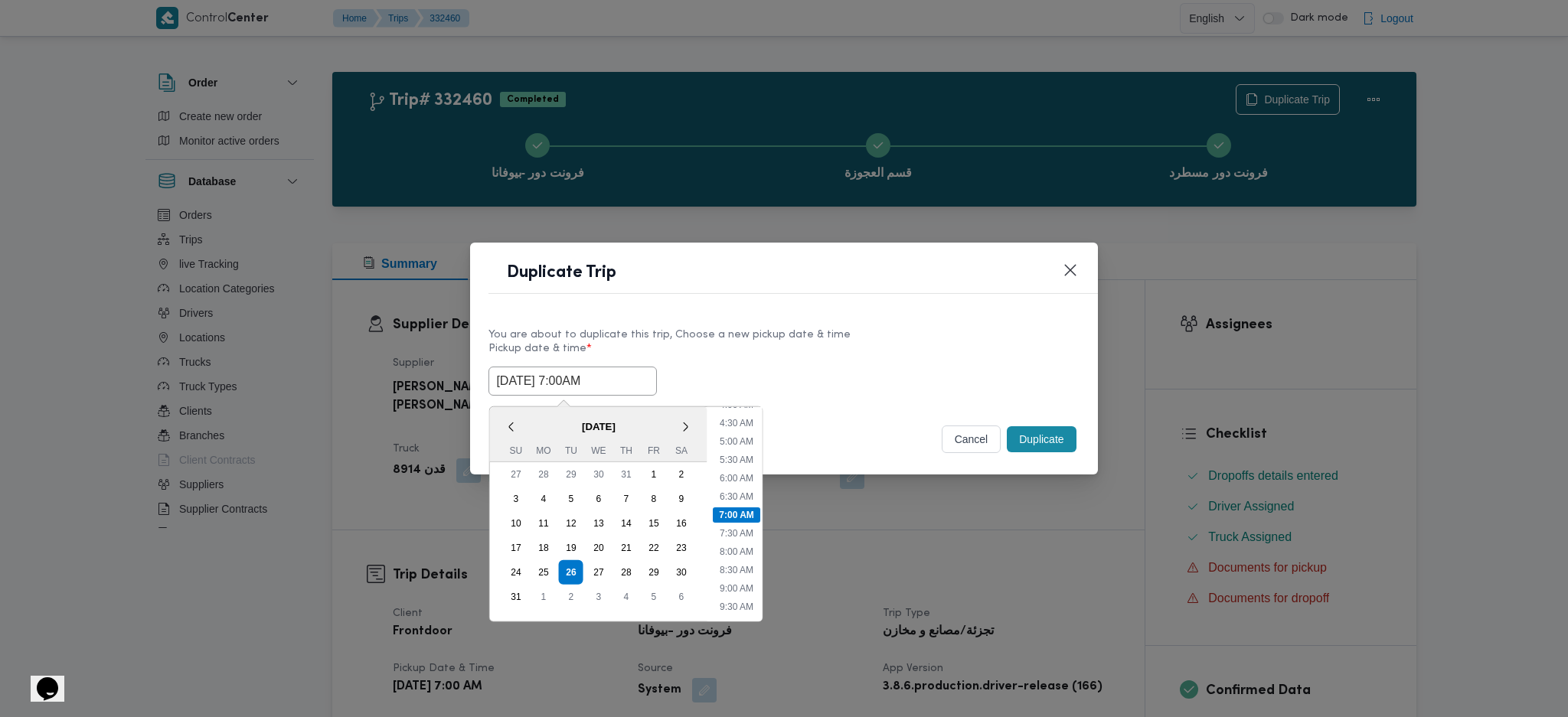
click at [1045, 438] on button "Duplicate" at bounding box center [1040, 439] width 69 height 26
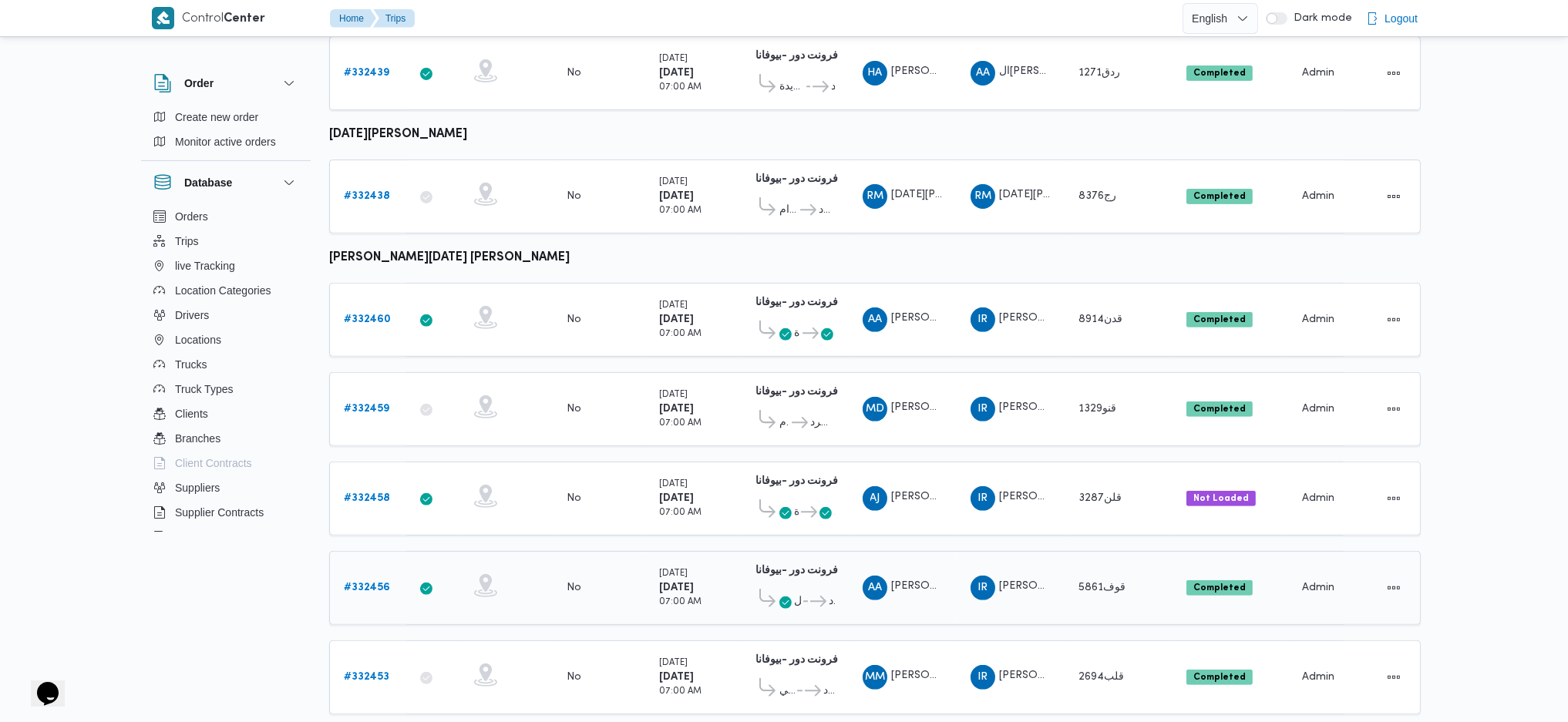
scroll to position [1387, 0]
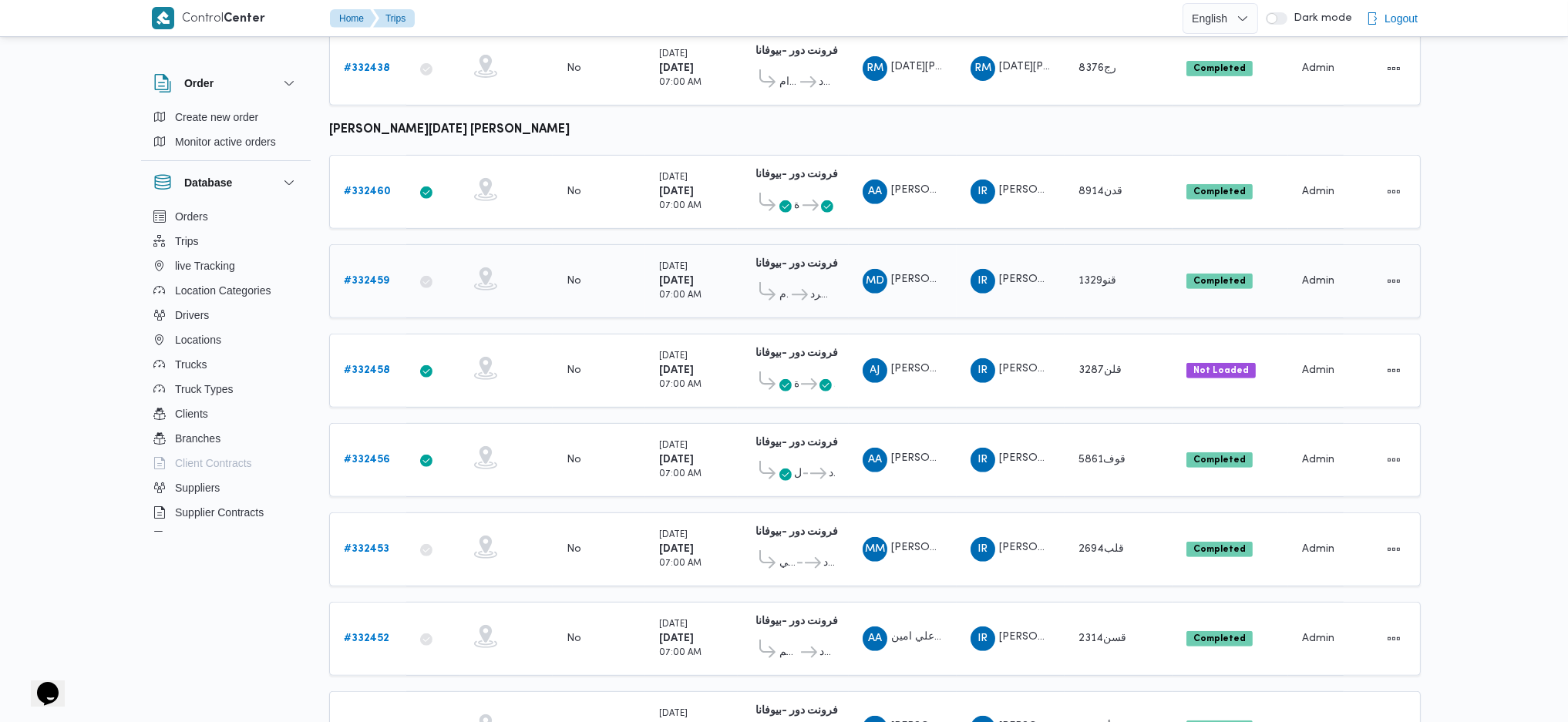
click at [373, 276] on b "# 332459" at bounding box center [366, 281] width 45 height 10
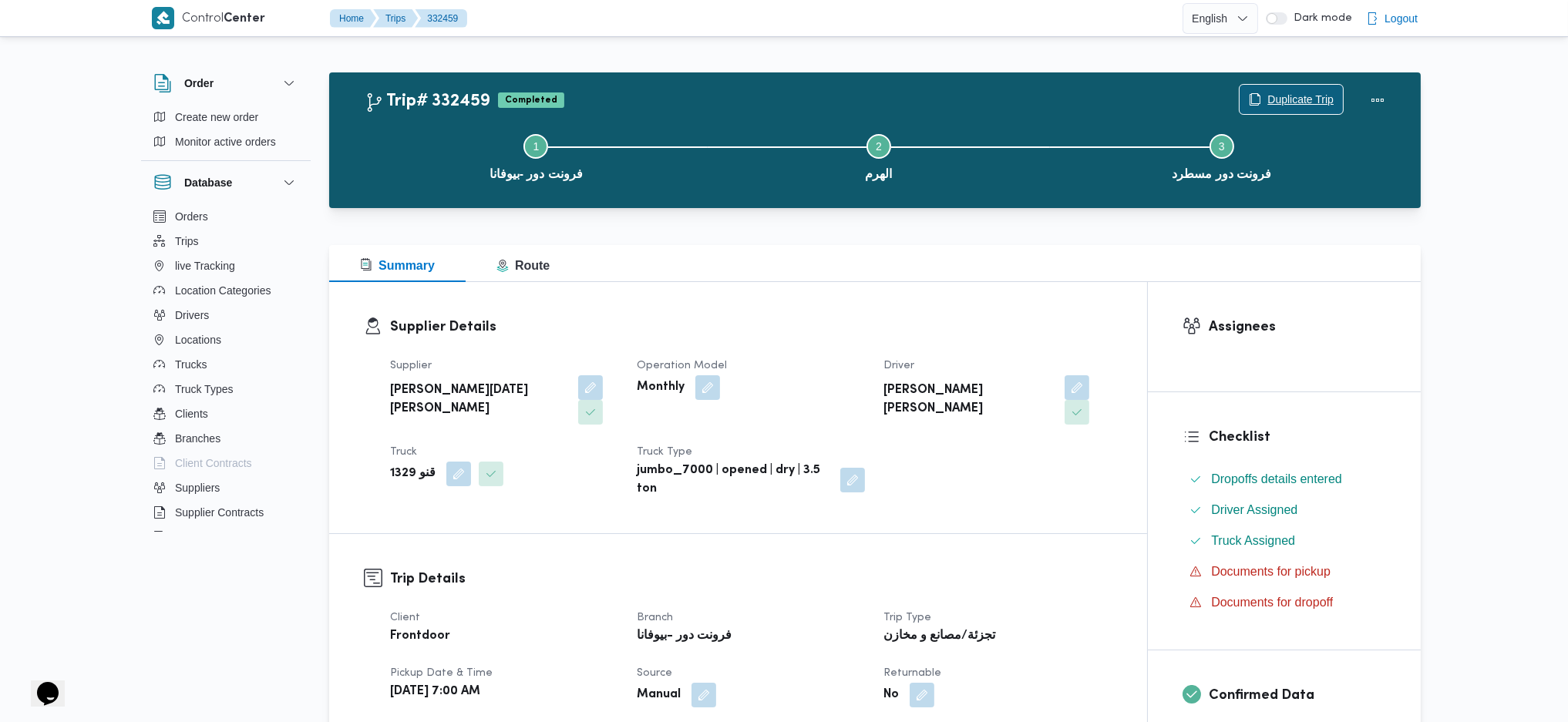
click at [1271, 97] on span "Duplicate Trip" at bounding box center [1301, 99] width 67 height 19
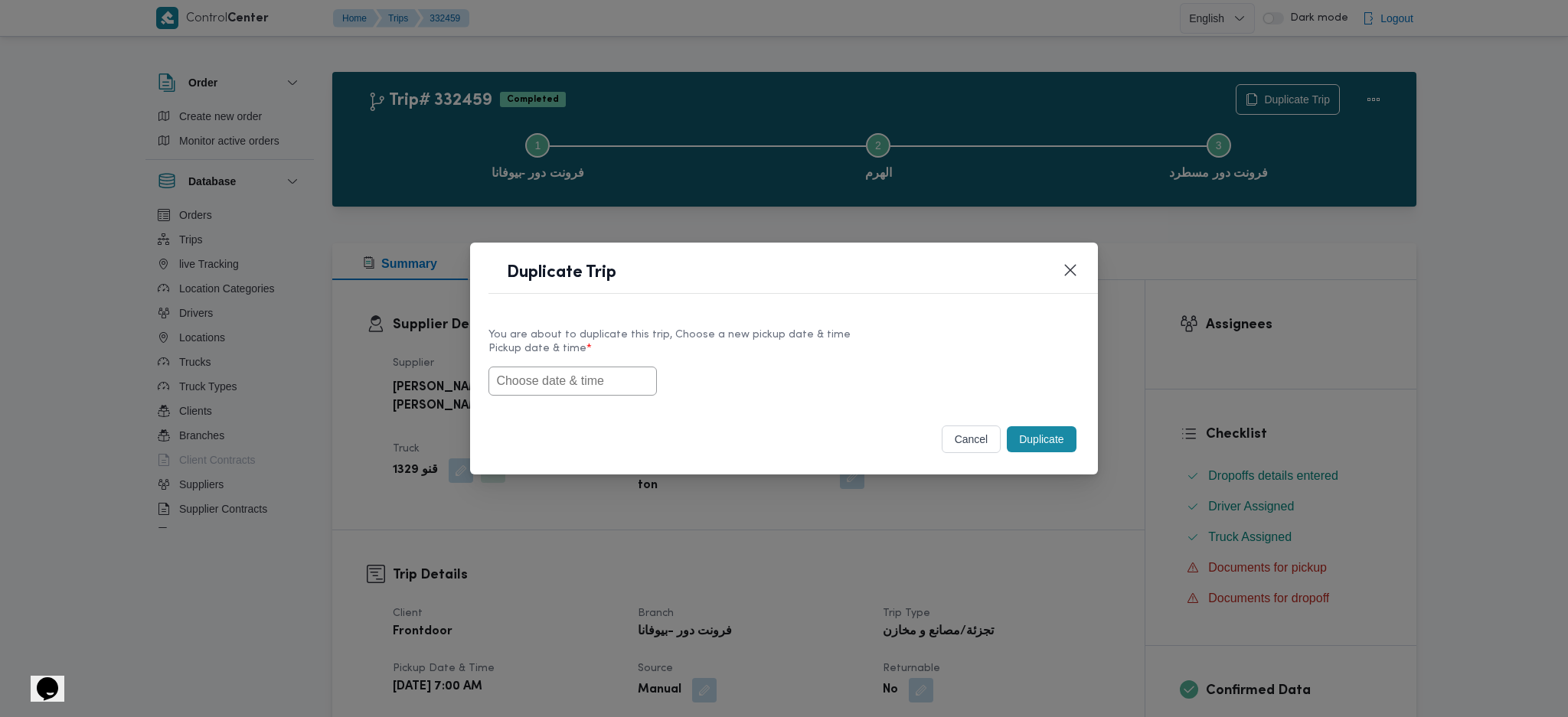
click at [572, 368] on input "text" at bounding box center [572, 381] width 168 height 29
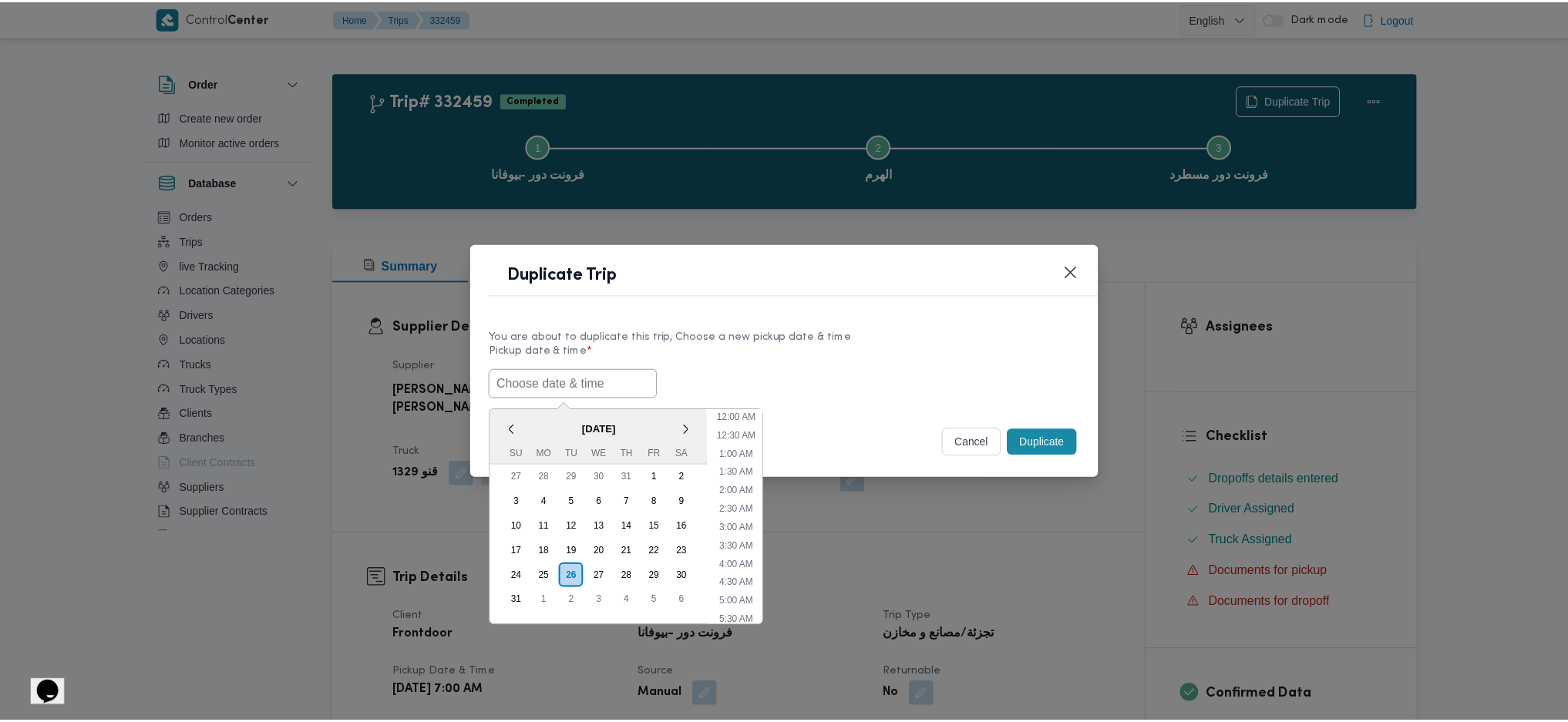
scroll to position [52, 0]
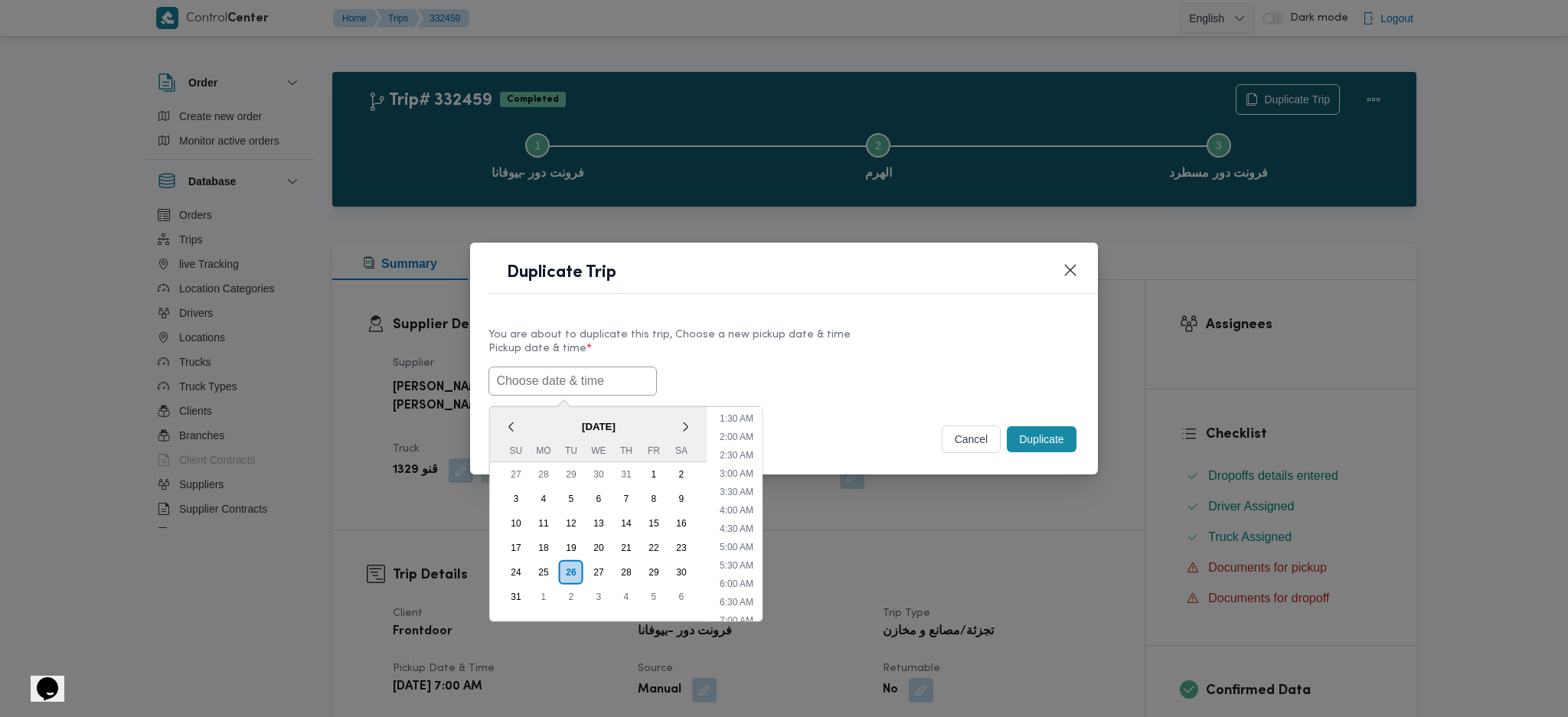
paste input "26/08/2025 7:00AM"
type input "26/08/2025 7:00AM"
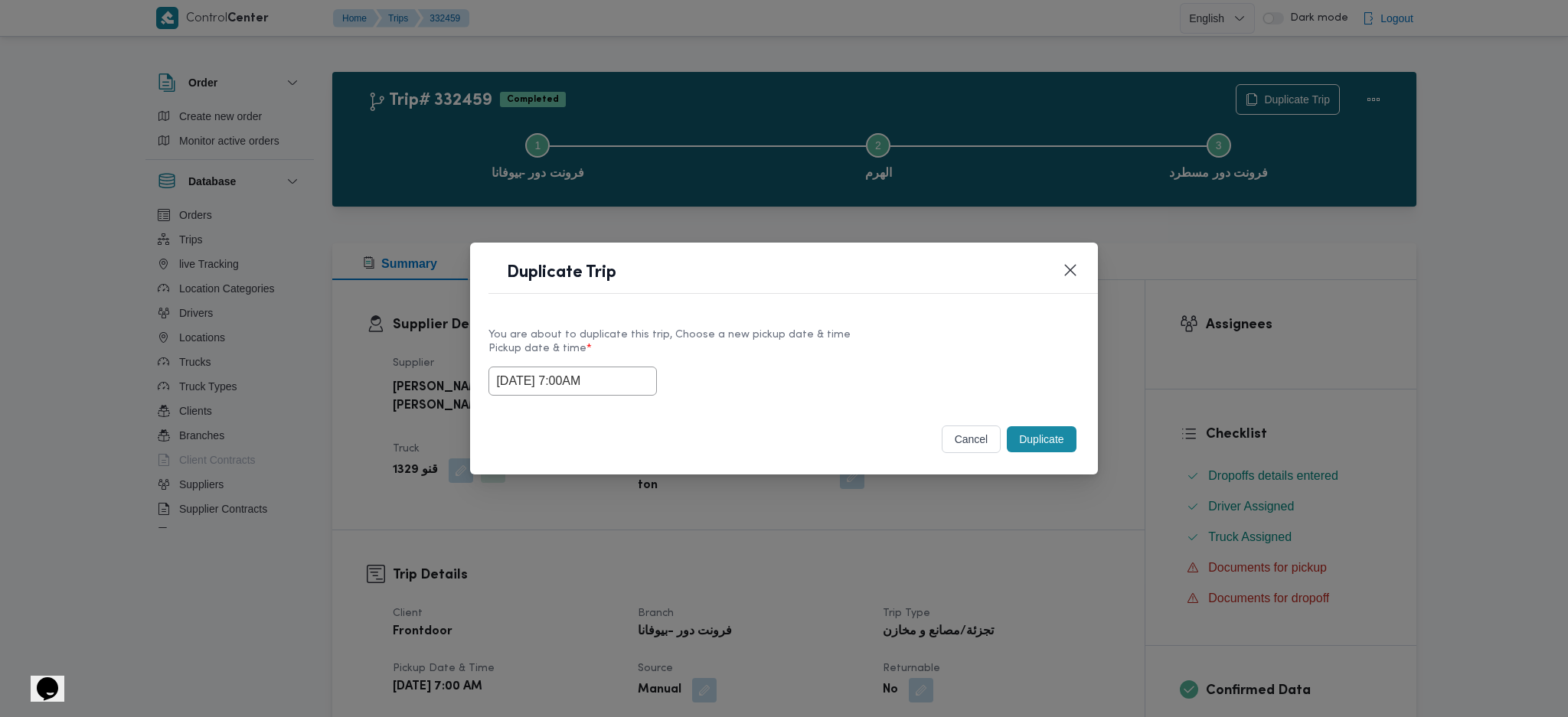
click at [1028, 434] on button "Duplicate" at bounding box center [1040, 439] width 69 height 26
drag, startPoint x: 995, startPoint y: 580, endPoint x: 944, endPoint y: 566, distance: 52.9
click at [993, 580] on div "Duplicate Trip You are about to duplicate this trip, Choose a new pickup date &…" at bounding box center [784, 358] width 1568 height 717
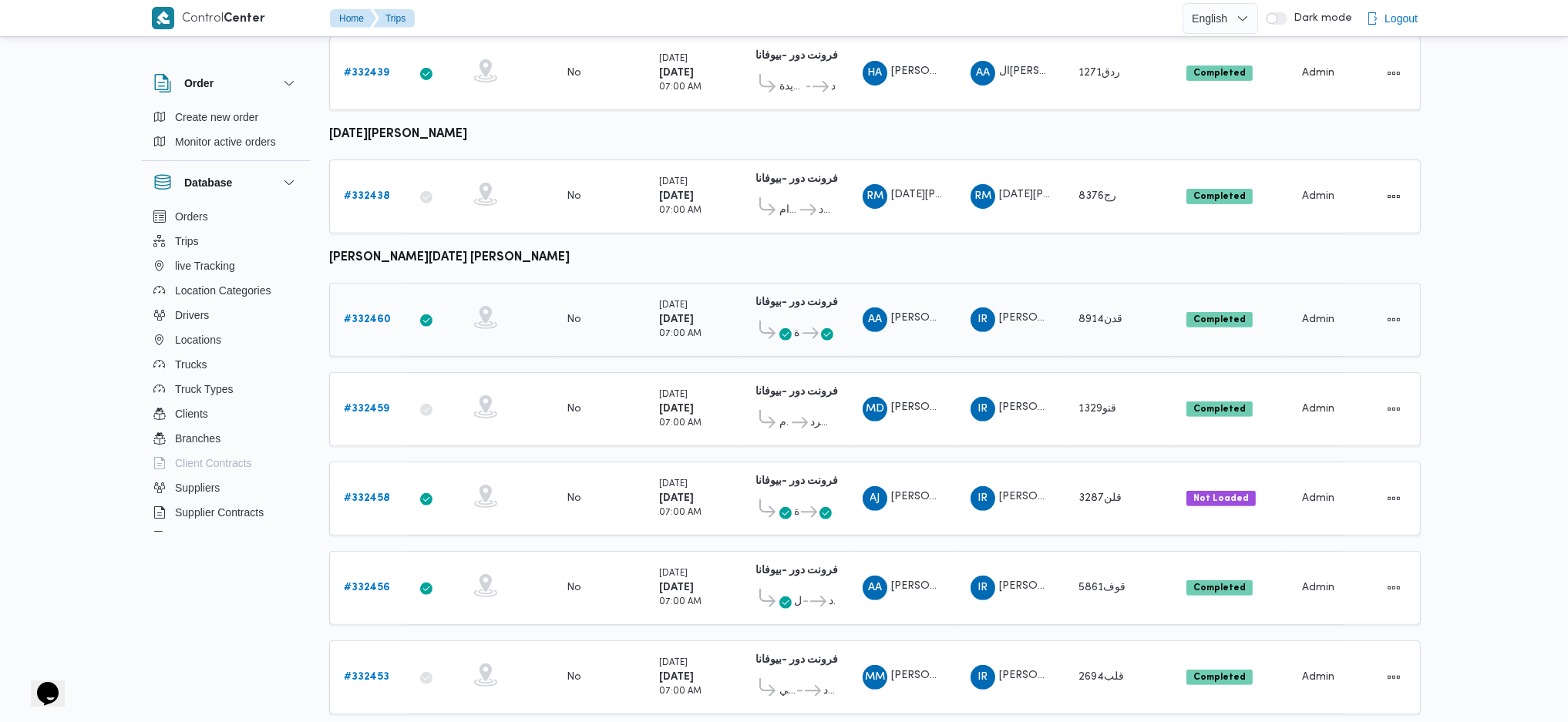
scroll to position [1387, 0]
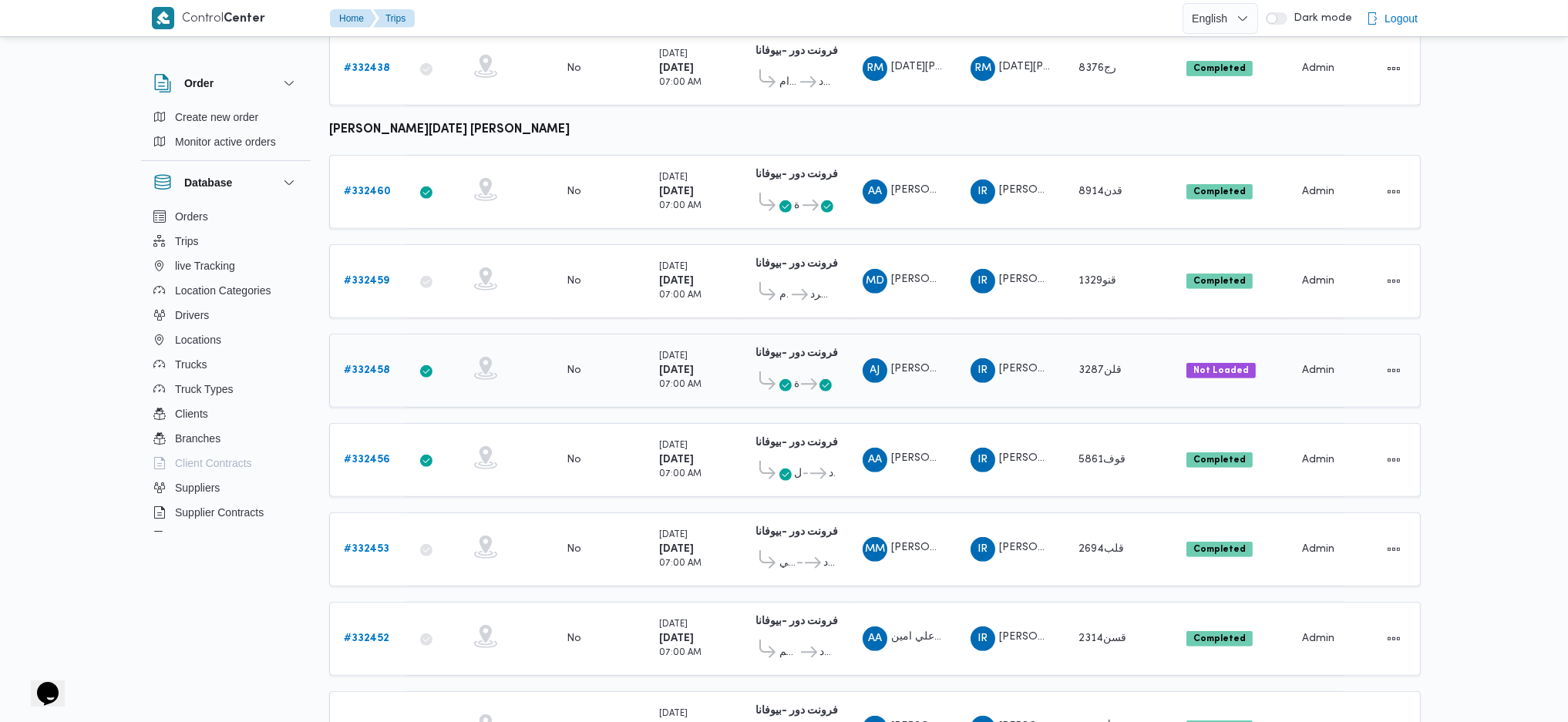
click at [378, 366] on b "# 332458" at bounding box center [366, 371] width 46 height 10
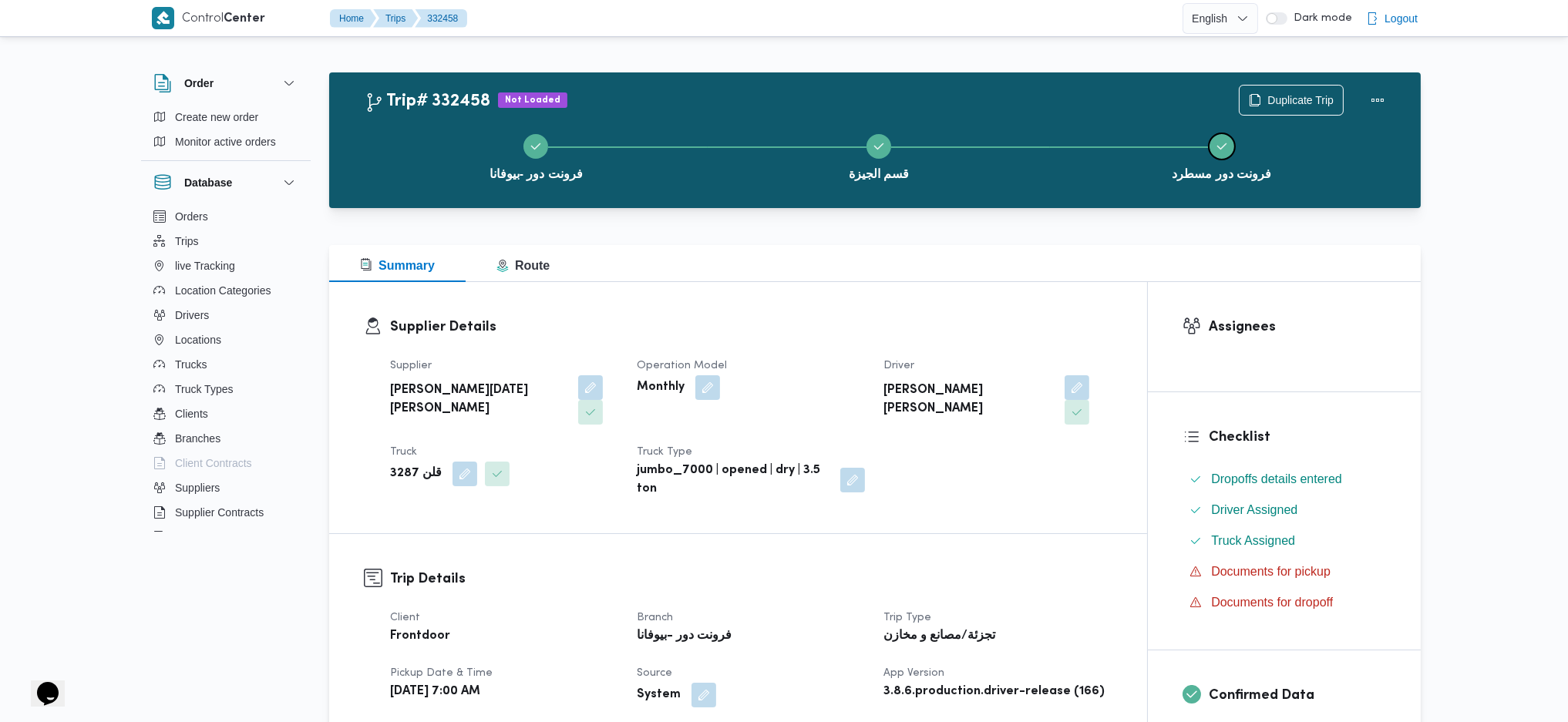
click at [1275, 122] on button "فرونت دور مسطرد" at bounding box center [1221, 156] width 343 height 80
click at [1281, 136] on button "فرونت دور مسطرد" at bounding box center [1221, 156] width 343 height 80
click at [1281, 103] on span "Duplicate Trip" at bounding box center [1301, 99] width 67 height 19
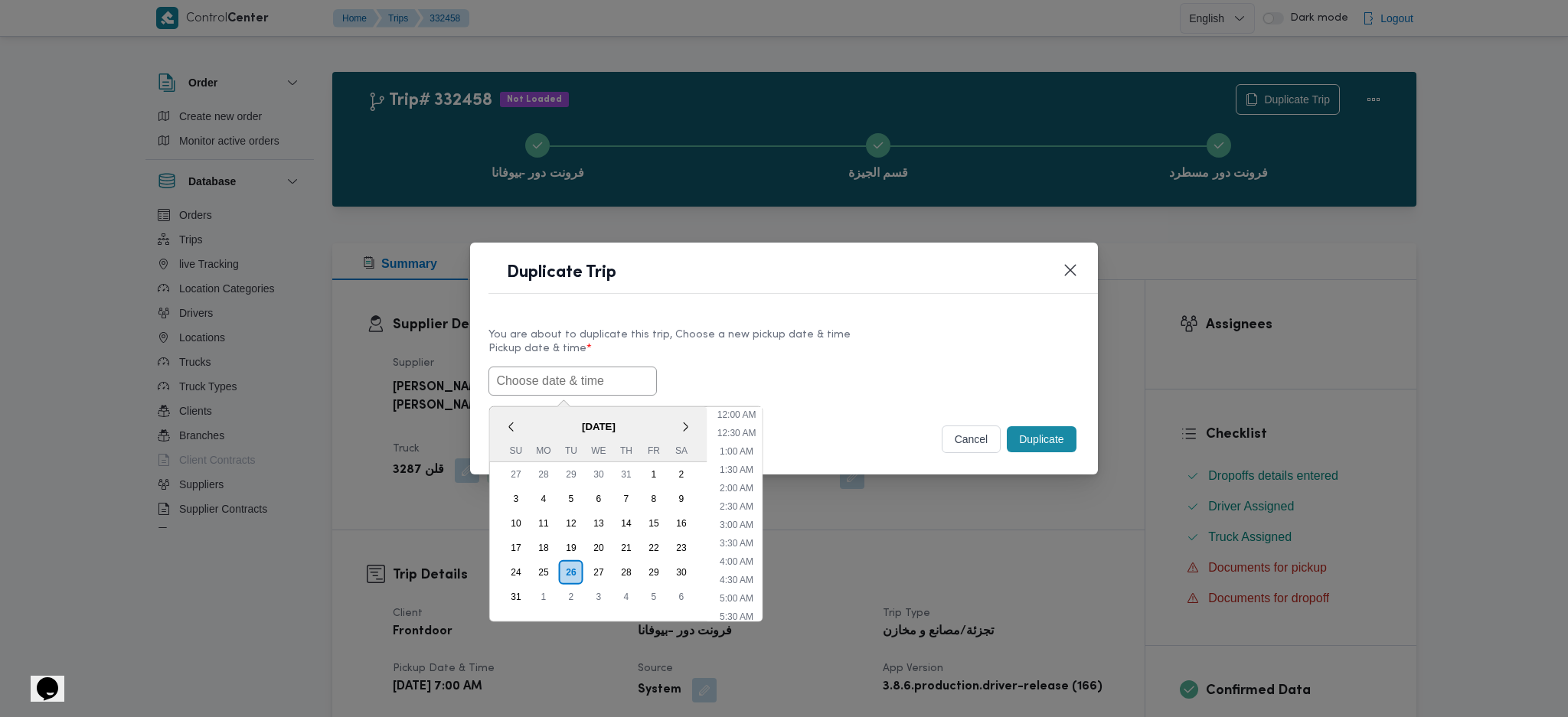
click at [587, 379] on input "text" at bounding box center [572, 381] width 168 height 29
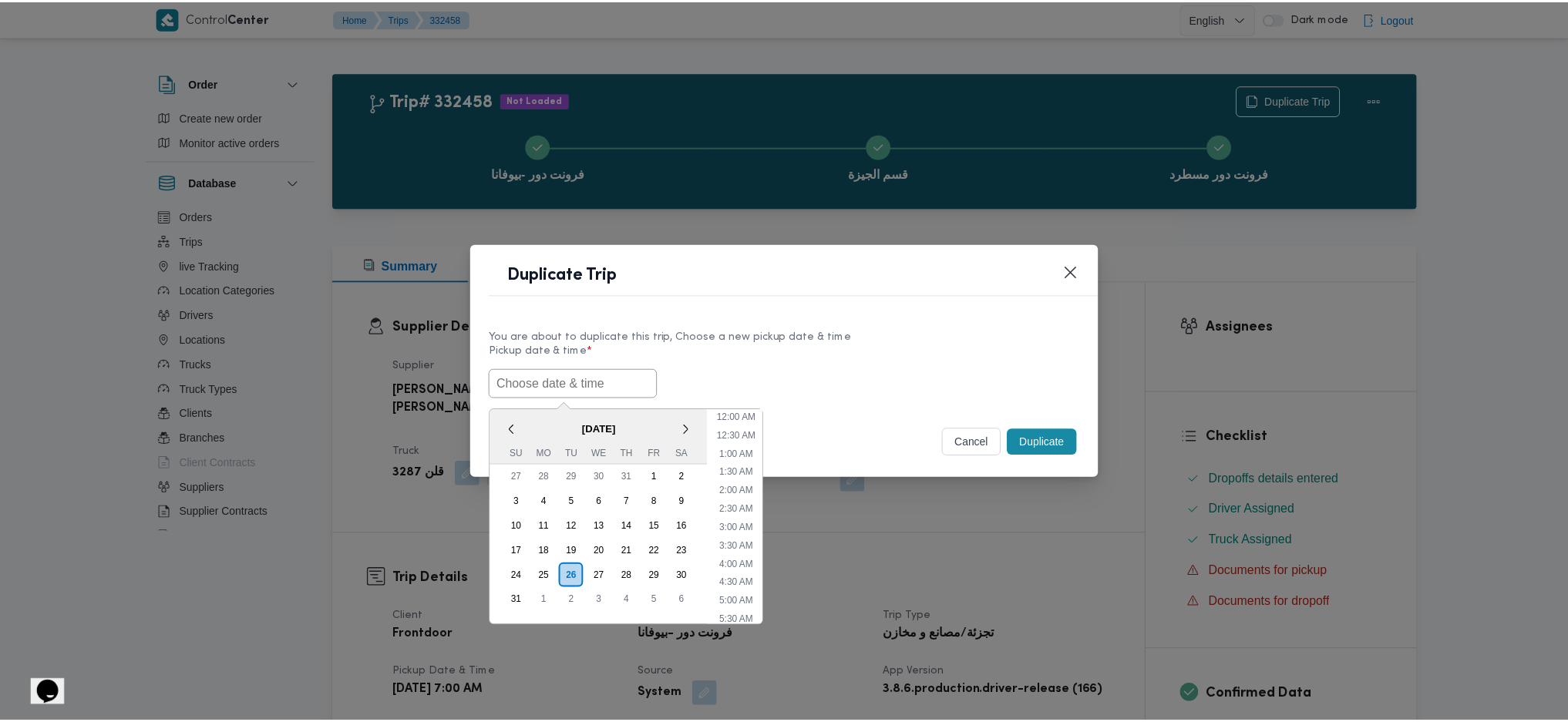
scroll to position [52, 0]
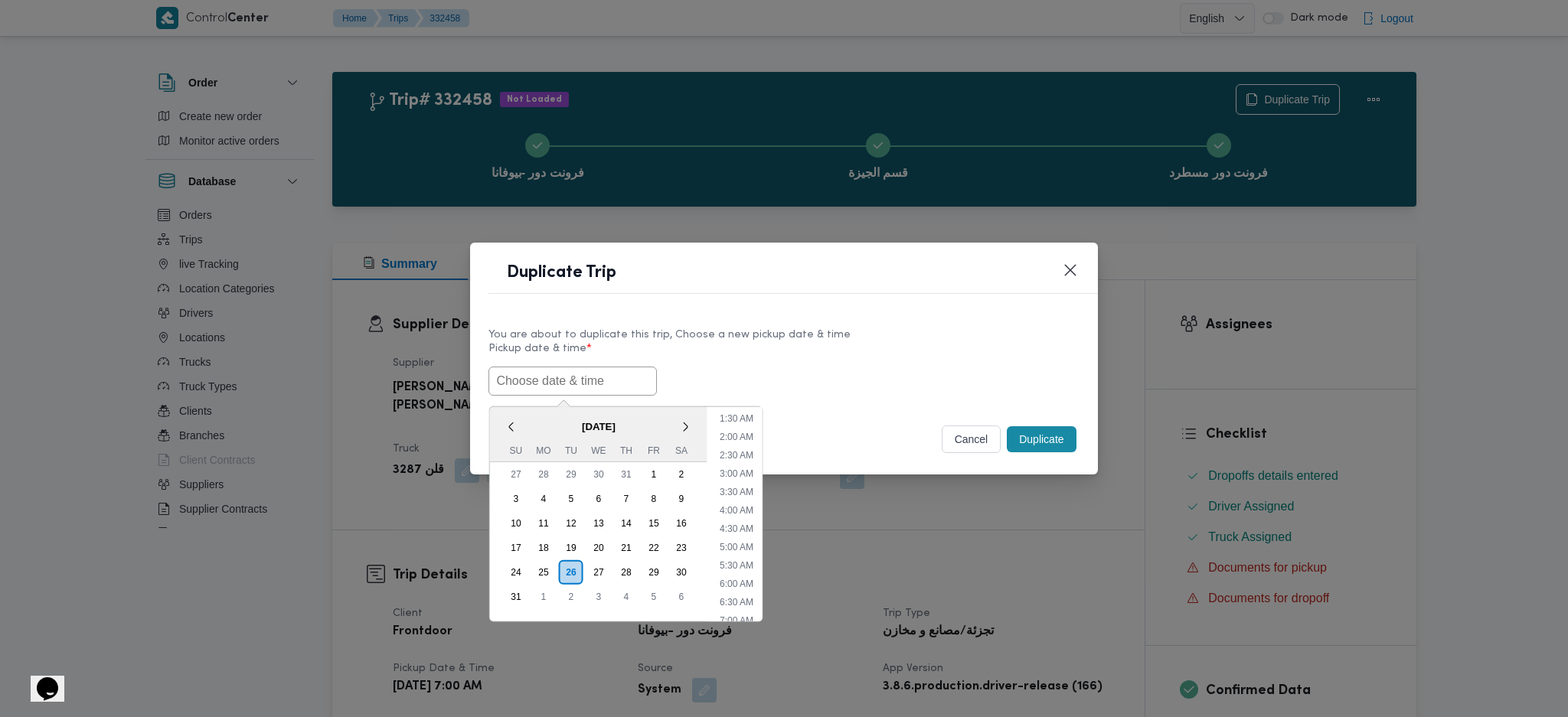
paste input "26/08/2025 7:00AM"
type input "26/08/2025 7:00AM"
drag, startPoint x: 1035, startPoint y: 446, endPoint x: 1039, endPoint y: 485, distance: 39.2
click at [1038, 445] on button "Duplicate" at bounding box center [1040, 439] width 69 height 26
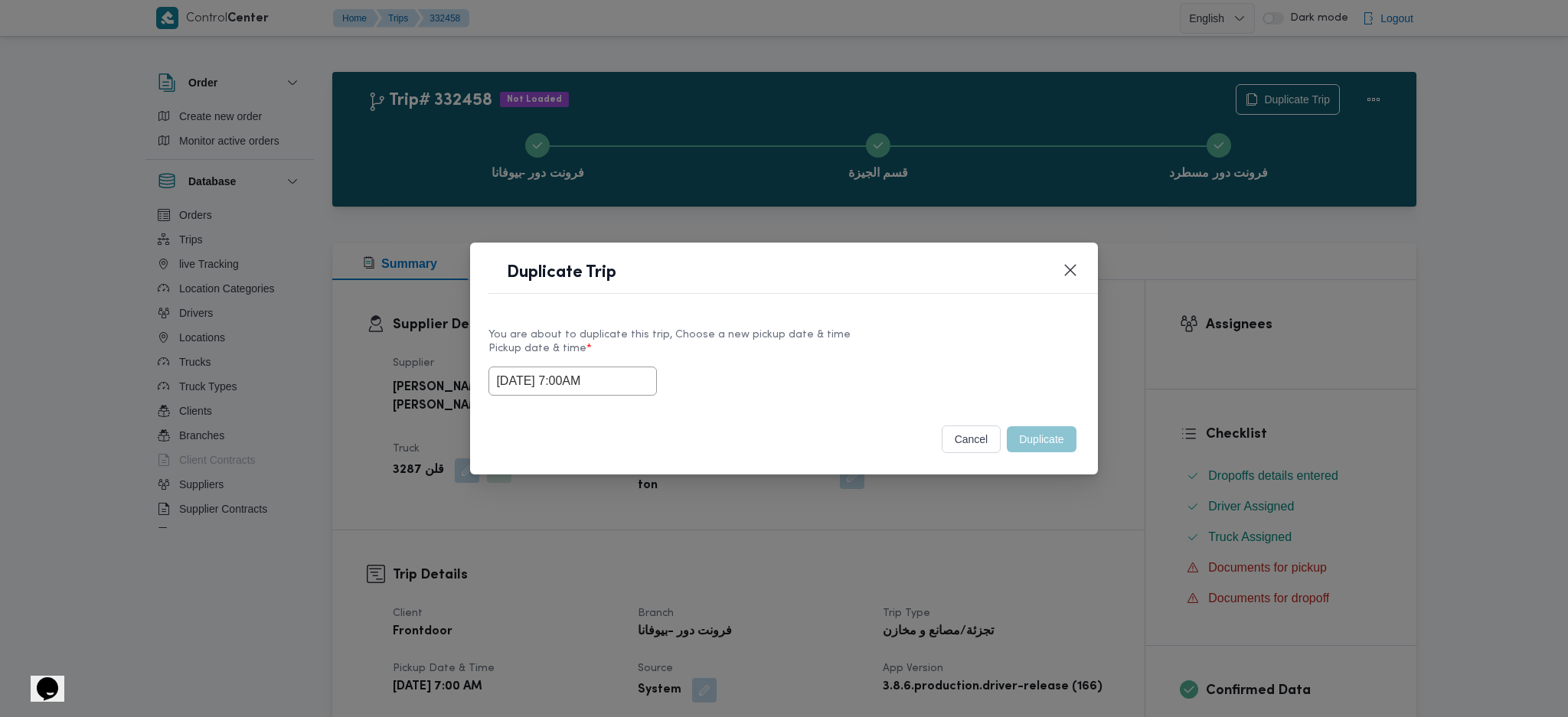
click at [1029, 515] on div "Duplicate Trip You are about to duplicate this trip, Choose a new pickup date &…" at bounding box center [784, 358] width 1568 height 717
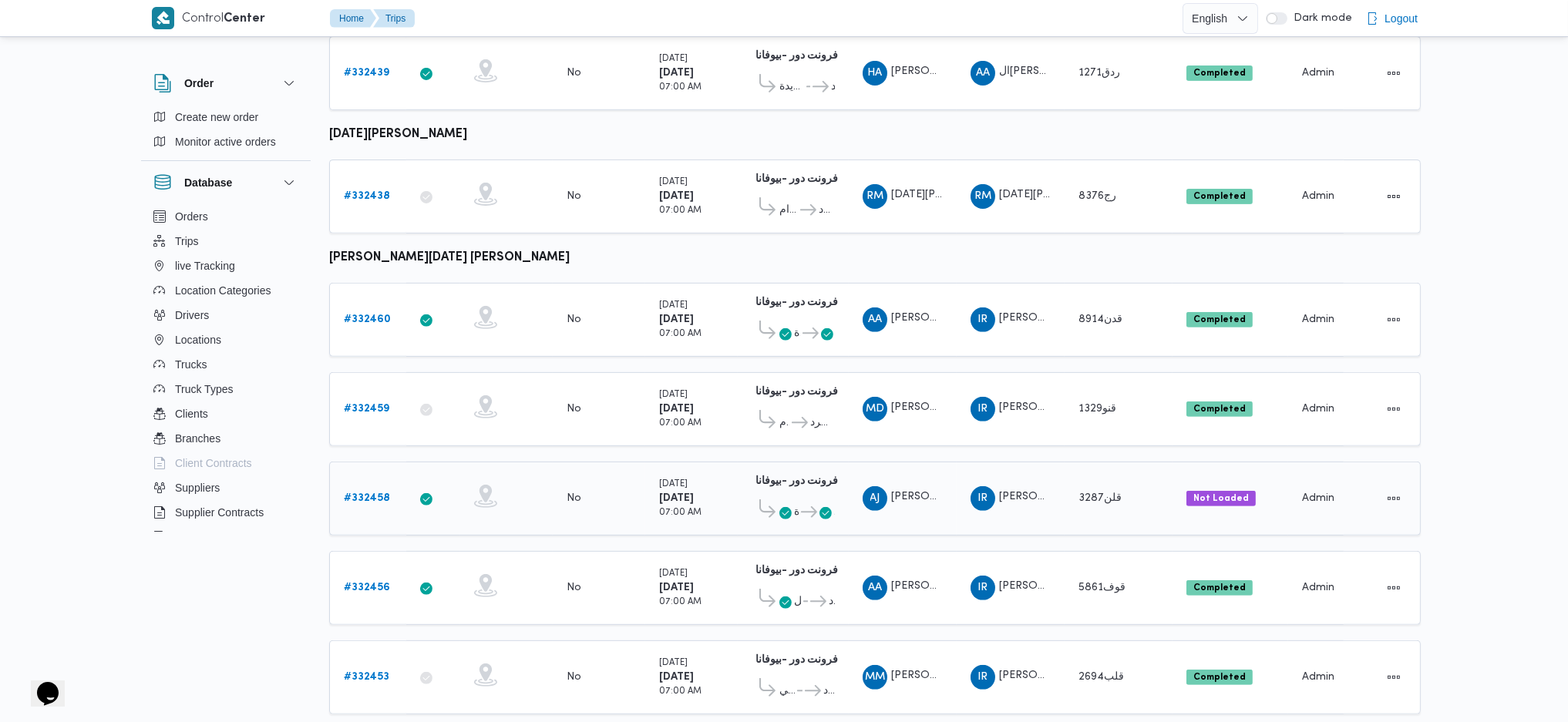
scroll to position [1387, 0]
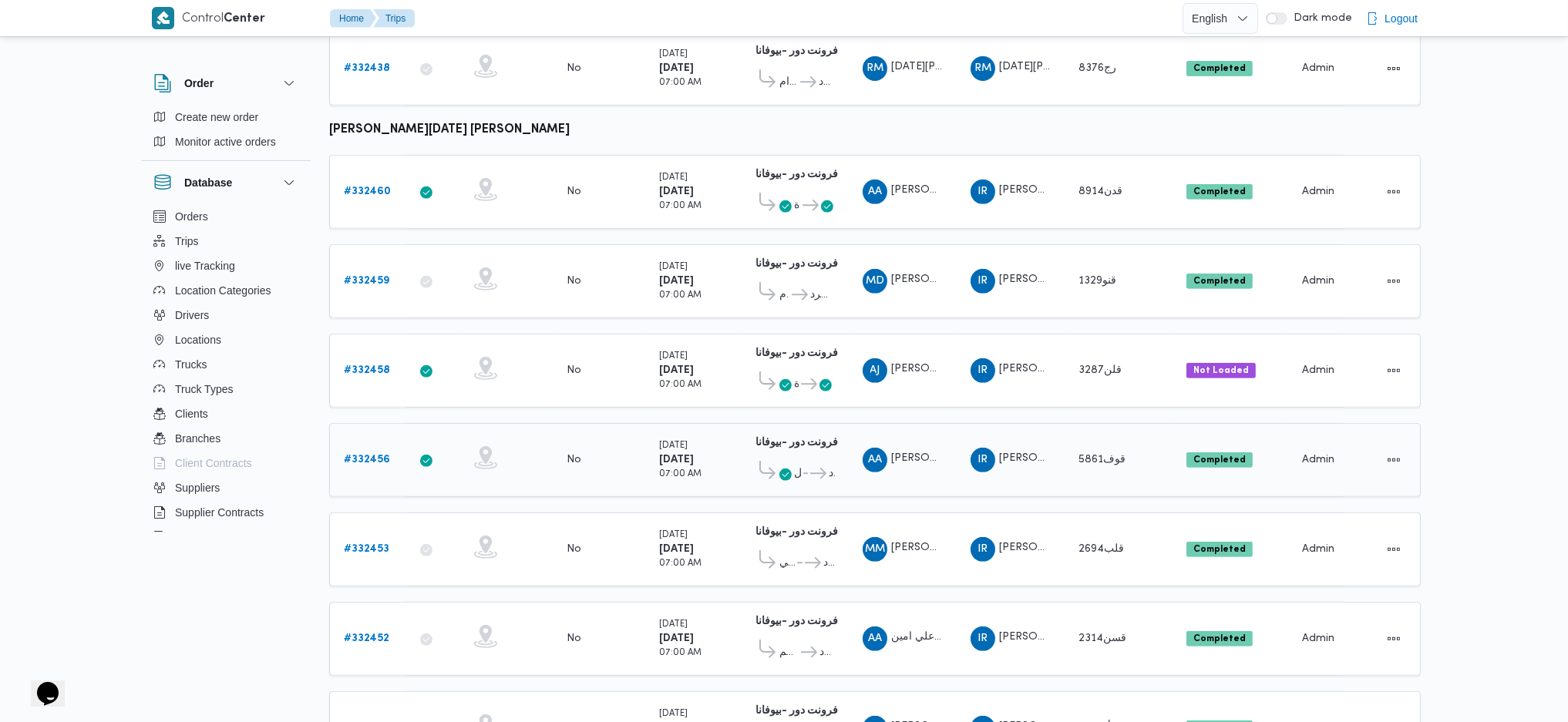
click at [372, 455] on b "# 332456" at bounding box center [366, 460] width 46 height 10
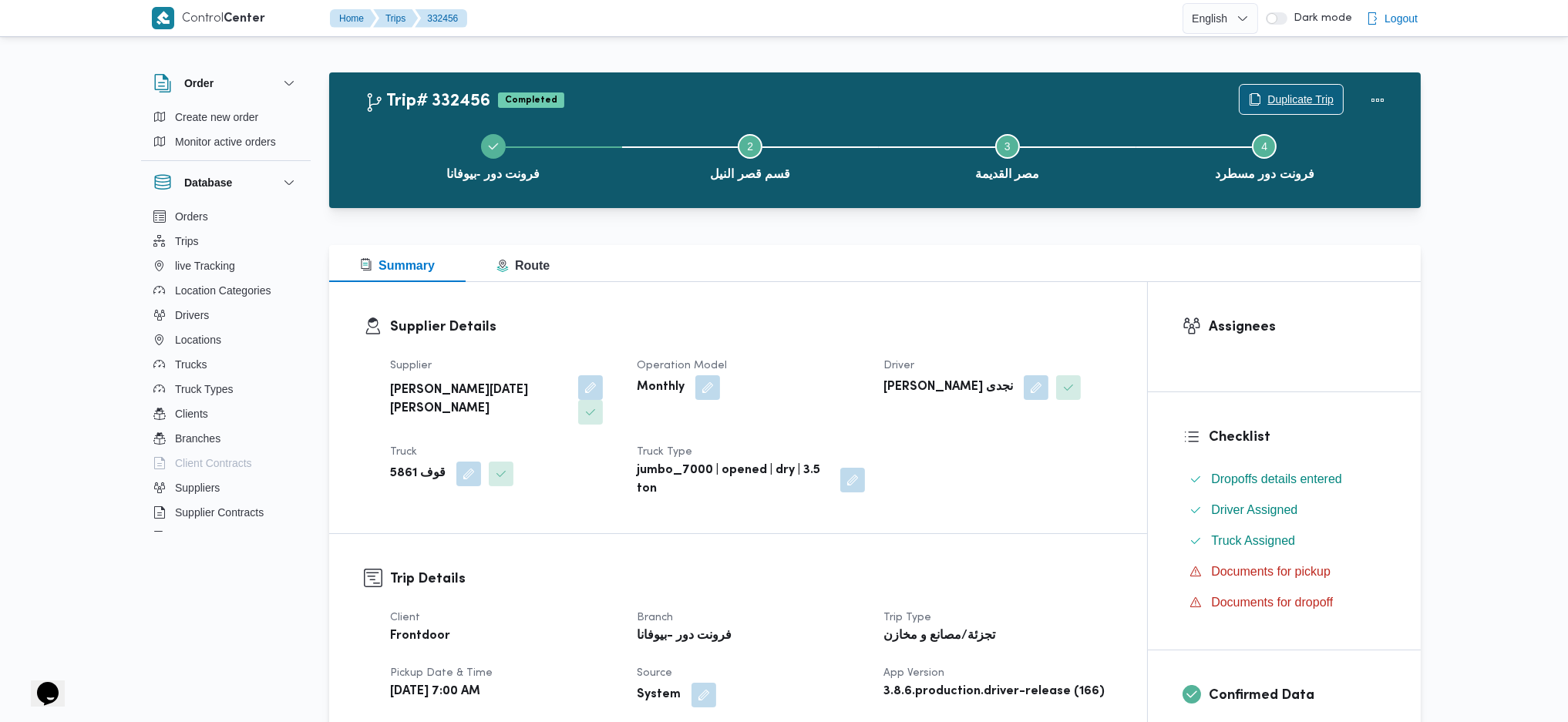
click at [1304, 98] on span "Duplicate Trip" at bounding box center [1301, 99] width 67 height 19
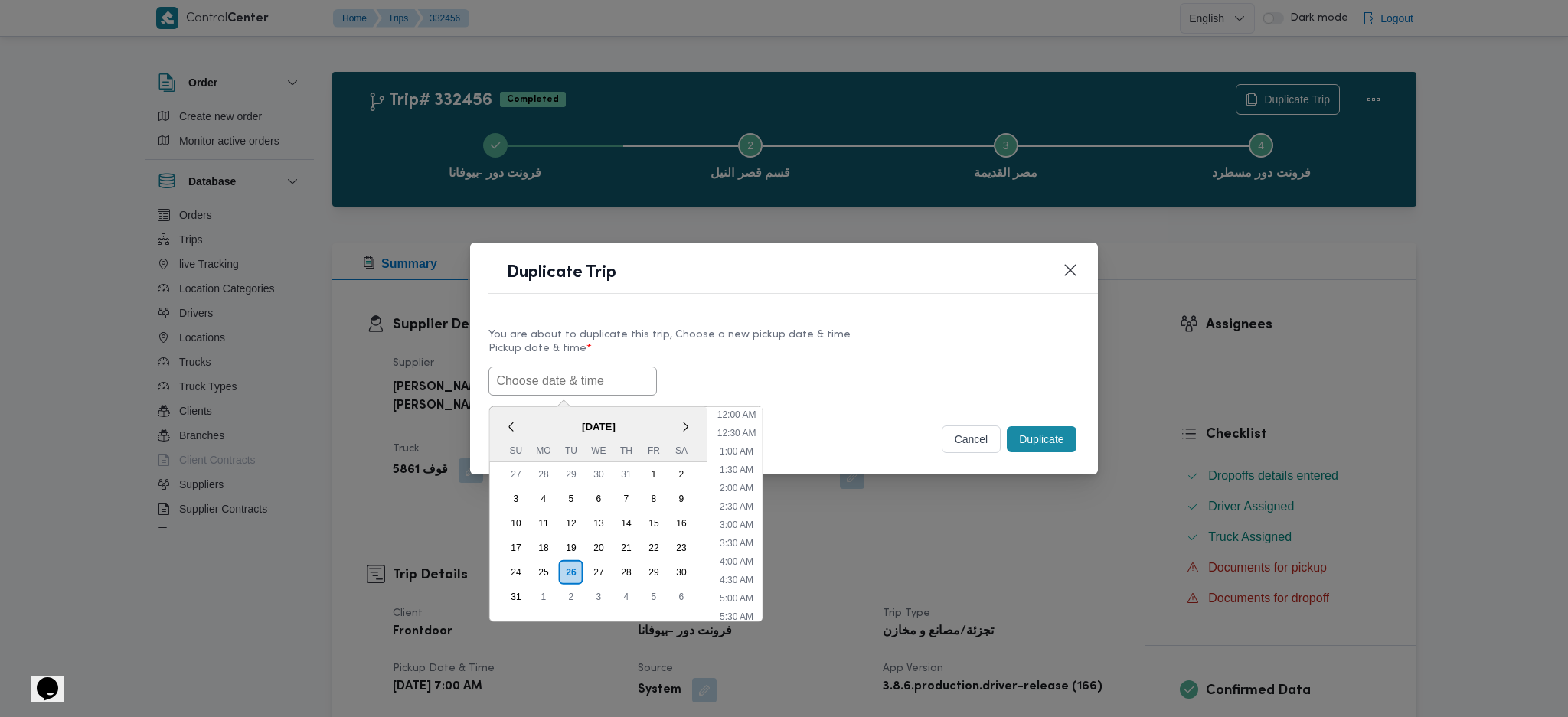
click at [531, 373] on input "text" at bounding box center [572, 381] width 168 height 29
paste input "26/08/2025 7:00AM"
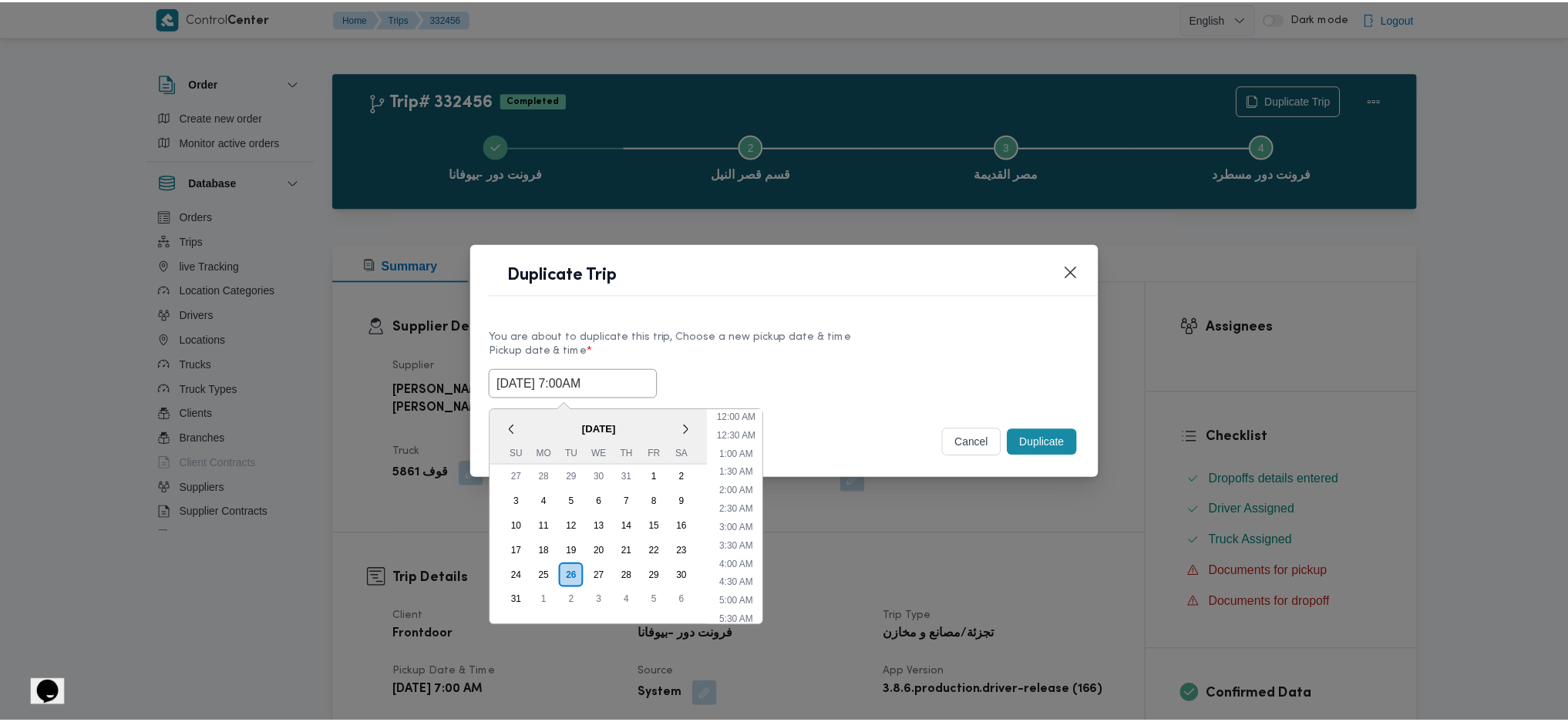
scroll to position [52, 0]
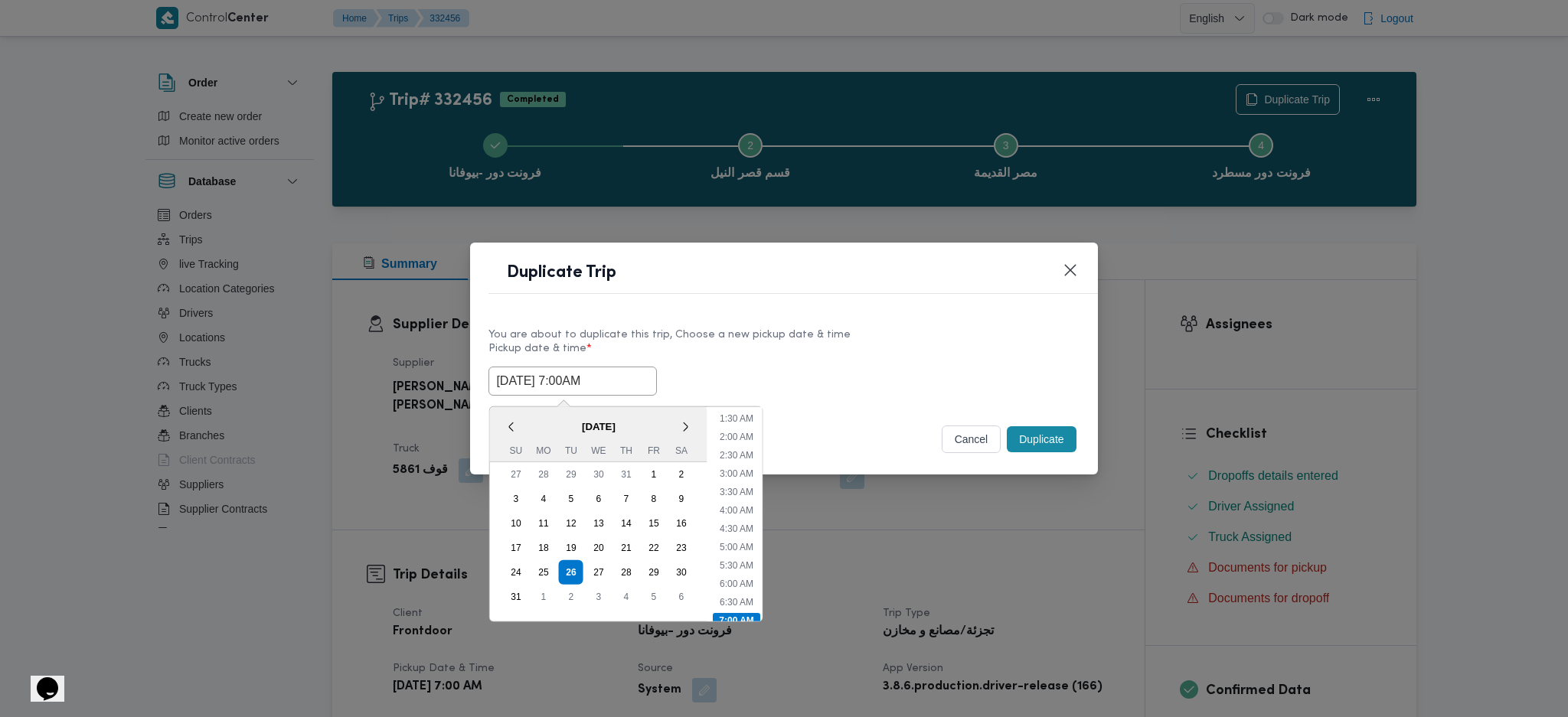
type input "26/08/2025 7:00AM"
click at [1057, 437] on button "Duplicate" at bounding box center [1040, 439] width 69 height 26
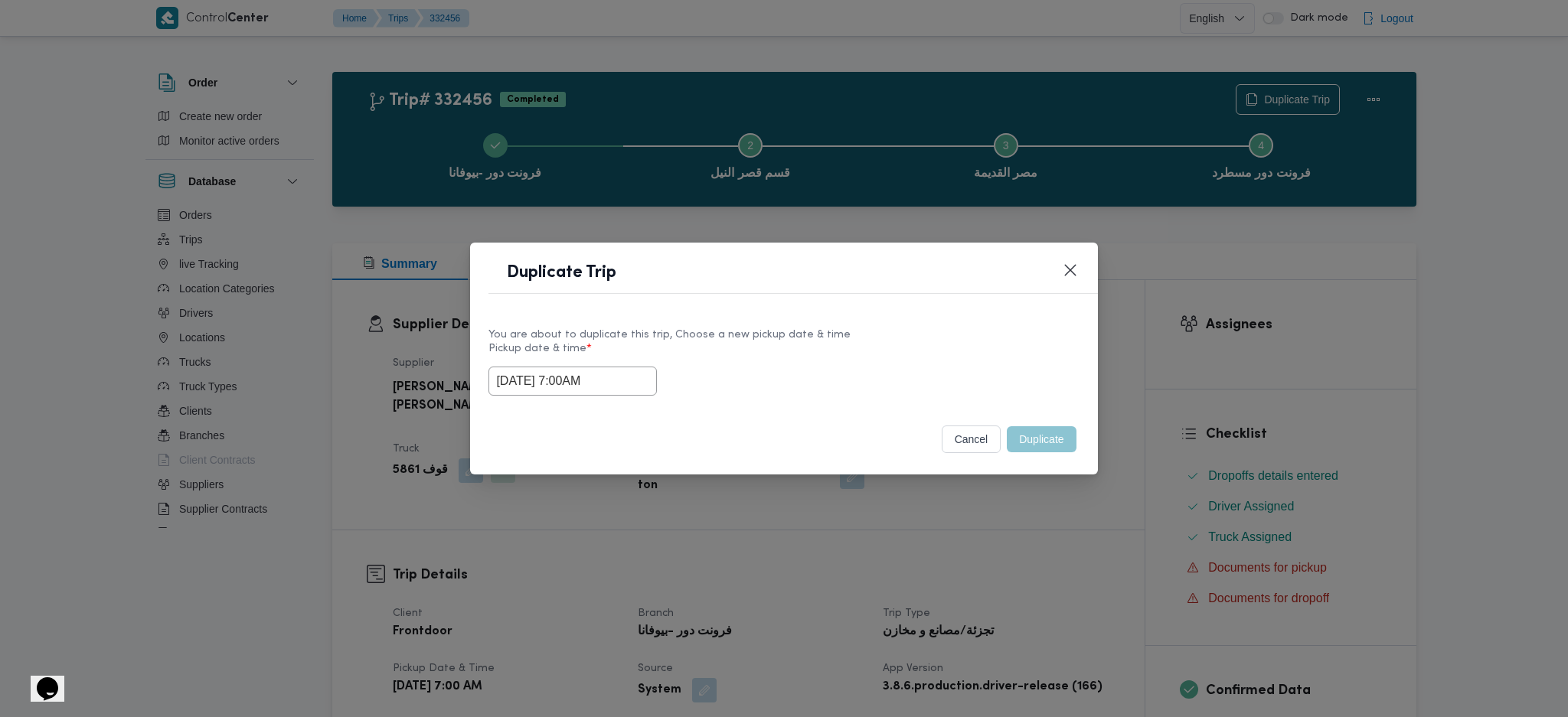
click at [1053, 483] on div "Duplicate Trip You are about to duplicate this trip, Choose a new pickup date &…" at bounding box center [784, 358] width 1568 height 717
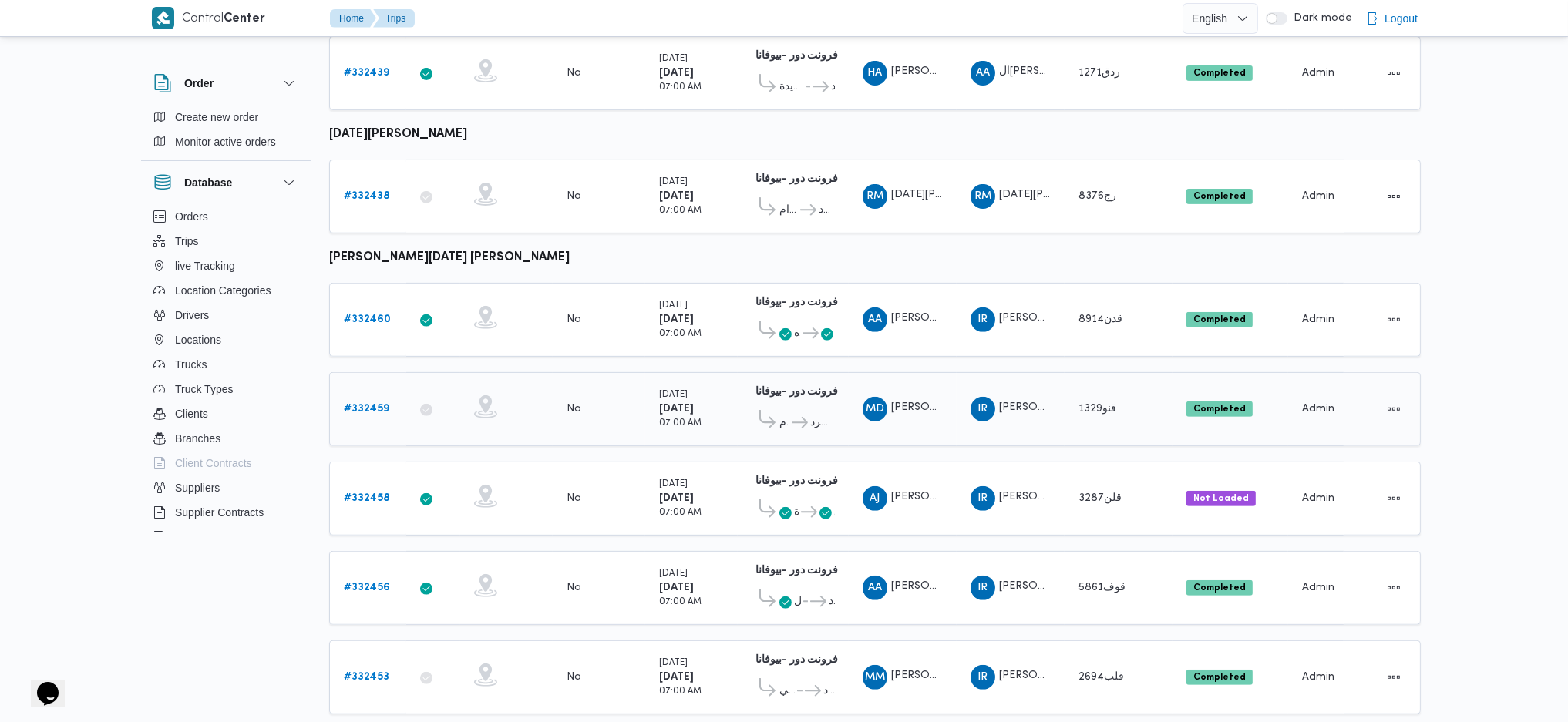
scroll to position [1387, 0]
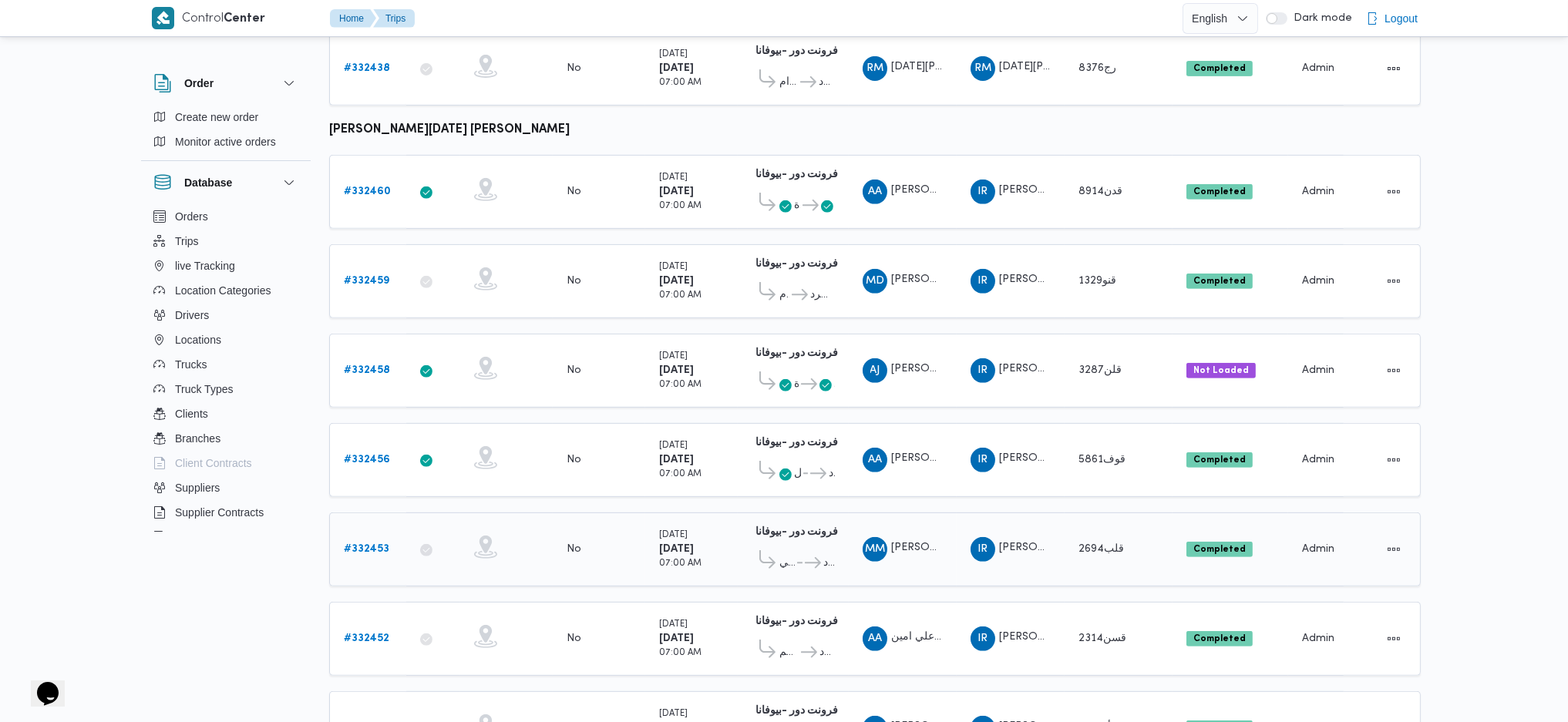
click at [373, 544] on b "# 332453" at bounding box center [366, 549] width 45 height 10
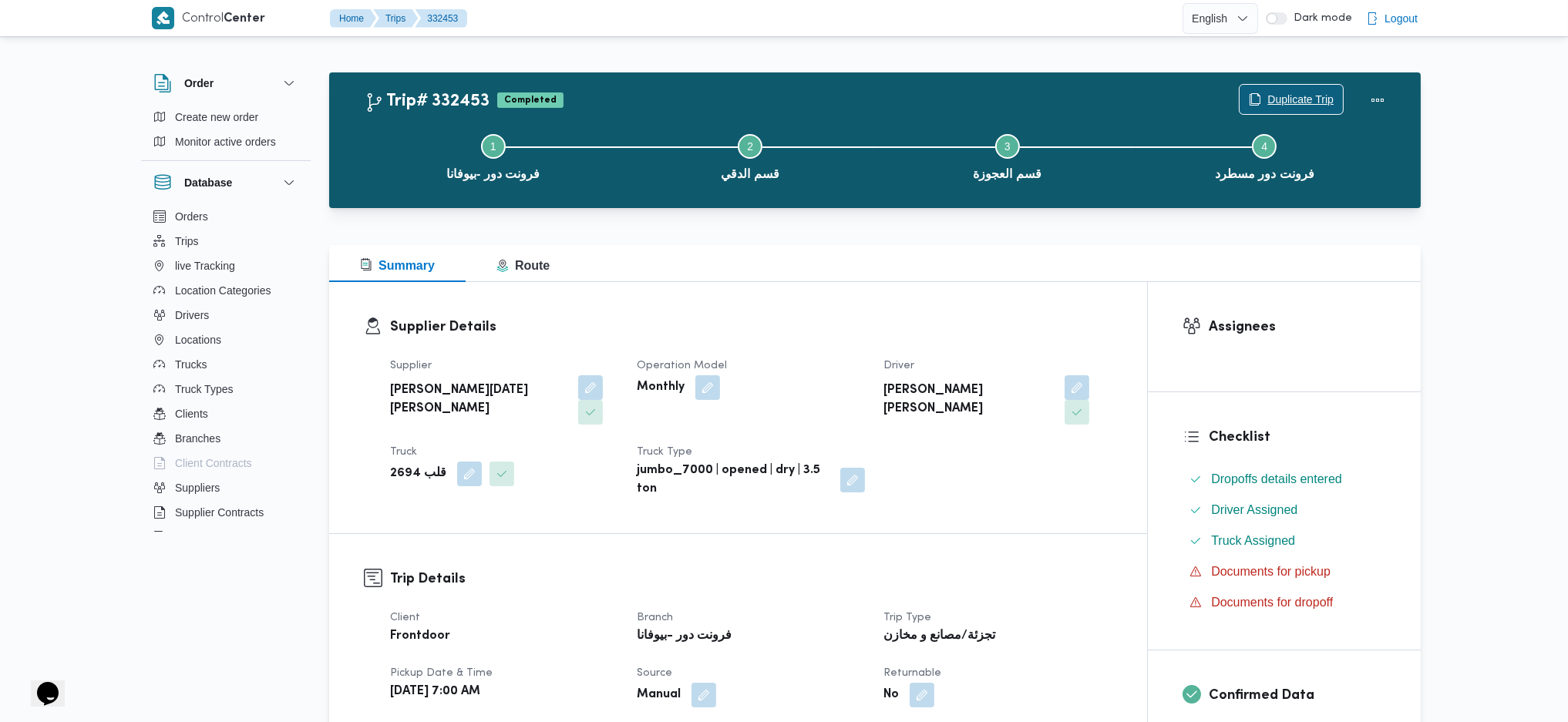
click at [1301, 89] on span "Duplicate Trip" at bounding box center [1291, 100] width 104 height 29
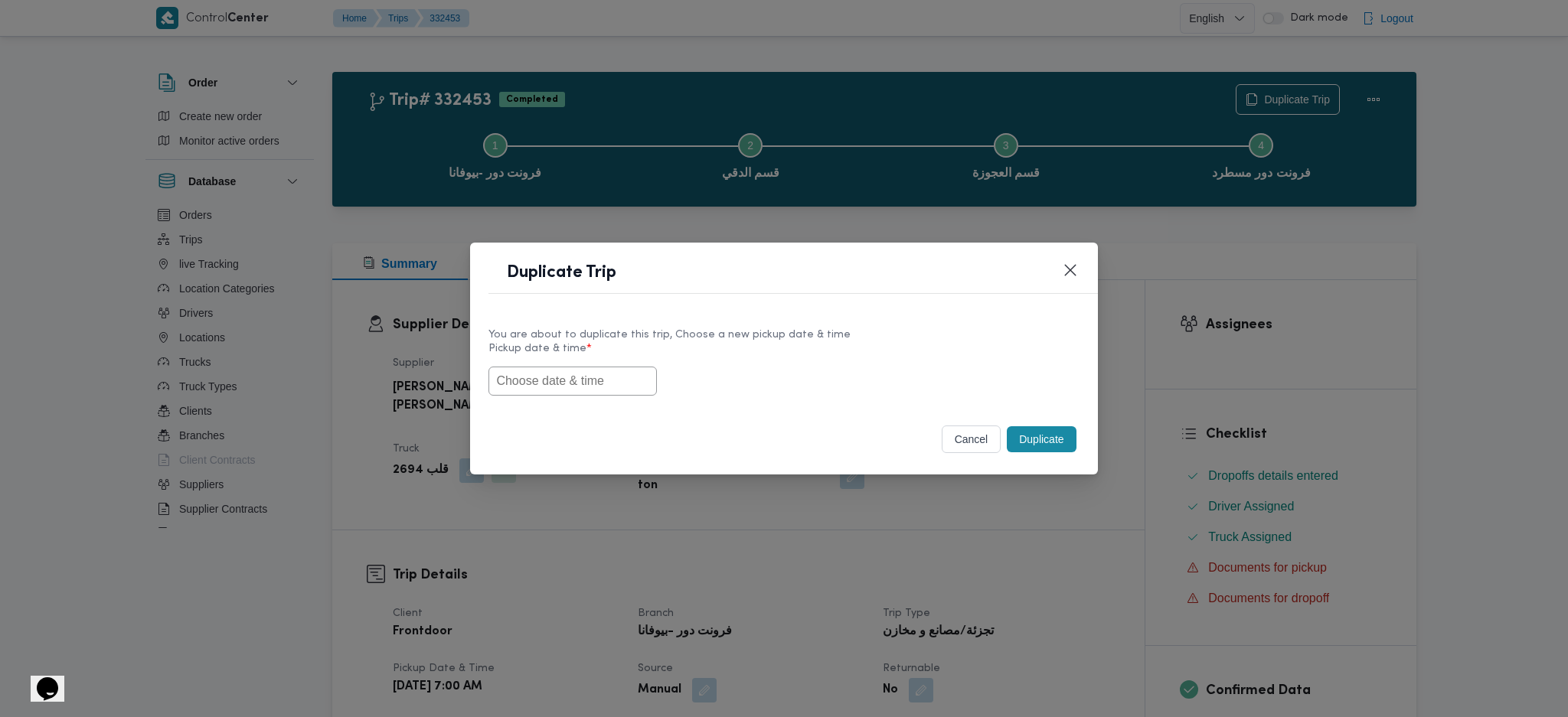
click at [565, 378] on input "text" at bounding box center [572, 381] width 168 height 29
paste input "26/08/2025 7:00AM"
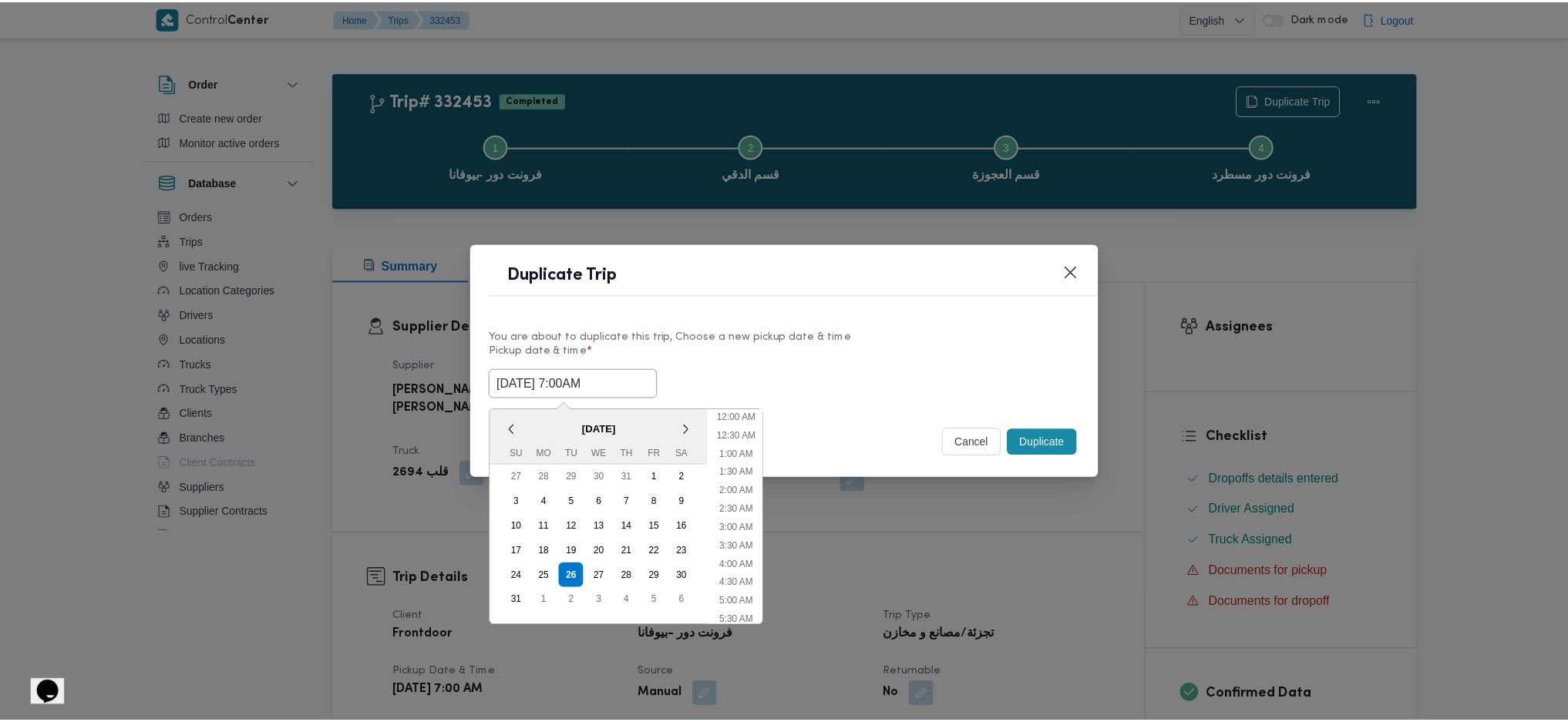
scroll to position [52, 0]
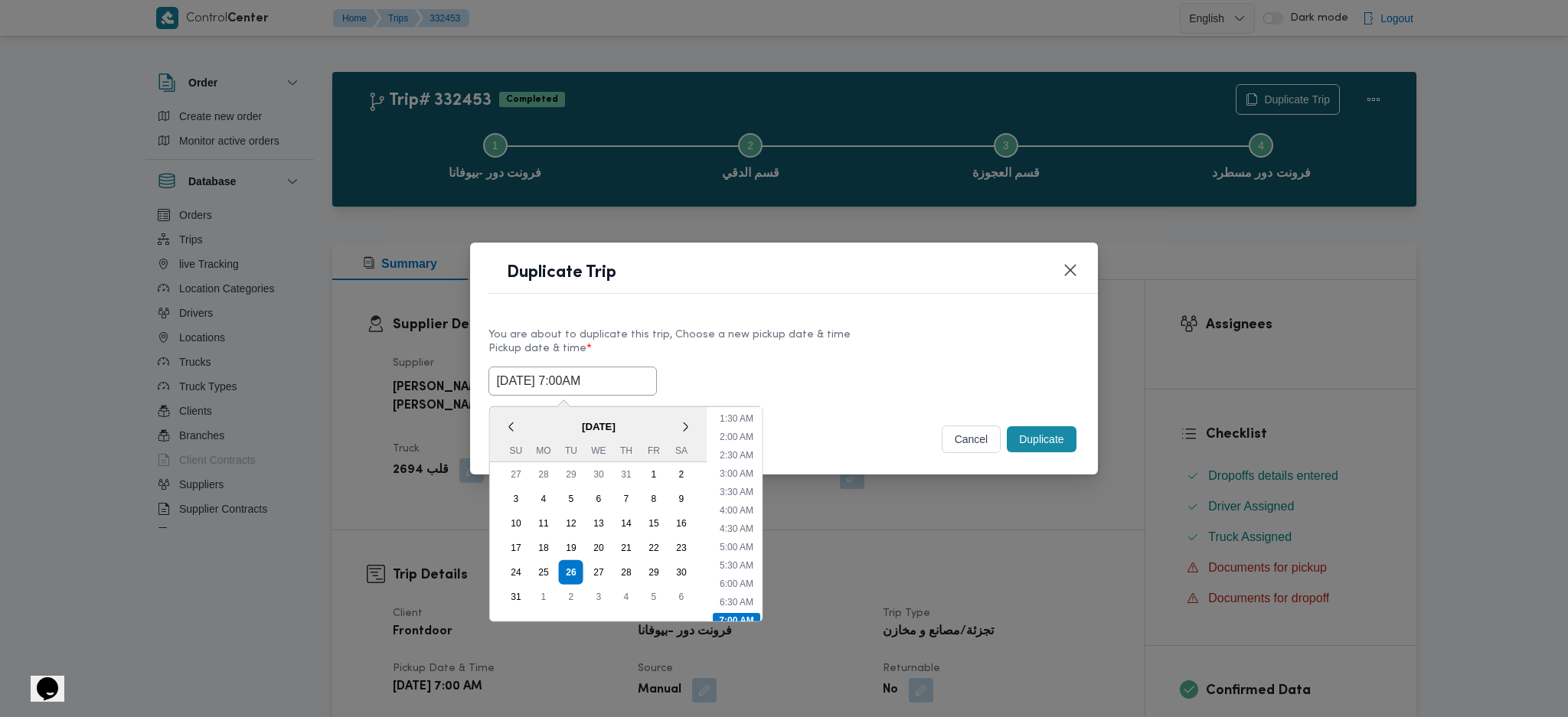
type input "26/08/2025 7:00AM"
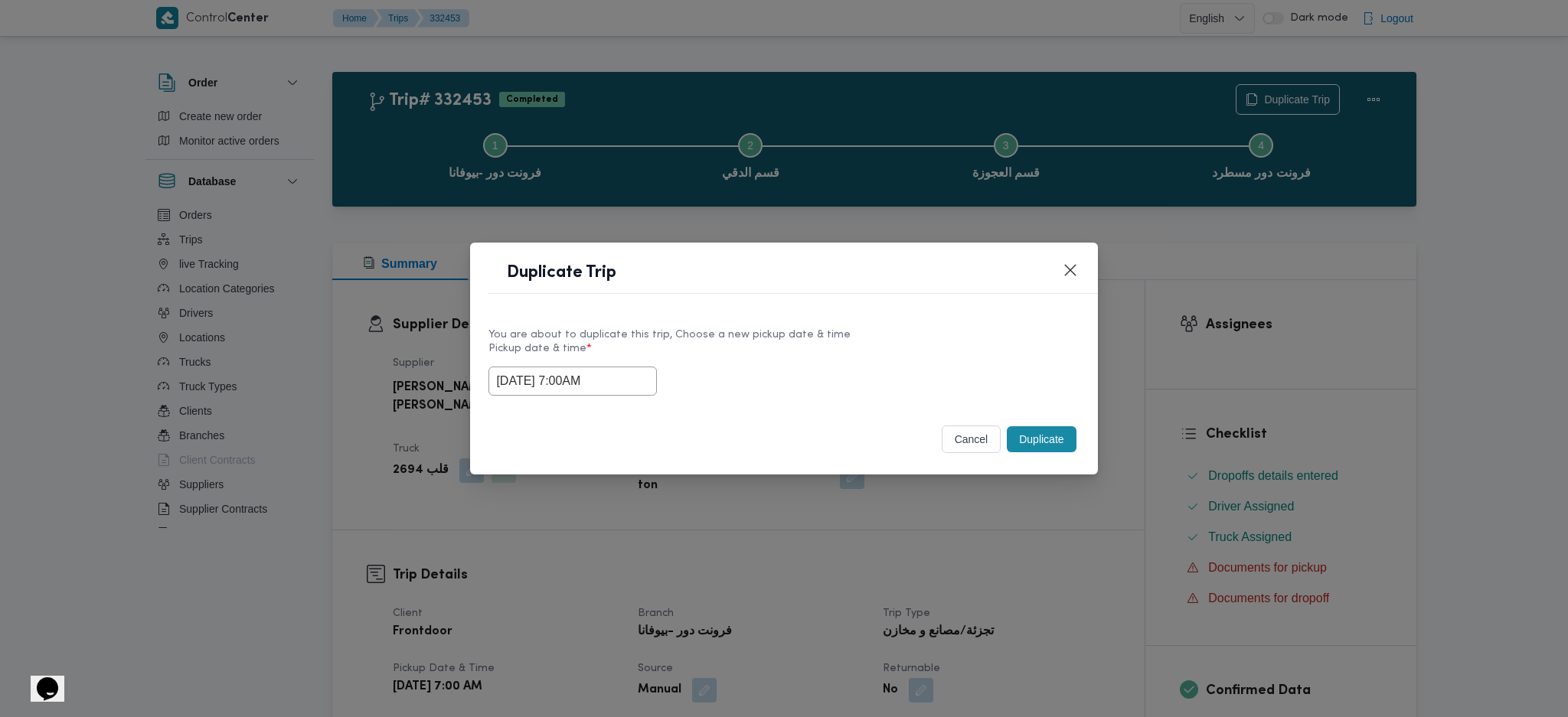
drag, startPoint x: 1045, startPoint y: 446, endPoint x: 1056, endPoint y: 475, distance: 31.0
click at [1046, 446] on button "Duplicate" at bounding box center [1040, 439] width 69 height 26
click at [1057, 519] on div "Duplicate Trip You are about to duplicate this trip, Choose a new pickup date &…" at bounding box center [784, 358] width 1568 height 717
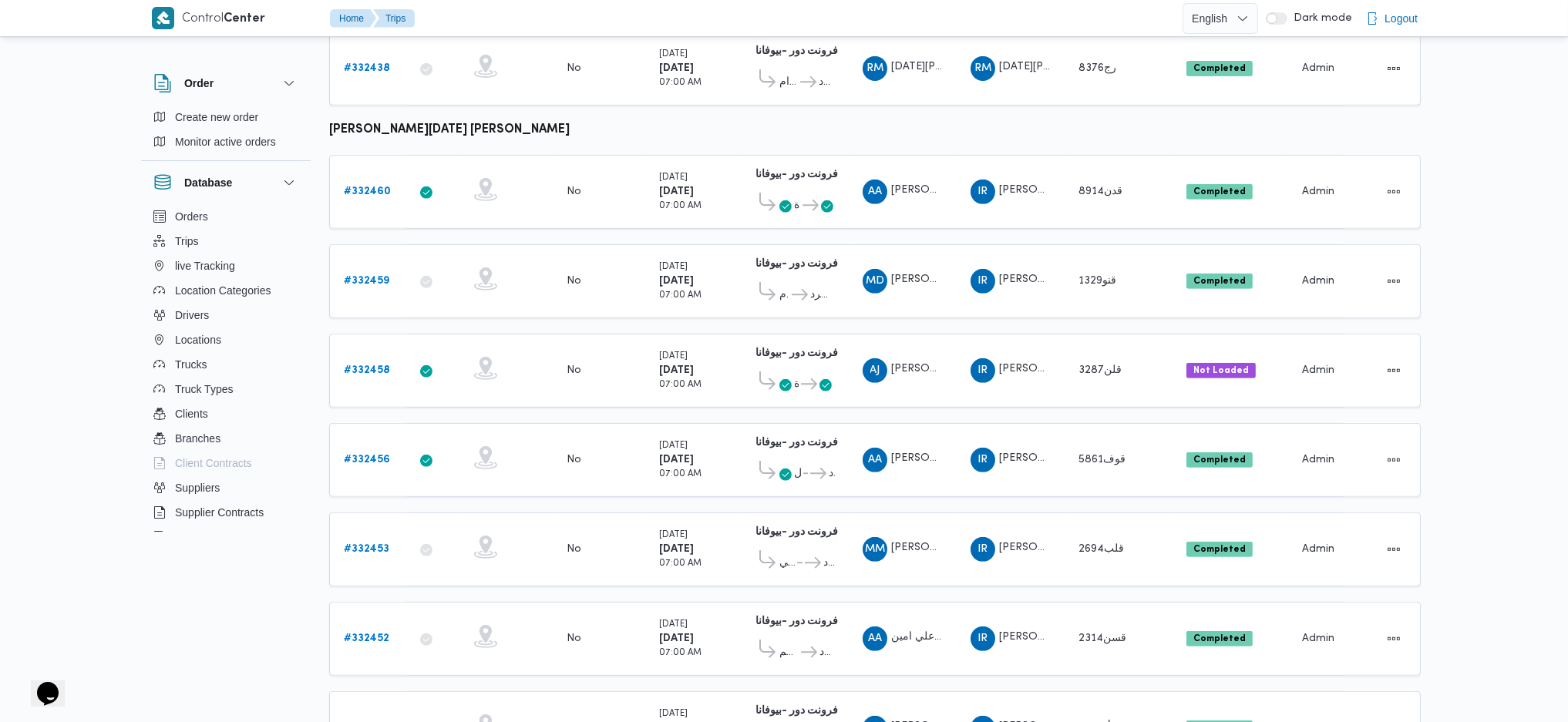
scroll to position [1438, 0]
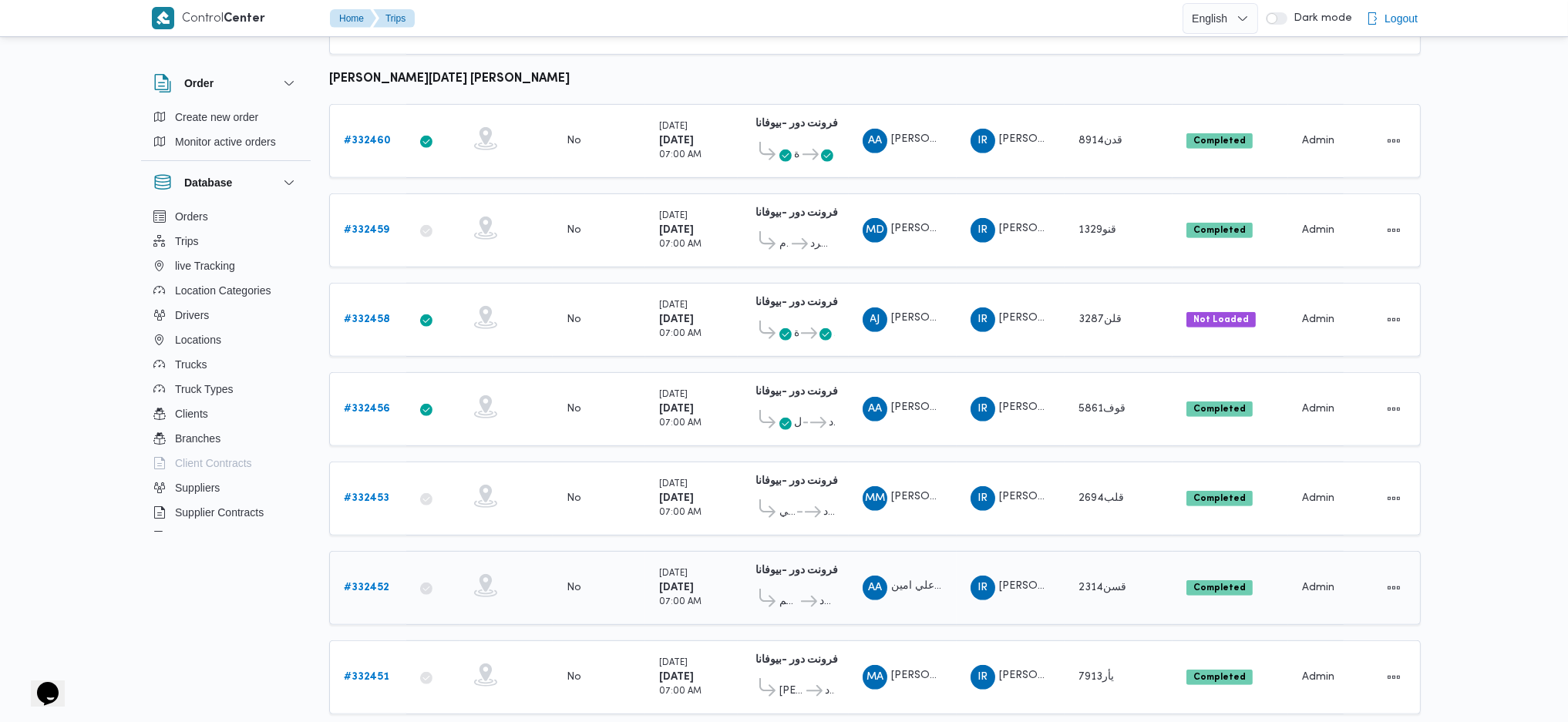
click at [340, 573] on div "# 332452" at bounding box center [368, 589] width 61 height 31
click at [354, 583] on b "# 332452" at bounding box center [366, 588] width 45 height 10
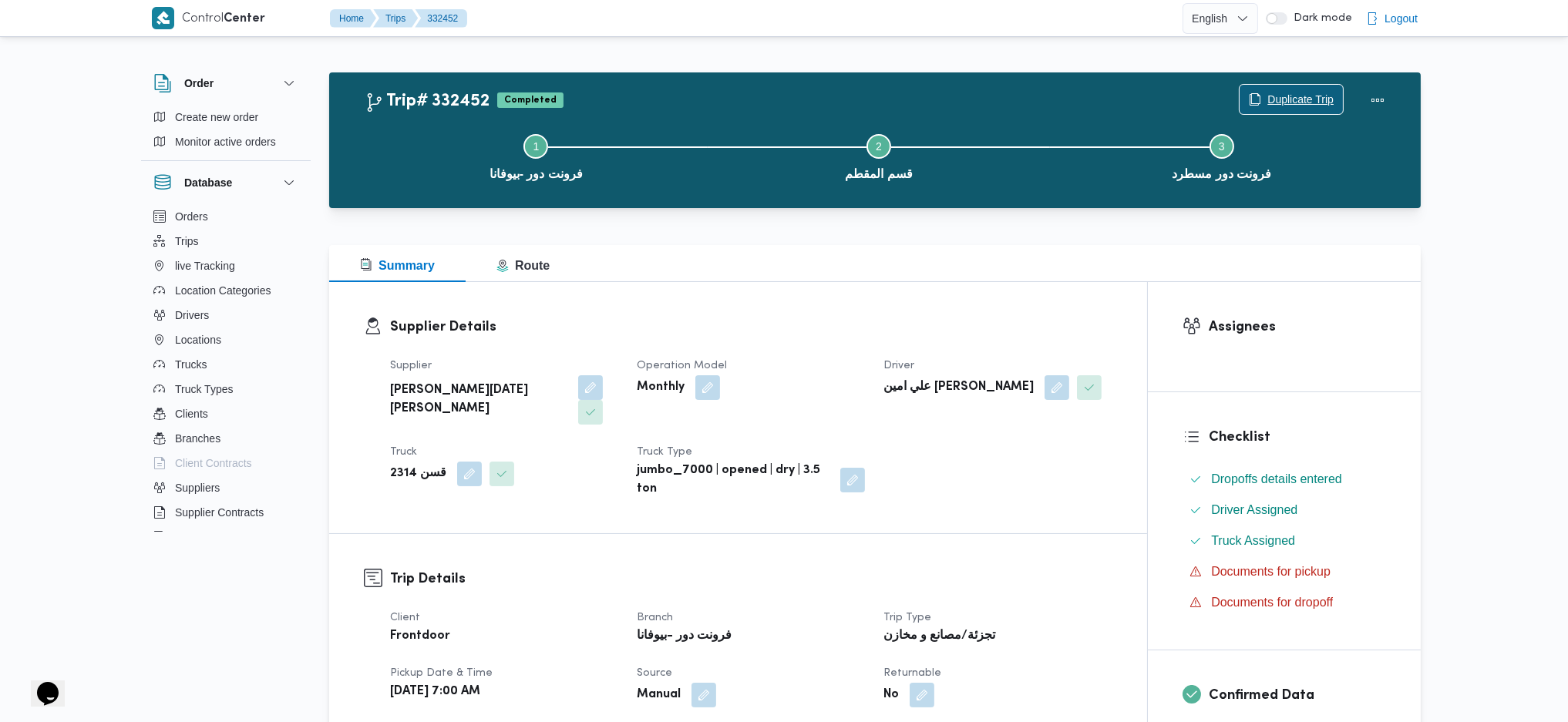
click at [1299, 100] on span "Duplicate Trip" at bounding box center [1301, 99] width 67 height 19
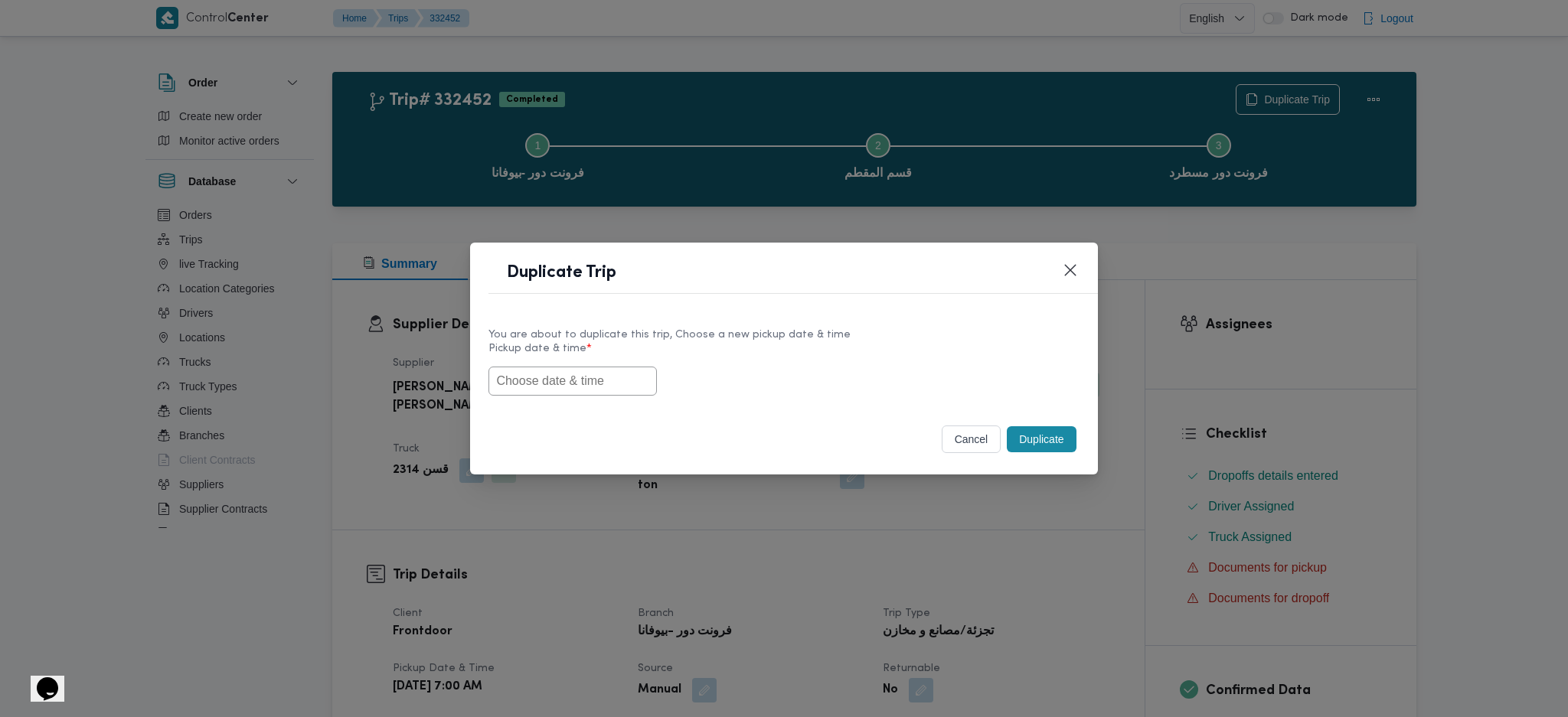
drag, startPoint x: 502, startPoint y: 428, endPoint x: 520, endPoint y: 414, distance: 22.8
click at [502, 429] on footer "cancel Duplicate" at bounding box center [784, 439] width 591 height 34
click at [602, 379] on input "text" at bounding box center [572, 381] width 168 height 29
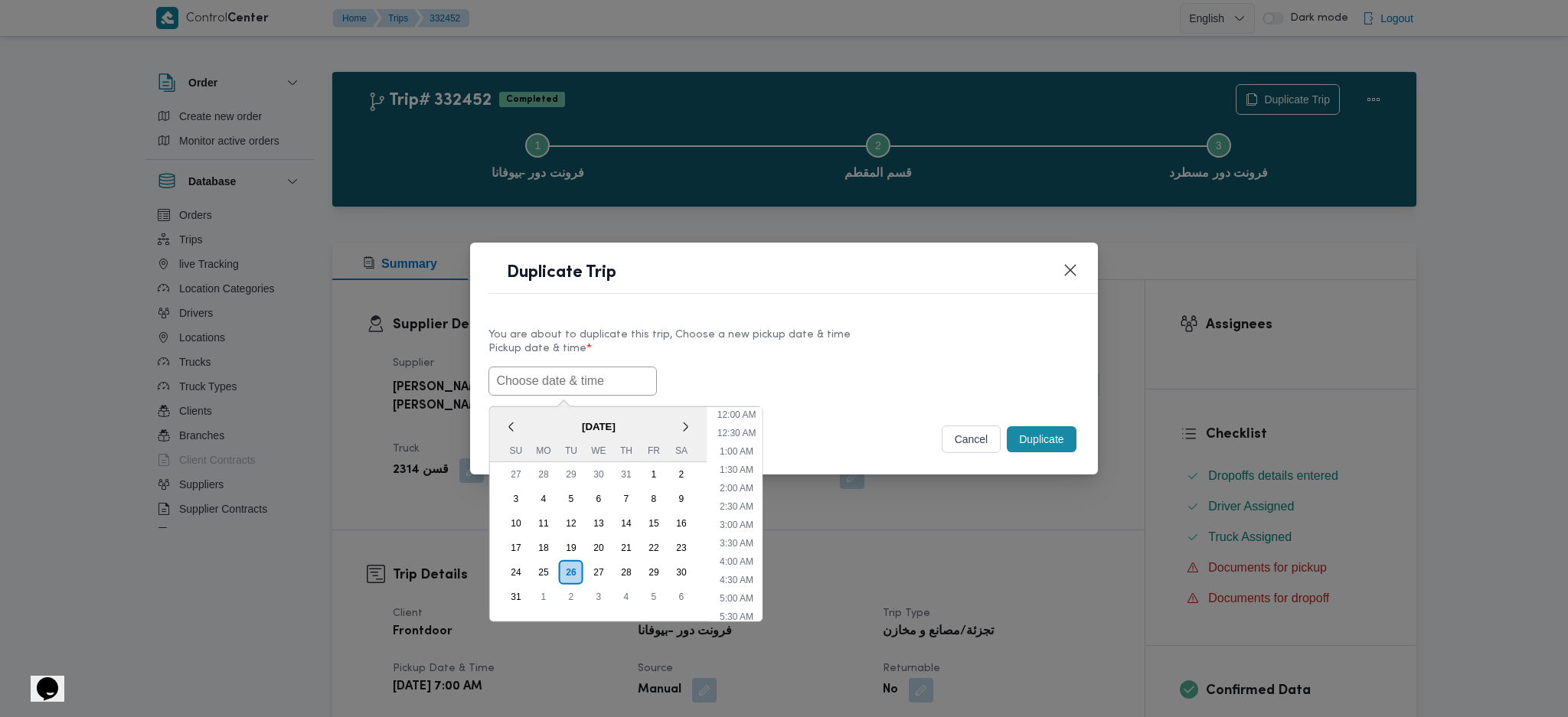
paste input "26/08/2025 7:00AM"
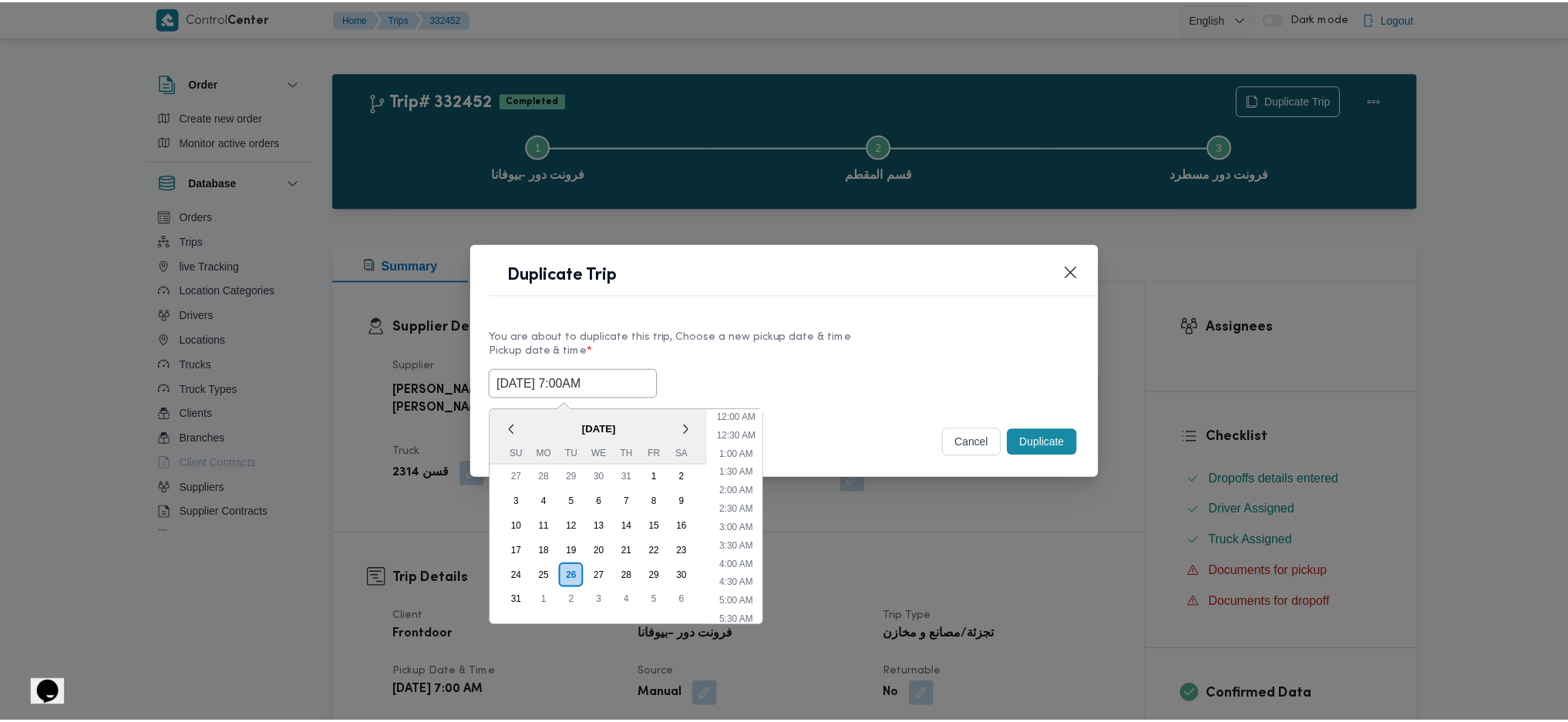
scroll to position [52, 0]
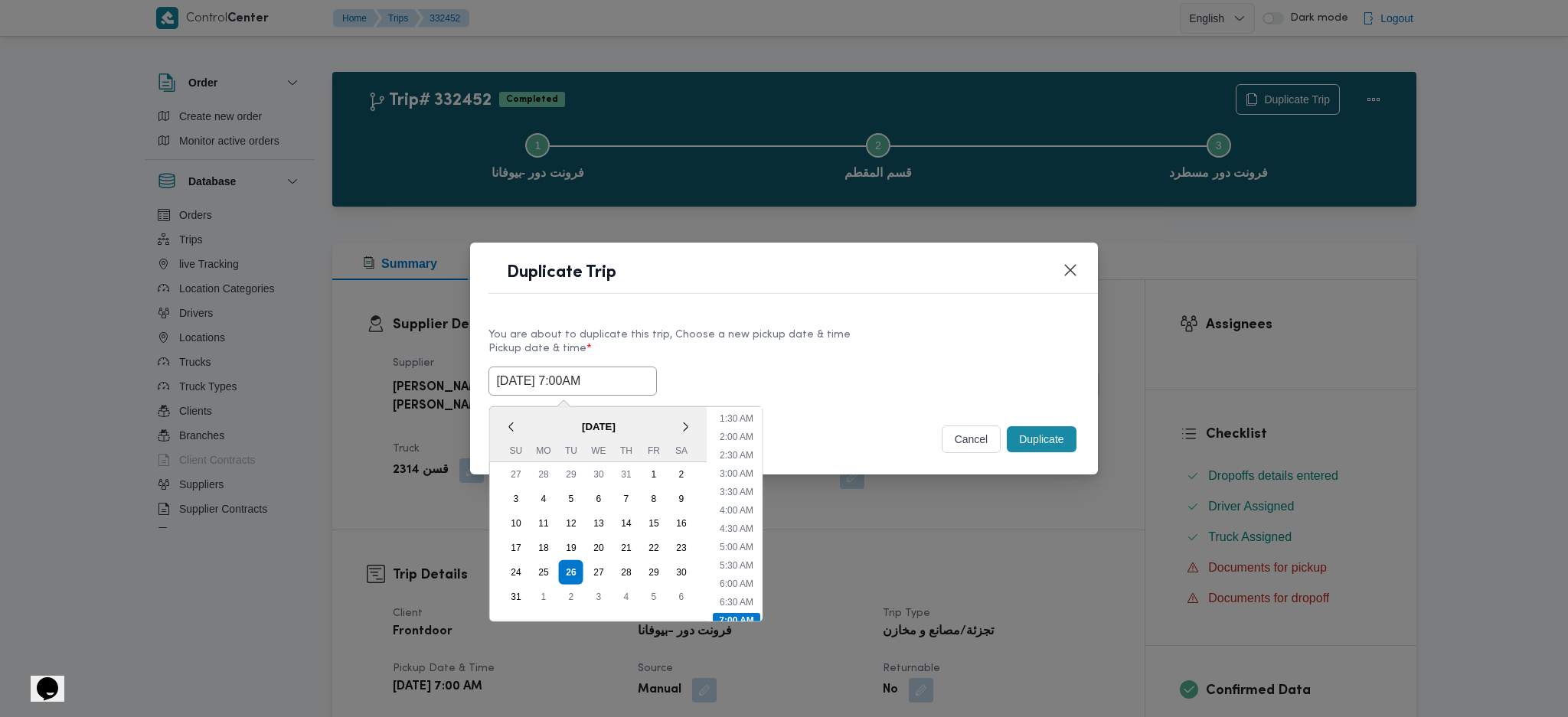
type input "26/08/2025 7:00AM"
click at [1054, 435] on button "Duplicate" at bounding box center [1040, 439] width 69 height 26
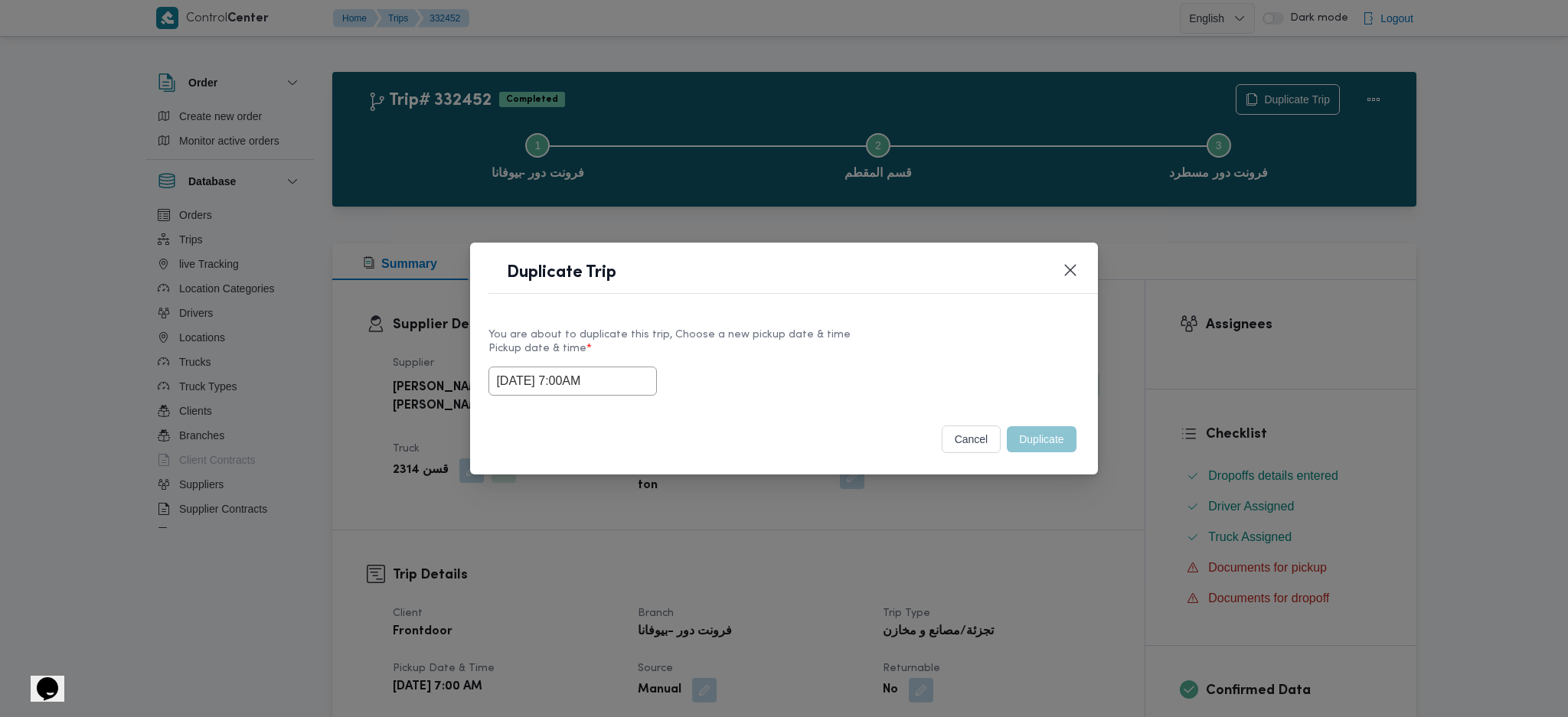
click at [1056, 536] on div "Duplicate Trip You are about to duplicate this trip, Choose a new pickup date &…" at bounding box center [784, 358] width 1568 height 717
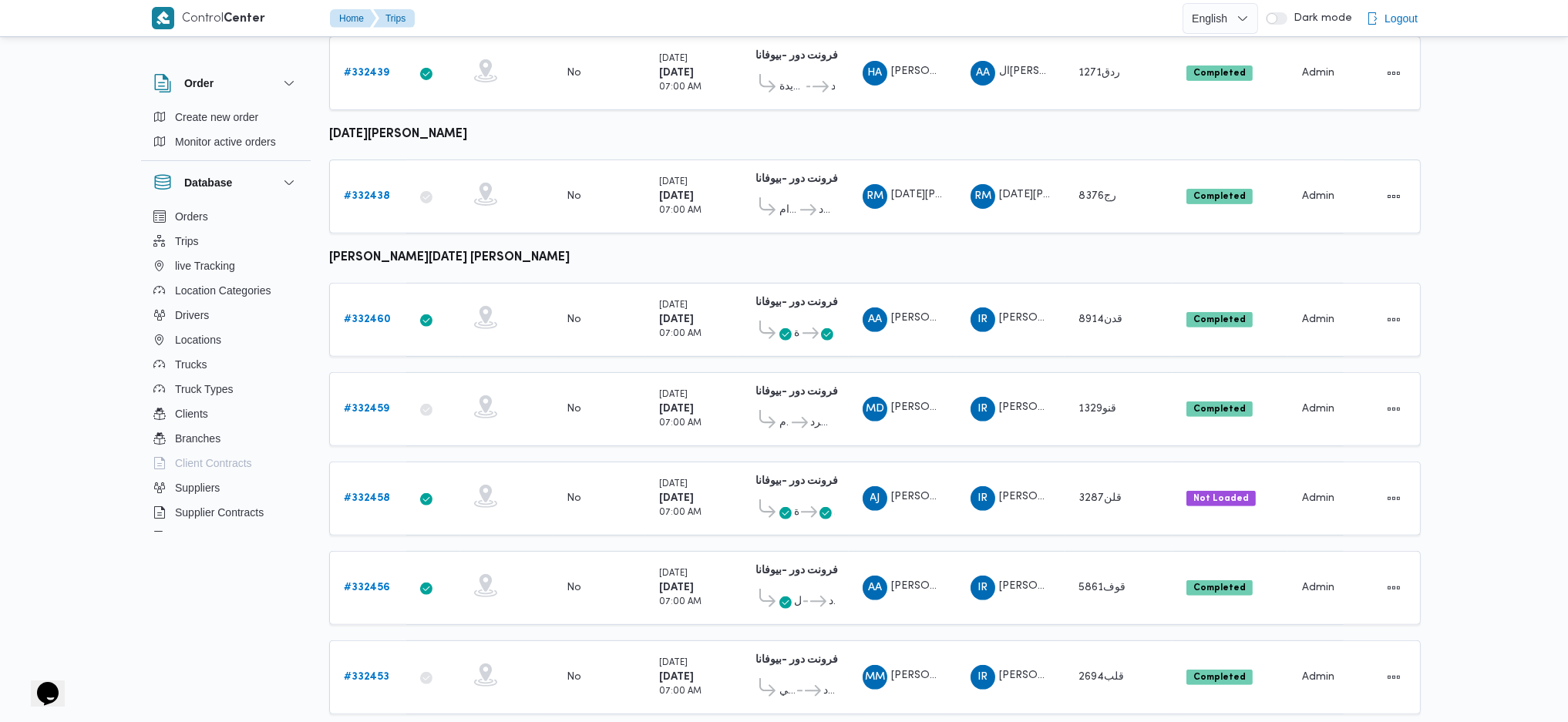
scroll to position [1387, 0]
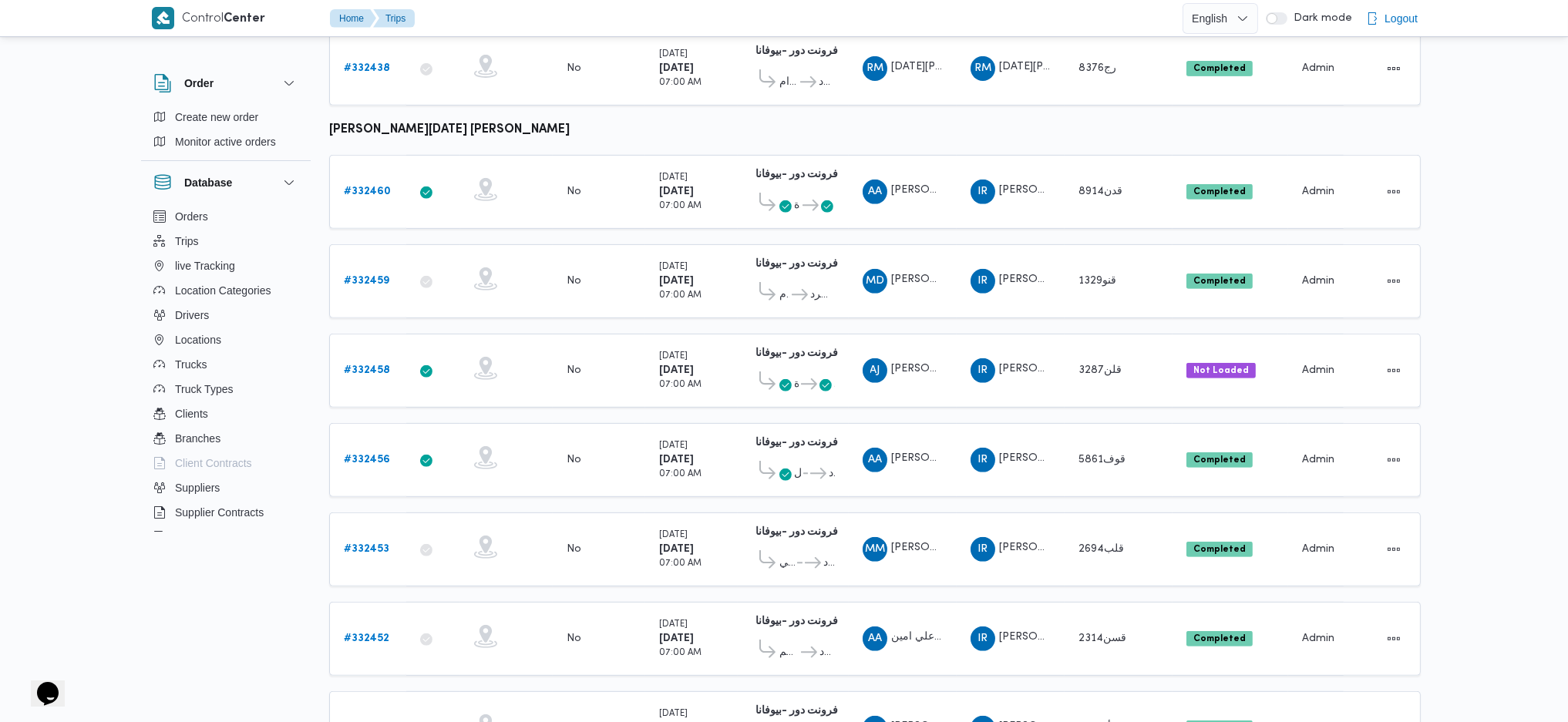
click at [376, 611] on b "# 332451" at bounding box center [366, 728] width 45 height 10
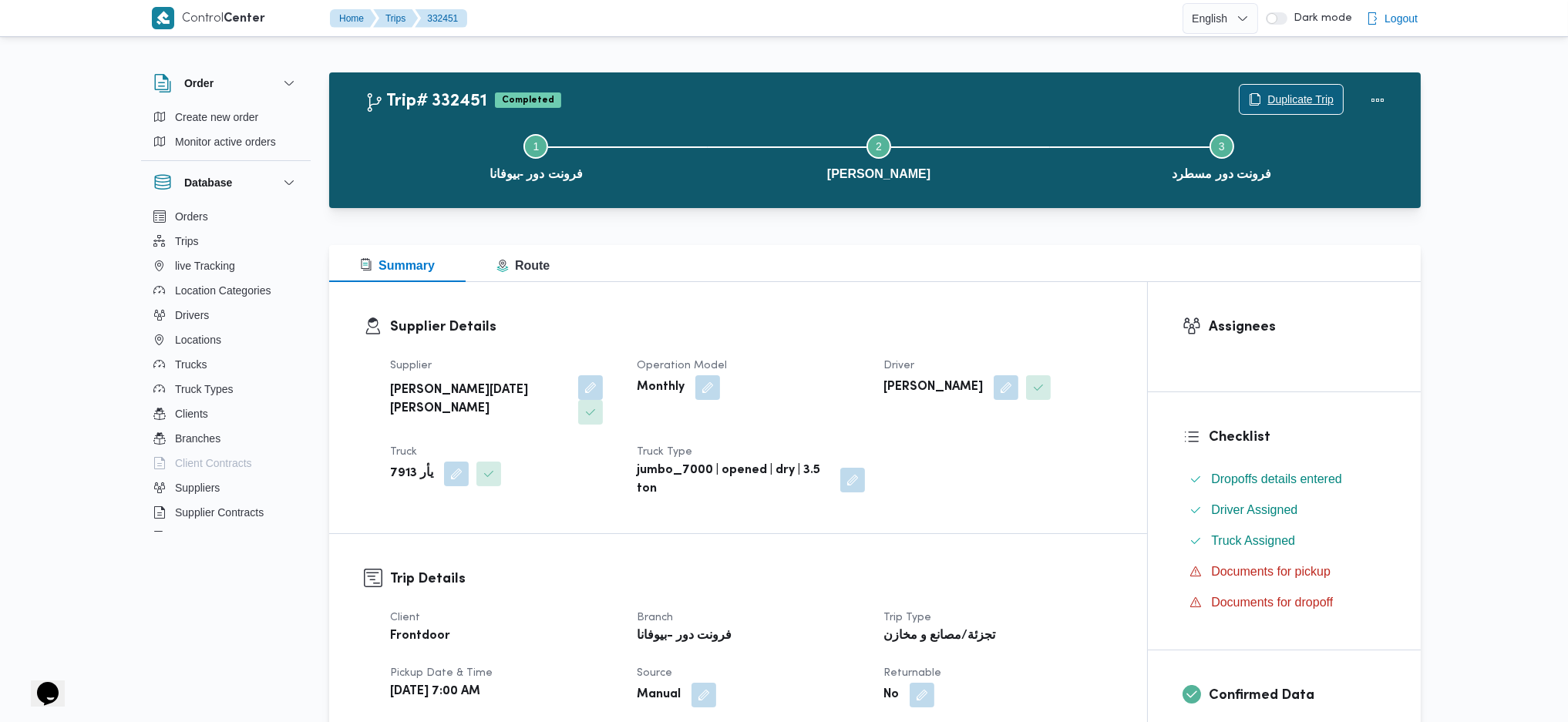
click at [1297, 93] on span "Duplicate Trip" at bounding box center [1301, 99] width 67 height 19
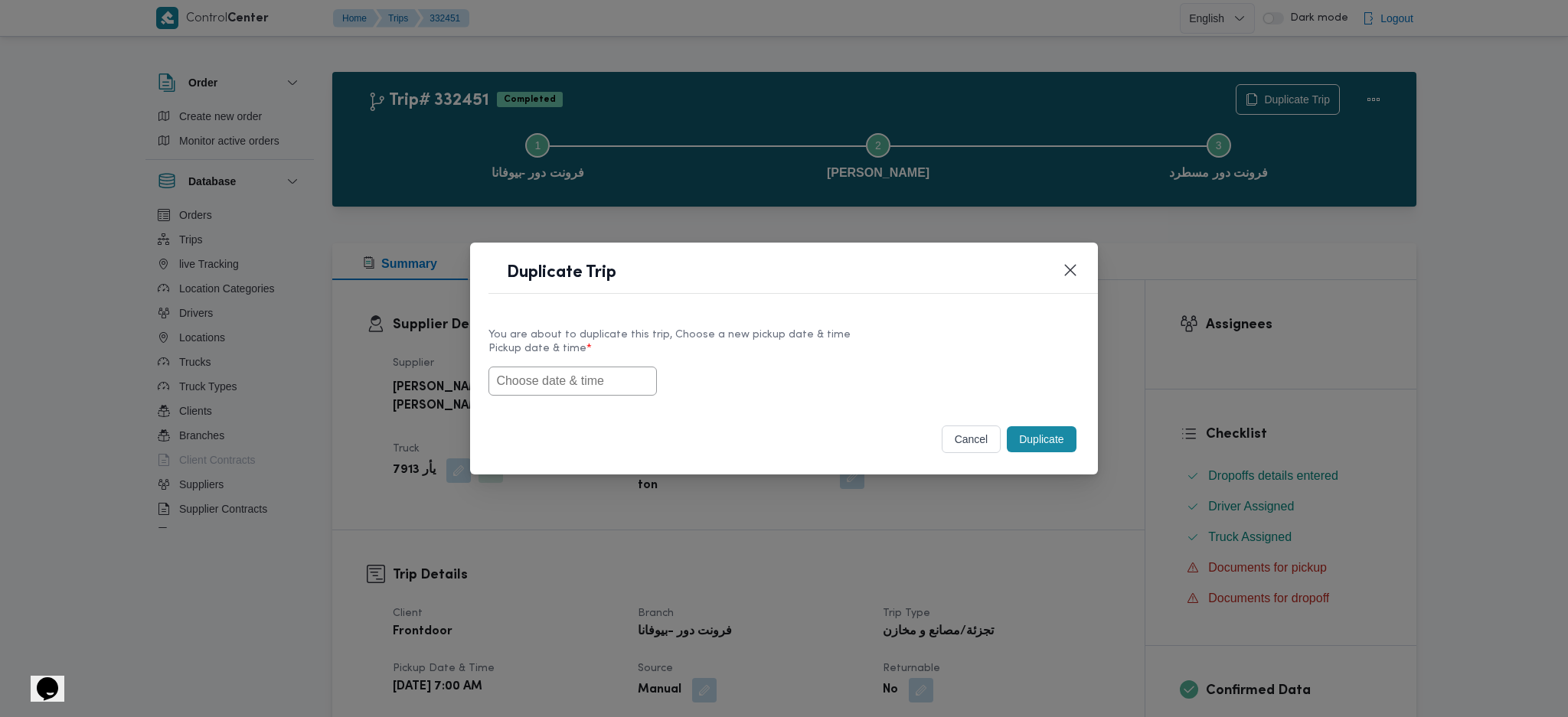
click at [642, 389] on input "text" at bounding box center [572, 381] width 168 height 29
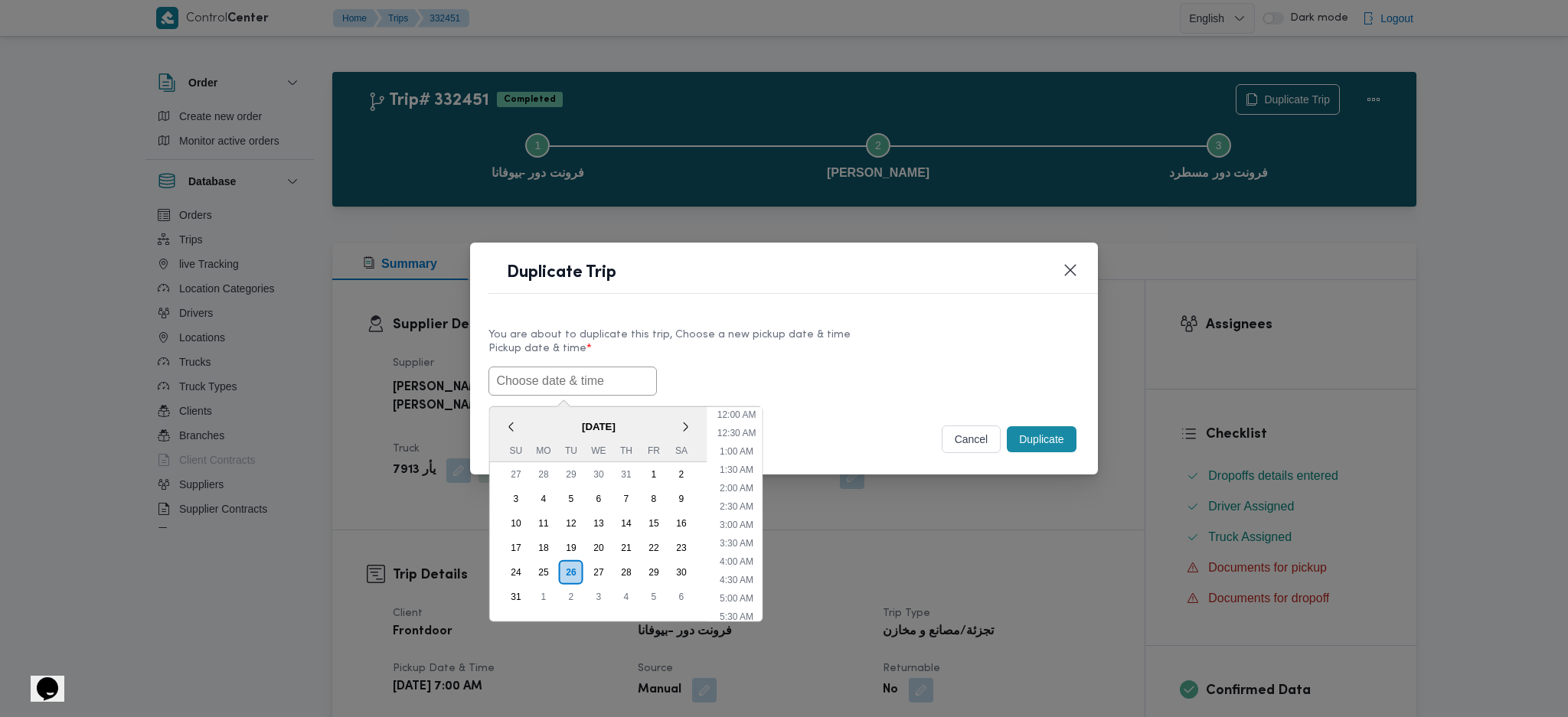
paste input "26/08/2025 7:00AM"
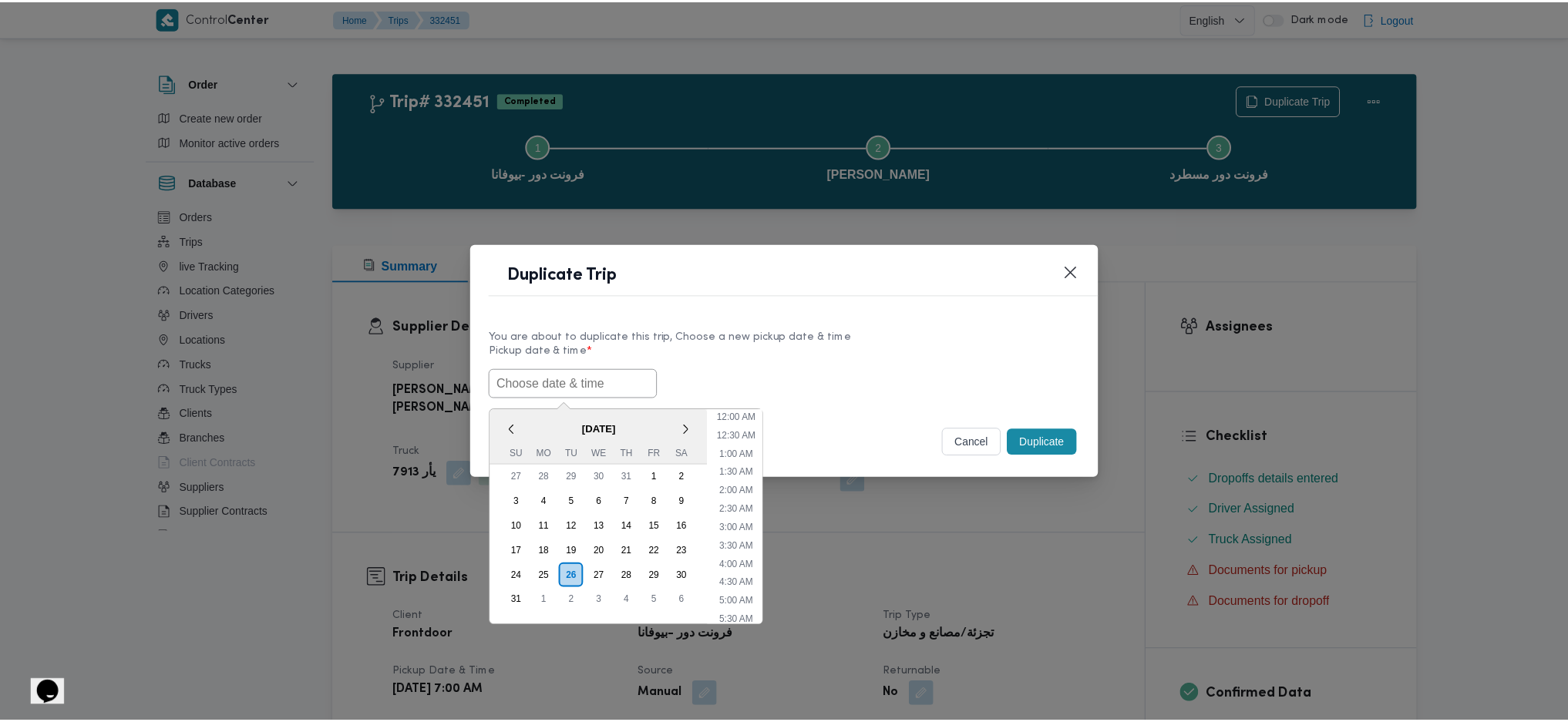
scroll to position [52, 0]
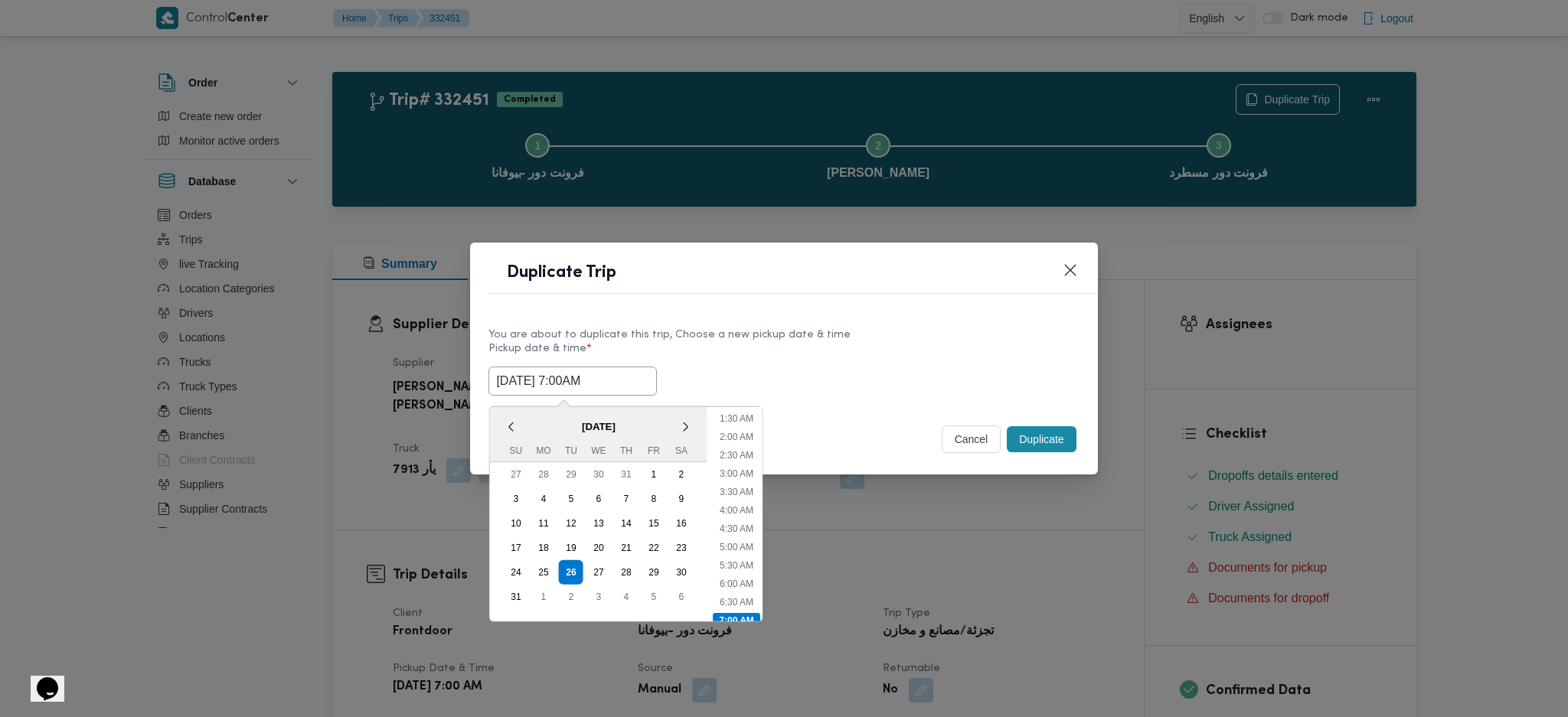
type input "26/08/2025 7:00AM"
click at [1068, 450] on button "Duplicate" at bounding box center [1040, 439] width 69 height 26
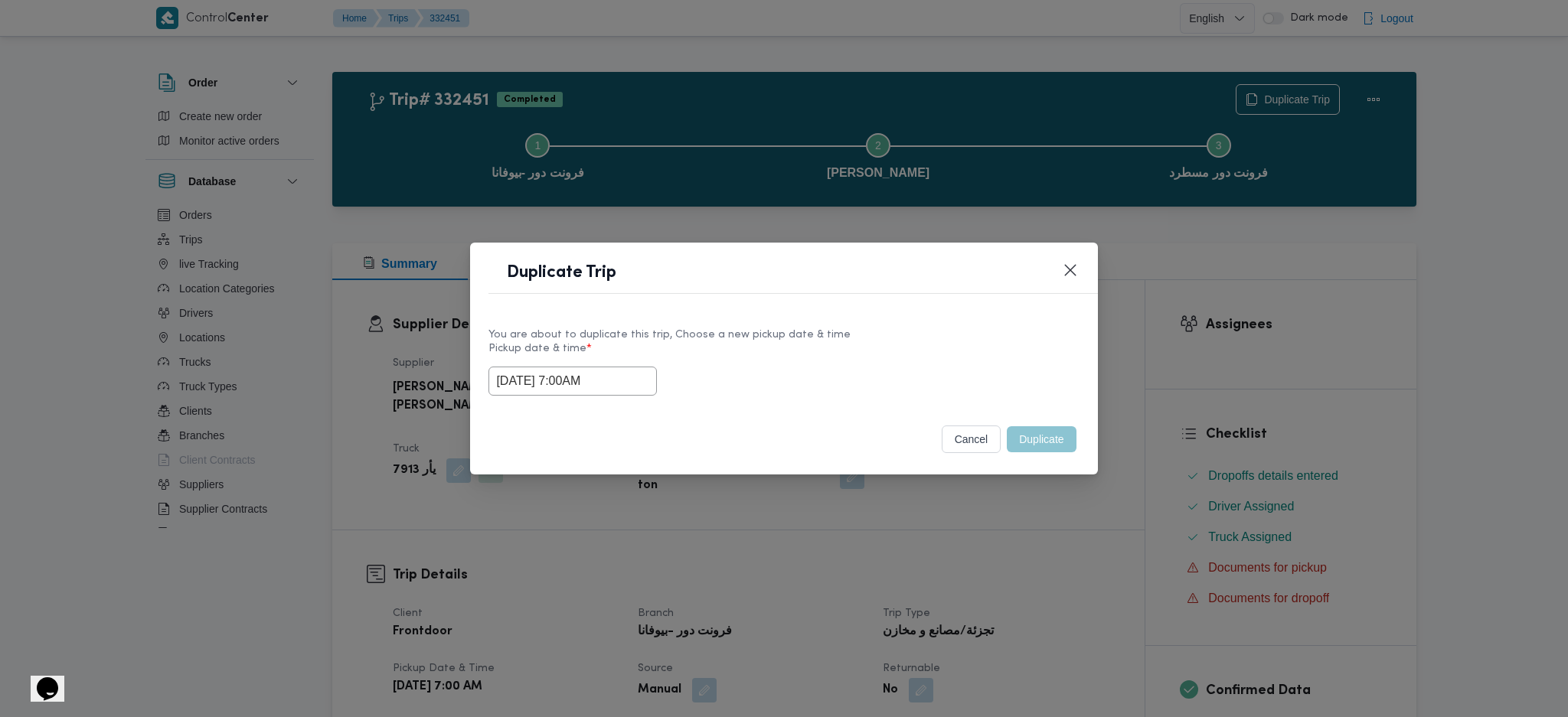
click at [1056, 544] on div "Duplicate Trip You are about to duplicate this trip, Choose a new pickup date &…" at bounding box center [784, 358] width 1568 height 717
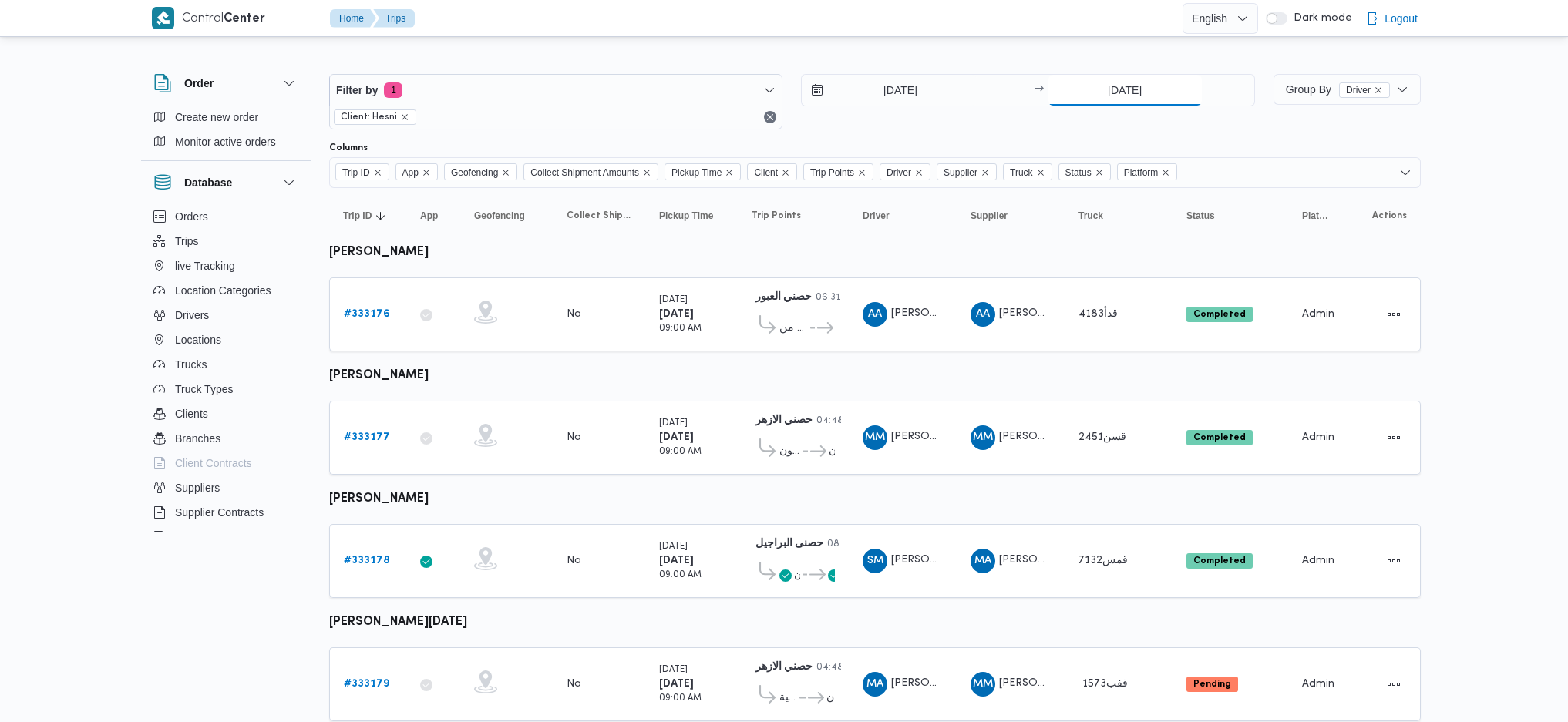
click at [1154, 97] on input "[DATE]" at bounding box center [1125, 90] width 154 height 31
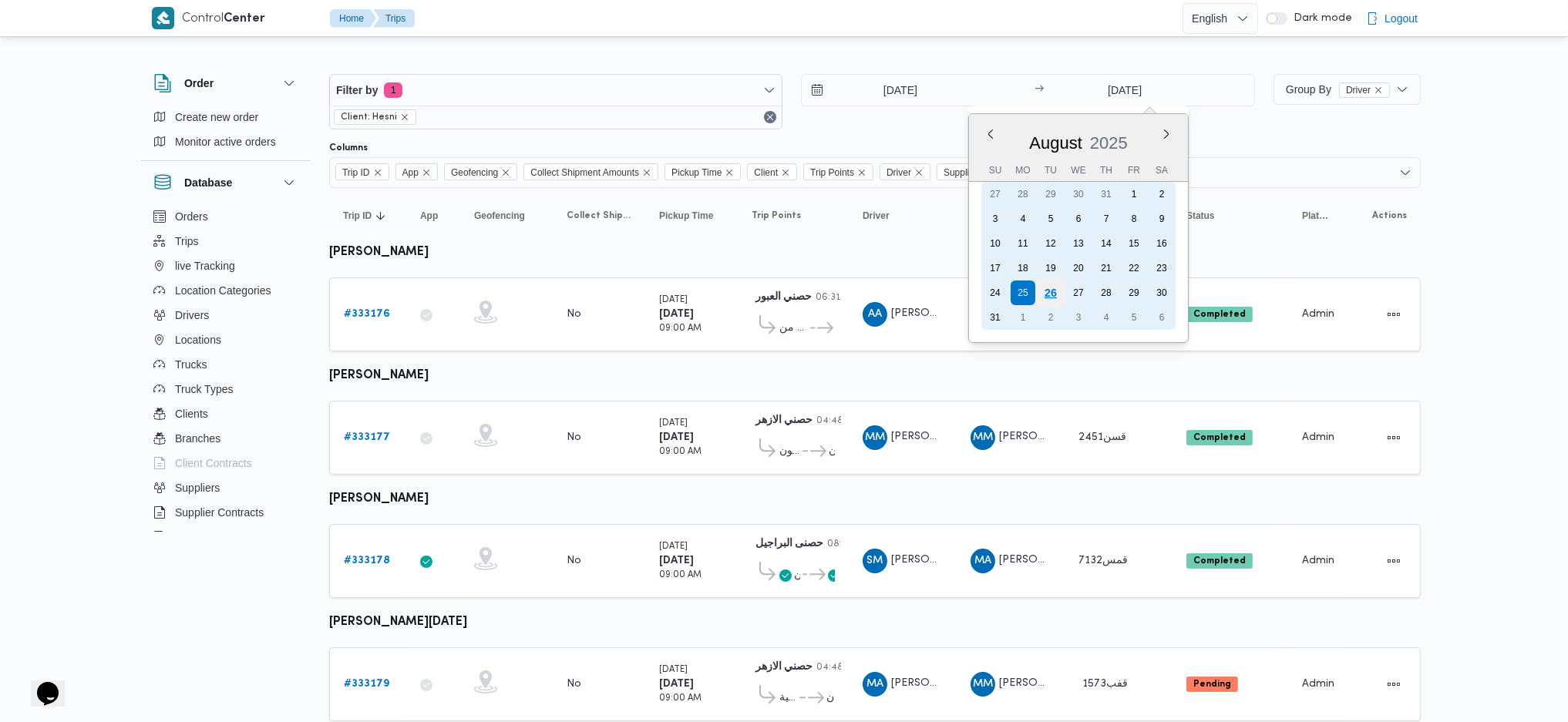
click at [1050, 280] on div "26" at bounding box center [1050, 293] width 29 height 29
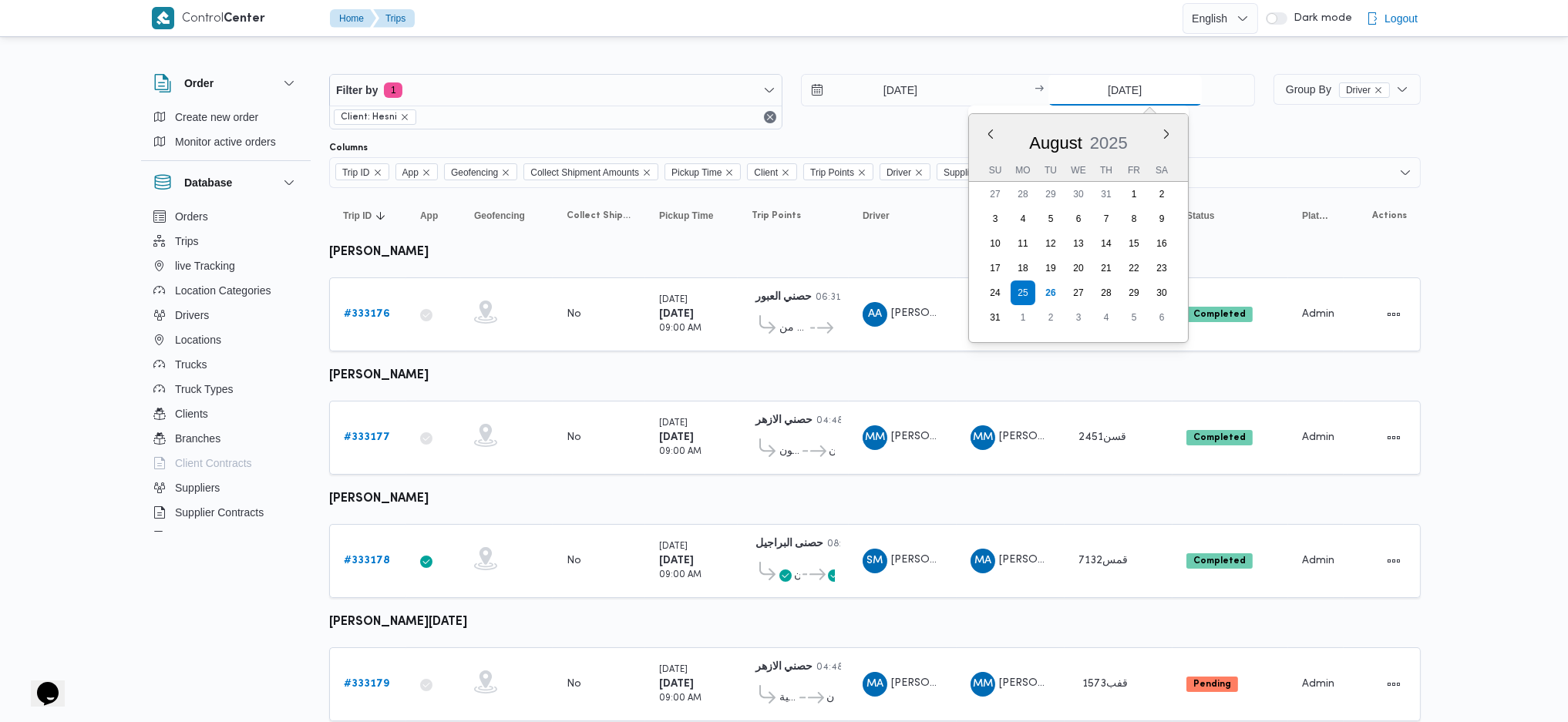
type input "[DATE]"
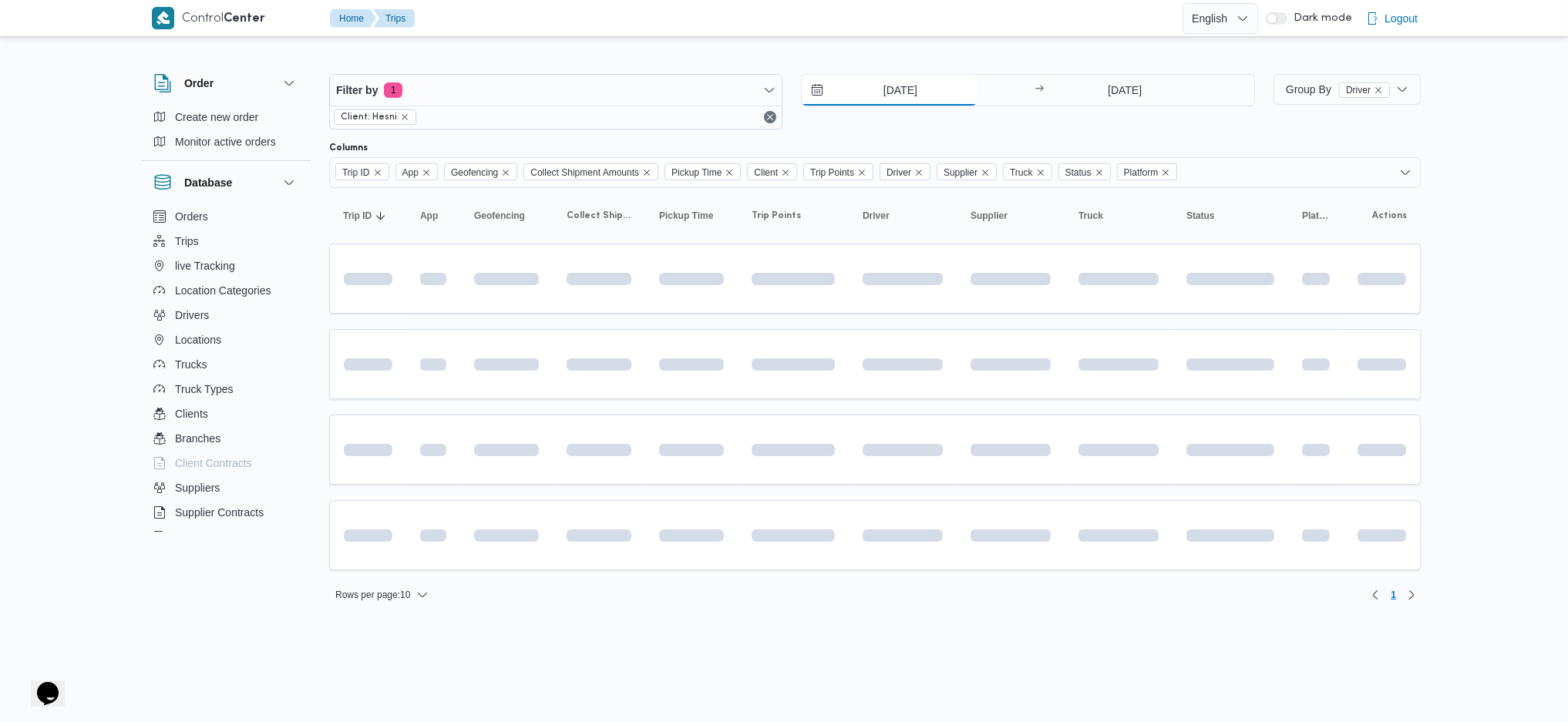
click at [885, 80] on input "[DATE]" at bounding box center [889, 90] width 175 height 31
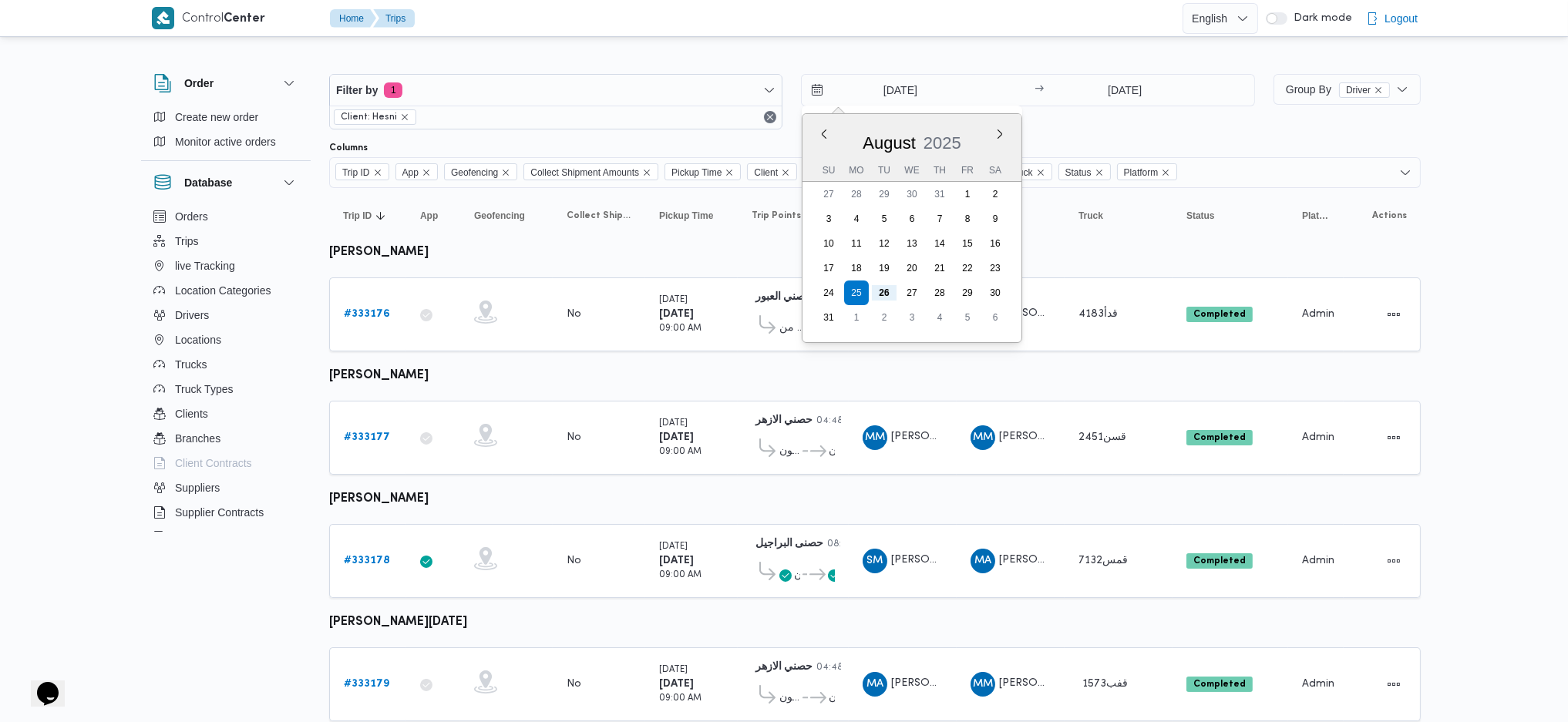
click at [1105, 384] on table "Trip ID Click to sort in ascending order App Click to sort in ascending order G…" at bounding box center [874, 462] width 1092 height 549
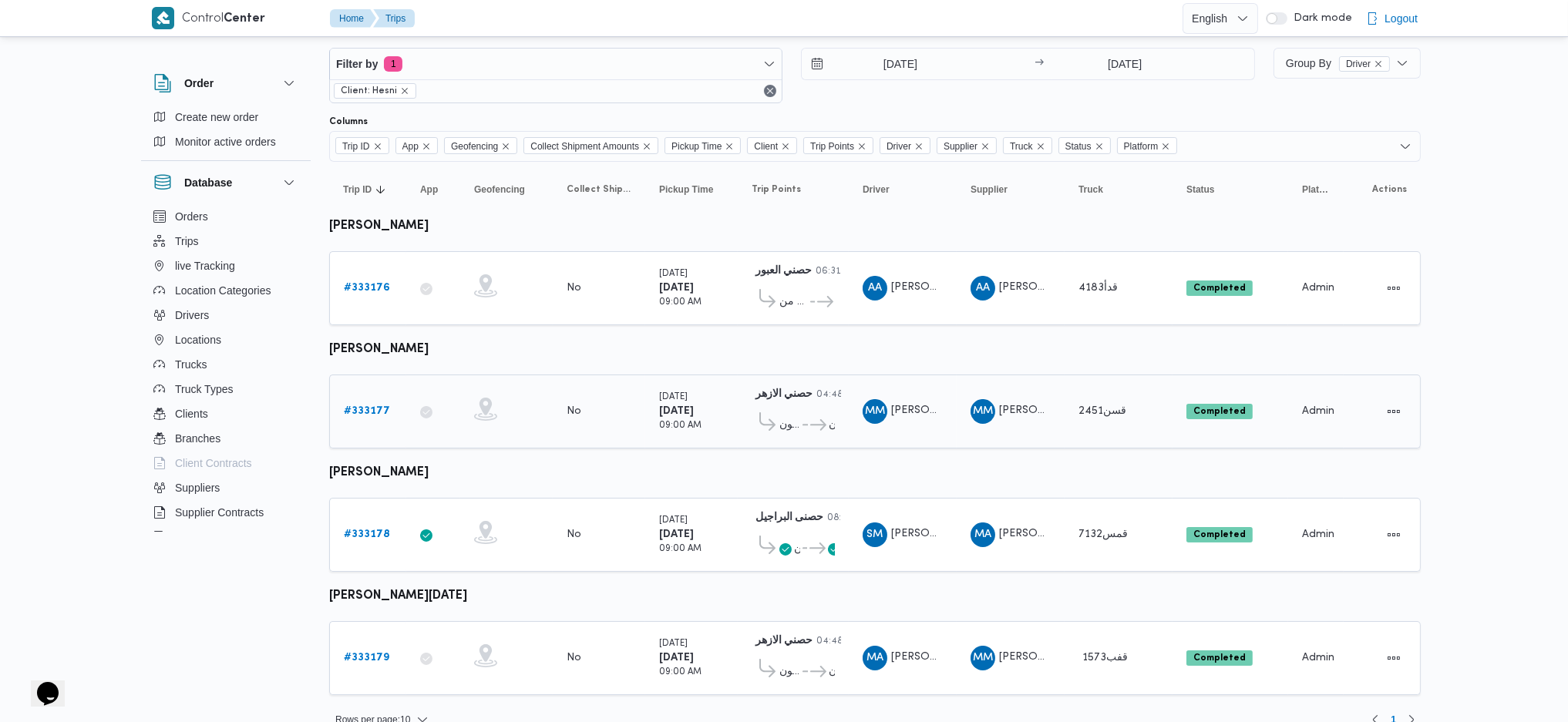
scroll to position [40, 0]
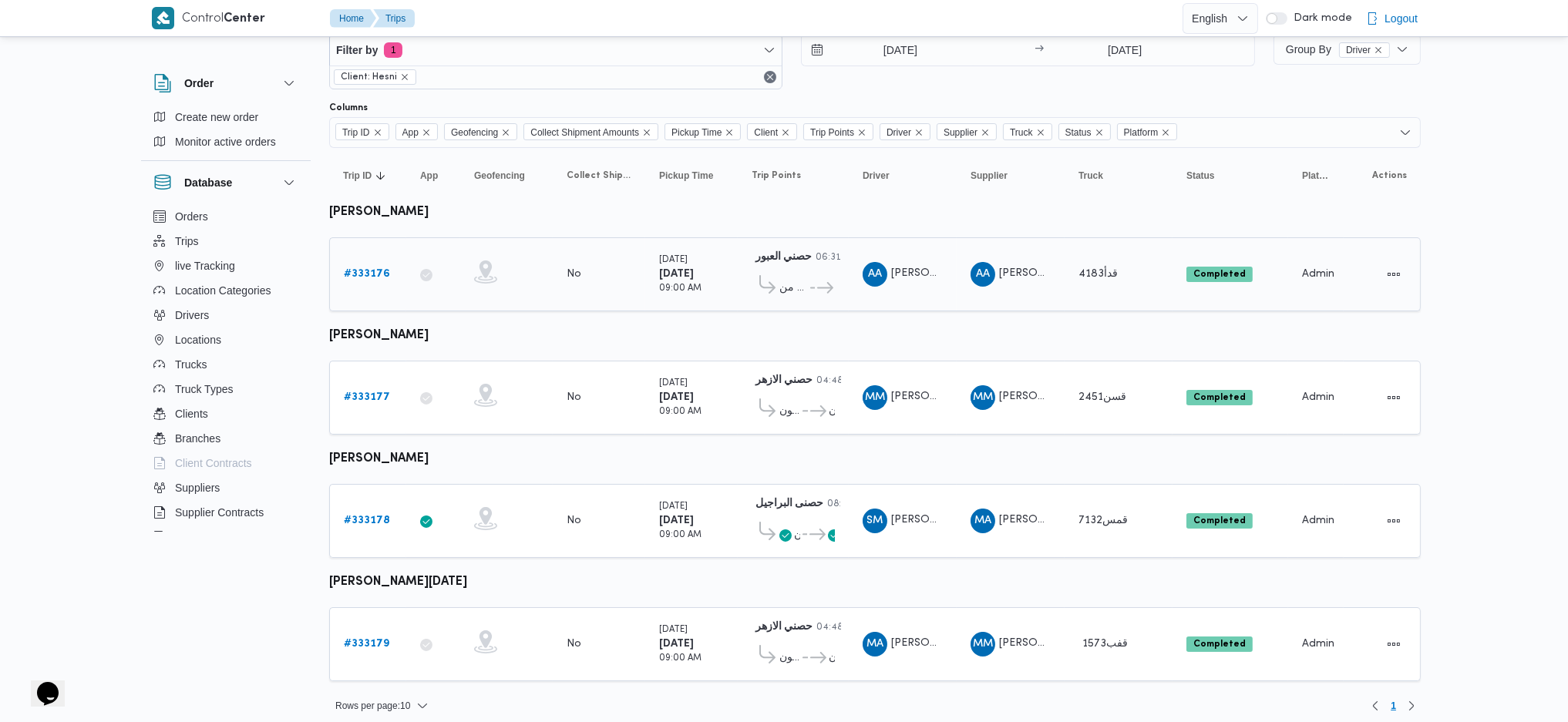
click at [369, 238] on td "Trip ID # 333176" at bounding box center [367, 275] width 77 height 74
click at [365, 269] on b "# 333176" at bounding box center [366, 274] width 46 height 10
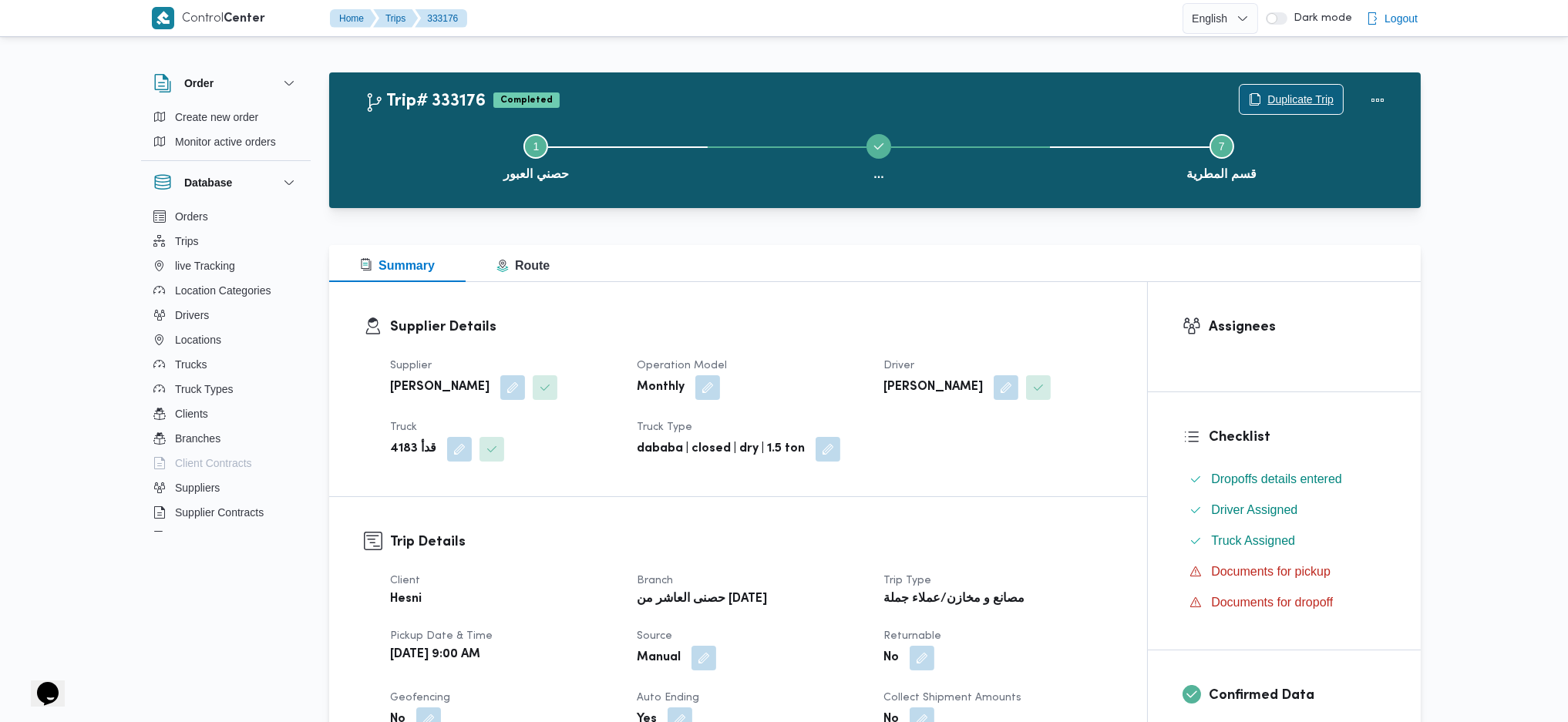
click at [1275, 89] on span "Duplicate Trip" at bounding box center [1291, 100] width 104 height 29
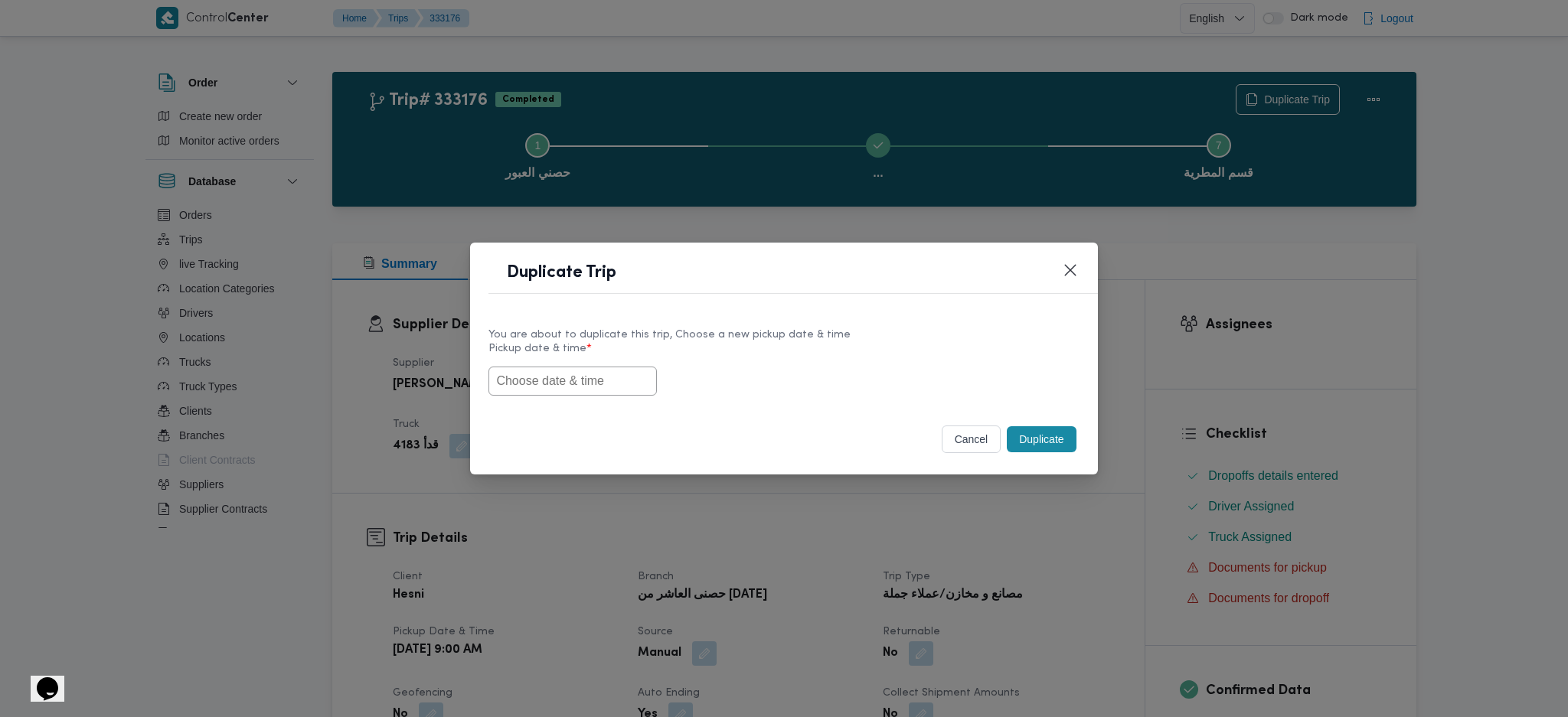
drag, startPoint x: 582, startPoint y: 372, endPoint x: 818, endPoint y: 464, distance: 253.3
click at [584, 372] on input "text" at bounding box center [572, 381] width 168 height 29
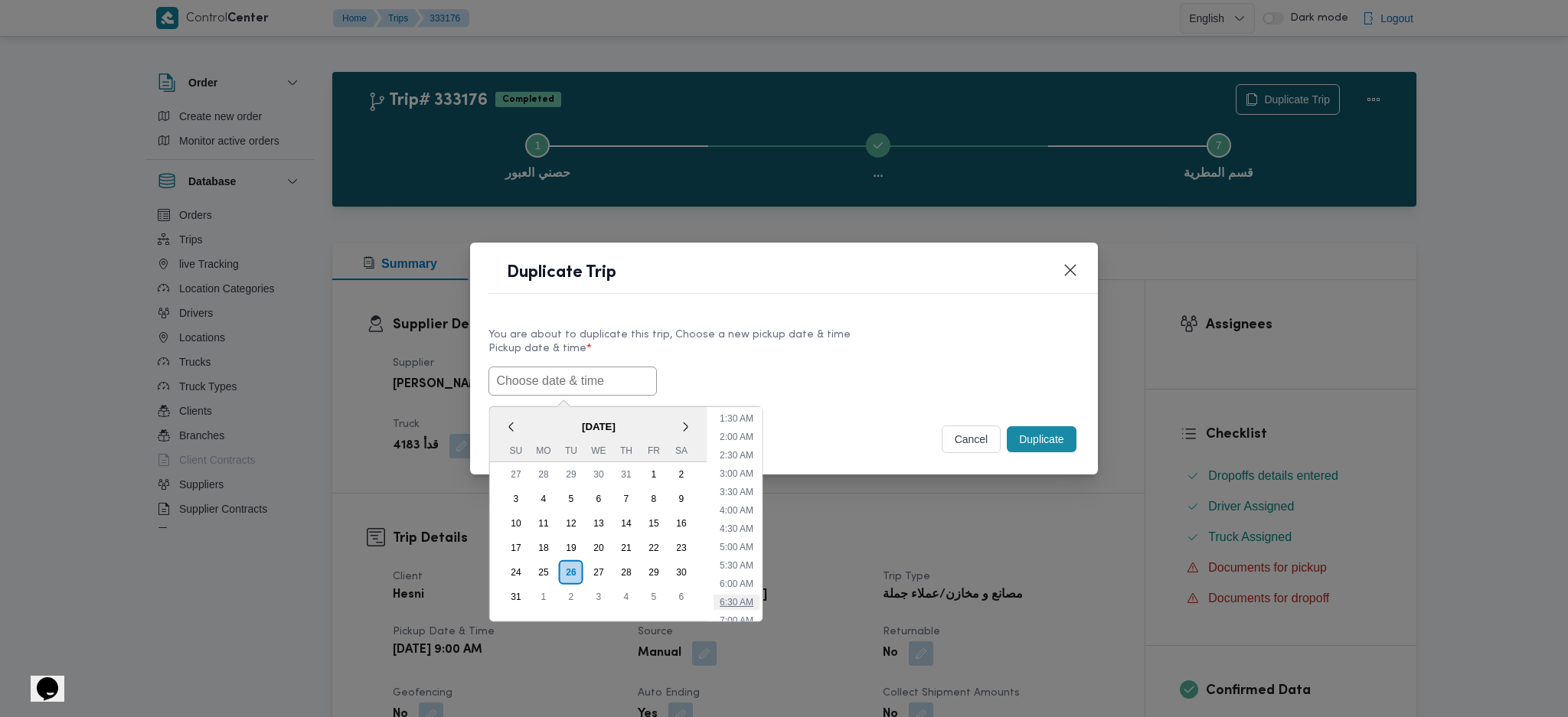
scroll to position [154, 0]
click at [745, 596] on li "9:00 AM" at bounding box center [735, 593] width 46 height 16
type input "[DATE] 9:00AM"
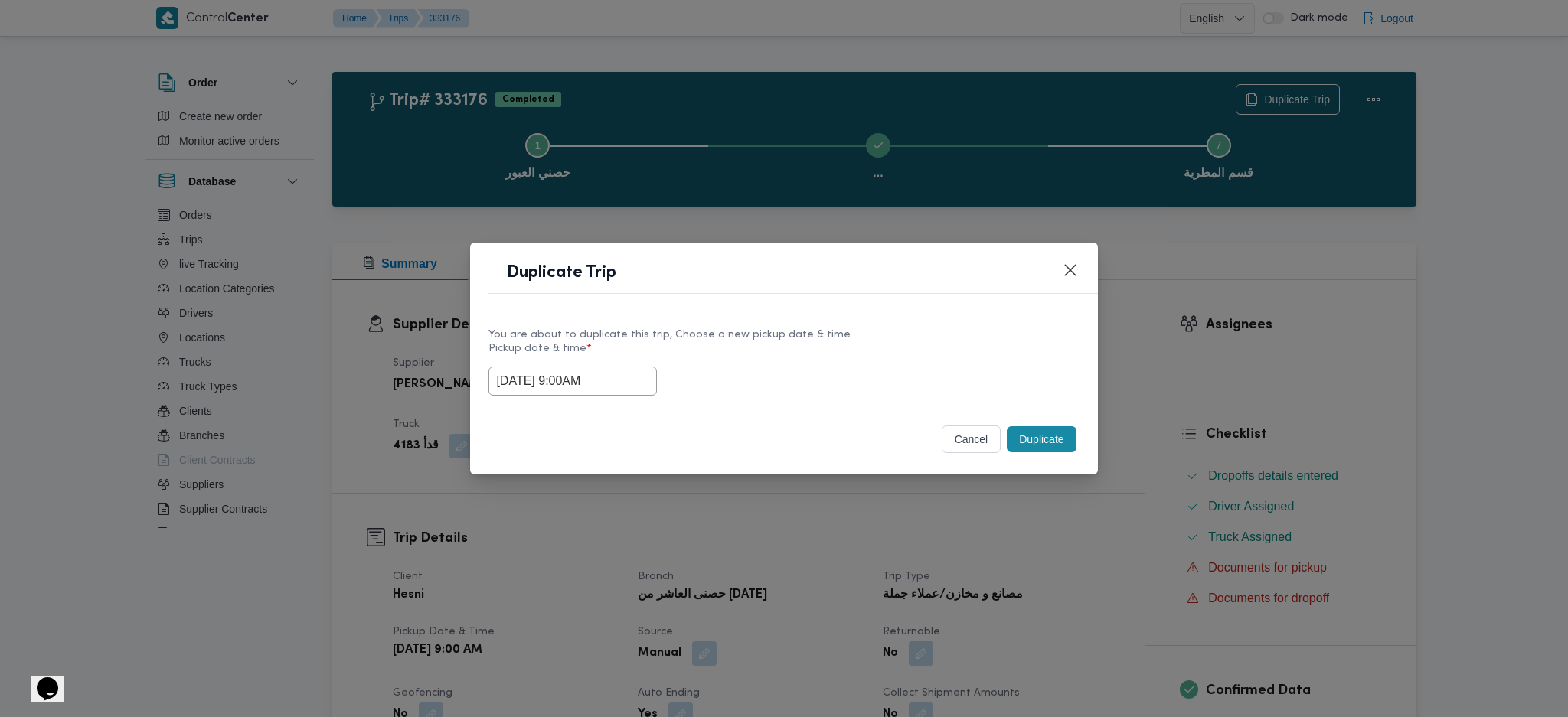
click at [621, 385] on input "[DATE] 9:00AM" at bounding box center [572, 381] width 168 height 29
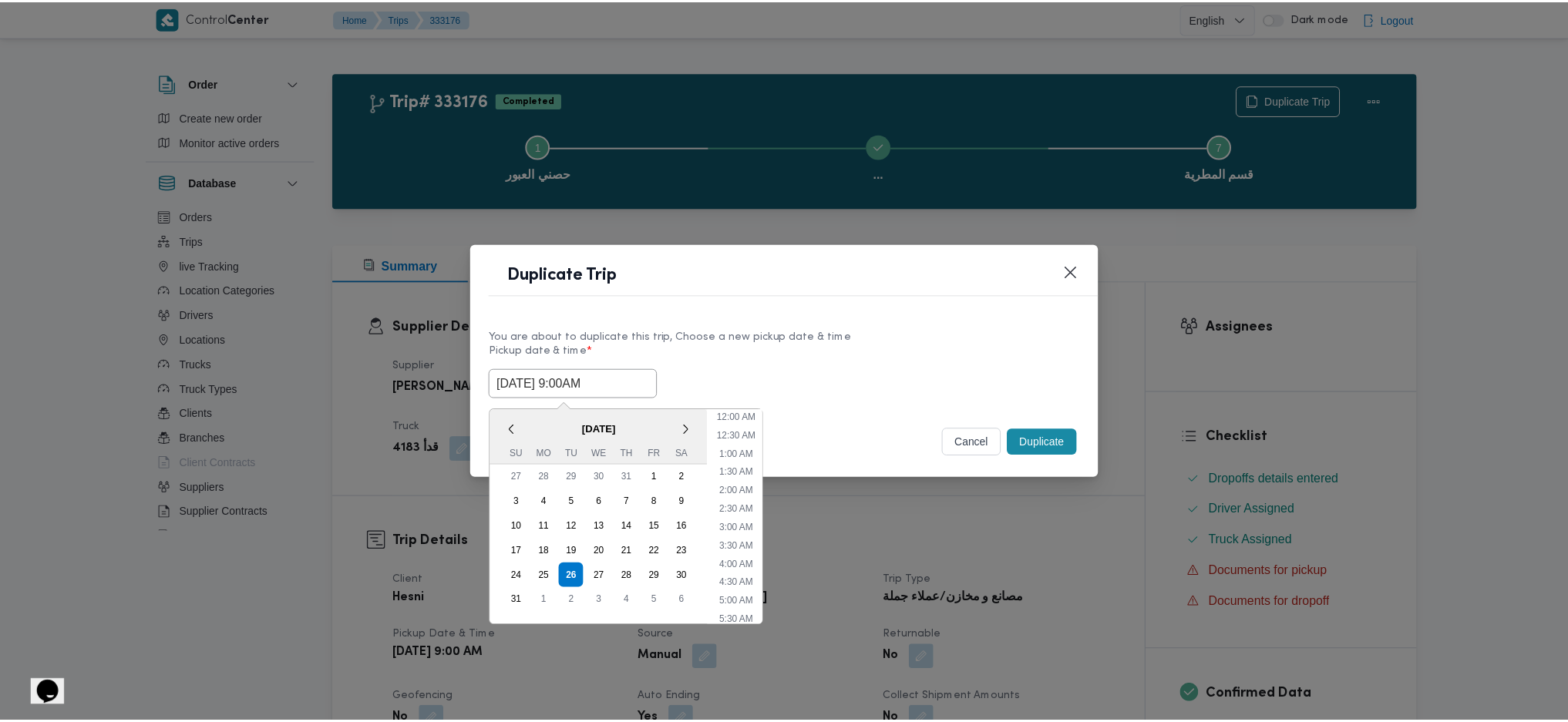
scroll to position [236, 0]
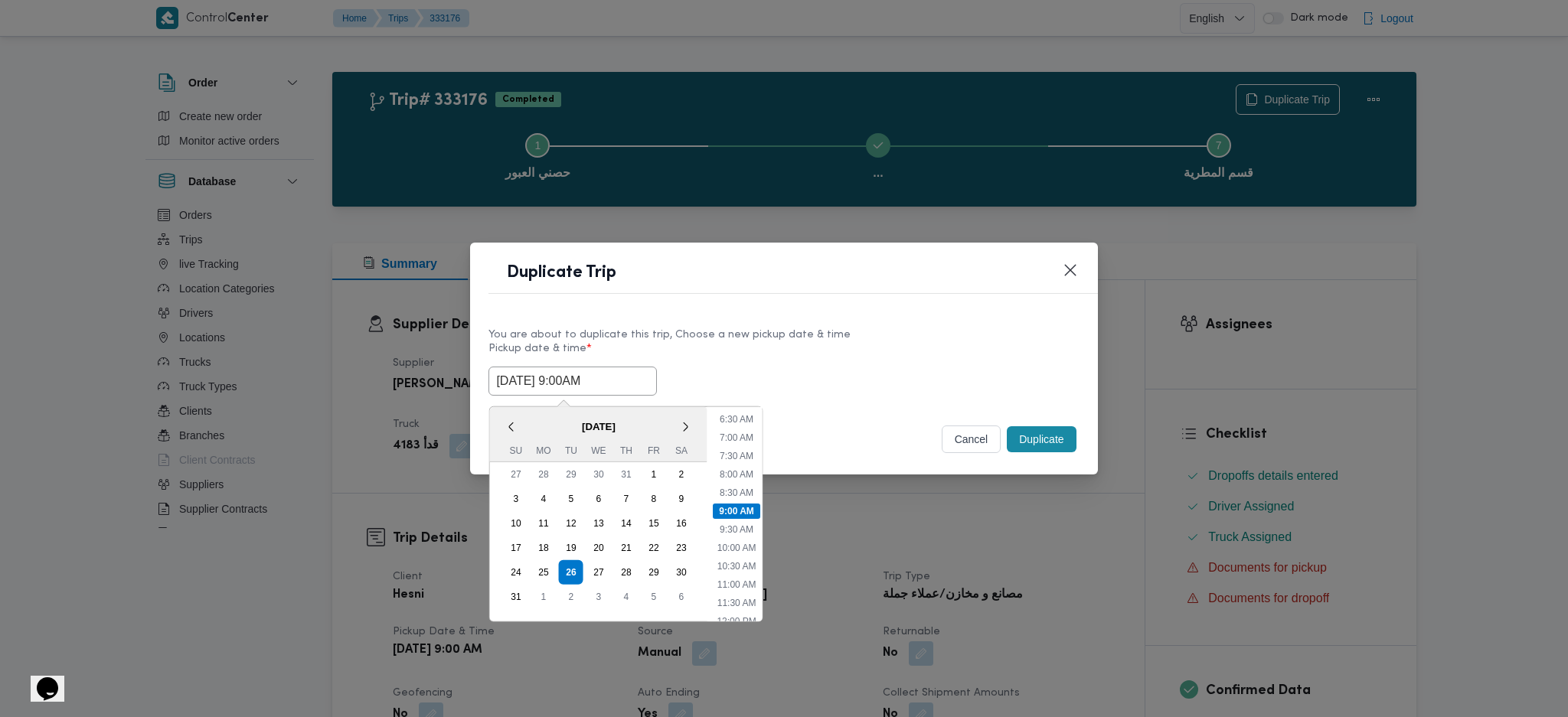
click at [621, 385] on input "26/08/2025 9:00AM" at bounding box center [572, 381] width 168 height 29
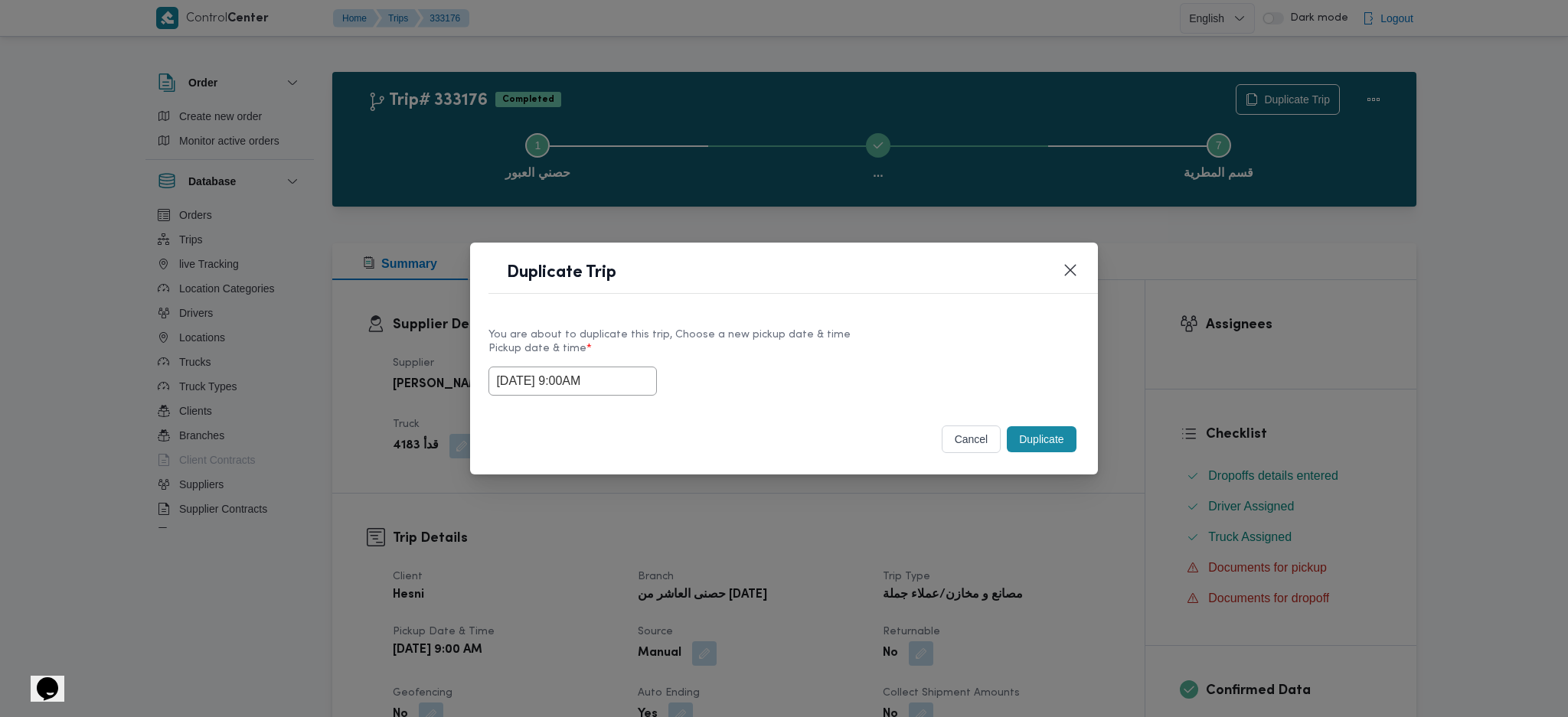
click at [1059, 431] on button "Duplicate" at bounding box center [1040, 439] width 69 height 26
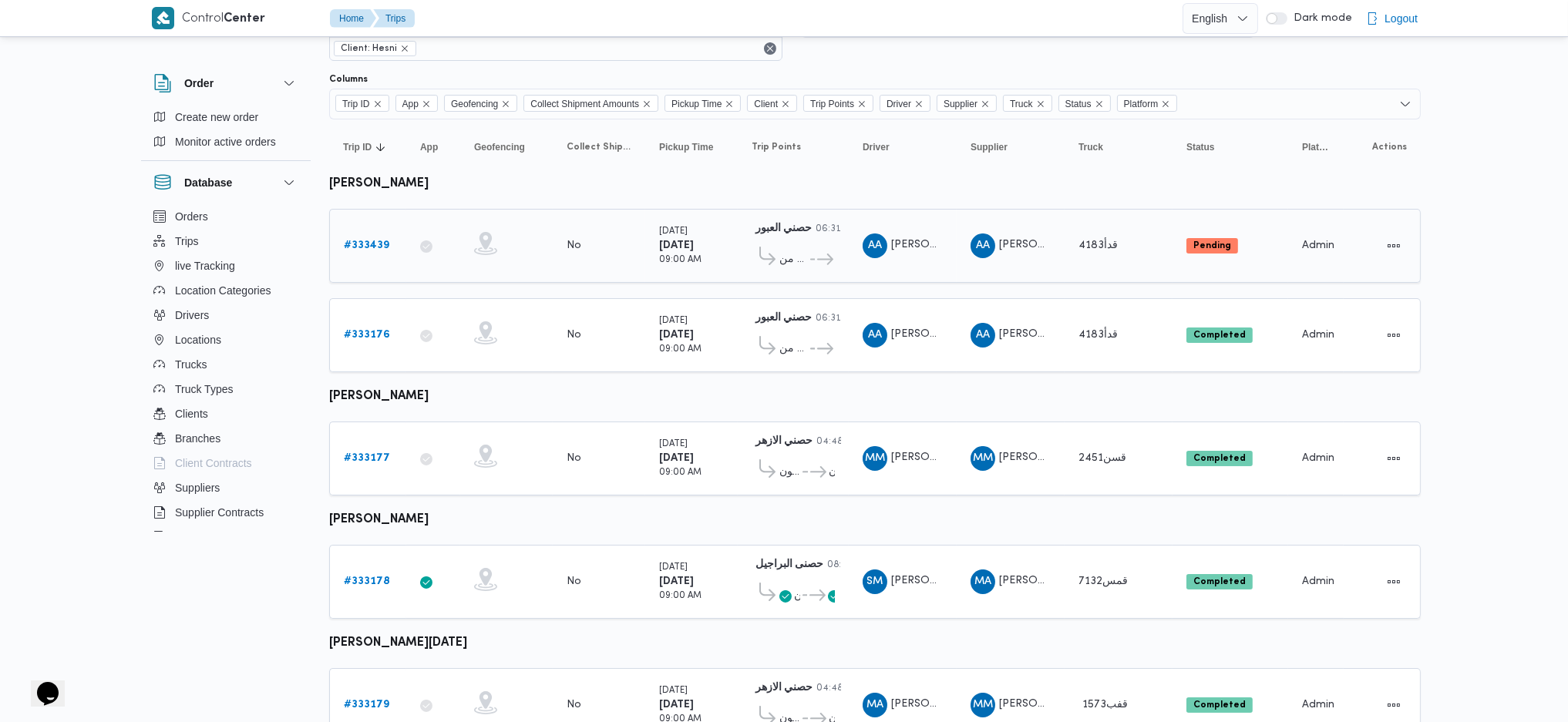
scroll to position [127, 0]
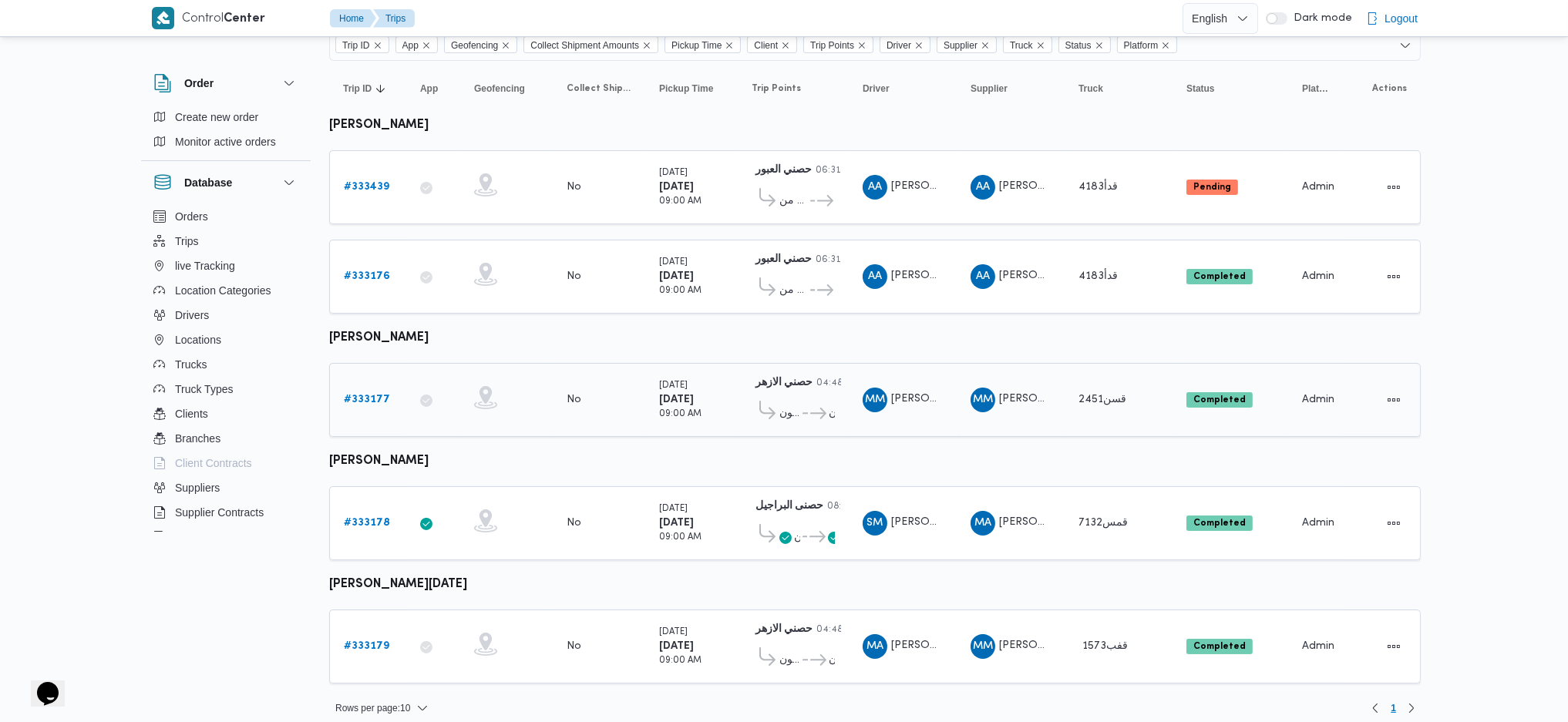
click at [366, 403] on div "# 333177" at bounding box center [368, 400] width 61 height 31
click at [377, 394] on b "# 333177" at bounding box center [366, 399] width 46 height 10
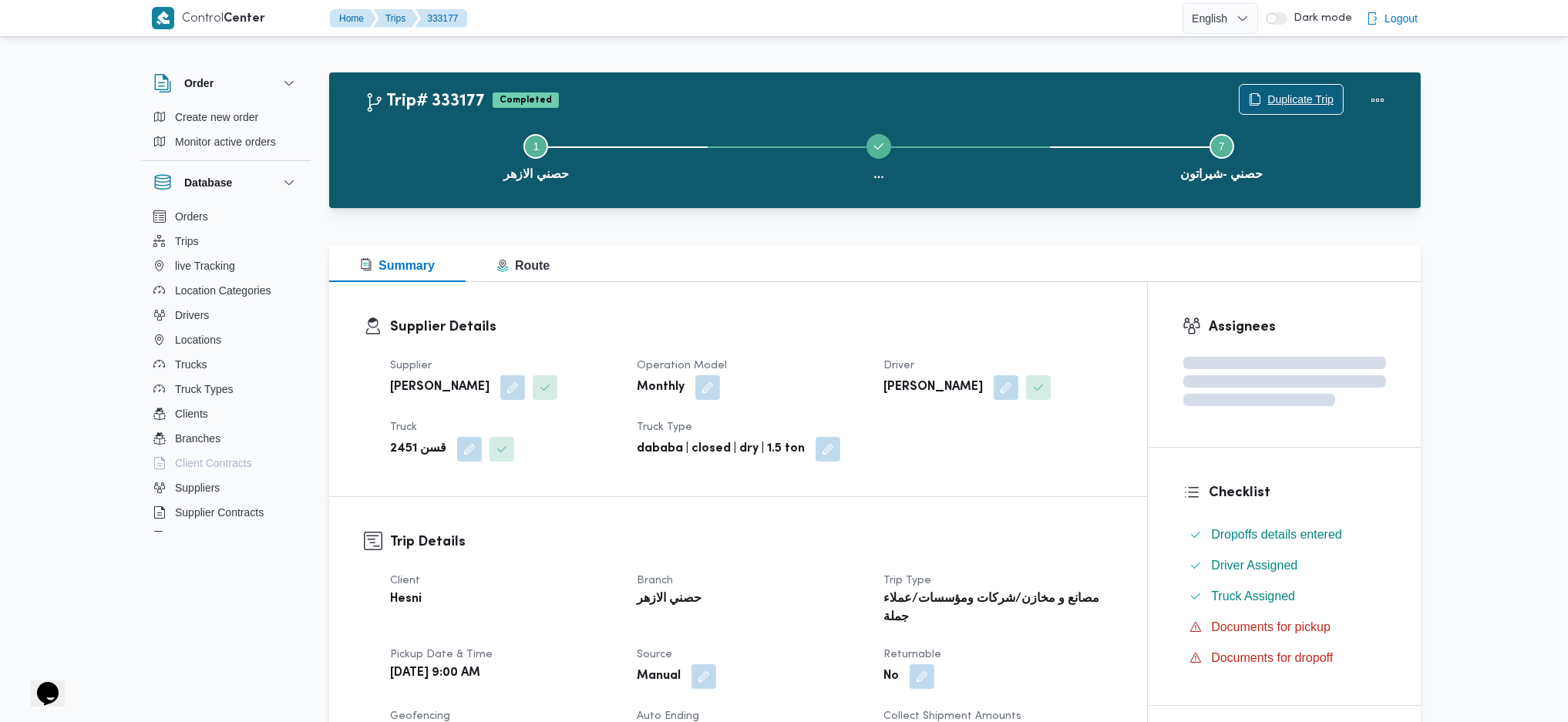
click at [1306, 90] on span "Duplicate Trip" at bounding box center [1291, 100] width 104 height 29
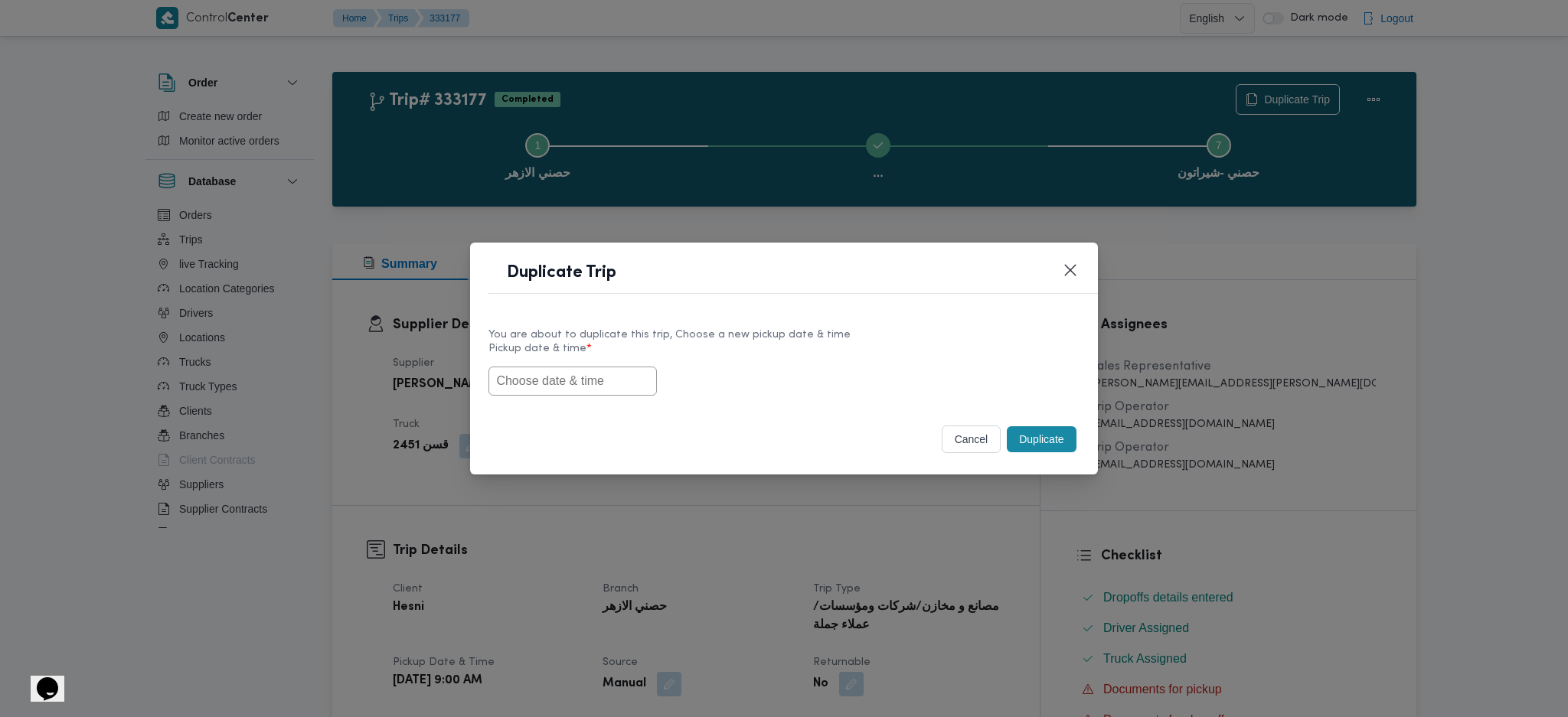
click at [590, 373] on input "text" at bounding box center [572, 381] width 168 height 29
paste input "[DATE] 9:00AM"
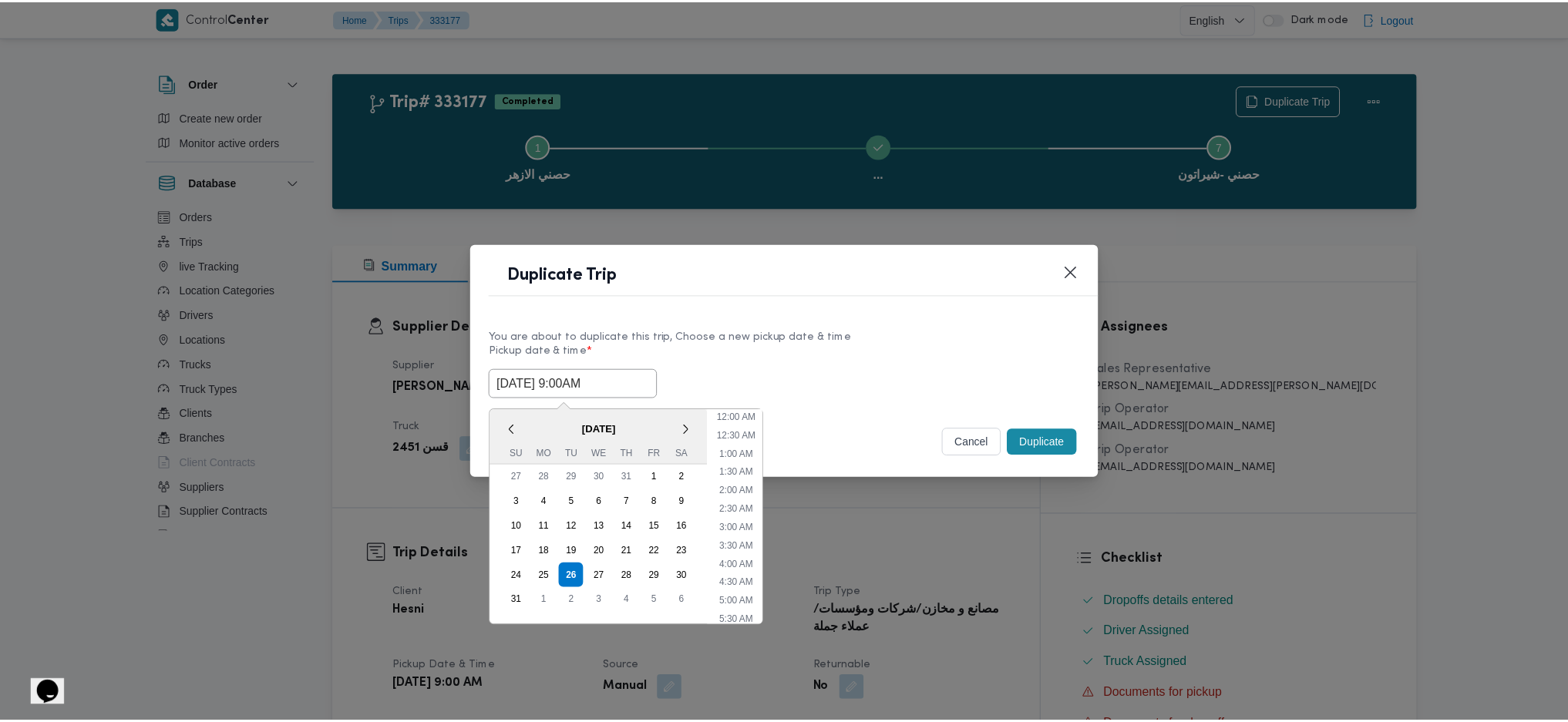
scroll to position [52, 0]
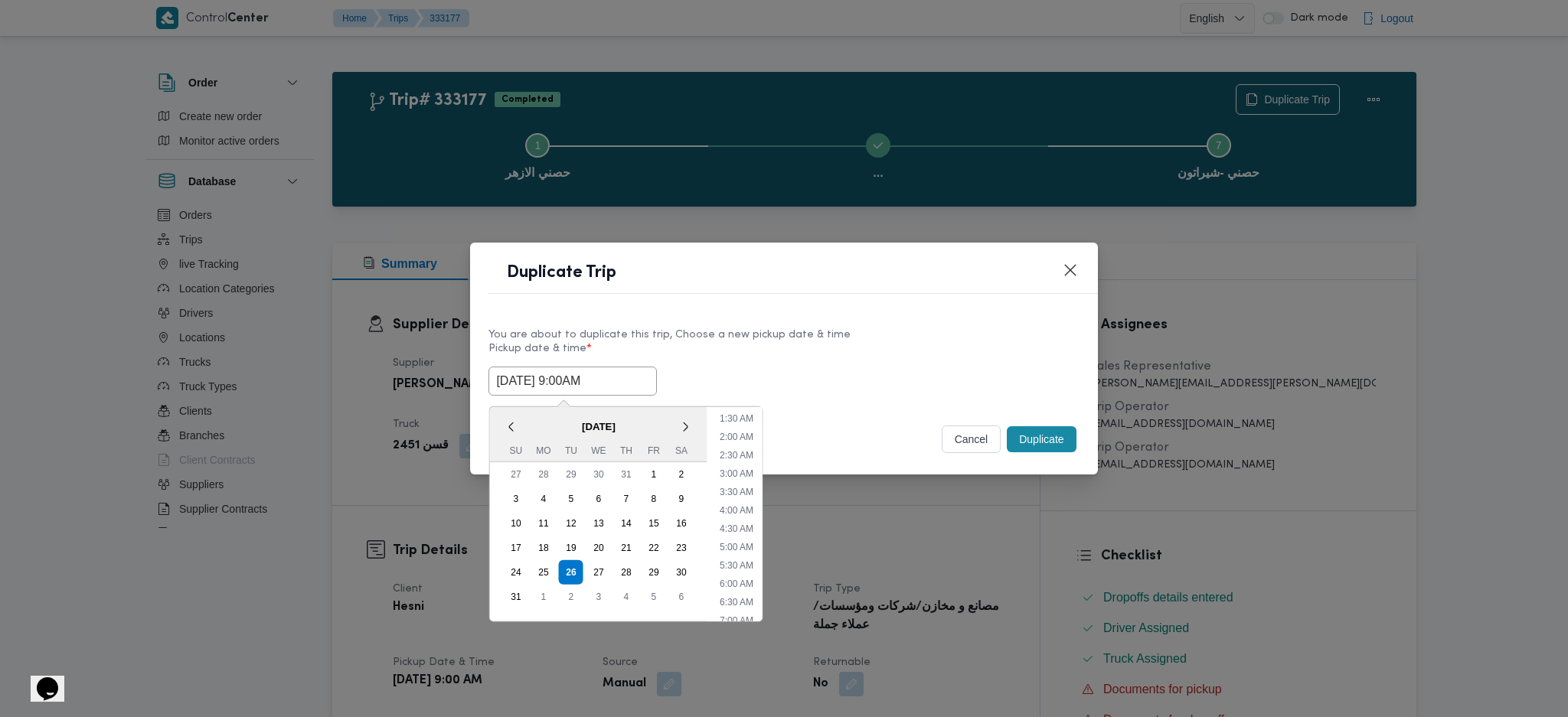
type input "[DATE] 9:00AM"
drag, startPoint x: 1031, startPoint y: 439, endPoint x: 1059, endPoint y: 594, distance: 157.5
click at [1031, 442] on button "Duplicate" at bounding box center [1040, 439] width 69 height 26
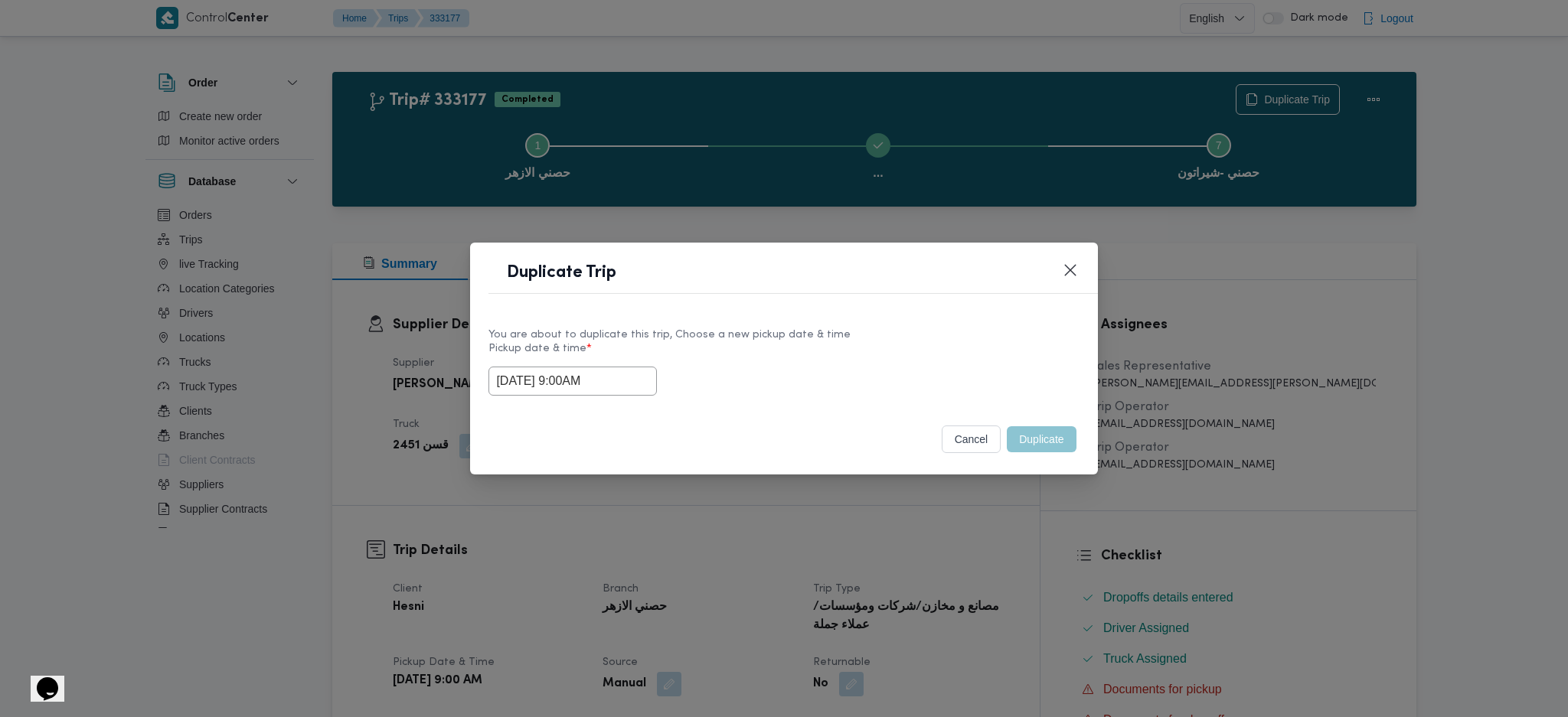
click at [1059, 594] on div "Duplicate Trip You are about to duplicate this trip, Choose a new pickup date &…" at bounding box center [784, 358] width 1568 height 717
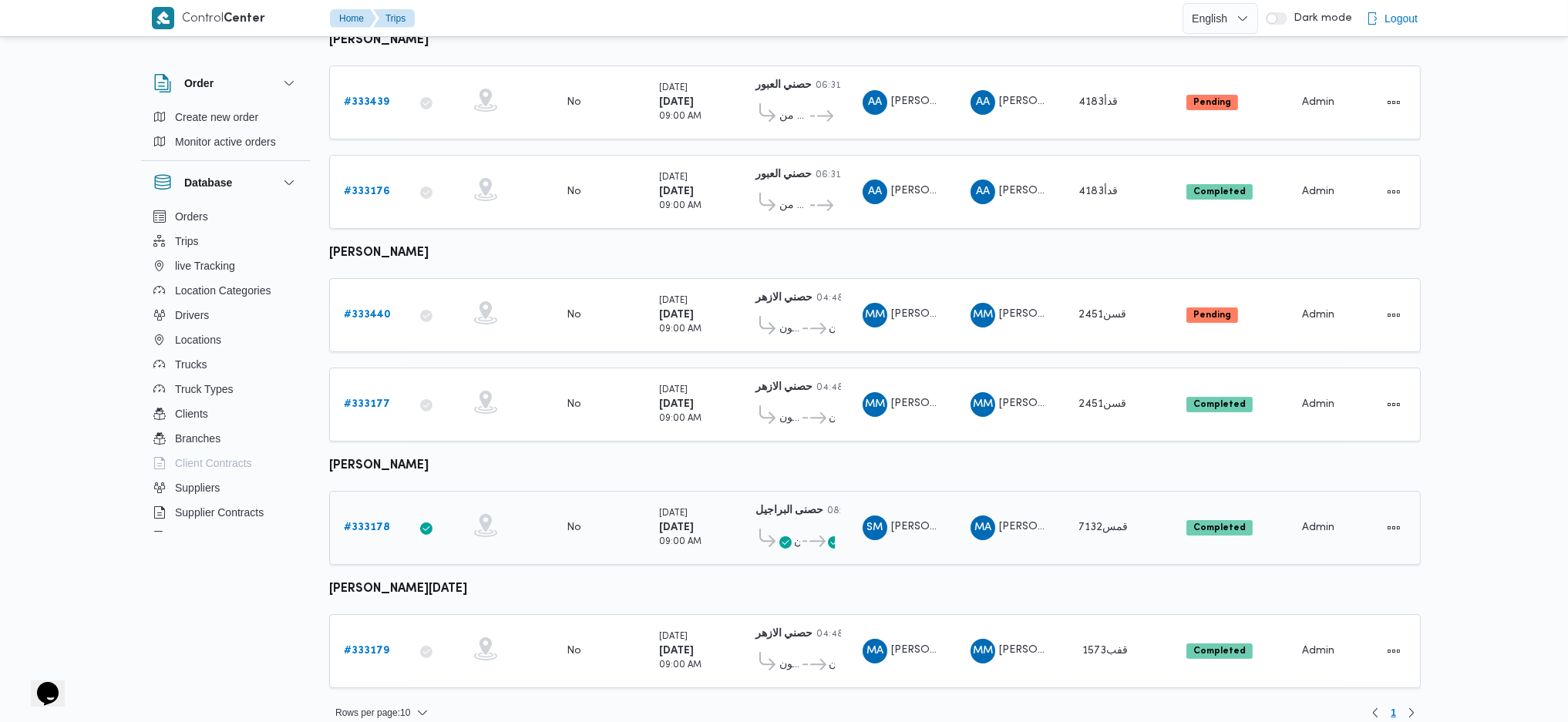
scroll to position [214, 0]
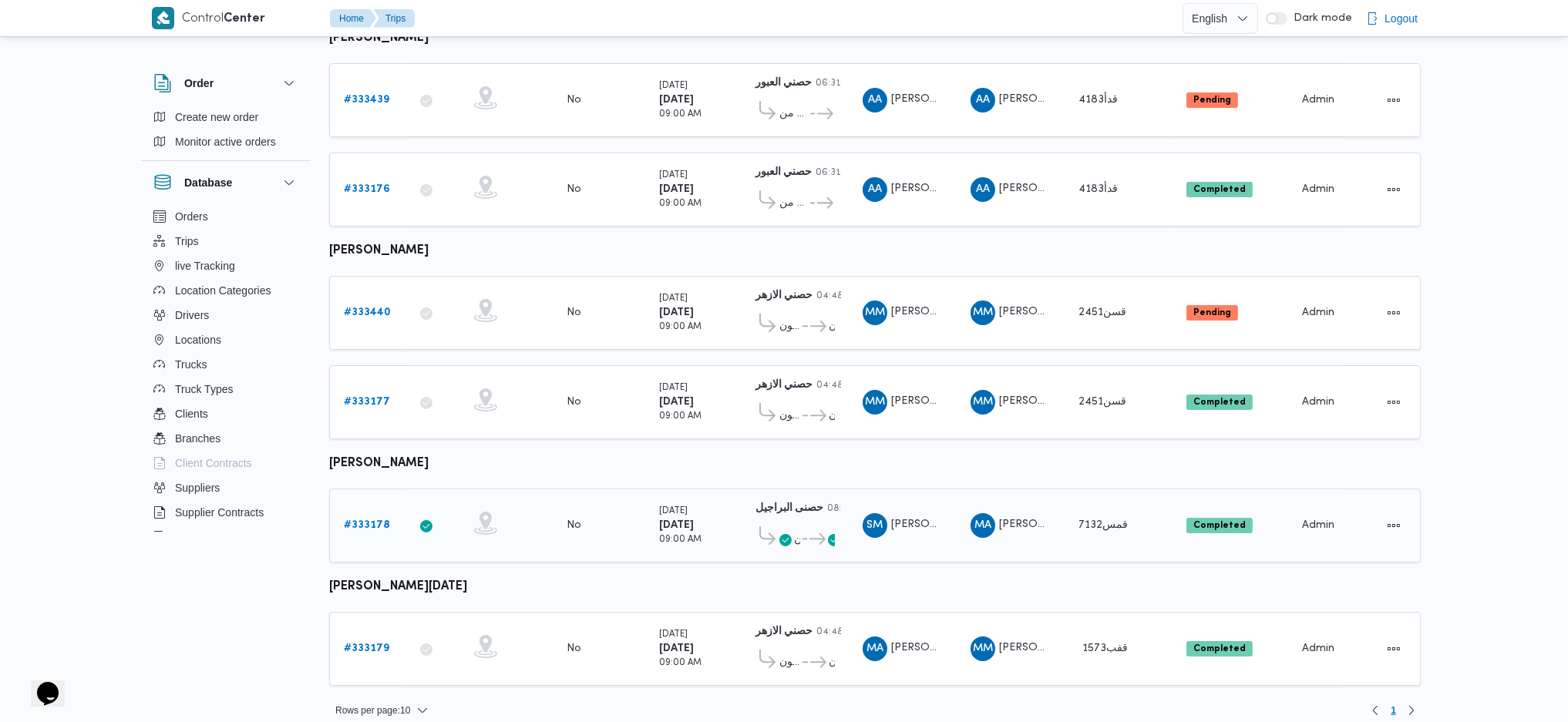
click at [355, 520] on b "# 333178" at bounding box center [366, 525] width 46 height 10
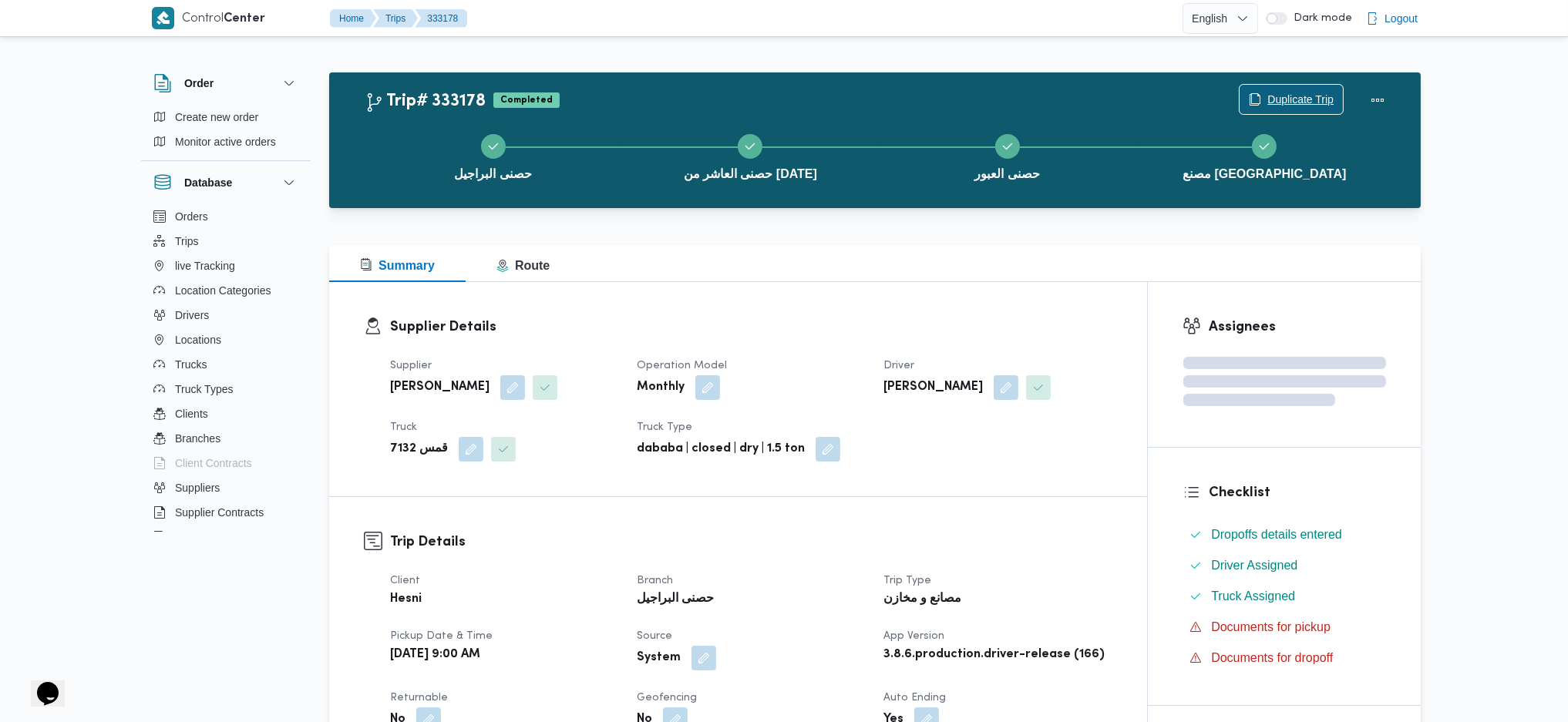
drag, startPoint x: 1285, startPoint y: 72, endPoint x: 1274, endPoint y: 89, distance: 20.2
click at [1282, 74] on div "Trip# 333178 Completed Duplicate Trip حصنى البراجيل حصنى العاشر من رمضان حصنى ا…" at bounding box center [874, 140] width 1092 height 136
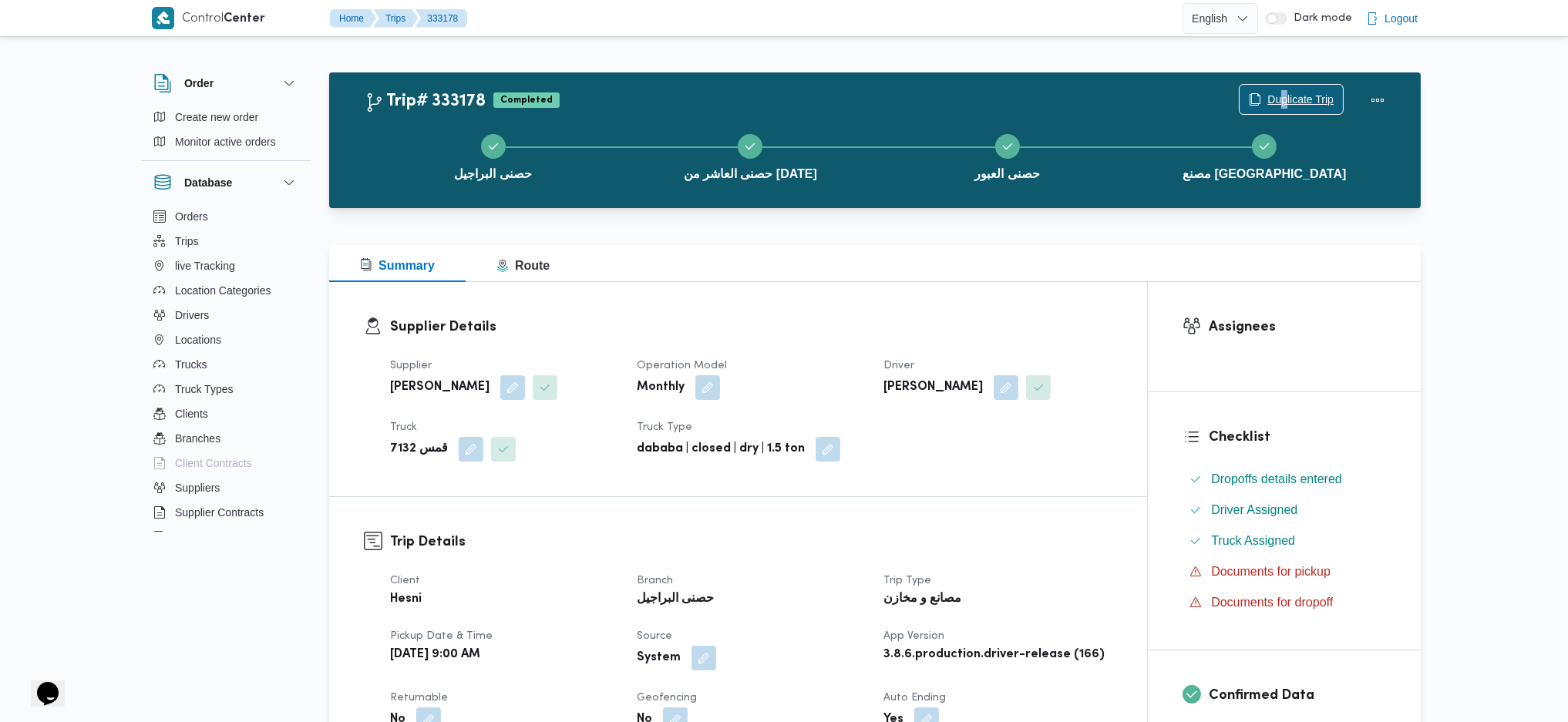
click at [1269, 104] on span "Duplicate Trip" at bounding box center [1301, 99] width 67 height 19
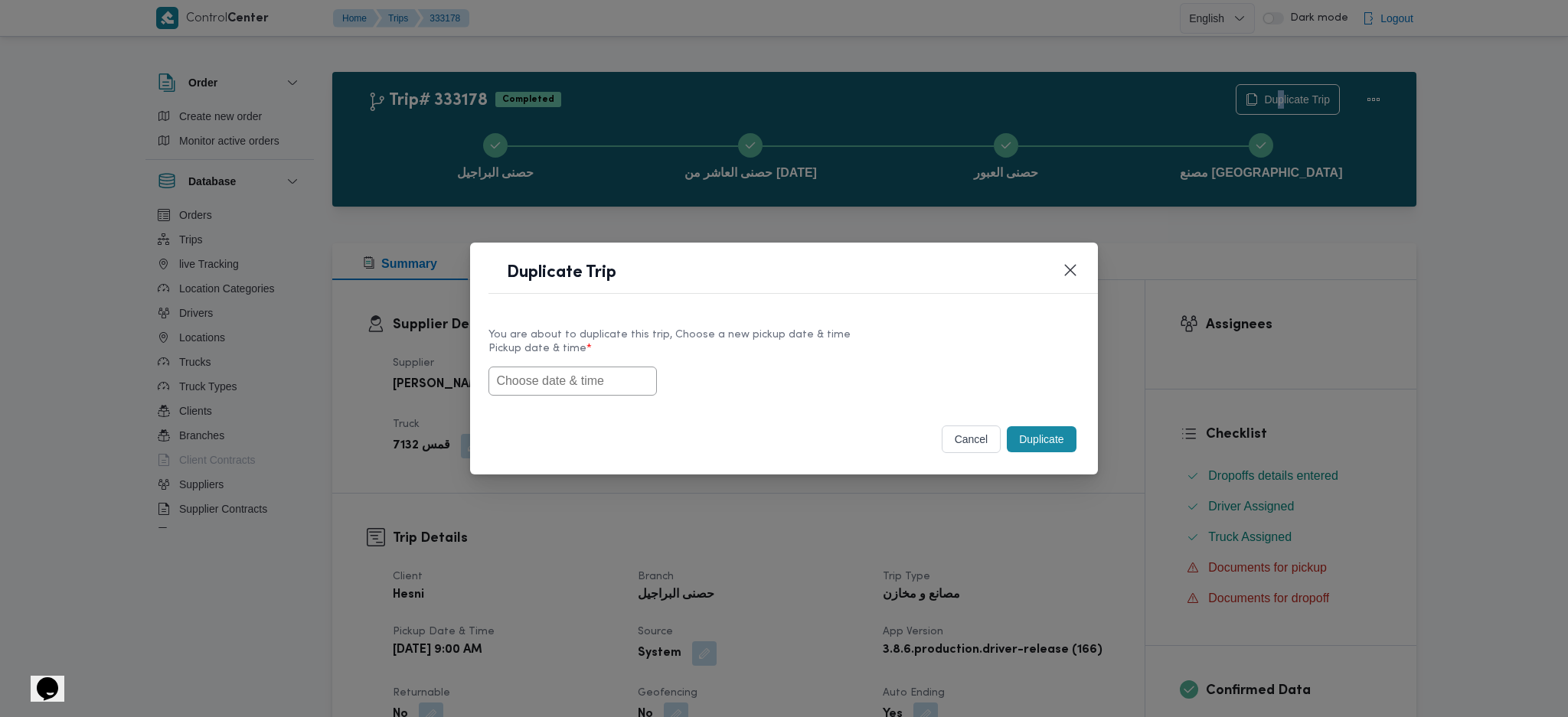
click at [590, 385] on input "text" at bounding box center [572, 381] width 168 height 29
paste input "[DATE] 9:00AM"
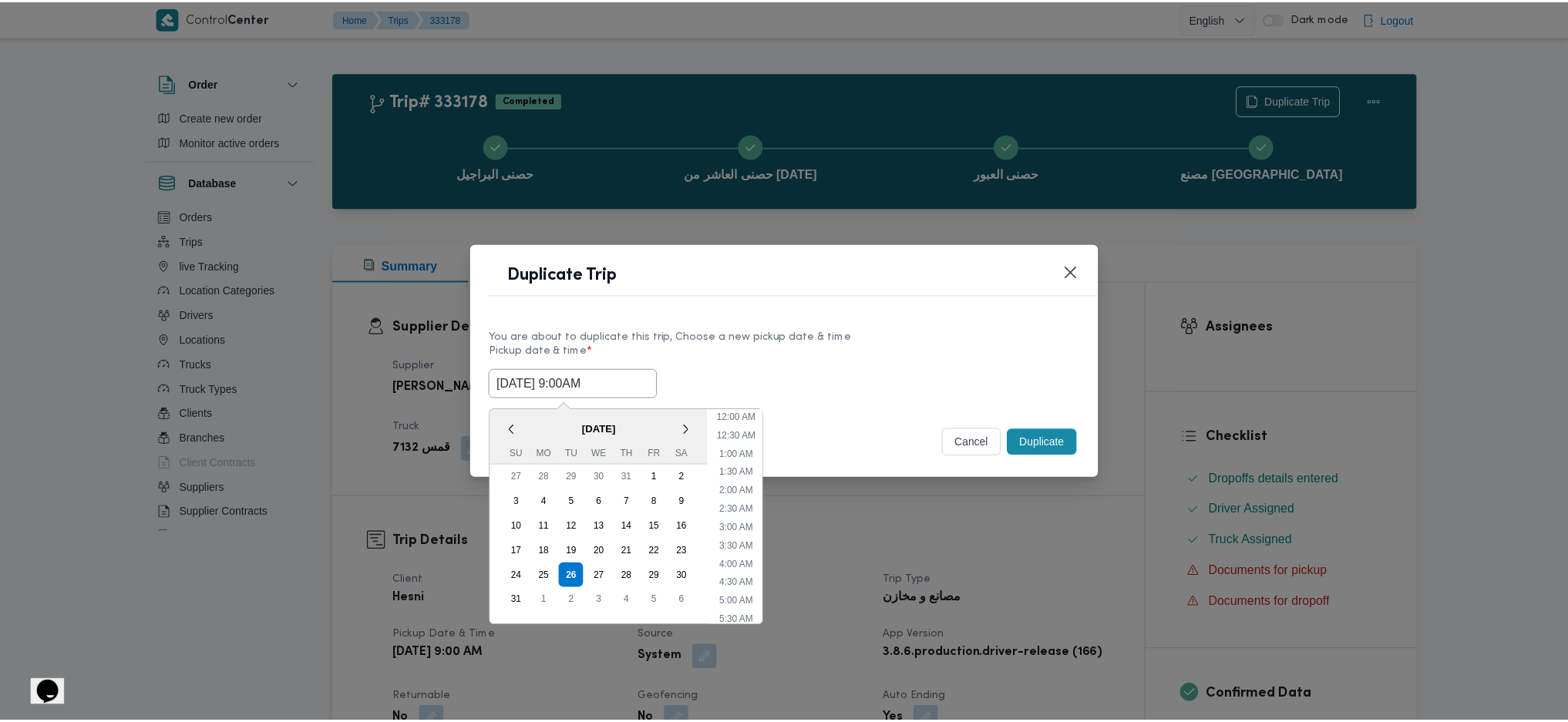
scroll to position [52, 0]
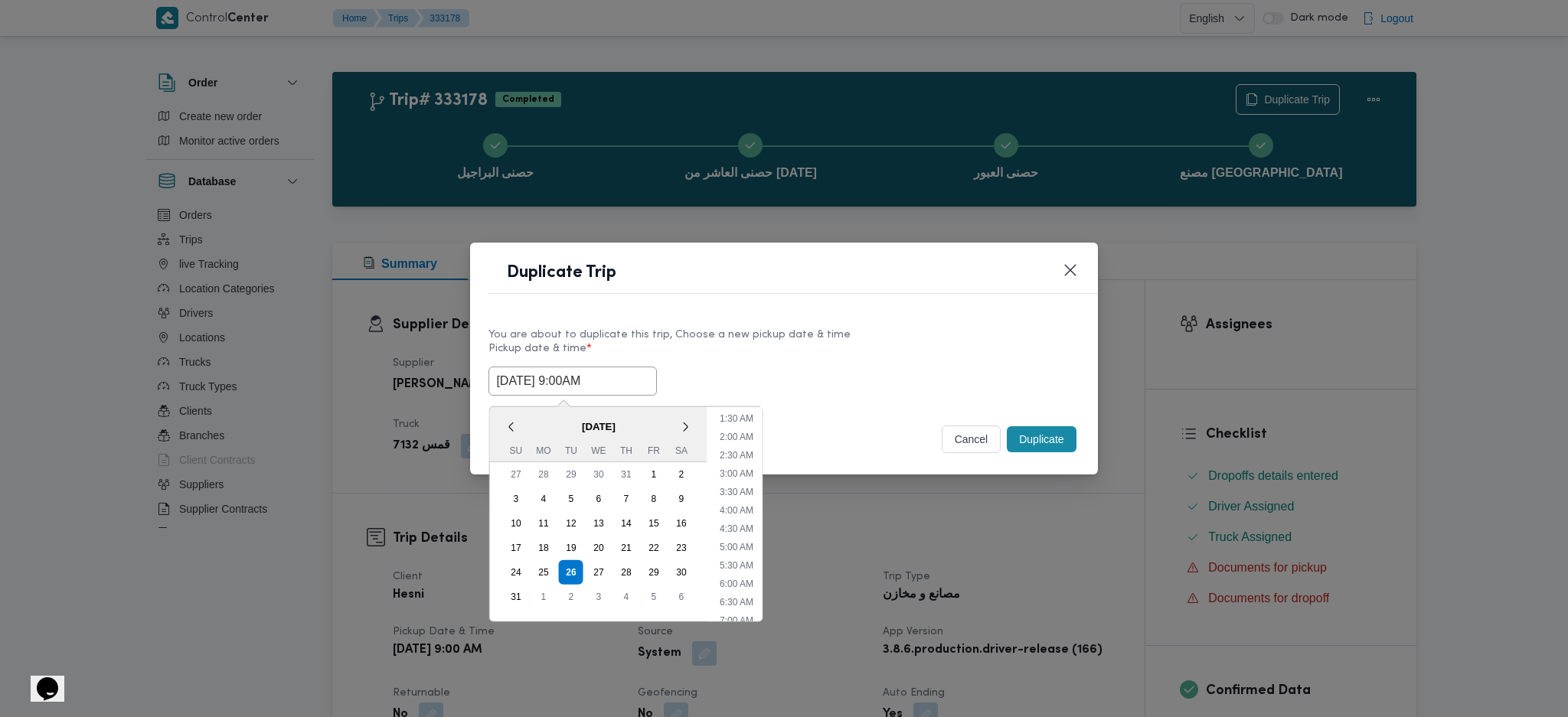
type input "[DATE] 9:00AM"
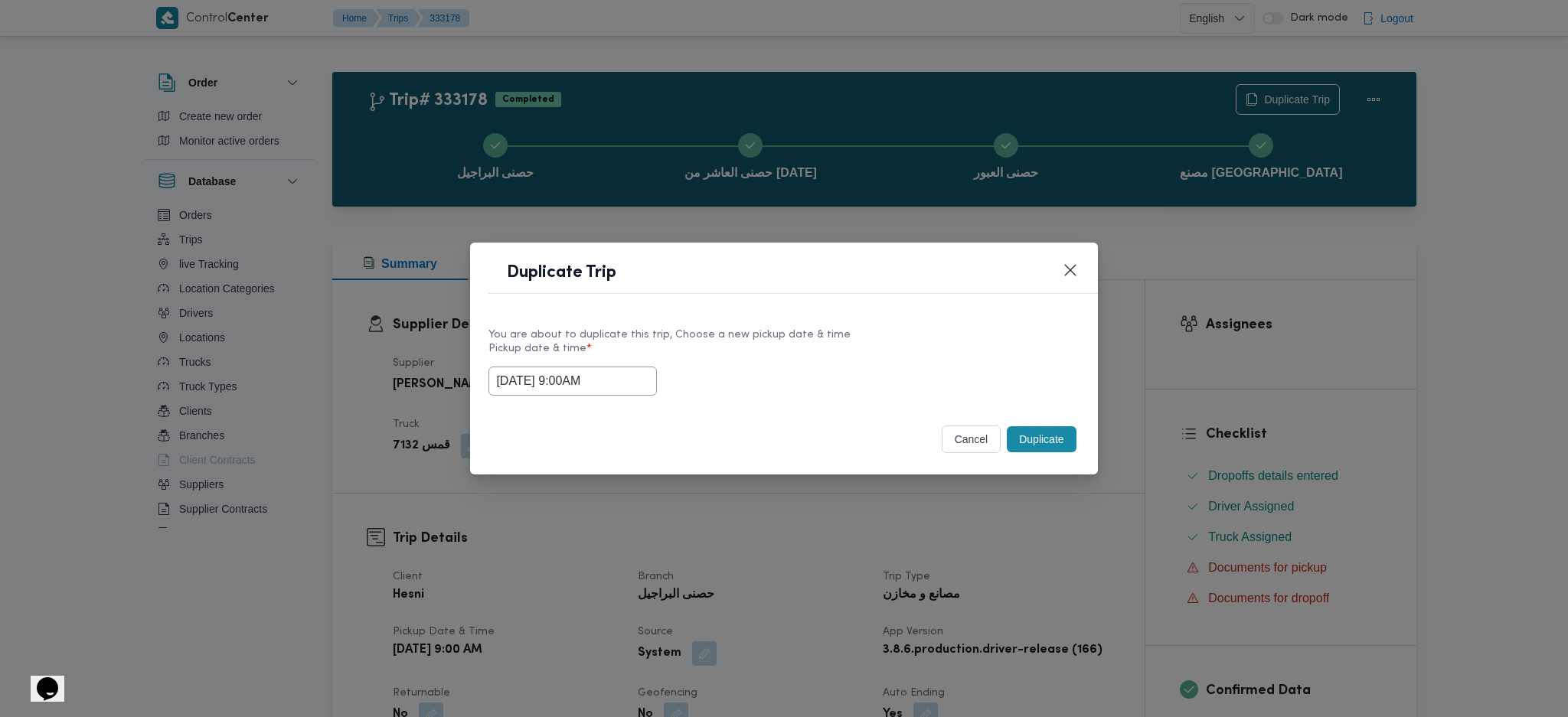
drag, startPoint x: 1049, startPoint y: 435, endPoint x: 1050, endPoint y: 482, distance: 47.0
click at [1050, 436] on button "Duplicate" at bounding box center [1040, 439] width 69 height 26
click at [1045, 496] on div "Duplicate Trip You are about to duplicate this trip, Choose a new pickup date &…" at bounding box center [784, 358] width 1568 height 717
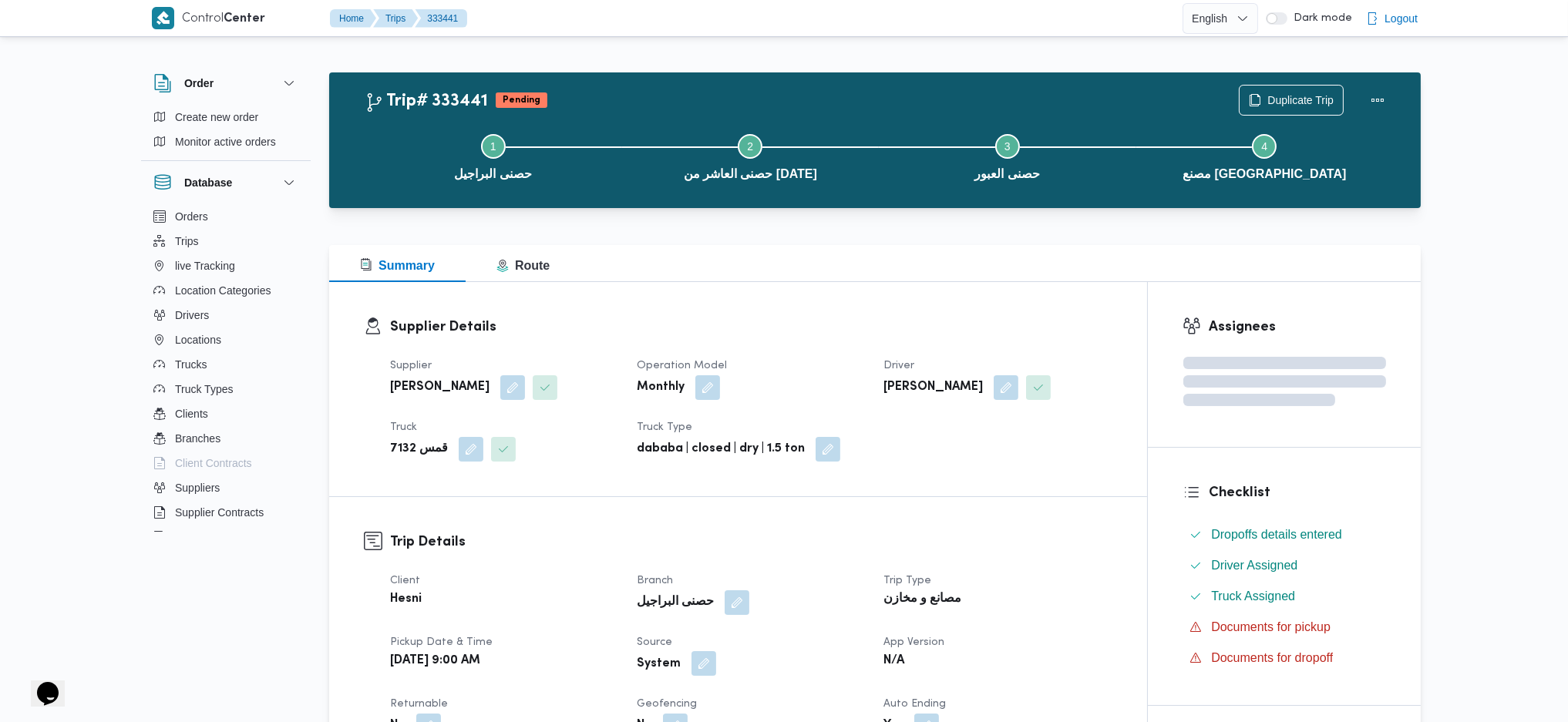
click at [704, 661] on button "button" at bounding box center [703, 663] width 24 height 24
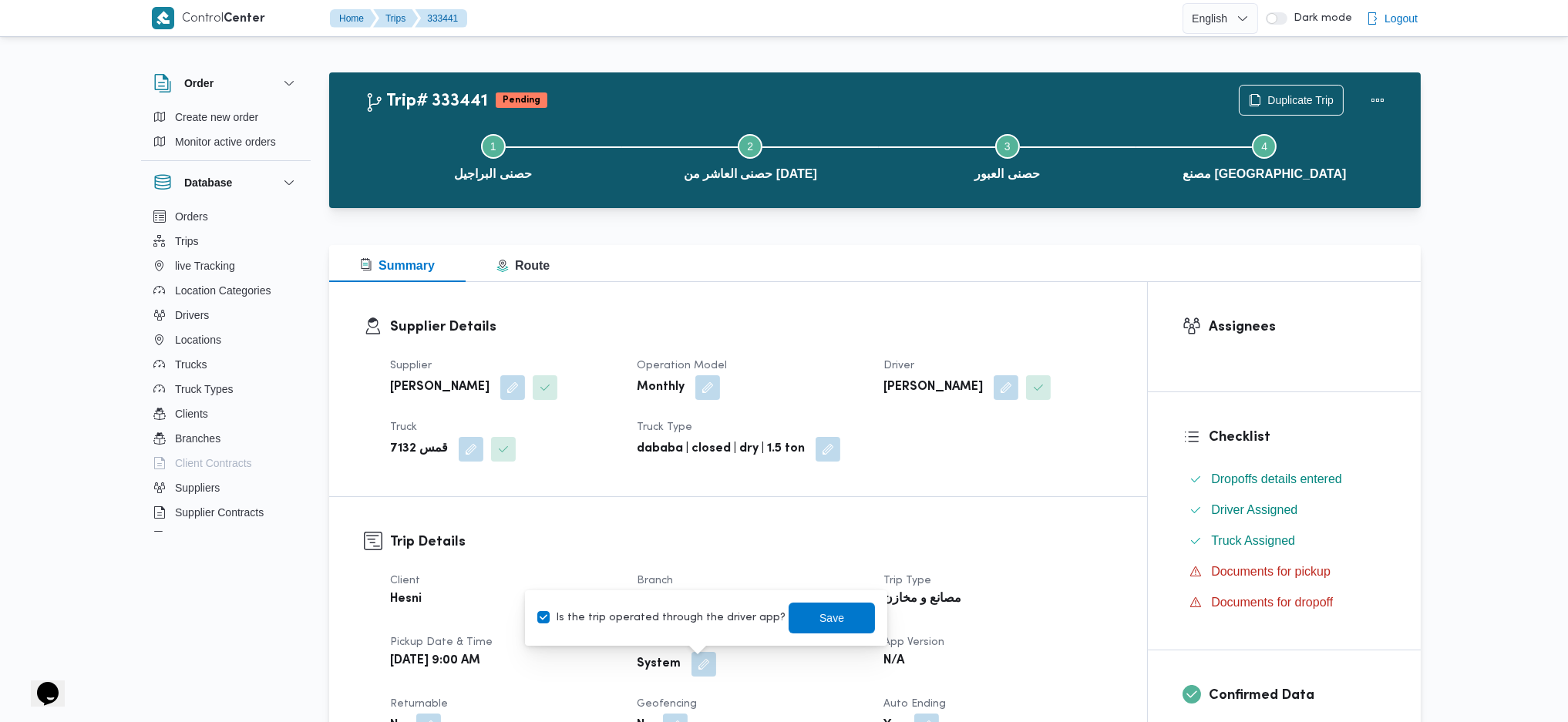
click at [682, 616] on label "Is the trip operated through the driver app?" at bounding box center [661, 618] width 248 height 19
click at [682, 628] on div "Is the trip operated through the driver app? Save" at bounding box center [706, 618] width 340 height 34
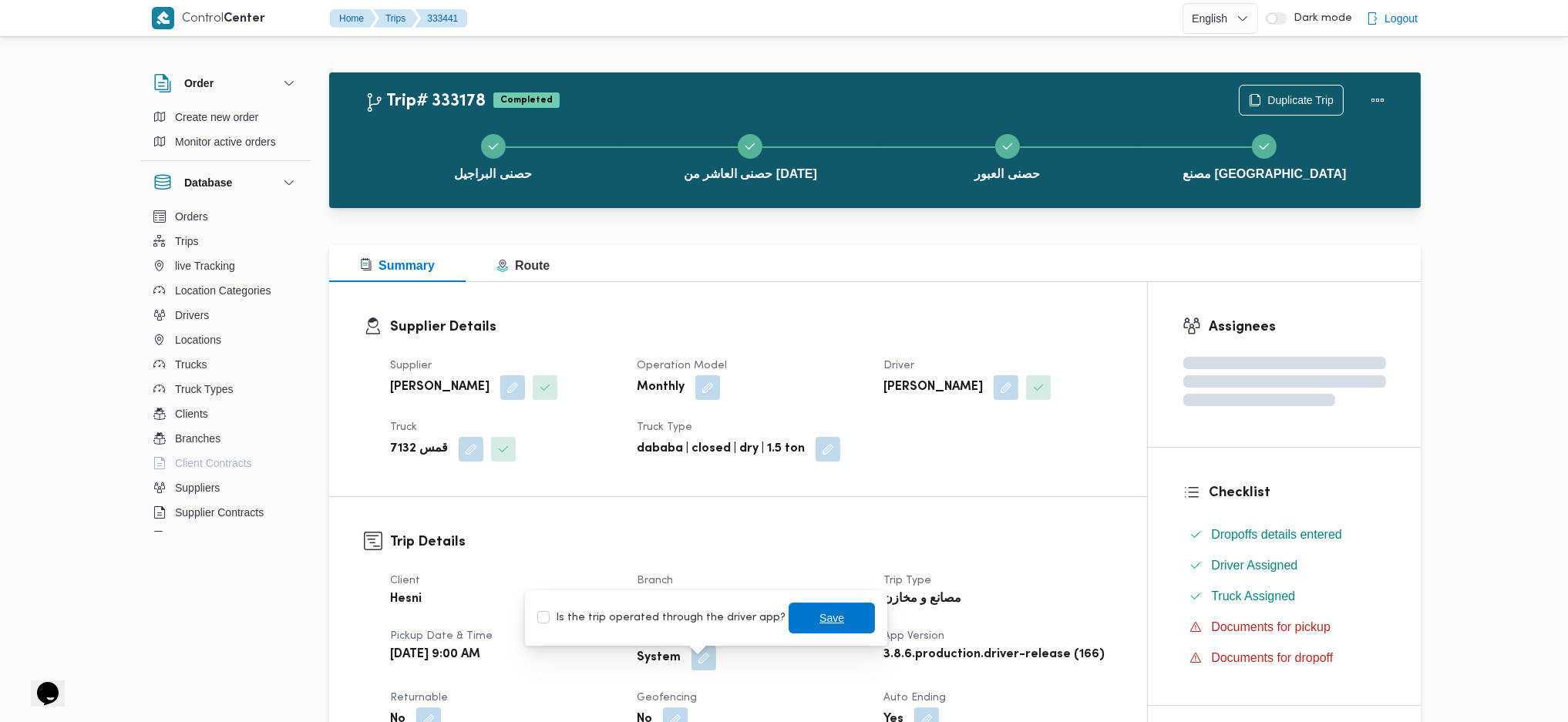
click at [793, 611] on span "Save" at bounding box center [831, 618] width 86 height 31
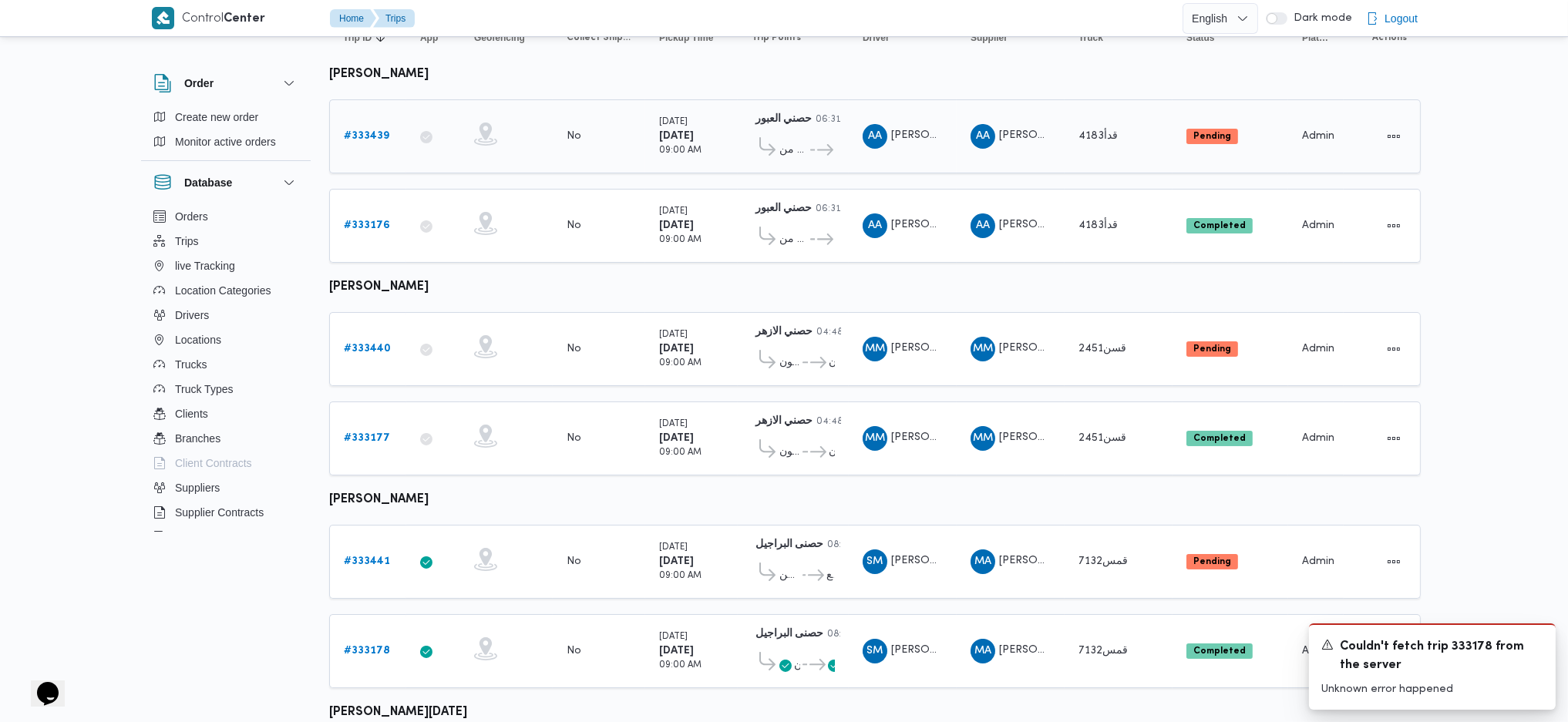
scroll to position [302, 0]
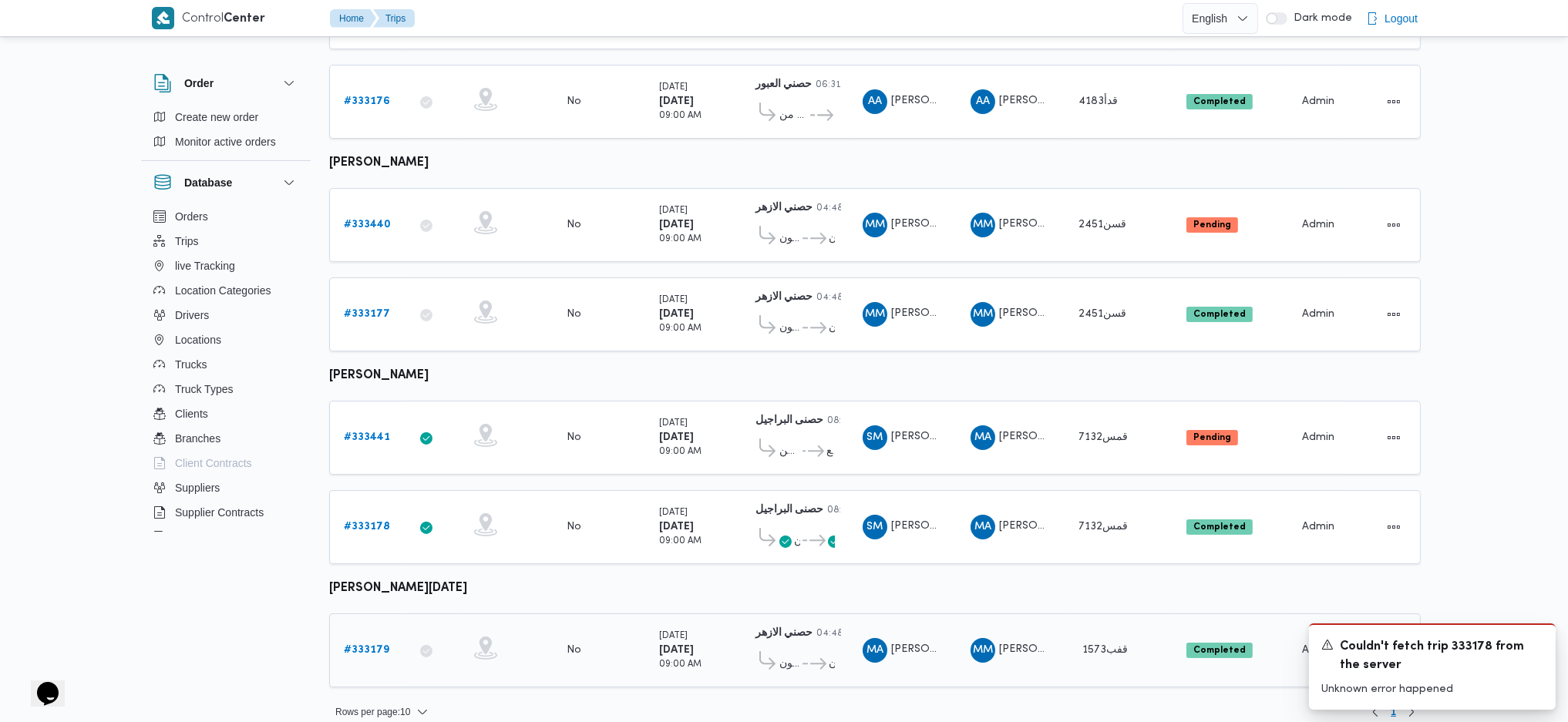
click at [362, 616] on td "Trip ID # 333179" at bounding box center [367, 651] width 77 height 74
click at [362, 646] on b "# 333179" at bounding box center [366, 651] width 45 height 10
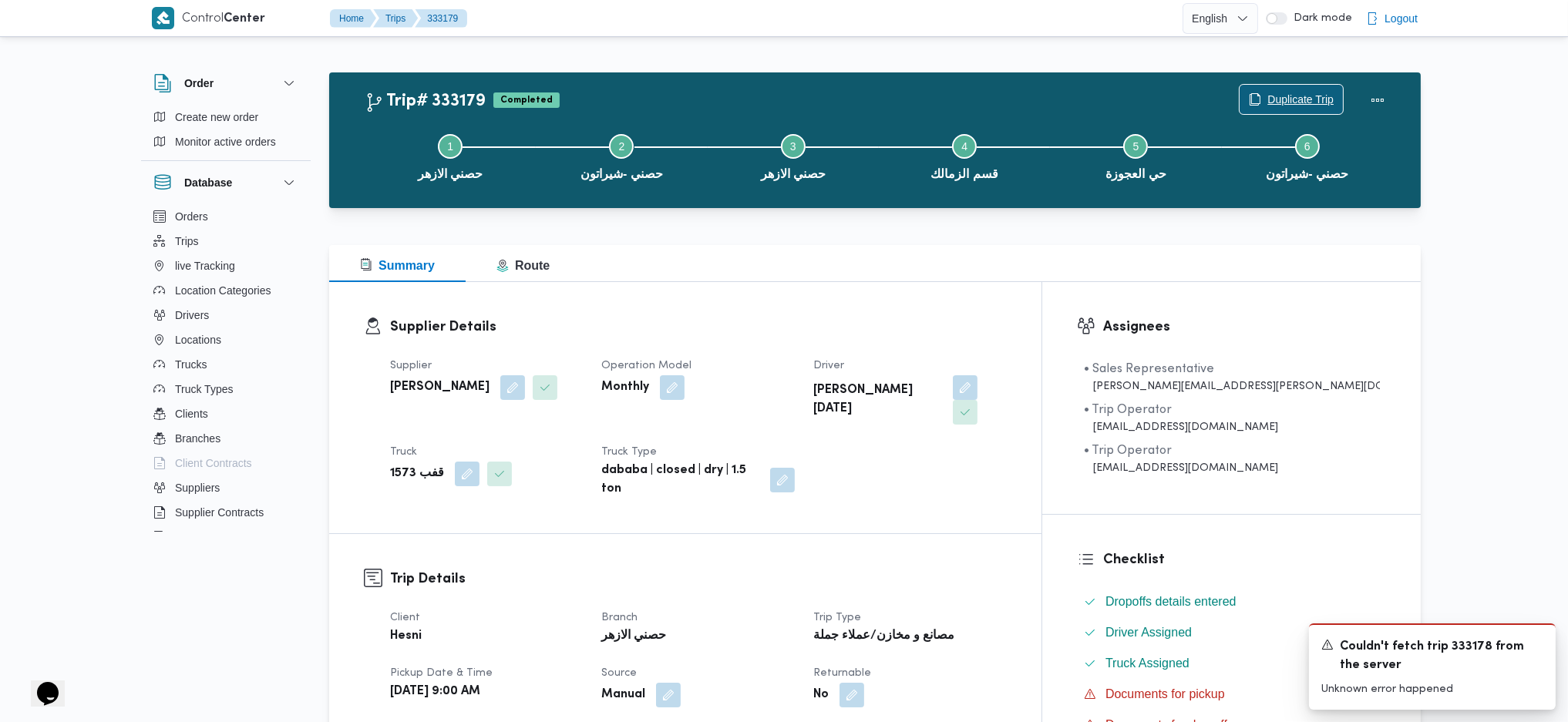
click at [1267, 89] on span "Duplicate Trip" at bounding box center [1291, 100] width 104 height 29
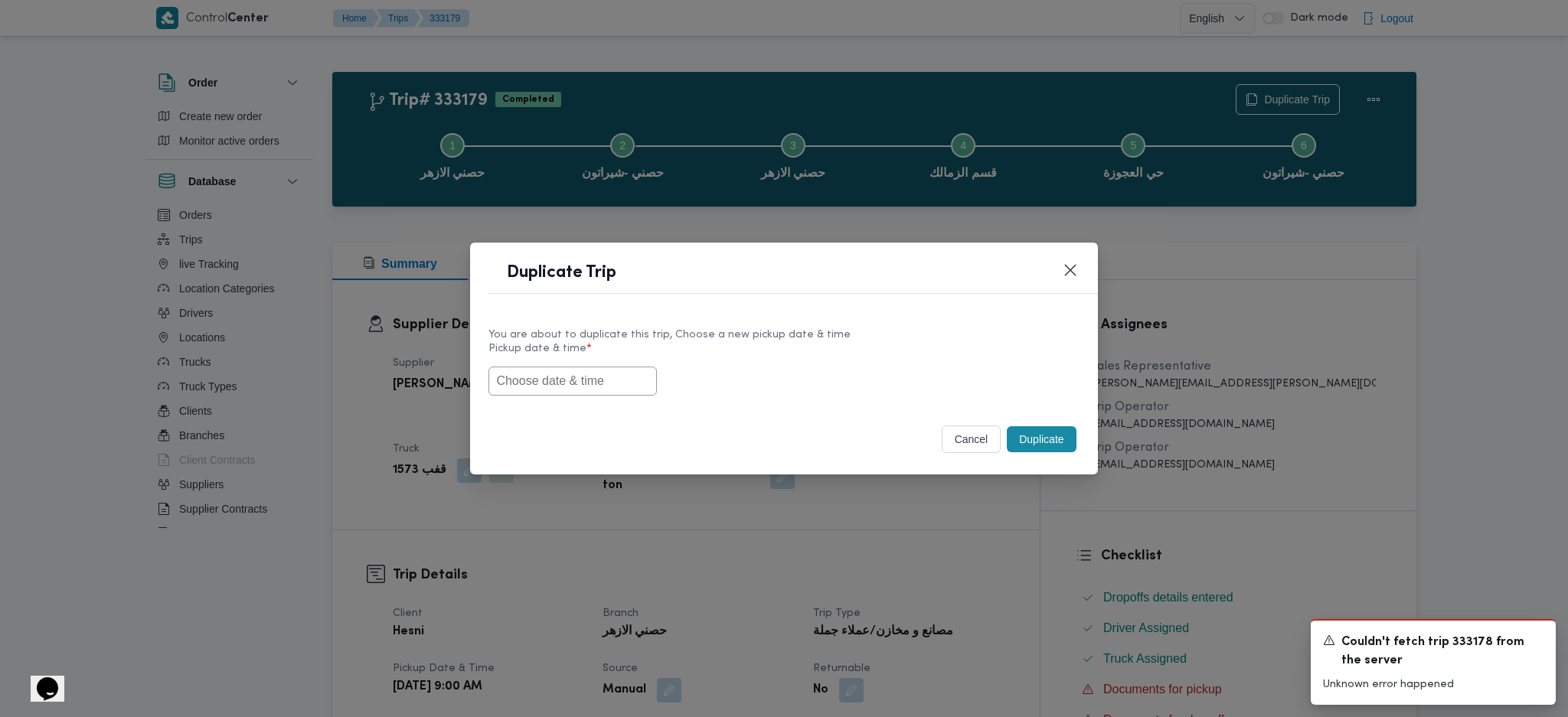
click at [594, 393] on input "text" at bounding box center [572, 381] width 168 height 29
paste input "[DATE] 9:00AM"
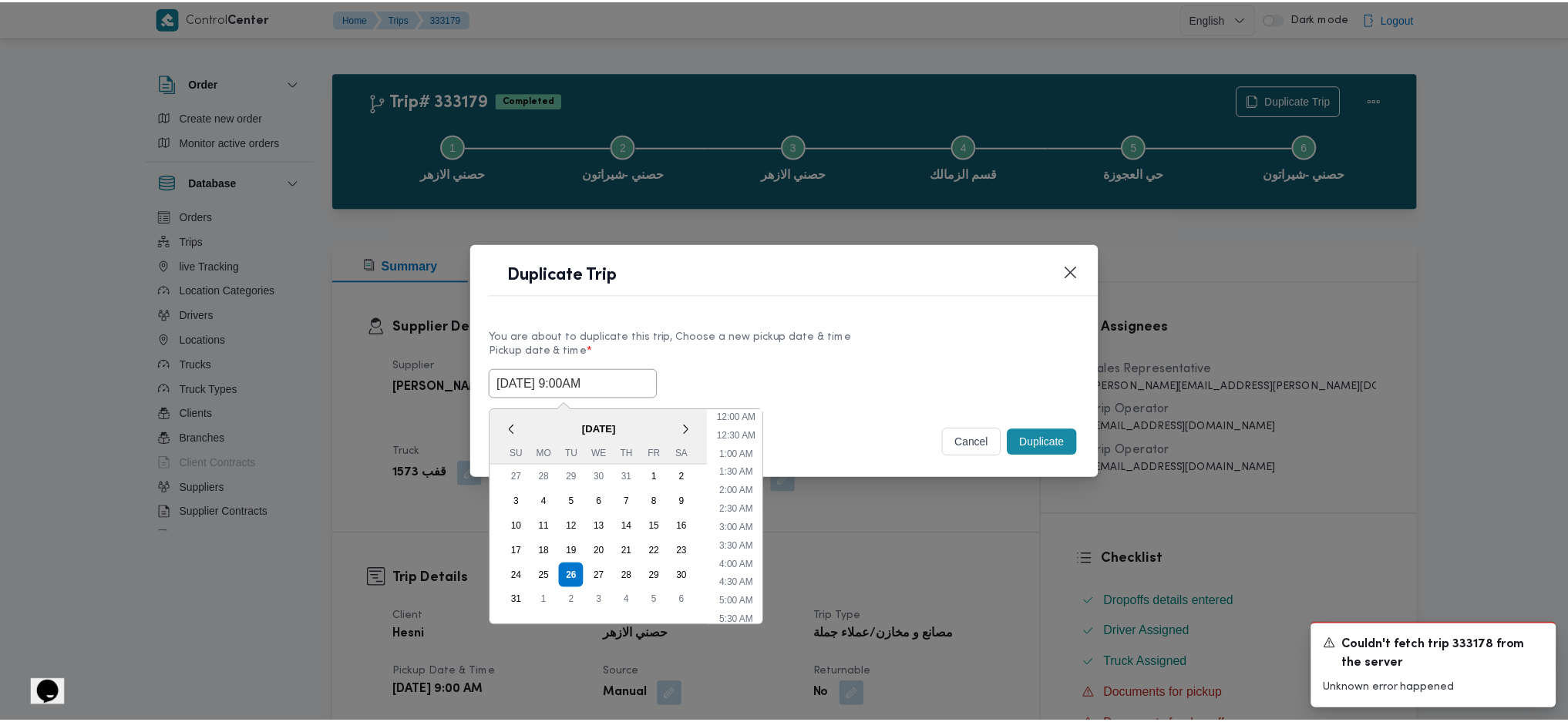
scroll to position [52, 0]
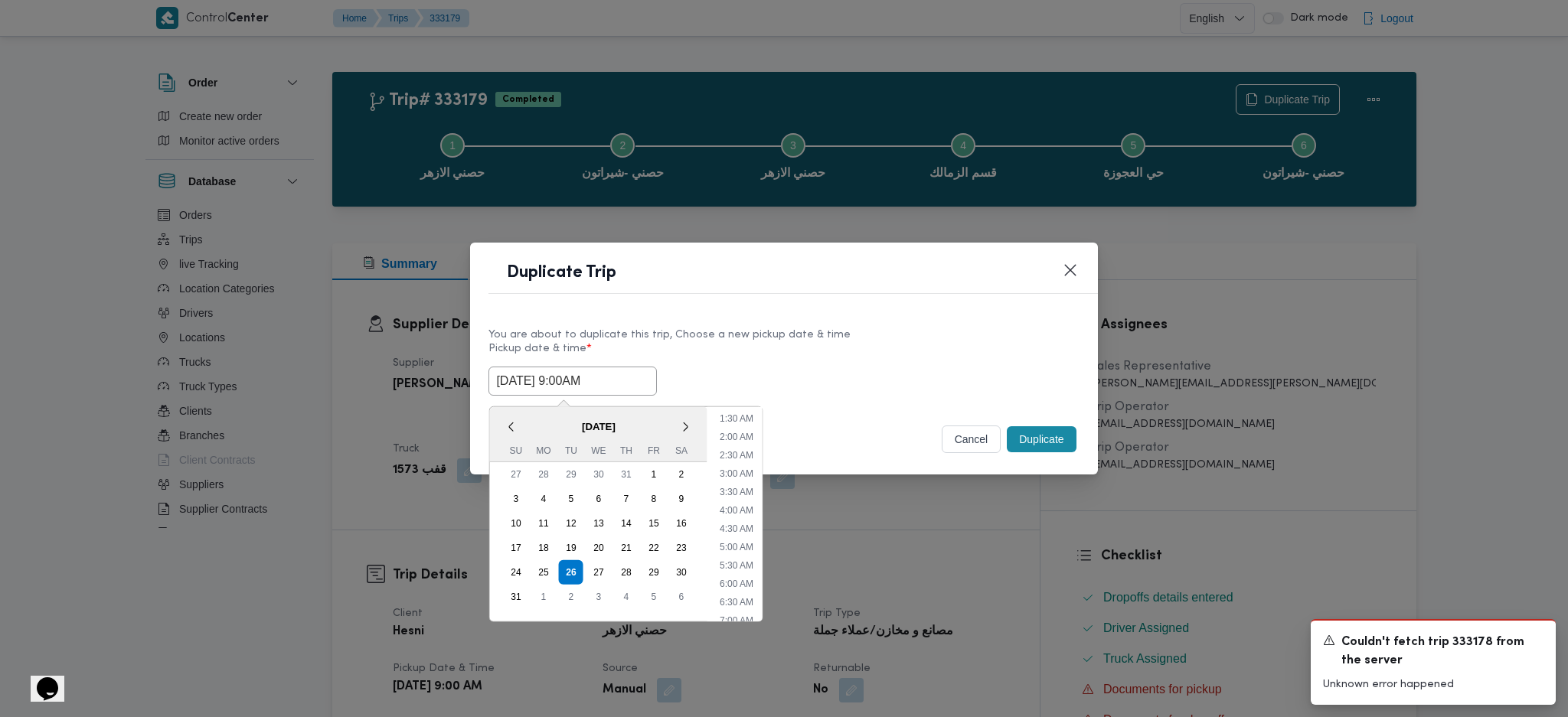
type input "[DATE] 9:00AM"
click at [1049, 450] on button "Duplicate" at bounding box center [1040, 439] width 69 height 26
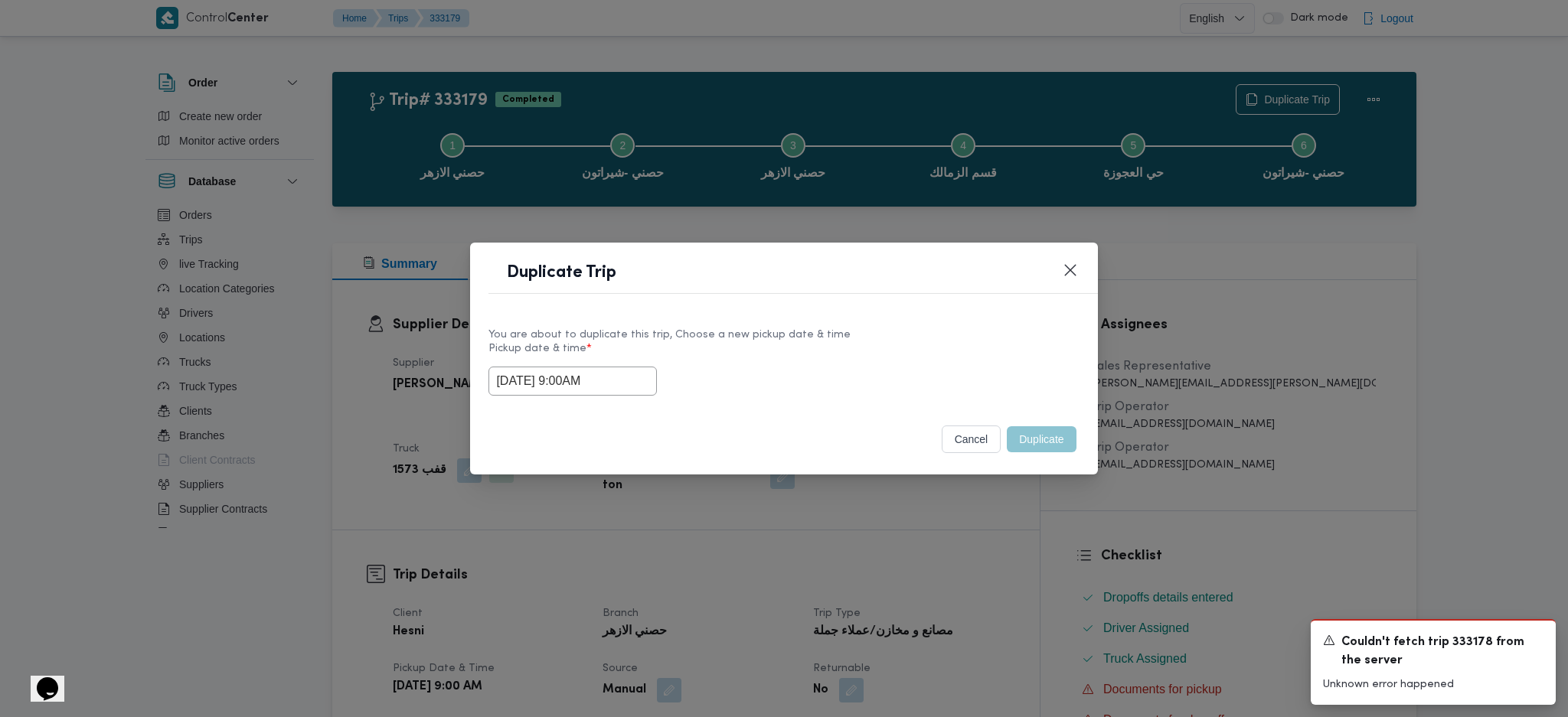
click at [1020, 533] on div "Duplicate Trip You are about to duplicate this trip, Choose a new pickup date &…" at bounding box center [784, 358] width 1568 height 717
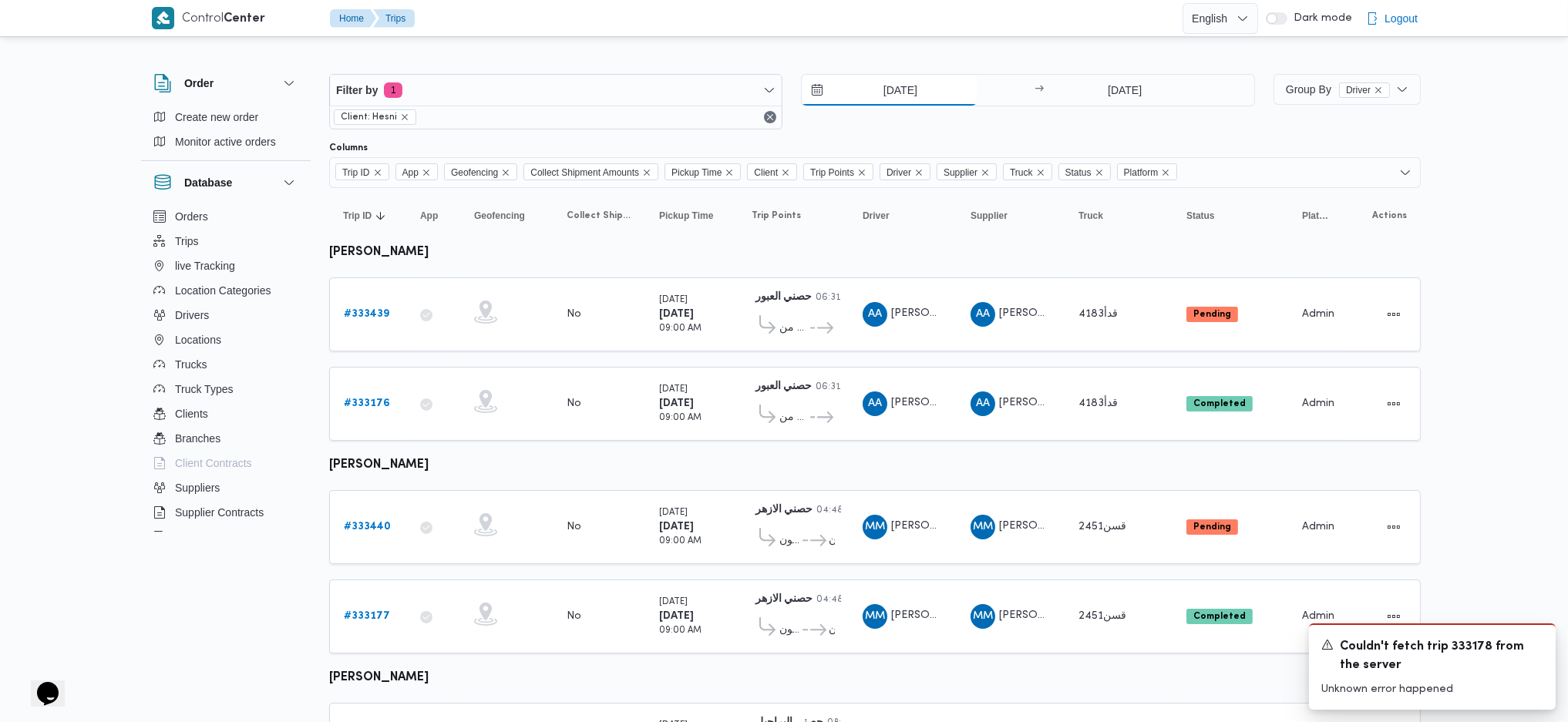
click at [891, 85] on input "[DATE]" at bounding box center [889, 90] width 175 height 31
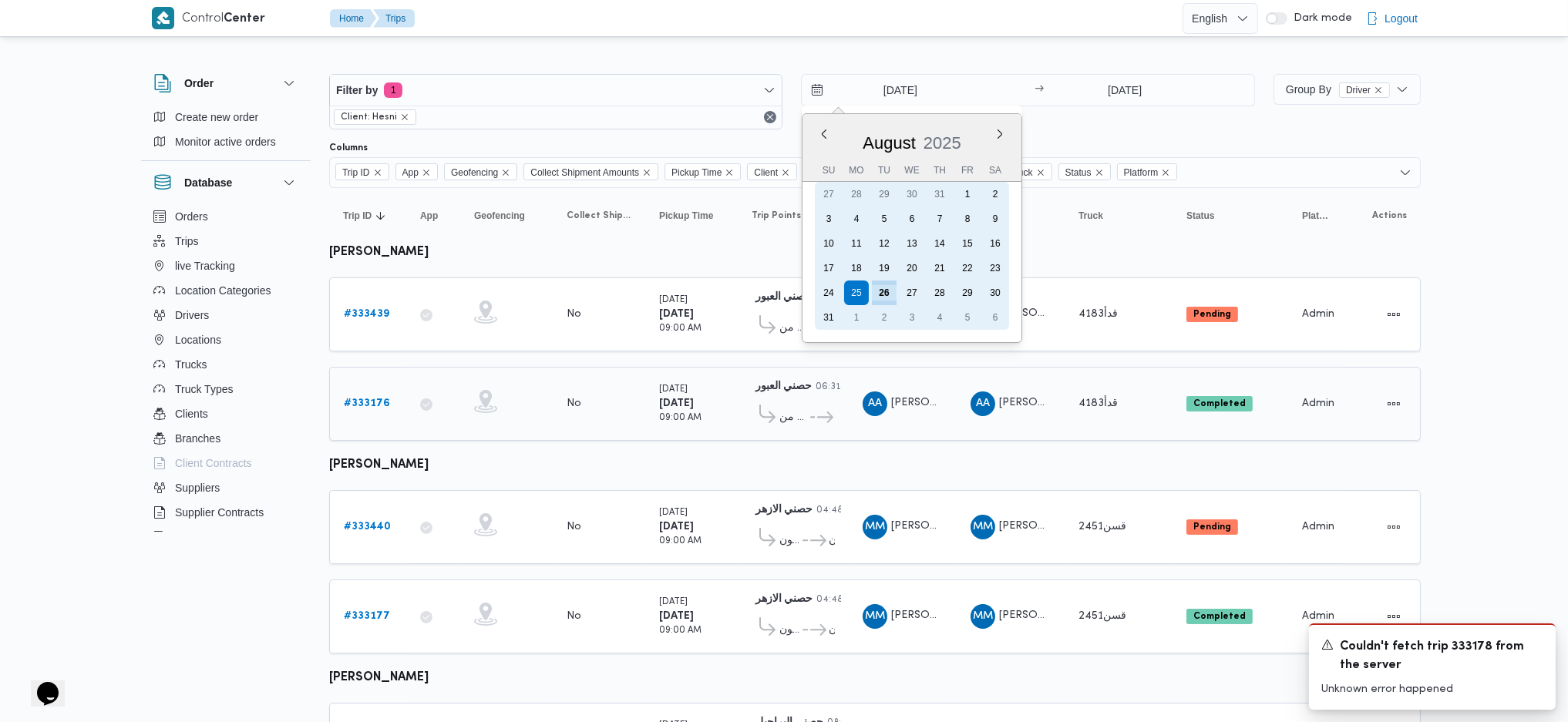
click at [885, 293] on div "26" at bounding box center [883, 293] width 24 height 24
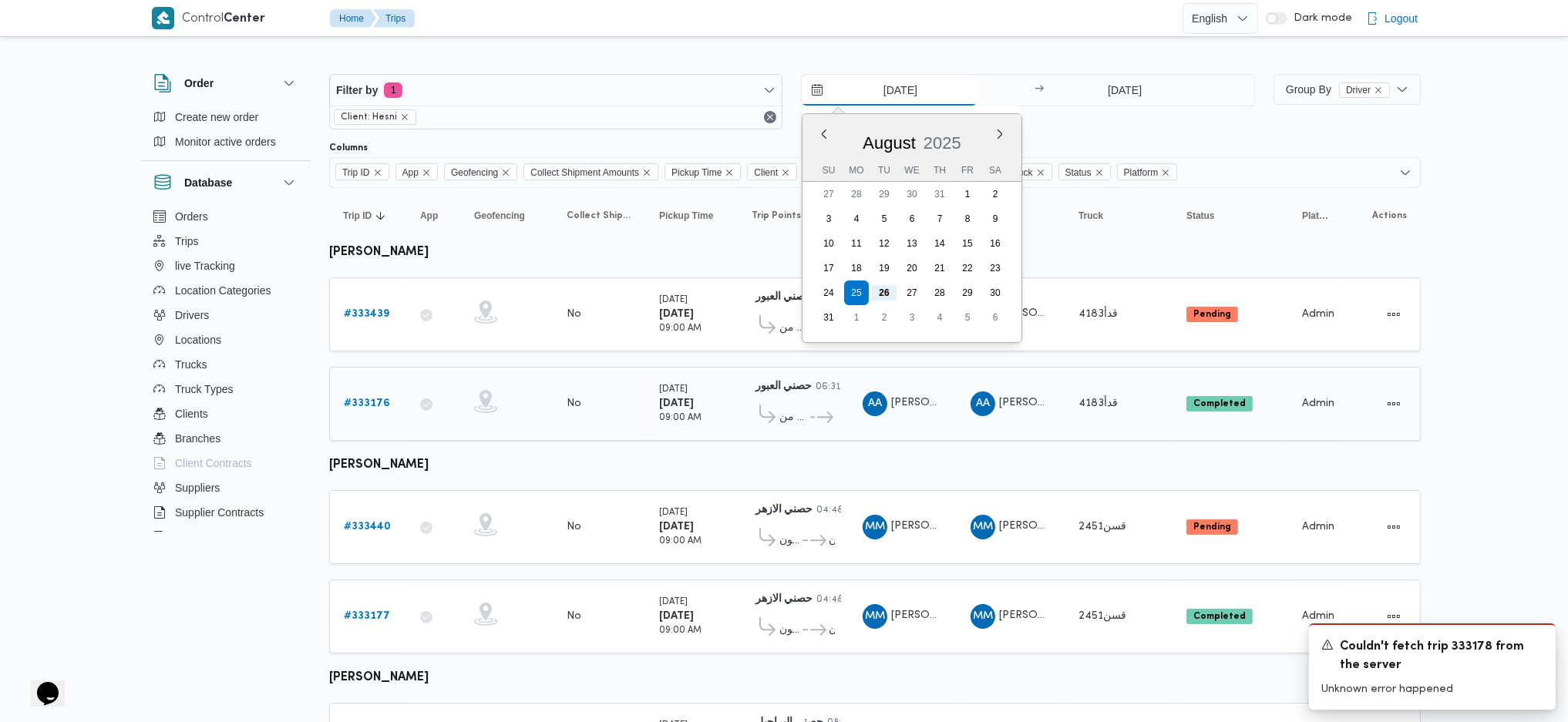
type input "[DATE]"
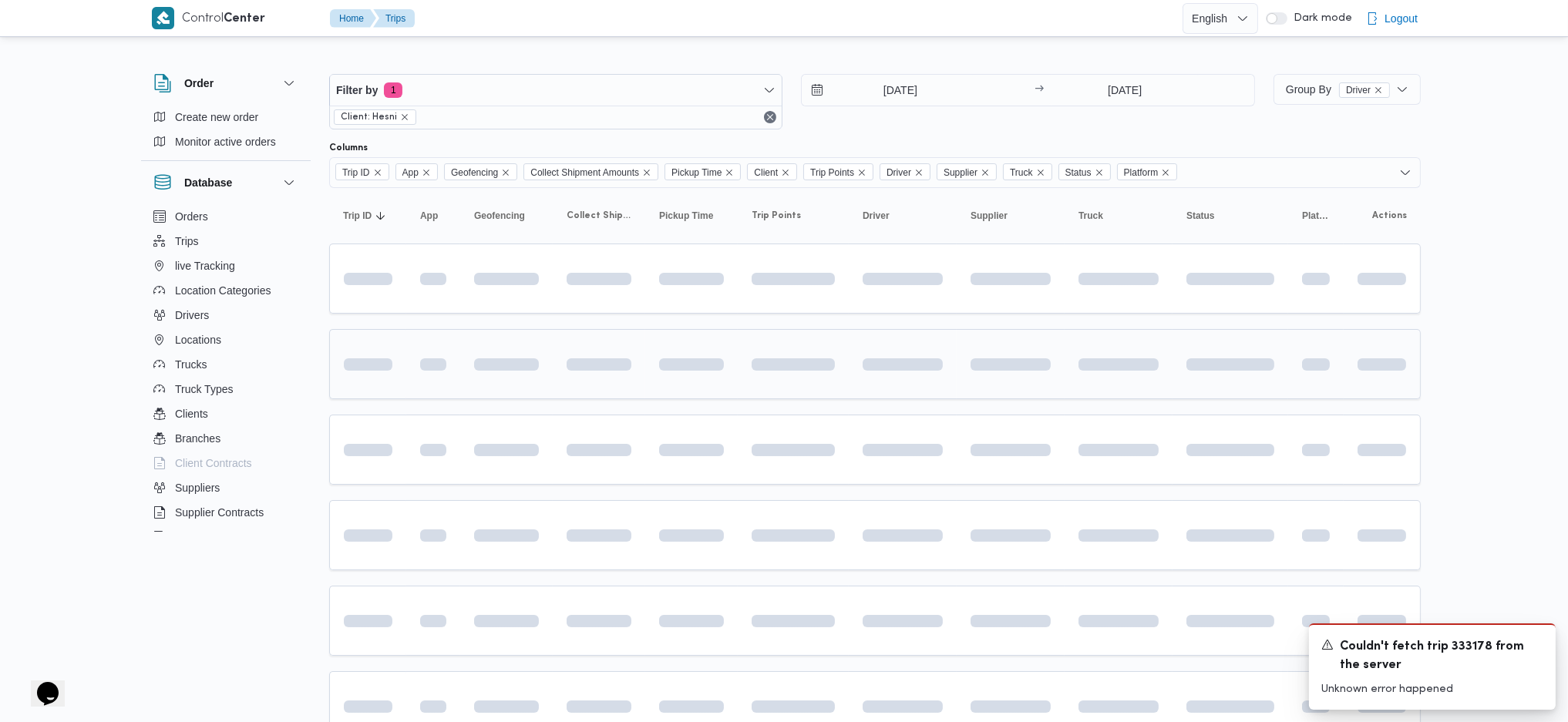
click at [869, 372] on div at bounding box center [903, 364] width 93 height 24
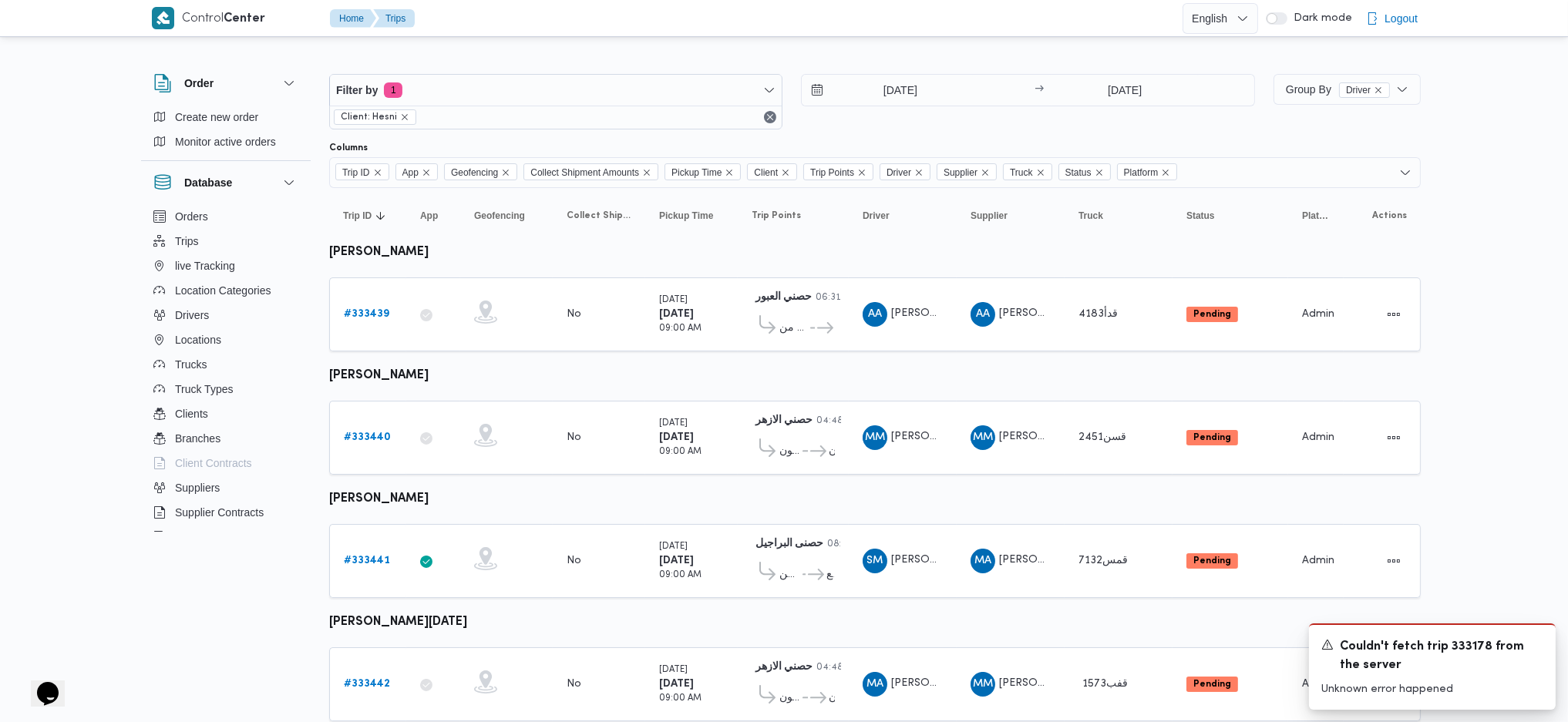
scroll to position [40, 0]
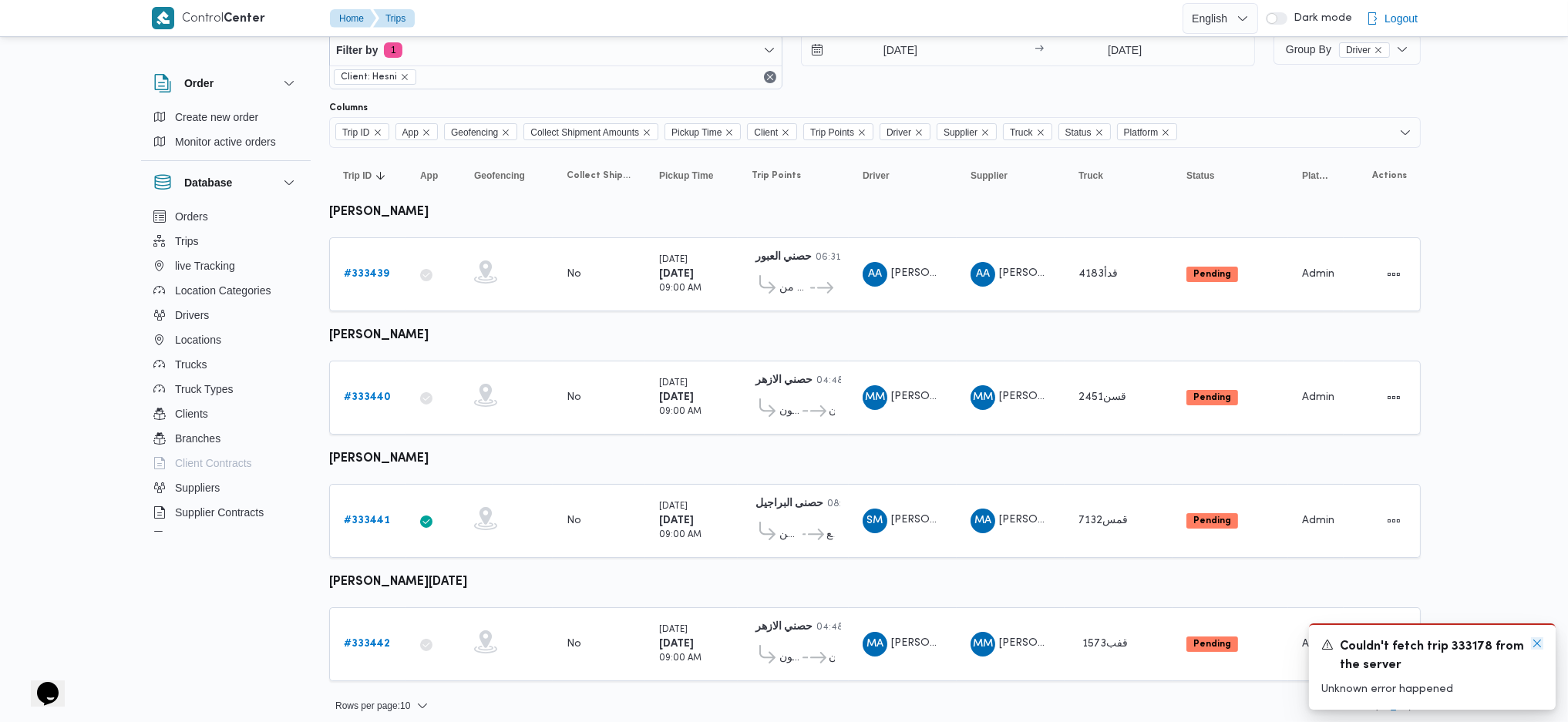
click at [1533, 646] on icon "Dismiss toast" at bounding box center [1537, 644] width 13 height 13
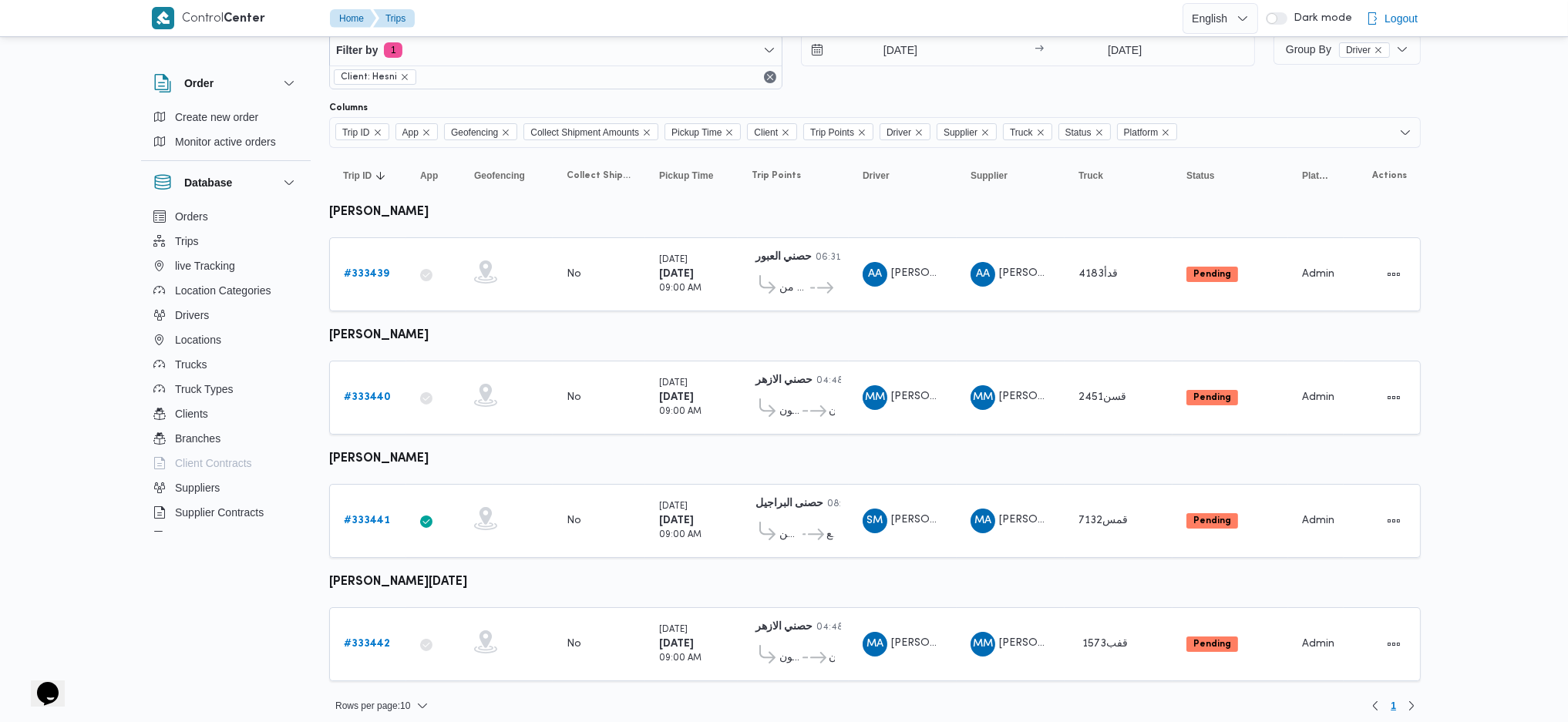
click at [1476, 562] on div "Control Center Home Trips English عربي Dark mode Logout Order Create new order …" at bounding box center [784, 342] width 1568 height 766
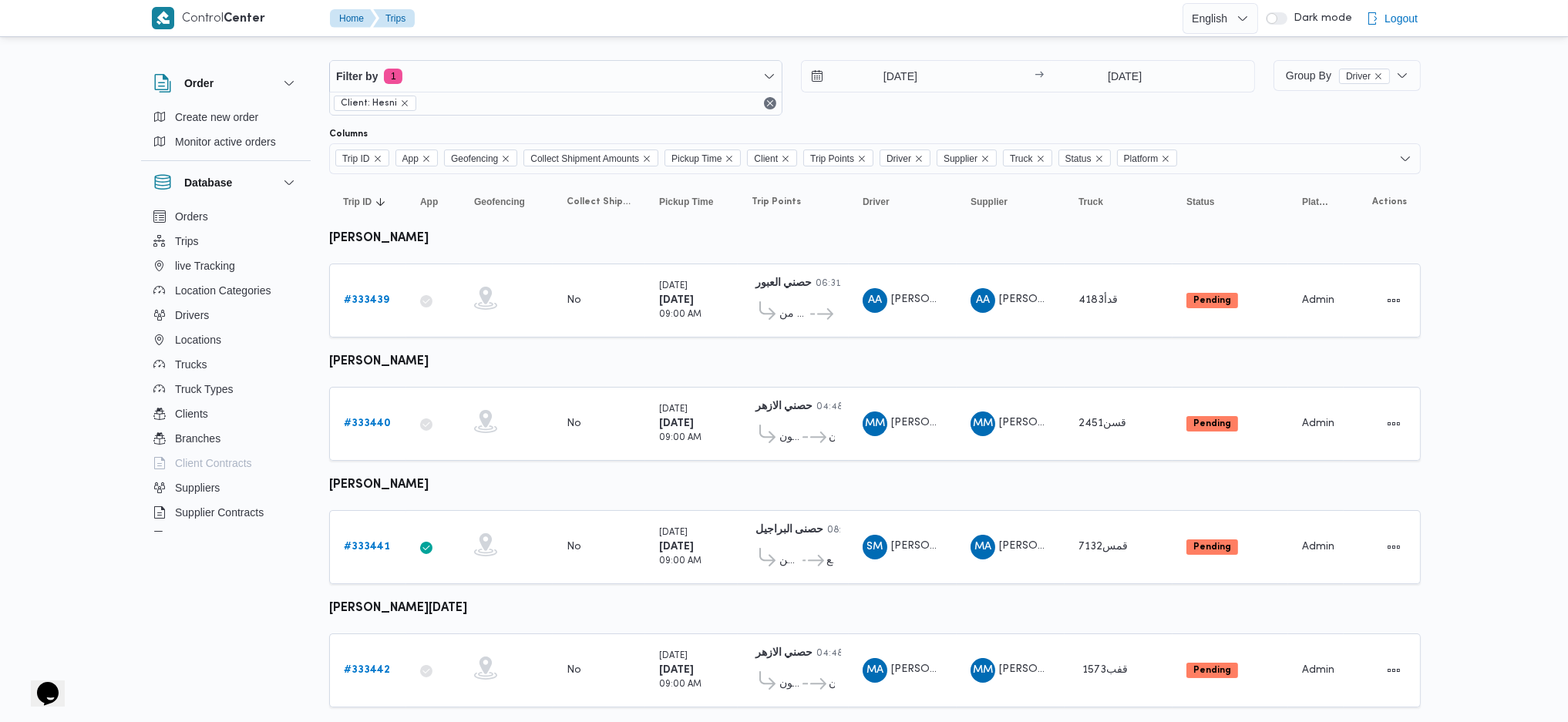
scroll to position [0, 0]
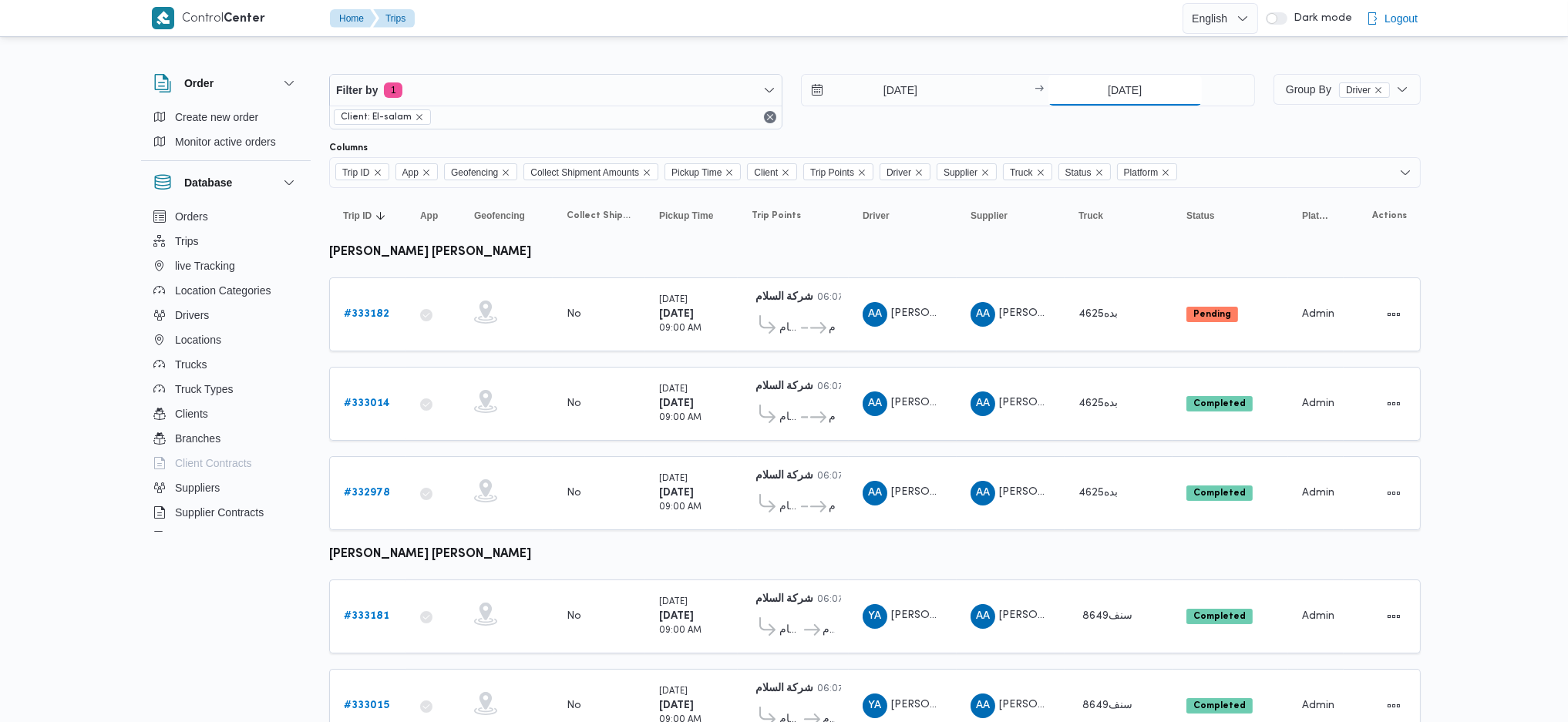
click at [1100, 100] on input "[DATE]" at bounding box center [1125, 90] width 154 height 31
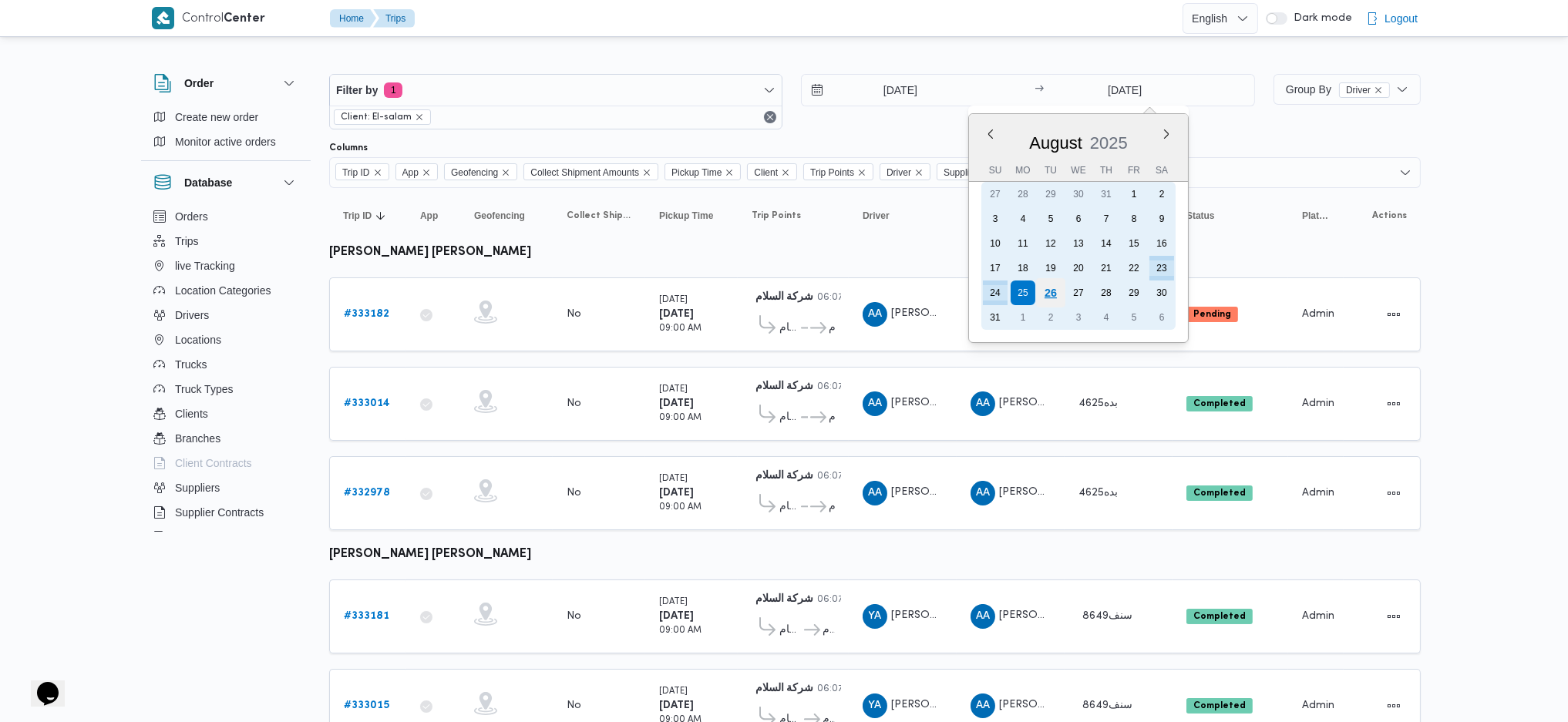
click at [1051, 293] on div "26" at bounding box center [1050, 293] width 29 height 29
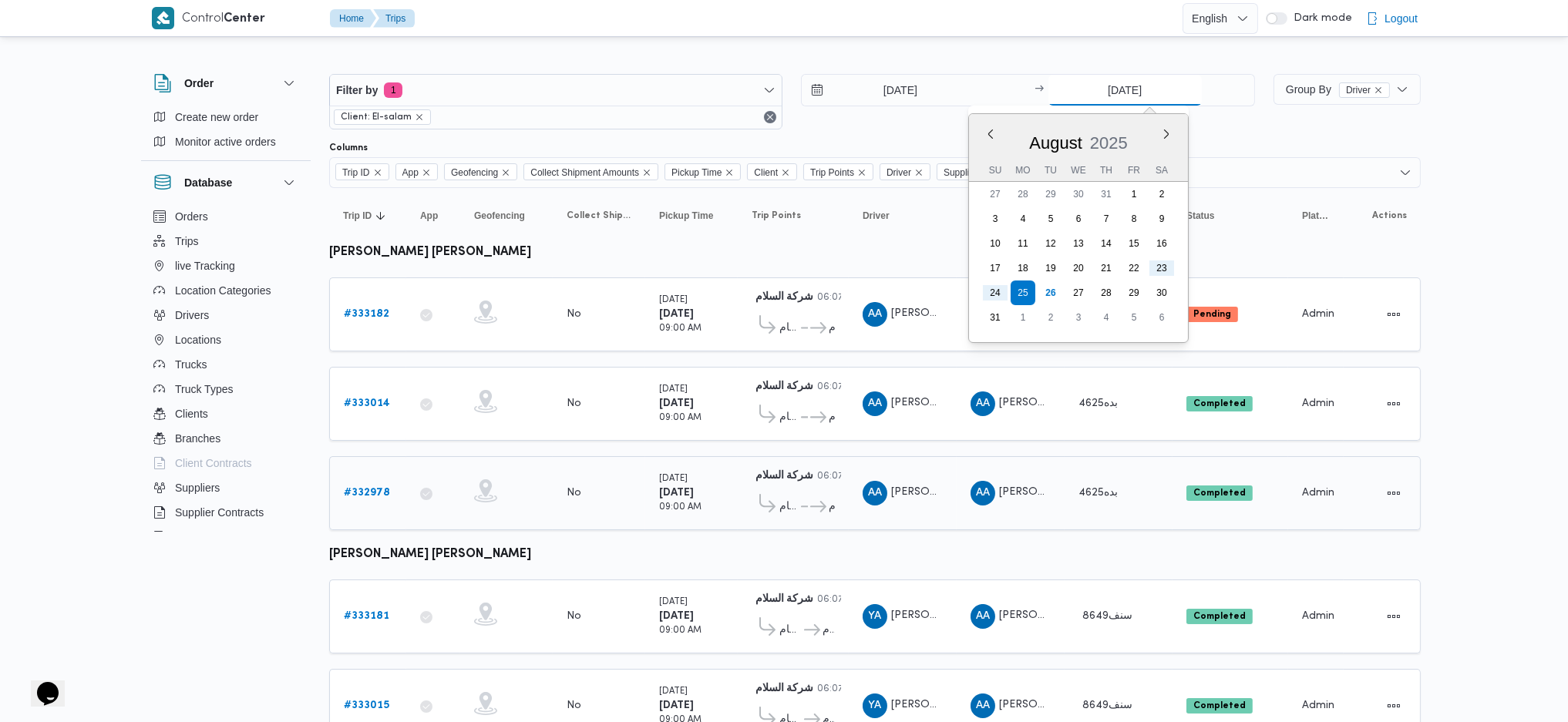
type input "[DATE]"
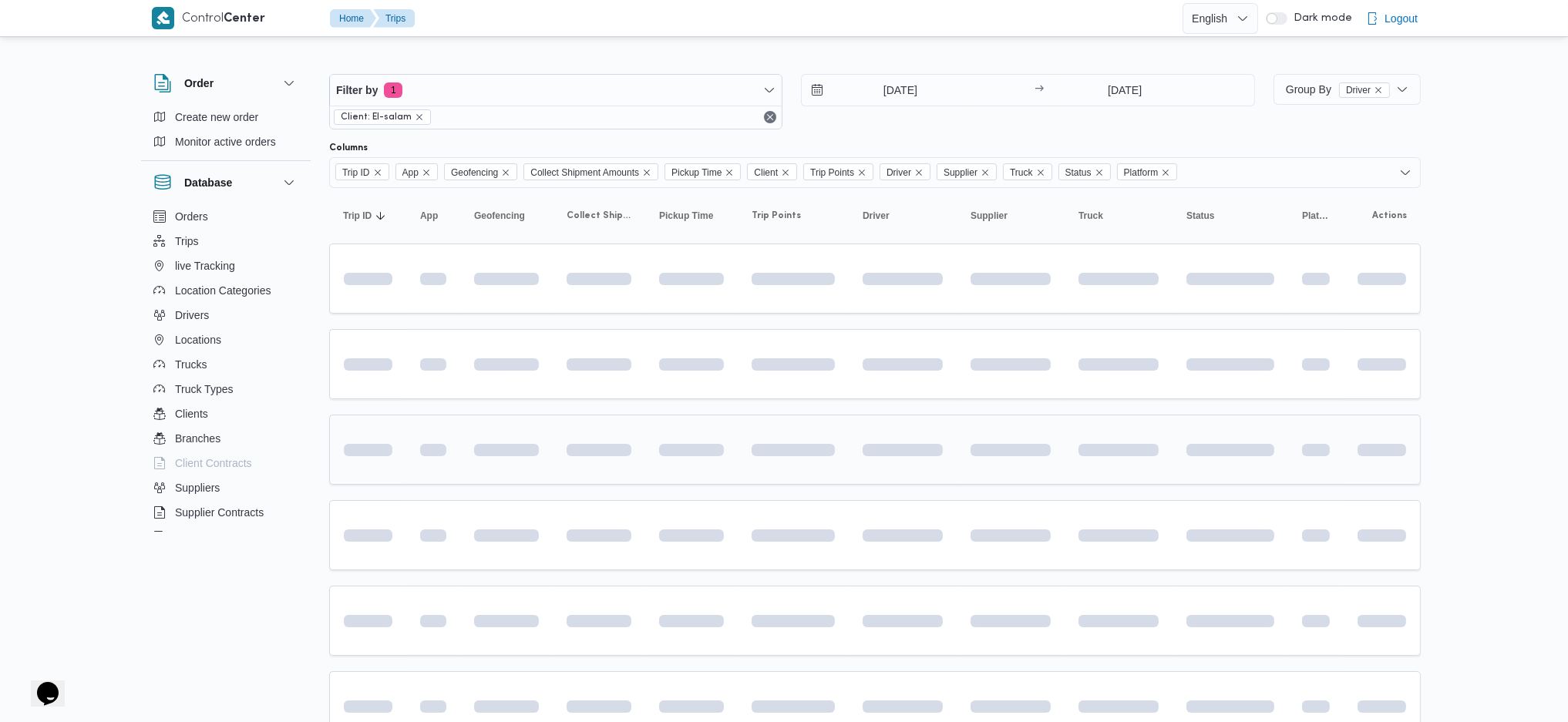
click at [918, 461] on td at bounding box center [903, 450] width 108 height 70
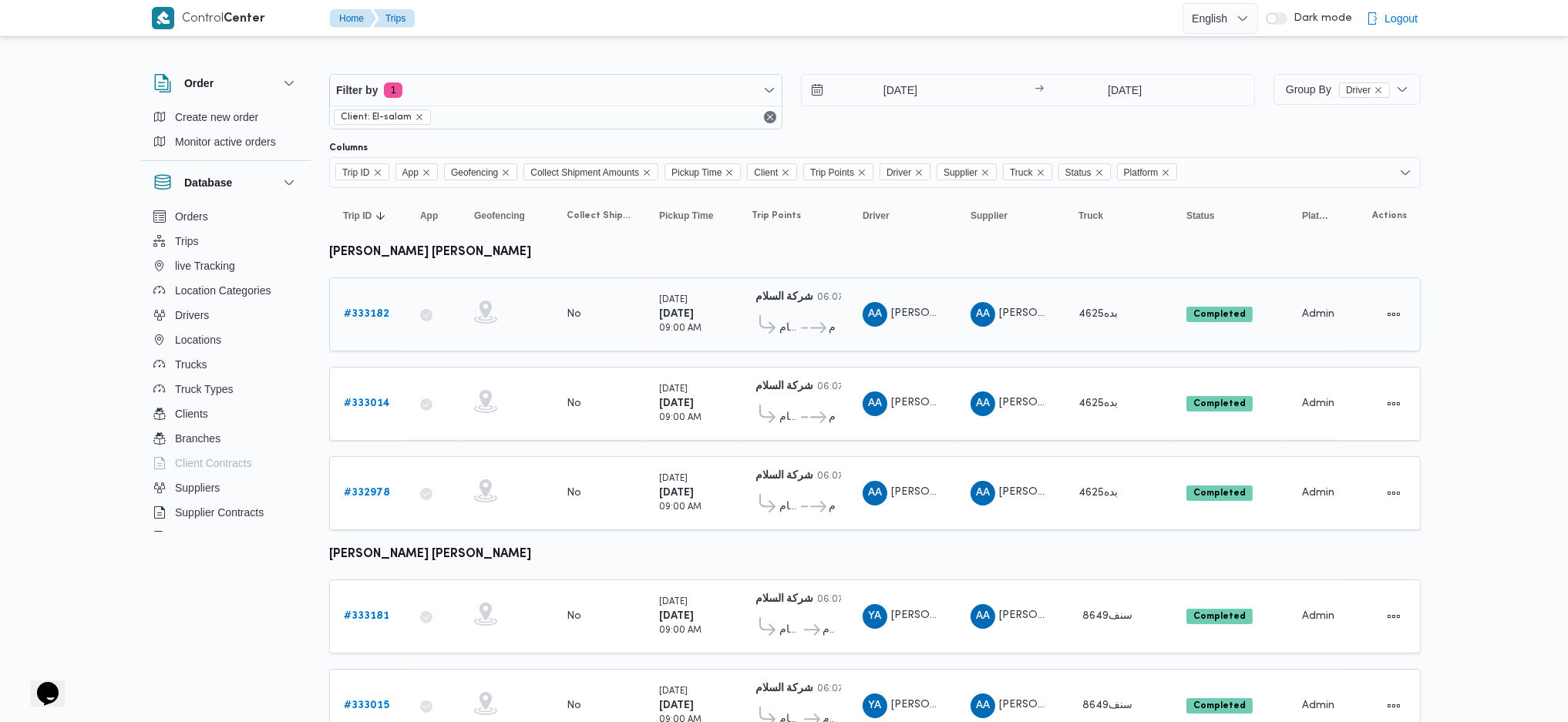
click at [374, 316] on b "# 333182" at bounding box center [366, 314] width 45 height 10
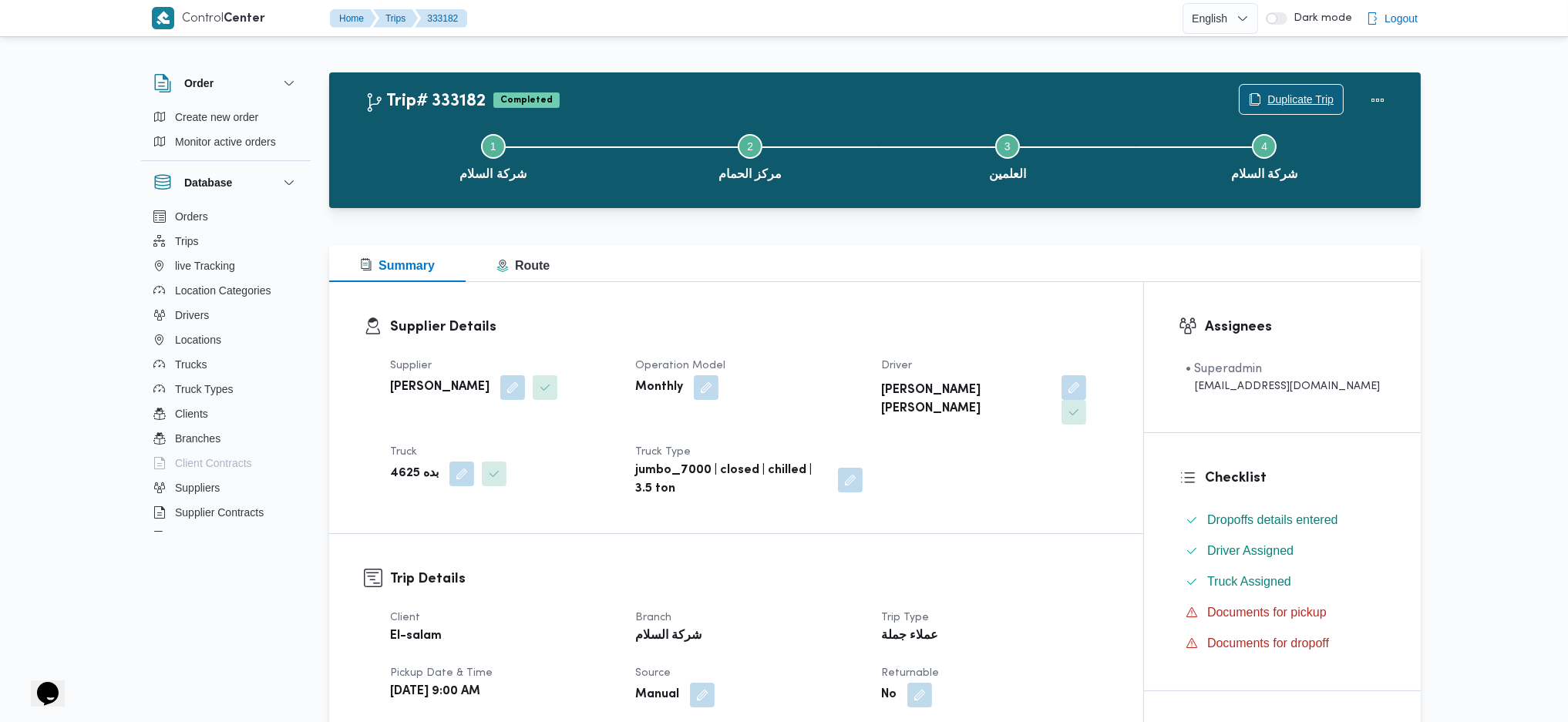
click at [1290, 91] on span "Duplicate Trip" at bounding box center [1301, 99] width 67 height 19
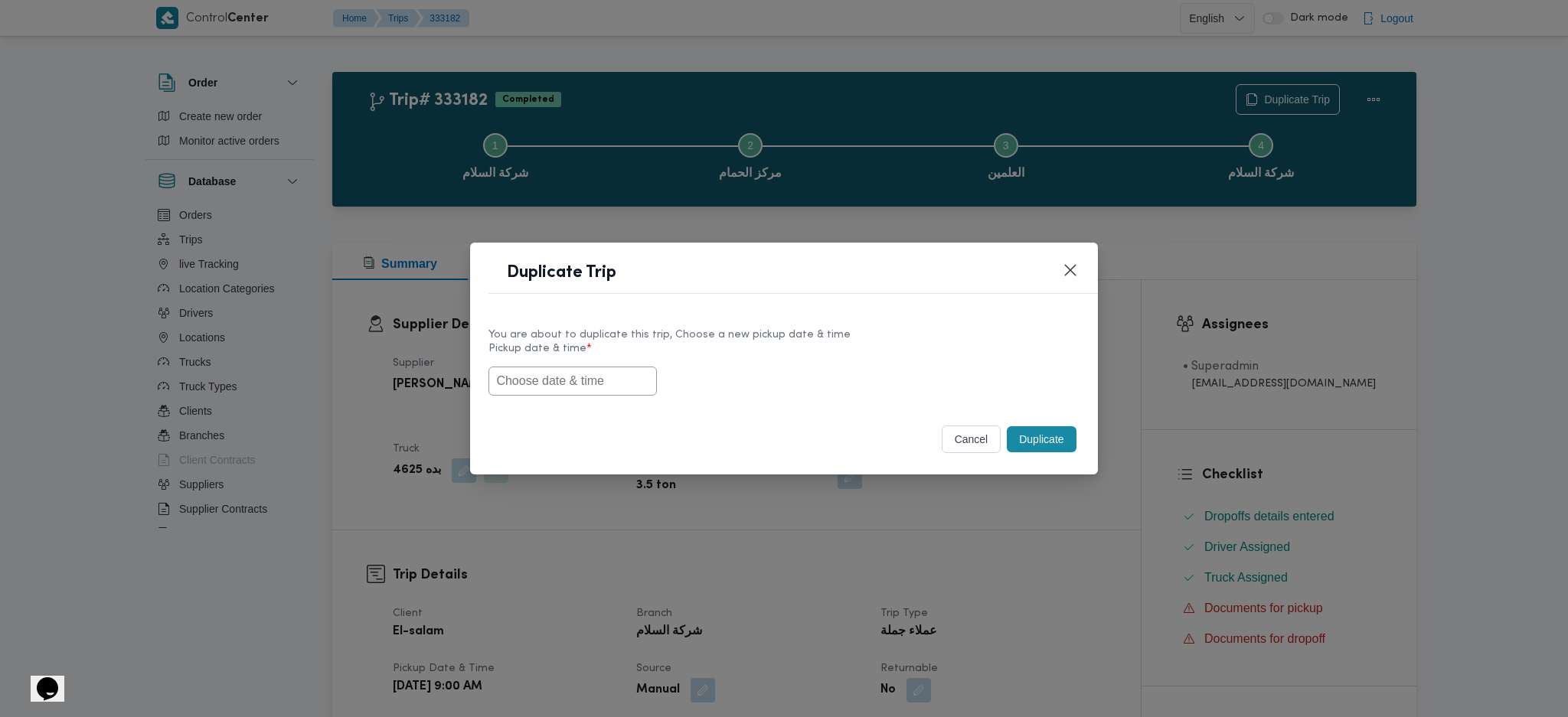
click at [620, 393] on input "text" at bounding box center [572, 381] width 168 height 29
paste input "[DATE] 9:00AM"
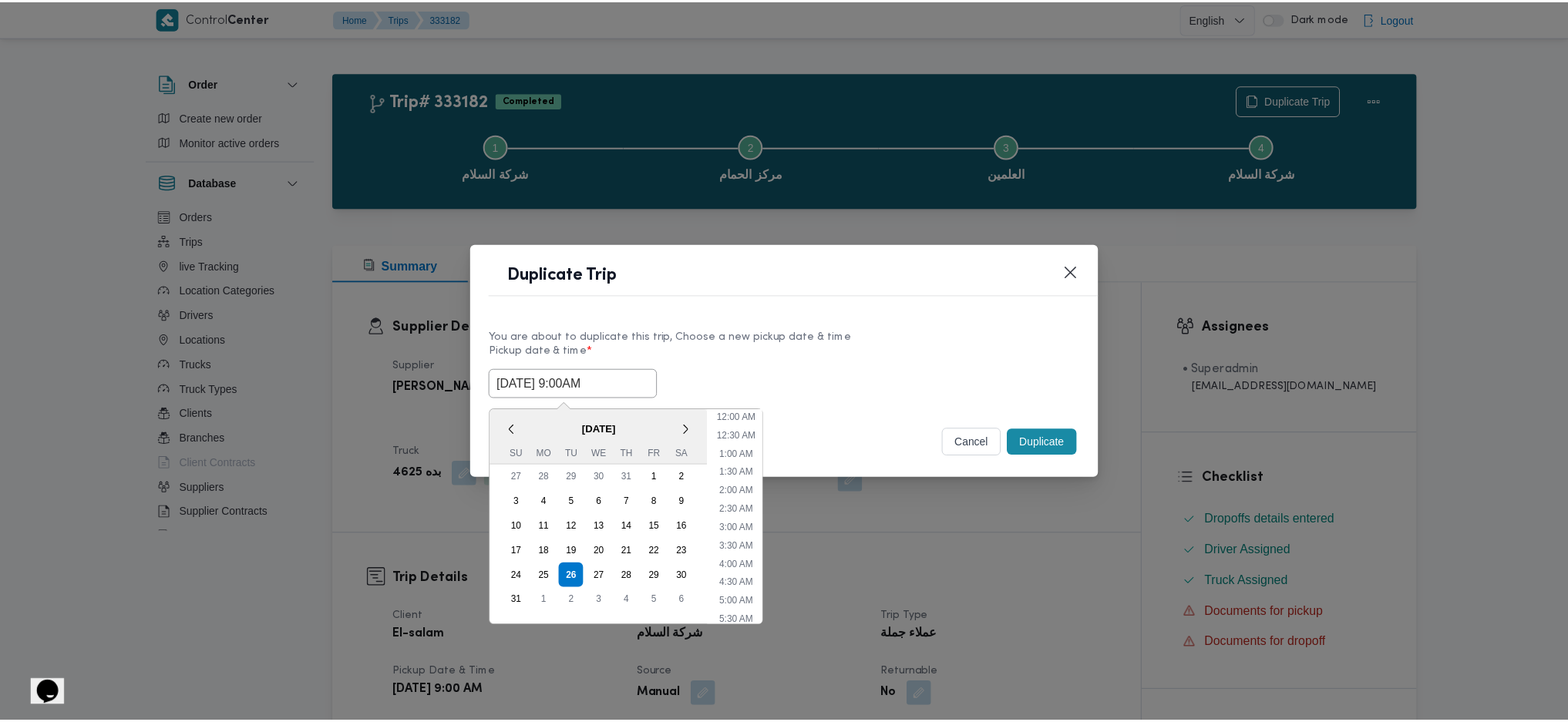
scroll to position [52, 0]
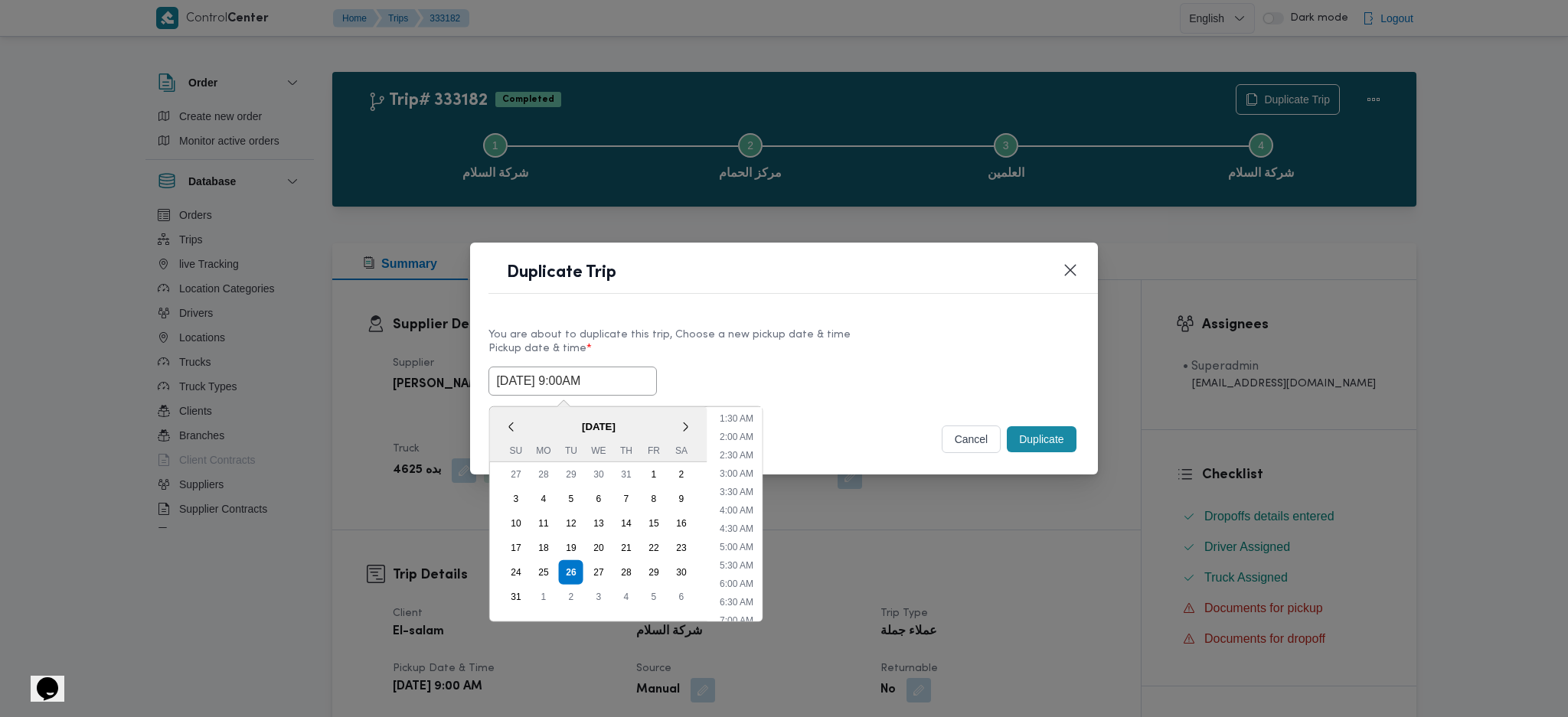
type input "[DATE] 9:00AM"
click at [1037, 447] on button "Duplicate" at bounding box center [1040, 439] width 69 height 26
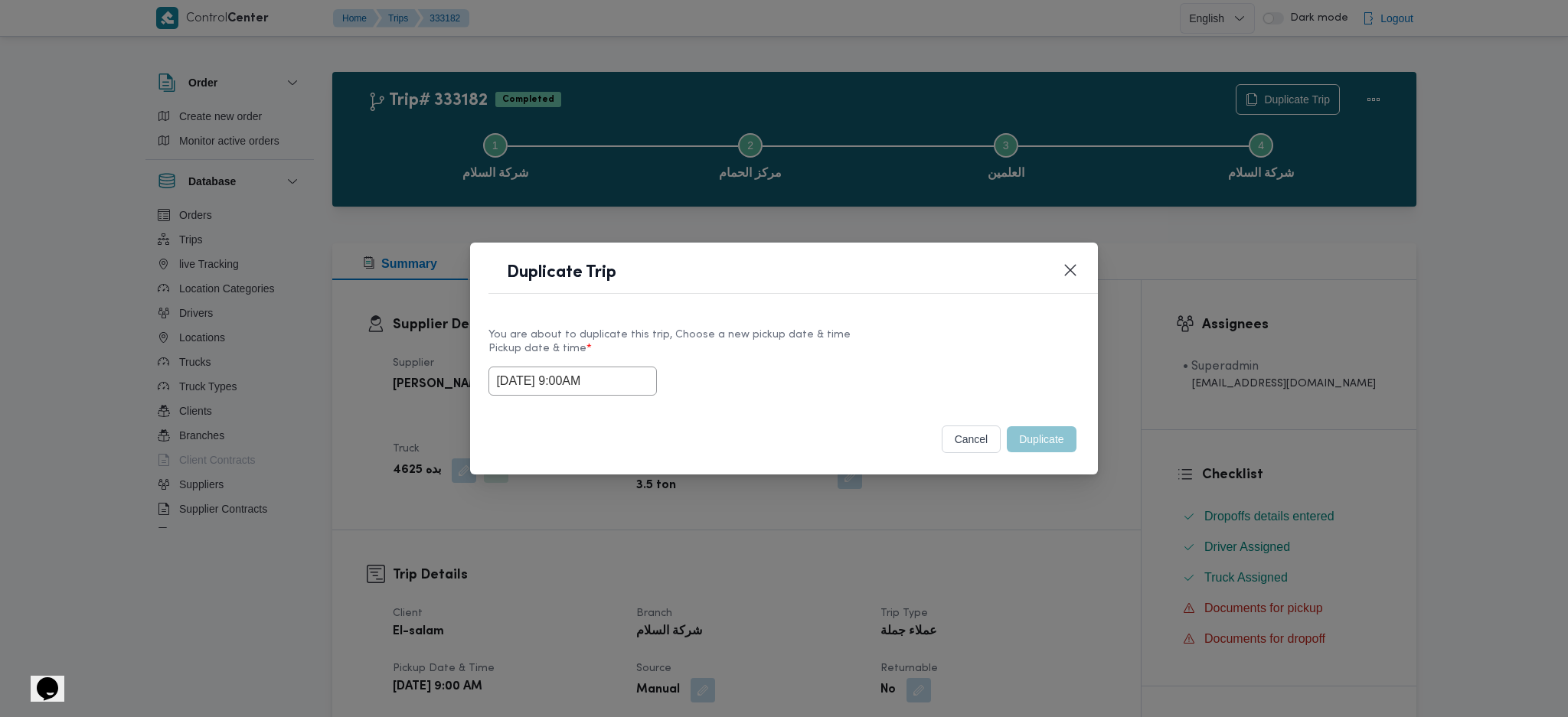
click at [996, 569] on div "Duplicate Trip You are about to duplicate this trip, Choose a new pickup date &…" at bounding box center [784, 358] width 1568 height 717
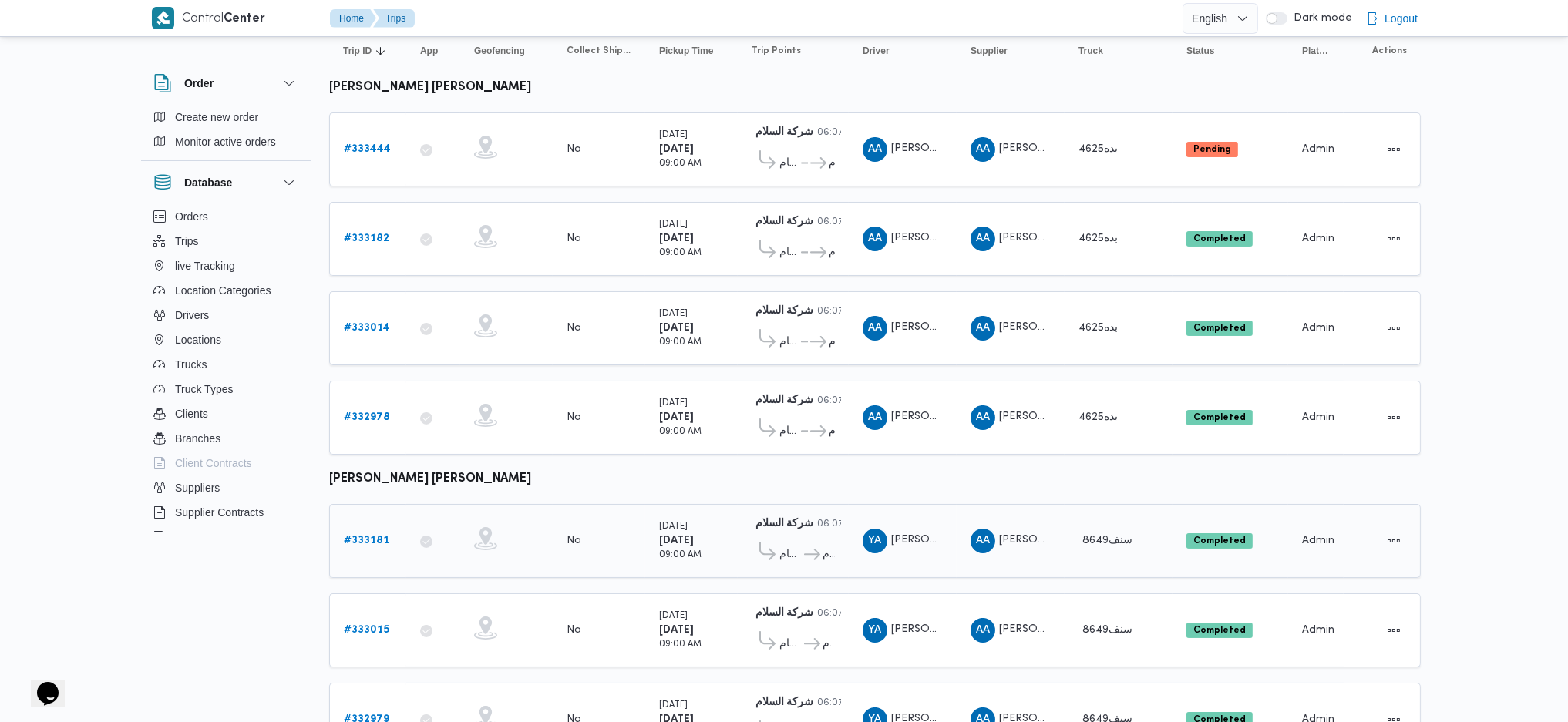
scroll to position [236, 0]
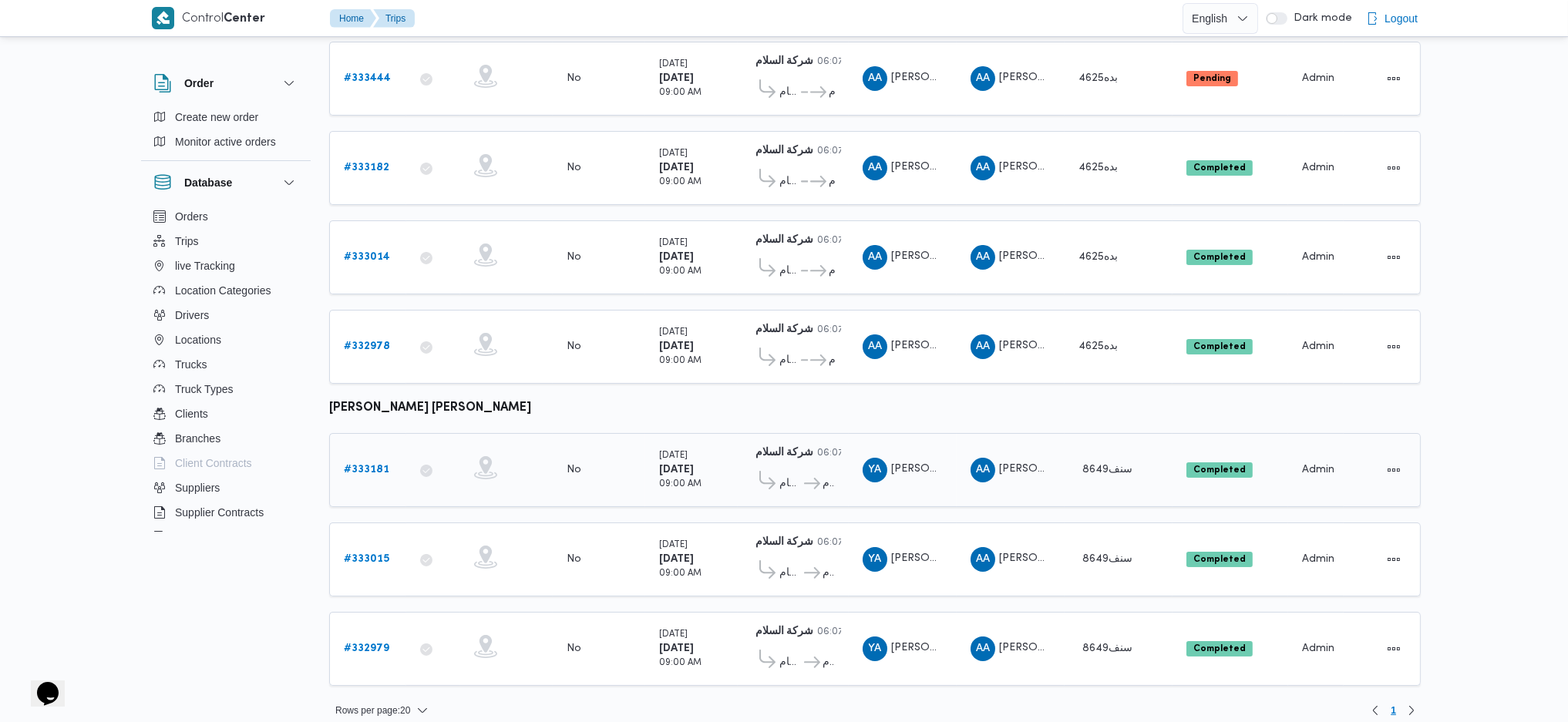
click at [350, 465] on link "# 333181" at bounding box center [366, 470] width 45 height 19
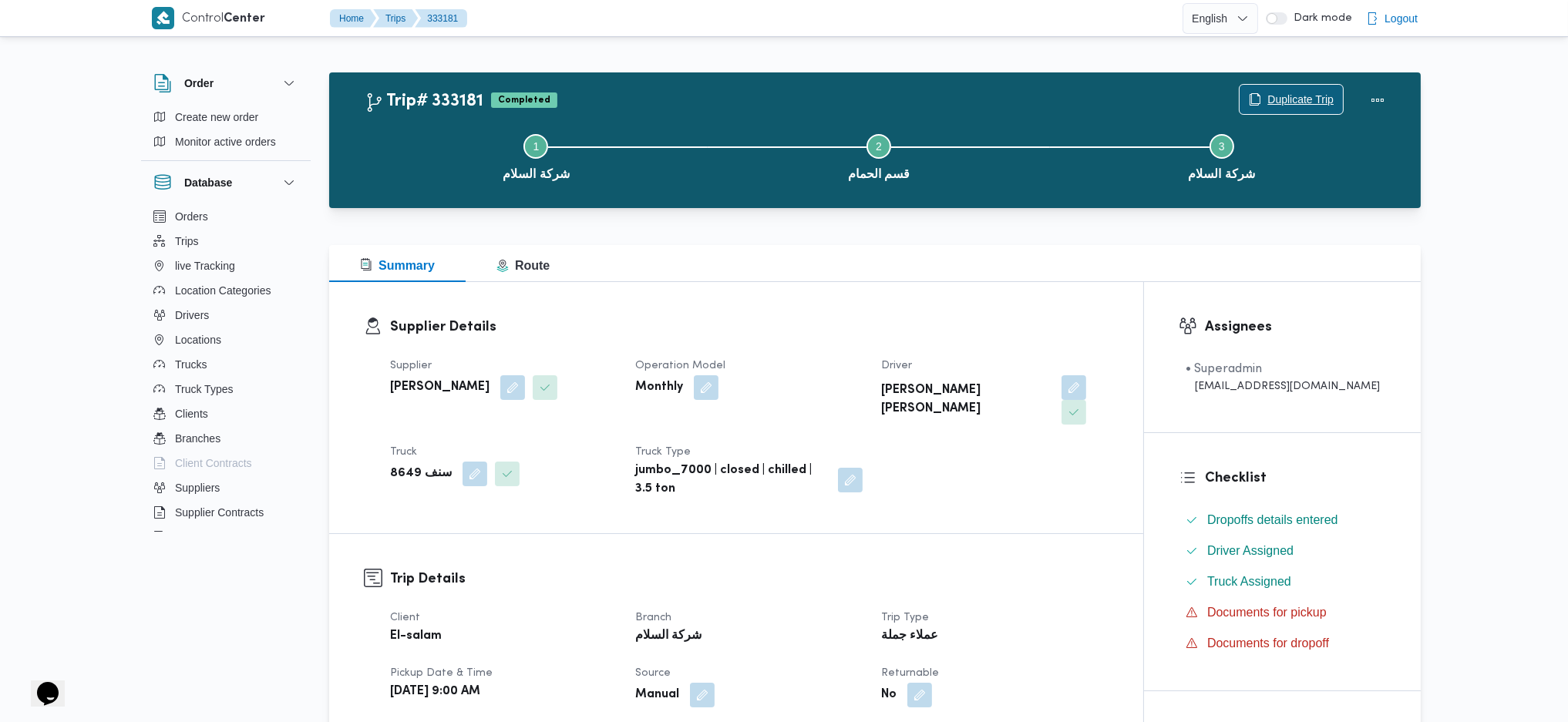
click at [1304, 104] on span "Duplicate Trip" at bounding box center [1301, 99] width 67 height 19
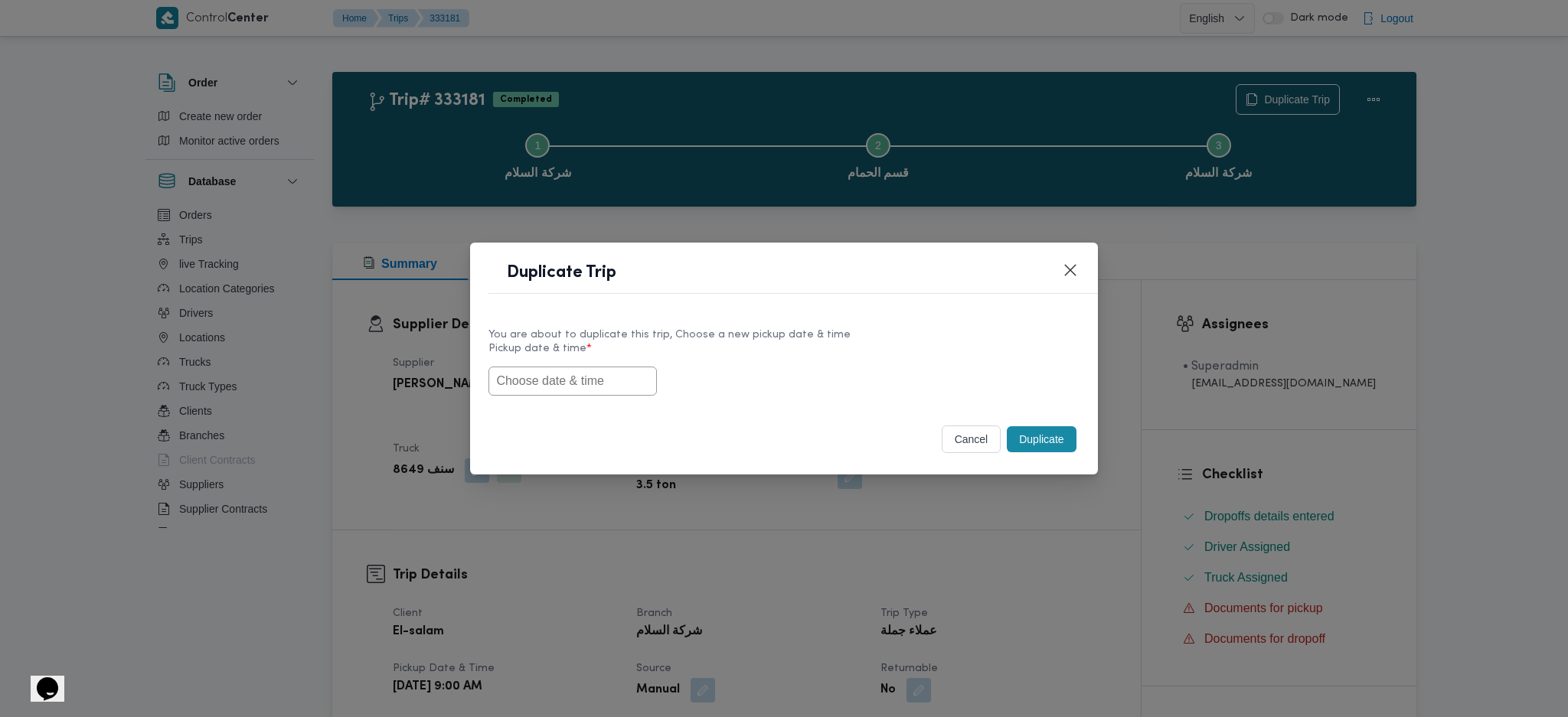
click at [593, 388] on input "text" at bounding box center [572, 381] width 168 height 29
paste input "[DATE] 9:00AM"
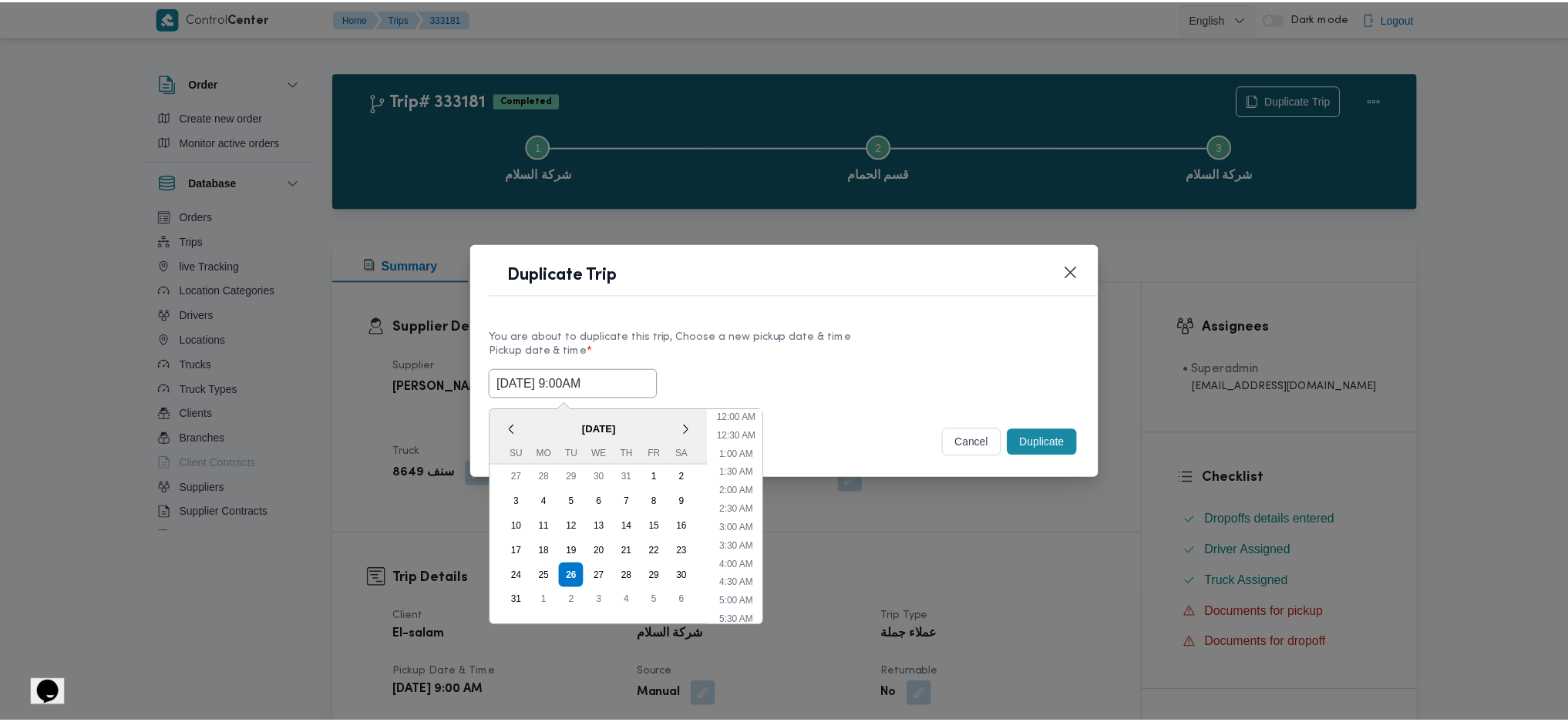
scroll to position [52, 0]
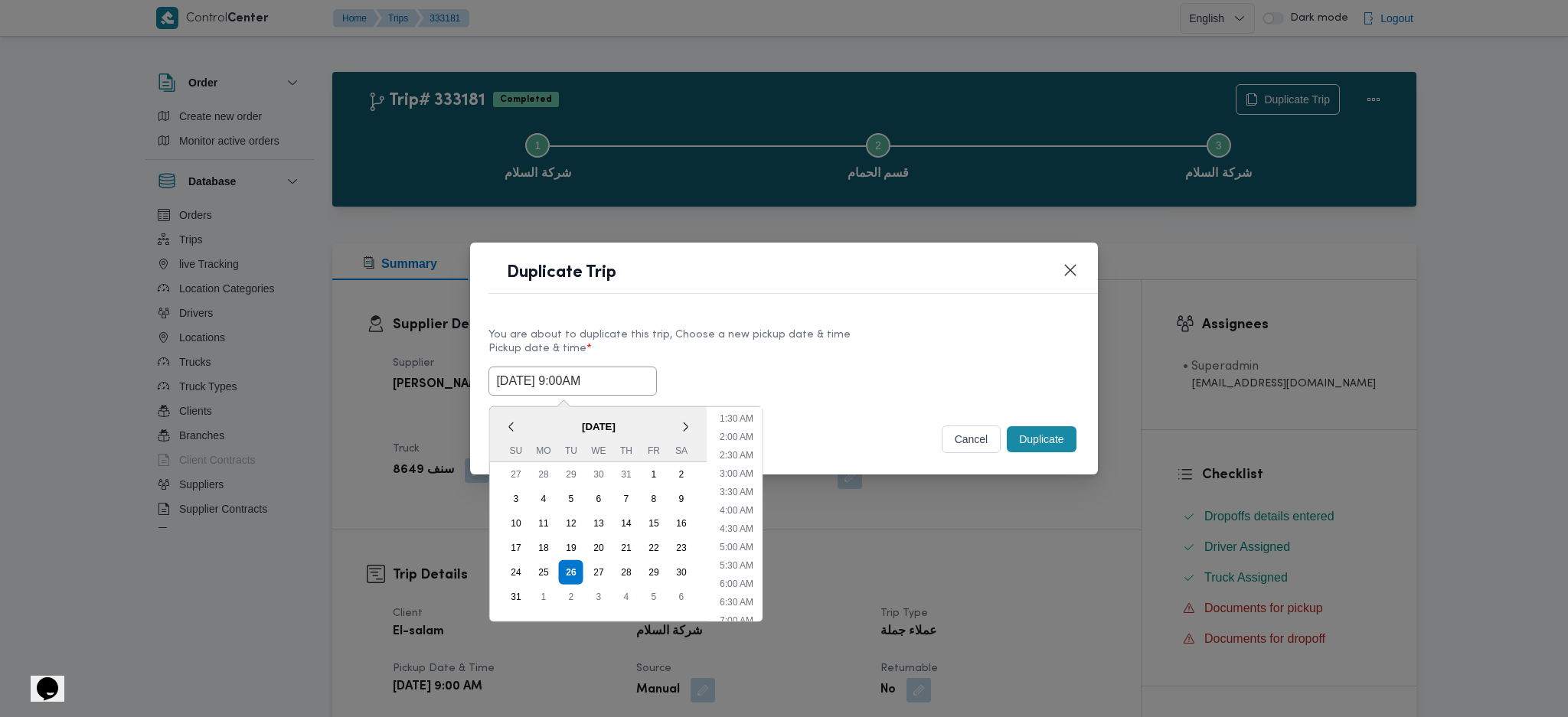
type input "[DATE] 9:00AM"
drag, startPoint x: 1064, startPoint y: 436, endPoint x: 1044, endPoint y: 490, distance: 57.6
click at [1062, 440] on button "Duplicate" at bounding box center [1040, 439] width 69 height 26
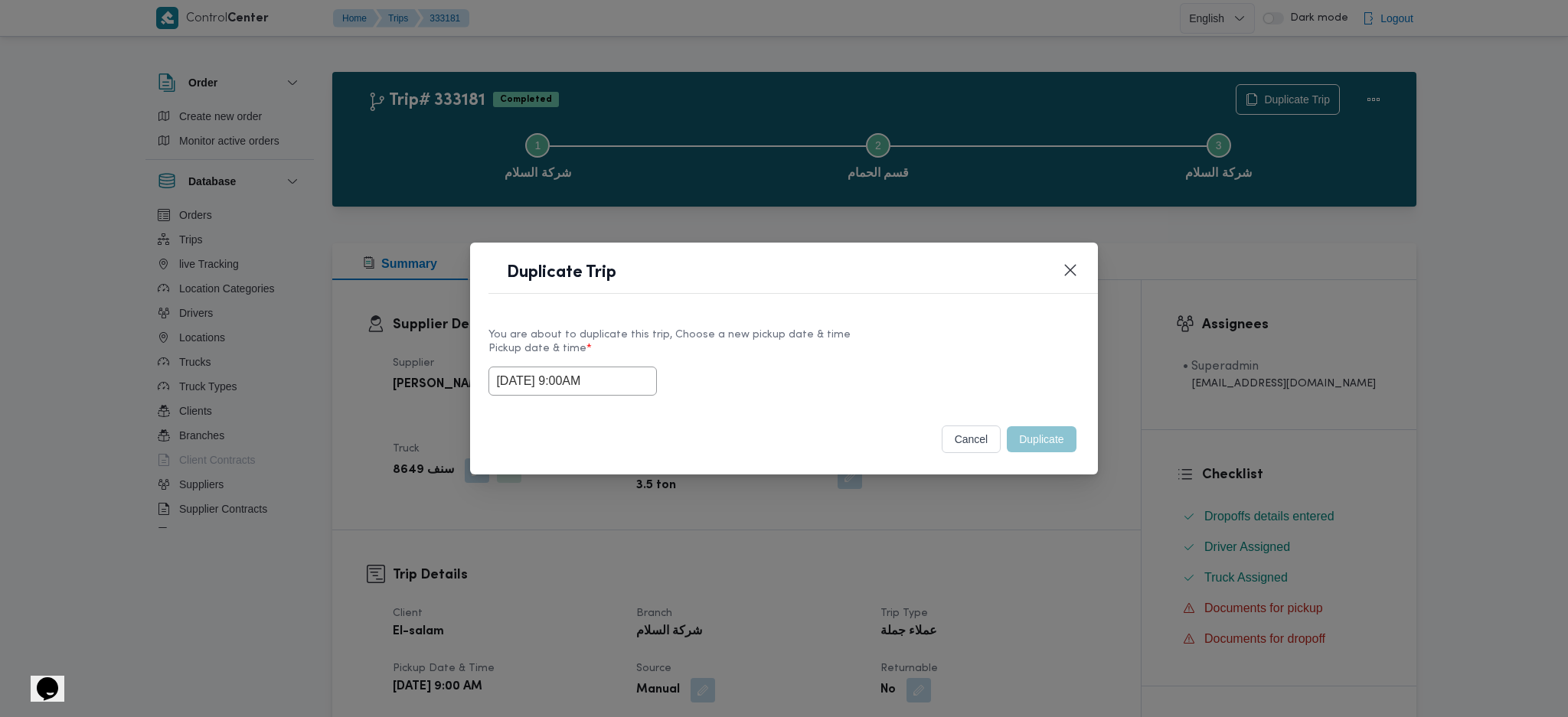
click at [1006, 588] on div "Duplicate Trip You are about to duplicate this trip, Choose a new pickup date &…" at bounding box center [784, 358] width 1568 height 717
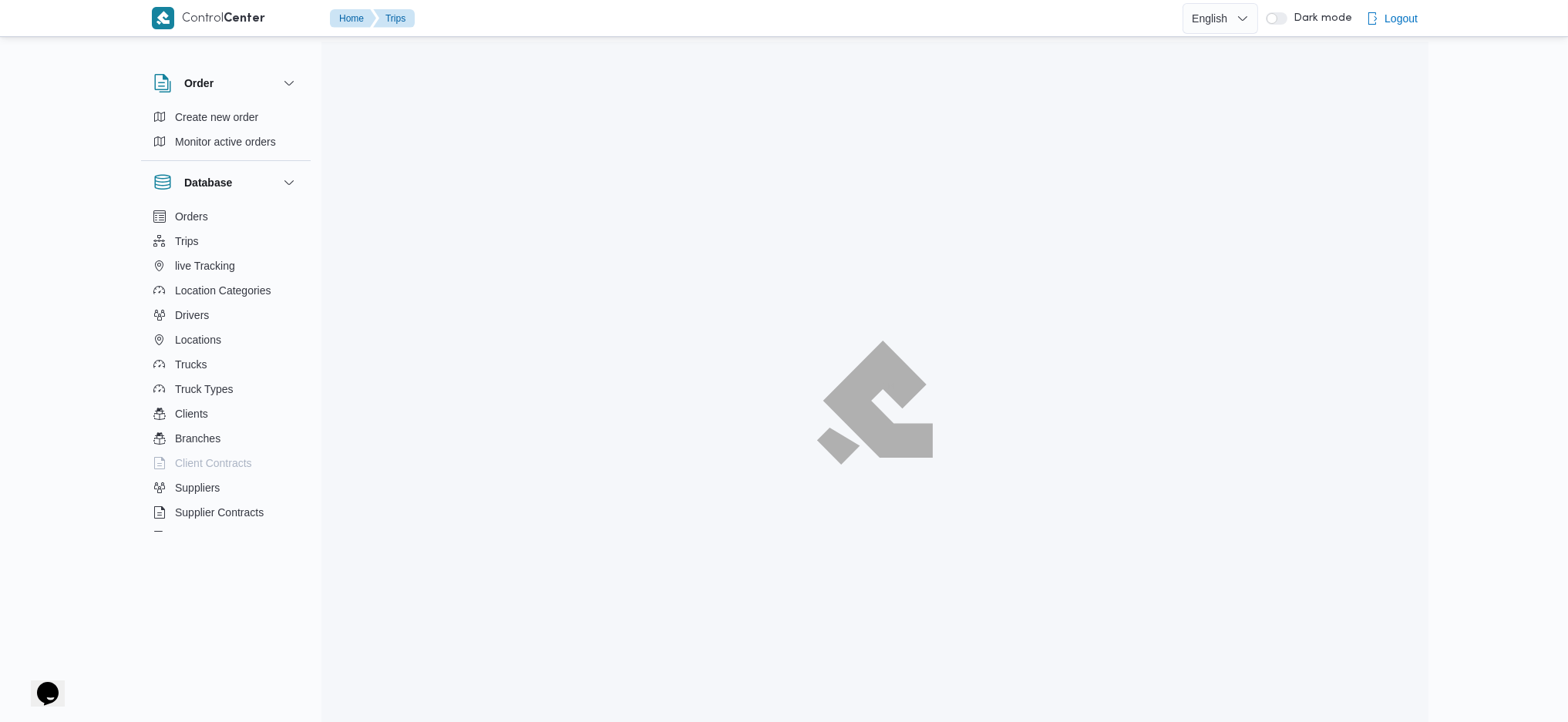
scroll to position [153, 0]
